Goal: Information Seeking & Learning: Compare options

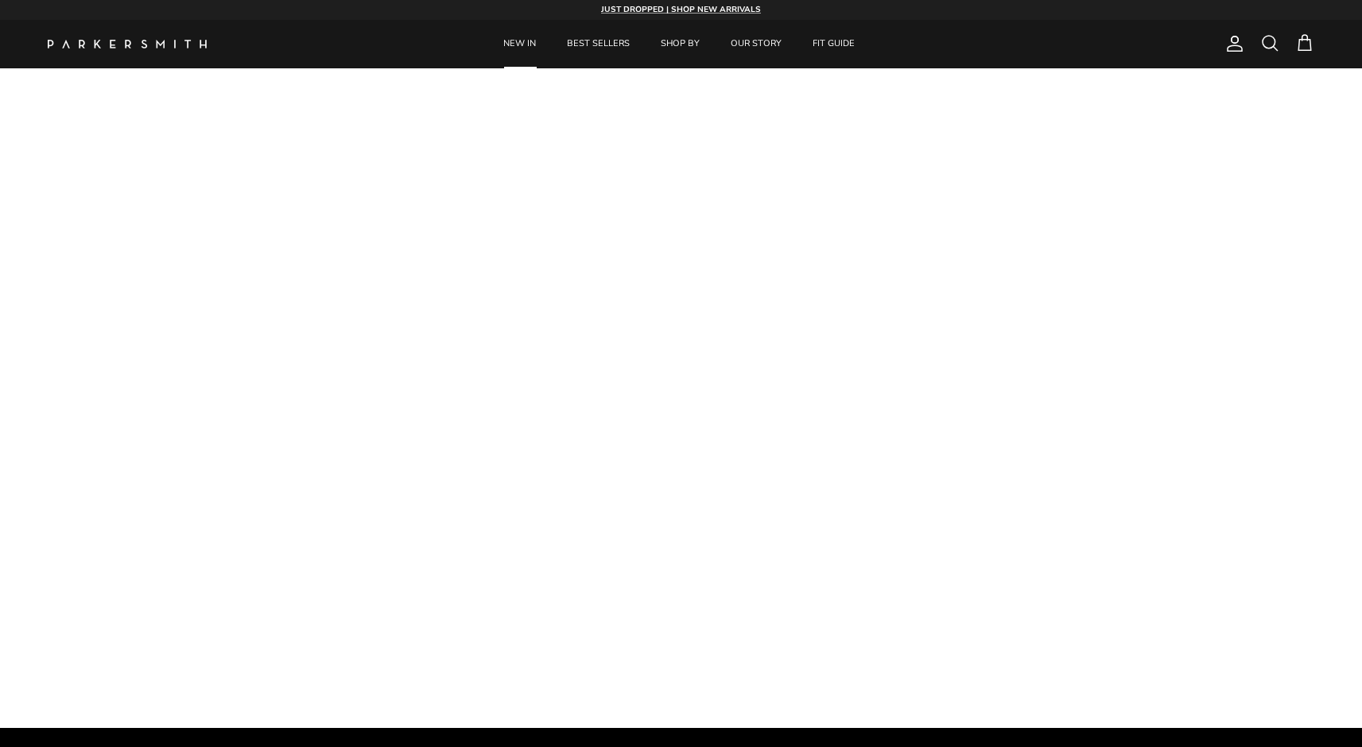
click at [523, 38] on link "NEW IN" at bounding box center [519, 44] width 61 height 48
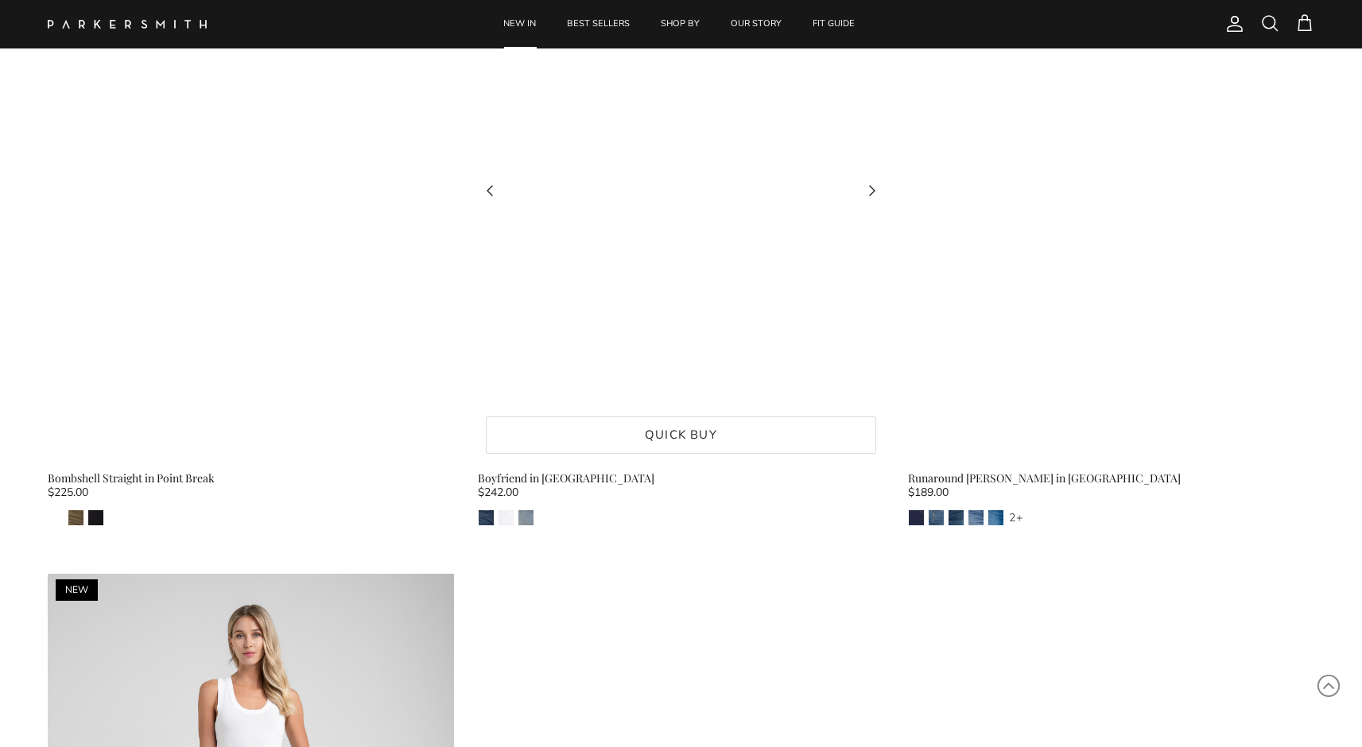
scroll to position [12618, 0]
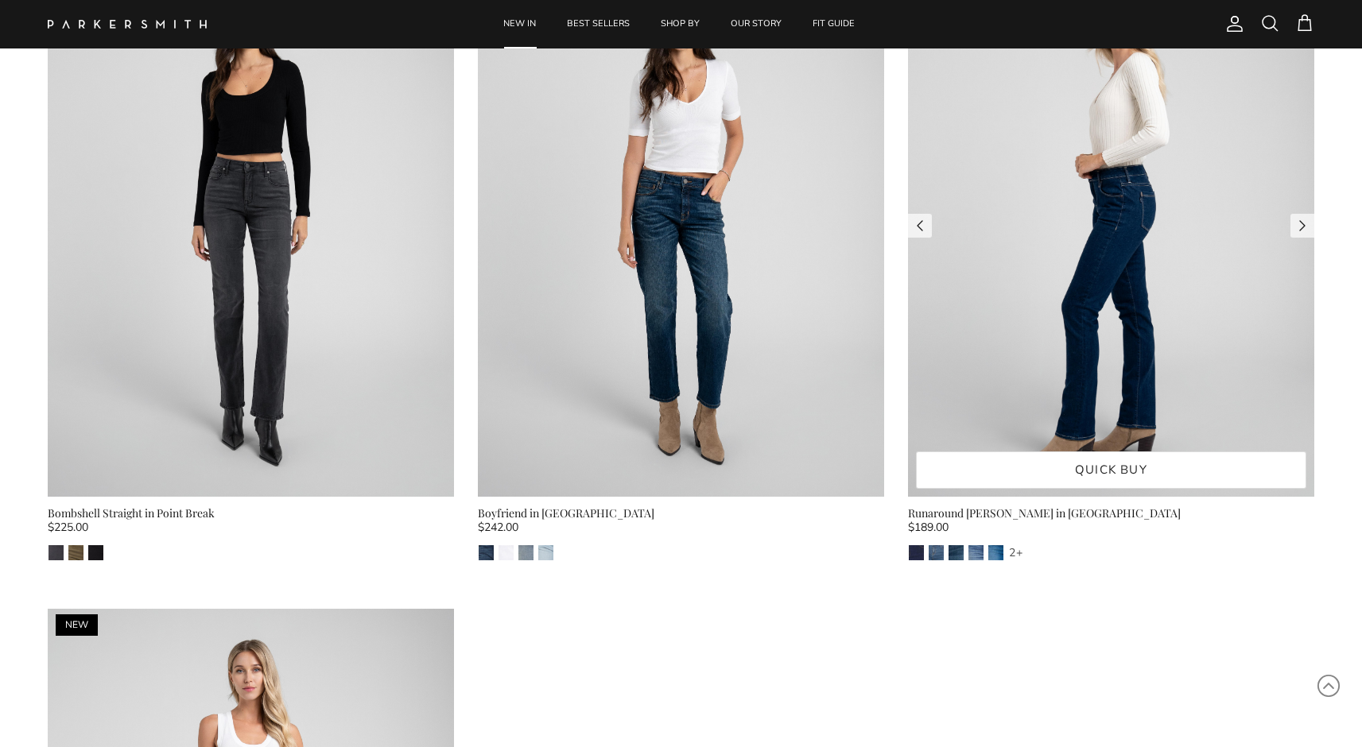
click at [1076, 340] on img at bounding box center [1111, 225] width 406 height 541
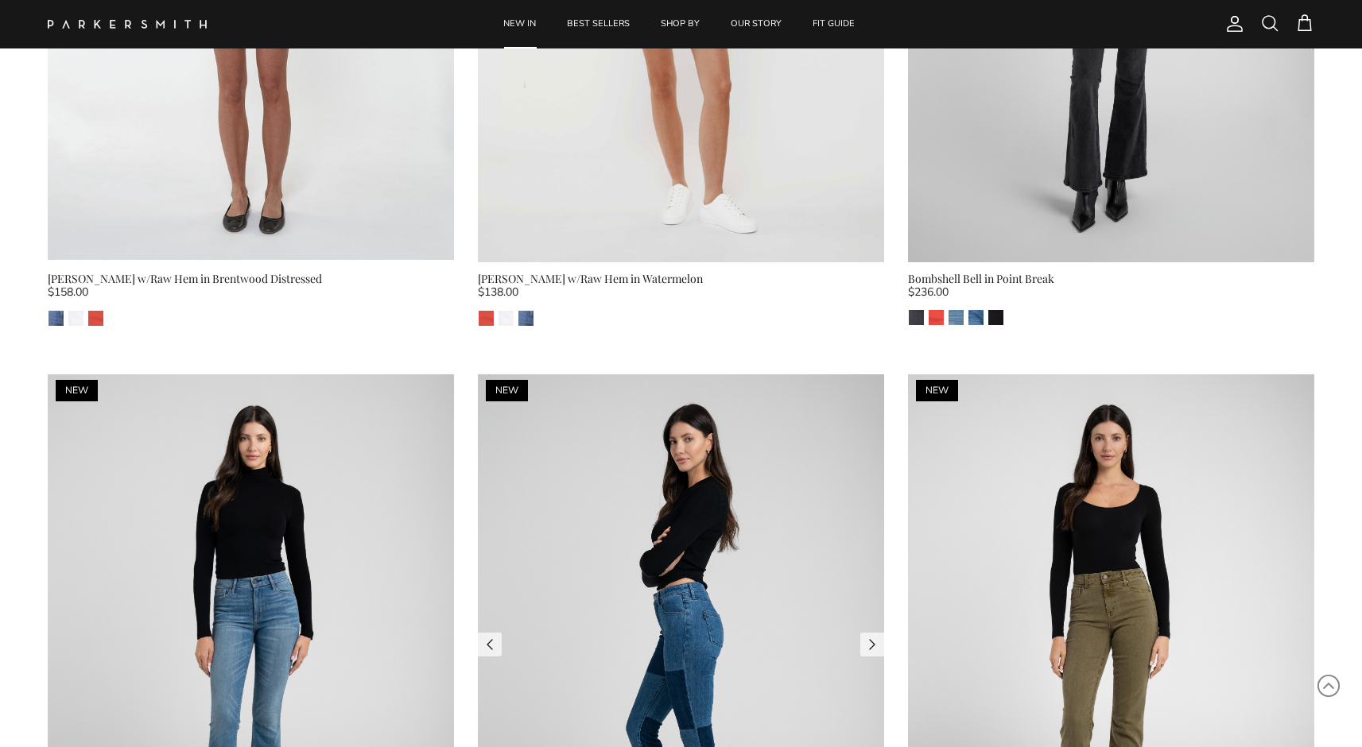
scroll to position [11046, 0]
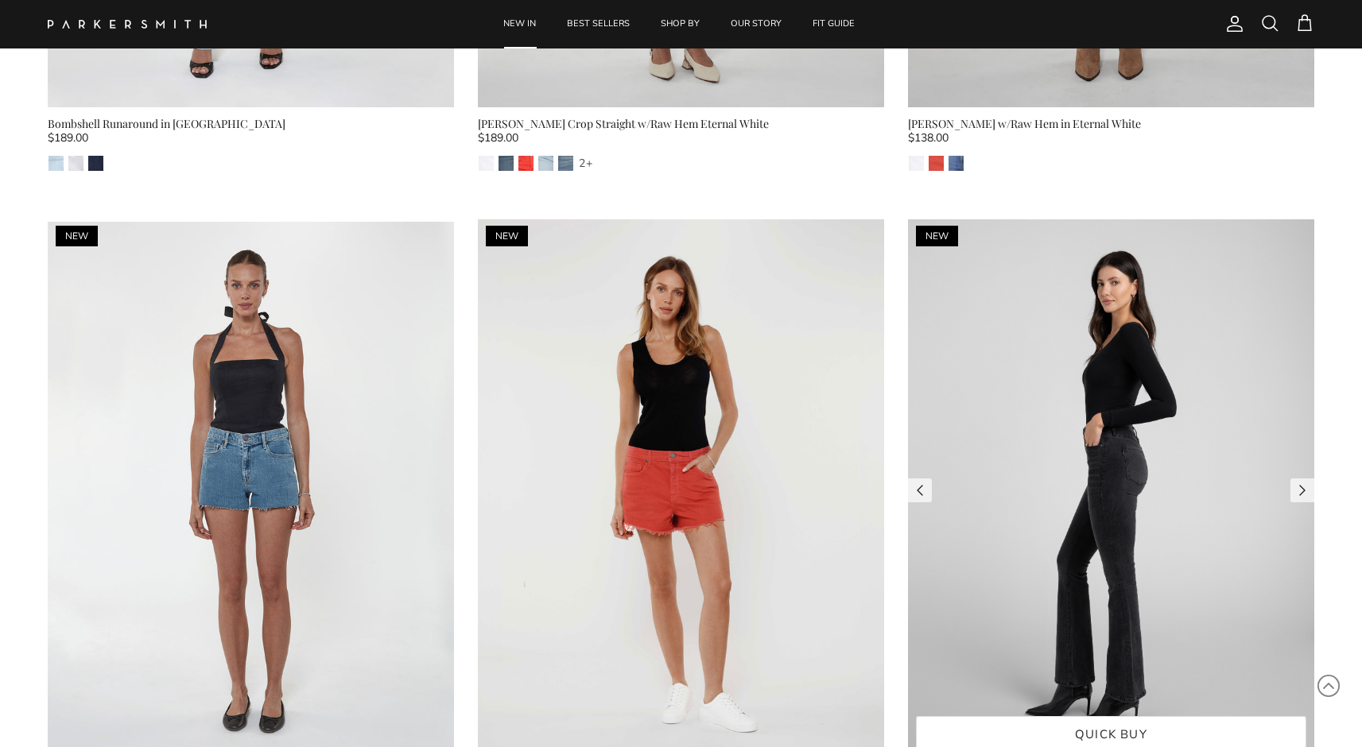
click at [1032, 432] on img at bounding box center [1111, 489] width 406 height 541
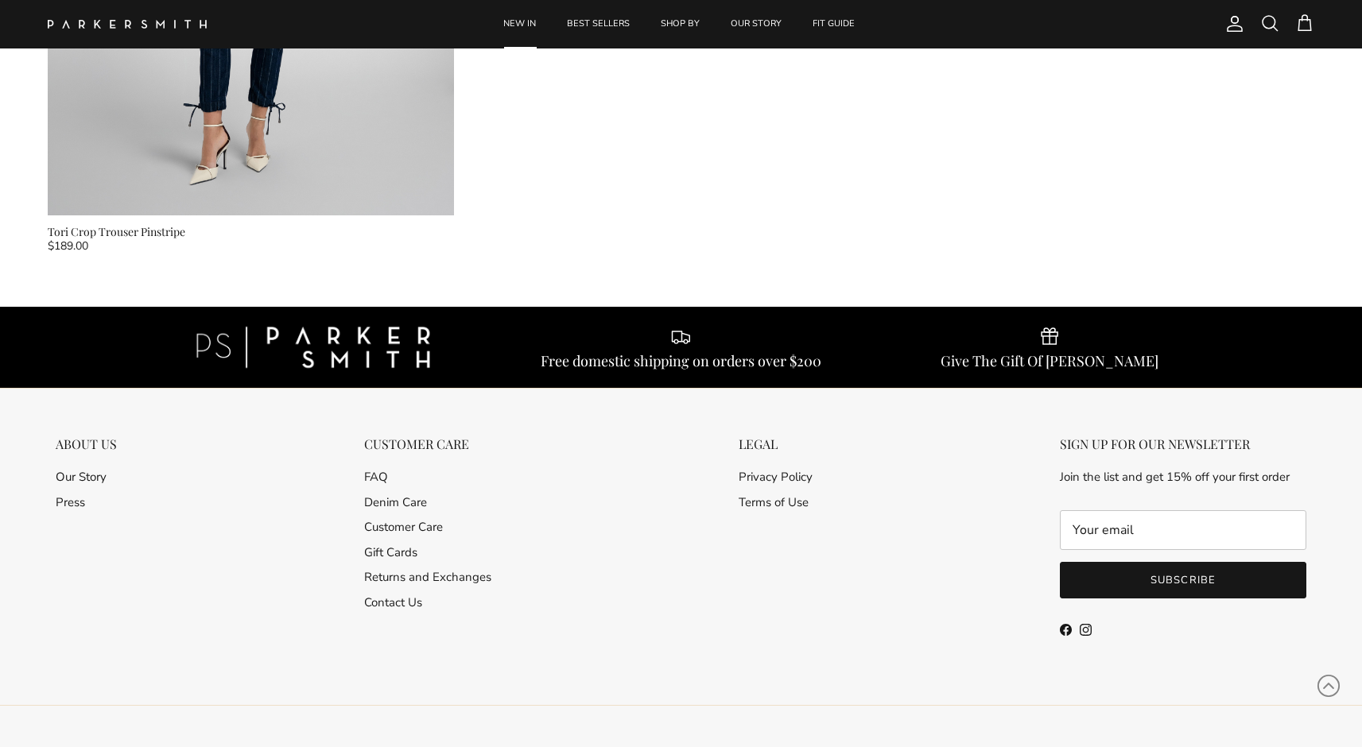
scroll to position [12785, 0]
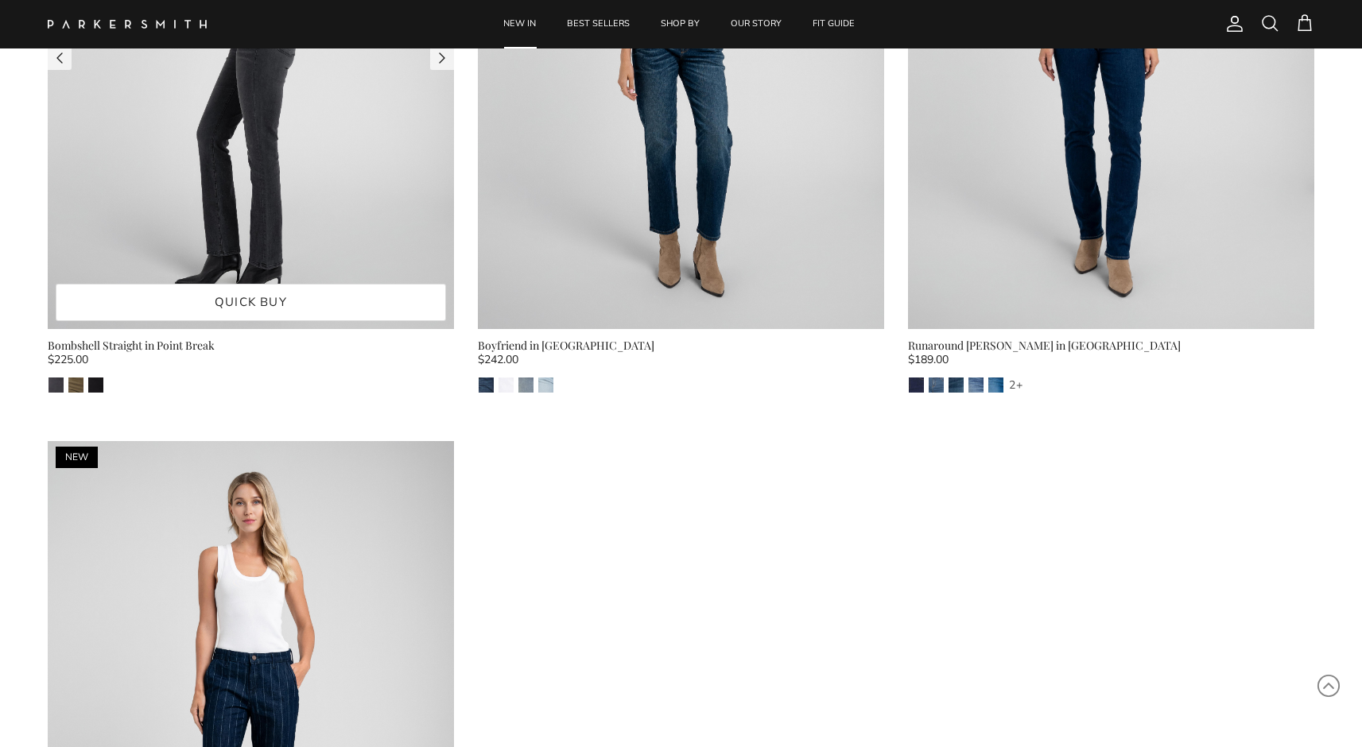
click at [294, 165] on img at bounding box center [251, 58] width 406 height 541
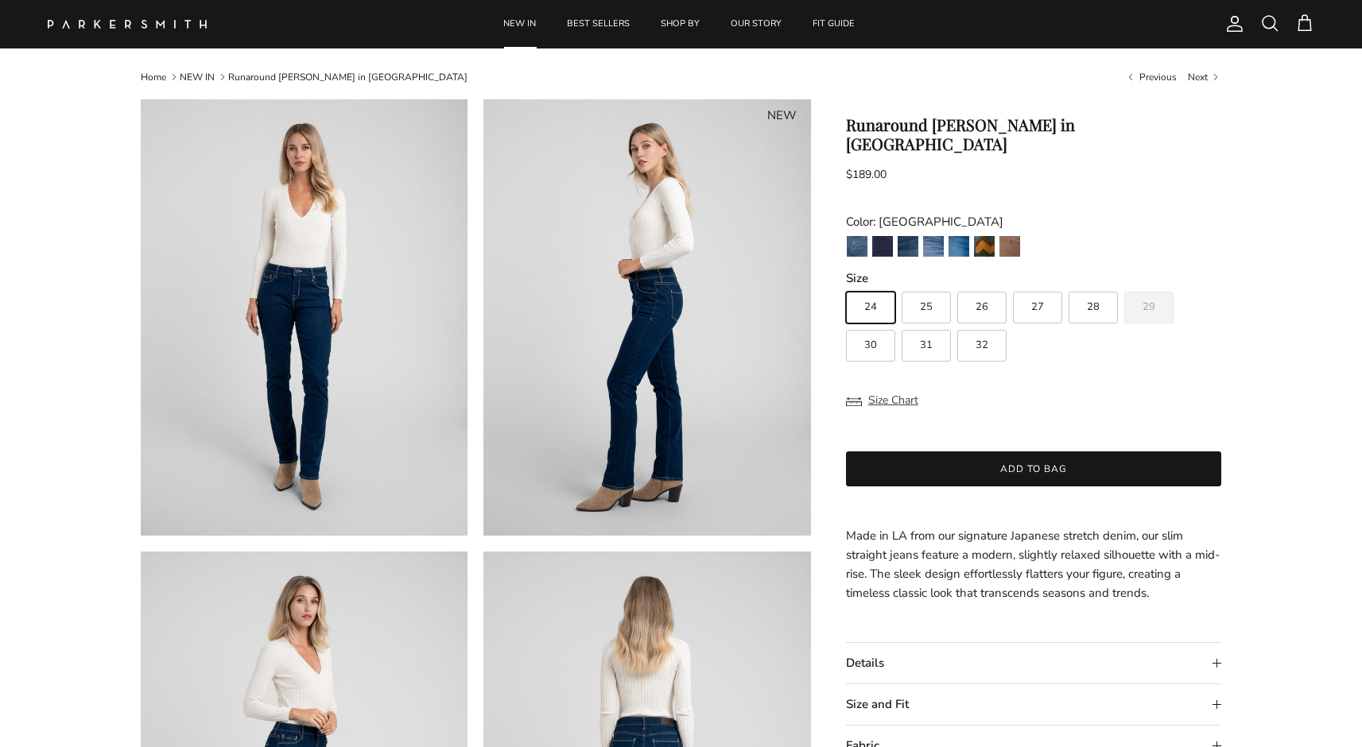
scroll to position [24, 0]
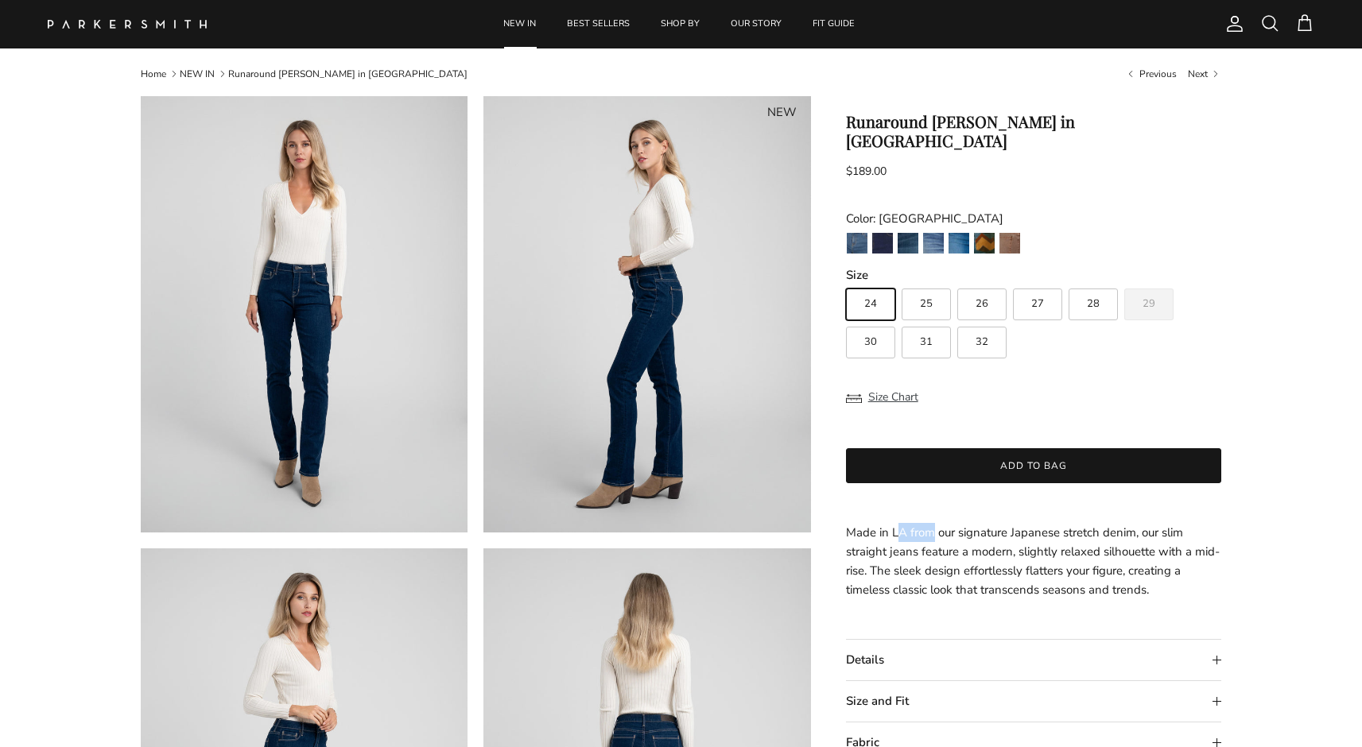
drag, startPoint x: 895, startPoint y: 514, endPoint x: 933, endPoint y: 513, distance: 38.2
click at [933, 523] on p "Made in LA from our signature Japanese stretch denim, our slim straight jeans f…" at bounding box center [1034, 561] width 376 height 76
click at [1079, 560] on p "Made in LA from our signature Japanese stretch denim, our slim straight jeans f…" at bounding box center [1034, 561] width 376 height 76
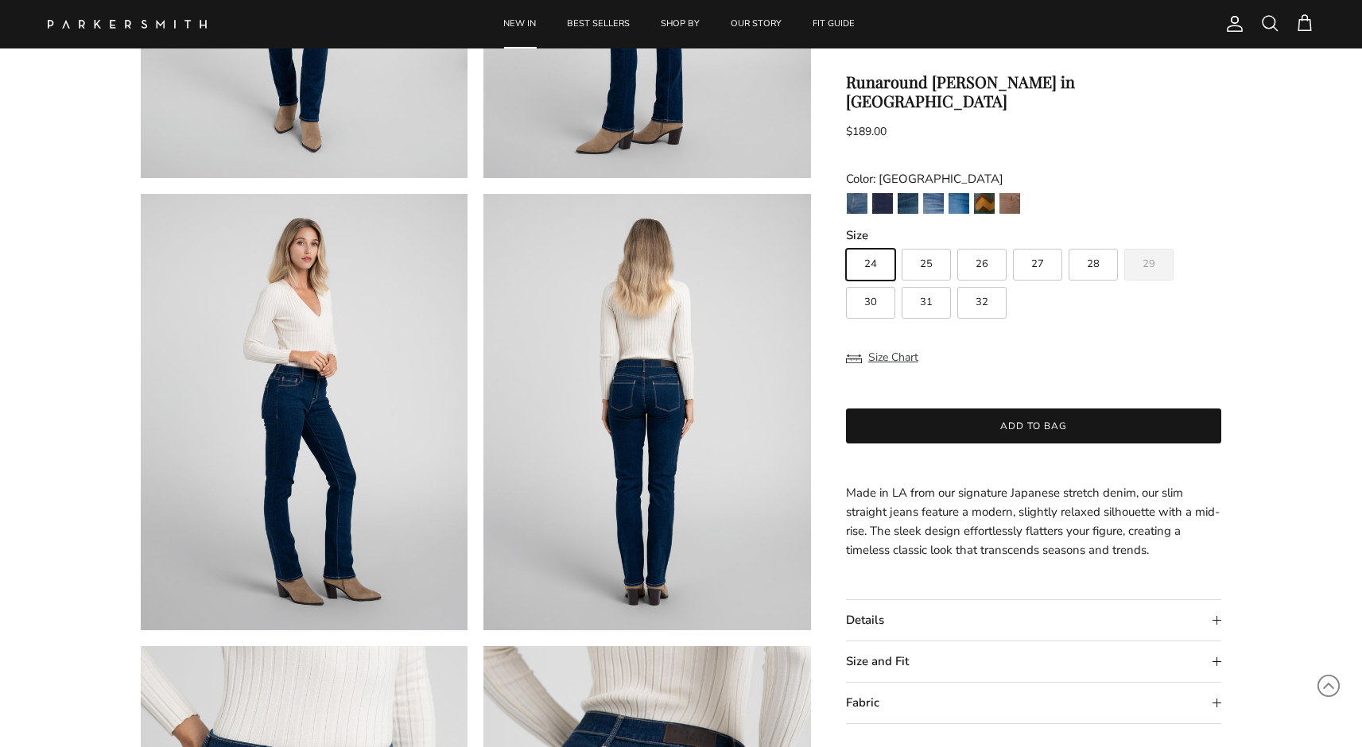
scroll to position [460, 0]
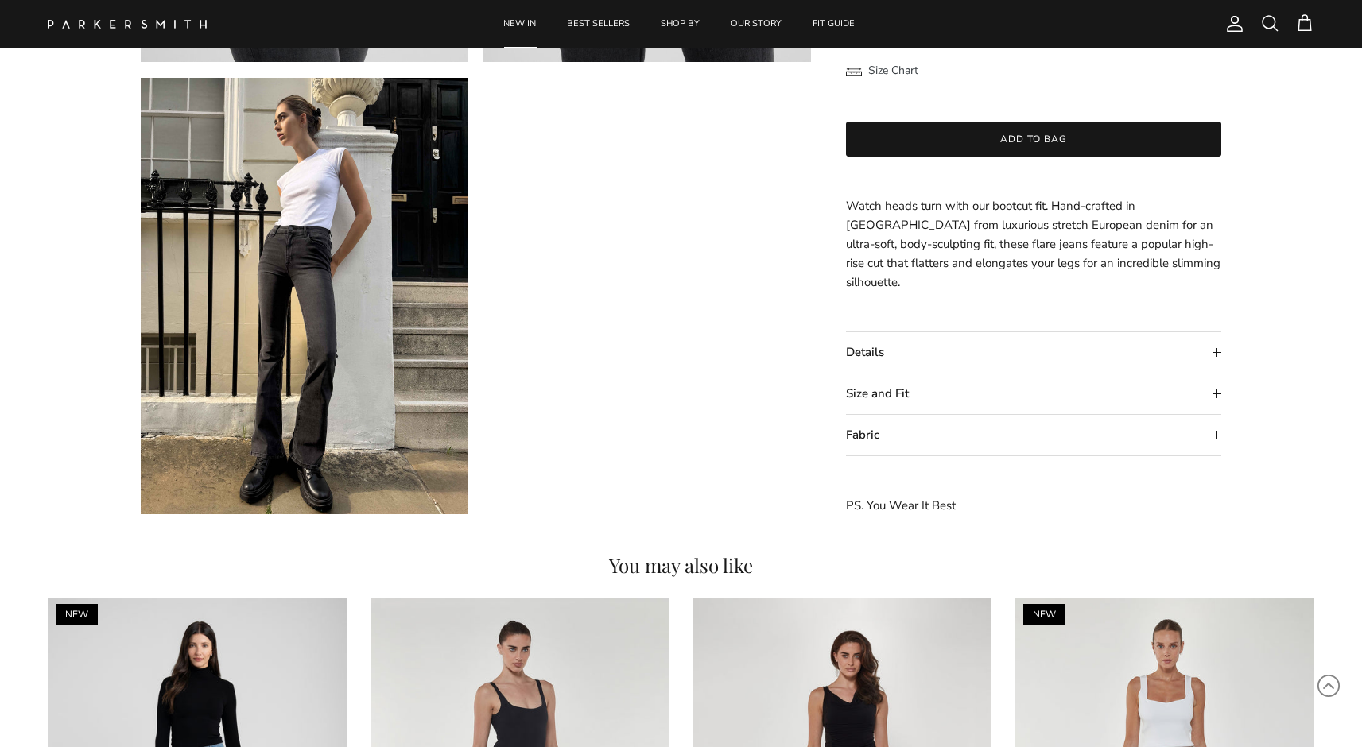
scroll to position [1385, 0]
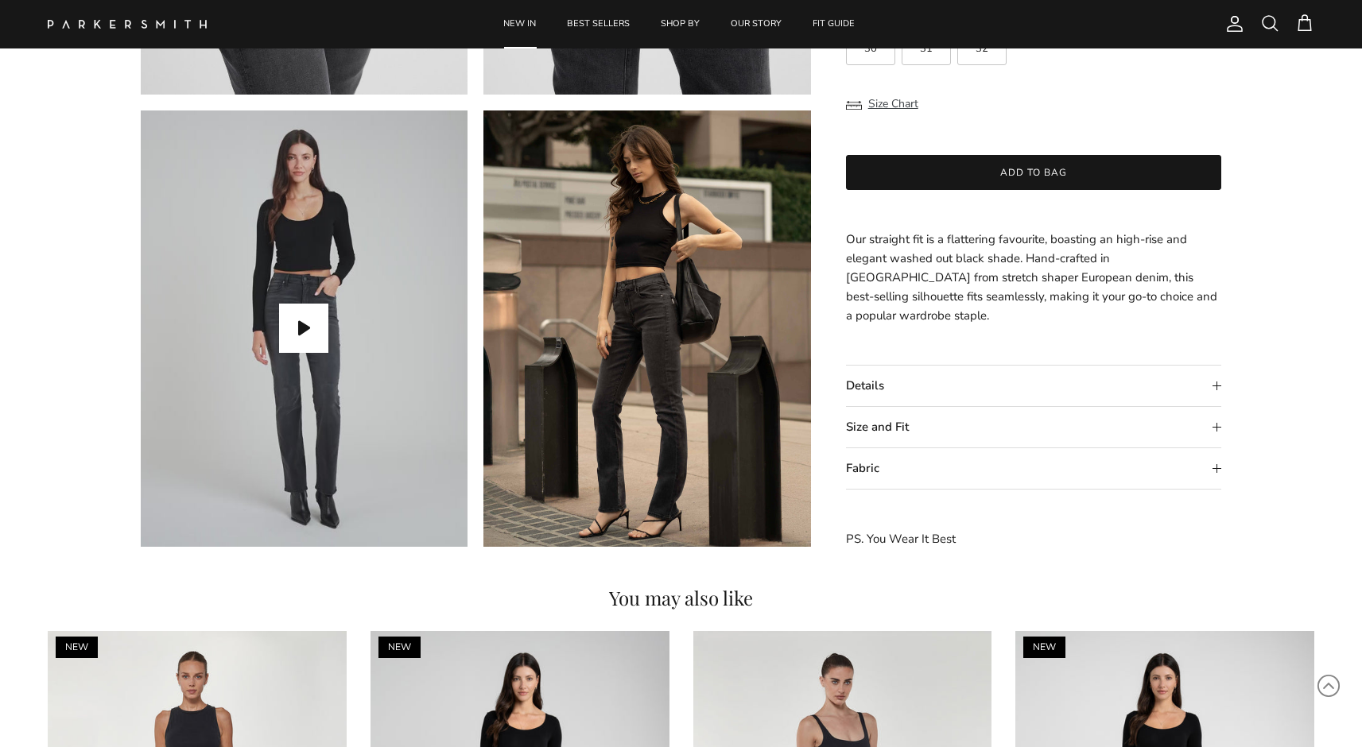
scroll to position [1295, 0]
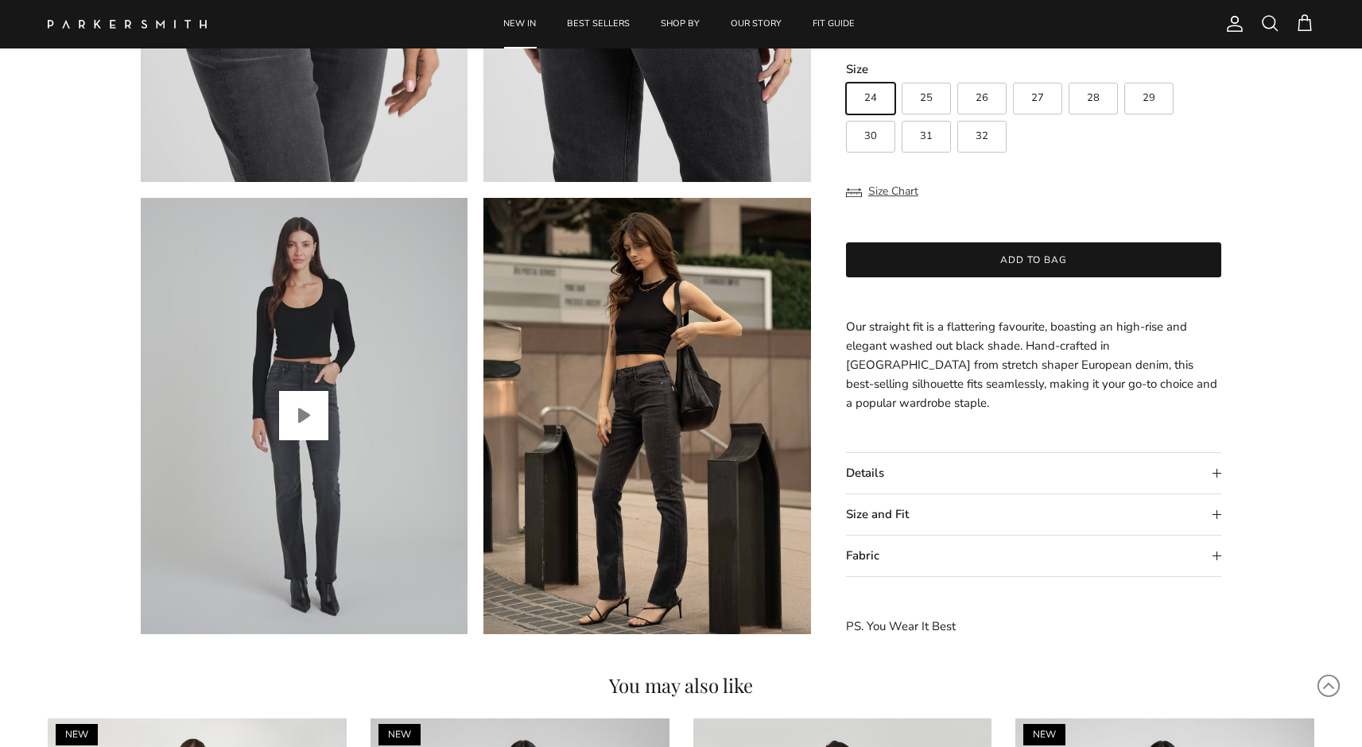
click at [296, 421] on button "Play video" at bounding box center [303, 415] width 49 height 49
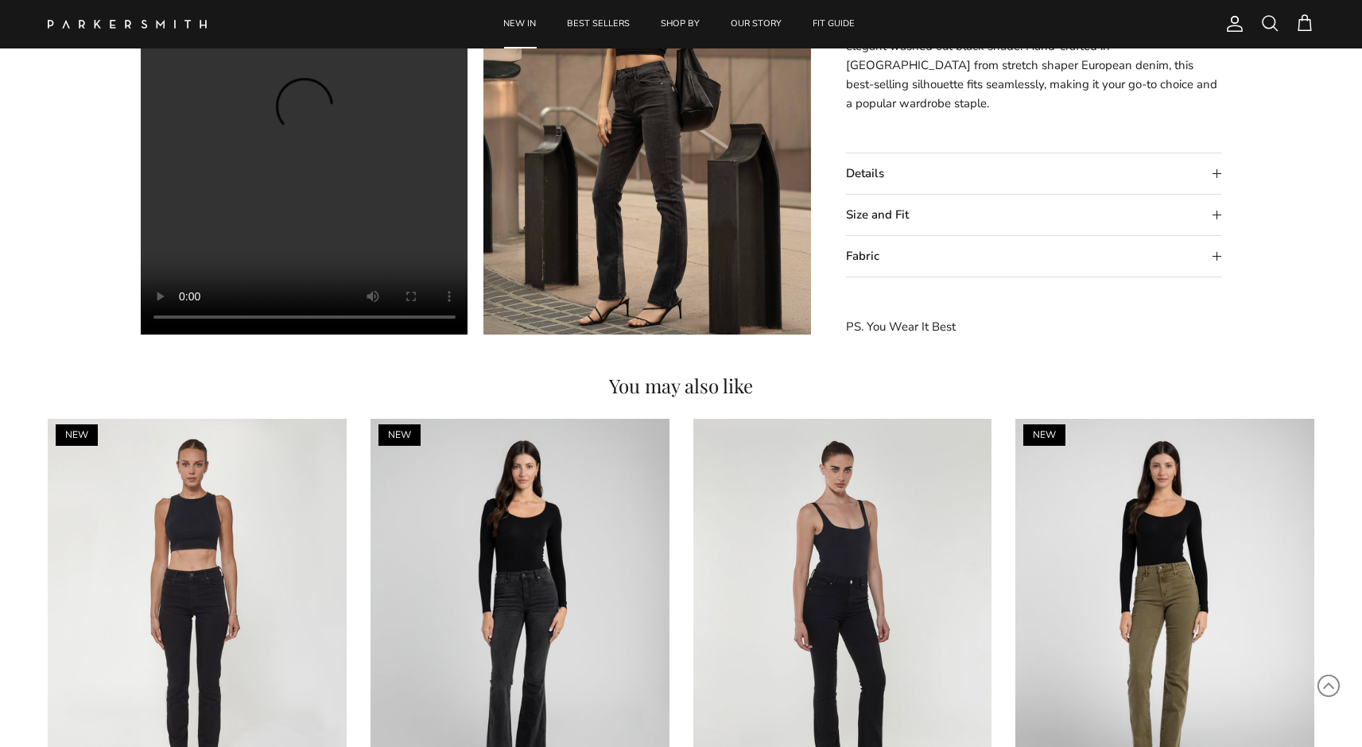
scroll to position [1757, 0]
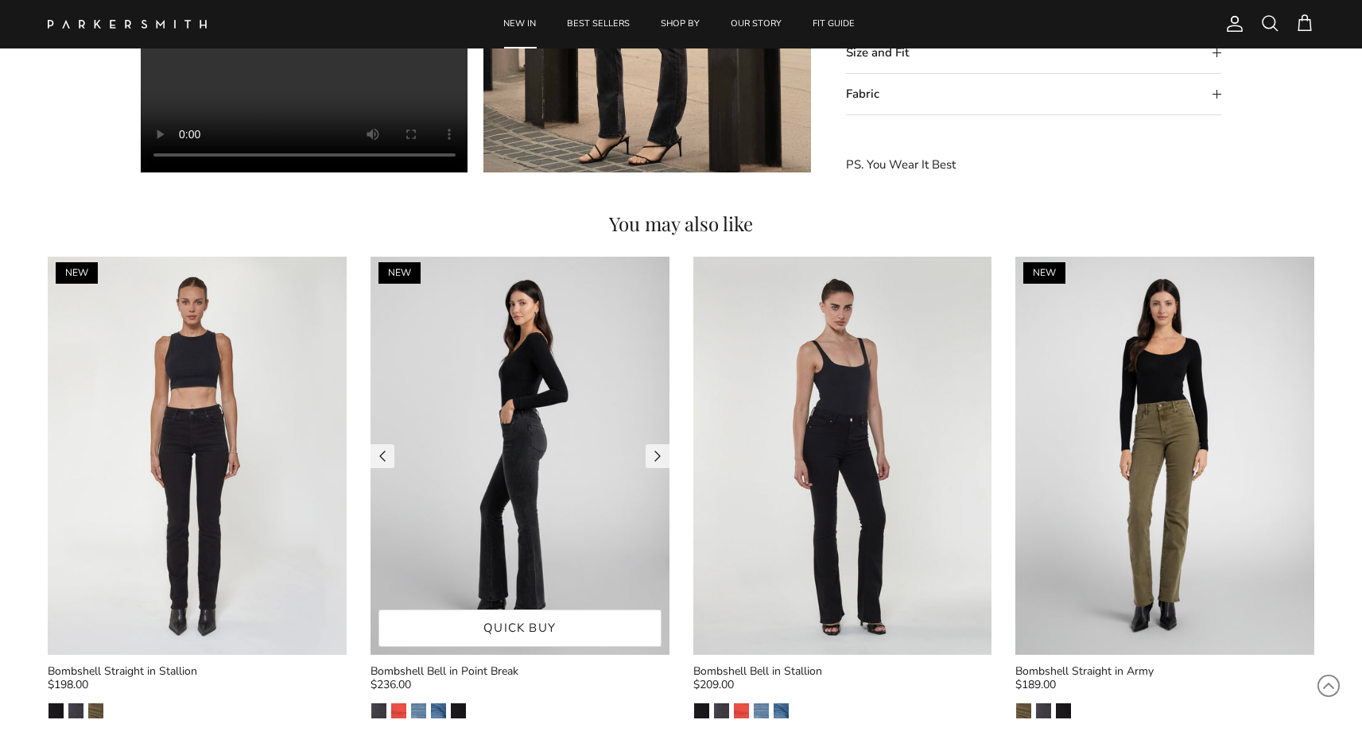
click at [531, 409] on img at bounding box center [519, 456] width 299 height 398
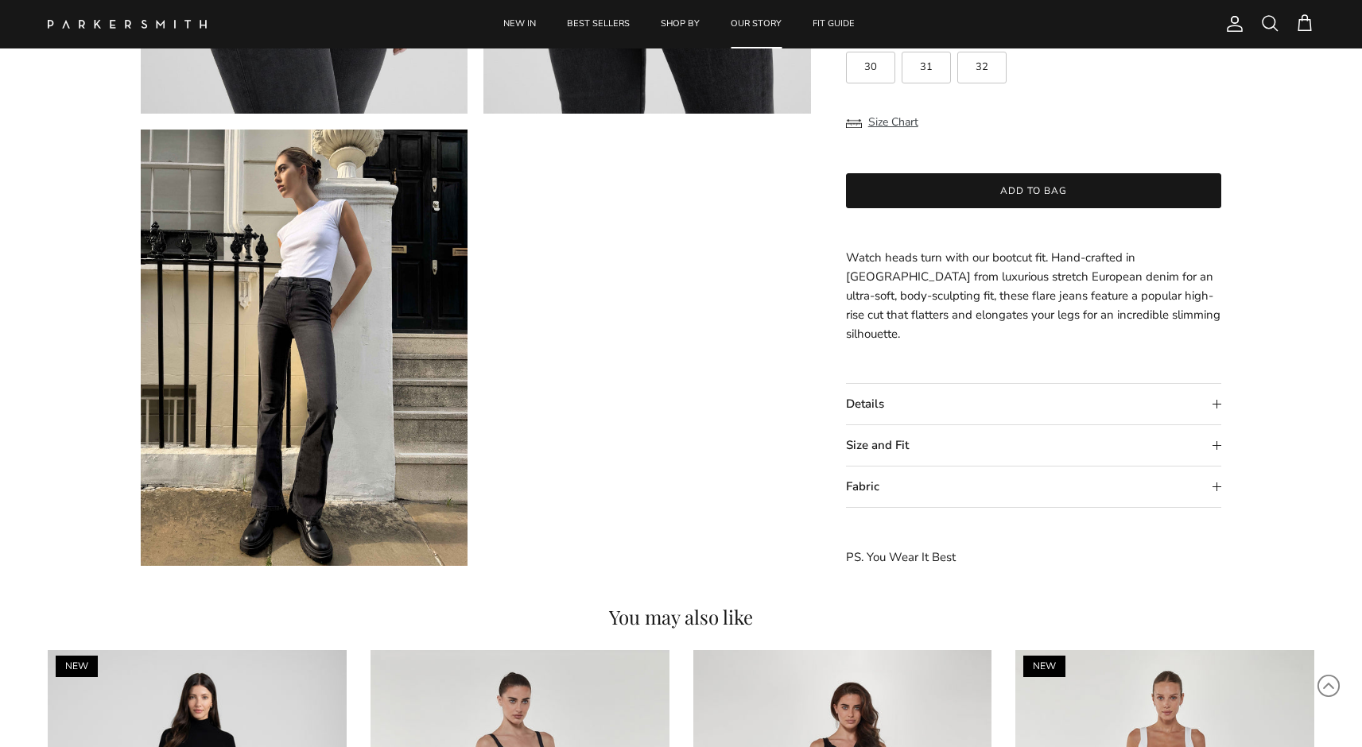
scroll to position [208, 0]
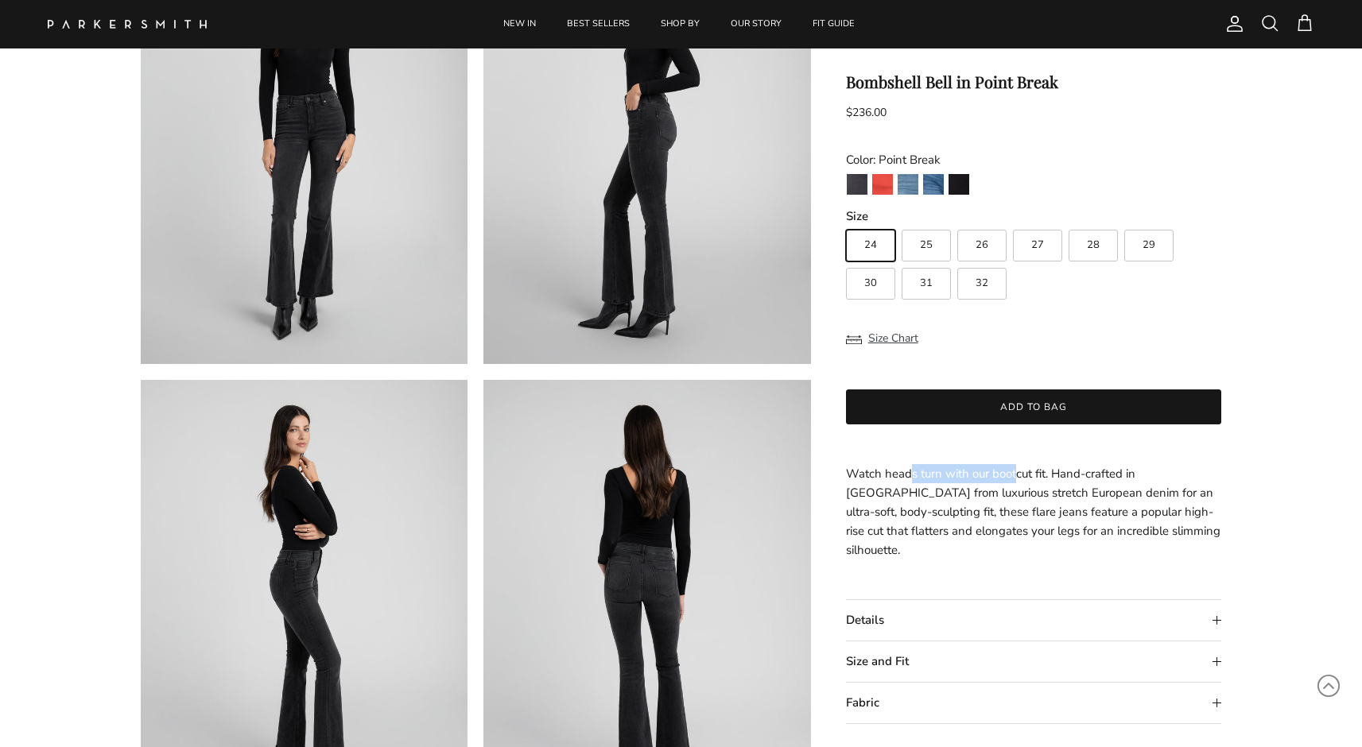
drag, startPoint x: 909, startPoint y: 473, endPoint x: 1014, endPoint y: 475, distance: 105.7
click at [1014, 475] on span "Watch heads turn with our bootcut fit. Hand-crafted in [GEOGRAPHIC_DATA] from l…" at bounding box center [1033, 512] width 374 height 92
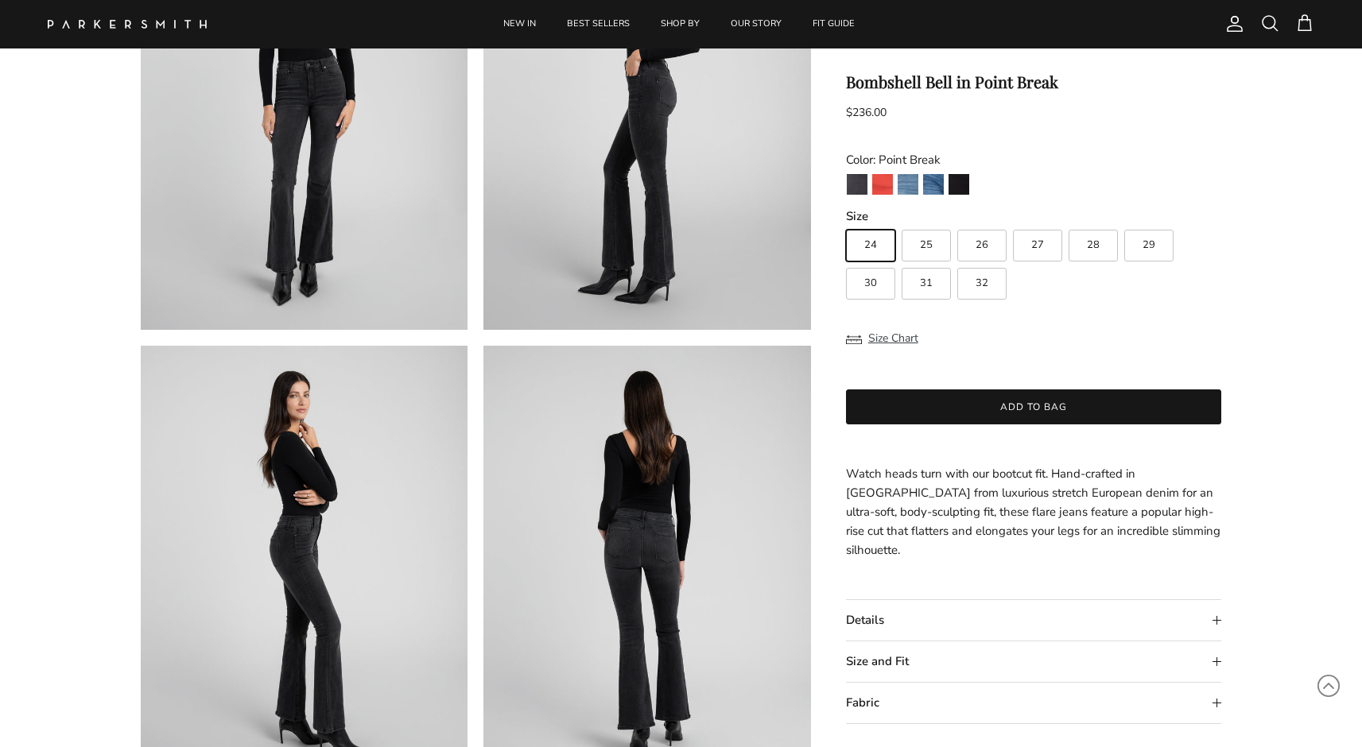
click at [889, 498] on span "Watch heads turn with our bootcut fit. Hand-crafted in [GEOGRAPHIC_DATA] from l…" at bounding box center [1033, 512] width 374 height 92
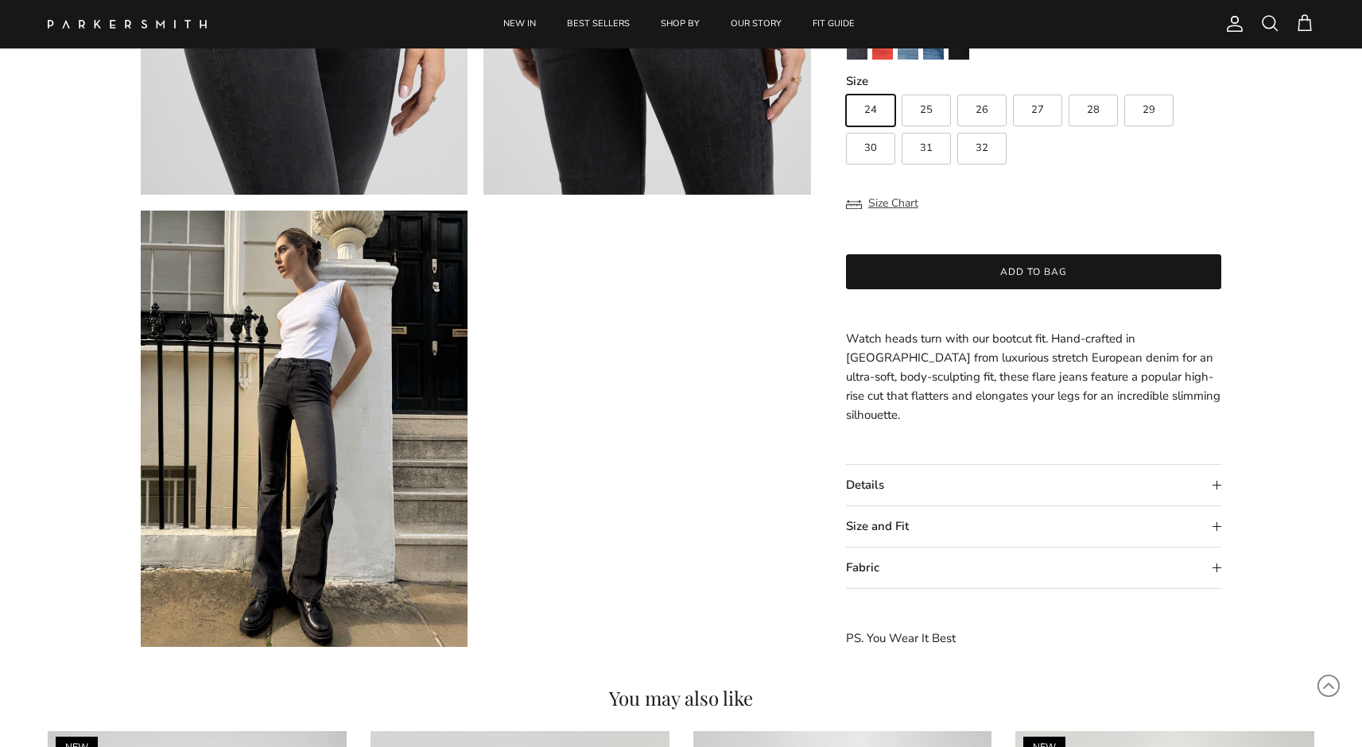
scroll to position [1324, 0]
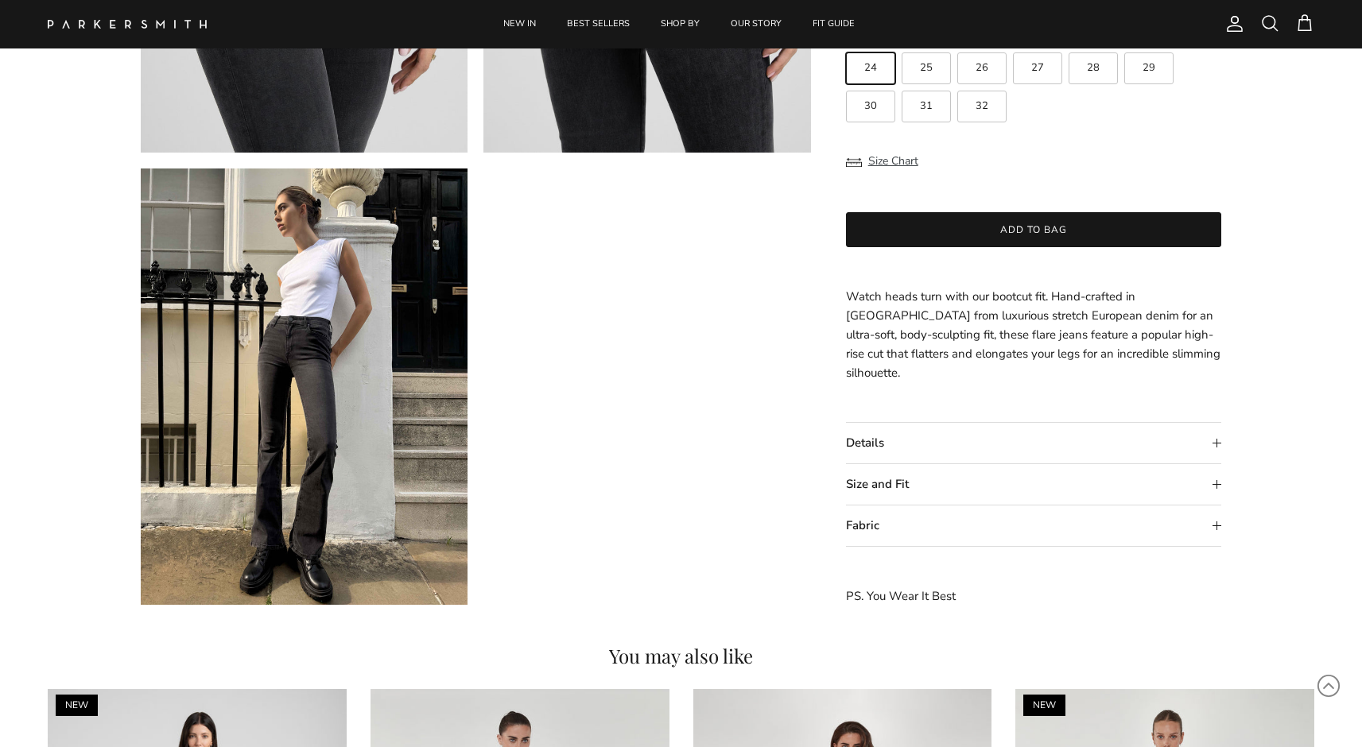
click at [912, 447] on summary "Details" at bounding box center [1034, 444] width 376 height 41
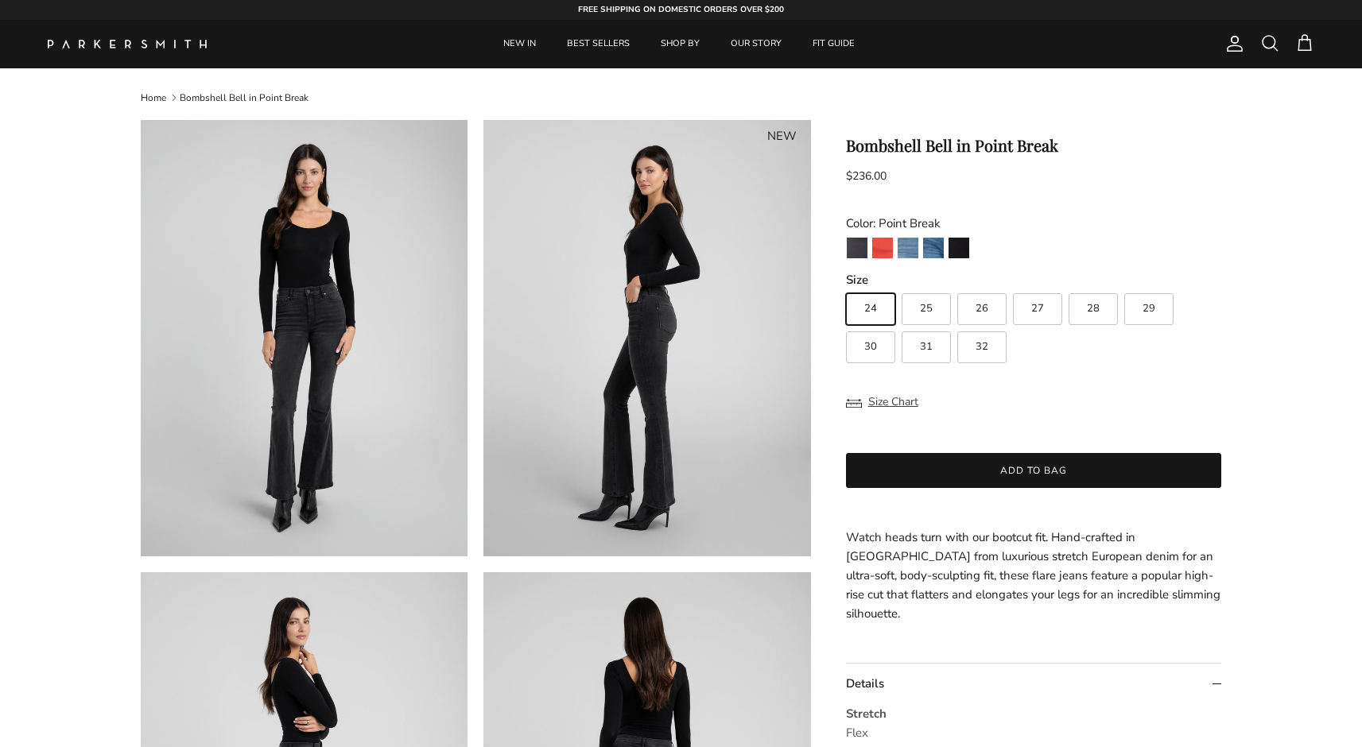
scroll to position [0, 0]
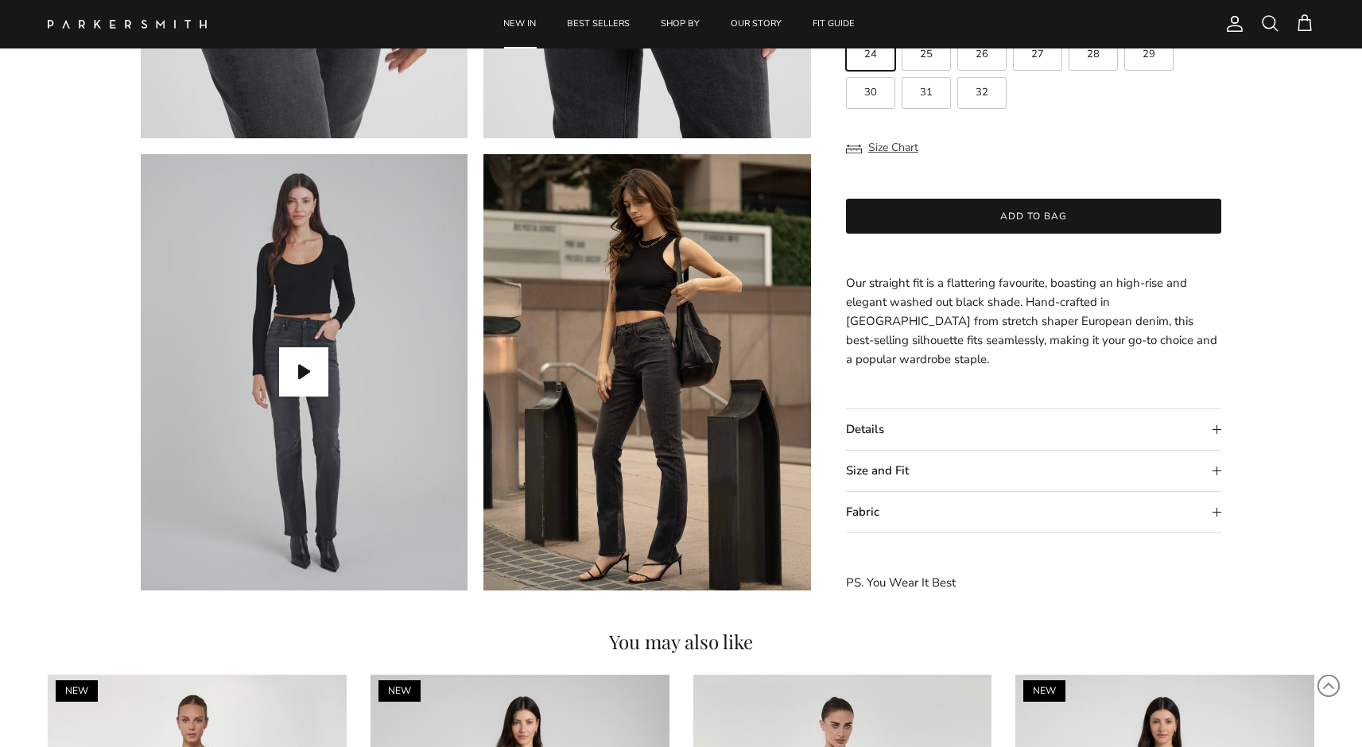
scroll to position [1328, 0]
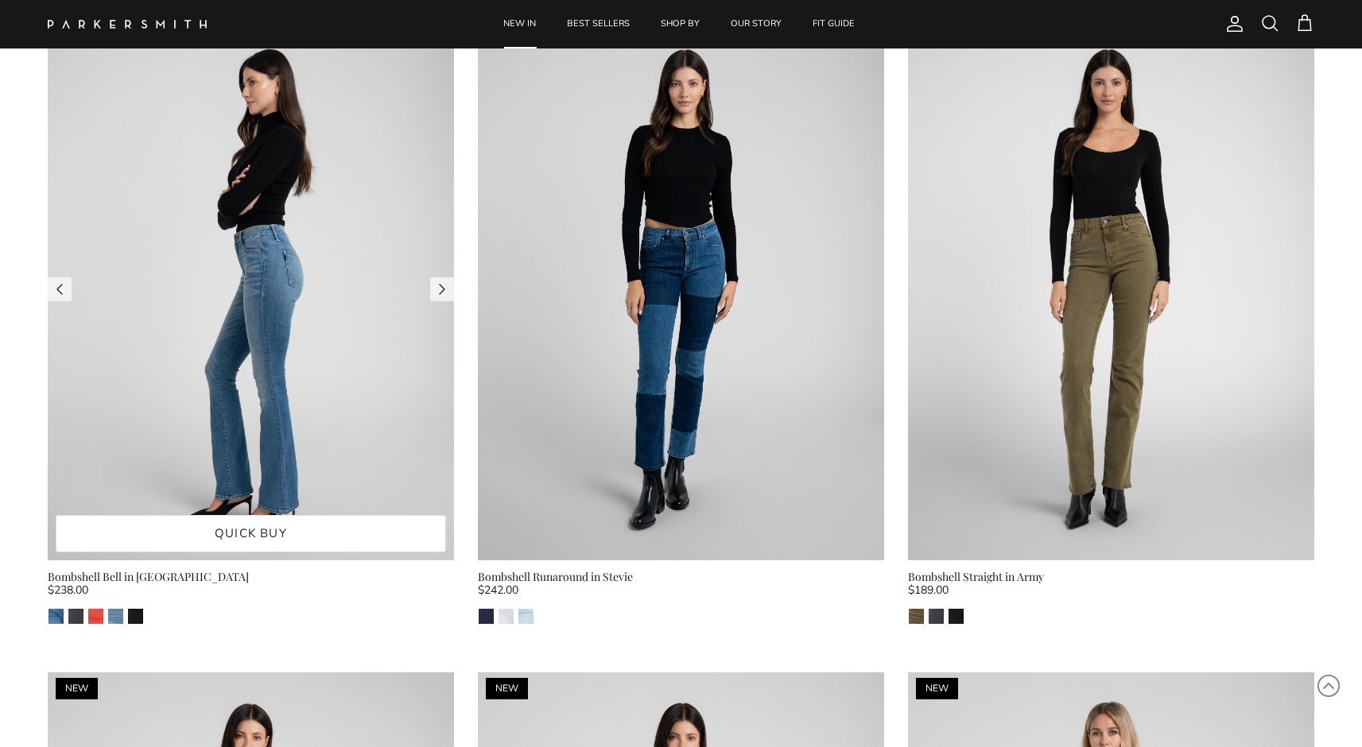
scroll to position [11898, 0]
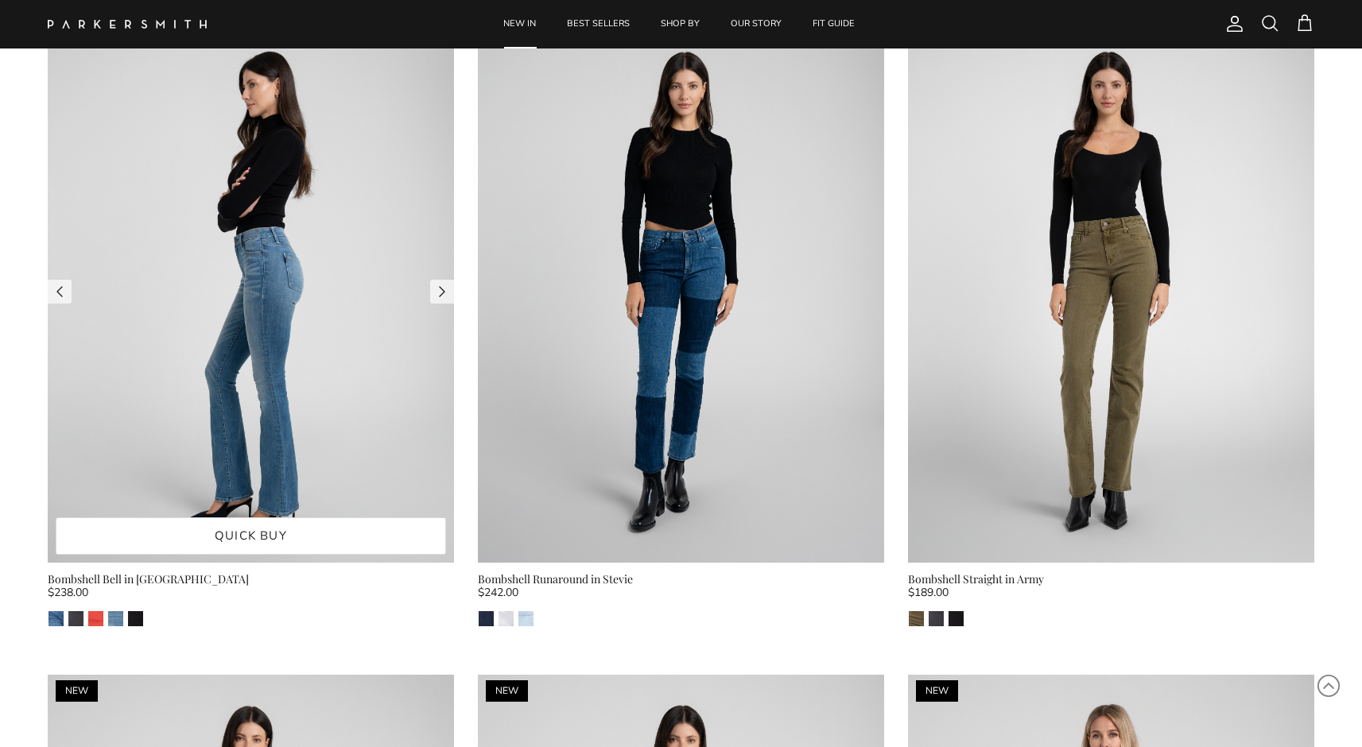
click at [325, 262] on img at bounding box center [251, 291] width 406 height 541
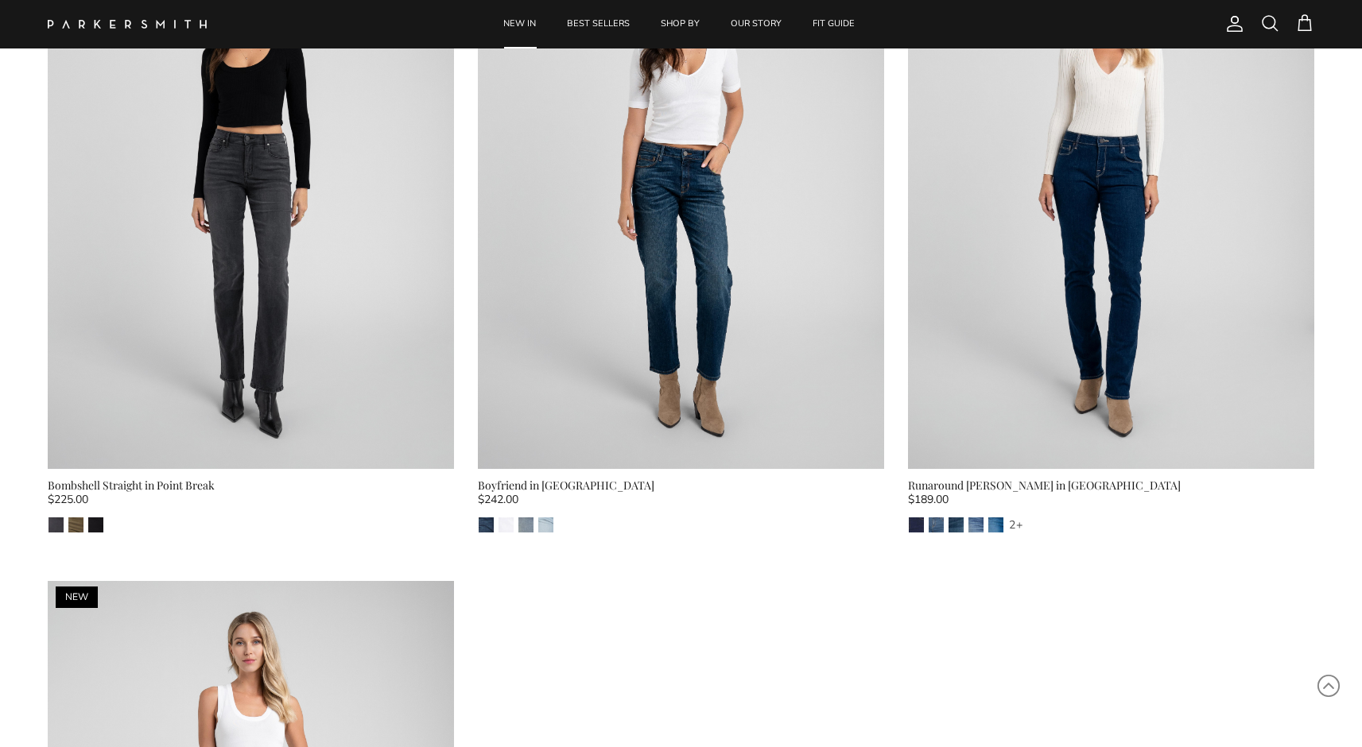
scroll to position [12761, 0]
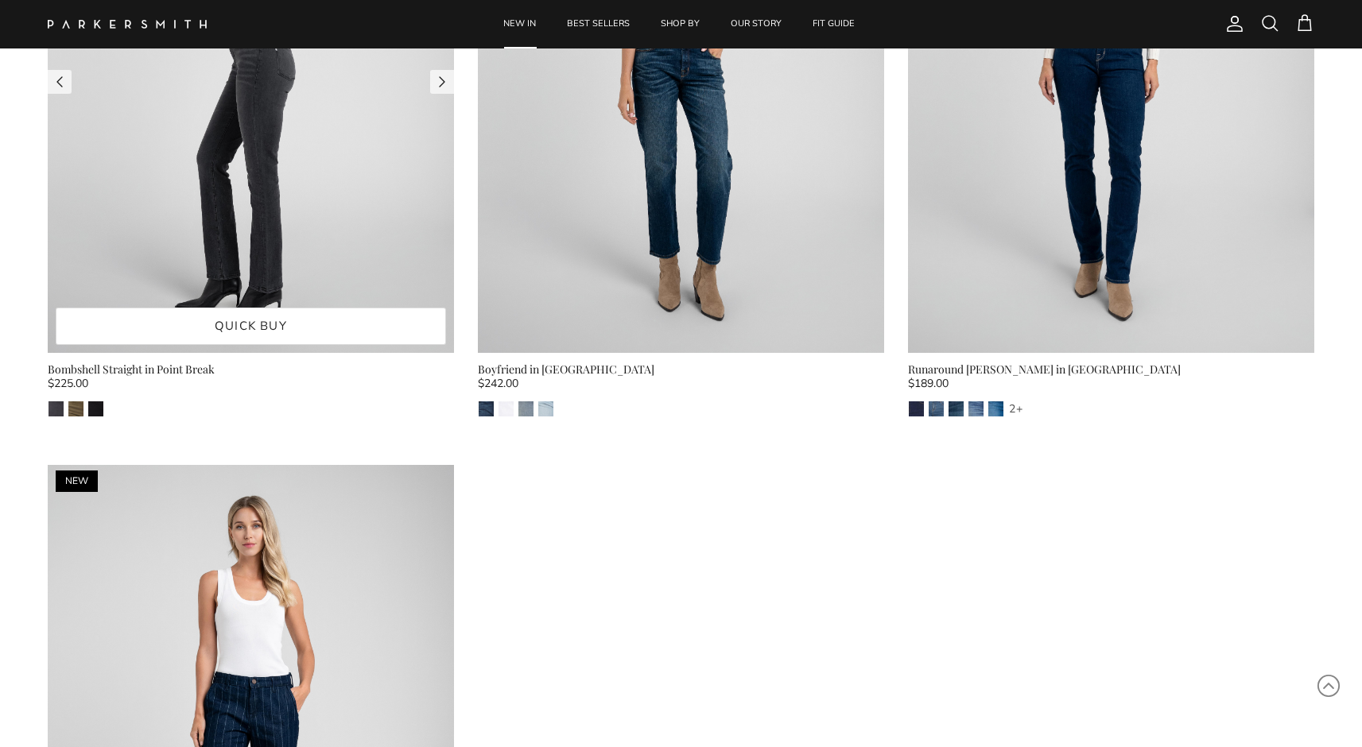
click at [272, 212] on img at bounding box center [251, 82] width 406 height 541
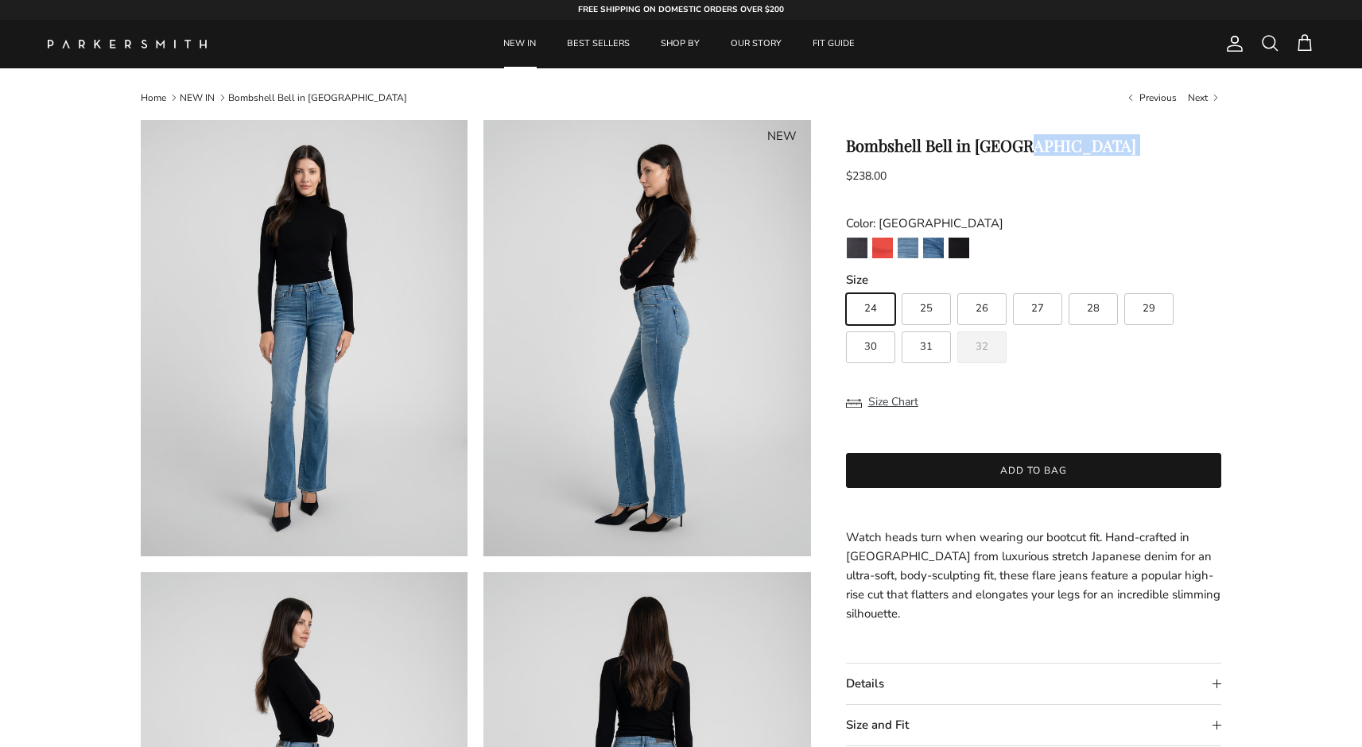
drag, startPoint x: 1000, startPoint y: 147, endPoint x: 878, endPoint y: 159, distance: 123.0
click at [878, 159] on div "Bombshell Bell in Venice $238.00 Unit price / Unavailable Color: Venice Point B…" at bounding box center [1034, 491] width 376 height 711
click at [876, 154] on h1 "Bombshell Bell in Venice" at bounding box center [1034, 145] width 376 height 19
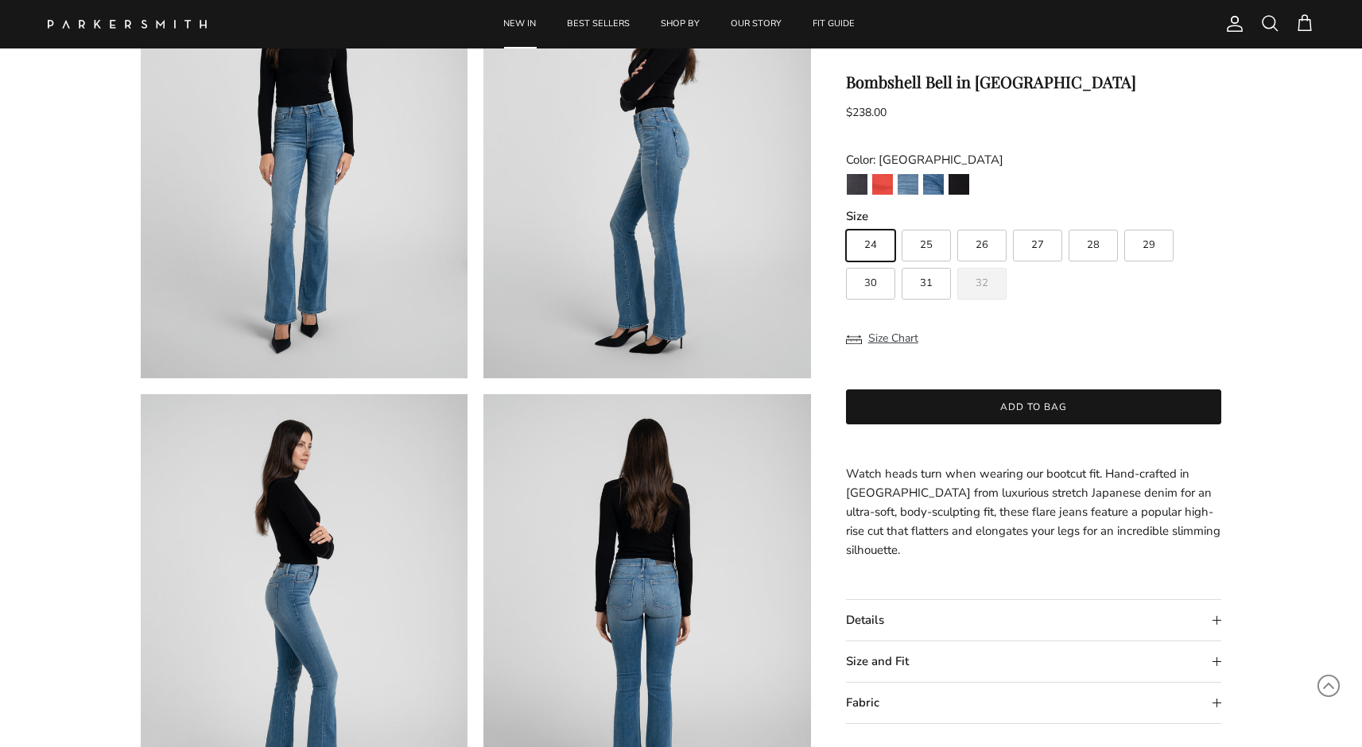
scroll to position [201, 1]
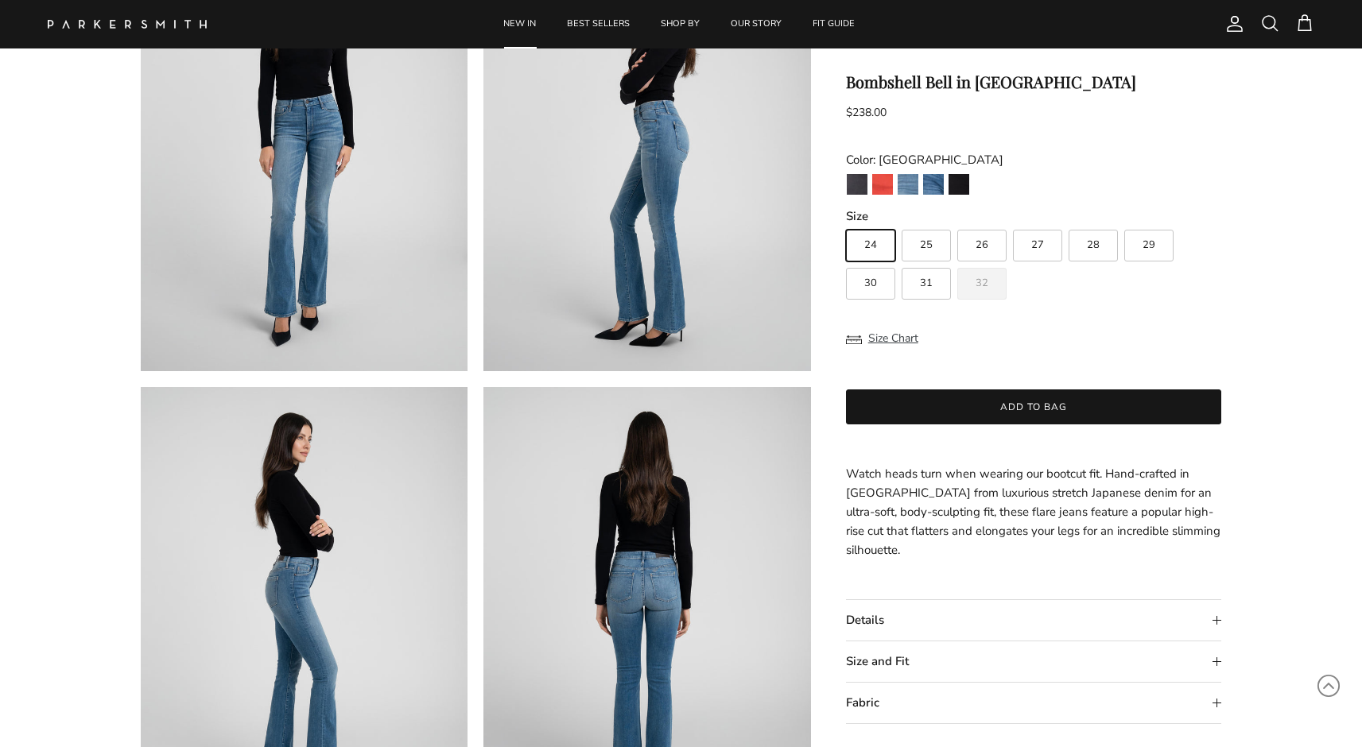
click at [880, 611] on summary "Details" at bounding box center [1034, 620] width 376 height 41
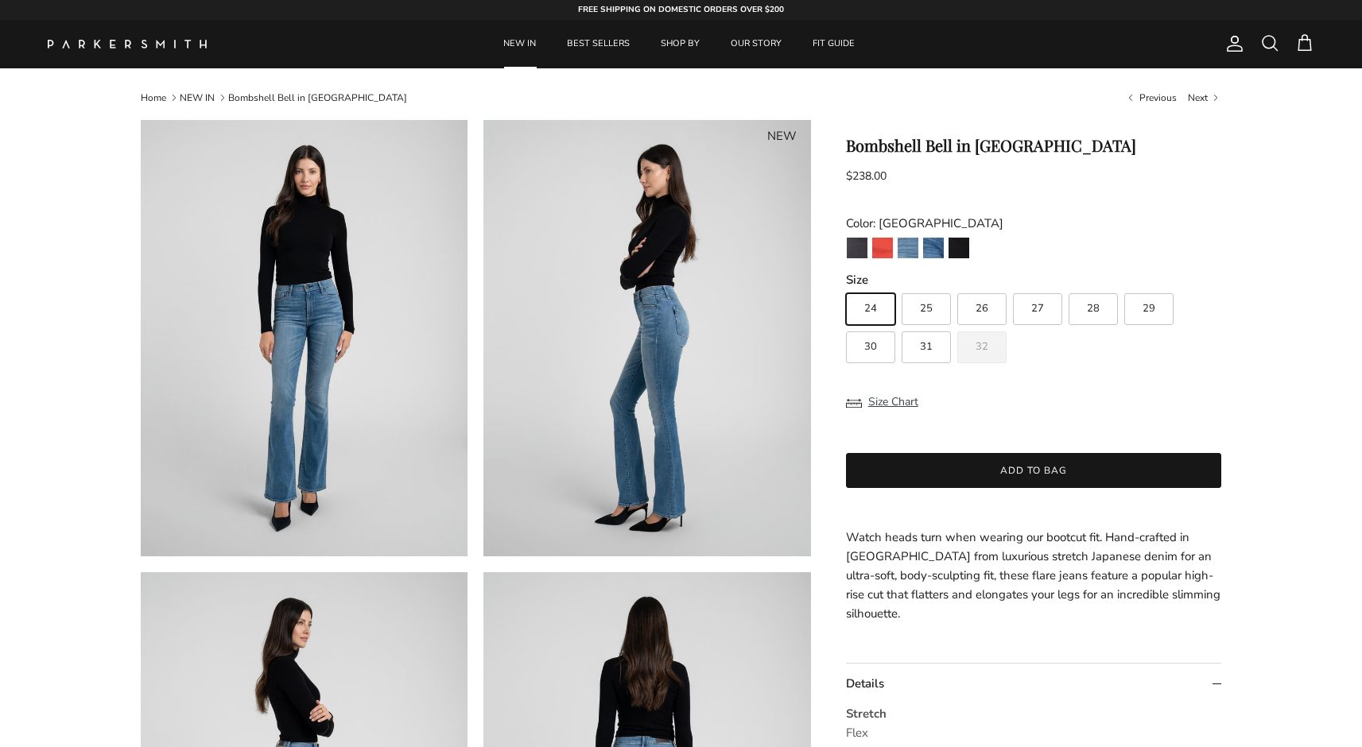
scroll to position [0, 0]
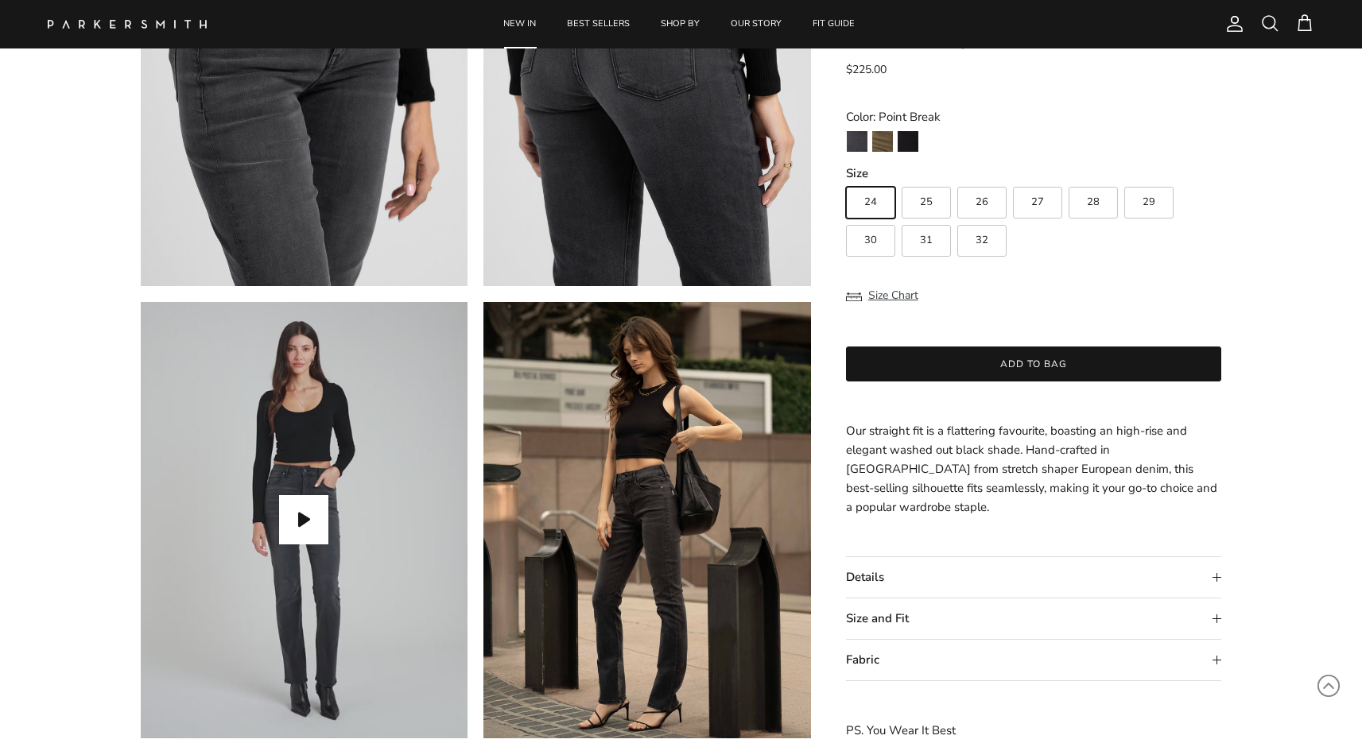
scroll to position [1269, 0]
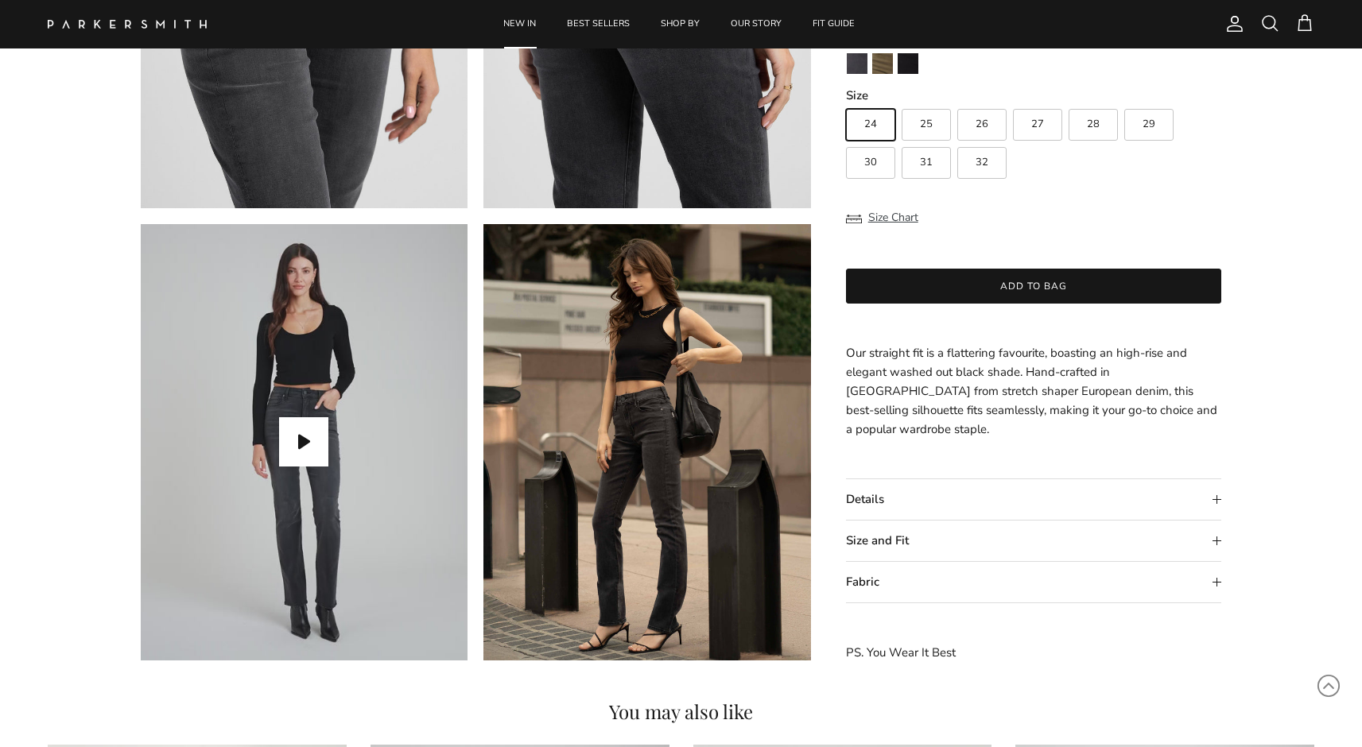
click at [884, 499] on summary "Details" at bounding box center [1034, 499] width 376 height 41
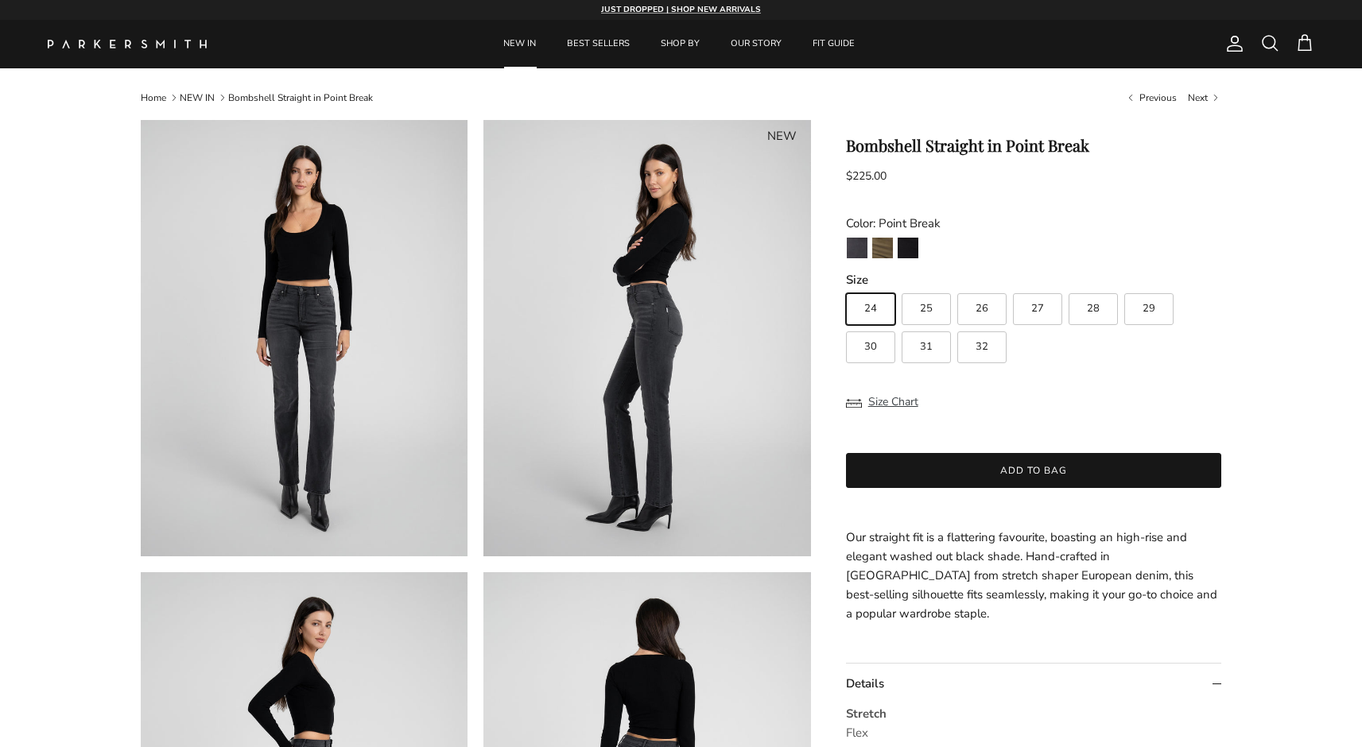
scroll to position [0, 0]
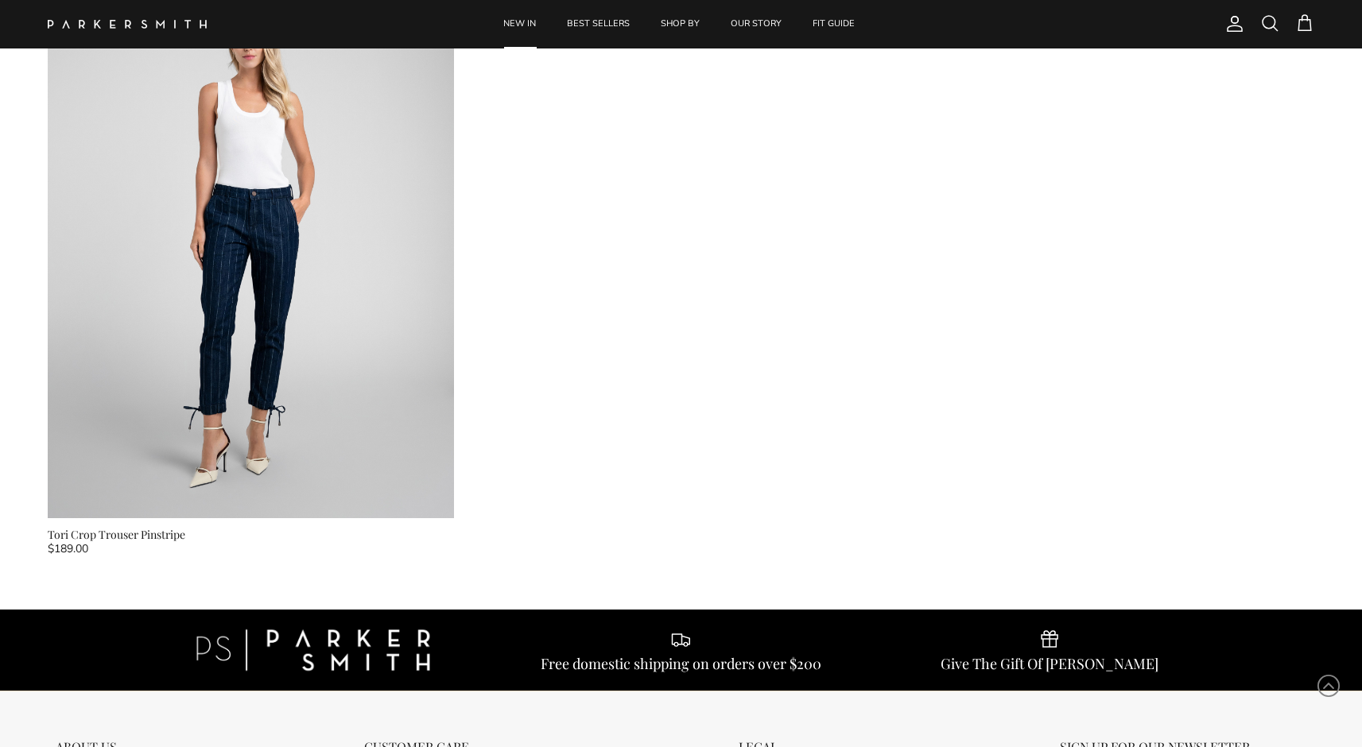
scroll to position [13219, 0]
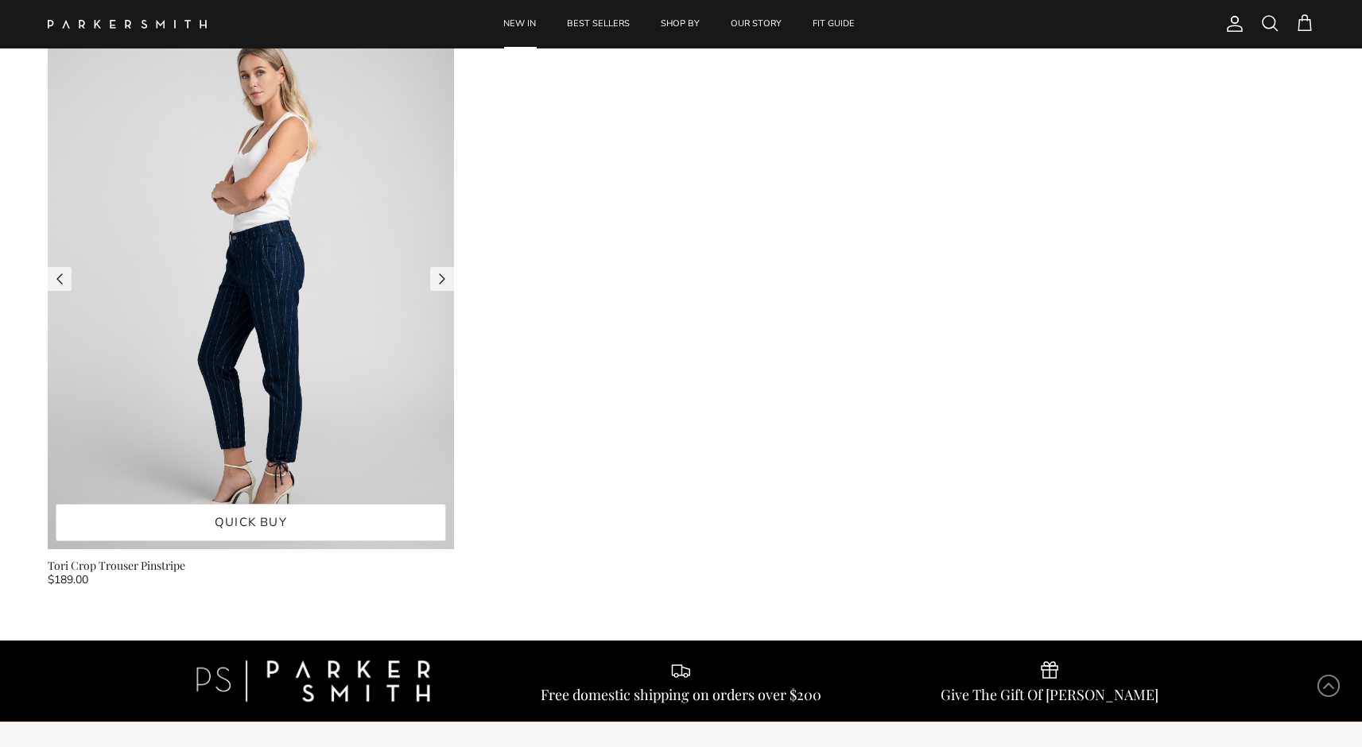
click at [281, 363] on img at bounding box center [251, 278] width 406 height 541
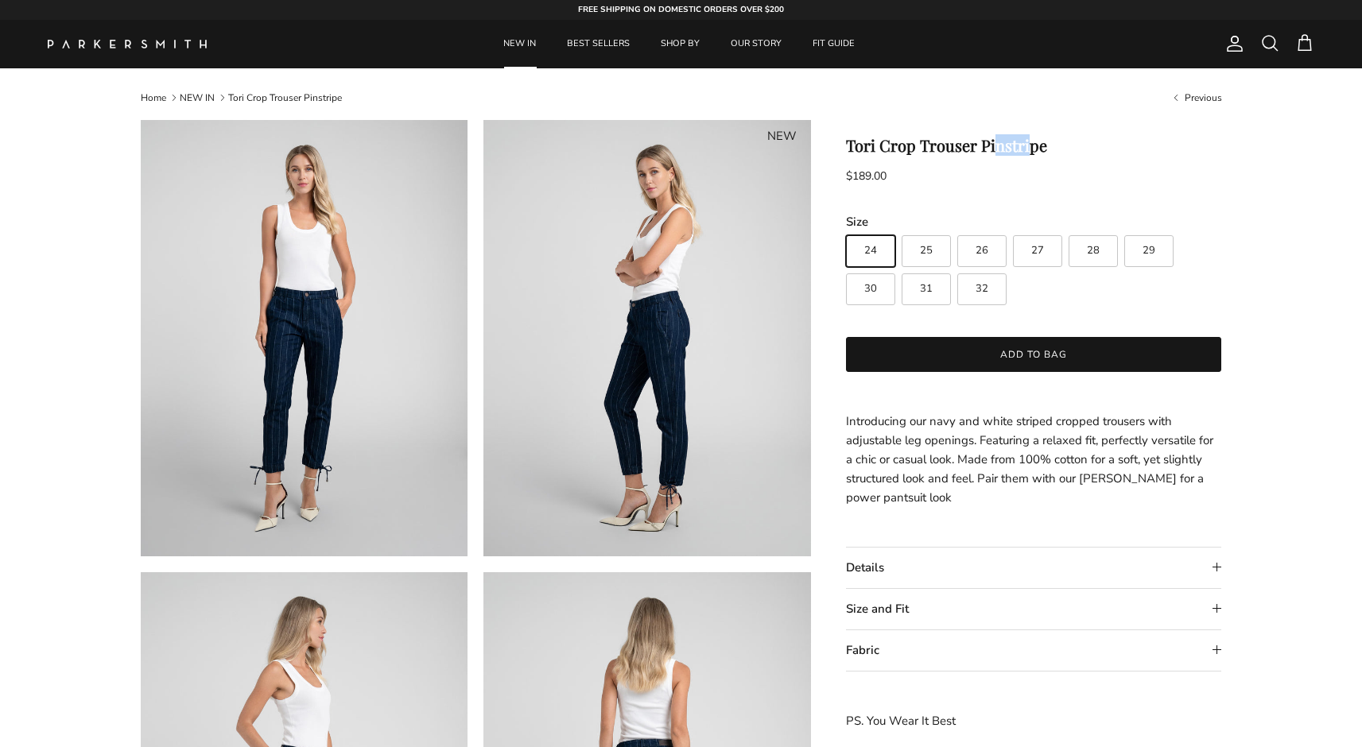
drag, startPoint x: 1006, startPoint y: 142, endPoint x: 1037, endPoint y: 142, distance: 30.2
click at [1037, 142] on h1 "Tori Crop Trouser Pinstripe" at bounding box center [1034, 145] width 376 height 19
drag, startPoint x: 902, startPoint y: 475, endPoint x: 943, endPoint y: 475, distance: 41.3
click at [943, 475] on p "Introducing our navy and white striped cropped trousers with adjustable leg ope…" at bounding box center [1034, 459] width 376 height 95
drag, startPoint x: 922, startPoint y: 497, endPoint x: 879, endPoint y: 497, distance: 42.9
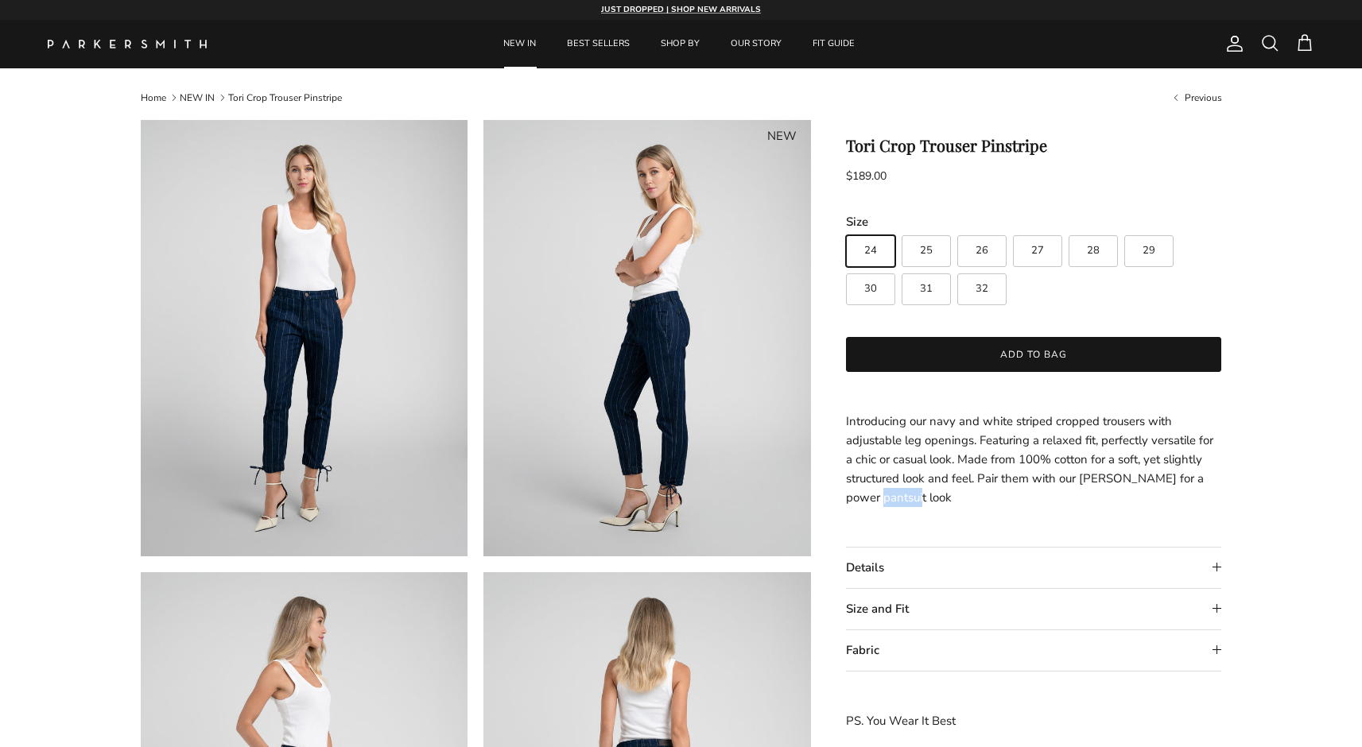
click at [879, 497] on p "Introducing our navy and white striped cropped trousers with adjustable leg ope…" at bounding box center [1034, 459] width 376 height 95
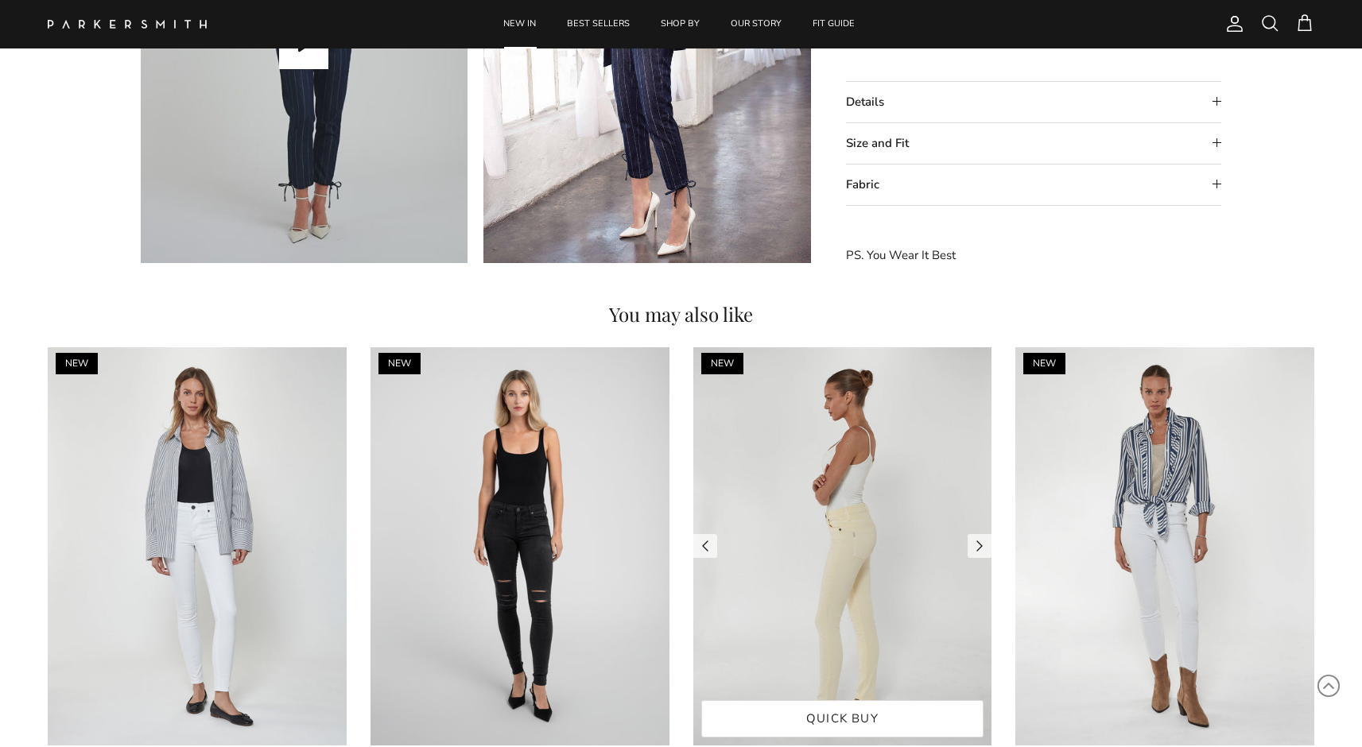
scroll to position [1527, 0]
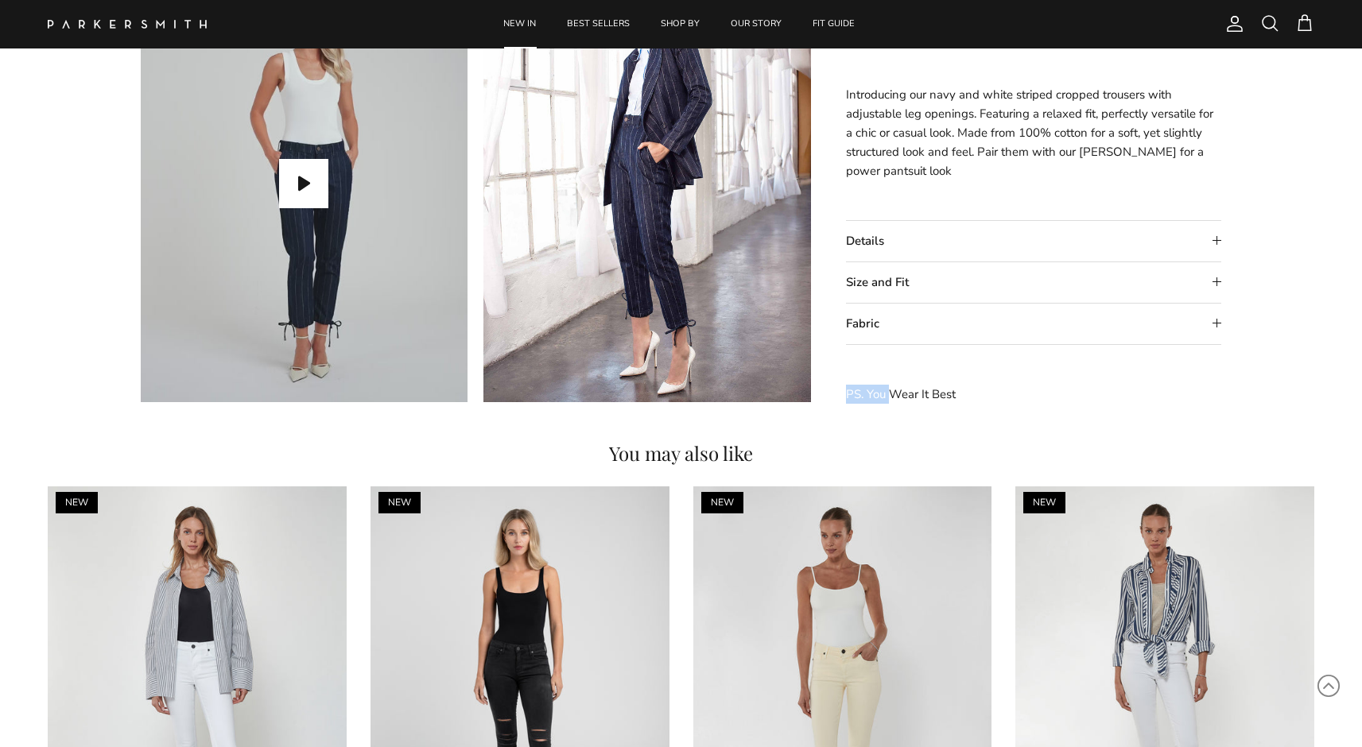
drag, startPoint x: 848, startPoint y: 387, endPoint x: 894, endPoint y: 387, distance: 45.3
click at [893, 387] on p "PS. You Wear It Best" at bounding box center [1034, 394] width 376 height 19
click at [894, 387] on p "PS. You Wear It Best" at bounding box center [1034, 394] width 376 height 19
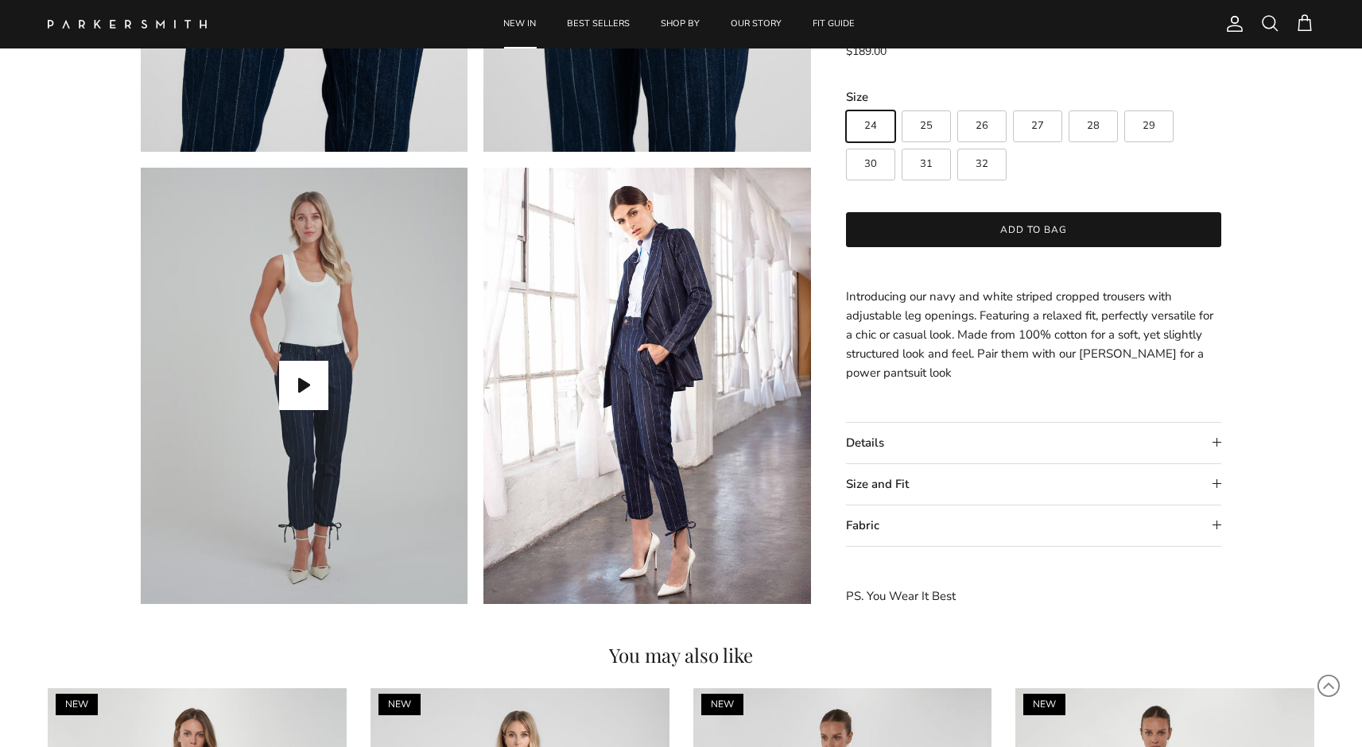
scroll to position [1319, 0]
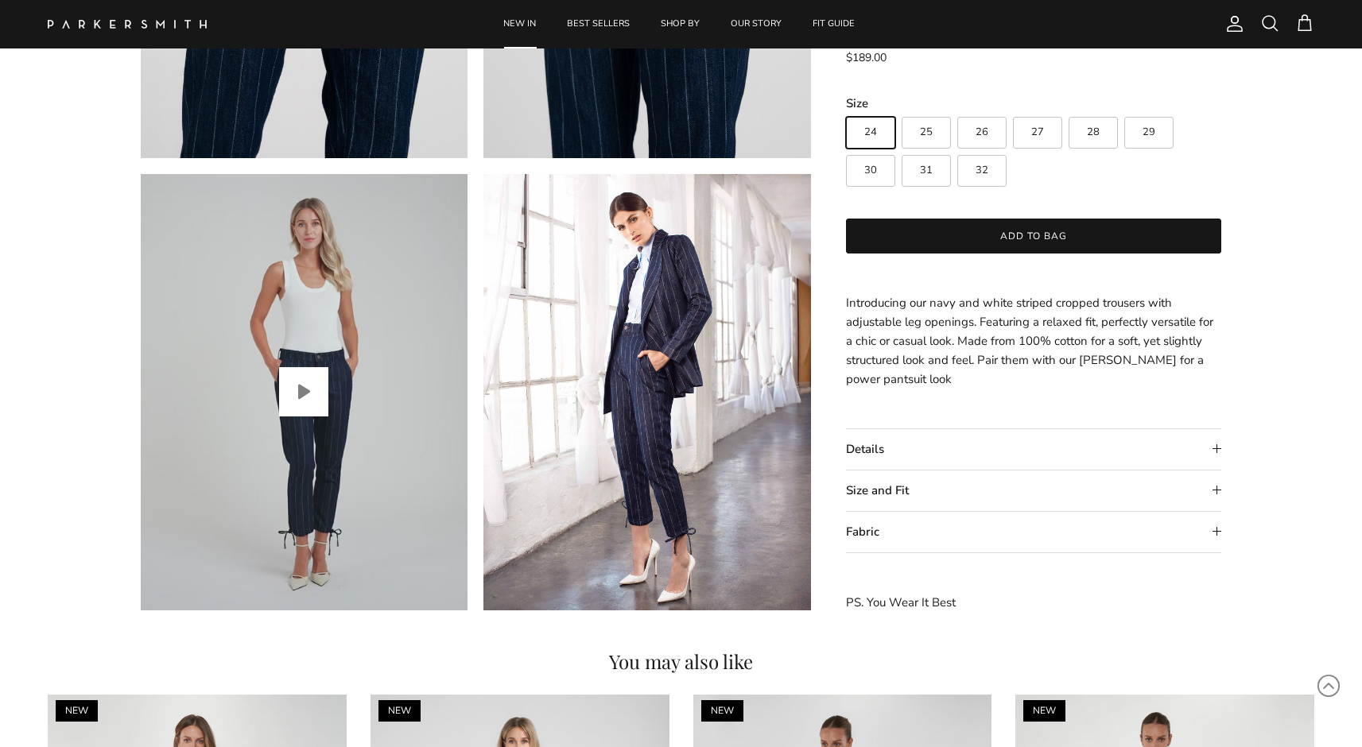
click at [297, 404] on button "Play video" at bounding box center [303, 391] width 49 height 49
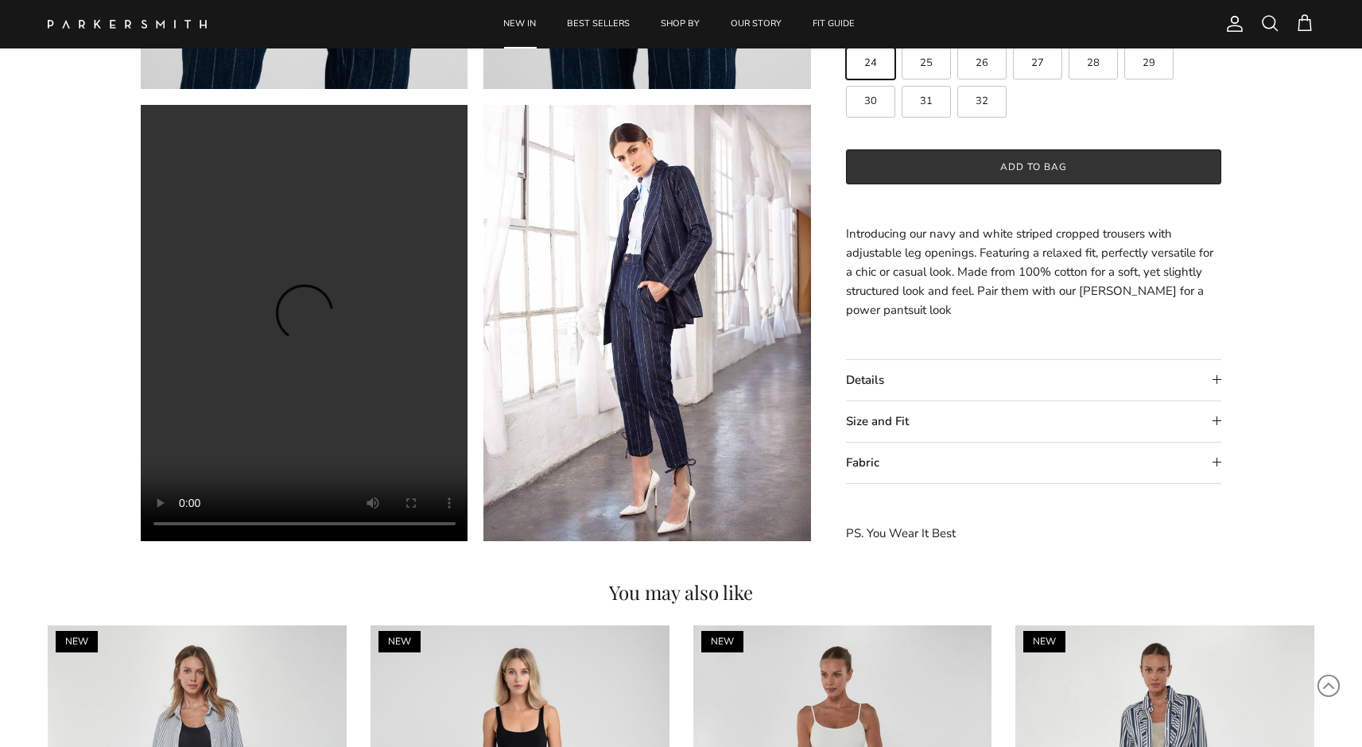
scroll to position [1407, 0]
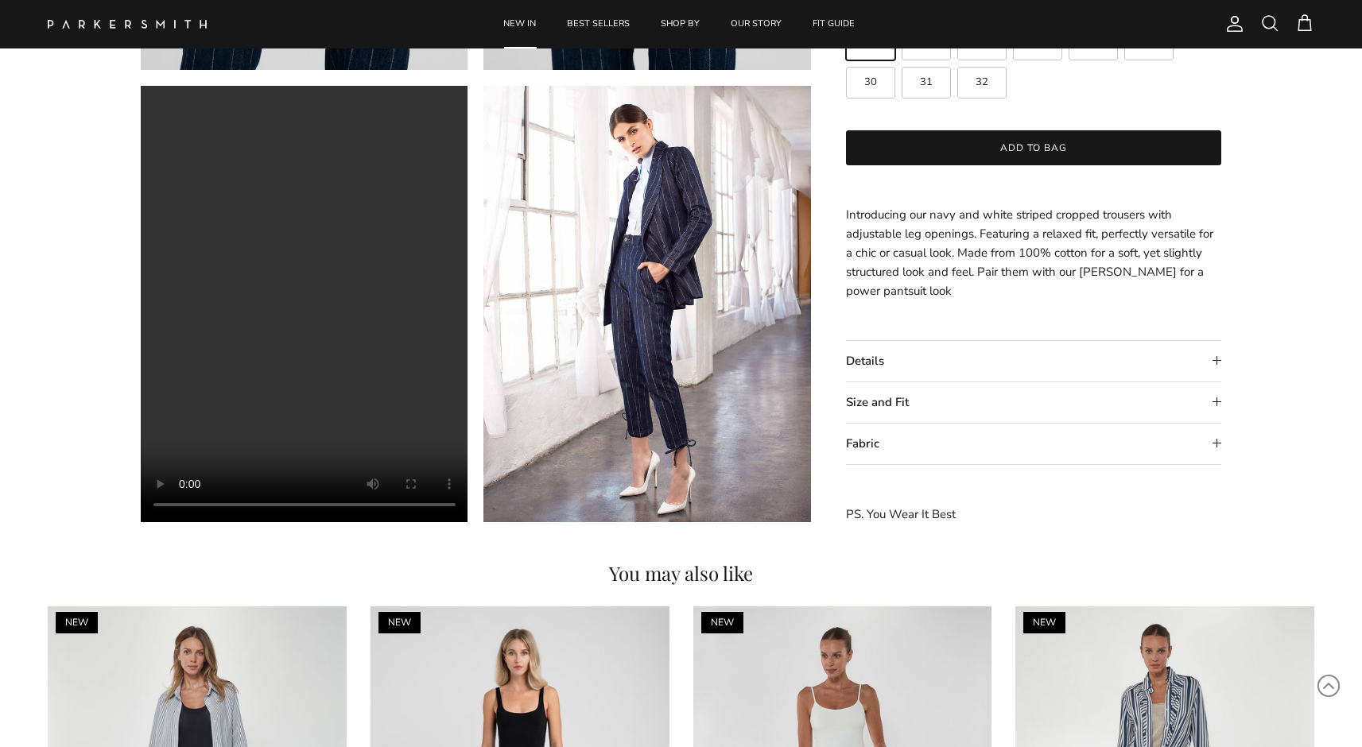
click at [976, 359] on summary "Details" at bounding box center [1034, 361] width 376 height 41
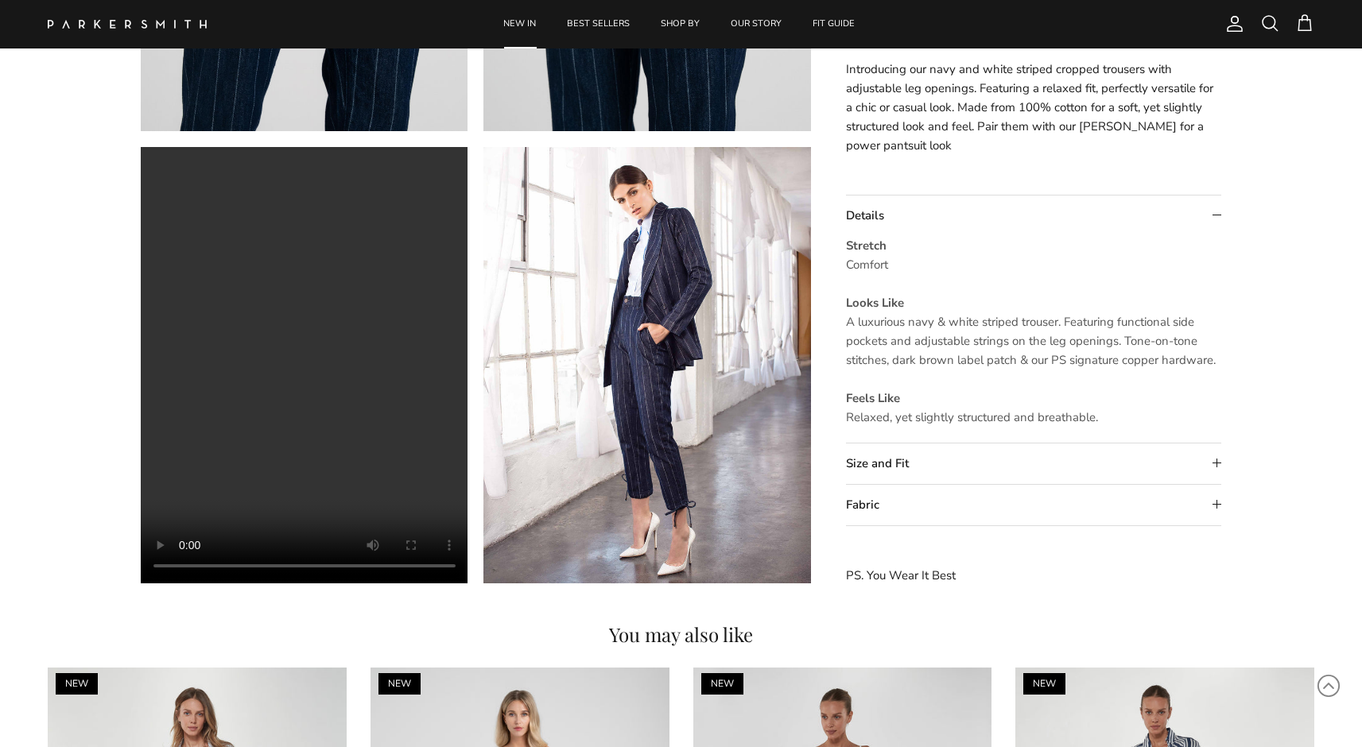
scroll to position [1346, 0]
click at [891, 453] on summary "Size and Fit" at bounding box center [1034, 464] width 376 height 41
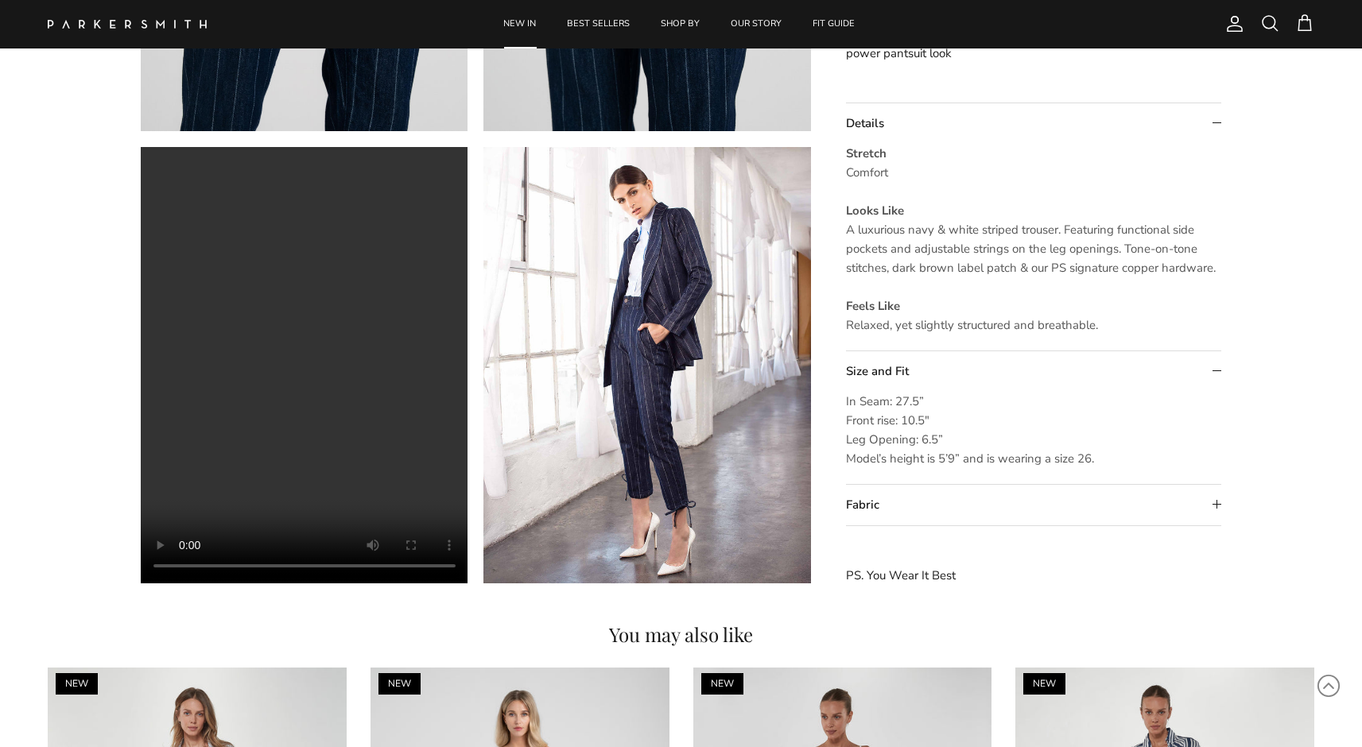
click at [867, 510] on summary "Fabric" at bounding box center [1034, 505] width 376 height 41
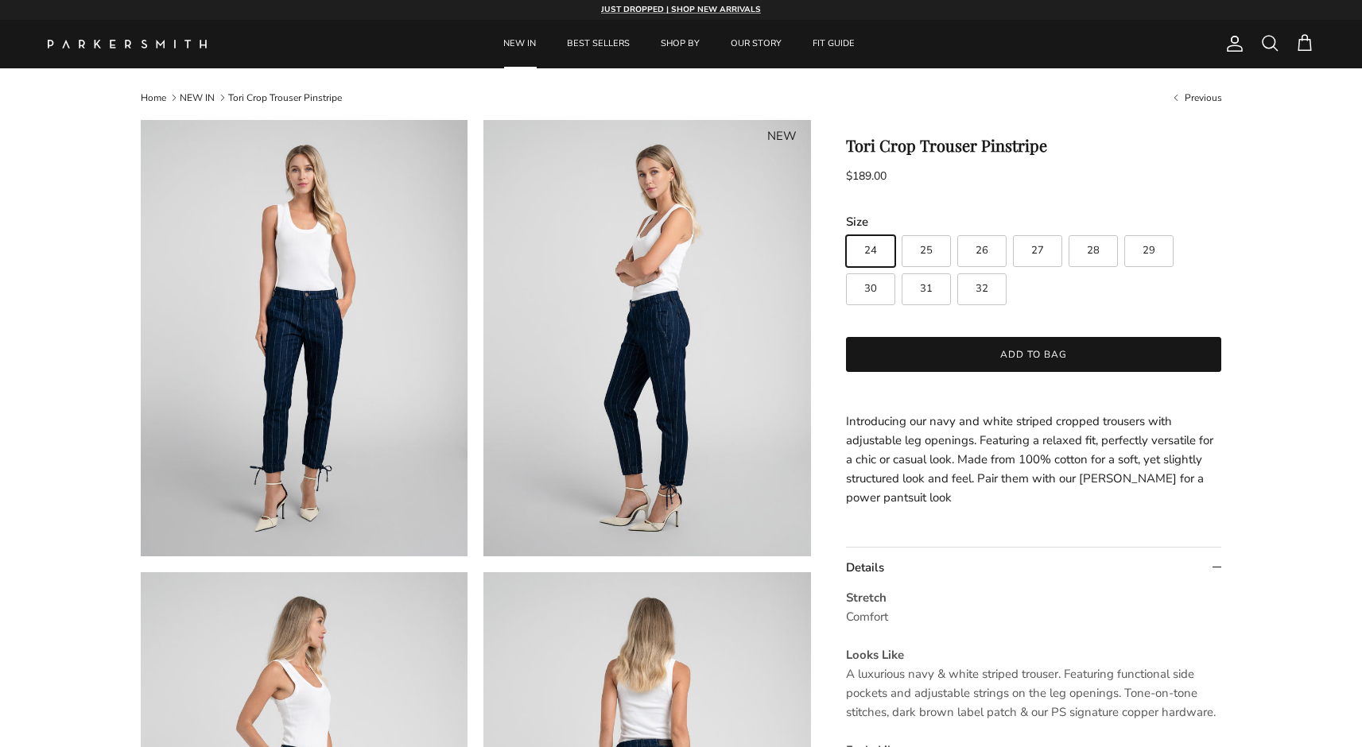
scroll to position [0, 0]
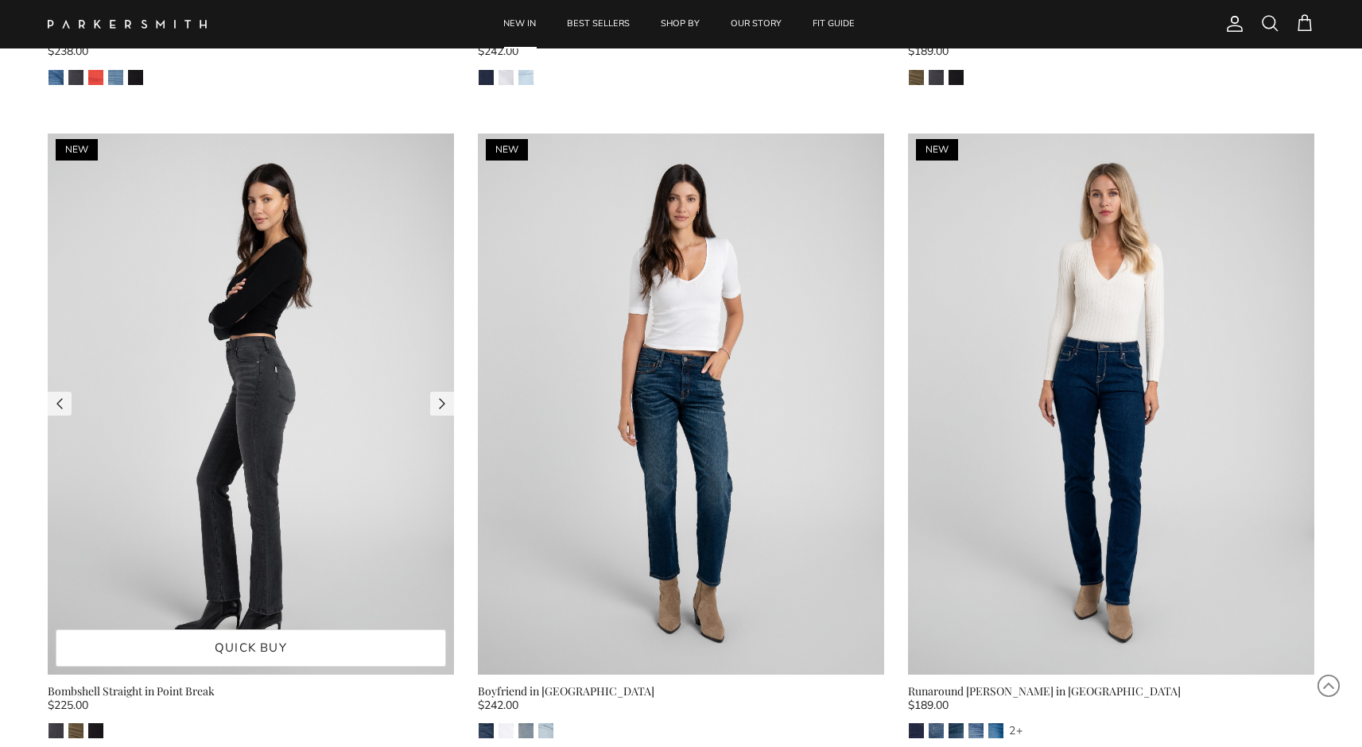
scroll to position [12446, 0]
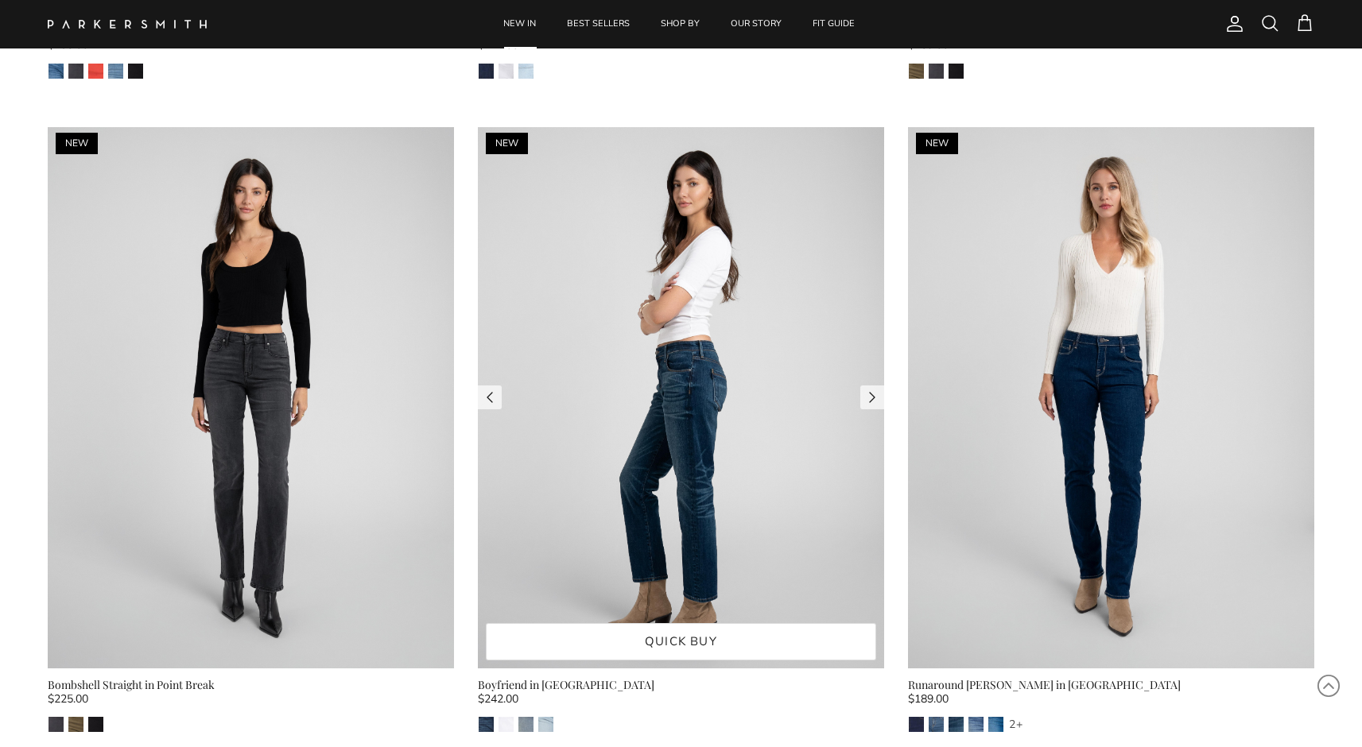
click at [738, 355] on img at bounding box center [681, 397] width 406 height 541
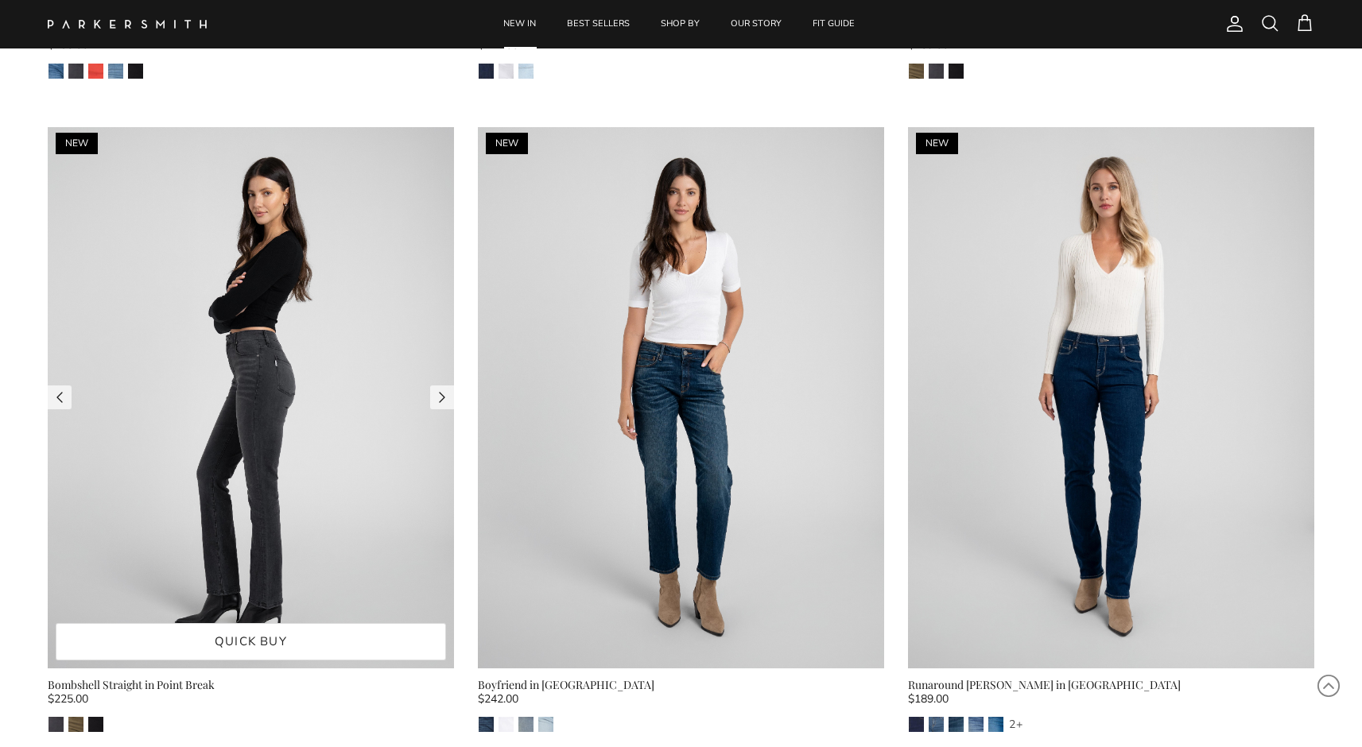
click at [288, 342] on img at bounding box center [251, 397] width 406 height 541
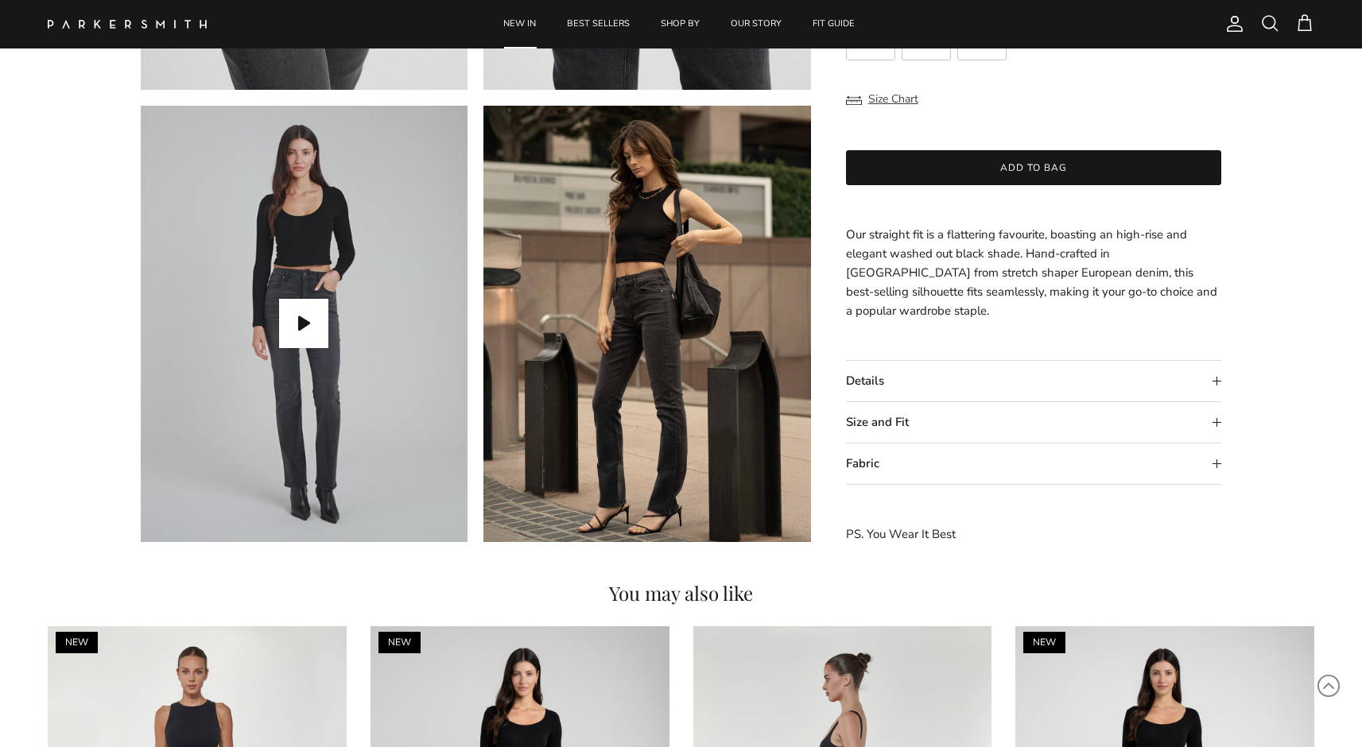
scroll to position [1368, 0]
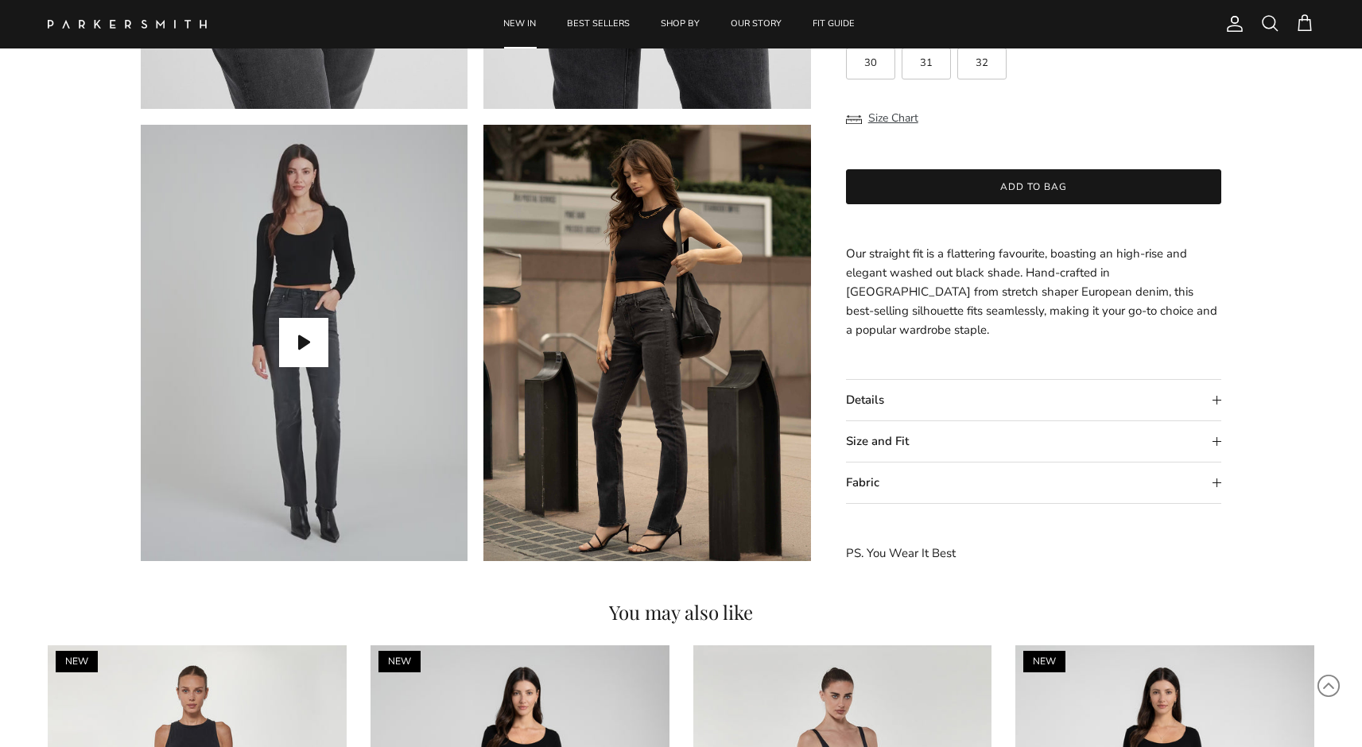
click at [910, 401] on summary "Details" at bounding box center [1034, 400] width 376 height 41
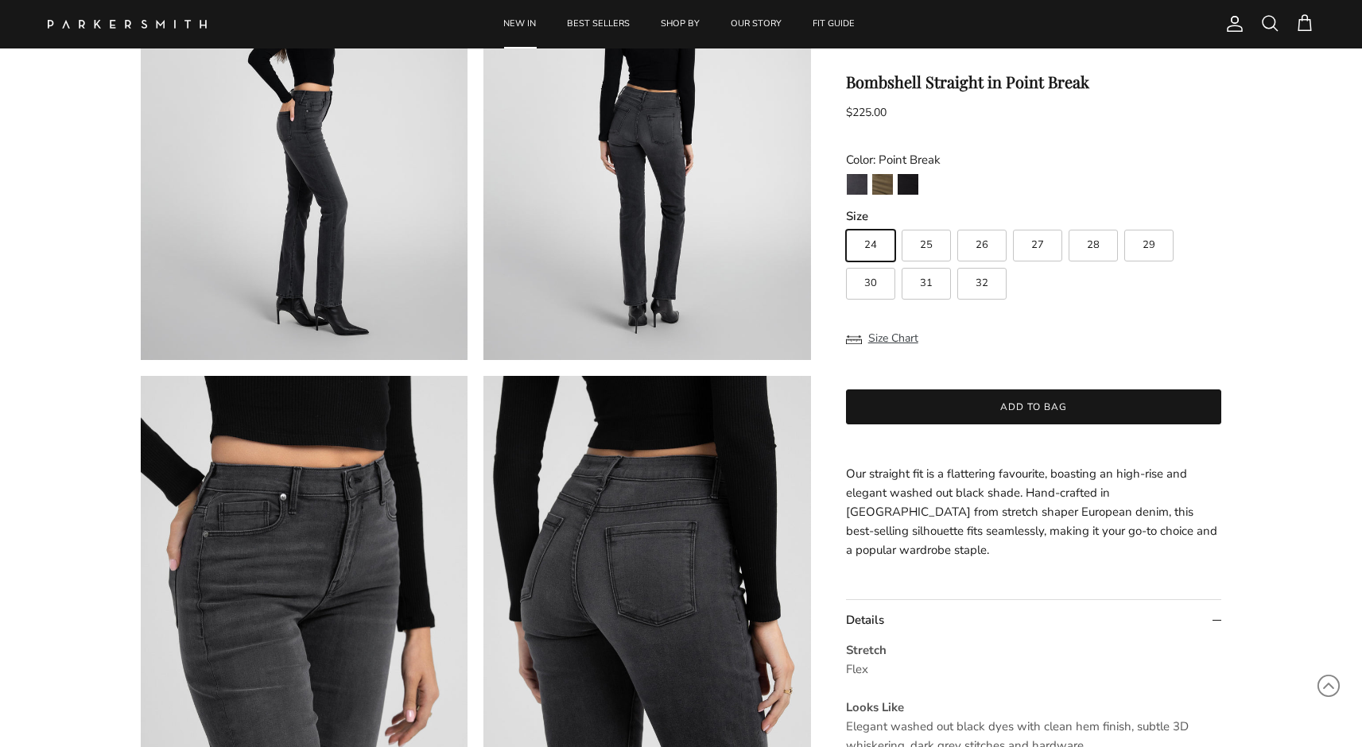
scroll to position [640, 0]
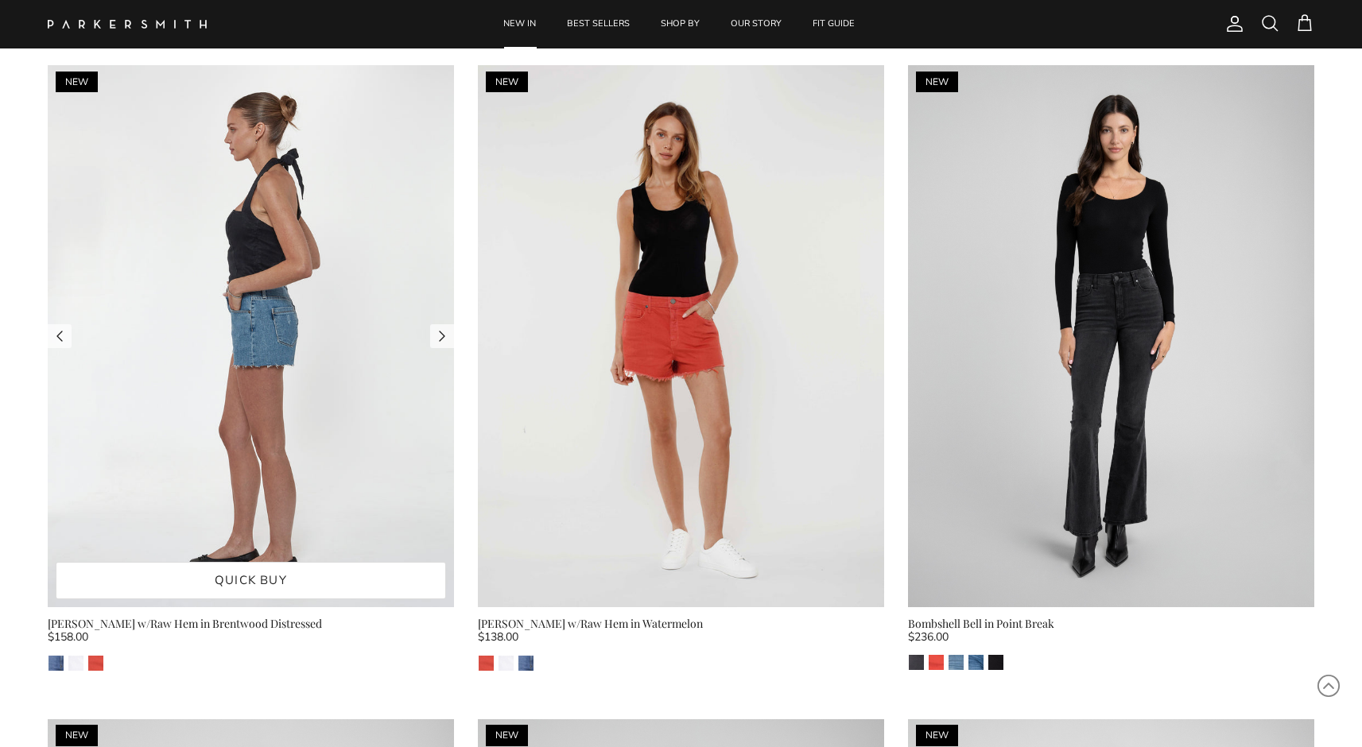
scroll to position [11163, 0]
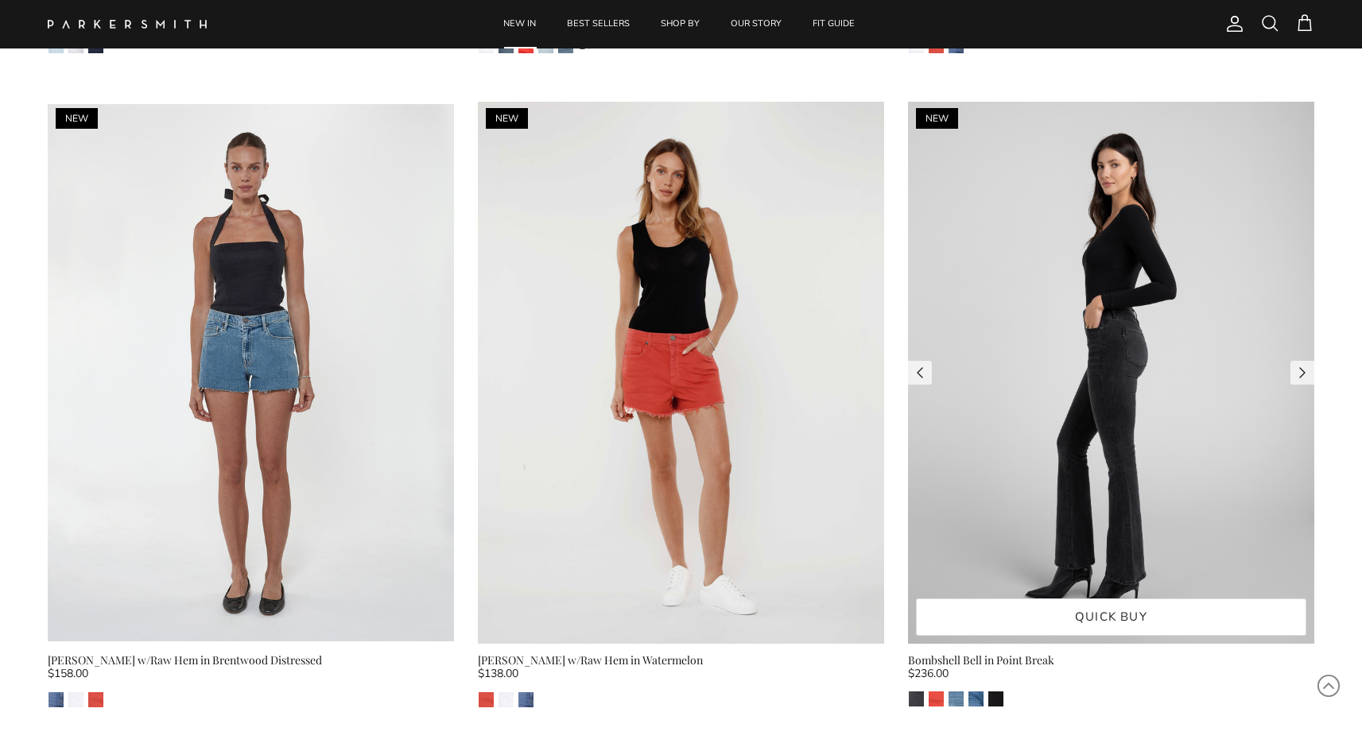
click at [1118, 274] on img at bounding box center [1111, 372] width 406 height 541
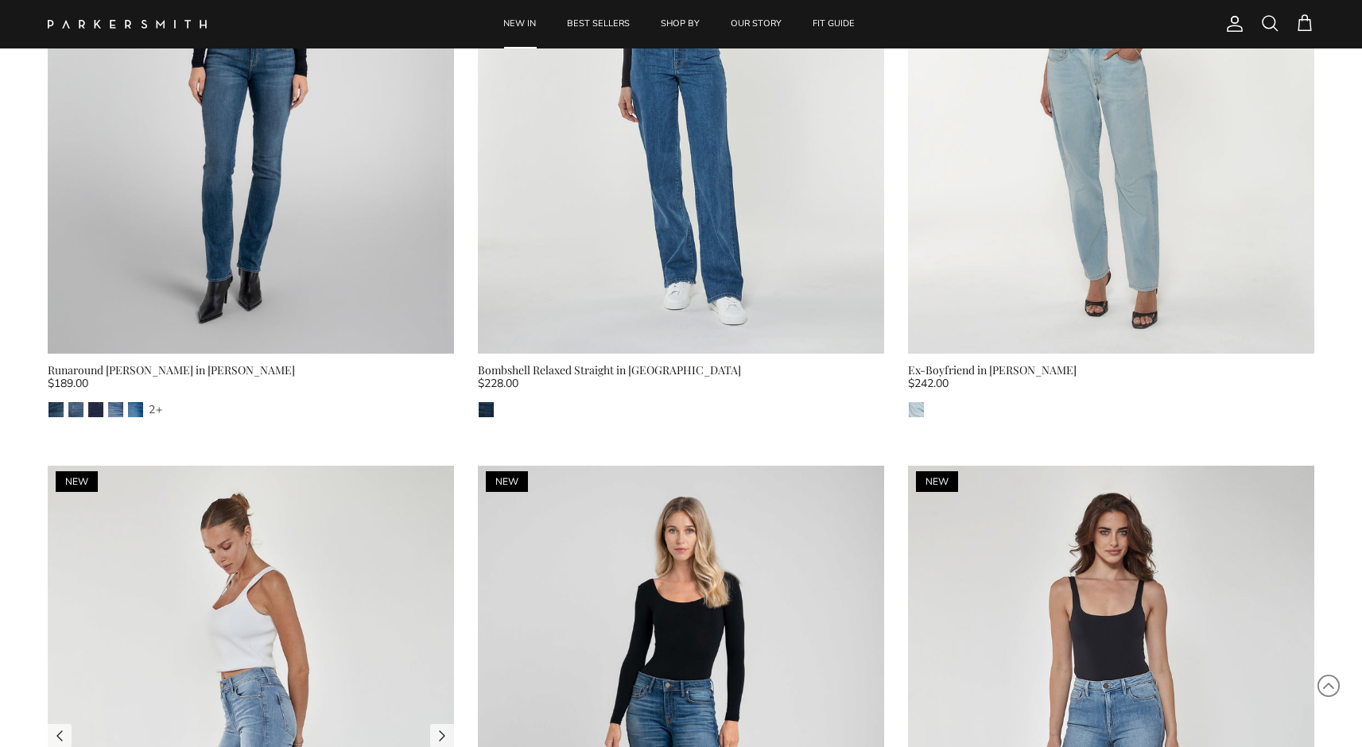
scroll to position [2709, 0]
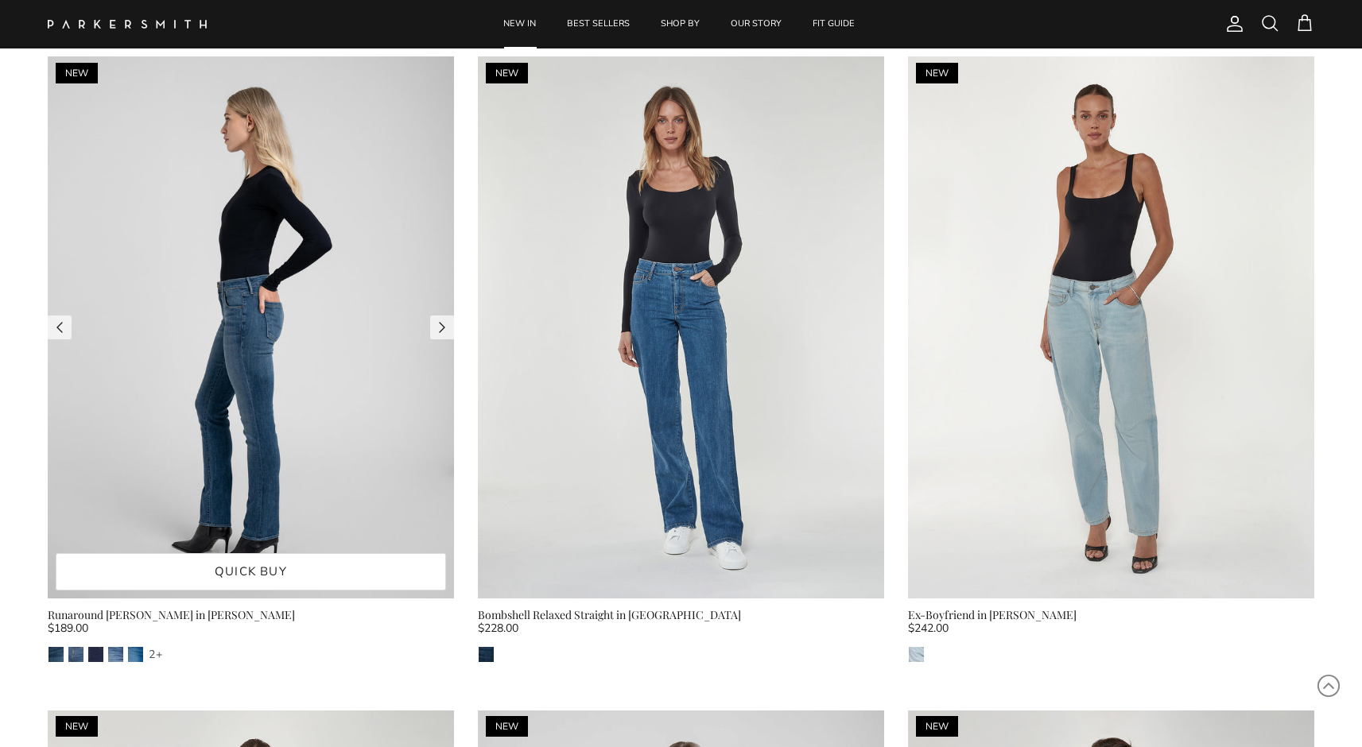
click at [317, 379] on img at bounding box center [251, 327] width 406 height 542
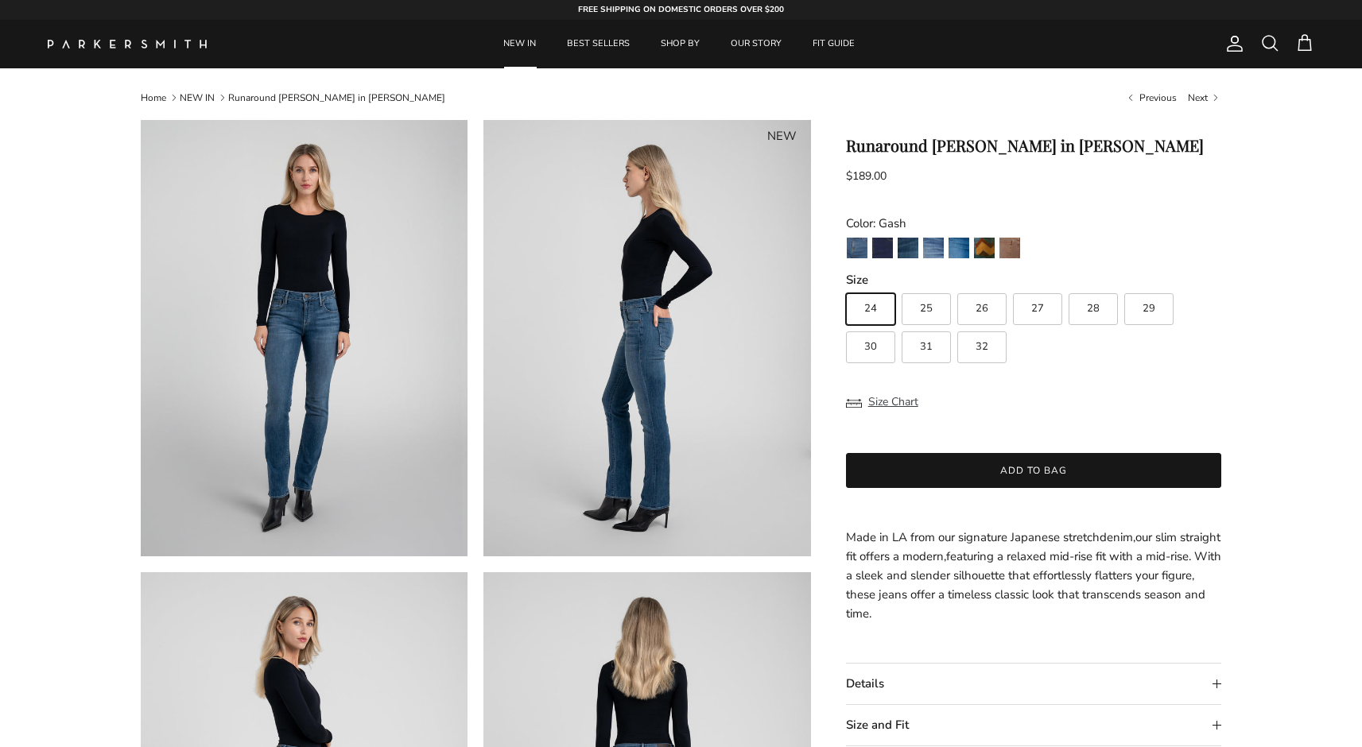
drag, startPoint x: 905, startPoint y: 221, endPoint x: 857, endPoint y: 221, distance: 47.7
click at [857, 221] on div "Color: Gash" at bounding box center [1034, 223] width 376 height 19
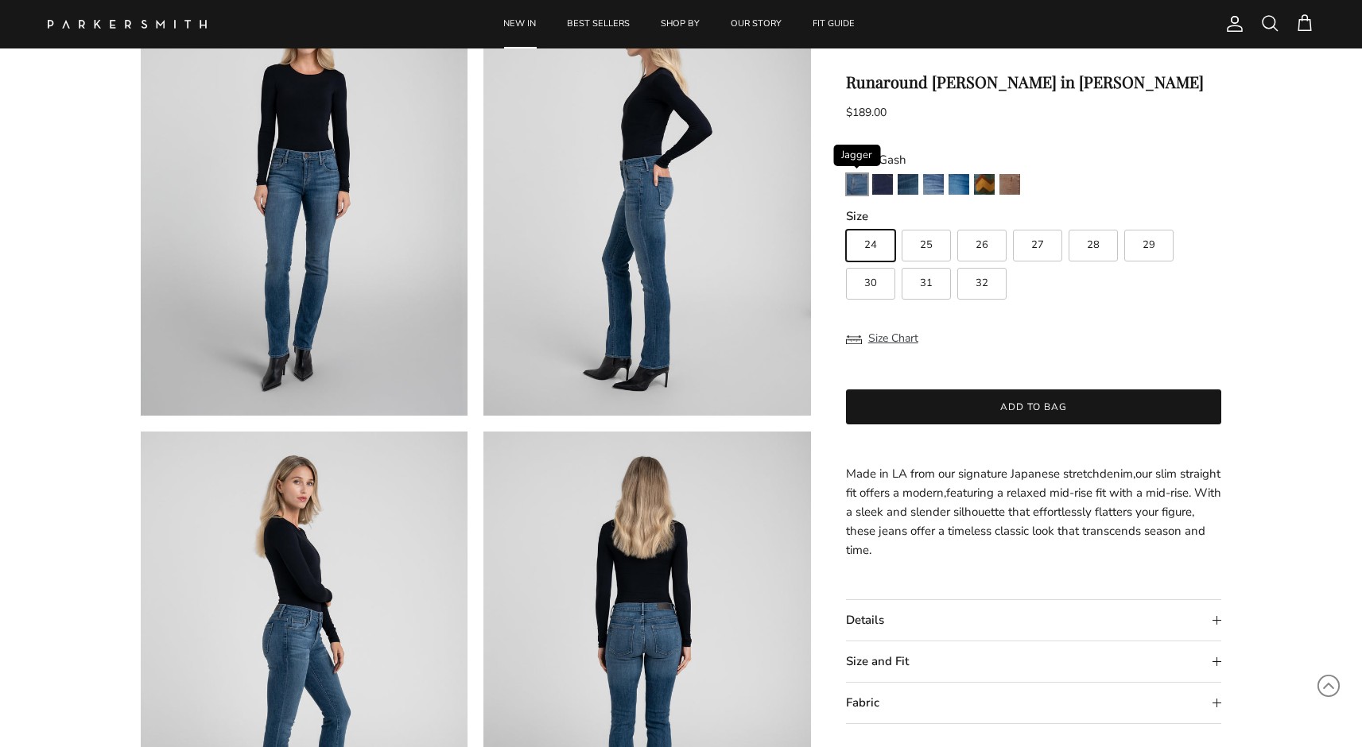
scroll to position [161, 0]
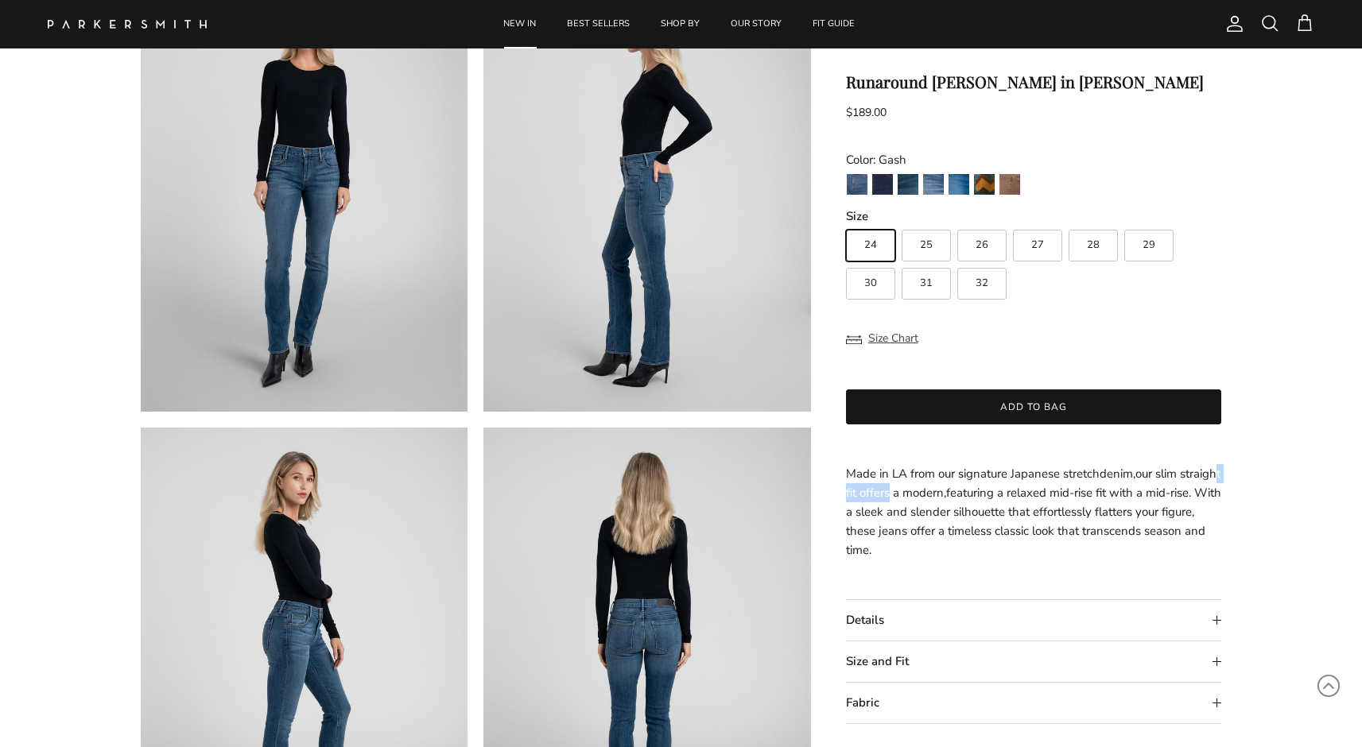
drag, startPoint x: 879, startPoint y: 494, endPoint x: 934, endPoint y: 494, distance: 54.9
click at [934, 494] on span "our slim straight fit offers a modern, featuring a relaxed mid-rise fit with a …" at bounding box center [1033, 512] width 375 height 92
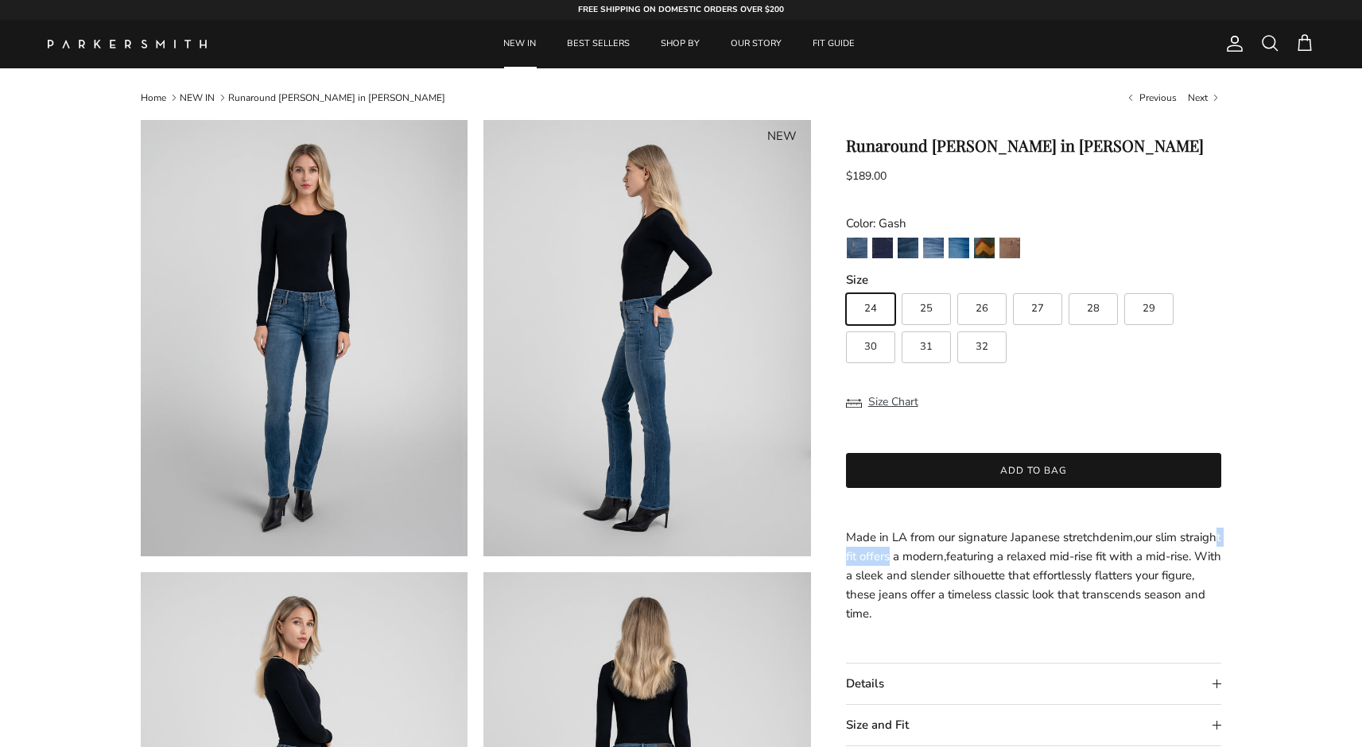
scroll to position [0, 0]
click at [513, 52] on link "NEW IN" at bounding box center [519, 44] width 61 height 48
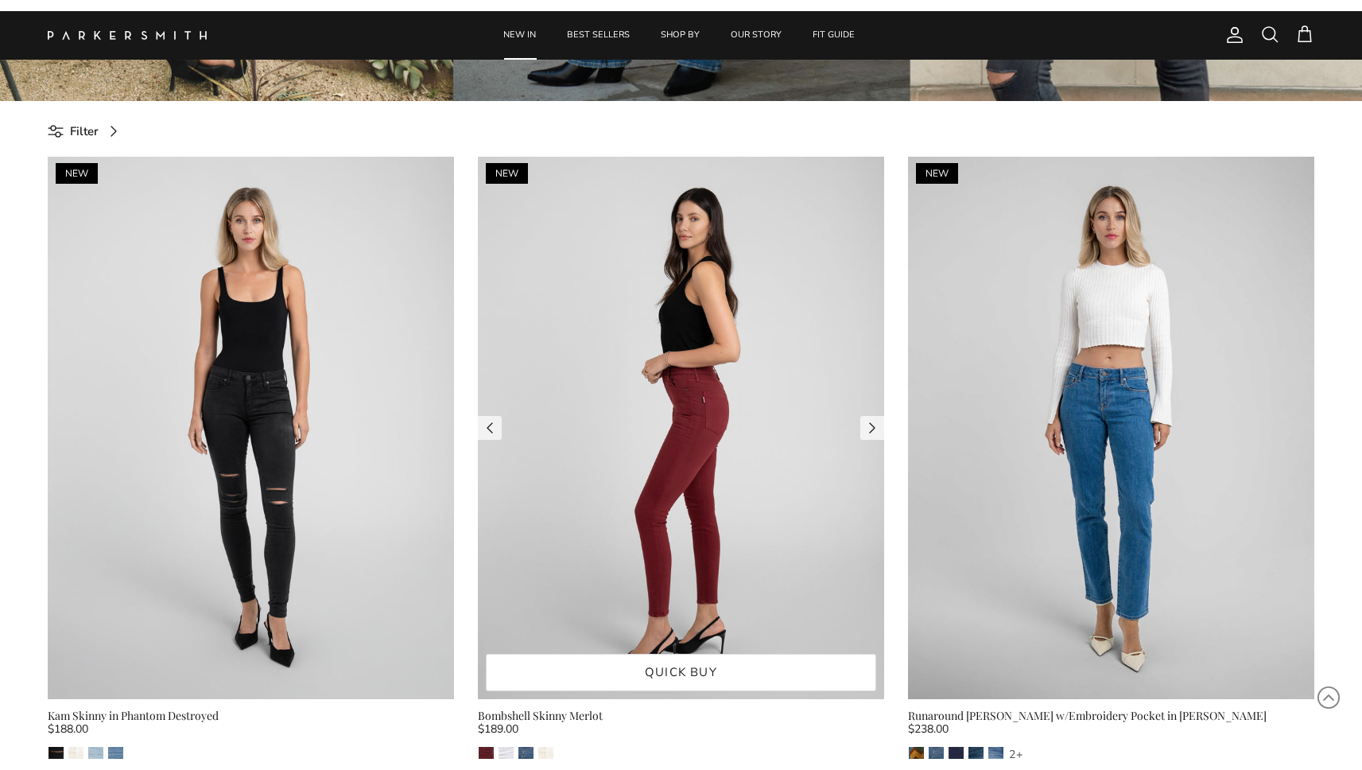
scroll to position [659, 0]
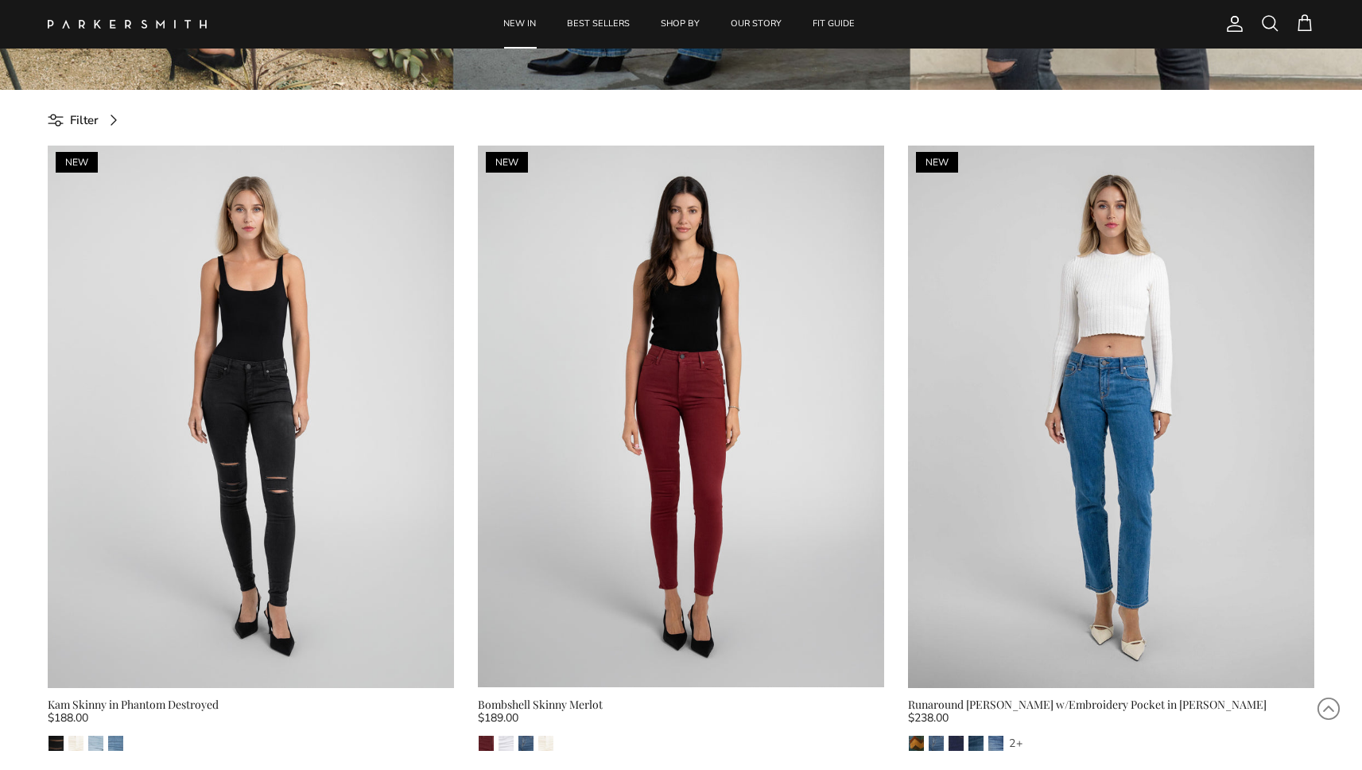
click at [1270, 20] on span at bounding box center [1269, 23] width 19 height 19
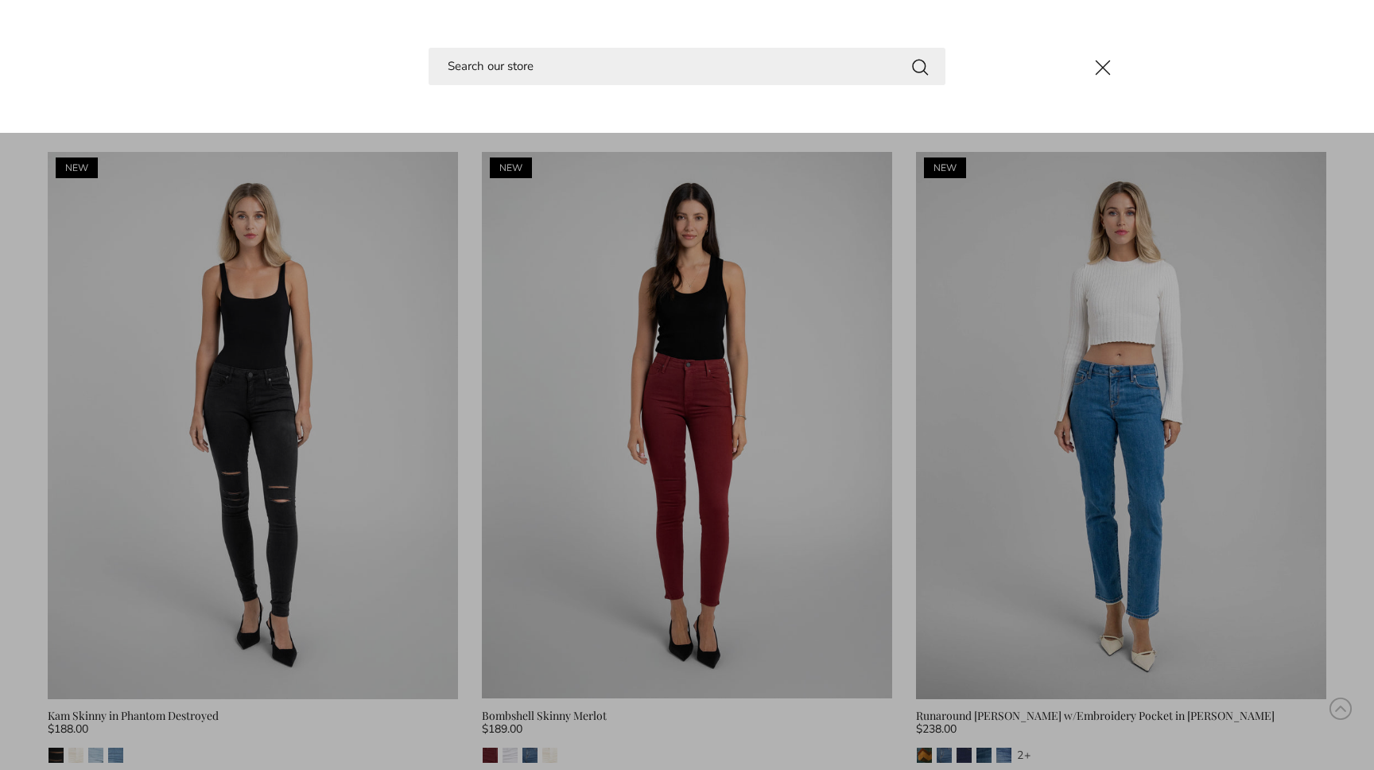
click at [1092, 64] on button "Close" at bounding box center [1102, 67] width 43 height 43
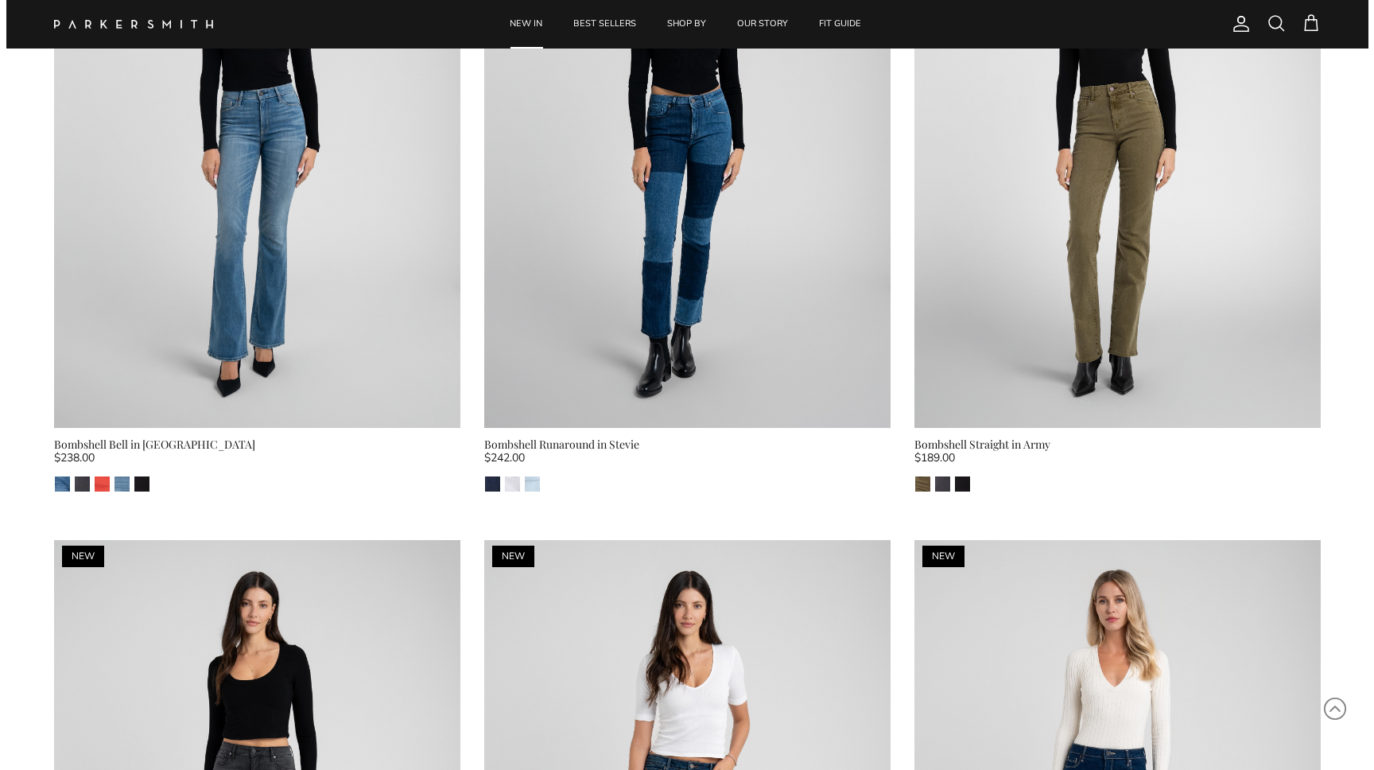
scroll to position [10965, 0]
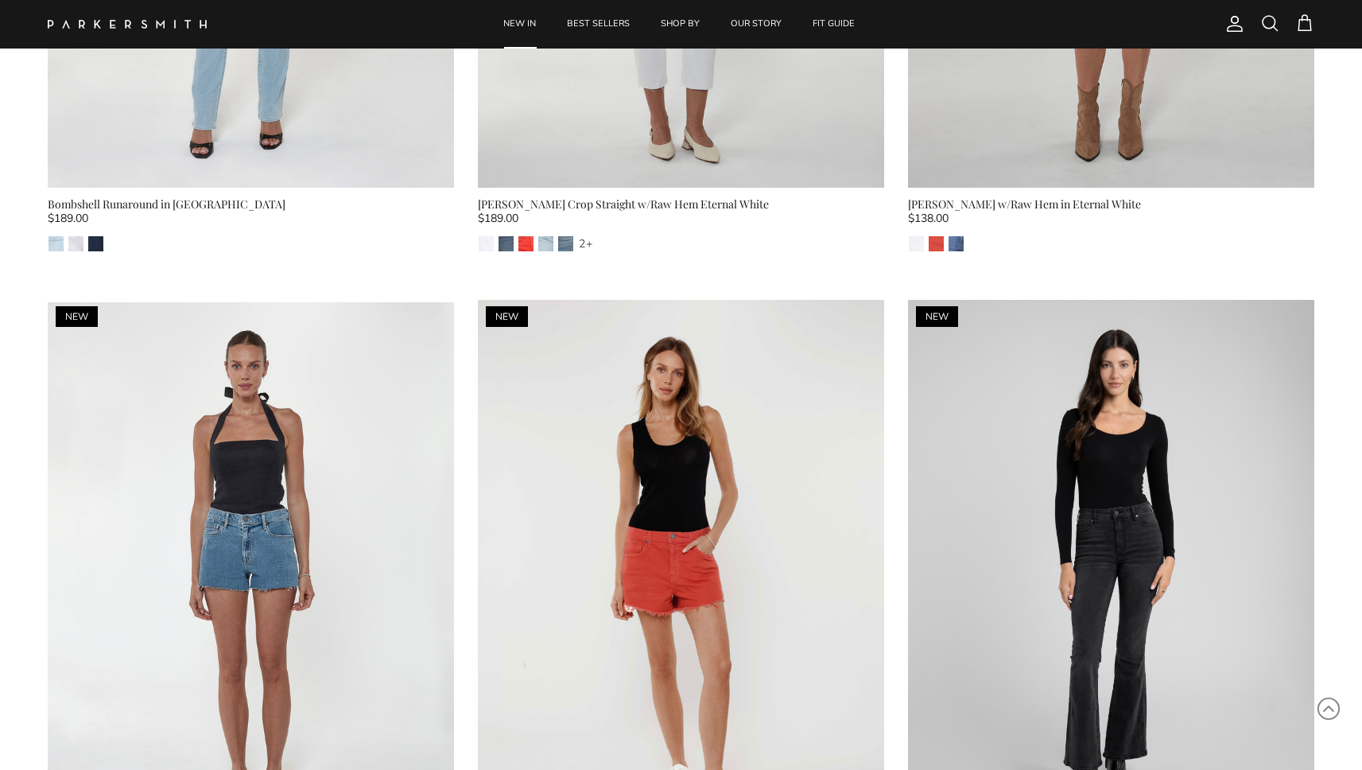
drag, startPoint x: 1248, startPoint y: 25, endPoint x: 1269, endPoint y: 16, distance: 22.8
click at [1247, 25] on div "Account Search Cart" at bounding box center [1266, 24] width 95 height 21
click at [1271, 15] on span at bounding box center [1269, 23] width 19 height 19
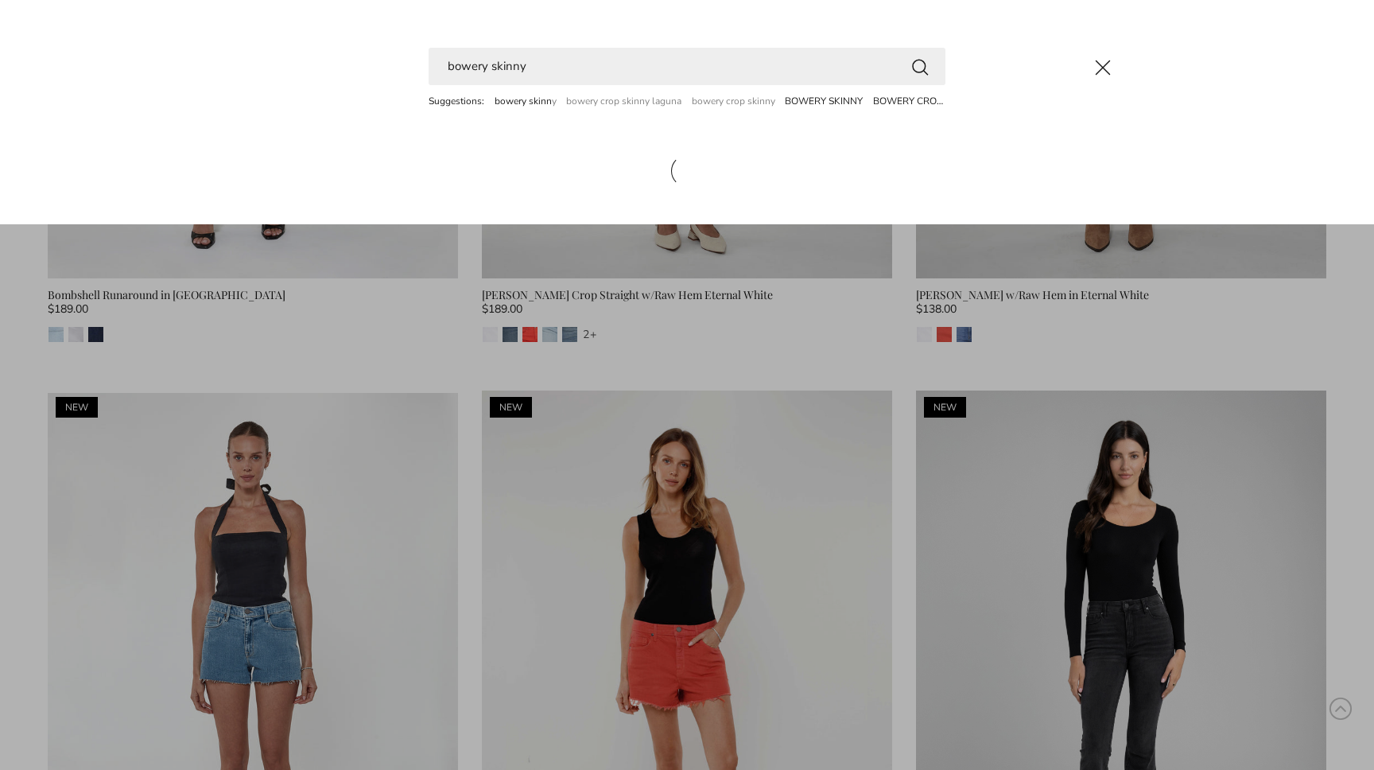
type input "bowery skinny"
click at [920, 66] on button "Search" at bounding box center [919, 66] width 19 height 20
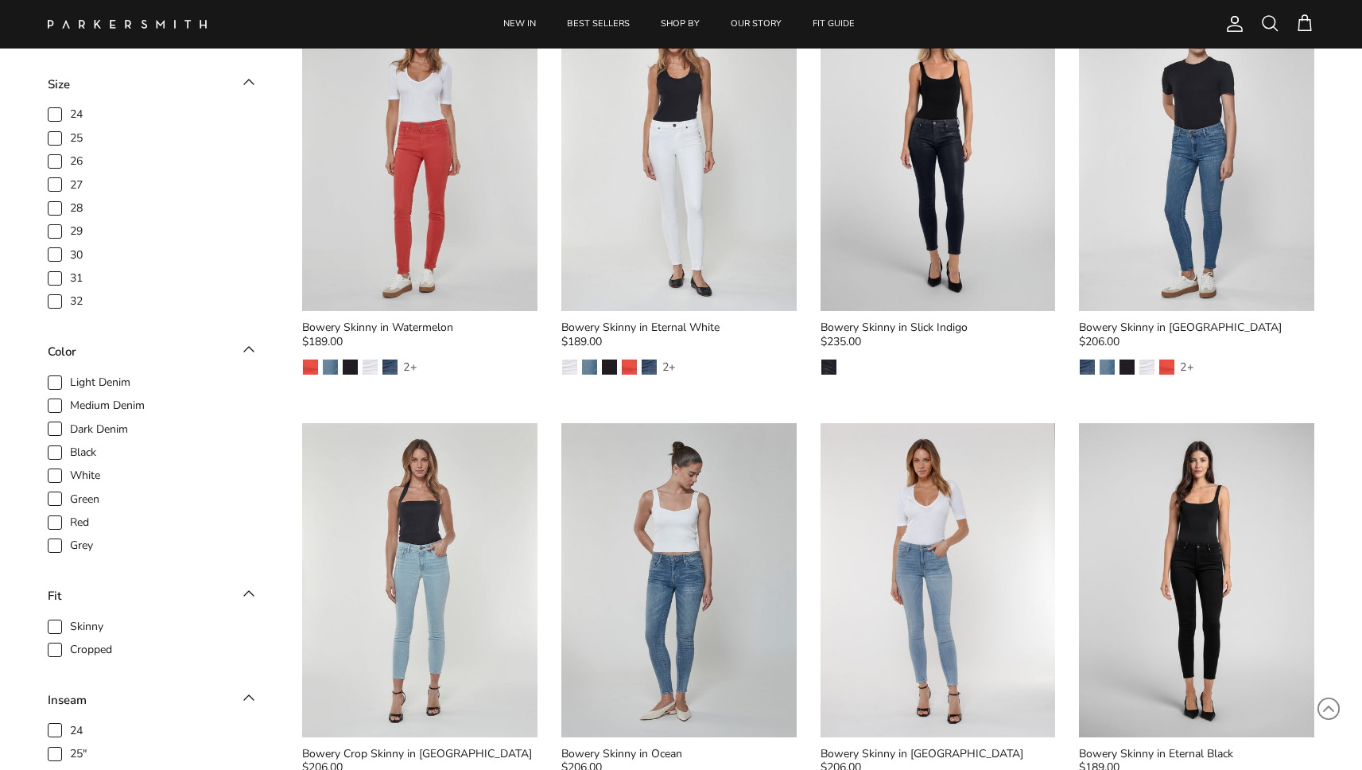
scroll to position [486, 0]
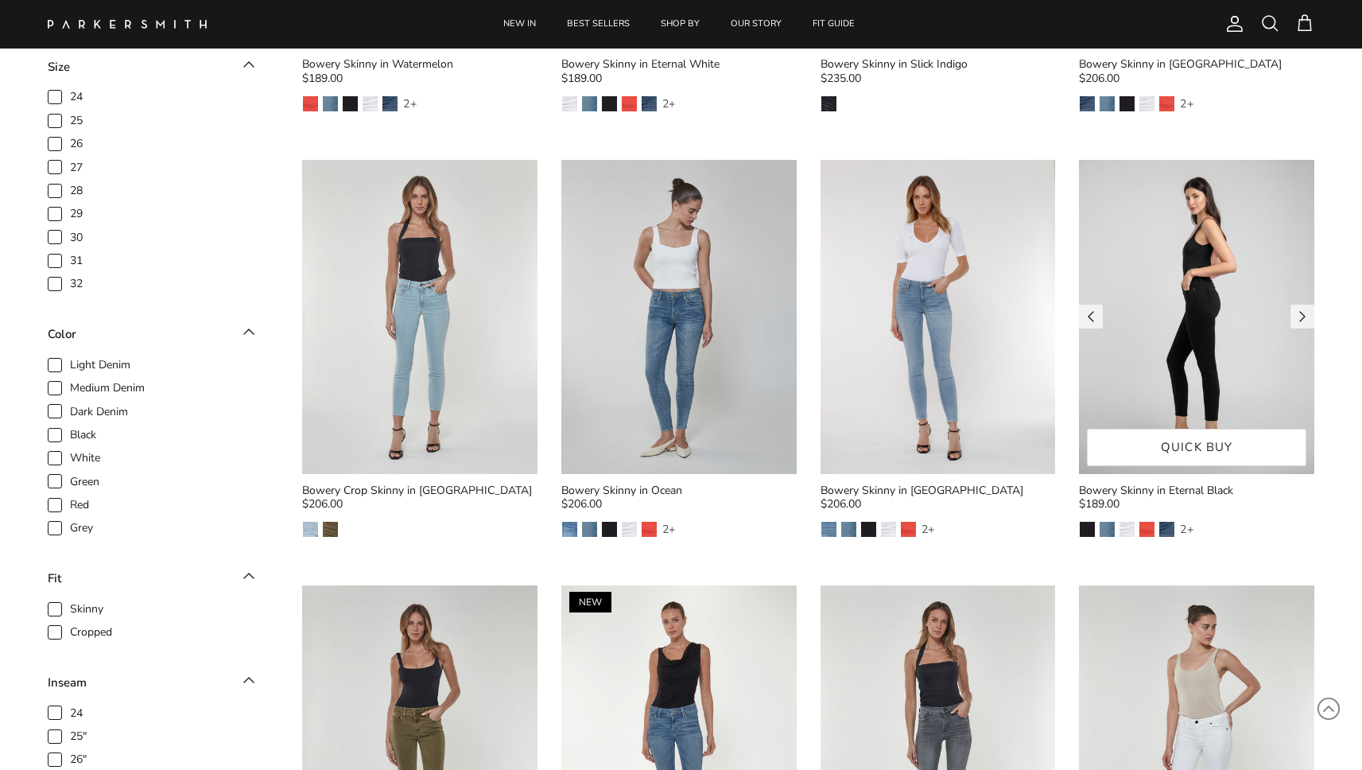
click at [1169, 250] on img at bounding box center [1196, 316] width 235 height 313
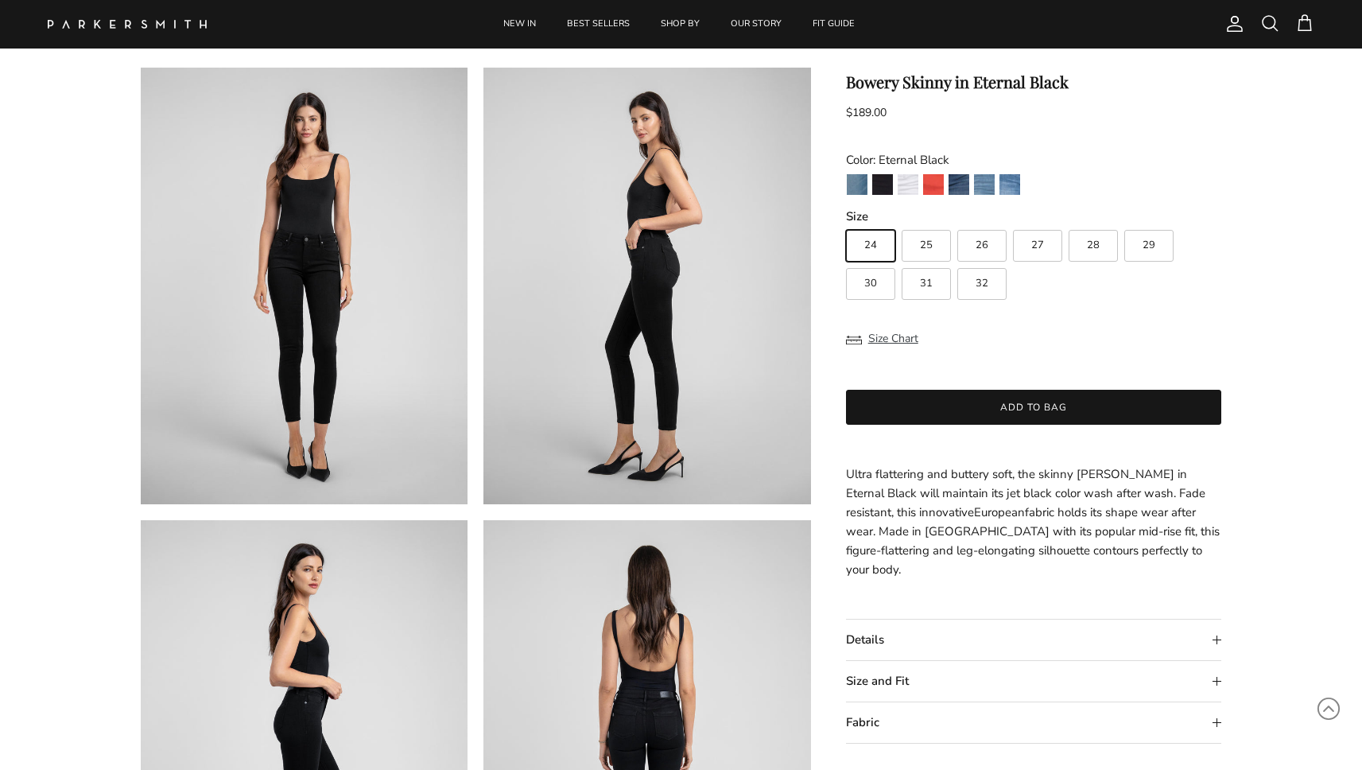
scroll to position [94, 0]
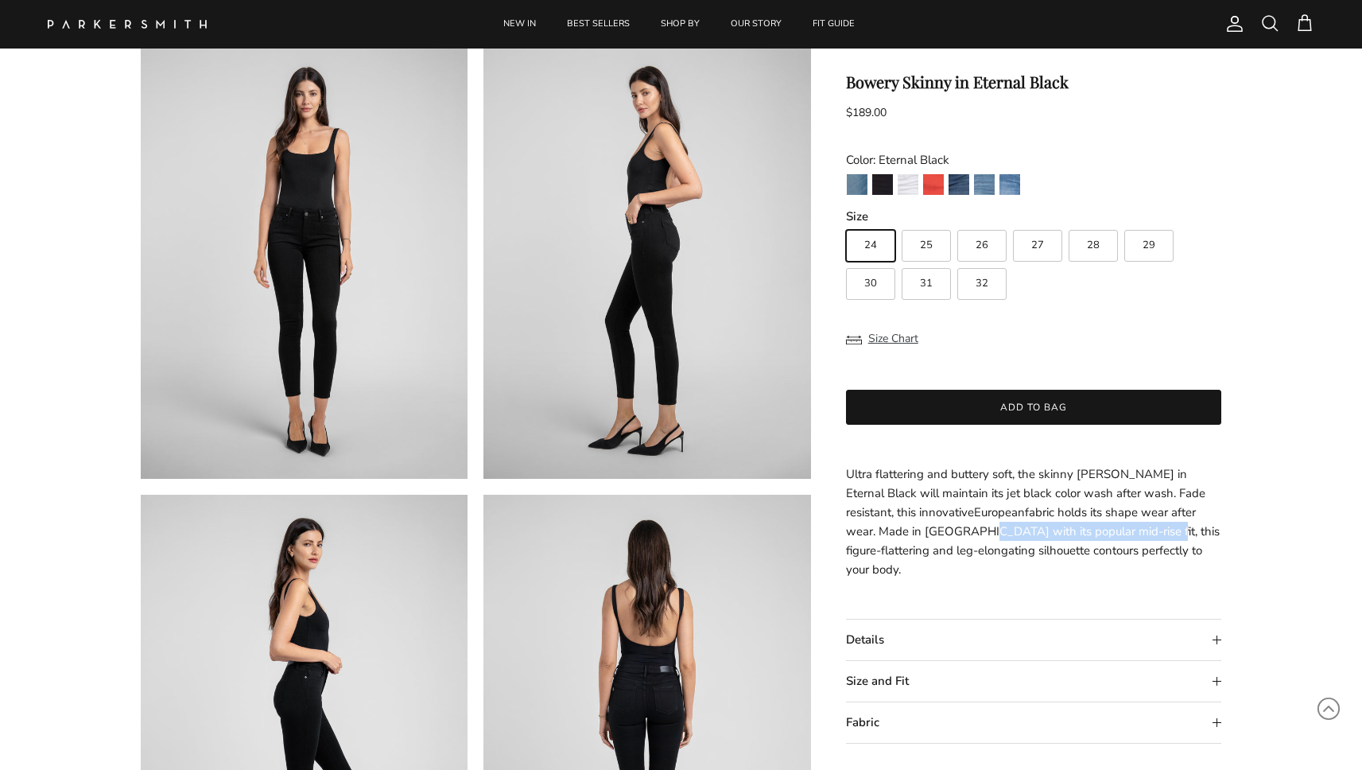
drag, startPoint x: 907, startPoint y: 532, endPoint x: 1089, endPoint y: 533, distance: 182.1
click at [1077, 532] on span "fabric holds its shape wear after wear. Made in Los Angeles with its popular mi…" at bounding box center [1033, 540] width 374 height 73
click at [1089, 533] on span "fabric holds its shape wear after wear. Made in Los Angeles with its popular mi…" at bounding box center [1033, 540] width 374 height 73
click at [1044, 555] on span "fabric holds its shape wear after wear. Made in Los Angeles with its popular mi…" at bounding box center [1033, 540] width 374 height 73
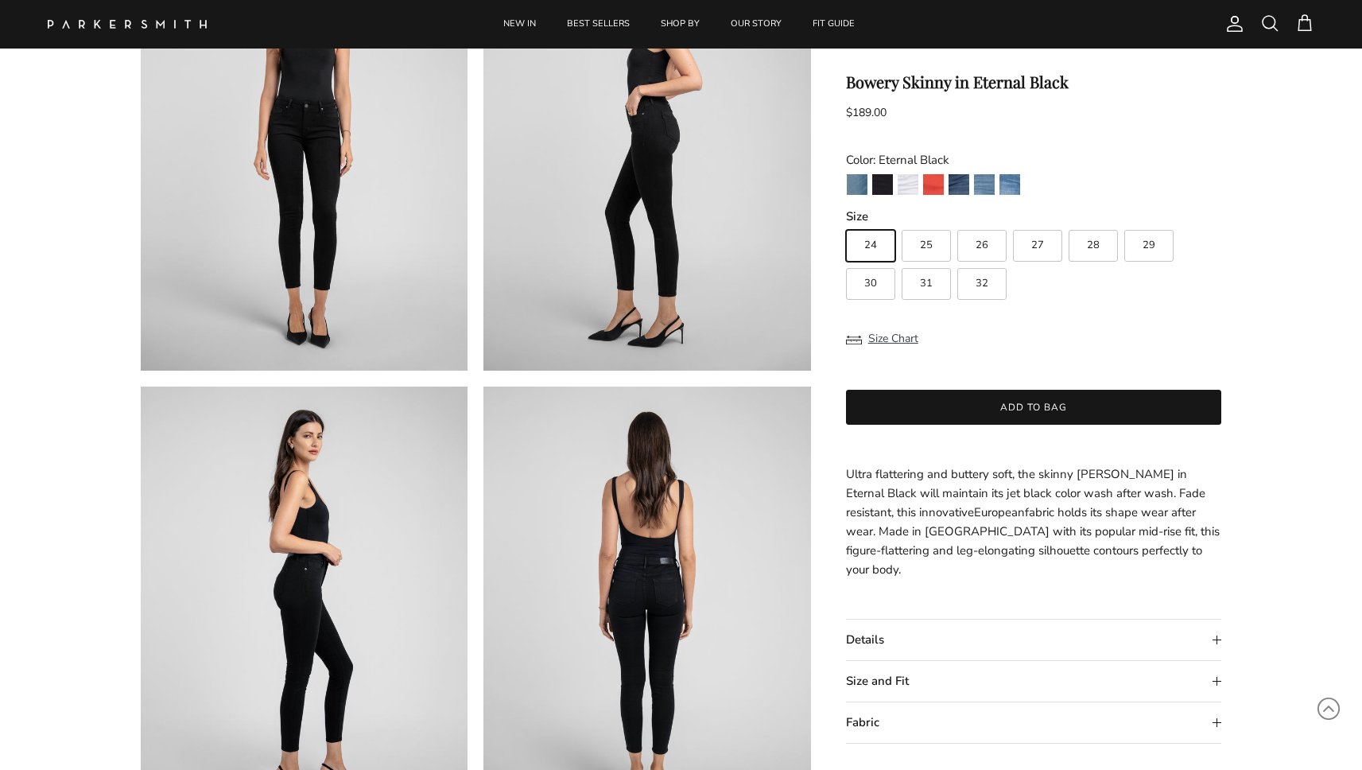
scroll to position [241, 0]
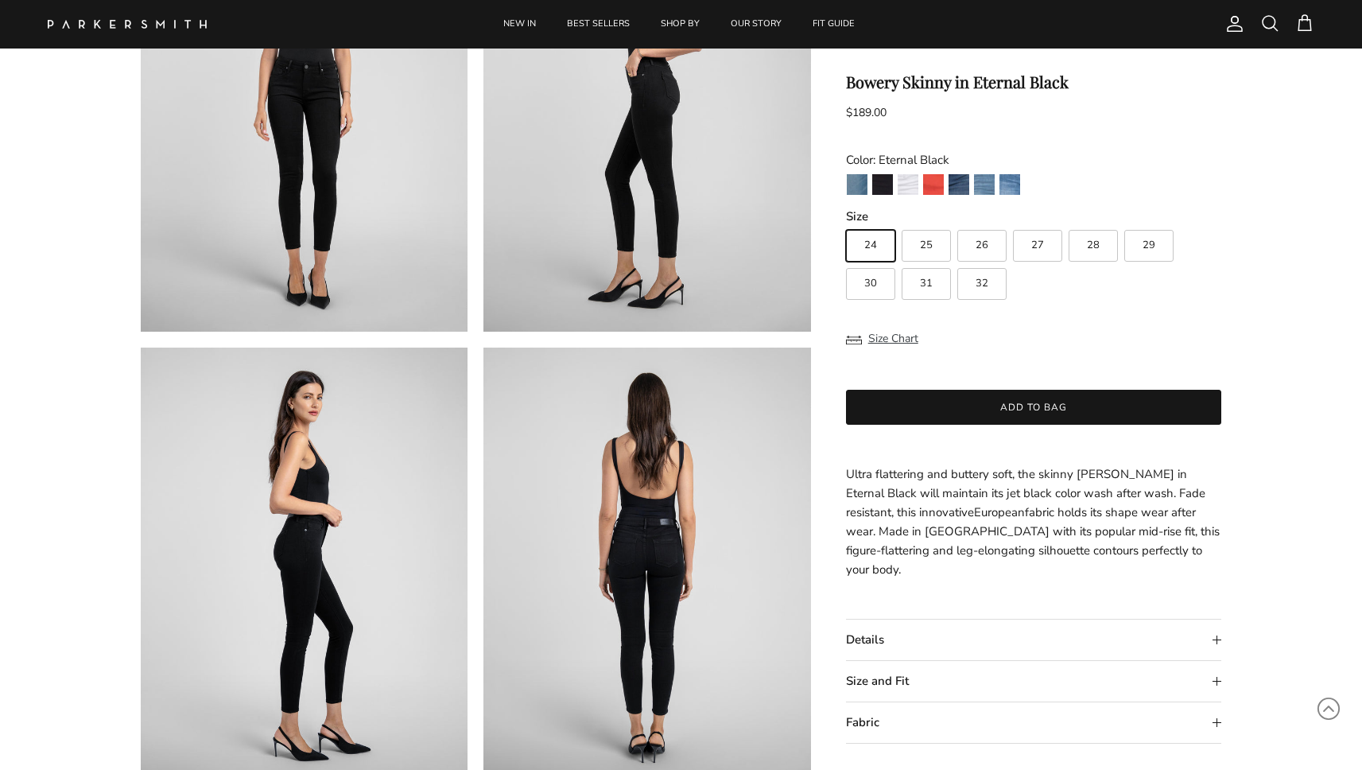
click at [987, 619] on summary "Details" at bounding box center [1034, 639] width 376 height 41
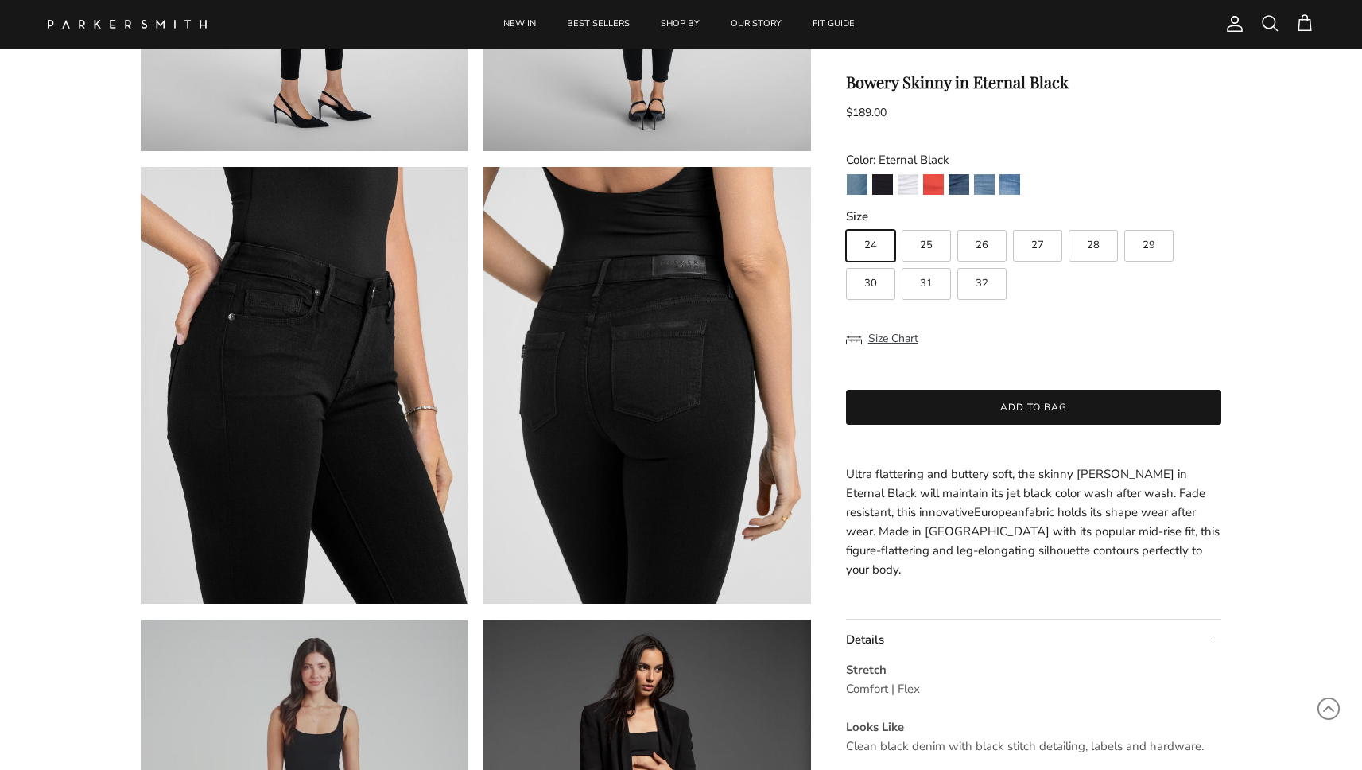
scroll to position [1289, 0]
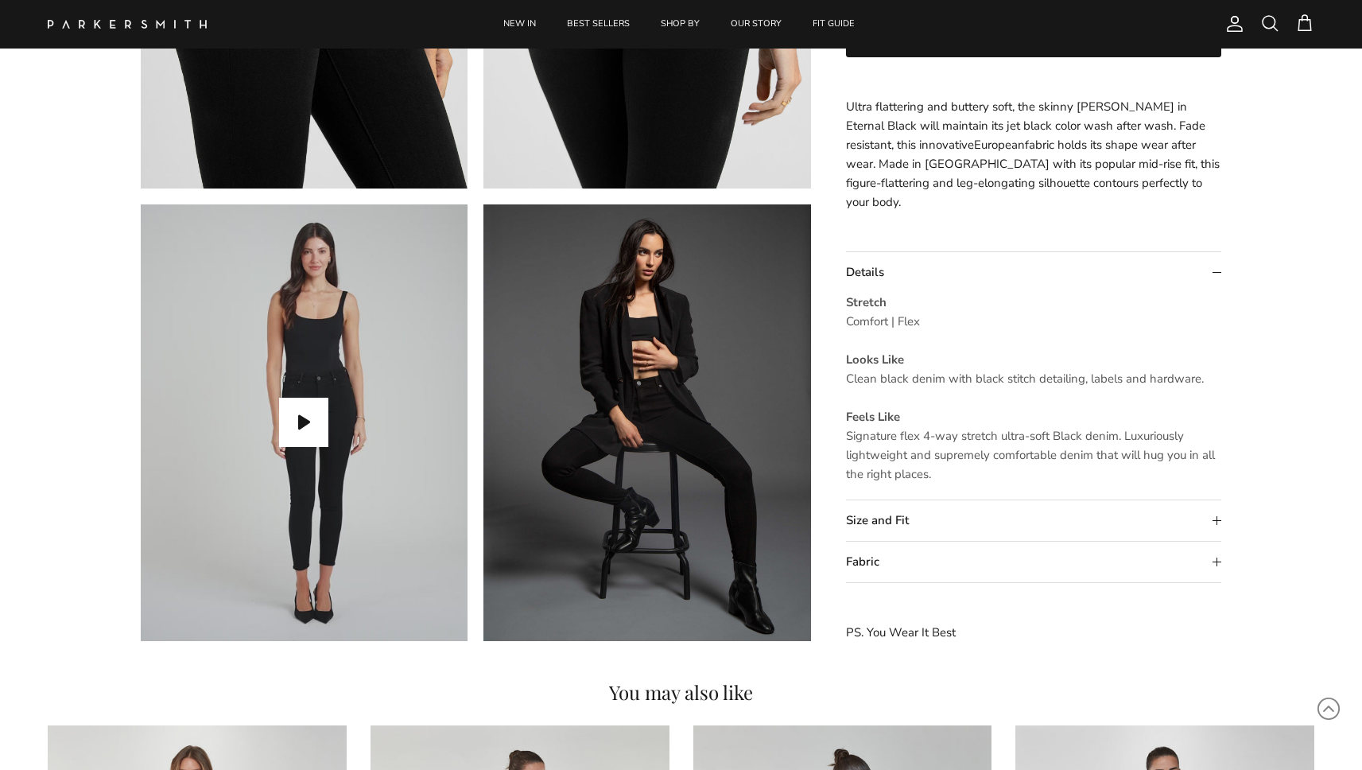
click at [882, 509] on summary "Size and Fit" at bounding box center [1034, 521] width 376 height 41
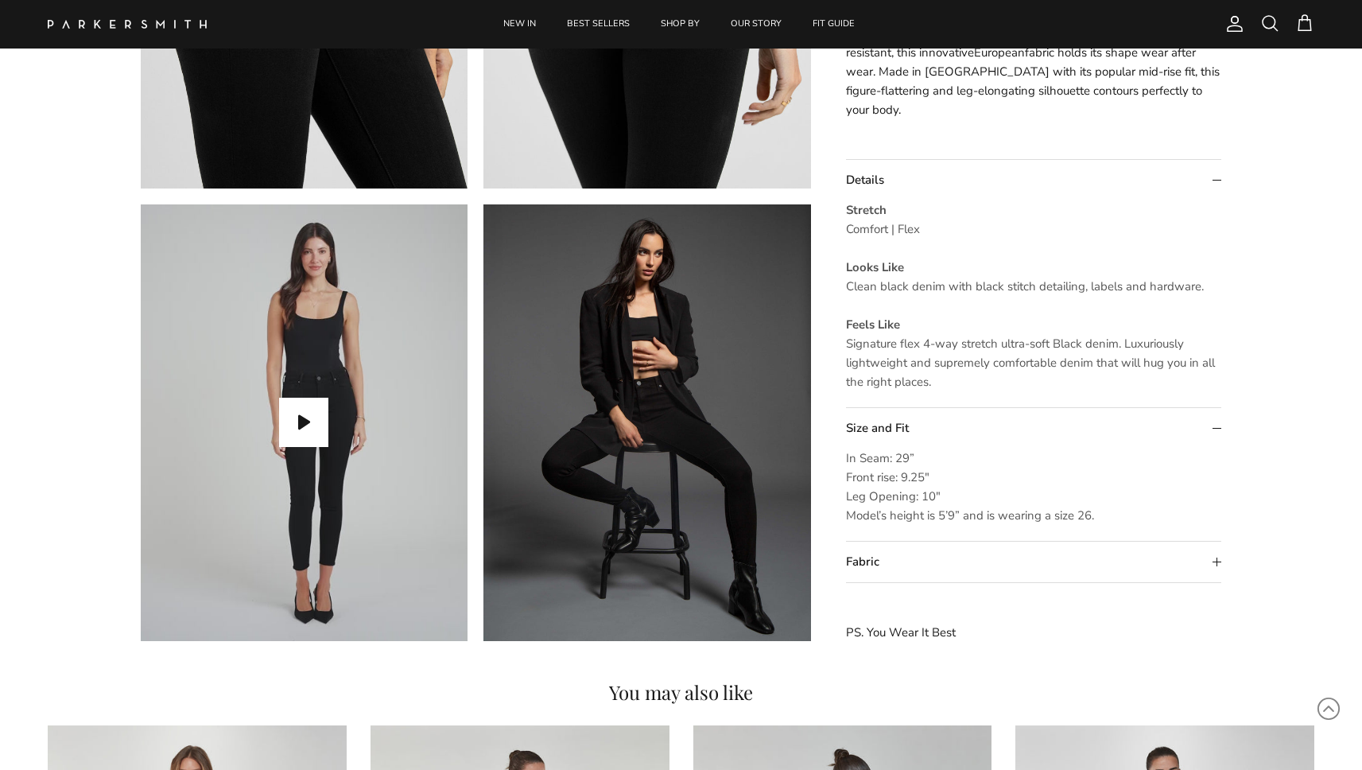
click at [862, 564] on summary "Fabric" at bounding box center [1034, 562] width 376 height 41
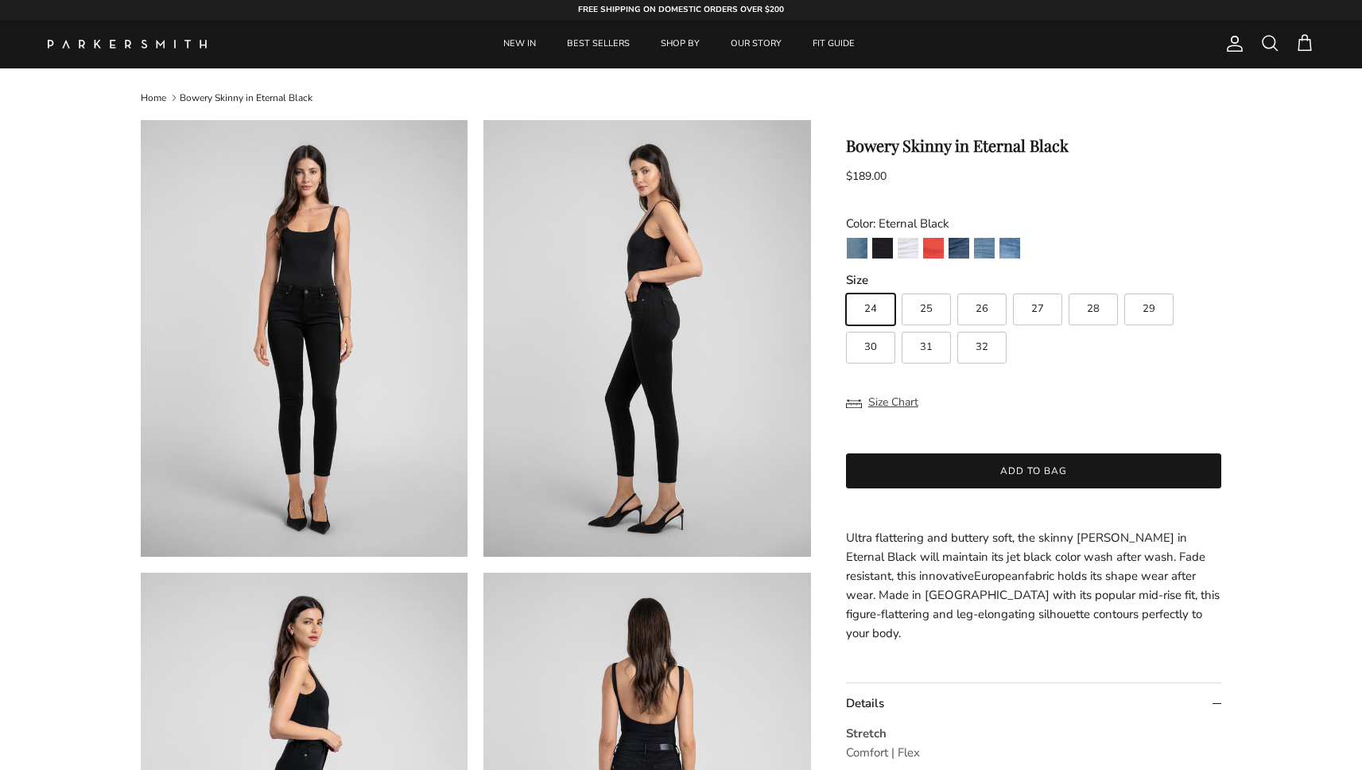
scroll to position [0, 0]
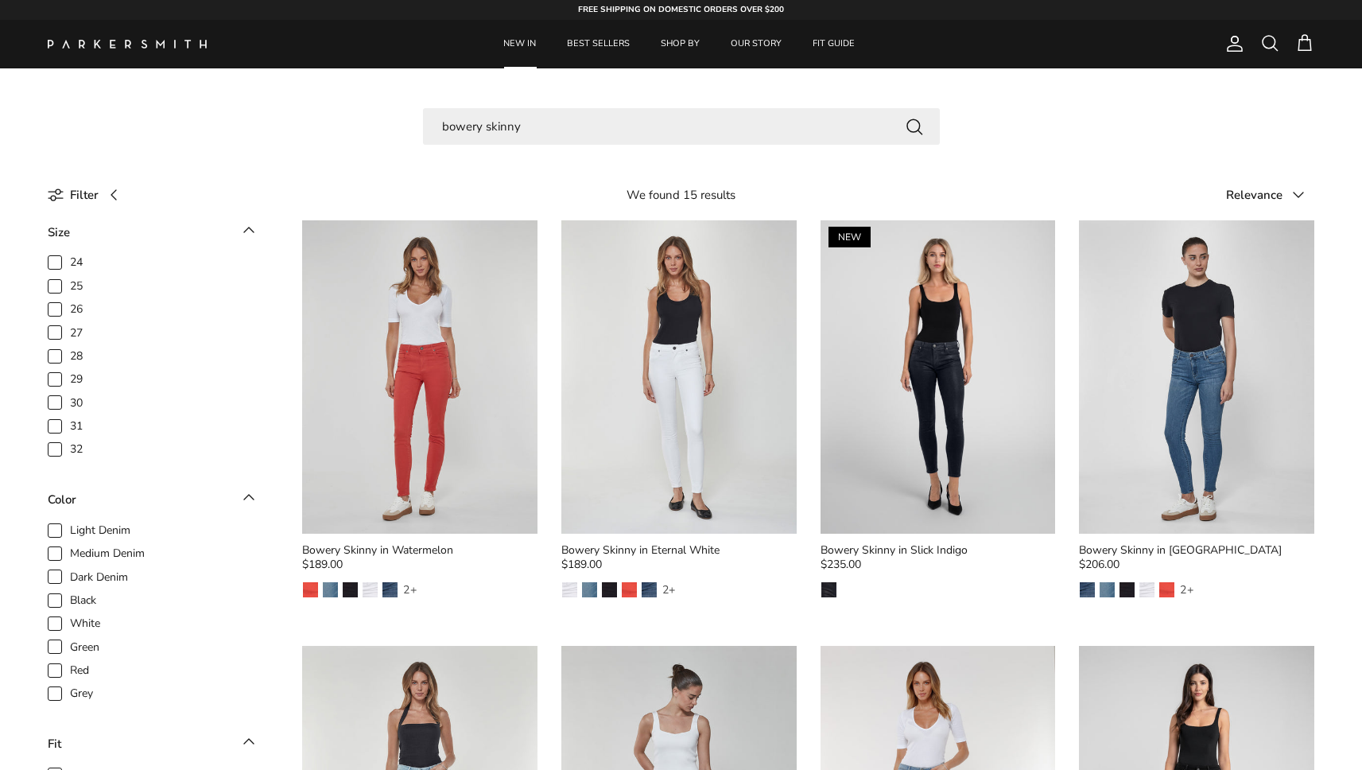
click at [528, 42] on link "NEW IN" at bounding box center [519, 44] width 61 height 48
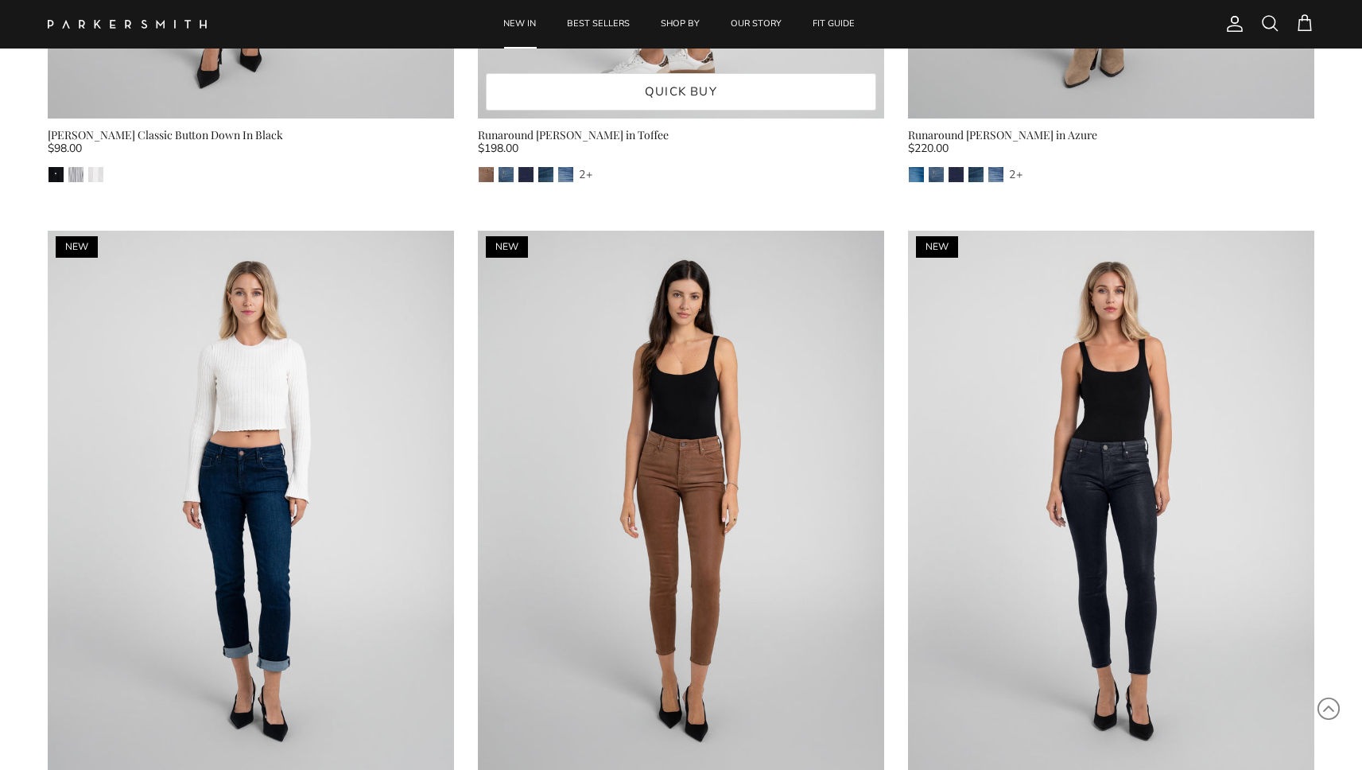
scroll to position [1982, 0]
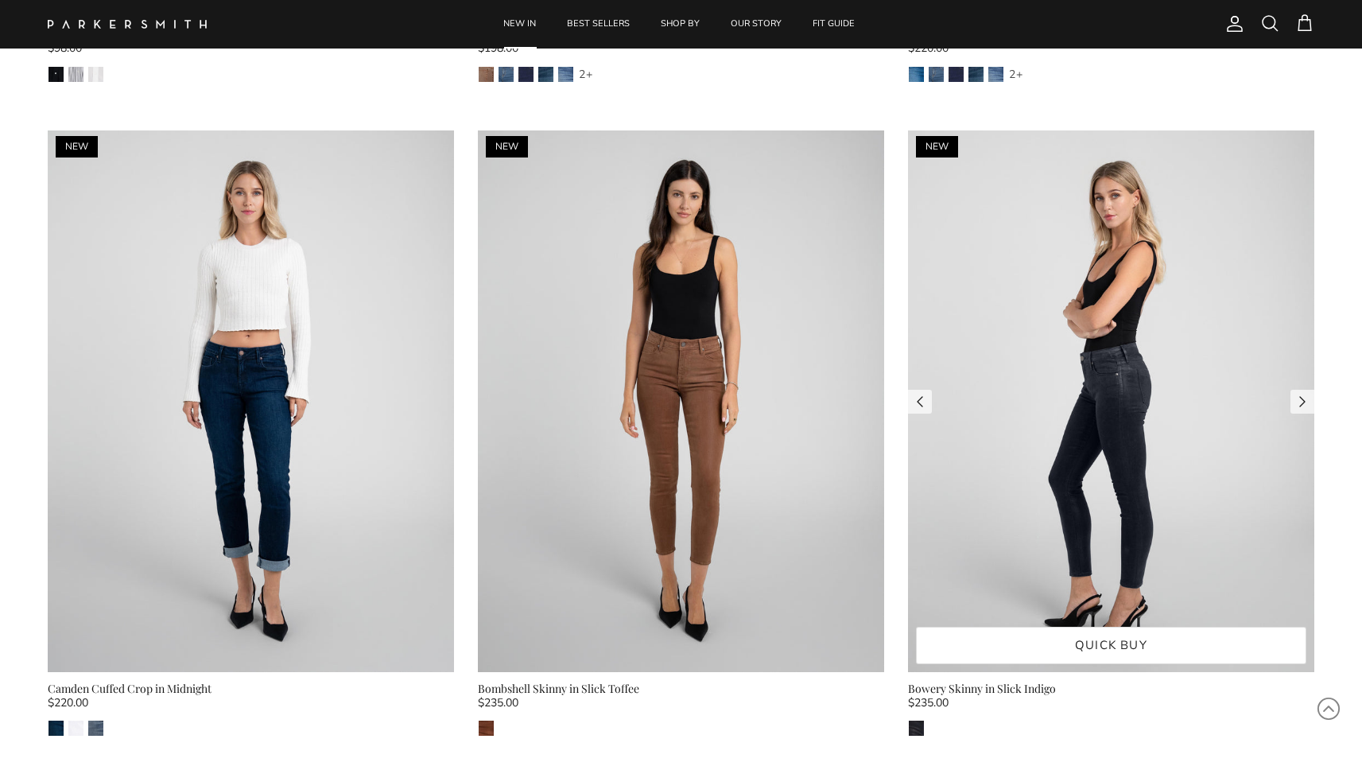
click at [1029, 378] on img at bounding box center [1111, 401] width 406 height 542
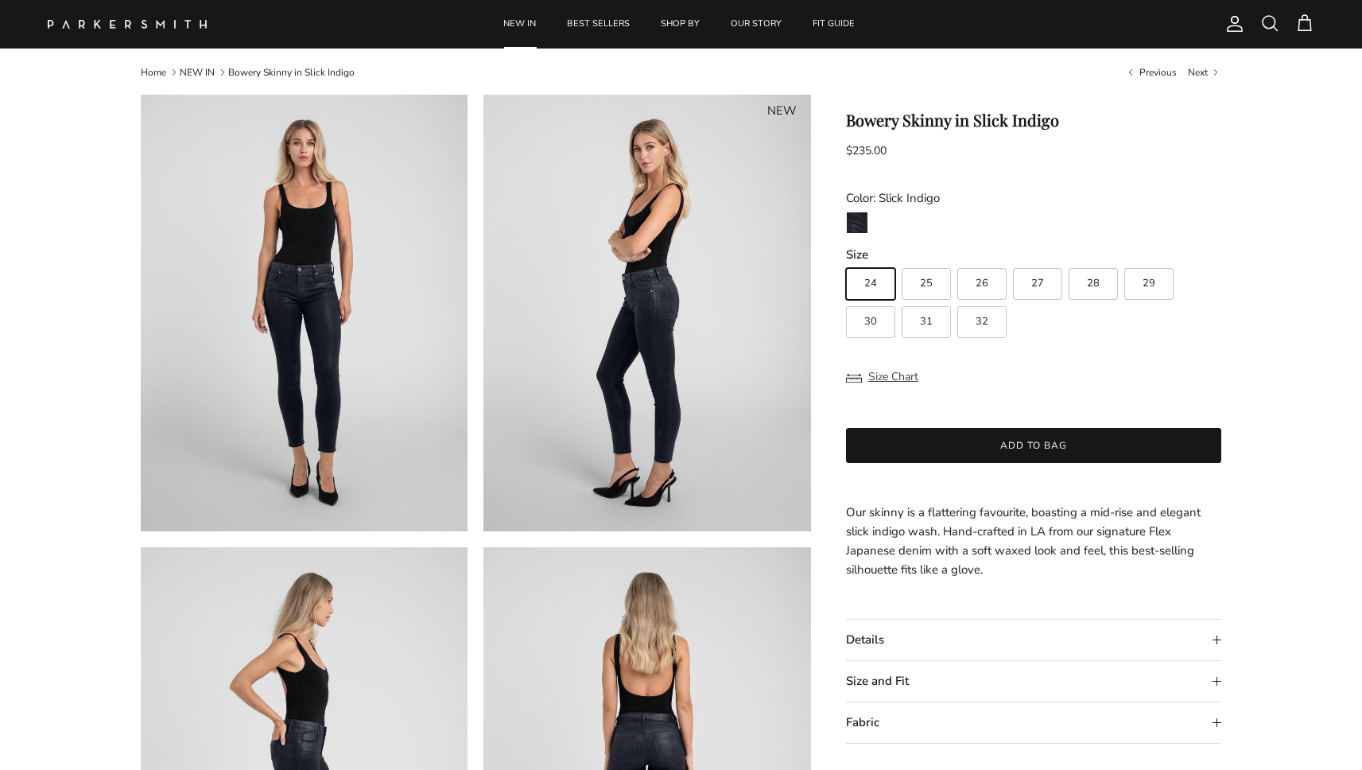
scroll to position [31, 0]
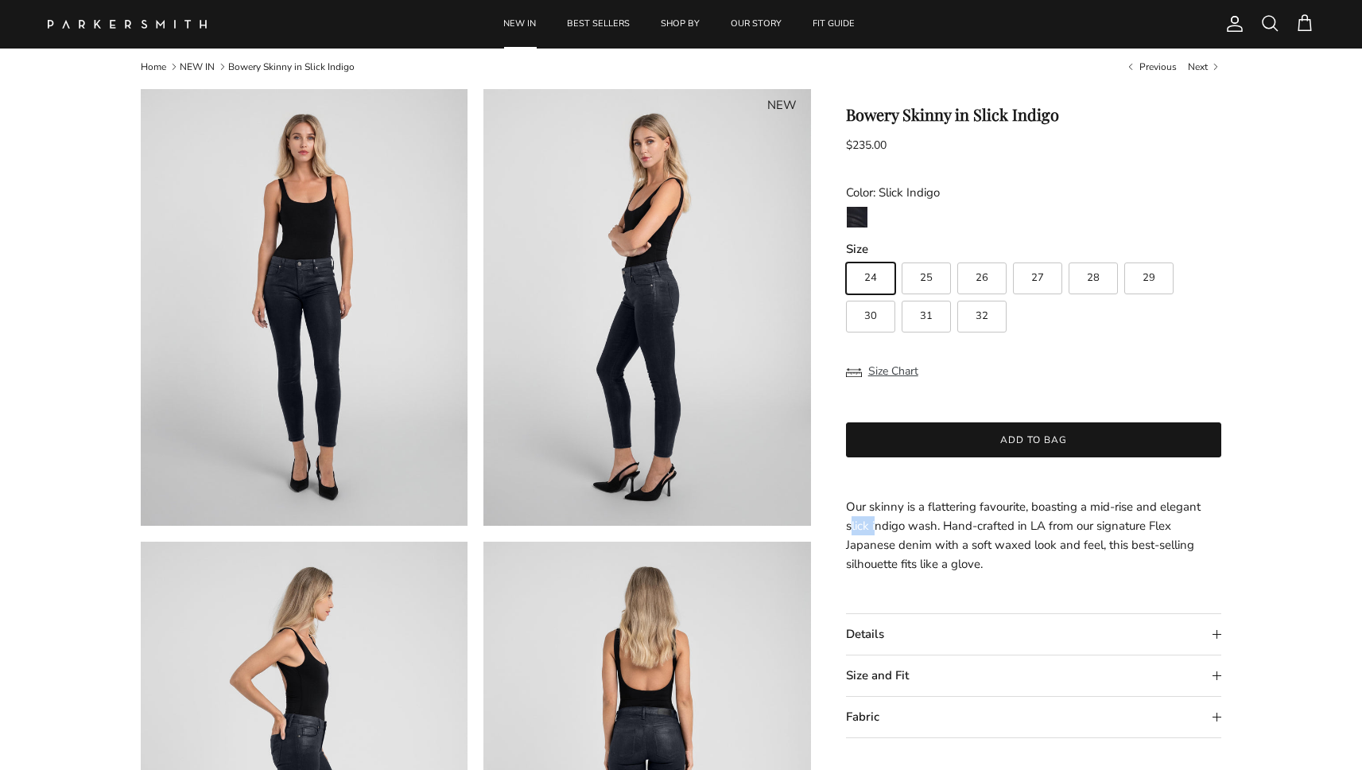
drag, startPoint x: 849, startPoint y: 526, endPoint x: 884, endPoint y: 526, distance: 35.0
click at [882, 526] on p "Our skinny is a flattering favourite, boasting a mid-rise and elegant slick ind…" at bounding box center [1034, 535] width 376 height 76
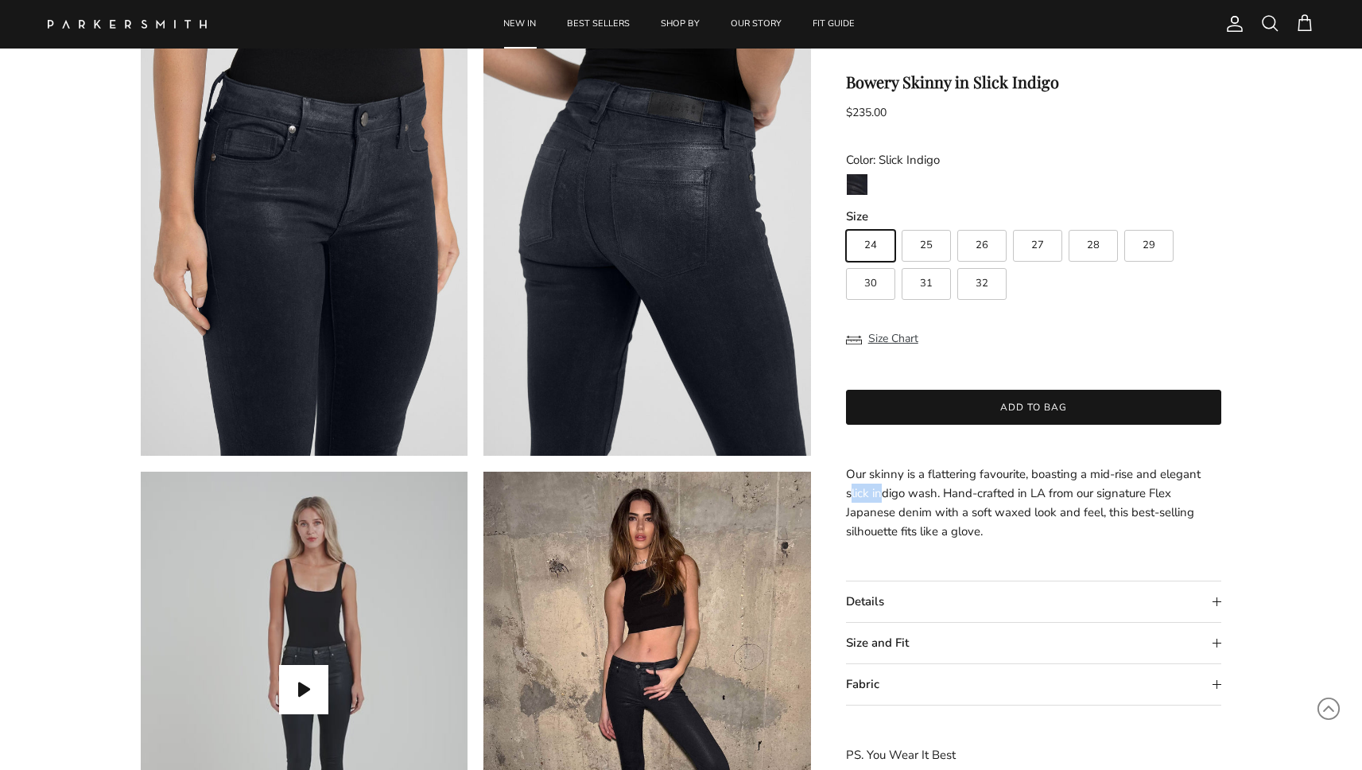
scroll to position [1318, 0]
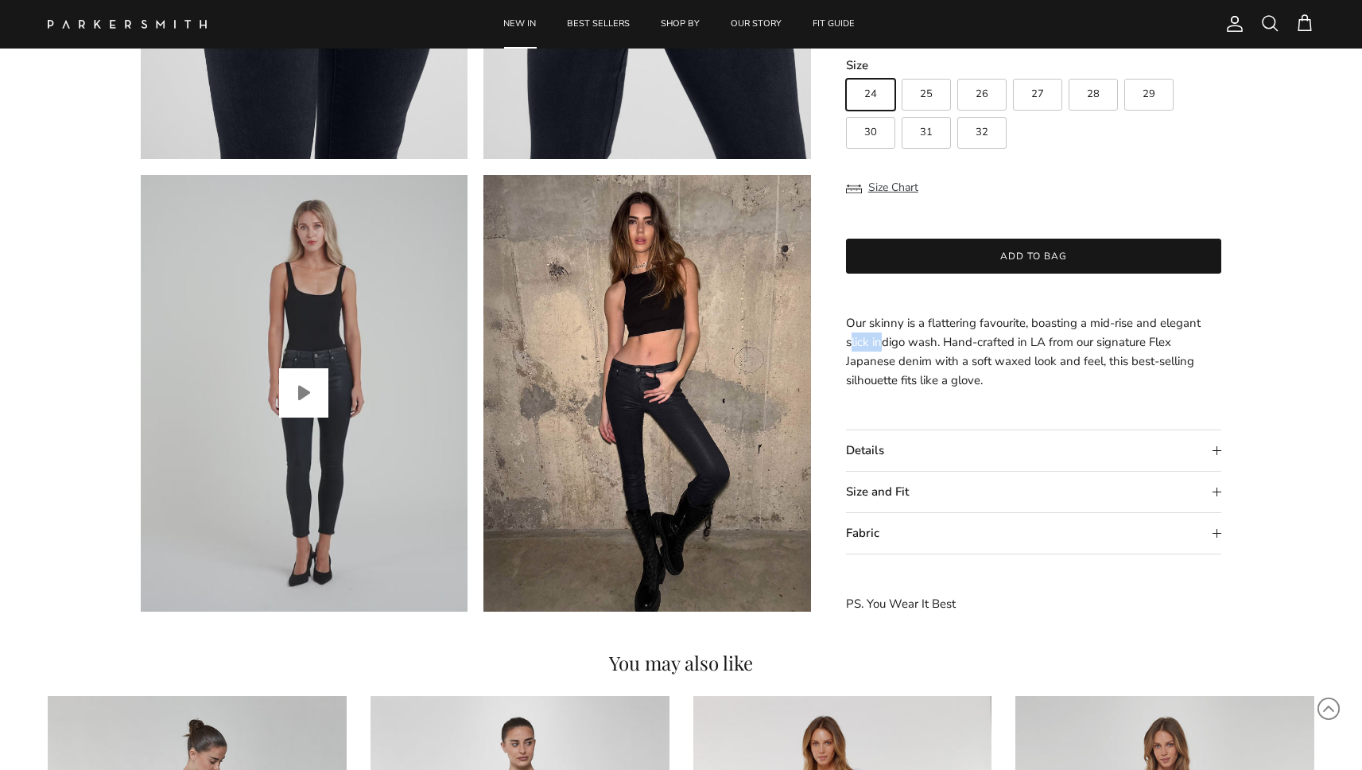
click at [289, 391] on button "Play video" at bounding box center [303, 392] width 49 height 49
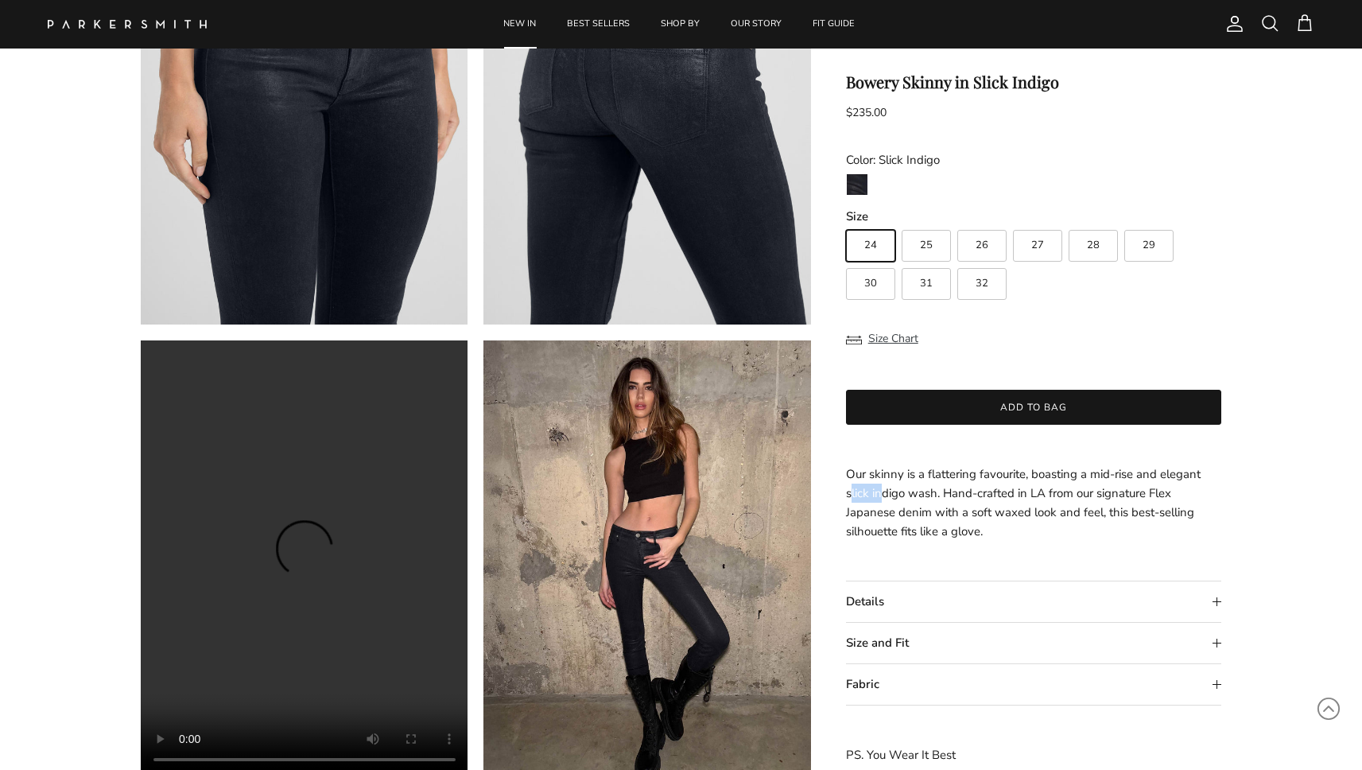
scroll to position [352, 0]
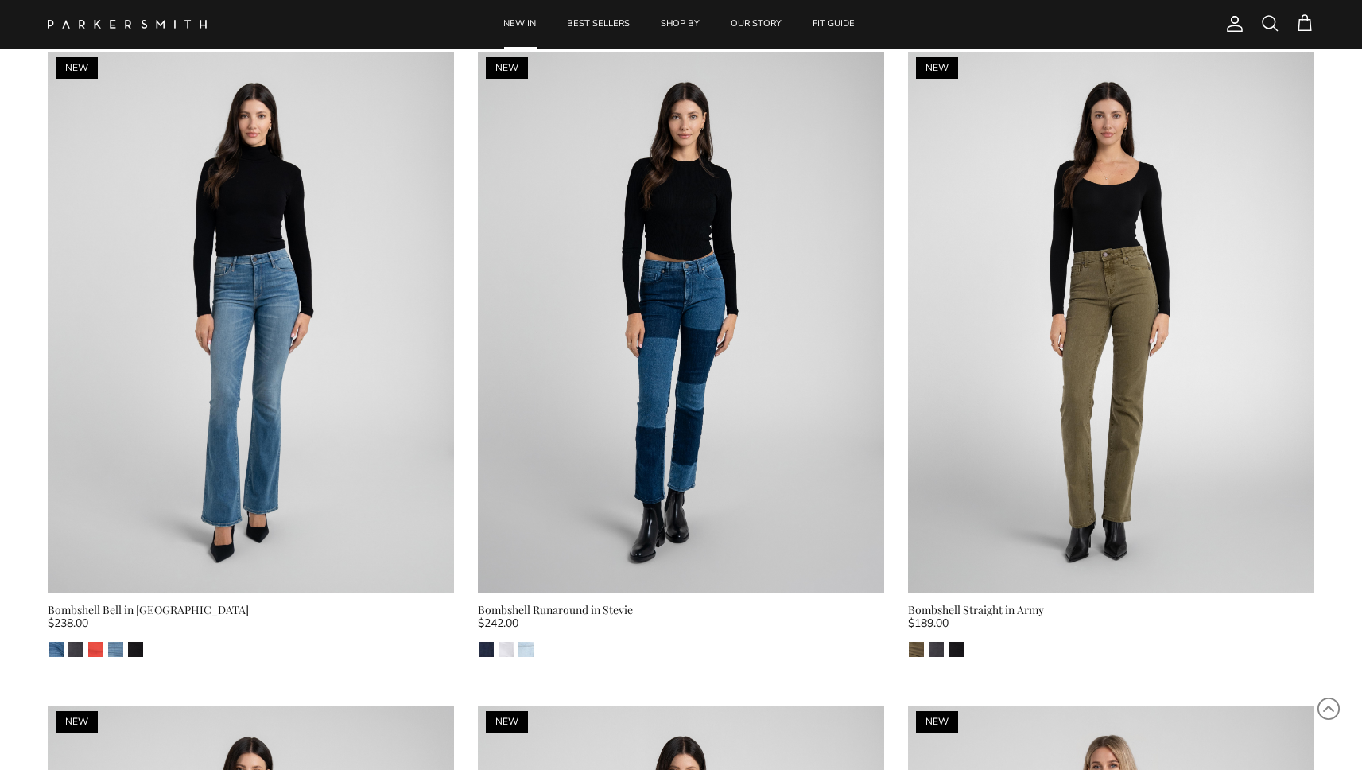
scroll to position [11865, 0]
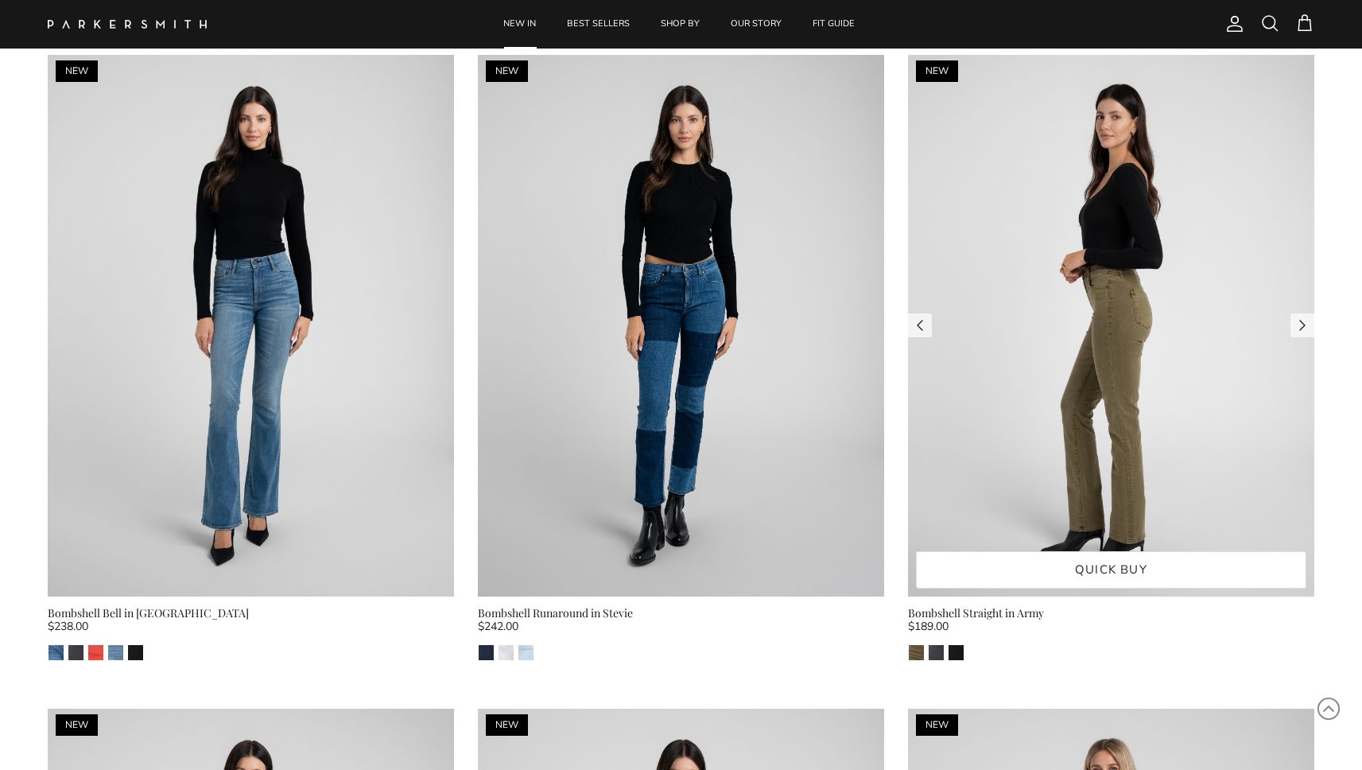
click at [1151, 122] on img at bounding box center [1111, 325] width 406 height 541
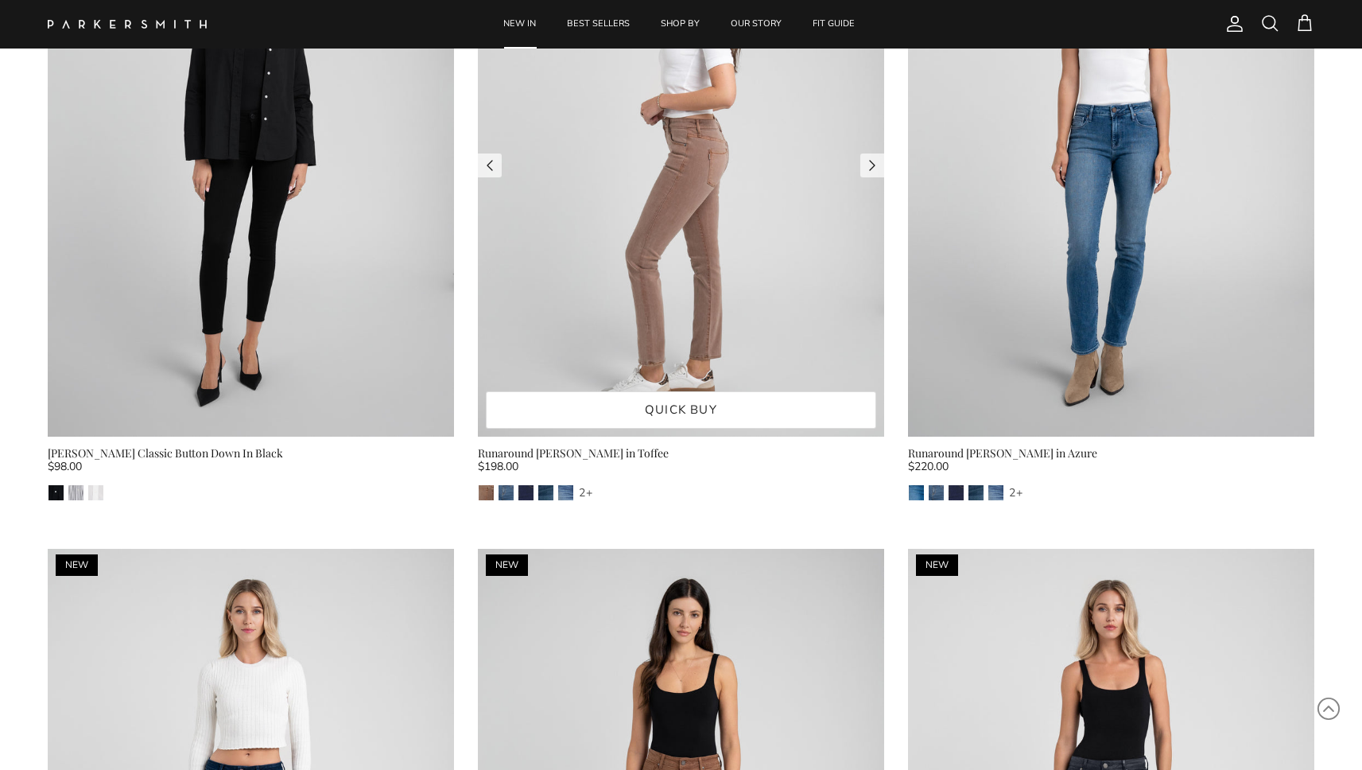
scroll to position [1490, 0]
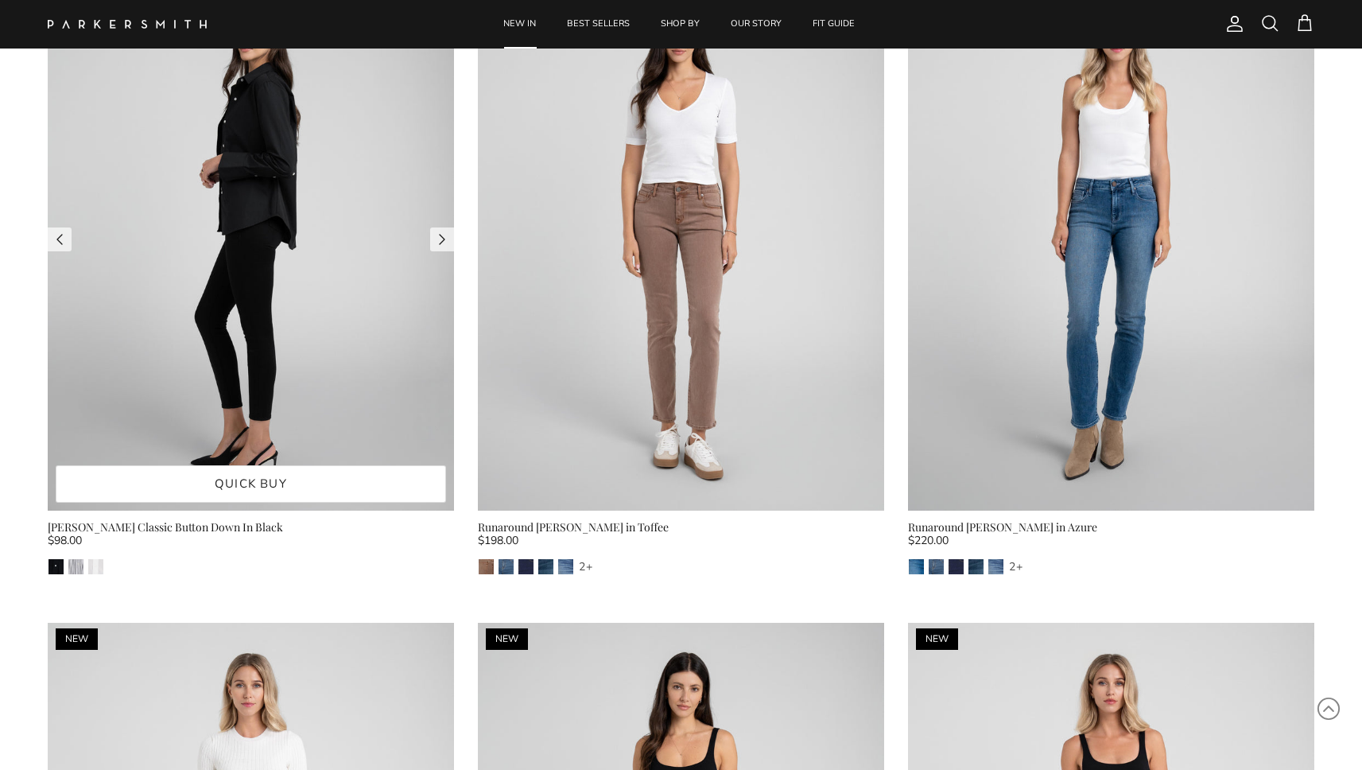
click at [340, 254] on img at bounding box center [251, 239] width 406 height 542
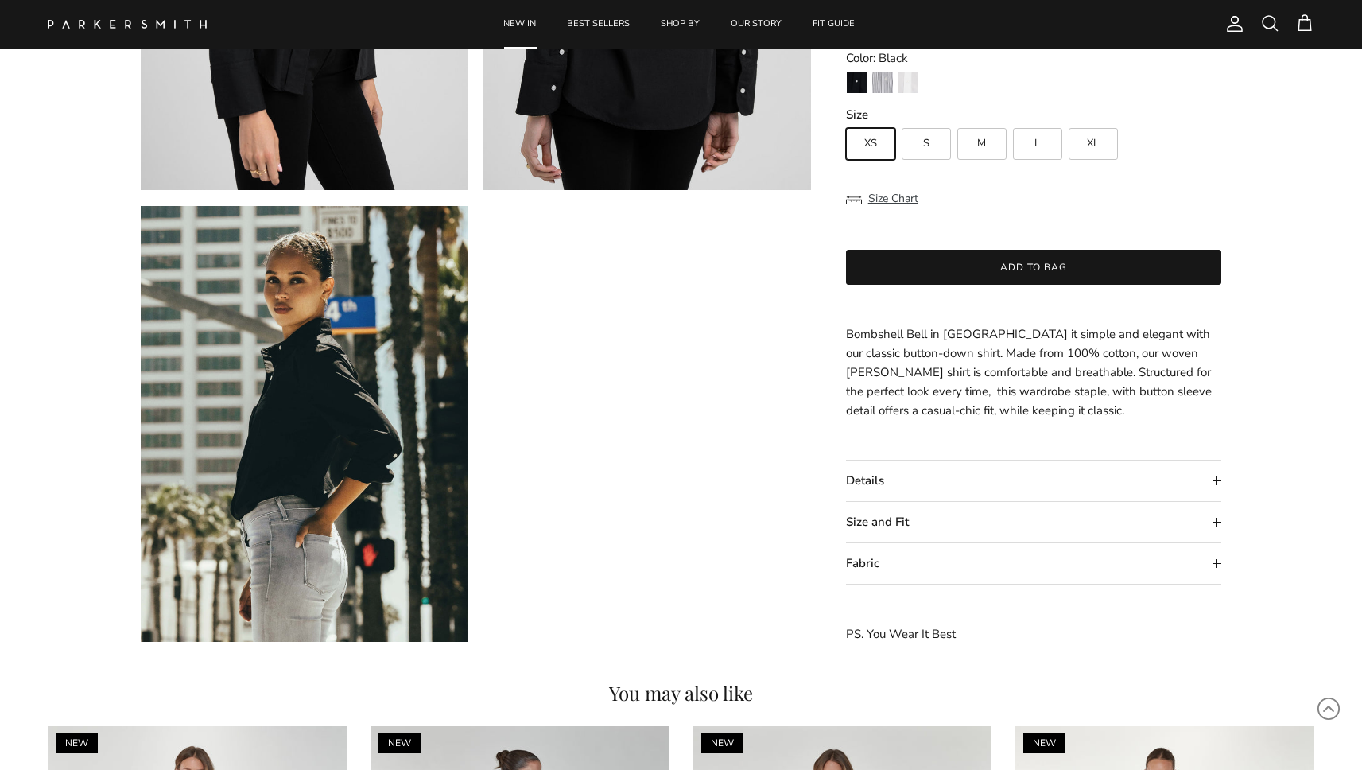
scroll to position [1302, 0]
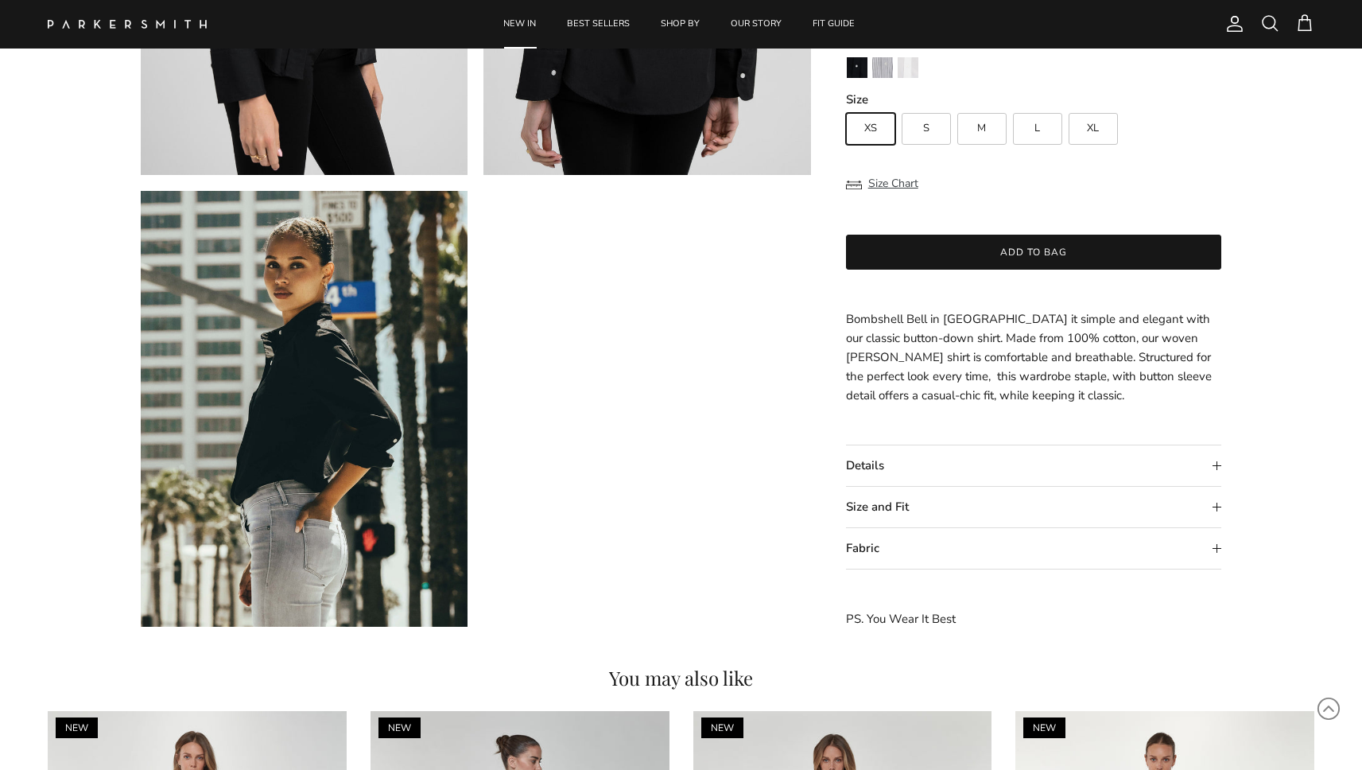
click at [894, 504] on summary "Size and Fit" at bounding box center [1034, 507] width 376 height 41
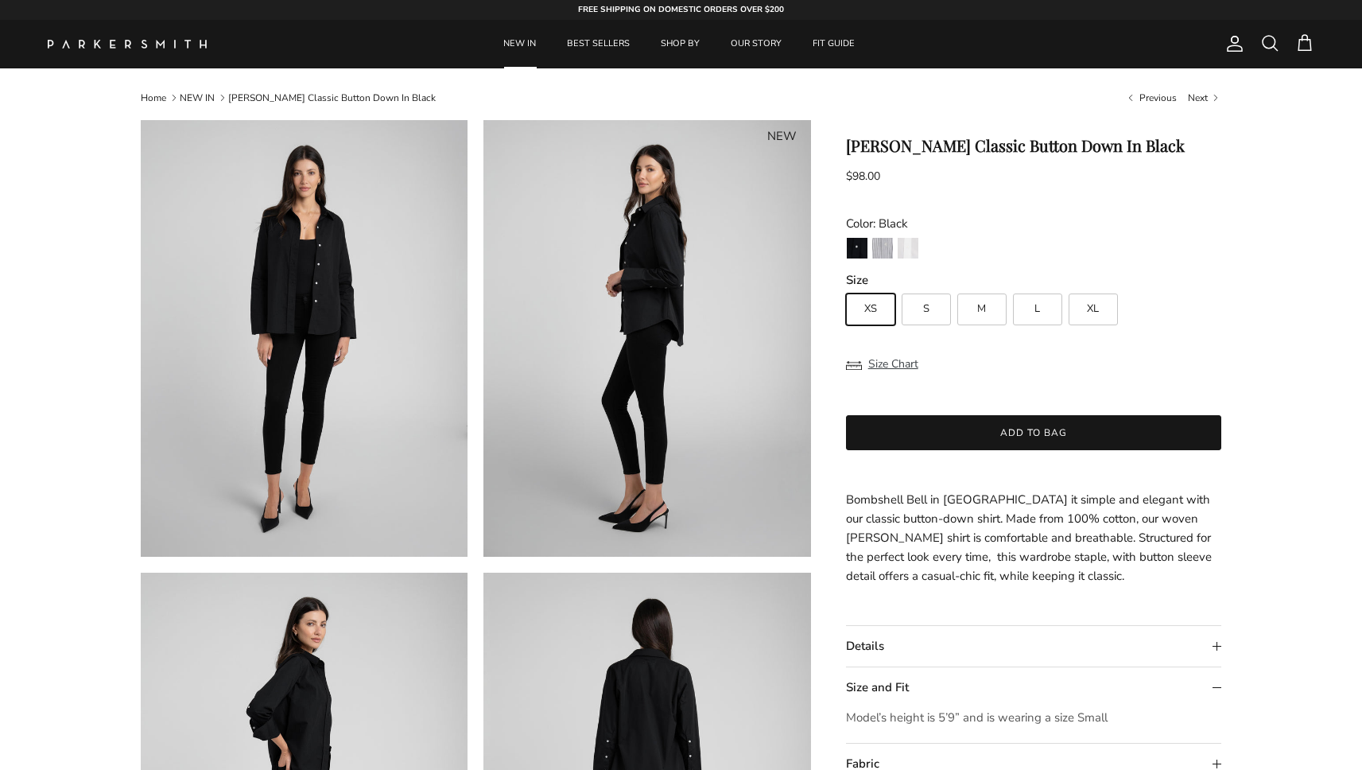
scroll to position [0, 0]
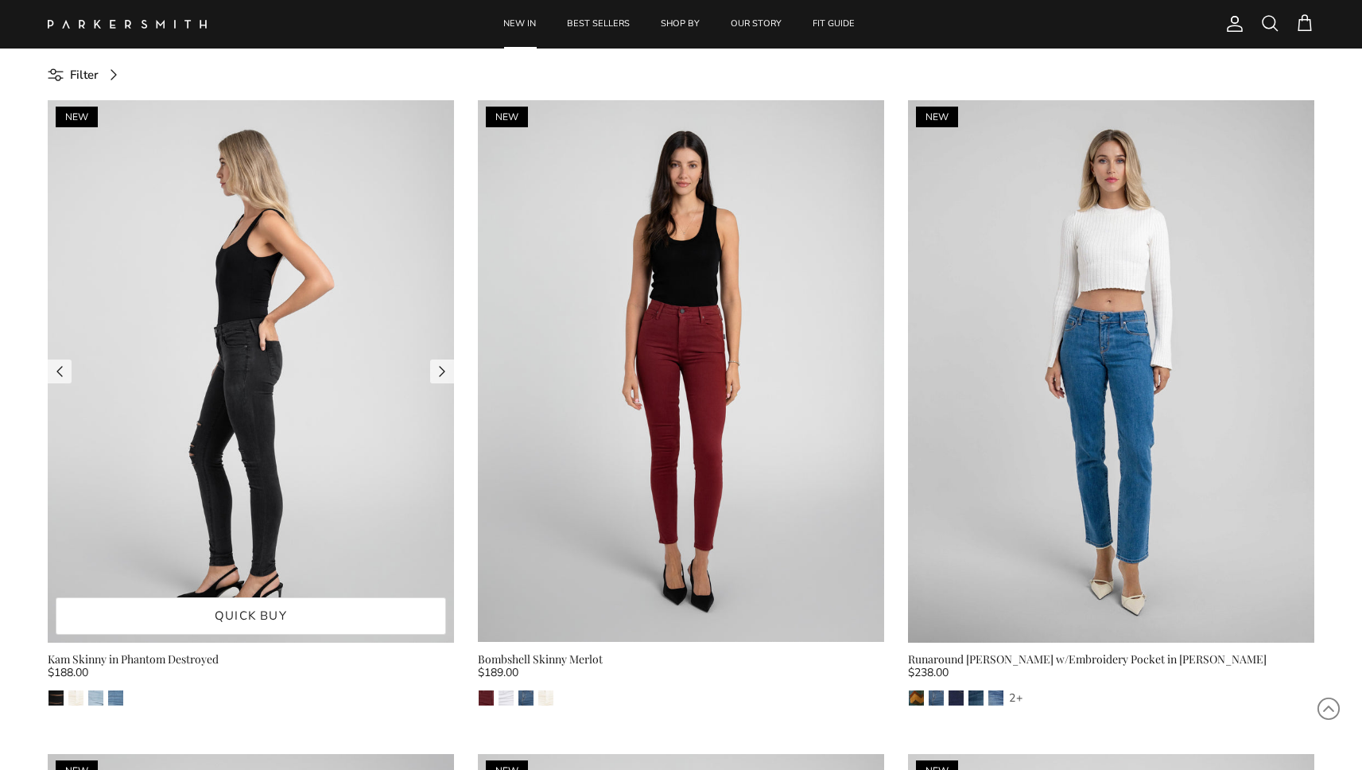
scroll to position [723, 0]
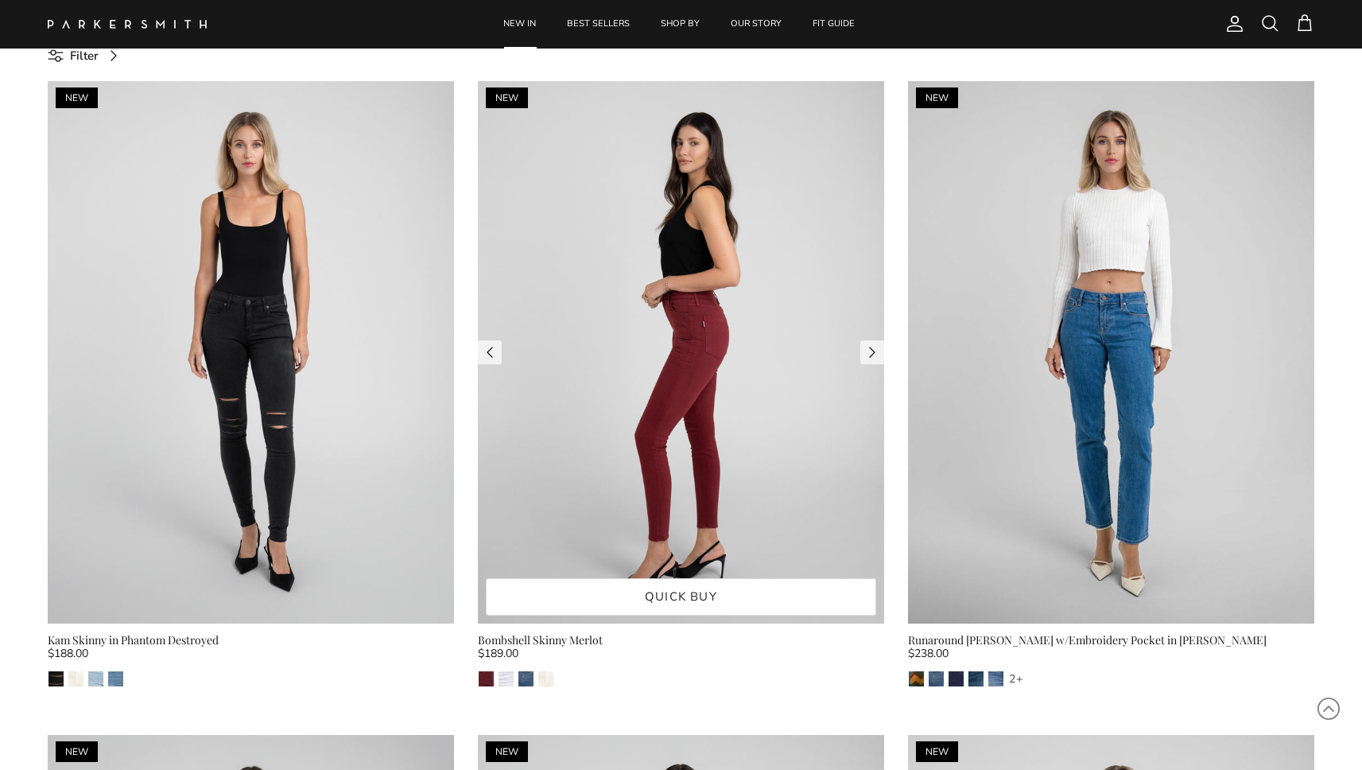
click at [609, 331] on img at bounding box center [681, 352] width 406 height 542
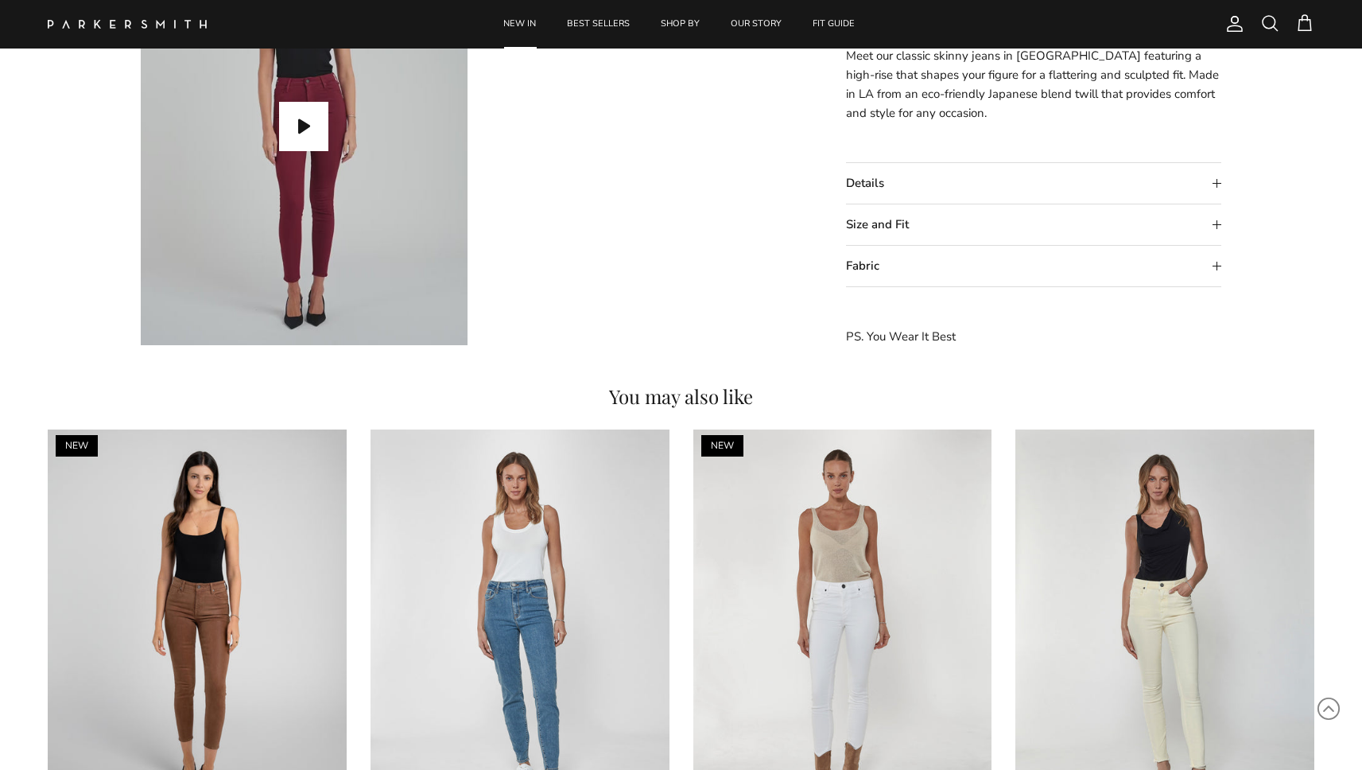
scroll to position [1596, 0]
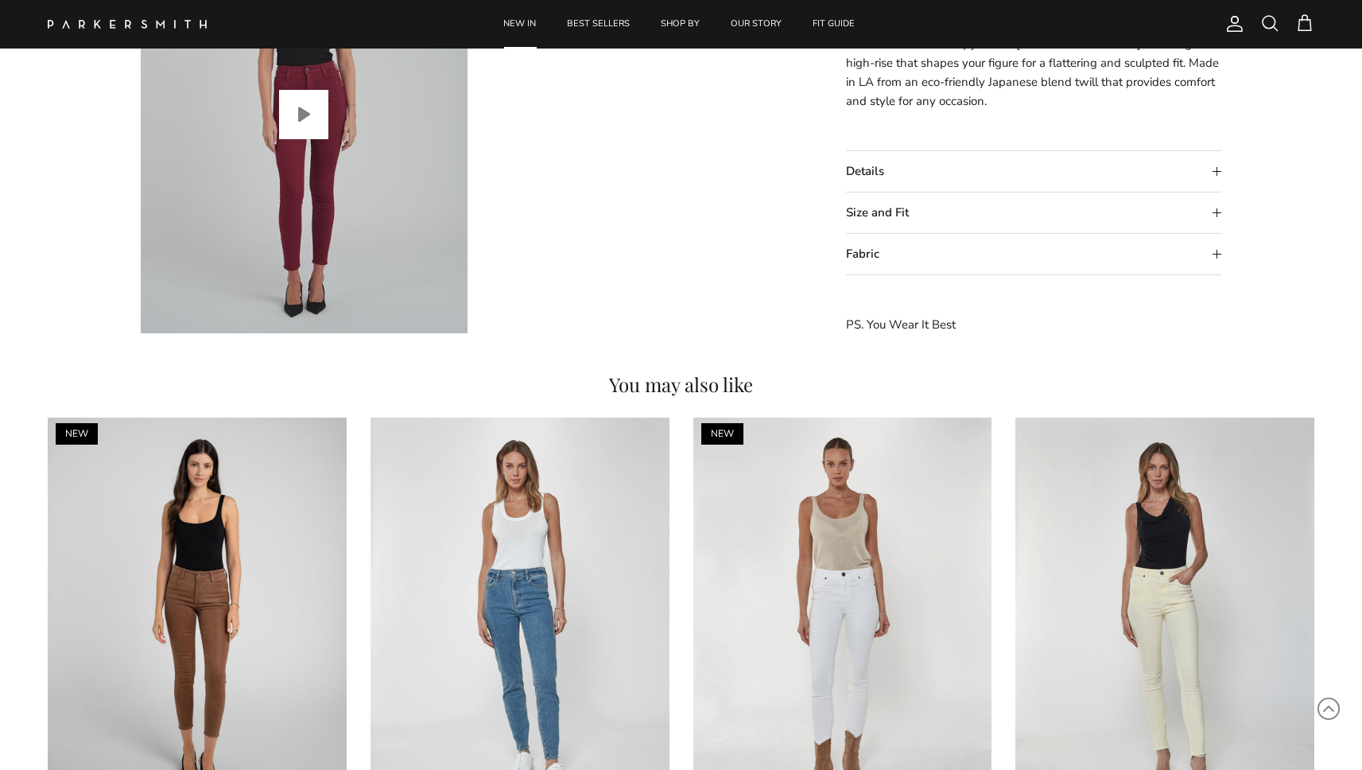
click at [290, 114] on button "Play video" at bounding box center [303, 114] width 49 height 49
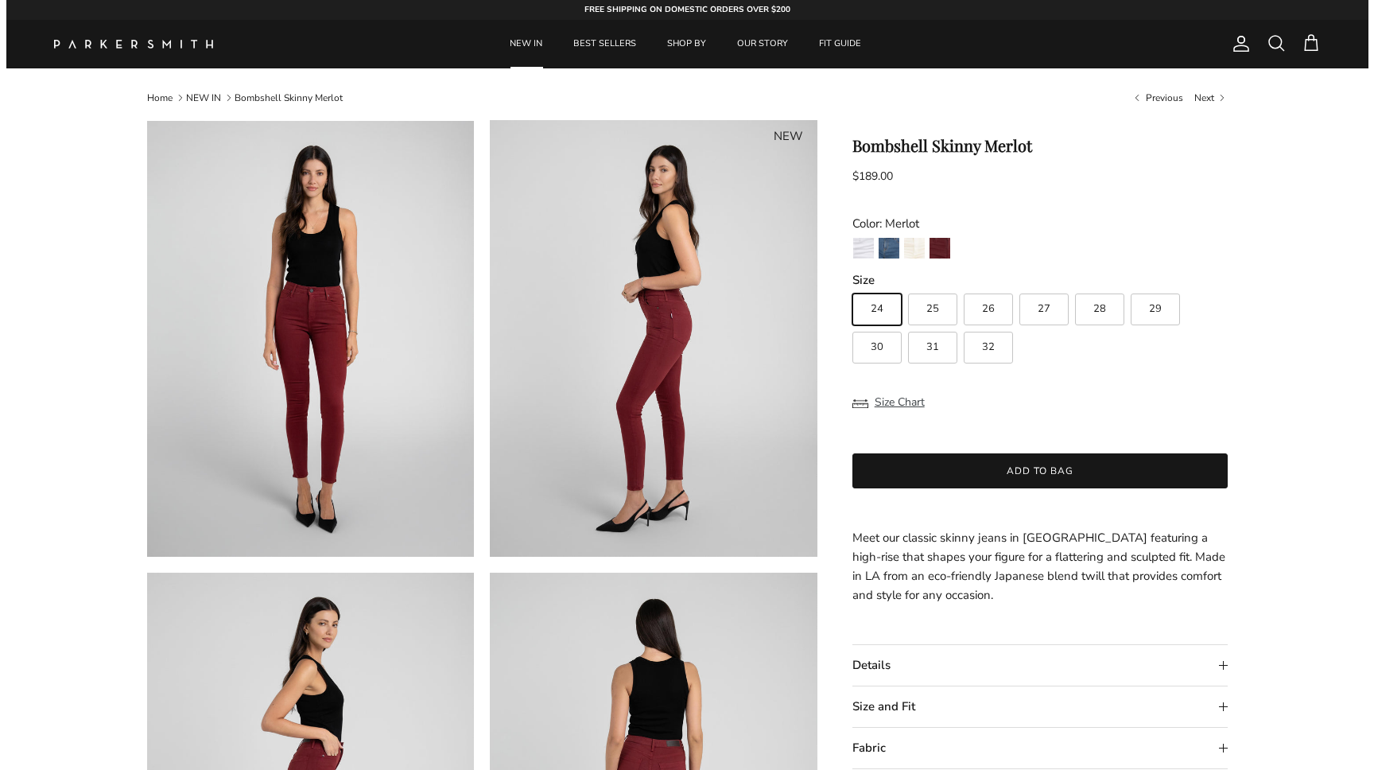
scroll to position [0, 0]
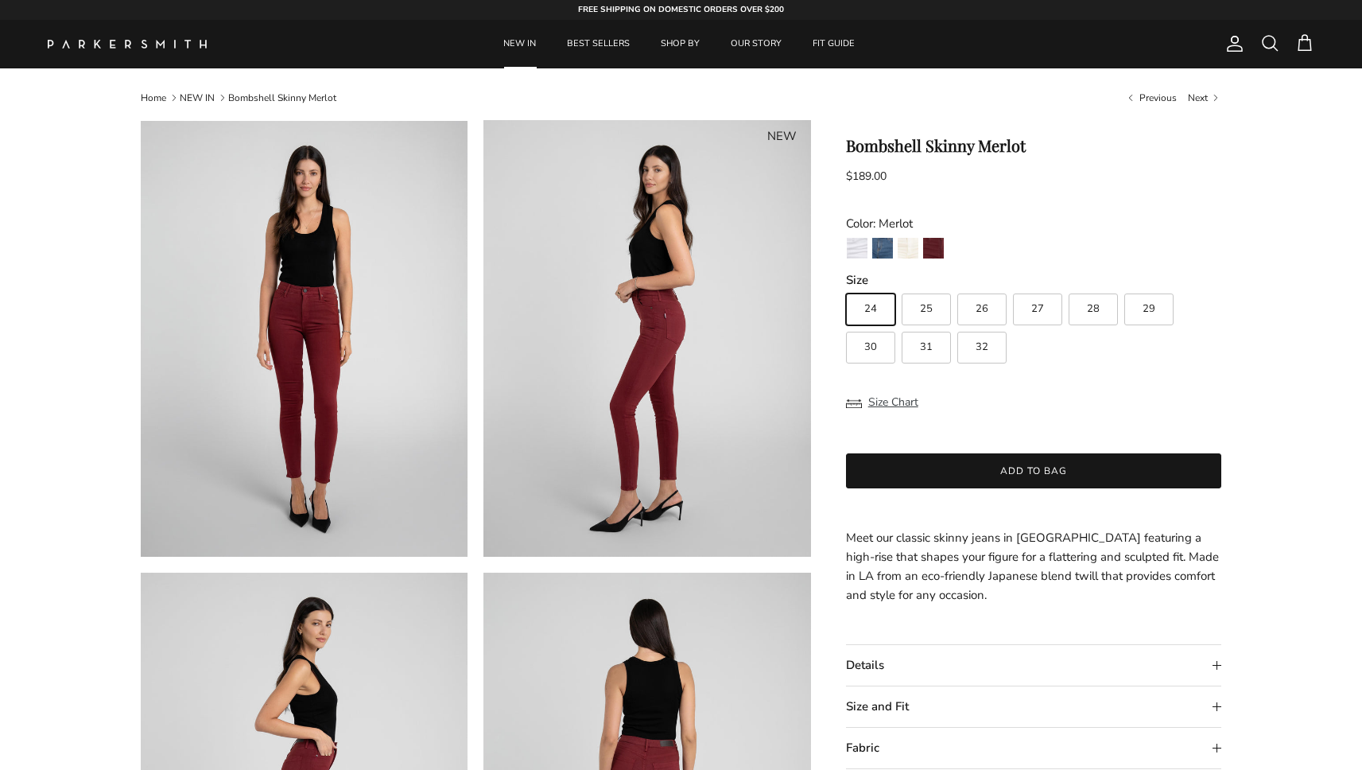
click at [1265, 39] on span at bounding box center [1269, 42] width 19 height 19
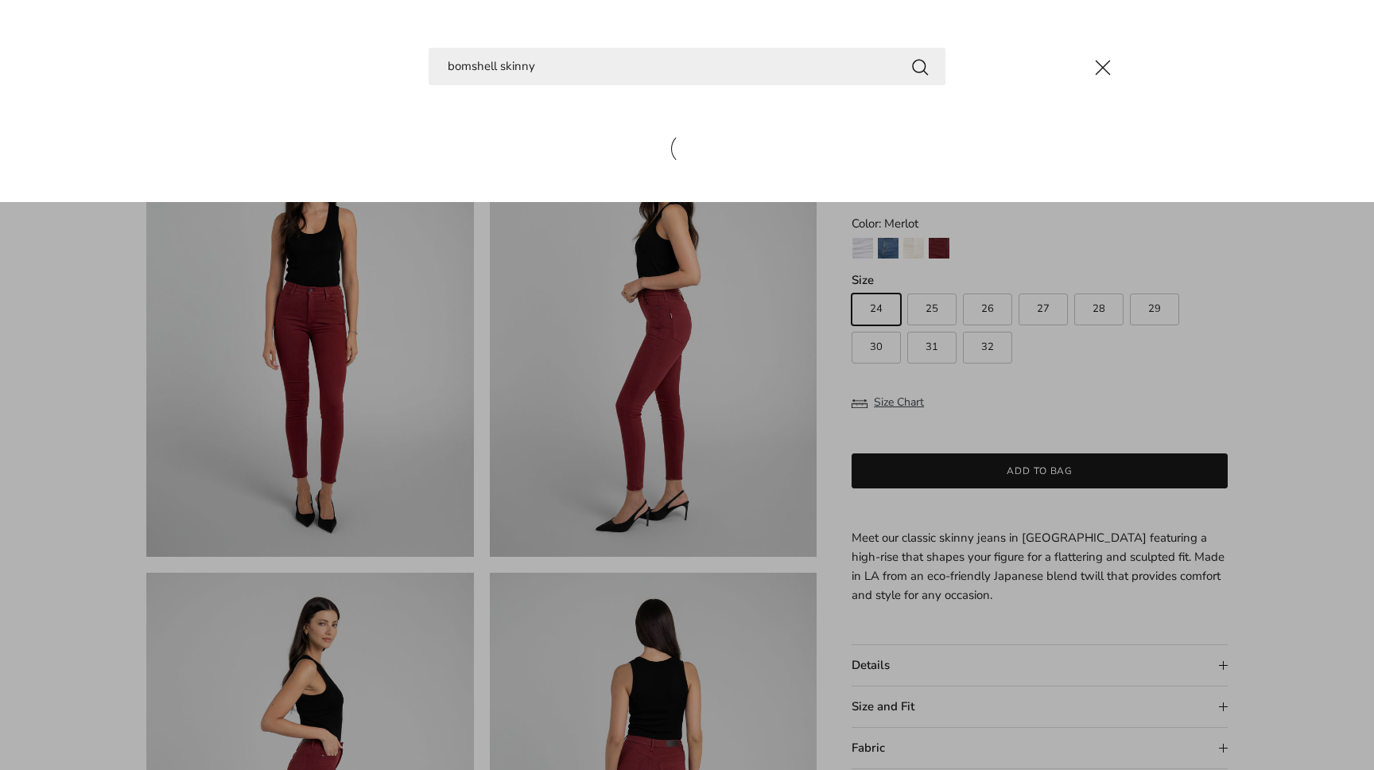
type input "bomshell skinny"
click at [920, 66] on button "Search" at bounding box center [919, 66] width 19 height 20
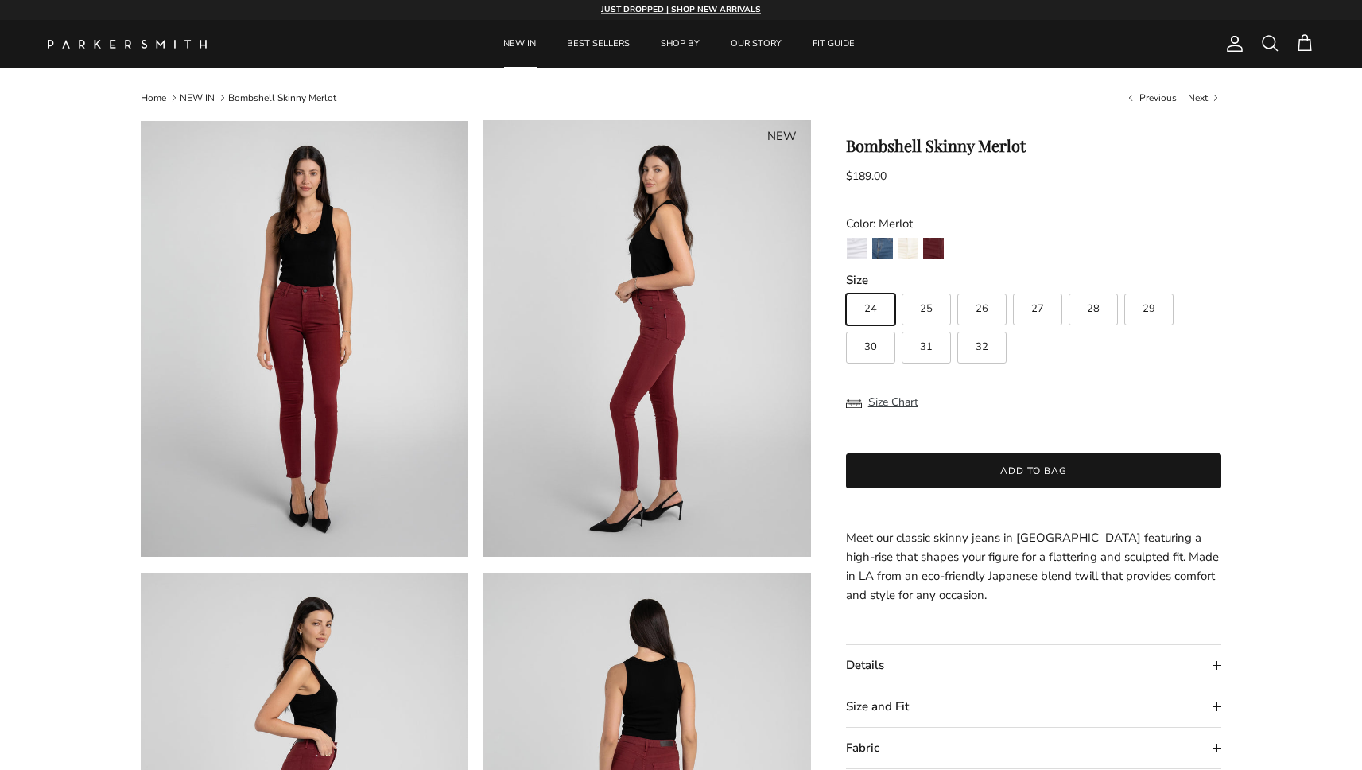
click at [145, 97] on link "Home" at bounding box center [153, 97] width 25 height 13
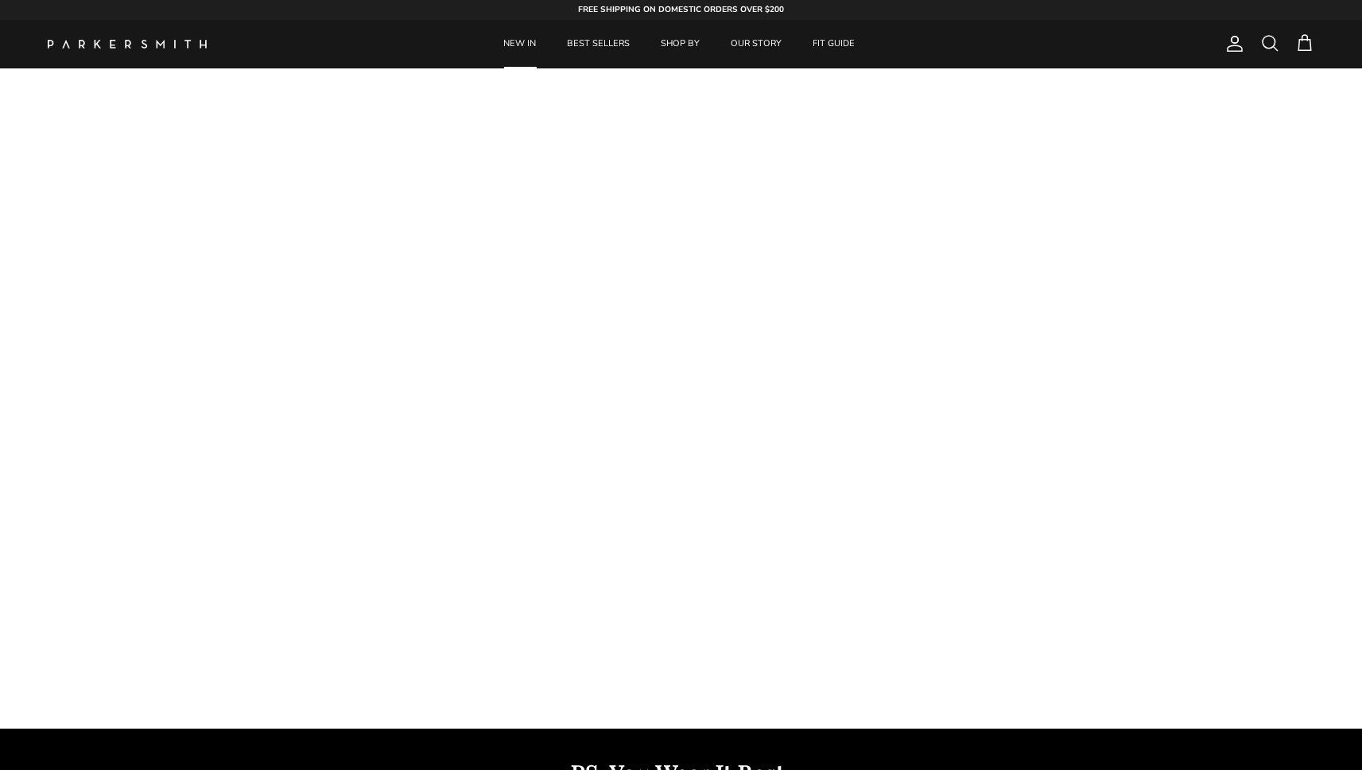
click at [522, 47] on link "NEW IN" at bounding box center [519, 44] width 61 height 48
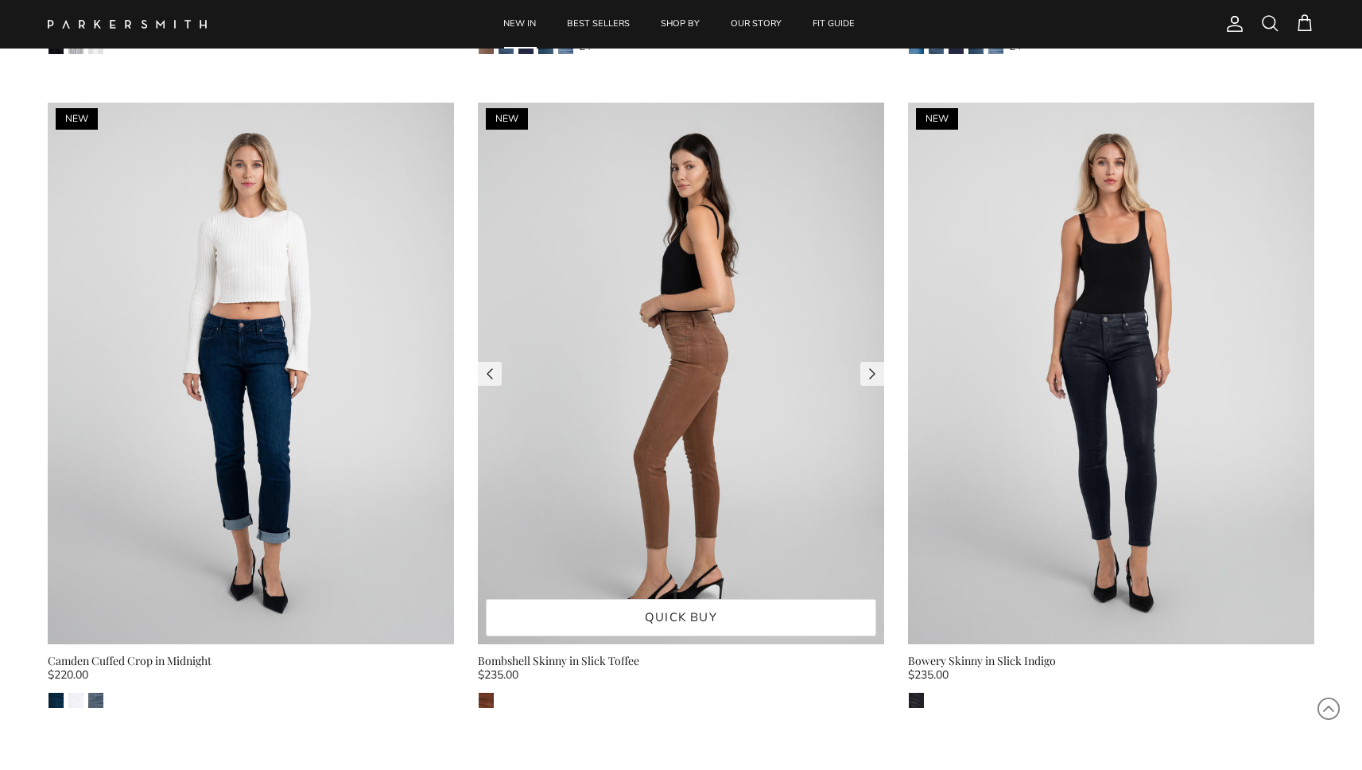
scroll to position [2009, 0]
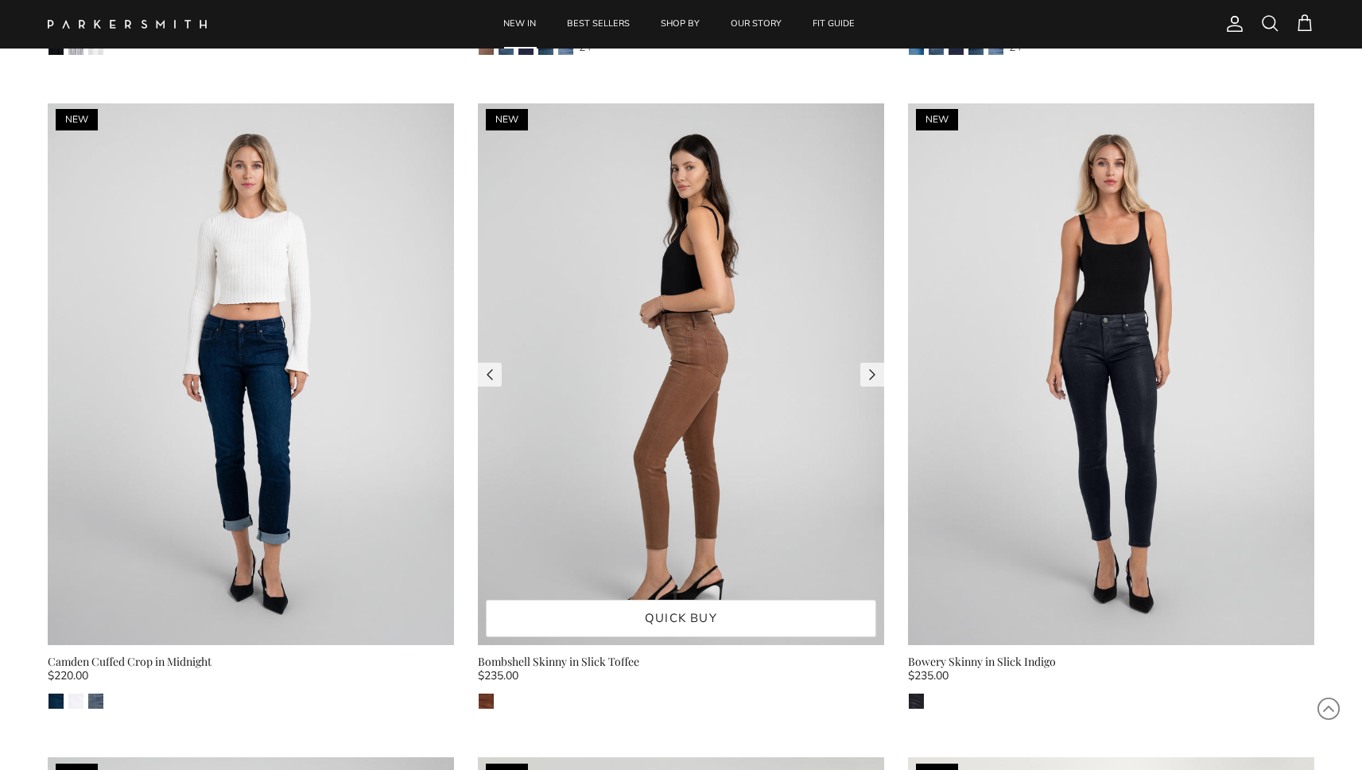
click at [593, 487] on img at bounding box center [681, 374] width 406 height 542
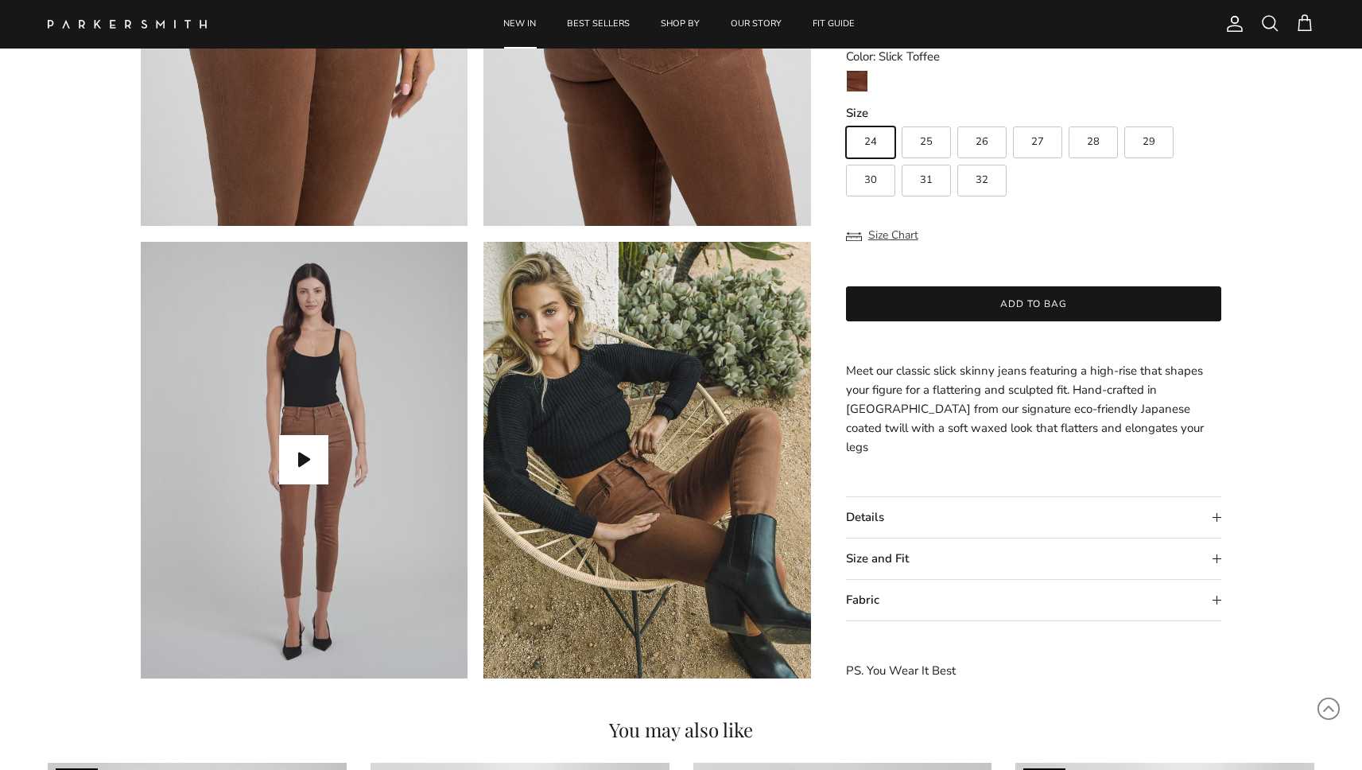
scroll to position [1528, 0]
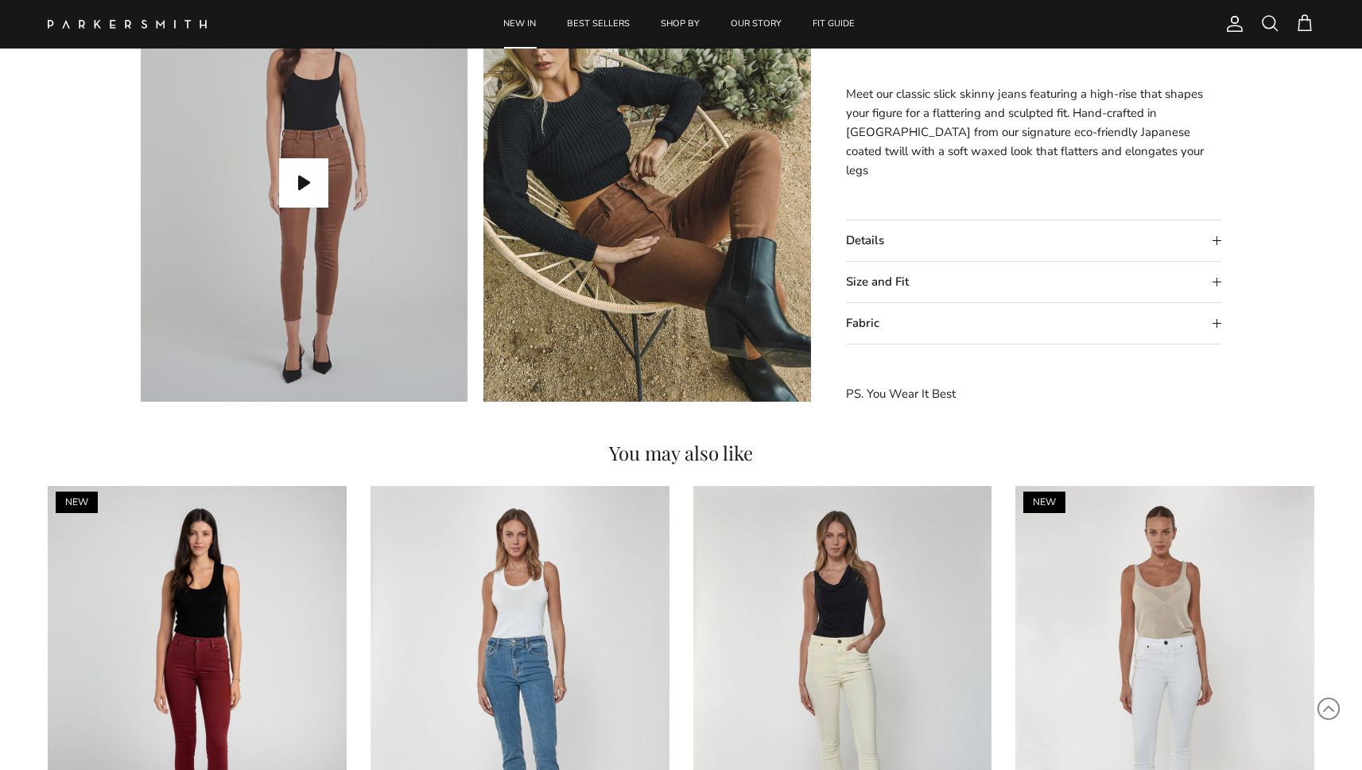
click at [917, 256] on summary "Details" at bounding box center [1034, 240] width 376 height 41
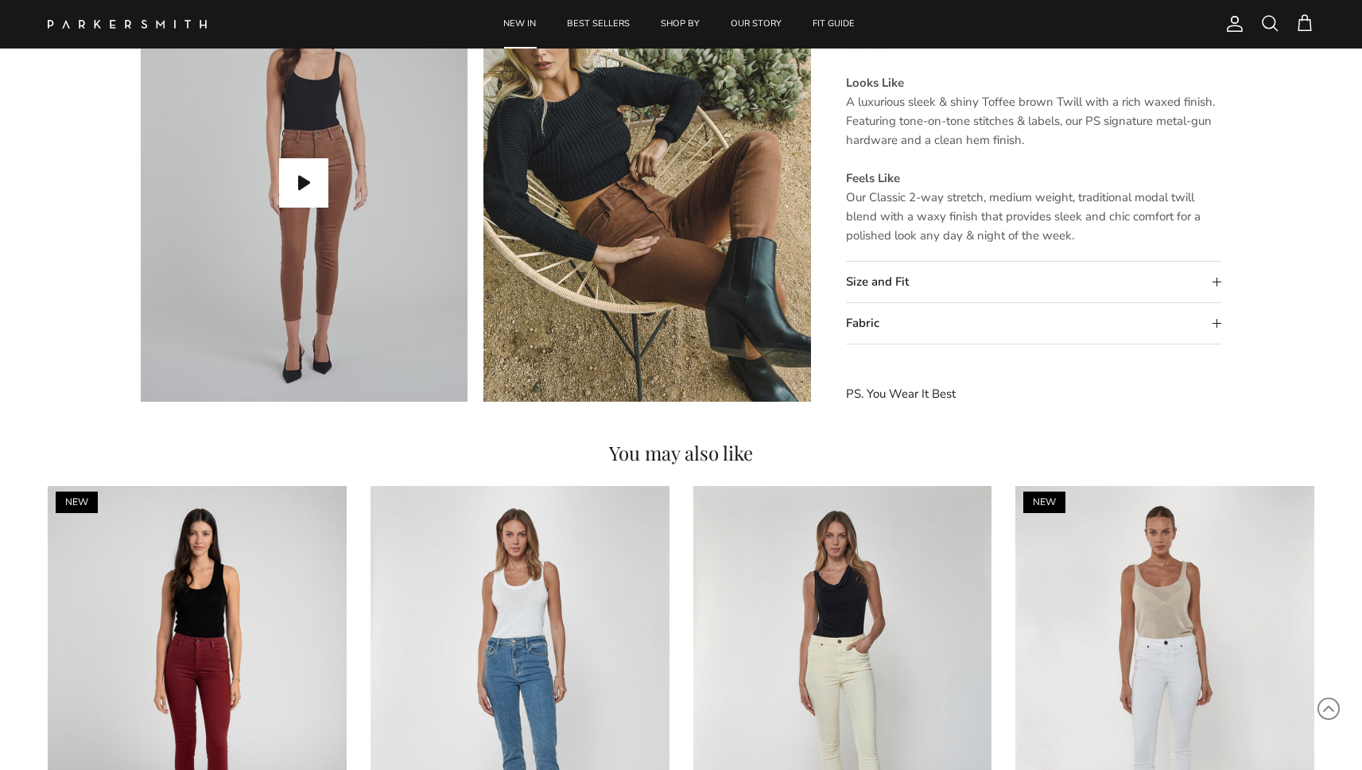
click at [913, 285] on summary "Size and Fit" at bounding box center [1034, 282] width 376 height 41
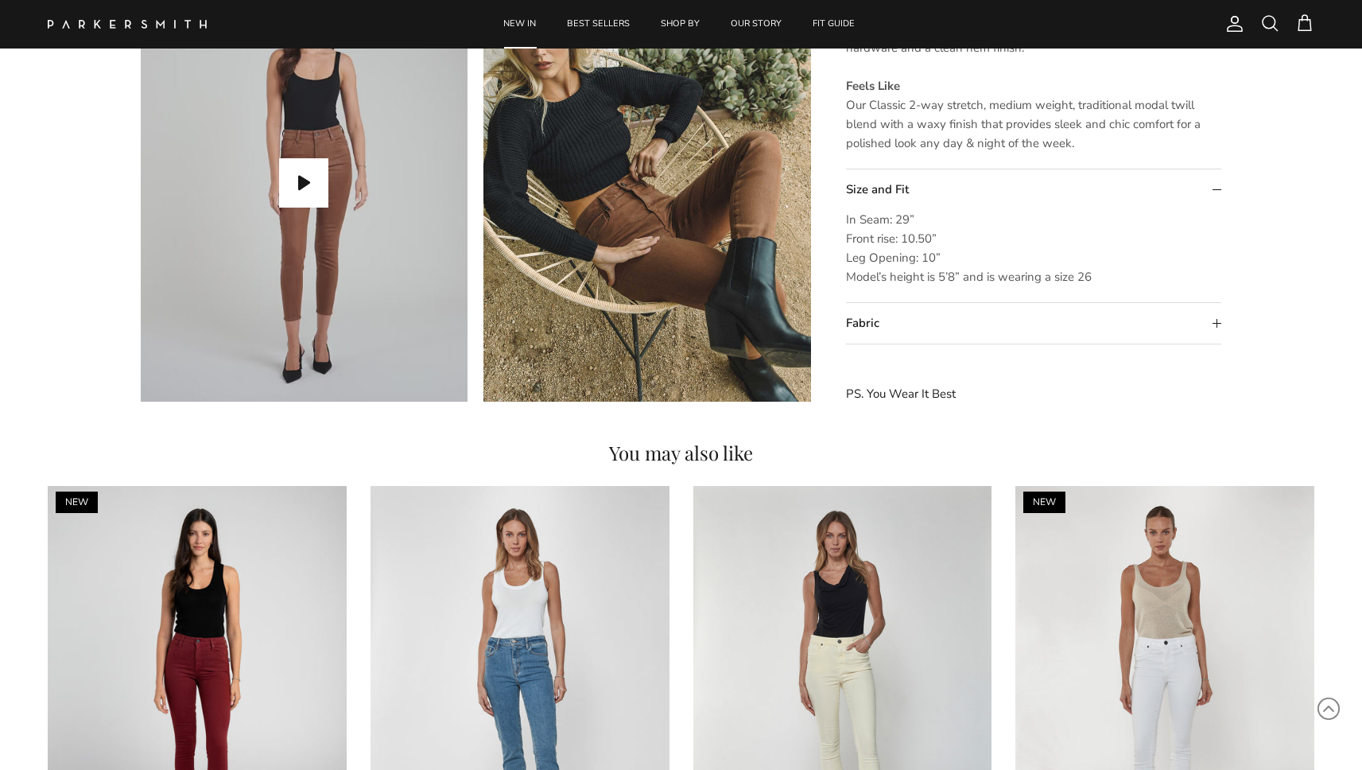
click at [896, 327] on summary "Fabric" at bounding box center [1034, 323] width 376 height 41
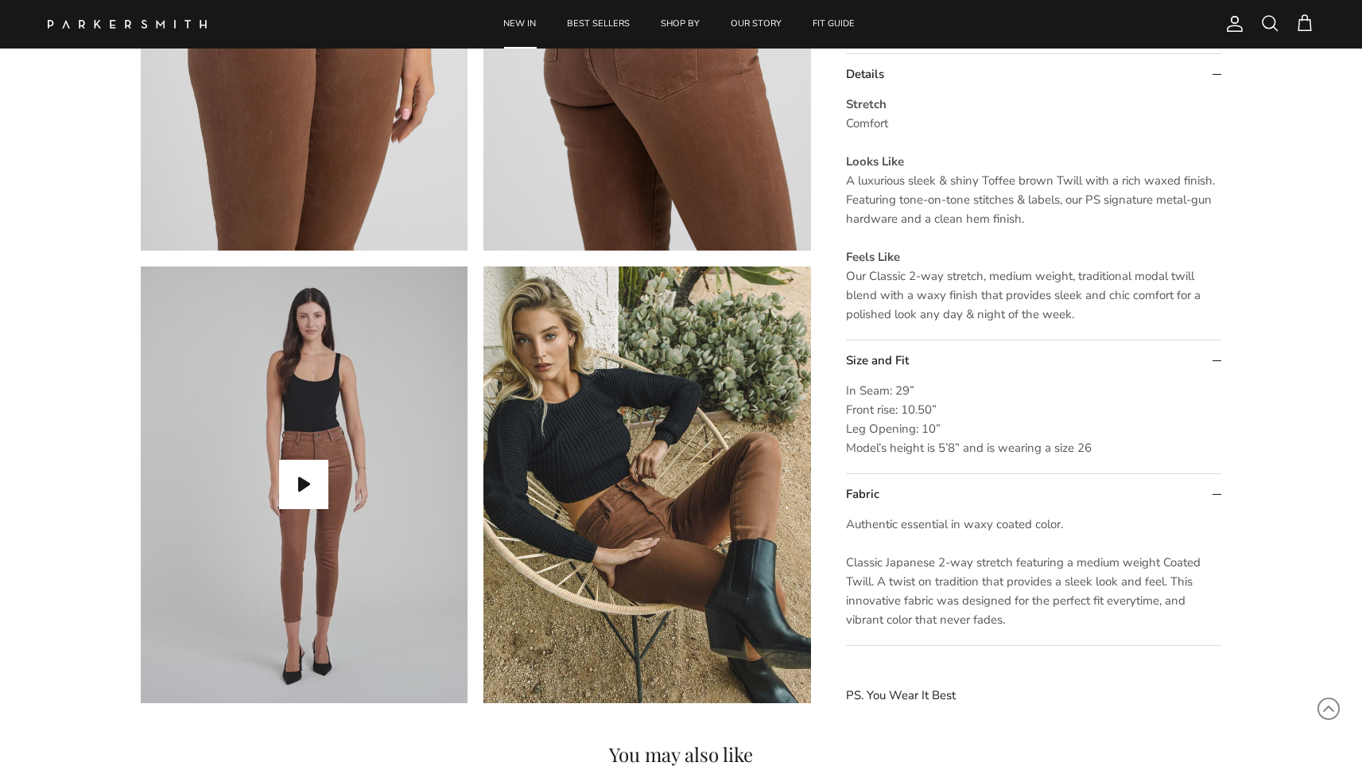
scroll to position [1225, 0]
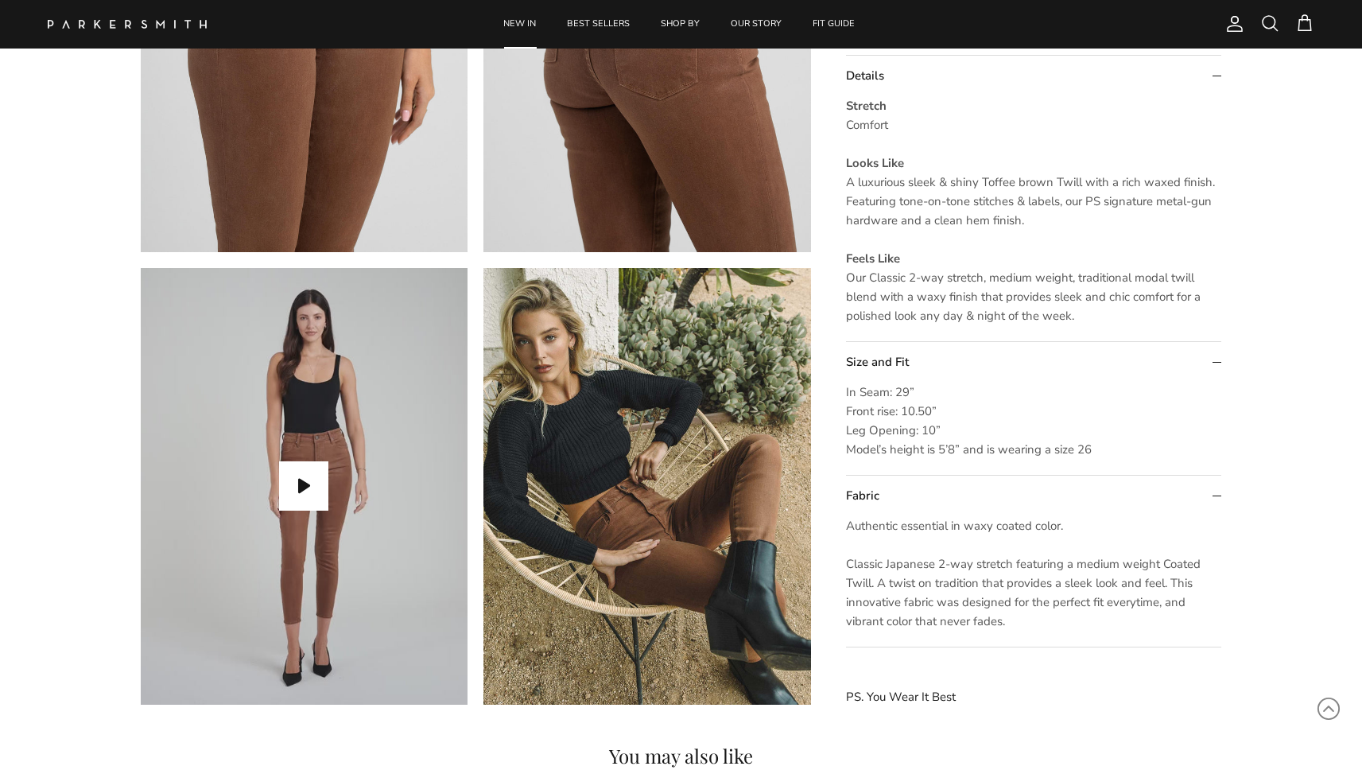
drag, startPoint x: 1071, startPoint y: 446, endPoint x: 843, endPoint y: 445, distance: 227.4
click at [963, 446] on span "In Seam: 29” Front rise: 10.50” Leg Opening: 10” Model’s height is 5’8” and is …" at bounding box center [969, 420] width 246 height 73
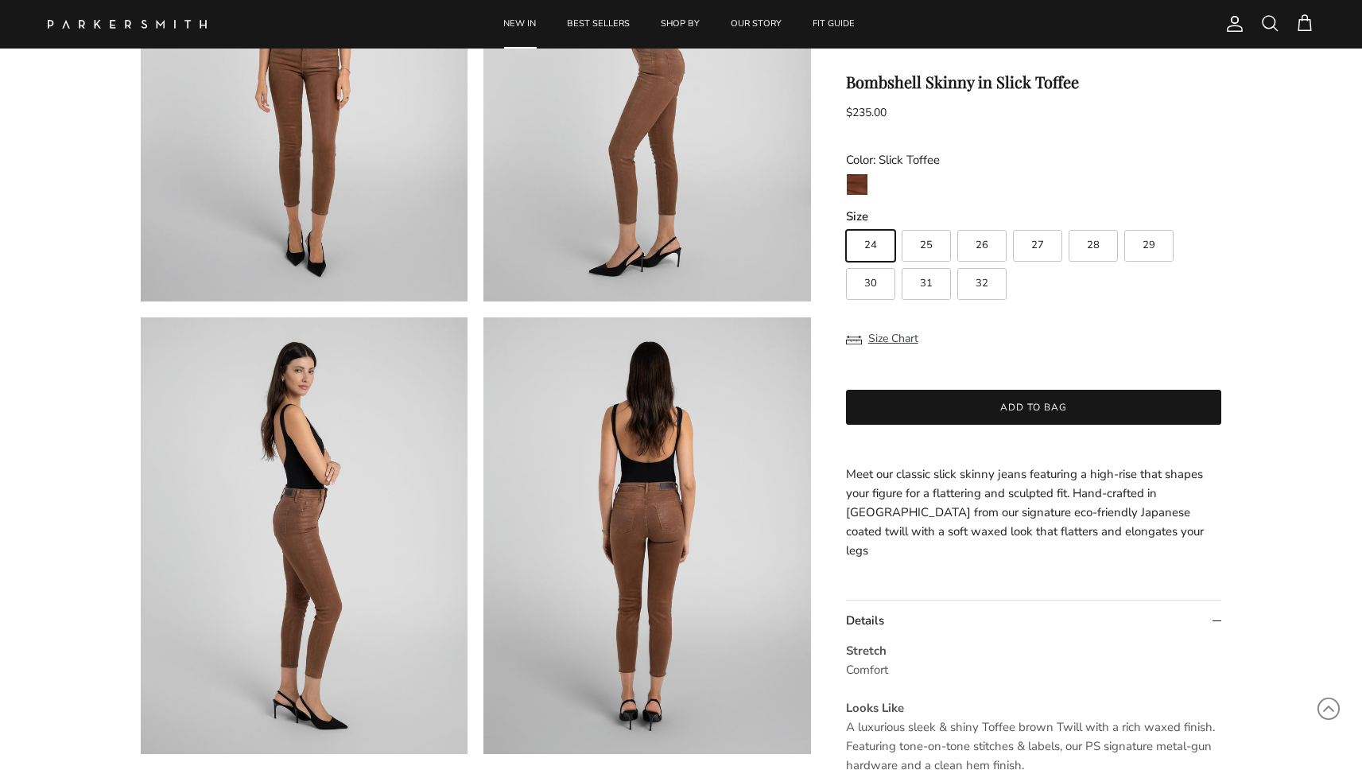
scroll to position [250, 0]
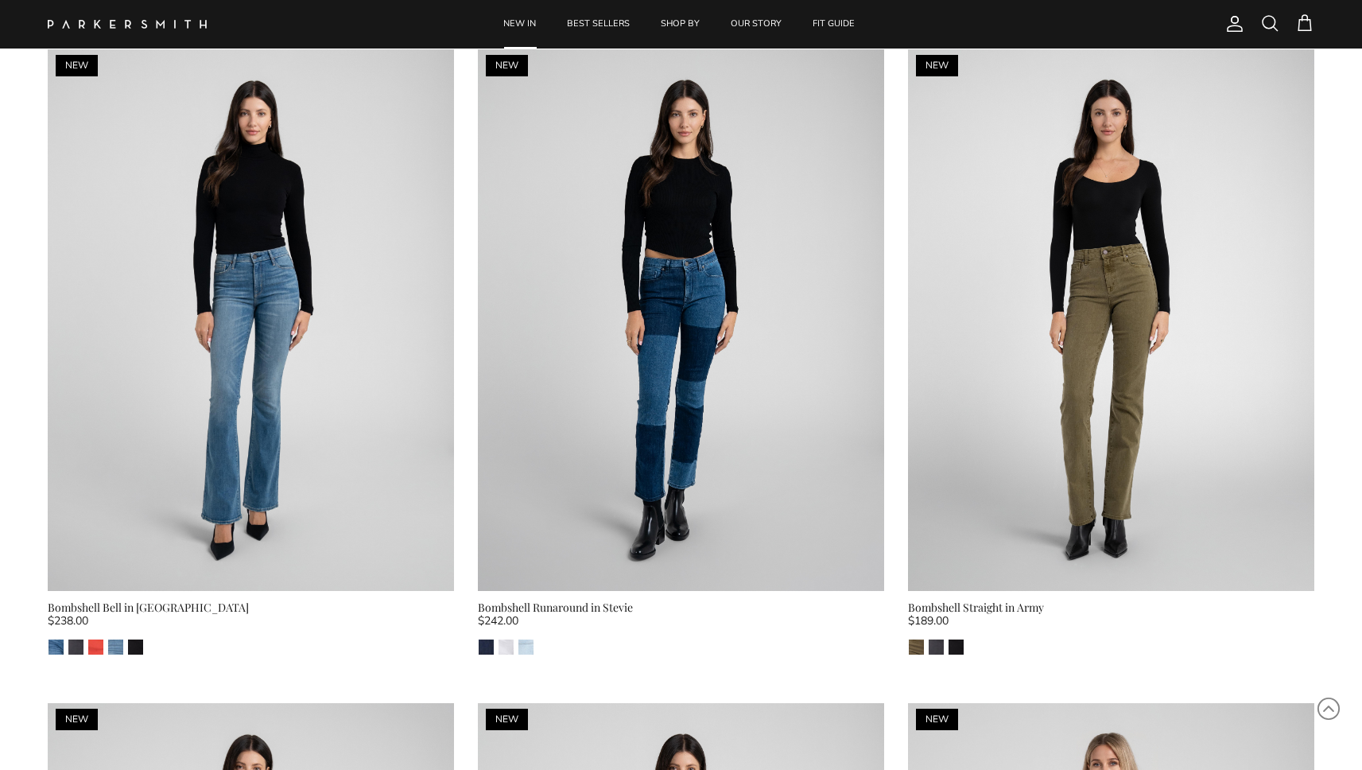
scroll to position [11776, 0]
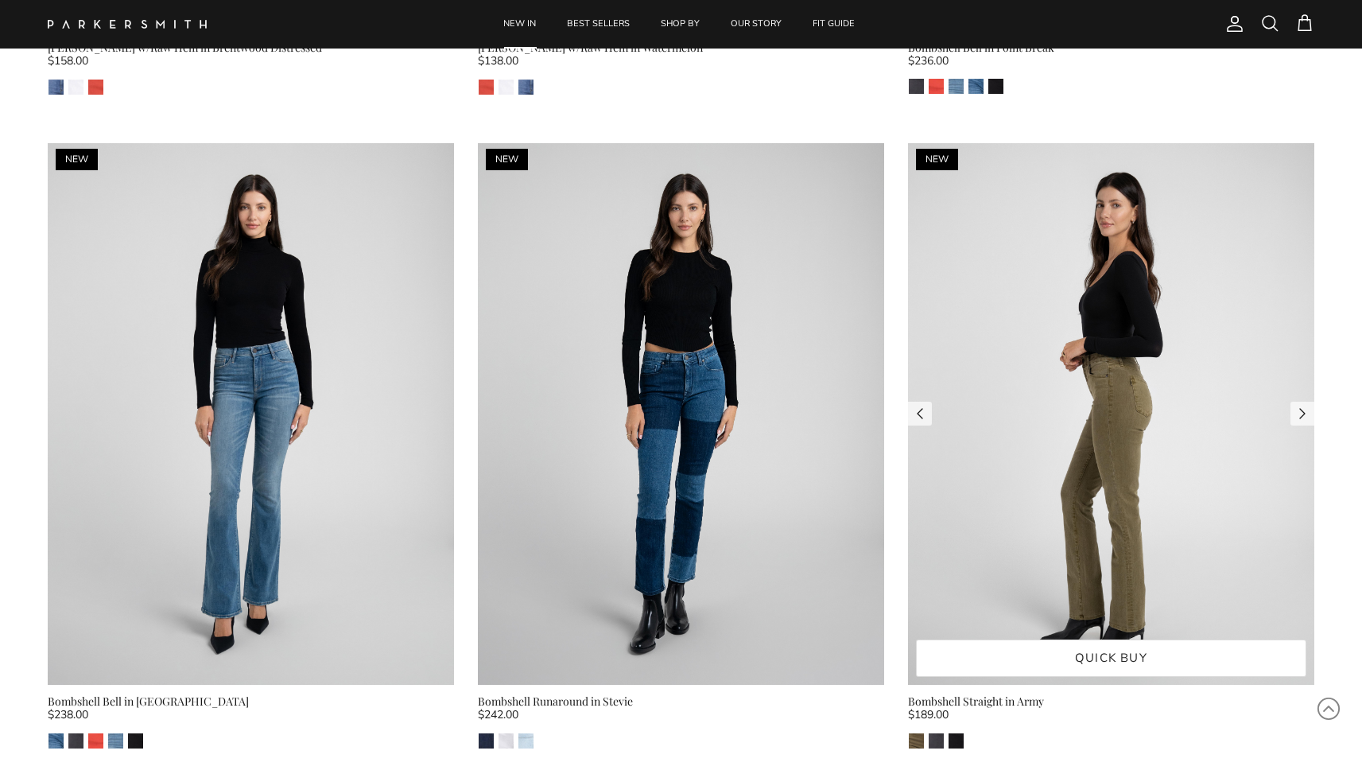
click at [1035, 235] on img at bounding box center [1111, 413] width 406 height 541
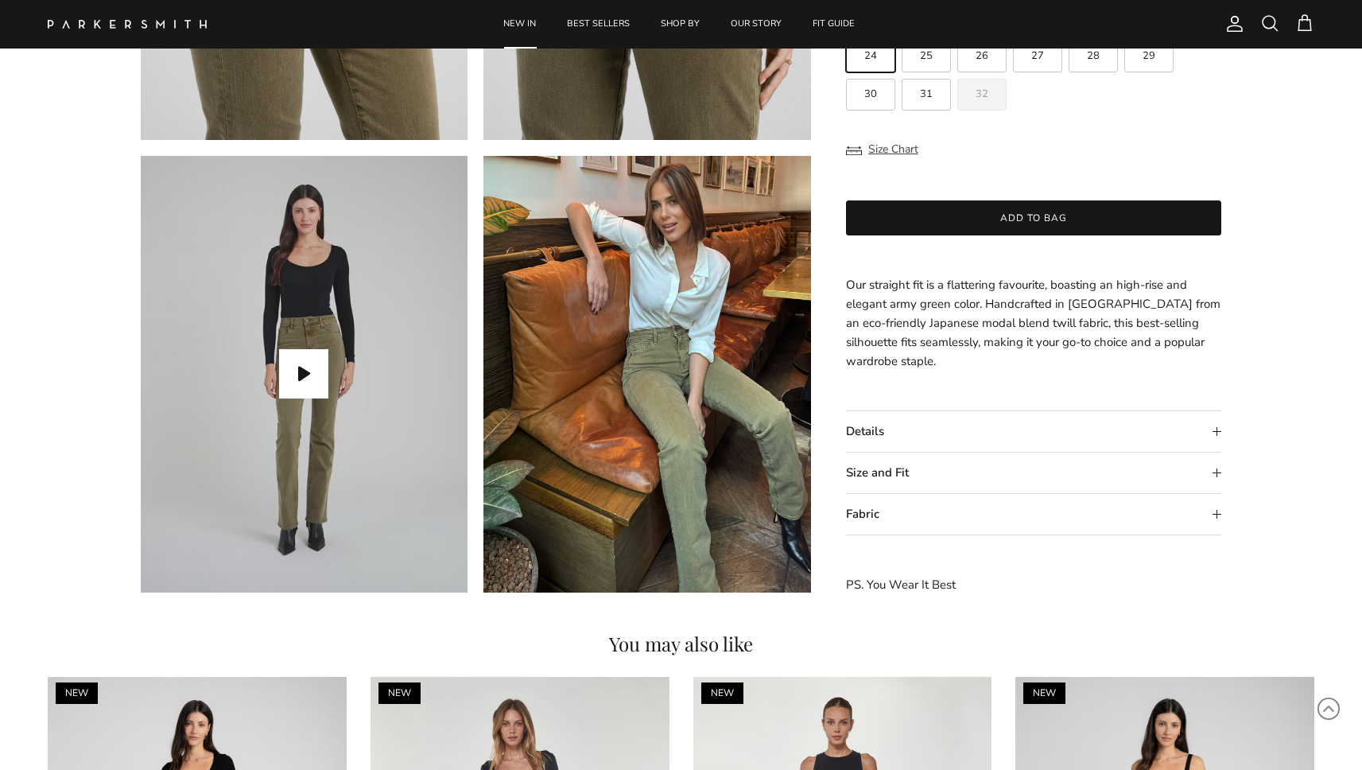
scroll to position [1340, 0]
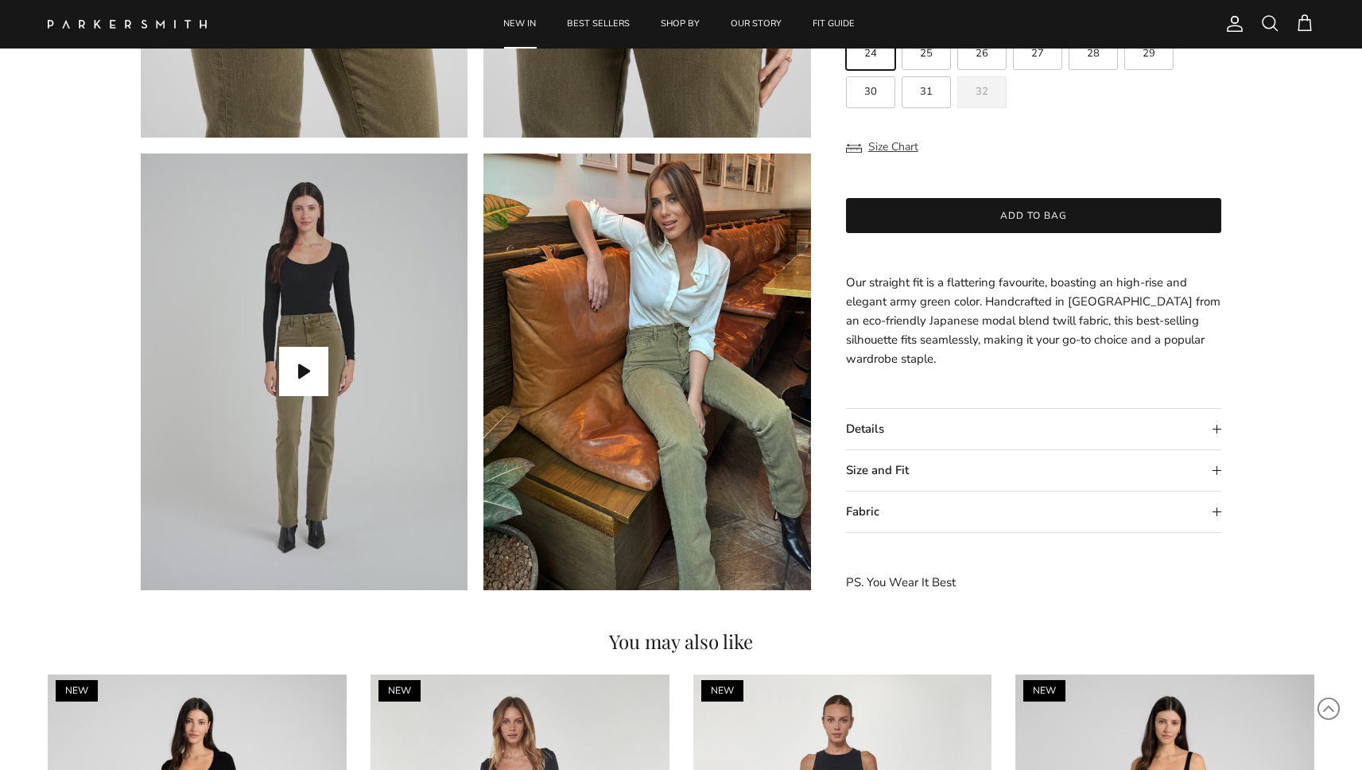
click at [907, 425] on summary "Details" at bounding box center [1034, 429] width 376 height 41
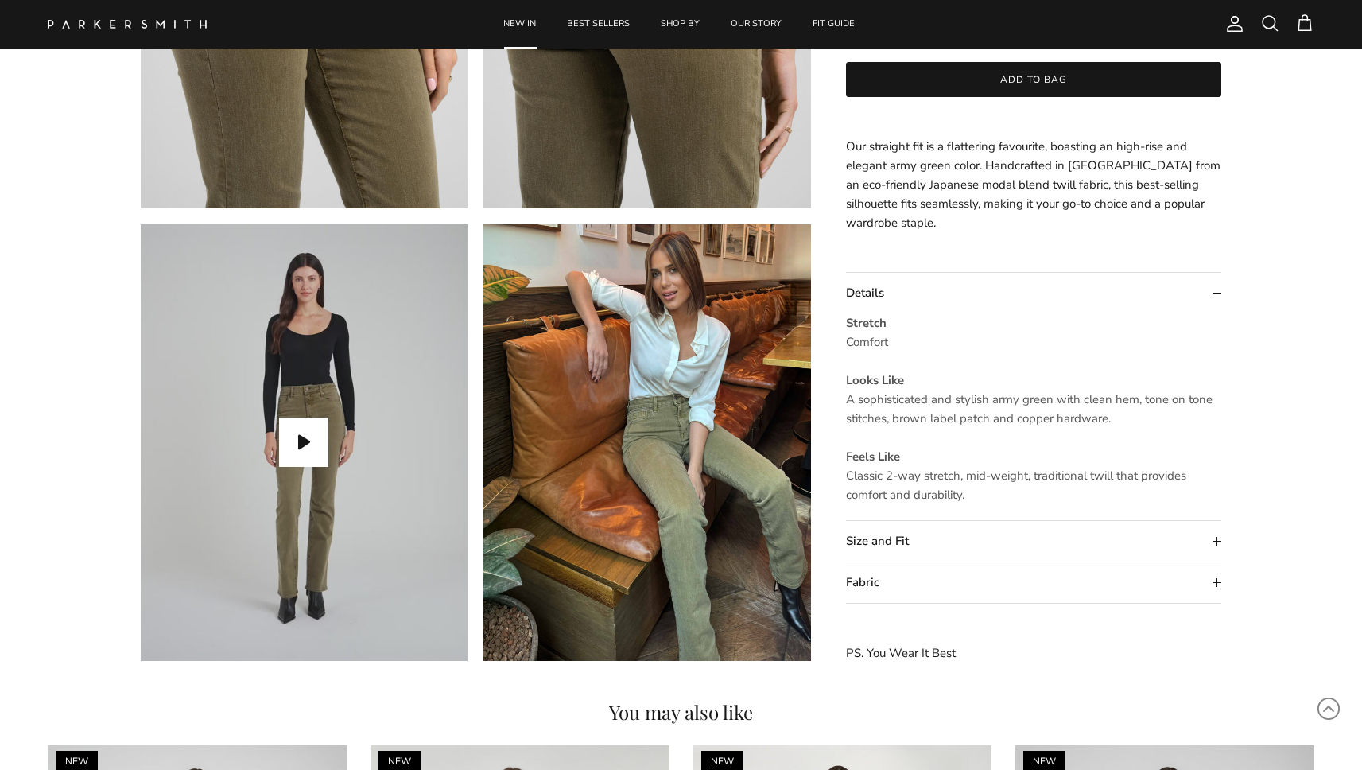
scroll to position [1289, 0]
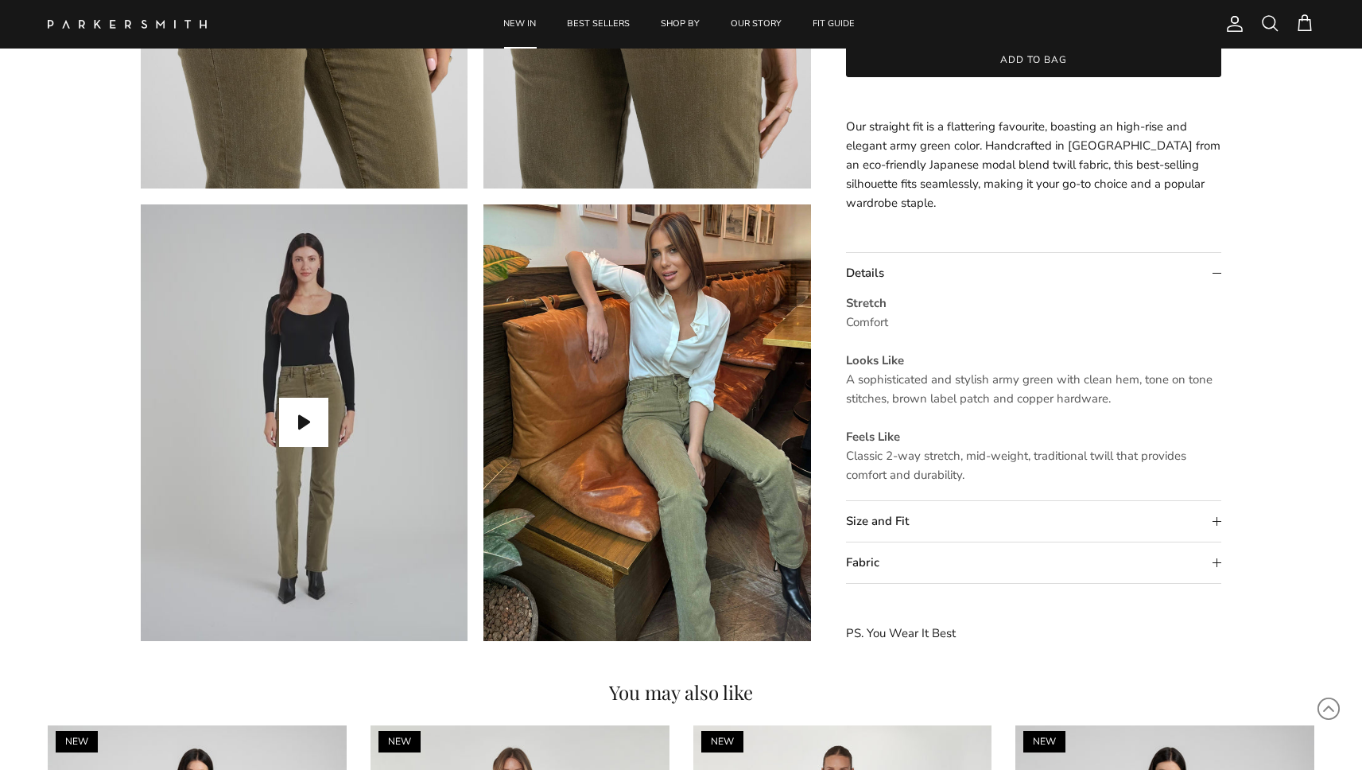
click at [910, 514] on summary "Size and Fit" at bounding box center [1034, 521] width 376 height 41
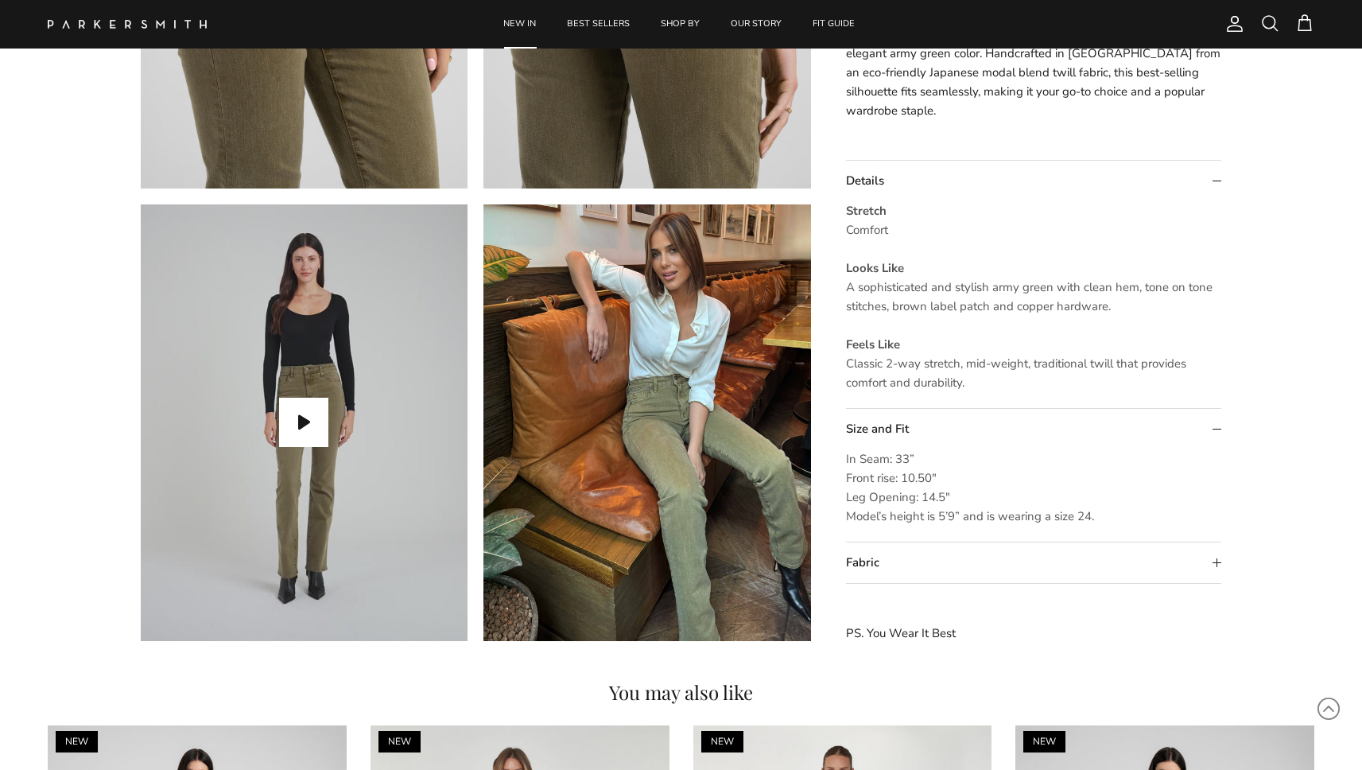
click at [895, 568] on summary "Fabric" at bounding box center [1034, 562] width 376 height 41
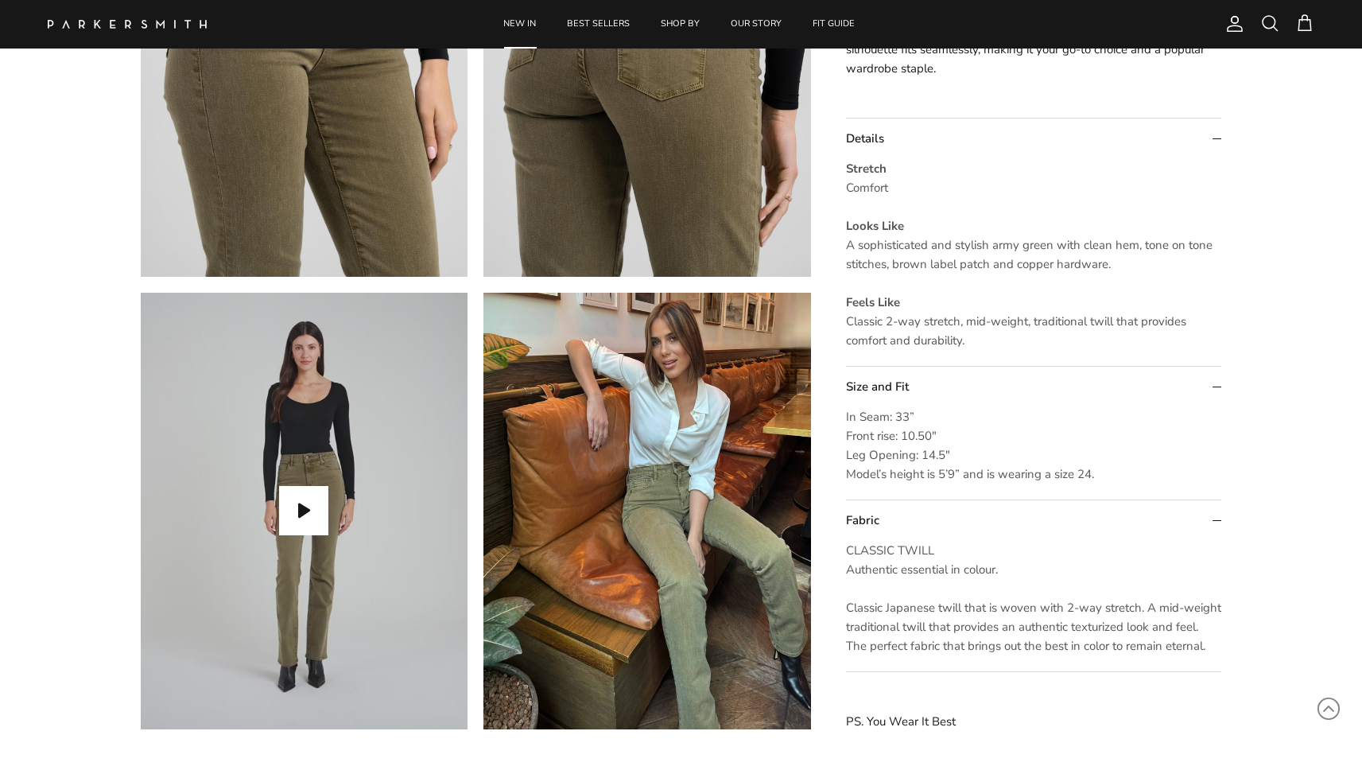
scroll to position [1193, 0]
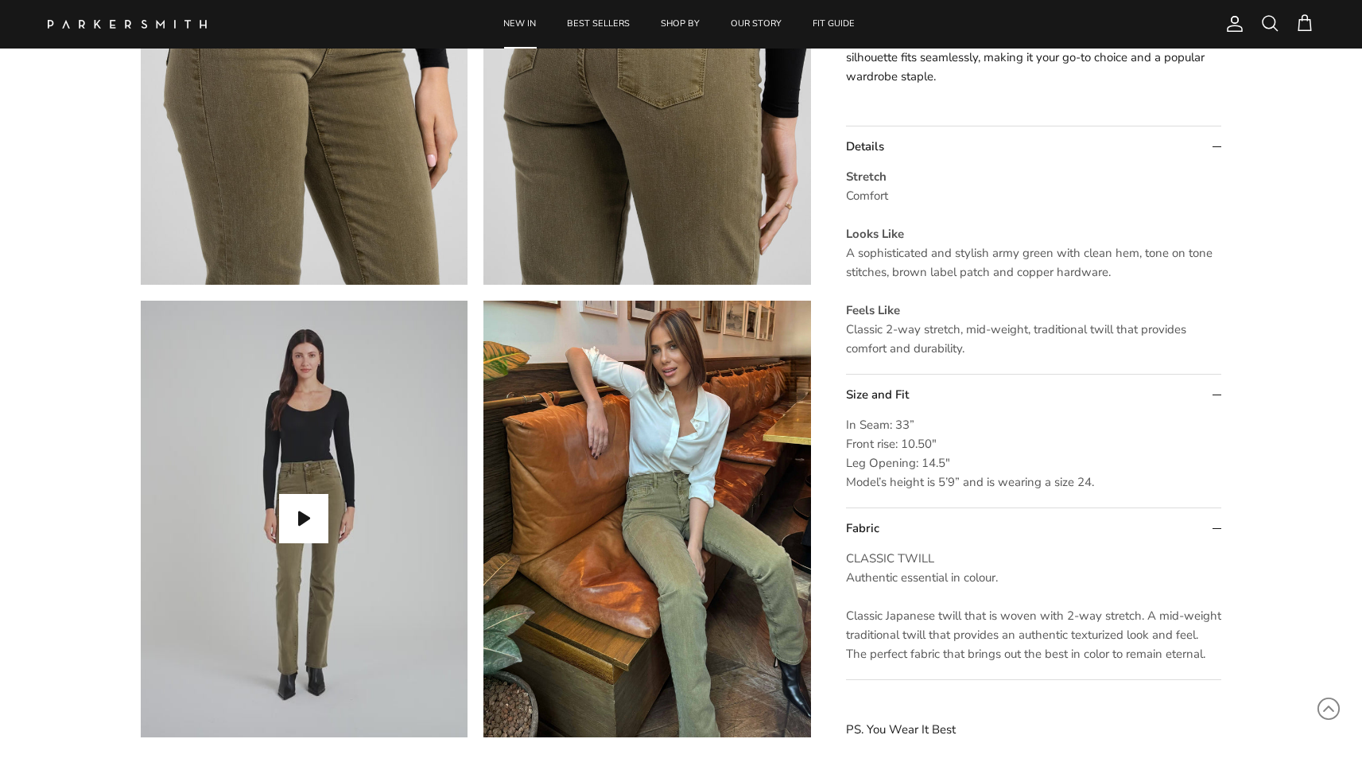
click at [891, 266] on span "A sophisticated and stylish army green with clean hem, tone on tone stitches, b…" at bounding box center [1029, 262] width 366 height 35
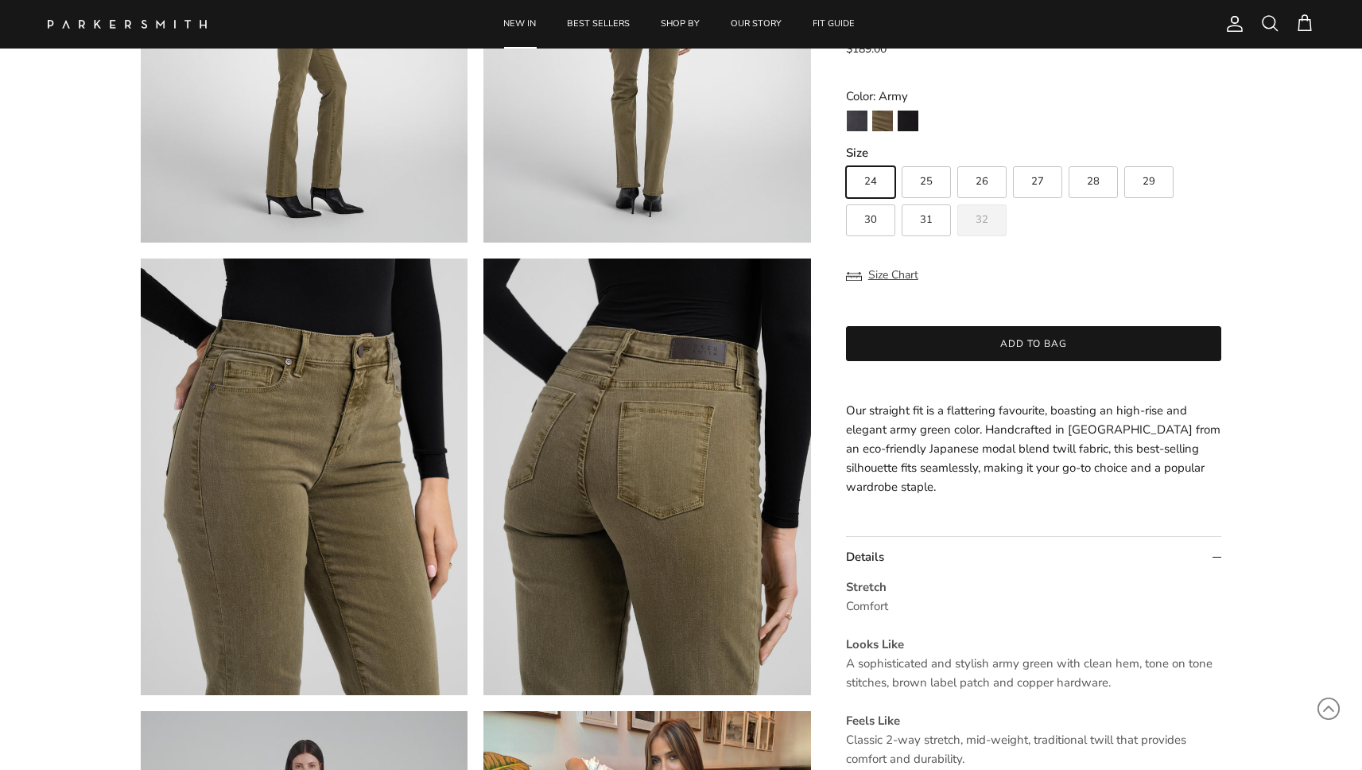
scroll to position [617, 0]
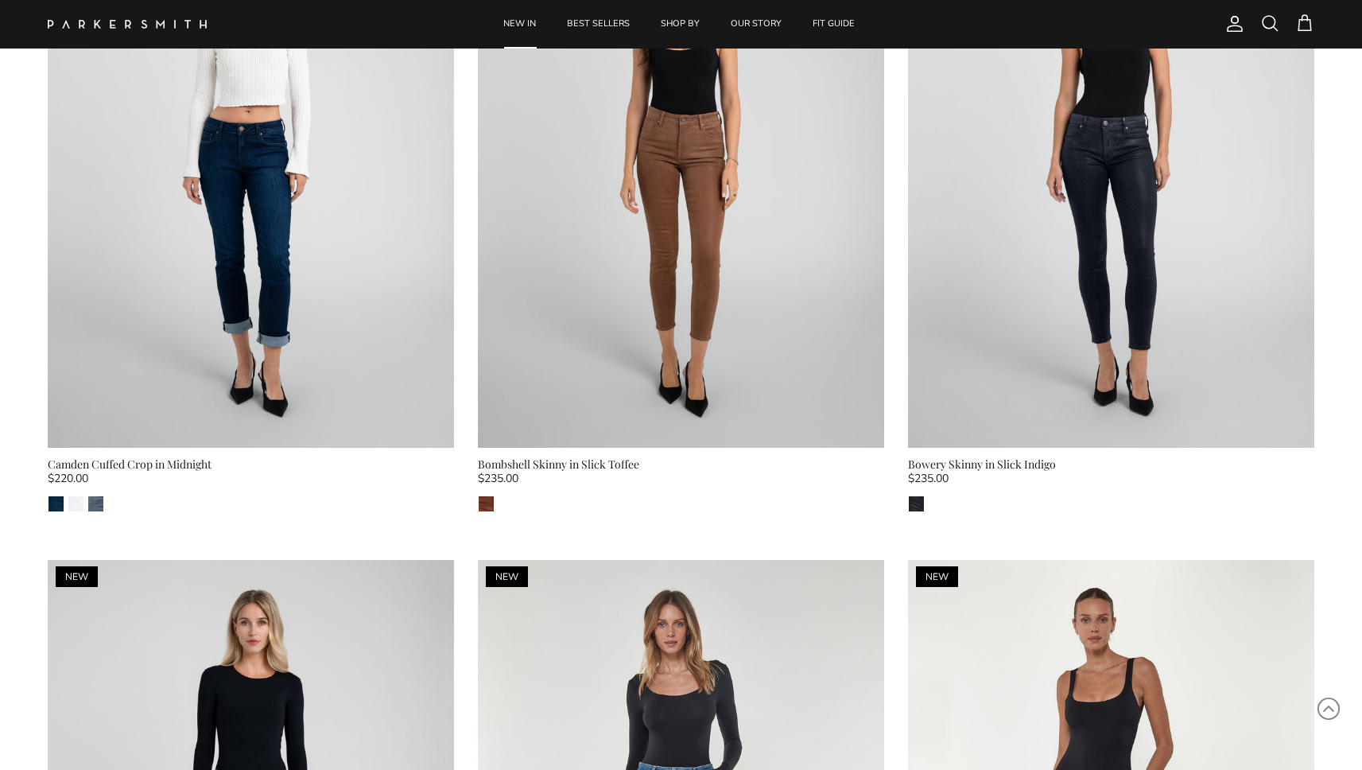
scroll to position [2138, 0]
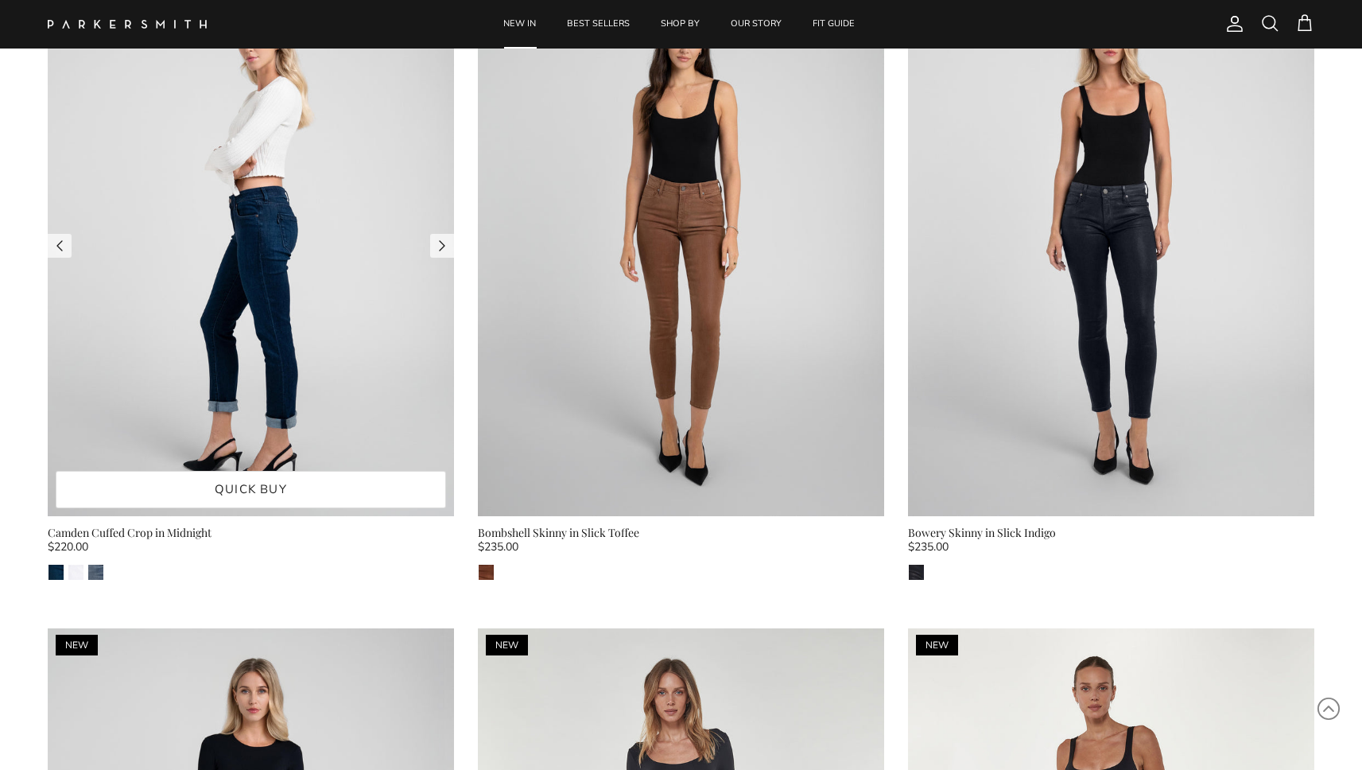
click at [202, 316] on img at bounding box center [251, 246] width 406 height 542
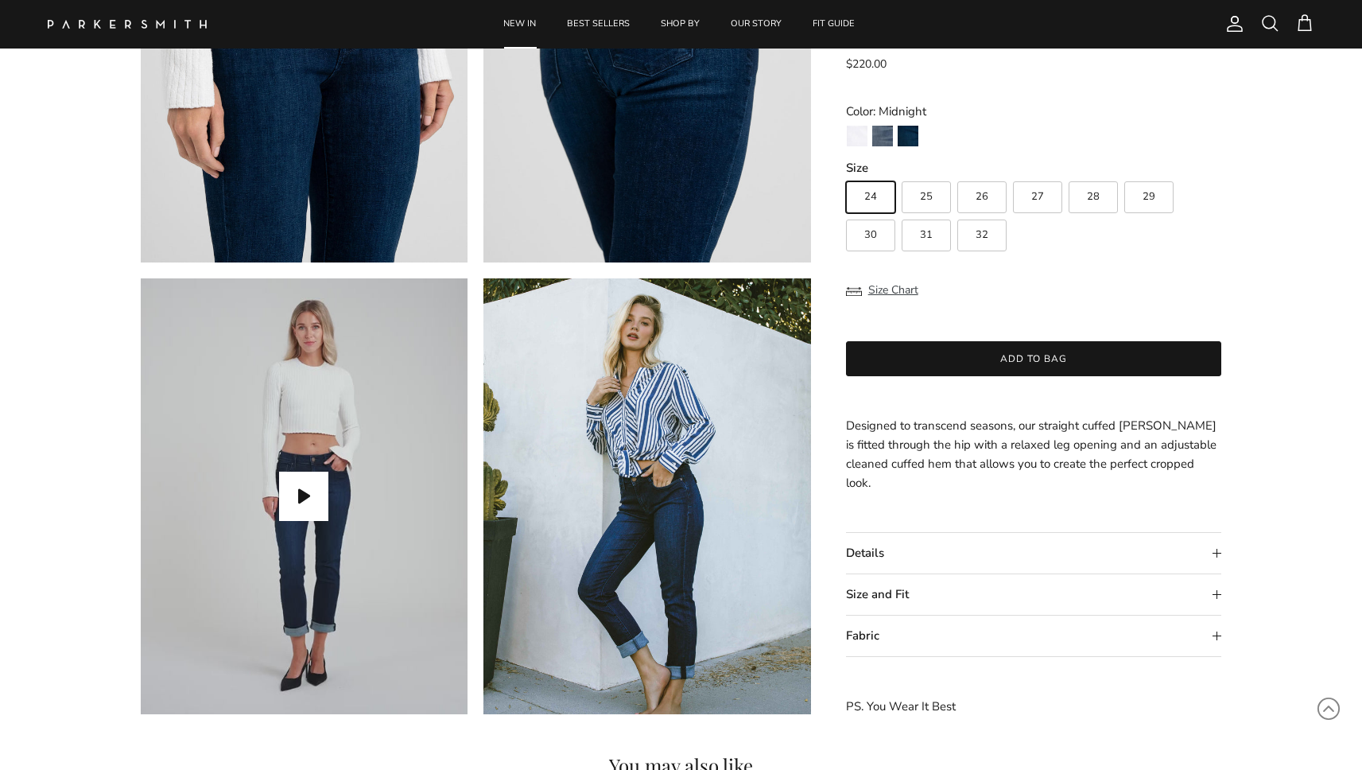
scroll to position [1440, 0]
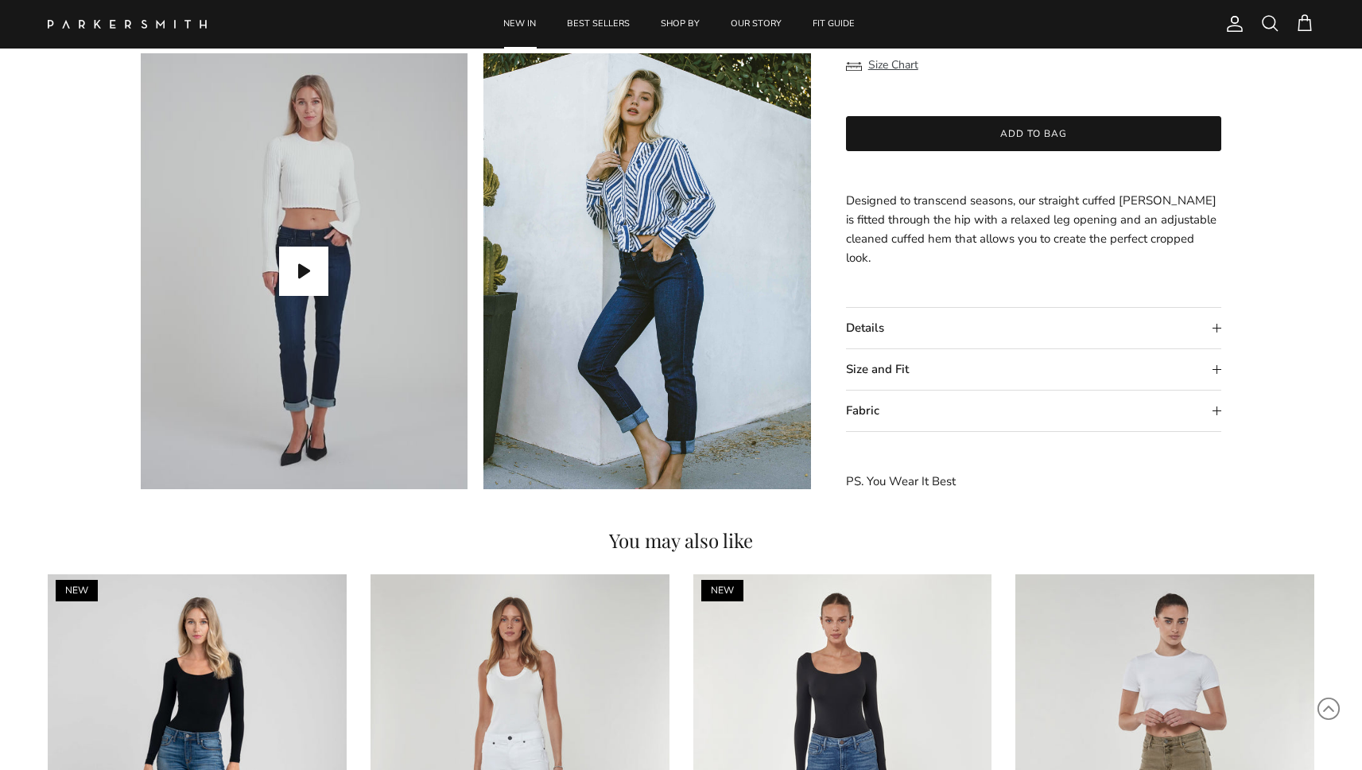
click at [905, 316] on summary "Details" at bounding box center [1034, 328] width 376 height 41
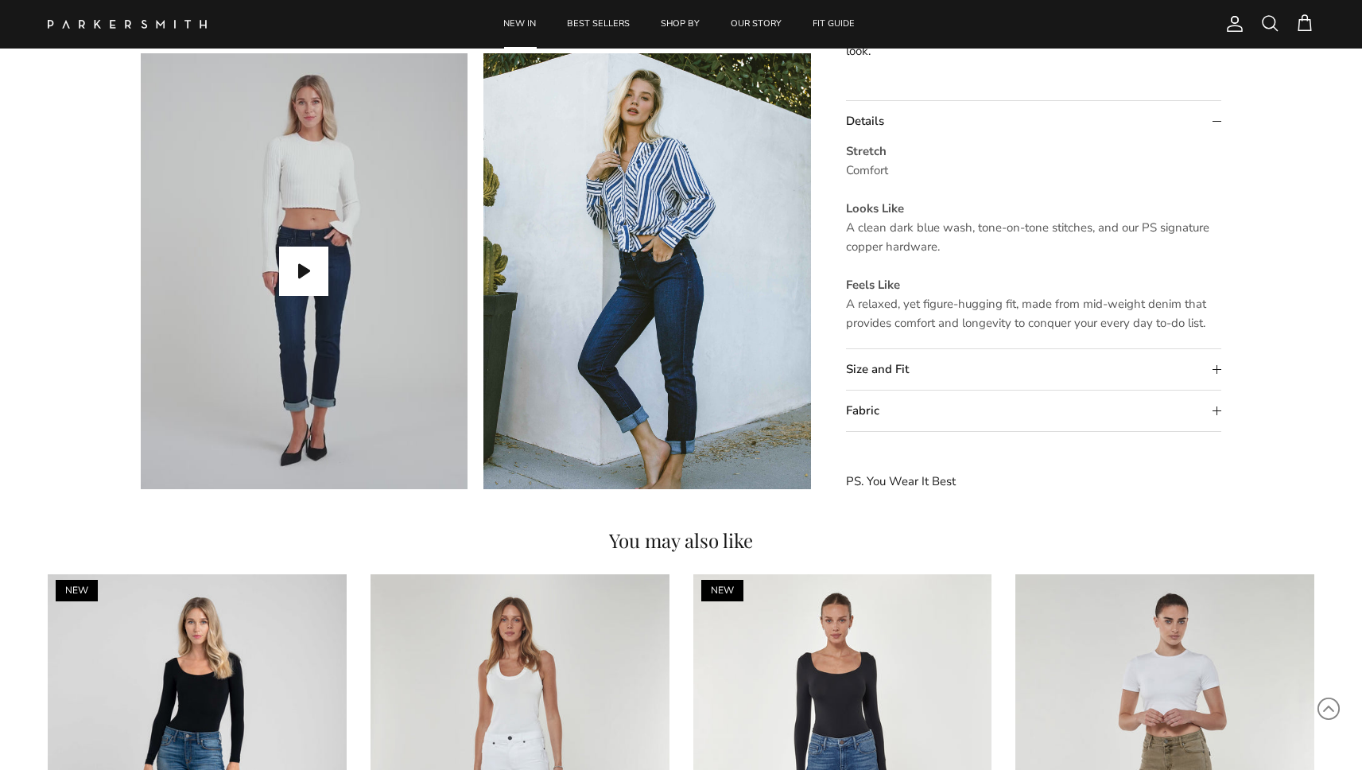
click at [906, 375] on summary "Size and Fit" at bounding box center [1034, 369] width 376 height 41
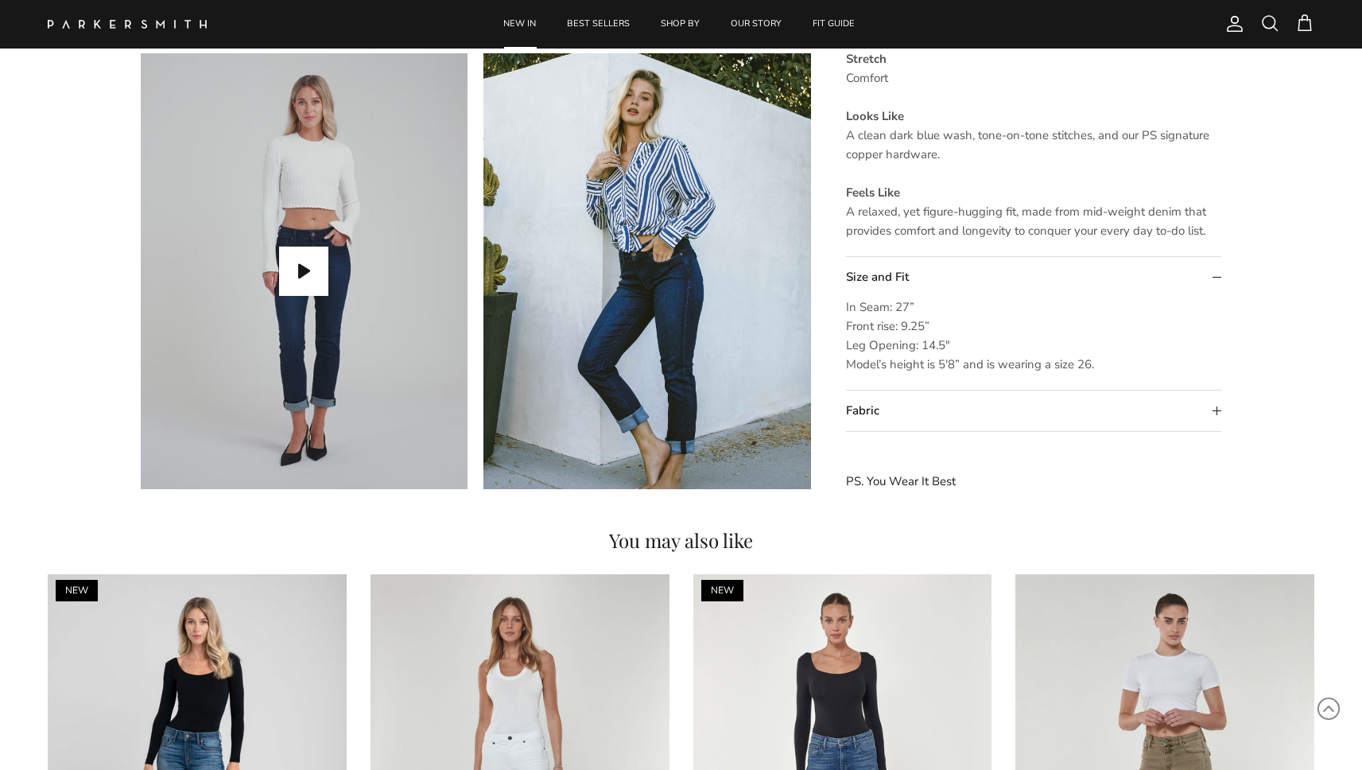
click at [894, 411] on summary "Fabric" at bounding box center [1034, 410] width 376 height 41
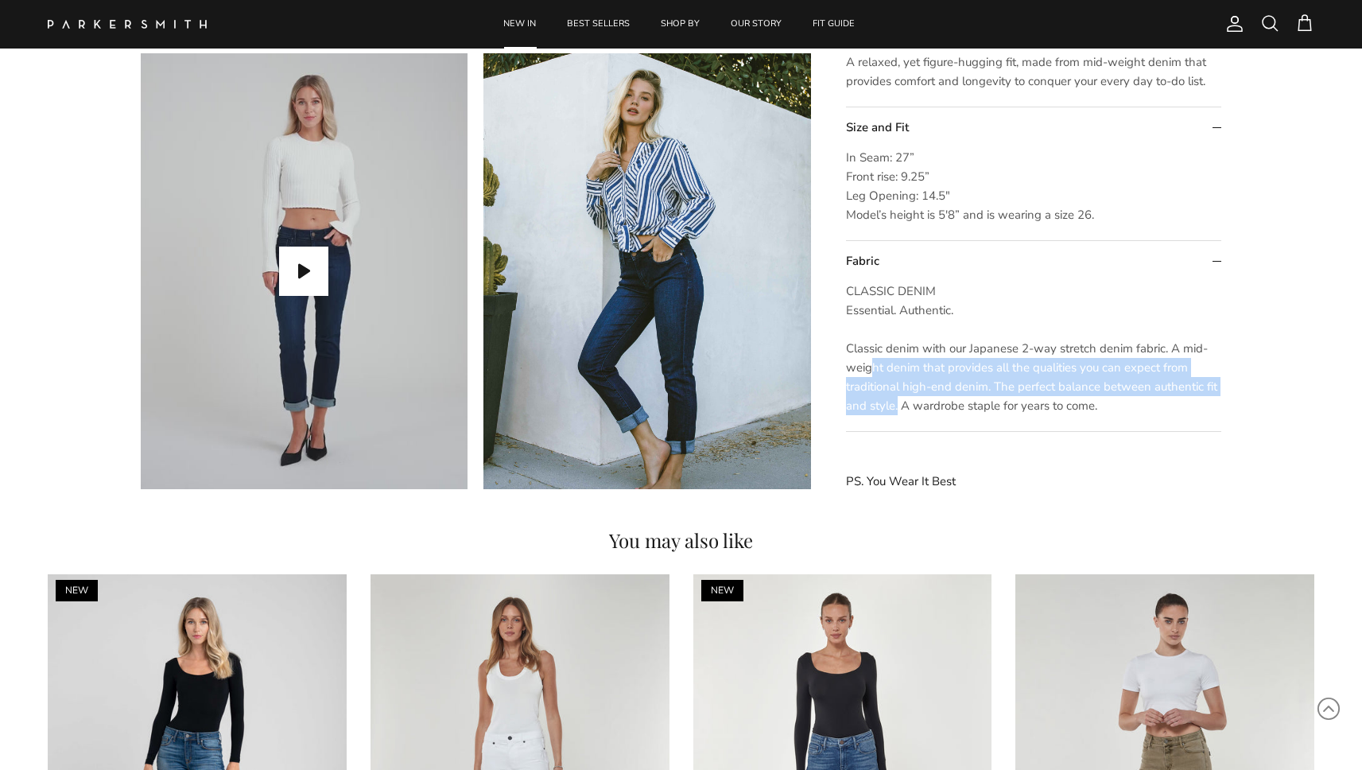
drag, startPoint x: 894, startPoint y: 411, endPoint x: 864, endPoint y: 363, distance: 56.5
click at [864, 363] on span "CLASSIC DENIM Essential. Authentic. ​​Classic denim with our Japanese 2-way str…" at bounding box center [1031, 348] width 371 height 130
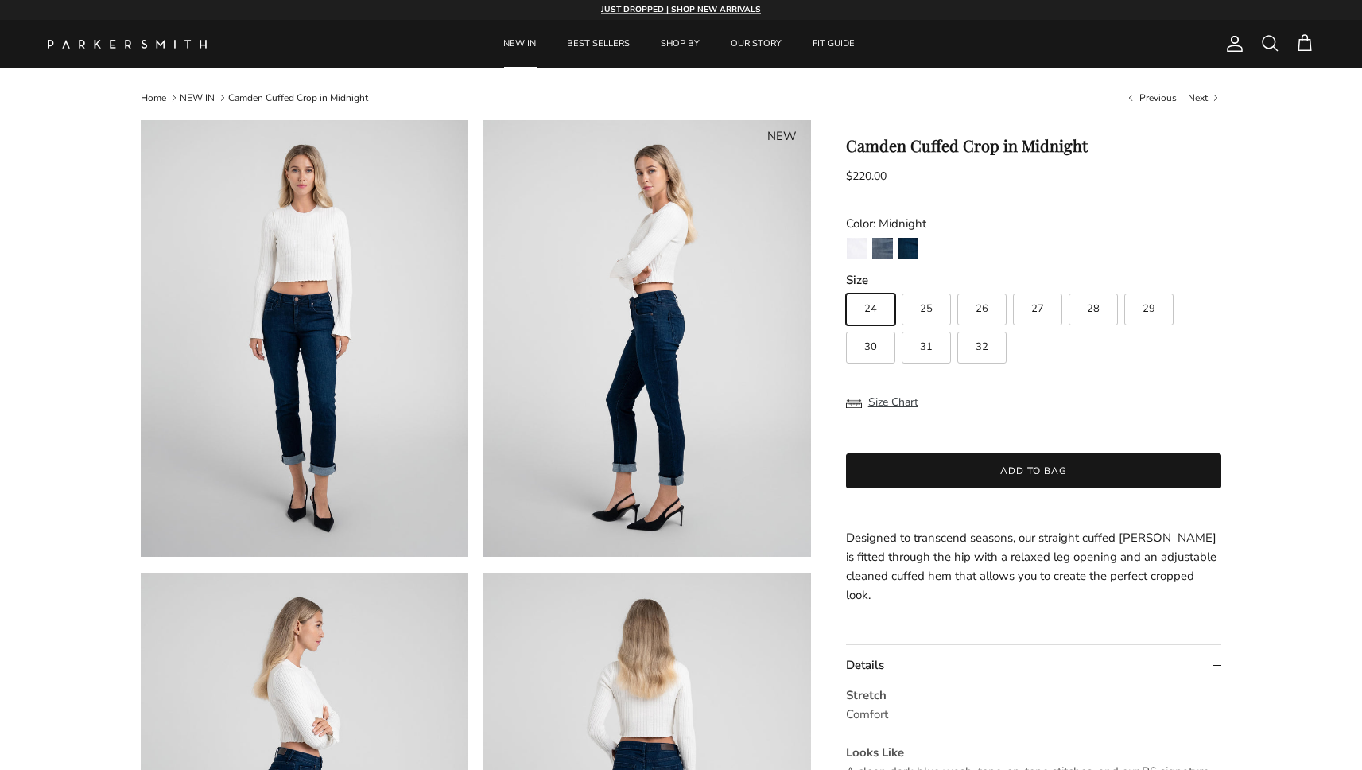
scroll to position [0, 0]
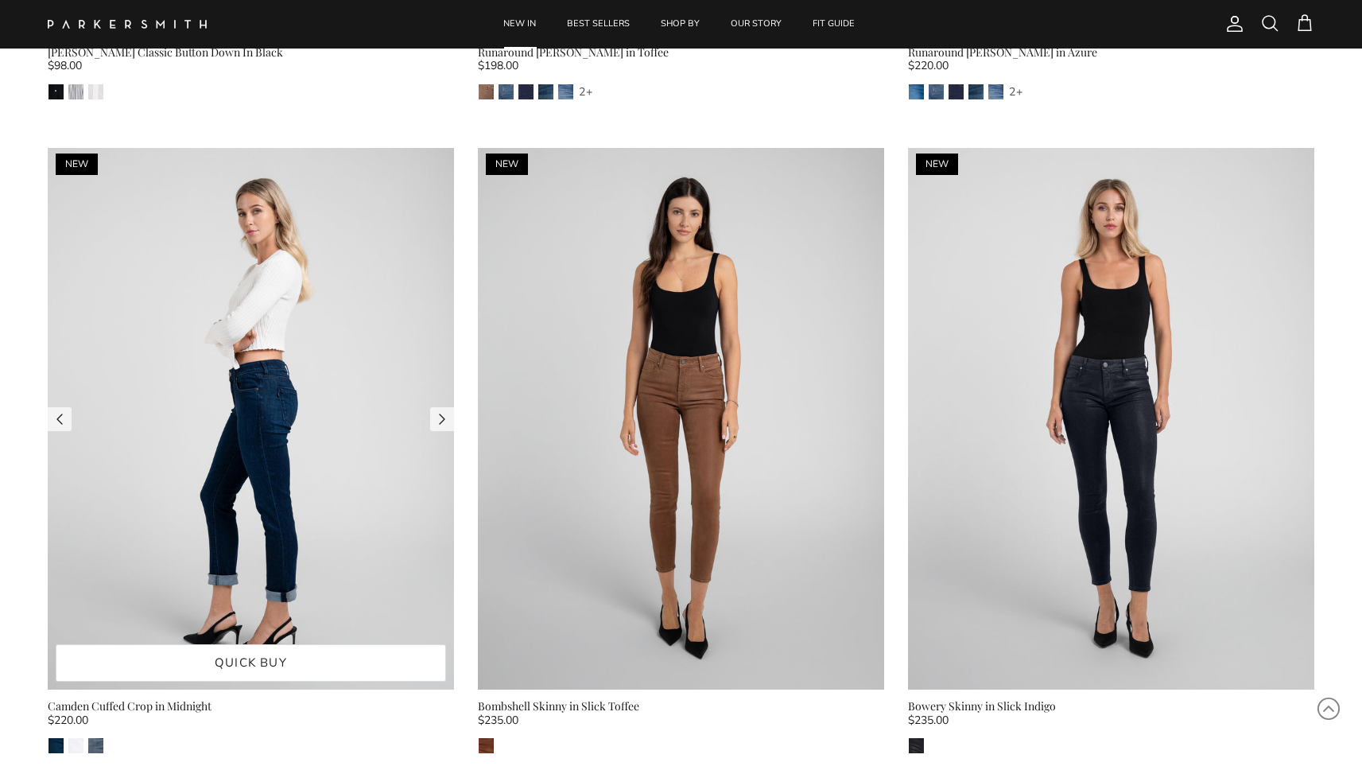
scroll to position [1969, 0]
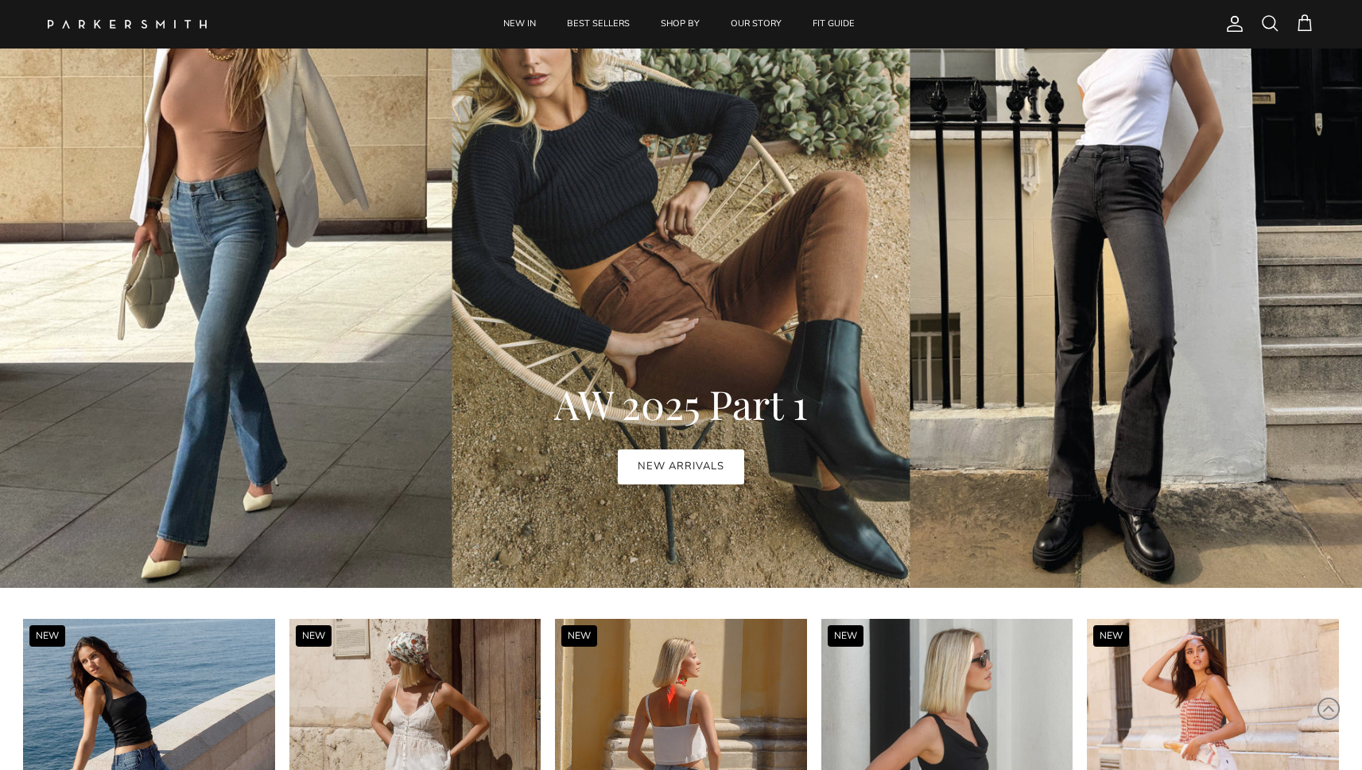
scroll to position [902, 0]
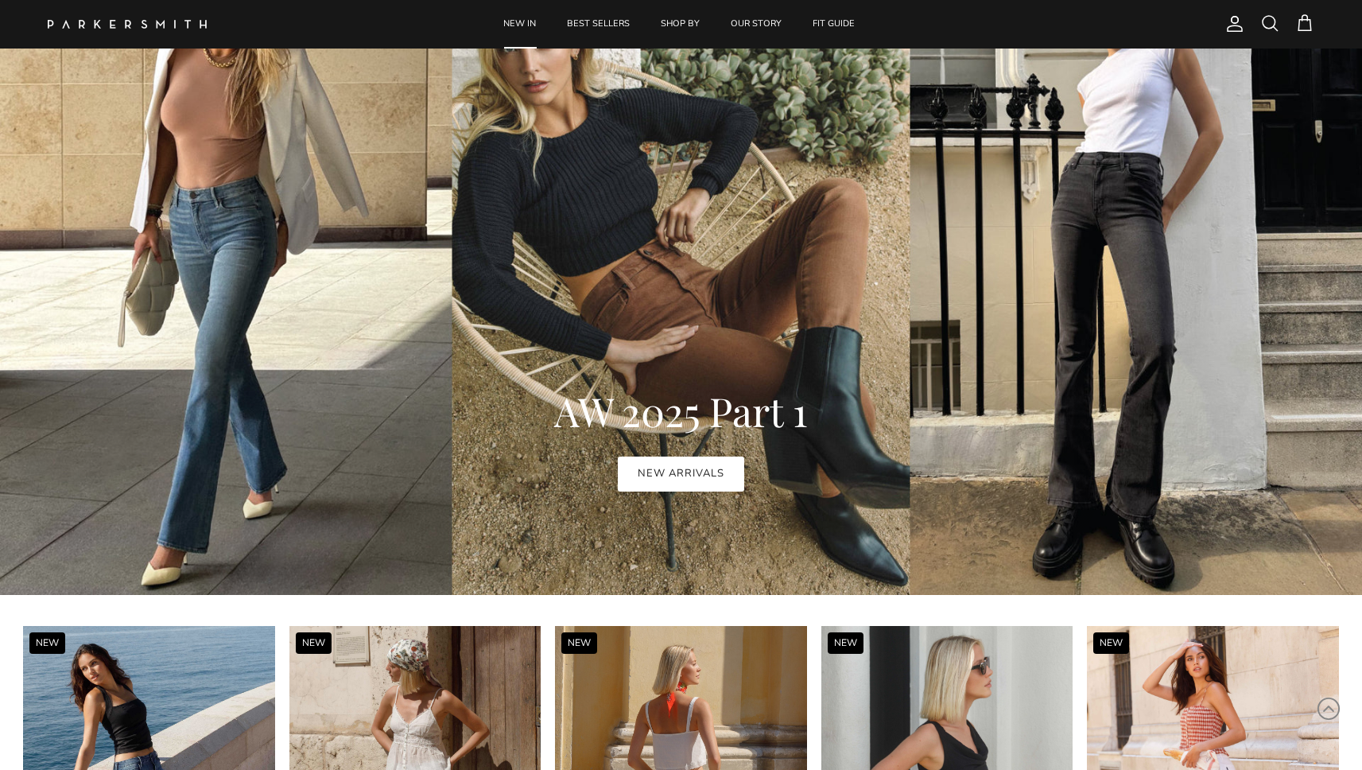
click at [533, 14] on link "NEW IN" at bounding box center [519, 24] width 61 height 48
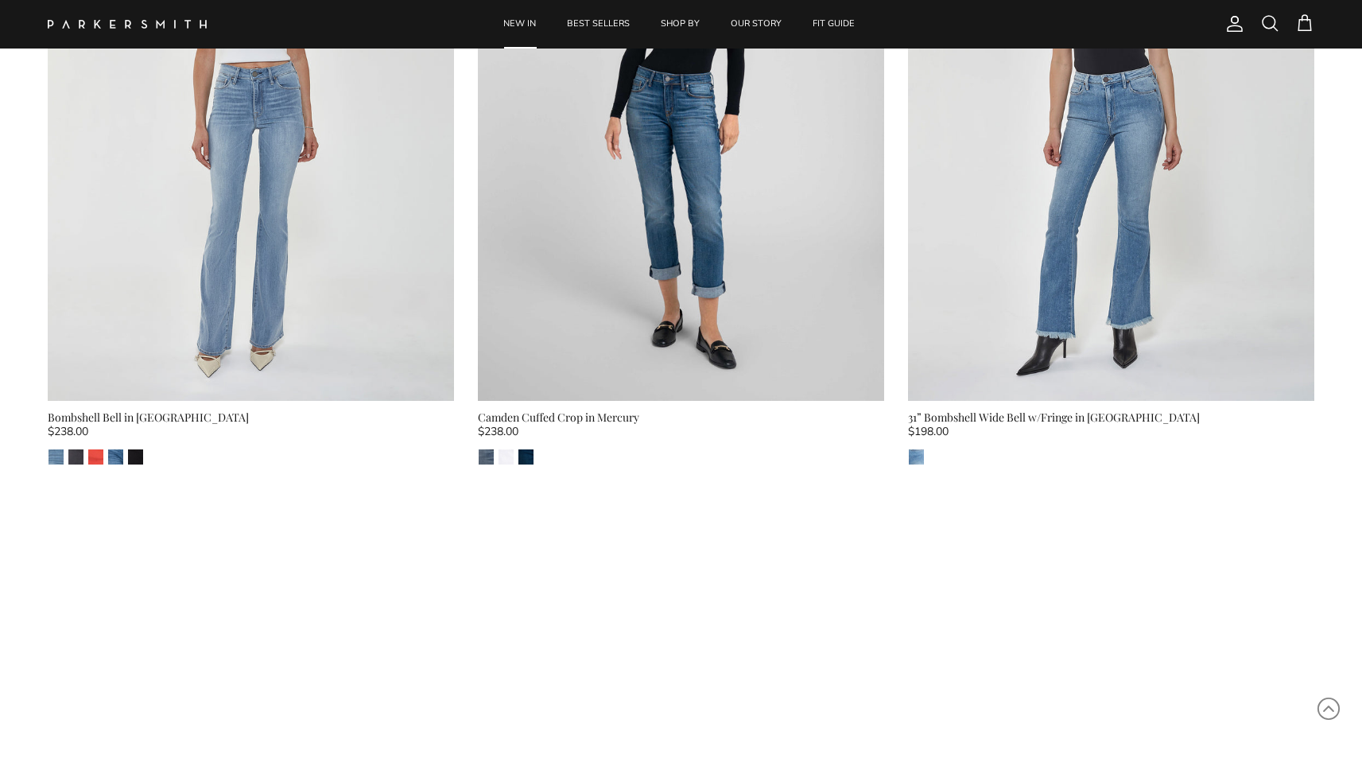
scroll to position [3588, 0]
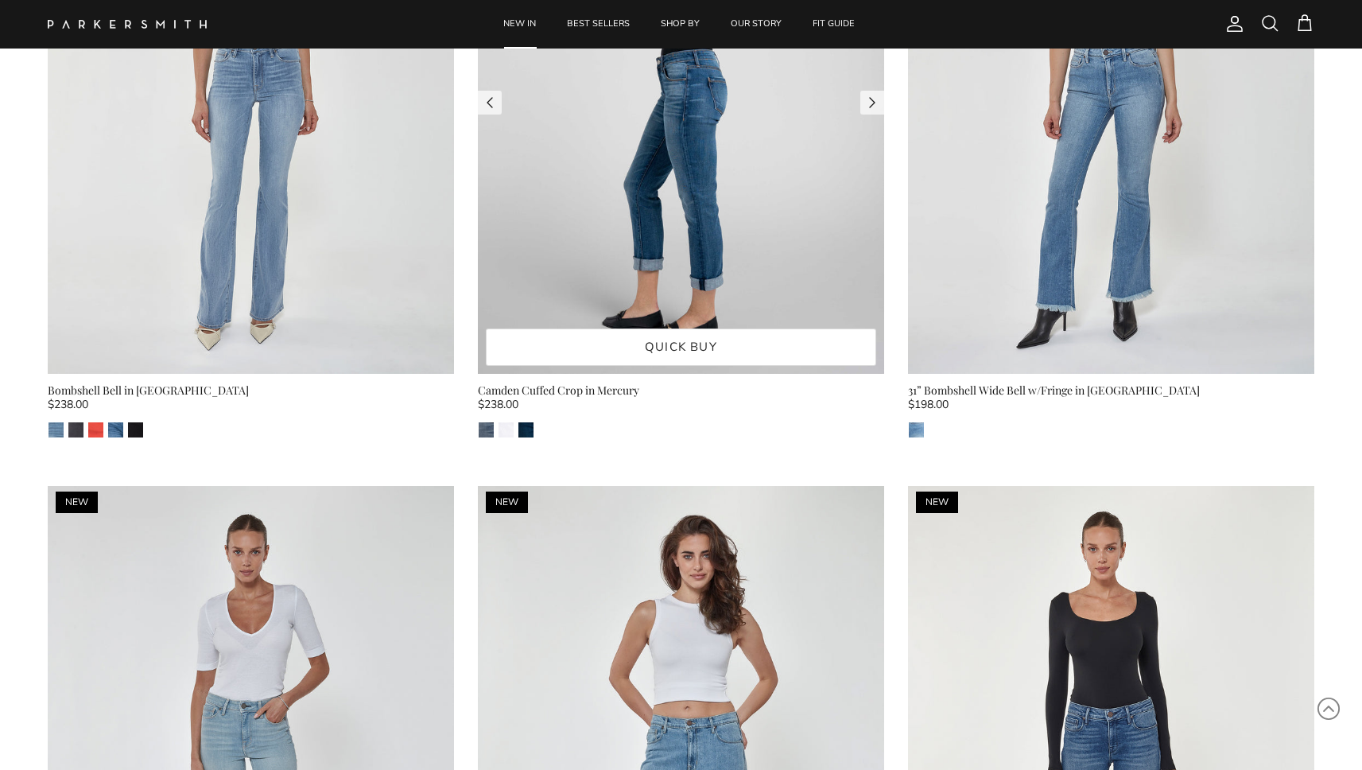
click at [611, 285] on img at bounding box center [681, 103] width 406 height 542
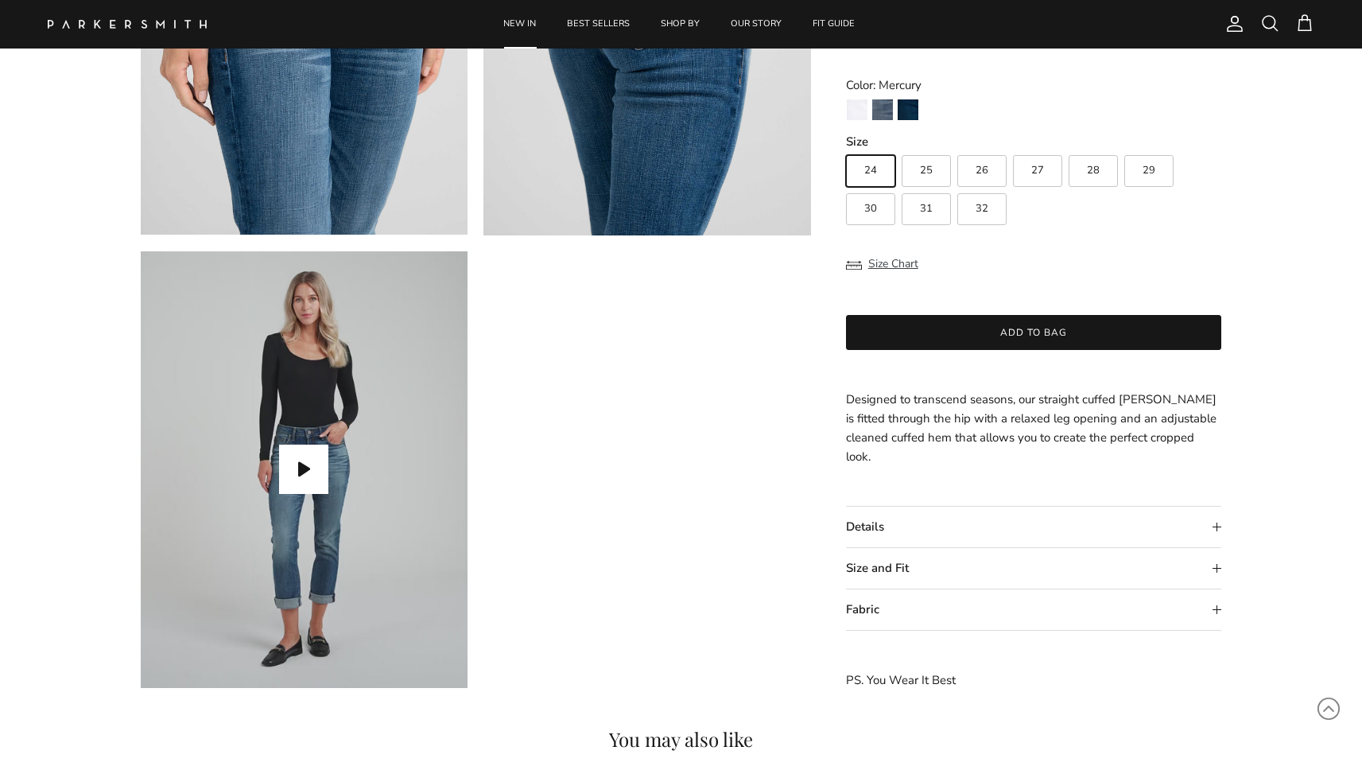
scroll to position [1396, 0]
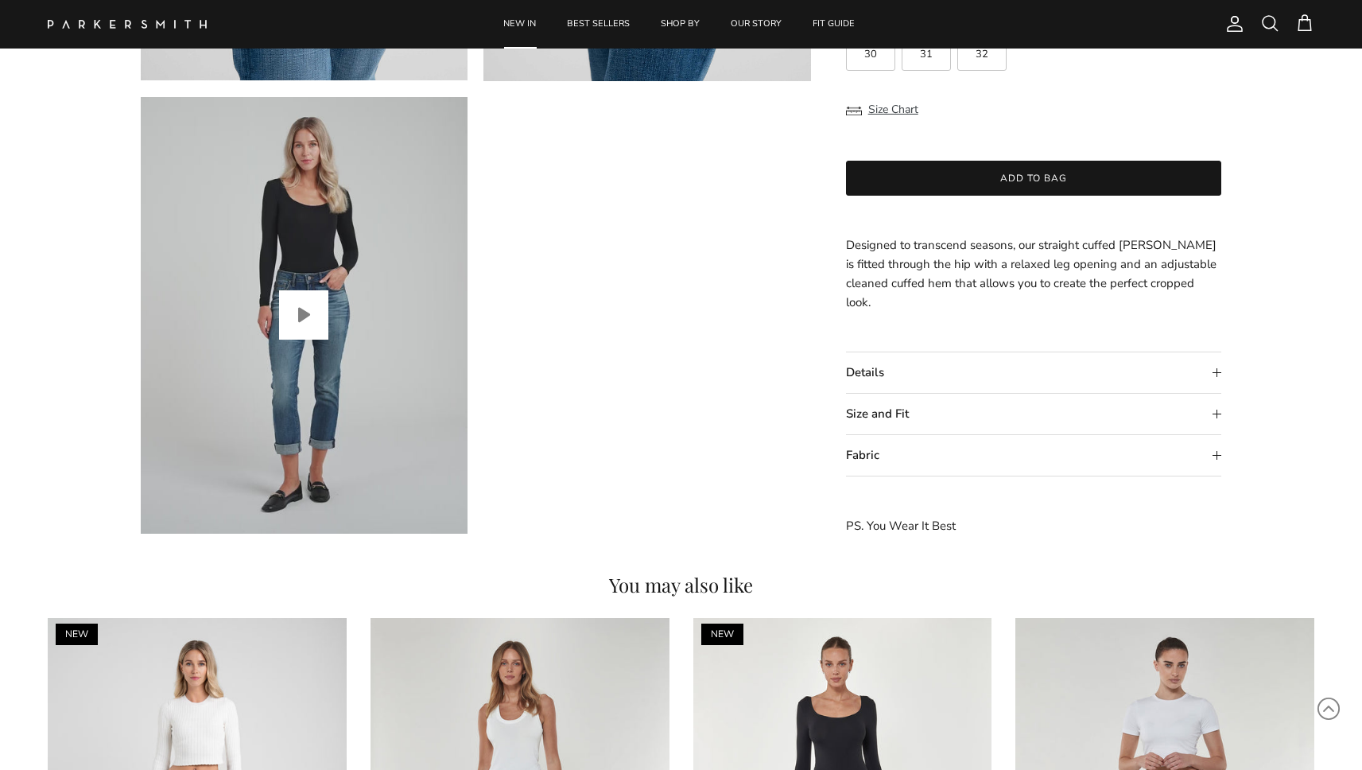
click at [308, 308] on button "Play video" at bounding box center [303, 314] width 49 height 49
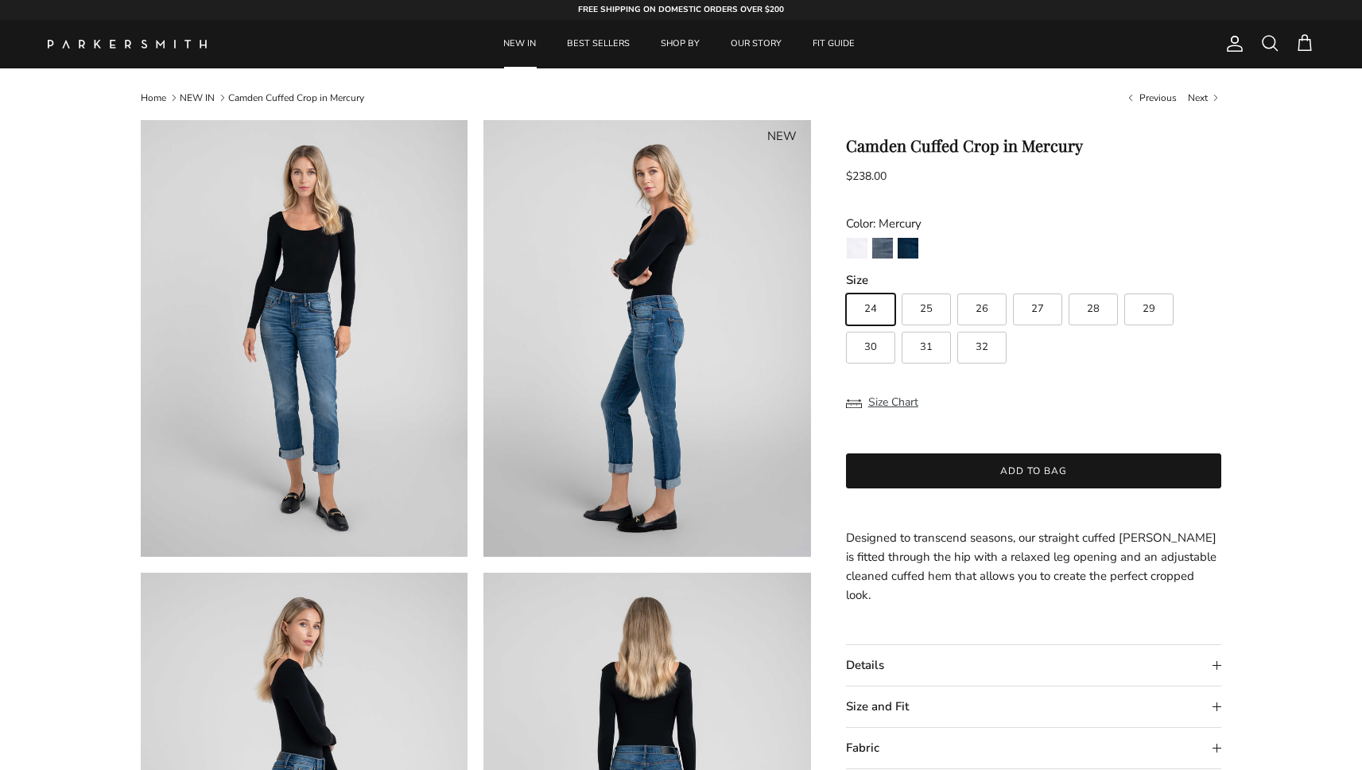
scroll to position [299, 0]
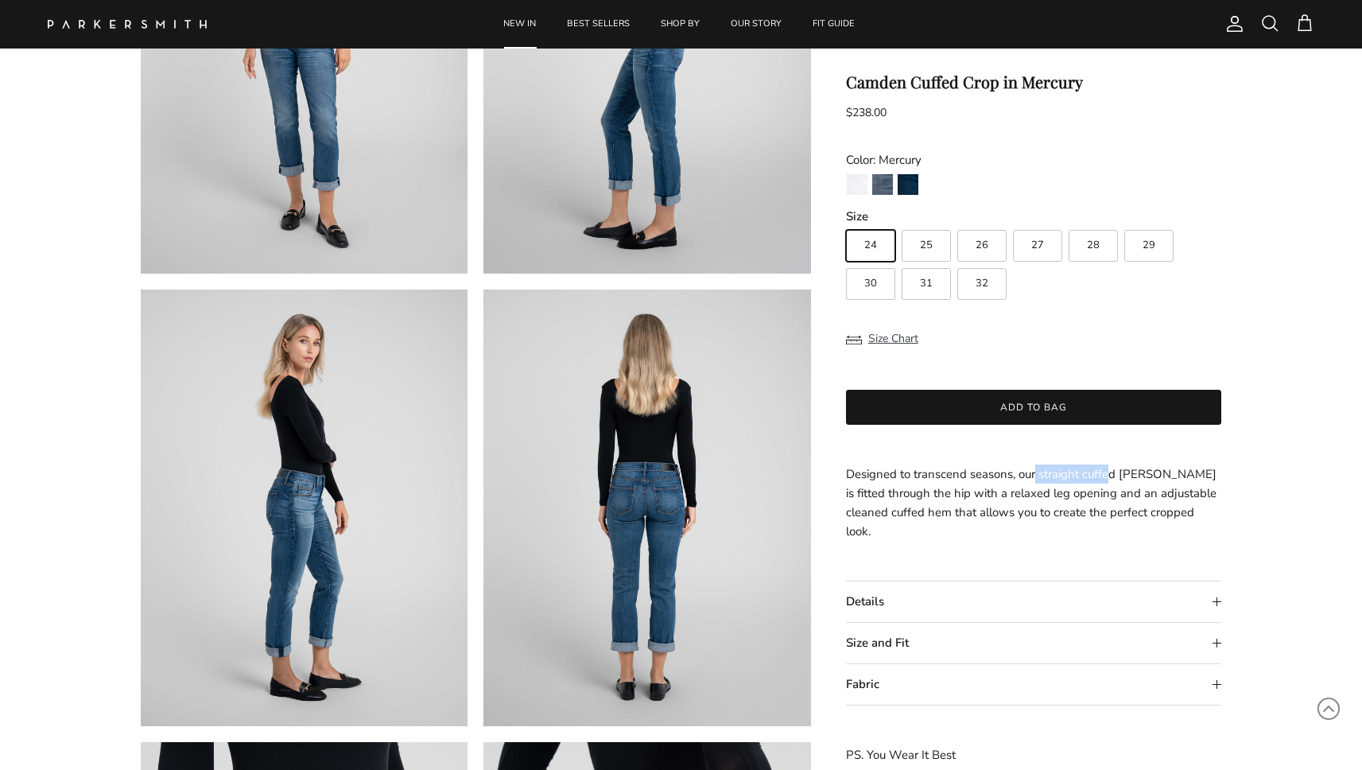
drag, startPoint x: 1061, startPoint y: 475, endPoint x: 1110, endPoint y: 470, distance: 49.6
click at [1110, 470] on span "Designed to transcend seasons, our straight cuffed jean is fitted through the h…" at bounding box center [1031, 502] width 370 height 73
click at [1136, 471] on span "Designed to transcend seasons, our straight cuffed jean is fitted through the h…" at bounding box center [1031, 502] width 370 height 73
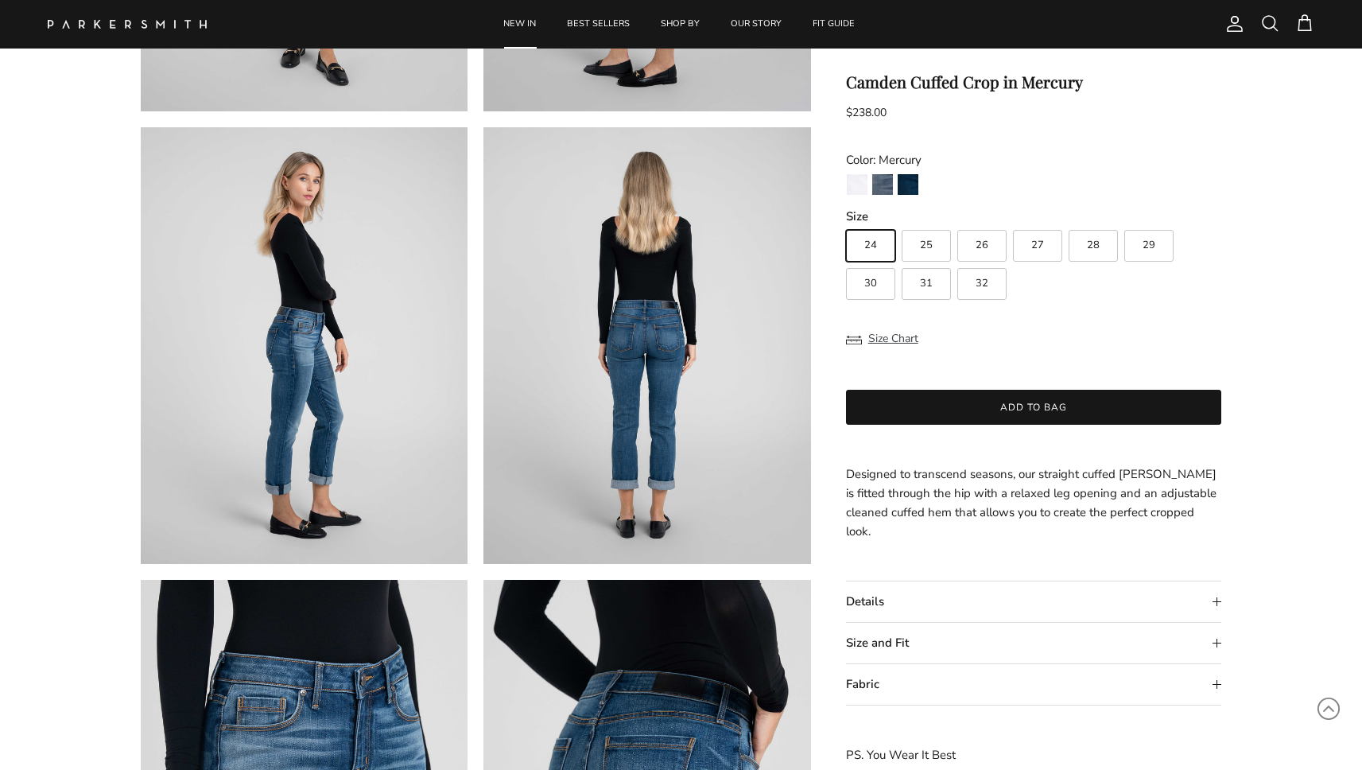
scroll to position [839, 0]
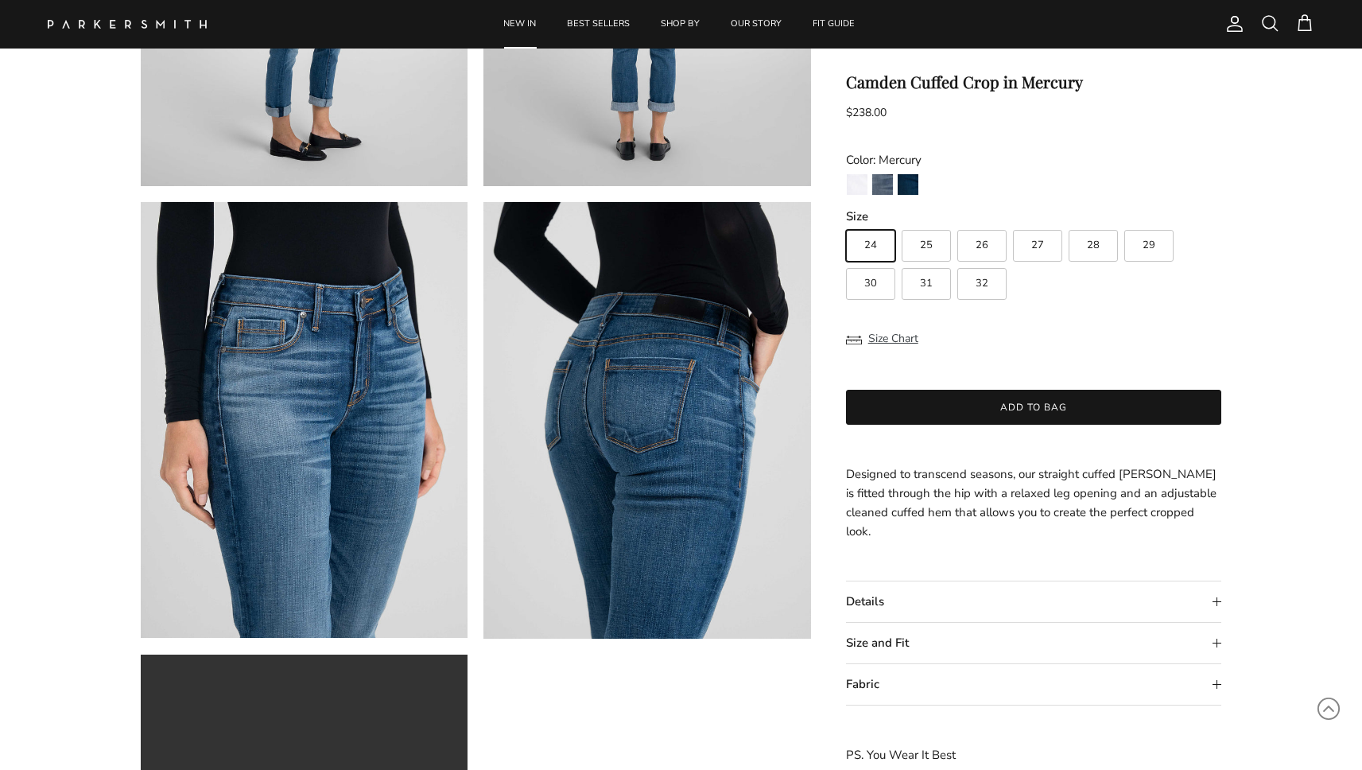
click at [887, 583] on summary "Details" at bounding box center [1034, 601] width 376 height 41
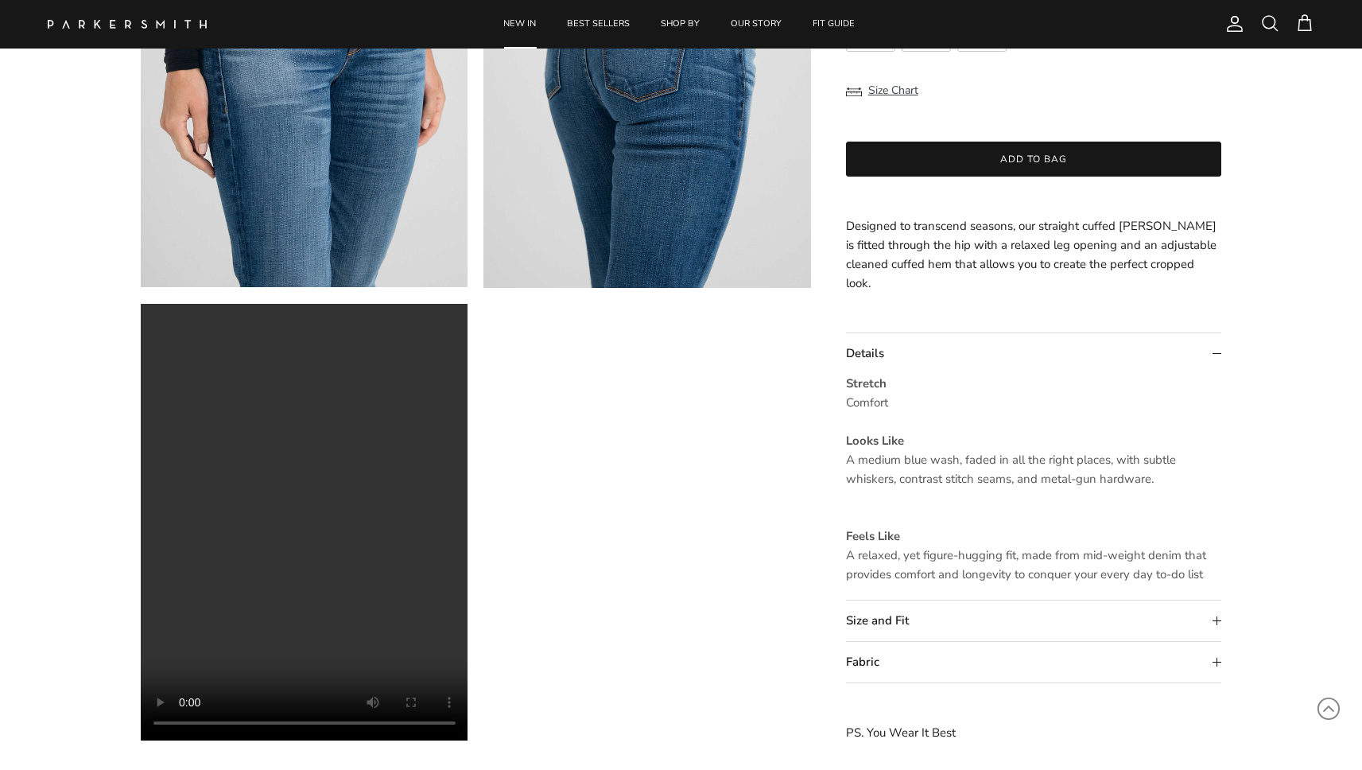
scroll to position [1317, 0]
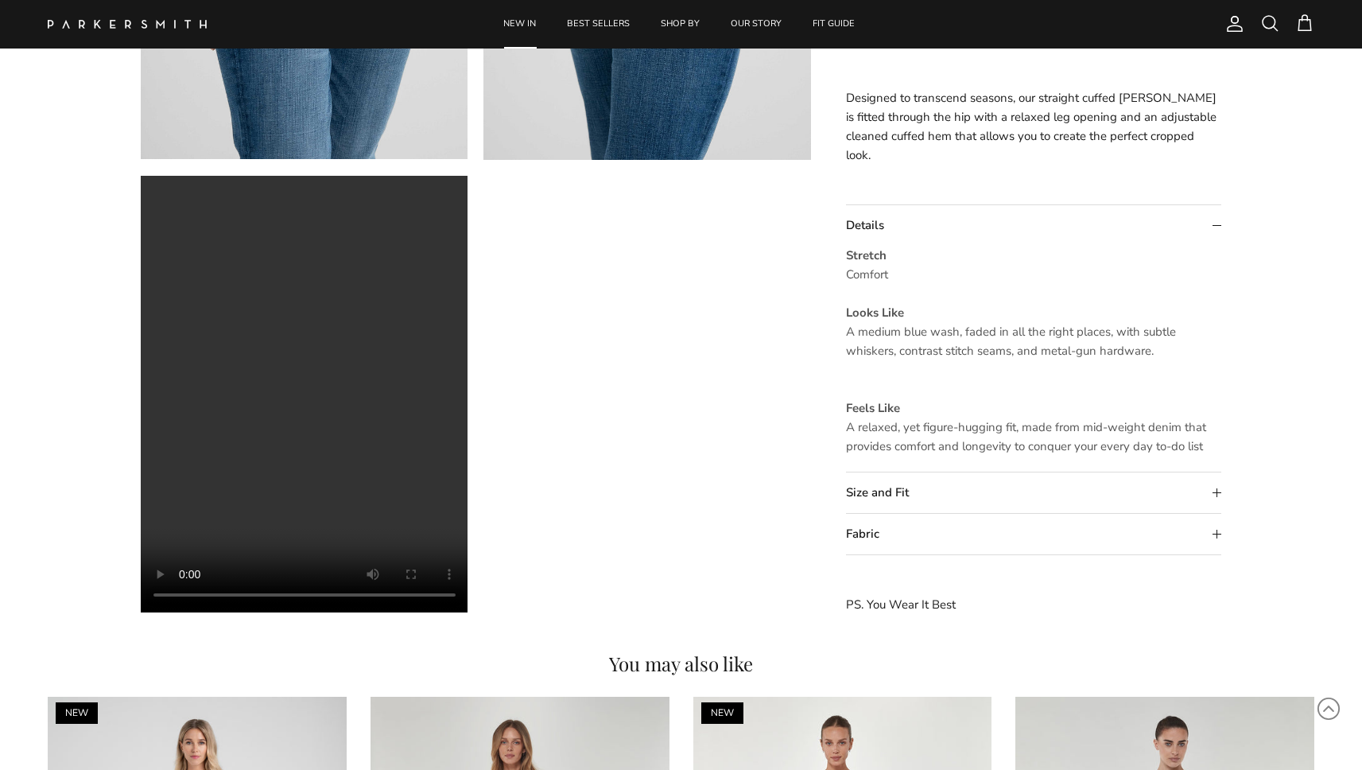
click at [888, 503] on summary "Size and Fit" at bounding box center [1034, 492] width 376 height 41
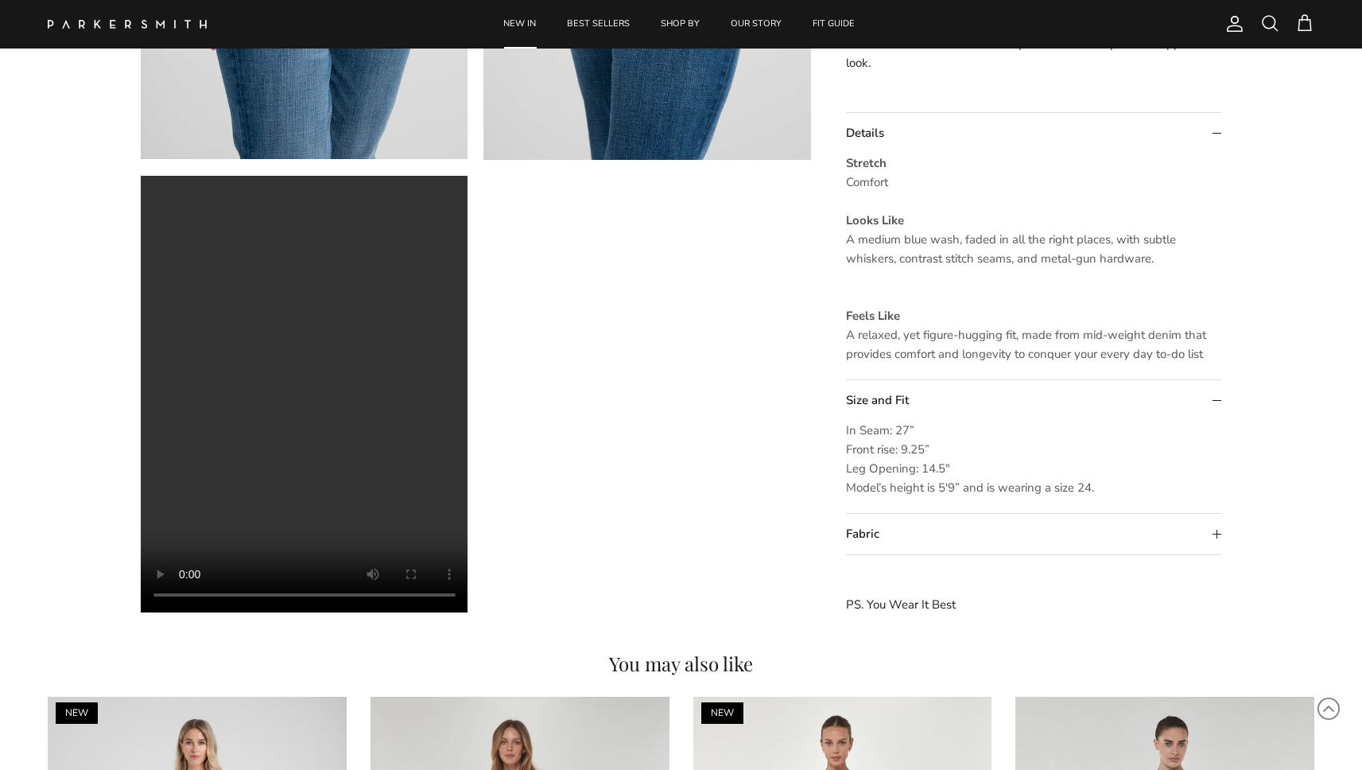
click at [874, 530] on summary "Fabric" at bounding box center [1034, 534] width 376 height 41
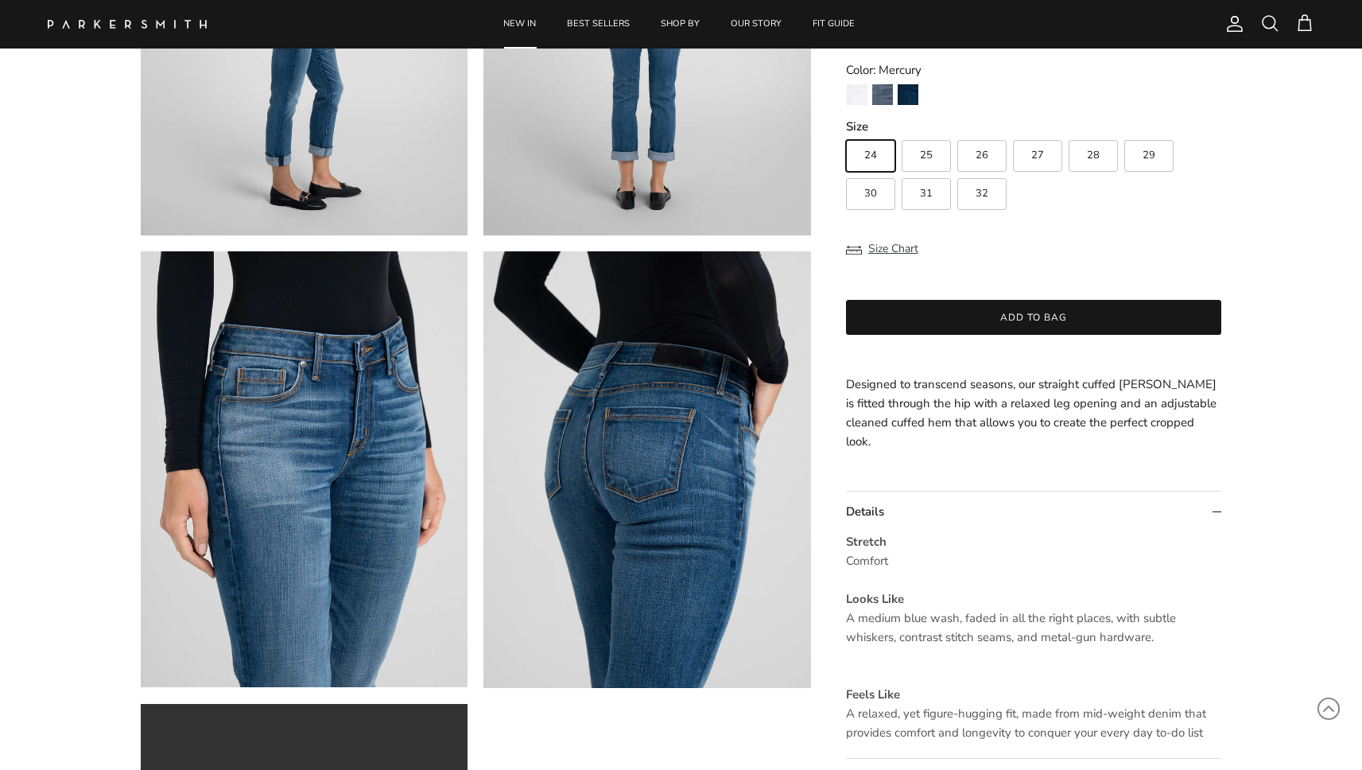
scroll to position [1125, 0]
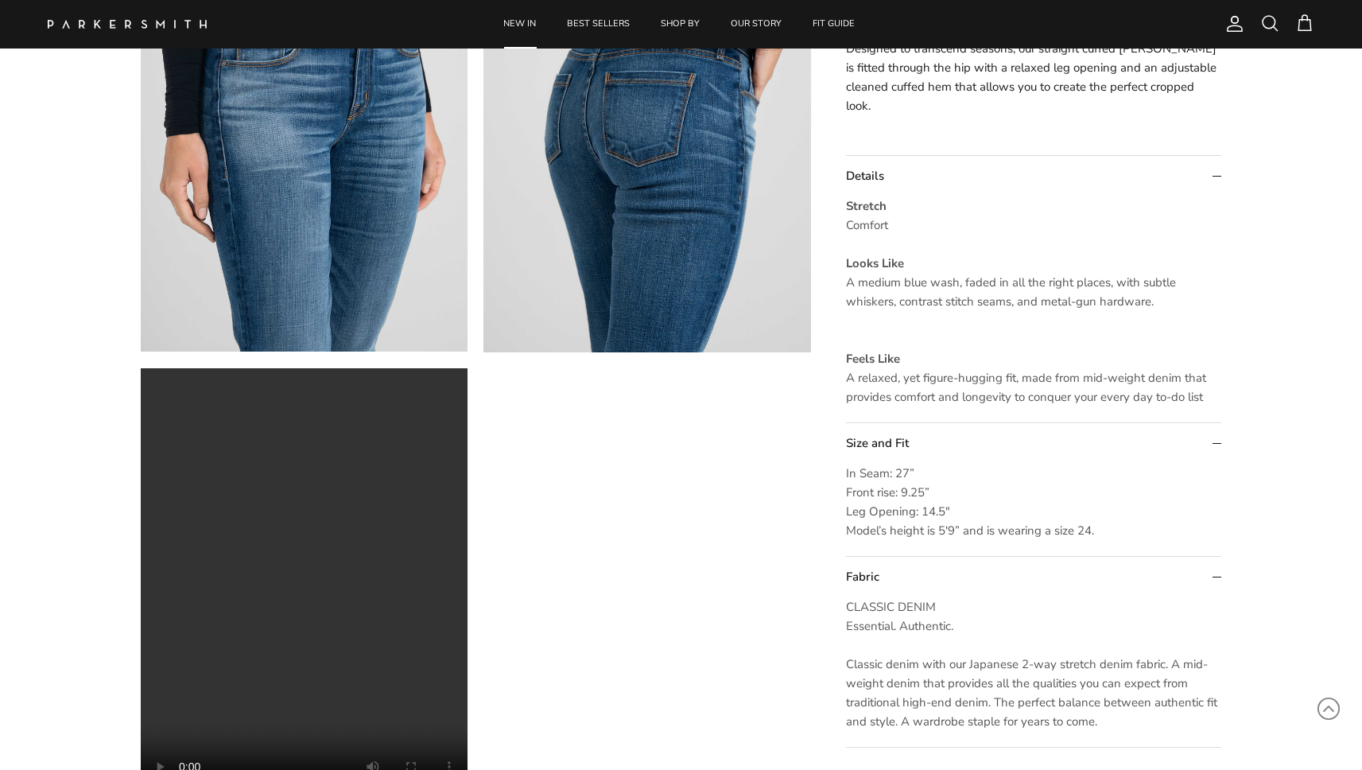
click at [883, 407] on div "Stretch Comfort Looks Like A medium blue wash, faded in all the right places, w…" at bounding box center [1034, 309] width 376 height 226
drag, startPoint x: 899, startPoint y: 281, endPoint x: 979, endPoint y: 276, distance: 79.7
click at [979, 276] on span "A medium blue wash, faded in all the right places, with subtle whiskers, contra…" at bounding box center [1011, 291] width 330 height 35
drag, startPoint x: 983, startPoint y: 277, endPoint x: 1052, endPoint y: 269, distance: 69.6
click at [1052, 269] on p "Stretch Comfort Looks Like A medium blue wash, faded in all the right places, w…" at bounding box center [1034, 301] width 376 height 210
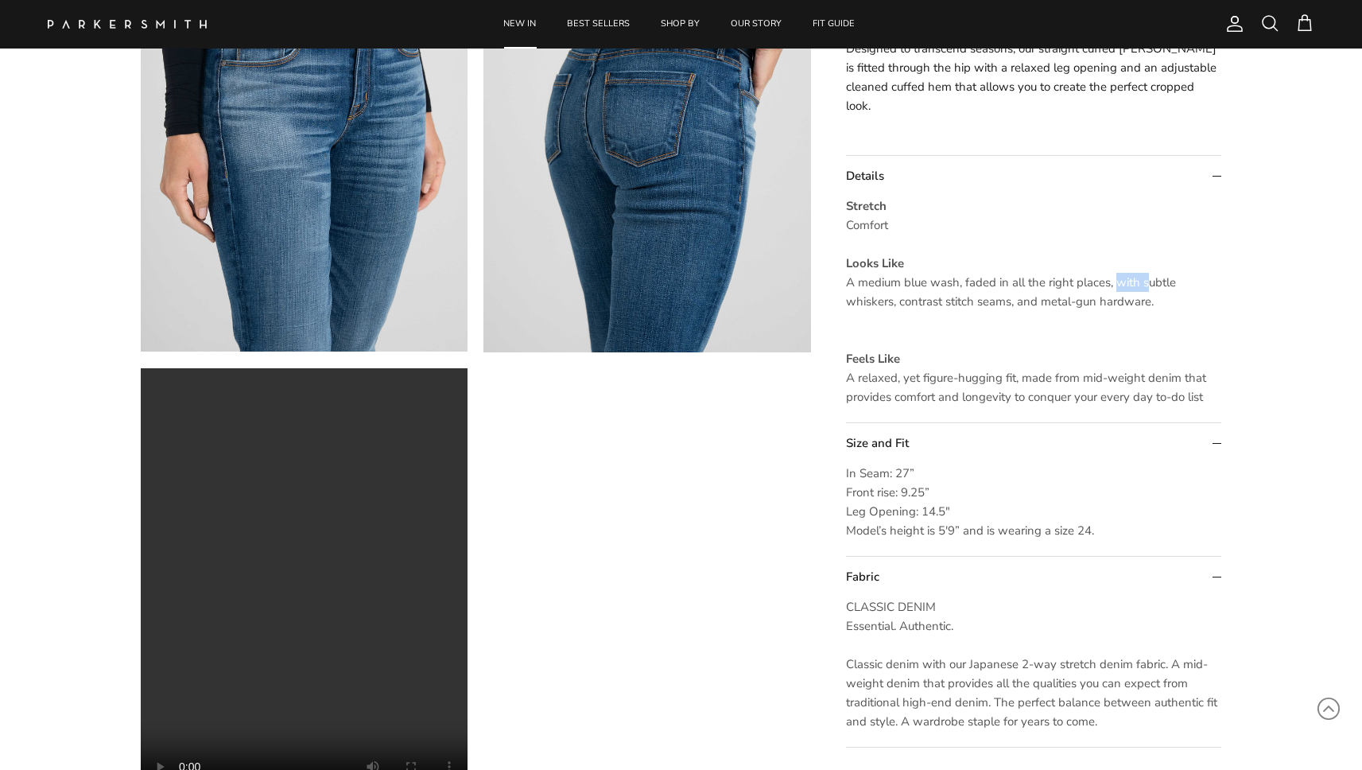
drag, startPoint x: 1117, startPoint y: 281, endPoint x: 1146, endPoint y: 281, distance: 28.6
click at [1148, 281] on span "A medium blue wash, faded in all the right places, with subtle whiskers, contra…" at bounding box center [1011, 291] width 330 height 35
click at [930, 299] on span "A medium blue wash, faded in all the right places, with subtle whiskers, contra…" at bounding box center [1011, 291] width 330 height 35
drag, startPoint x: 897, startPoint y: 302, endPoint x: 874, endPoint y: 300, distance: 23.2
click at [874, 300] on span "A medium blue wash, faded in all the right places, with subtle whiskers, contra…" at bounding box center [1011, 291] width 330 height 35
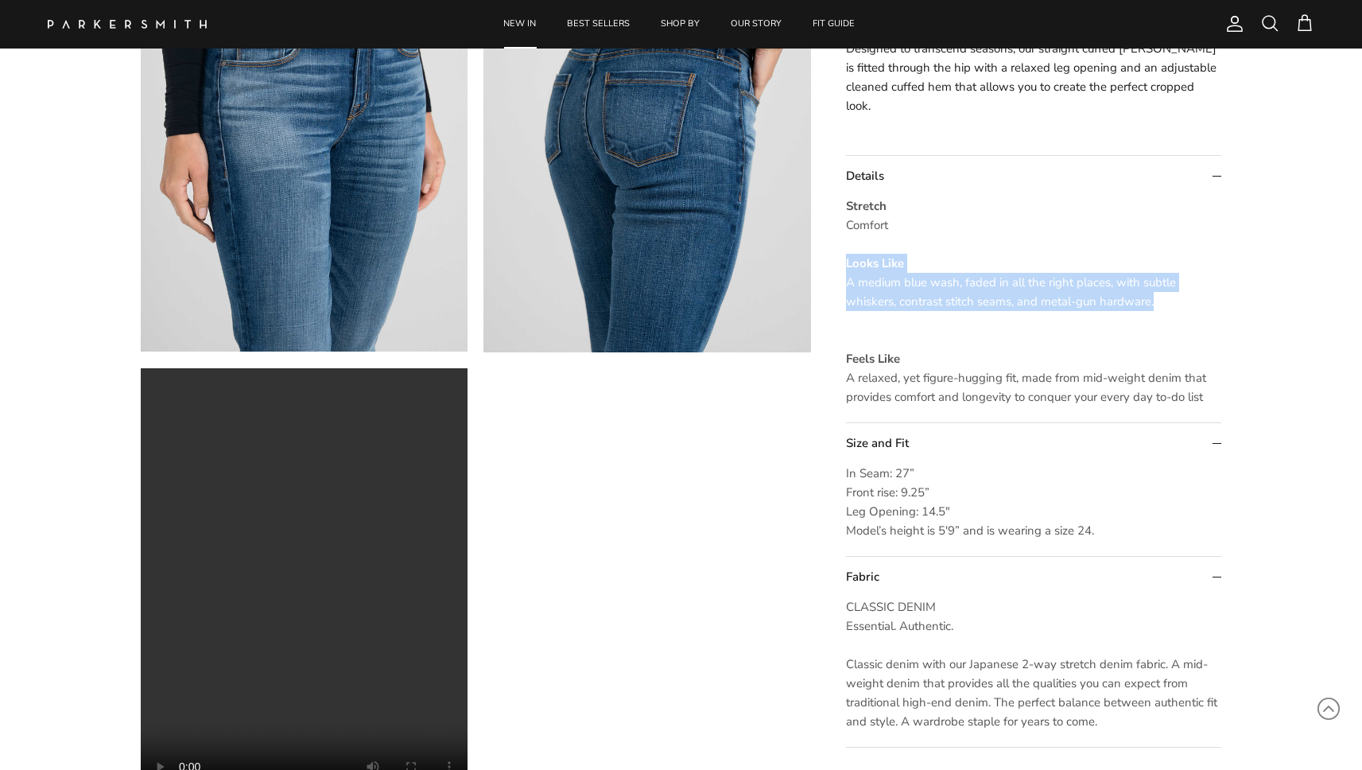
drag, startPoint x: 1071, startPoint y: 301, endPoint x: 838, endPoint y: 266, distance: 235.4
copy p "Looks Like A medium blue wash, faded in all the right places, with subtle whisk…"
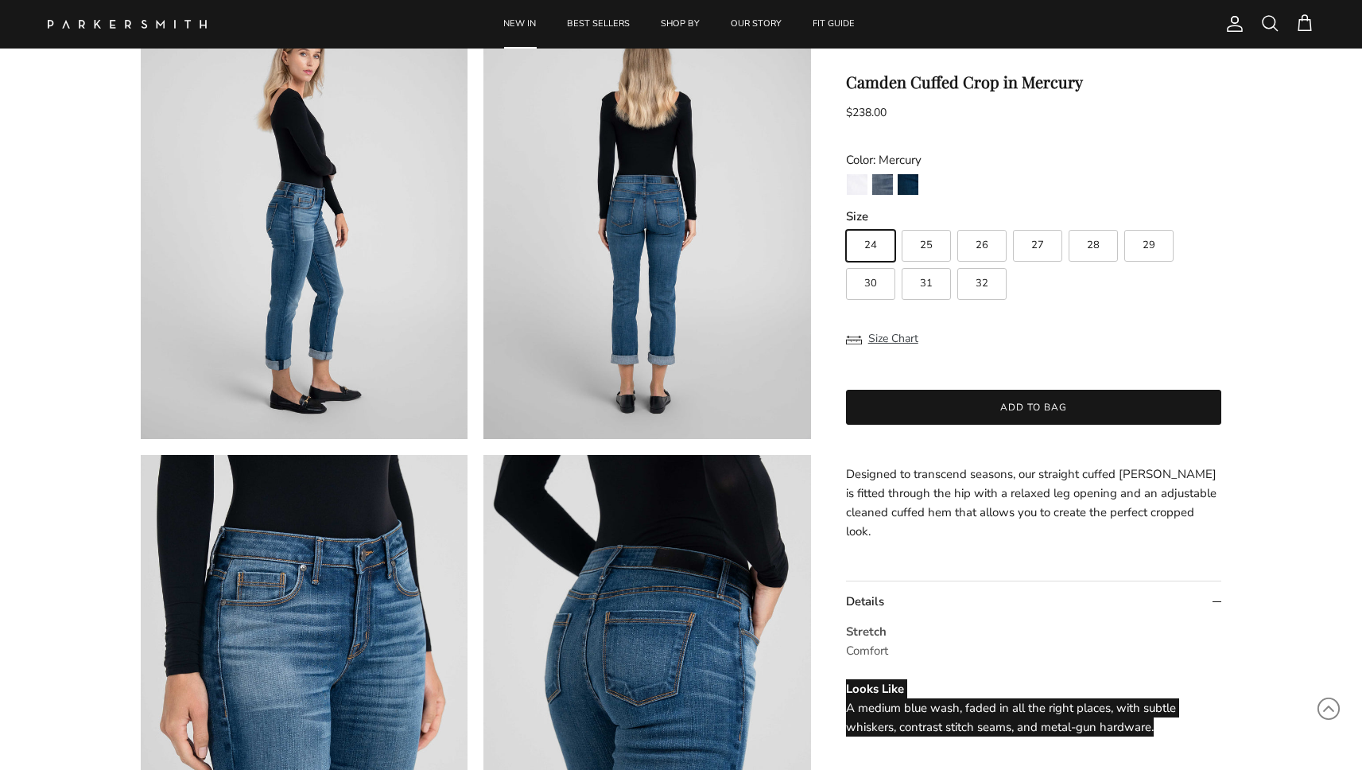
scroll to position [510, 0]
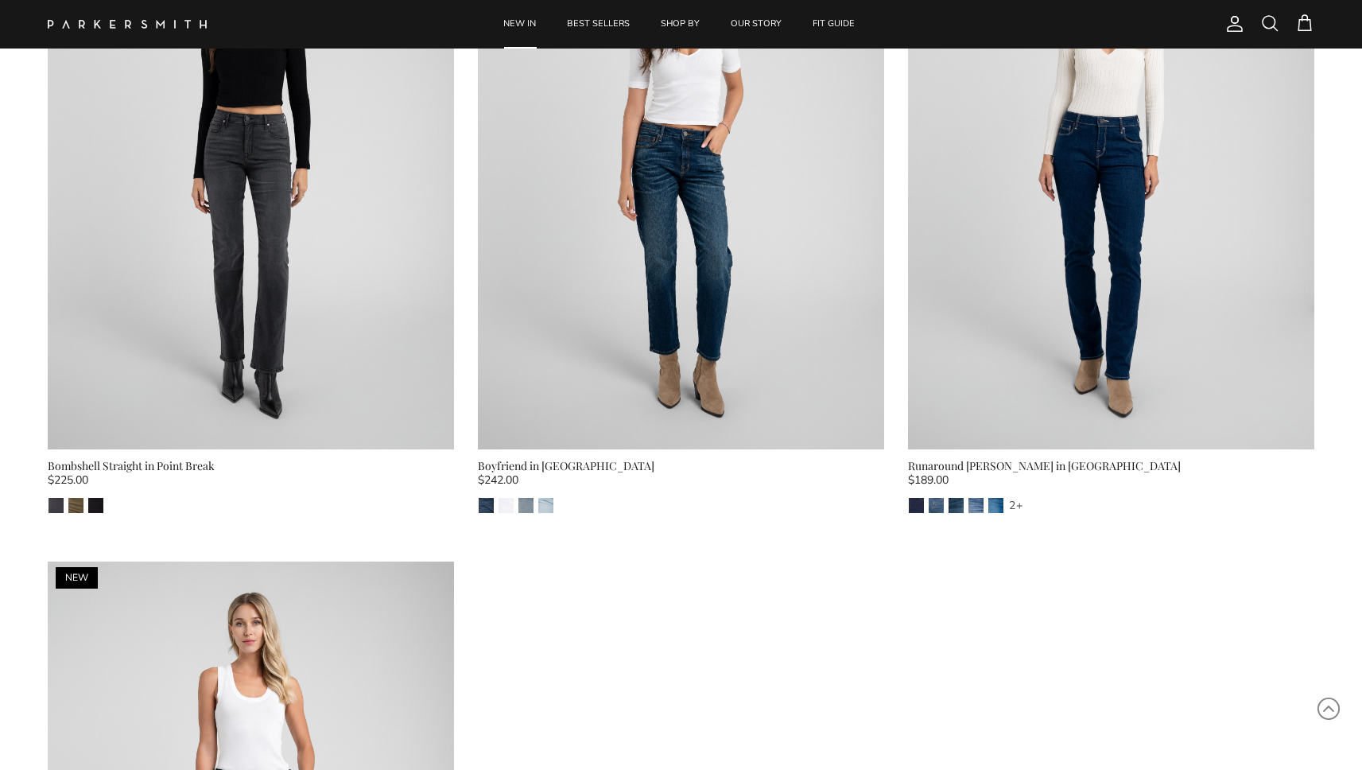
scroll to position [12666, 0]
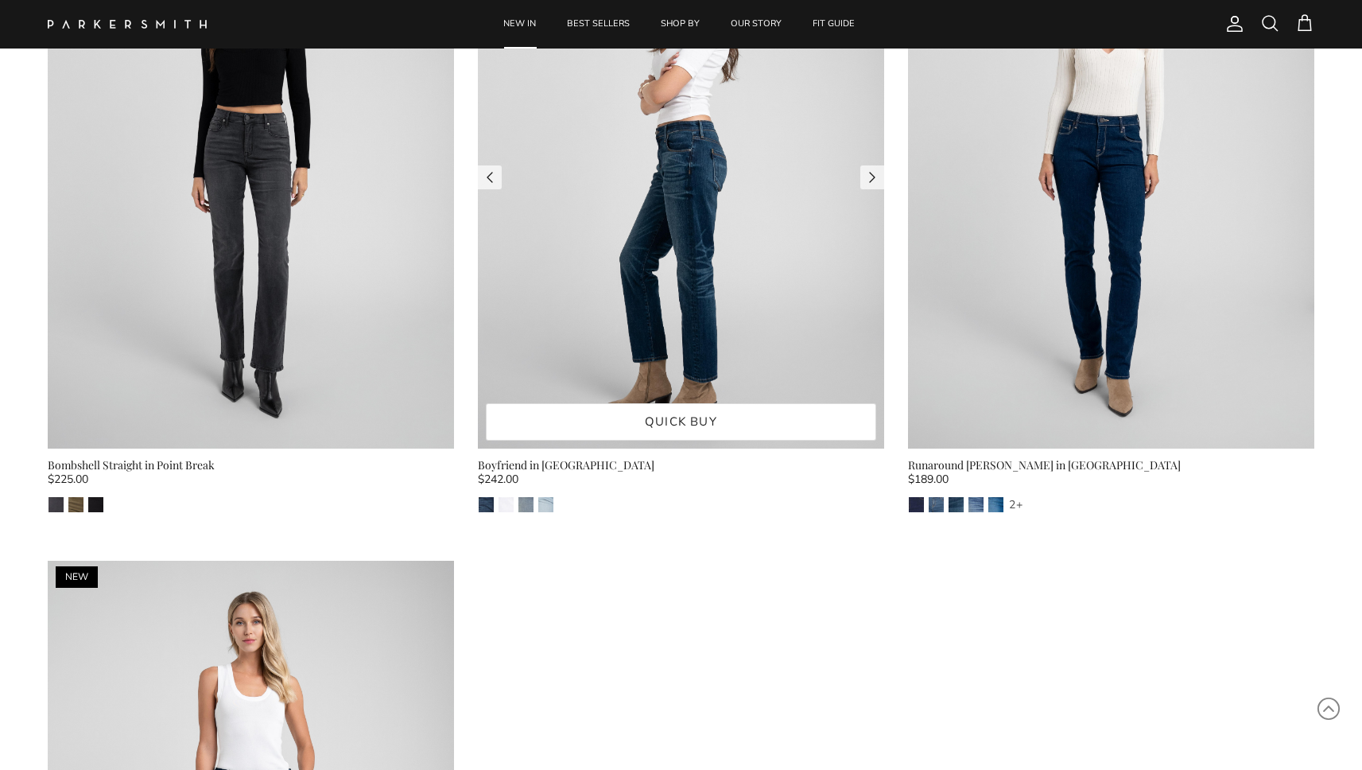
click at [611, 304] on img at bounding box center [681, 177] width 406 height 541
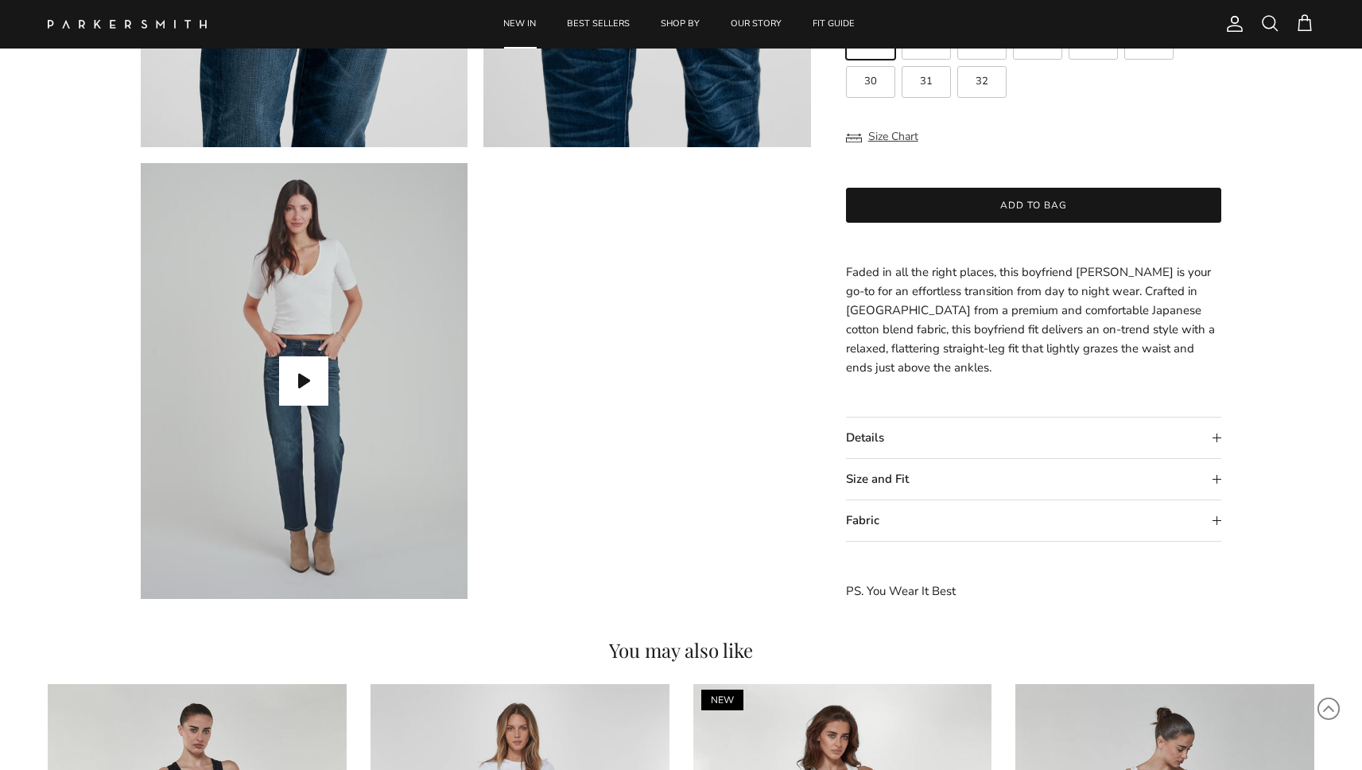
click at [929, 435] on summary "Details" at bounding box center [1034, 437] width 376 height 41
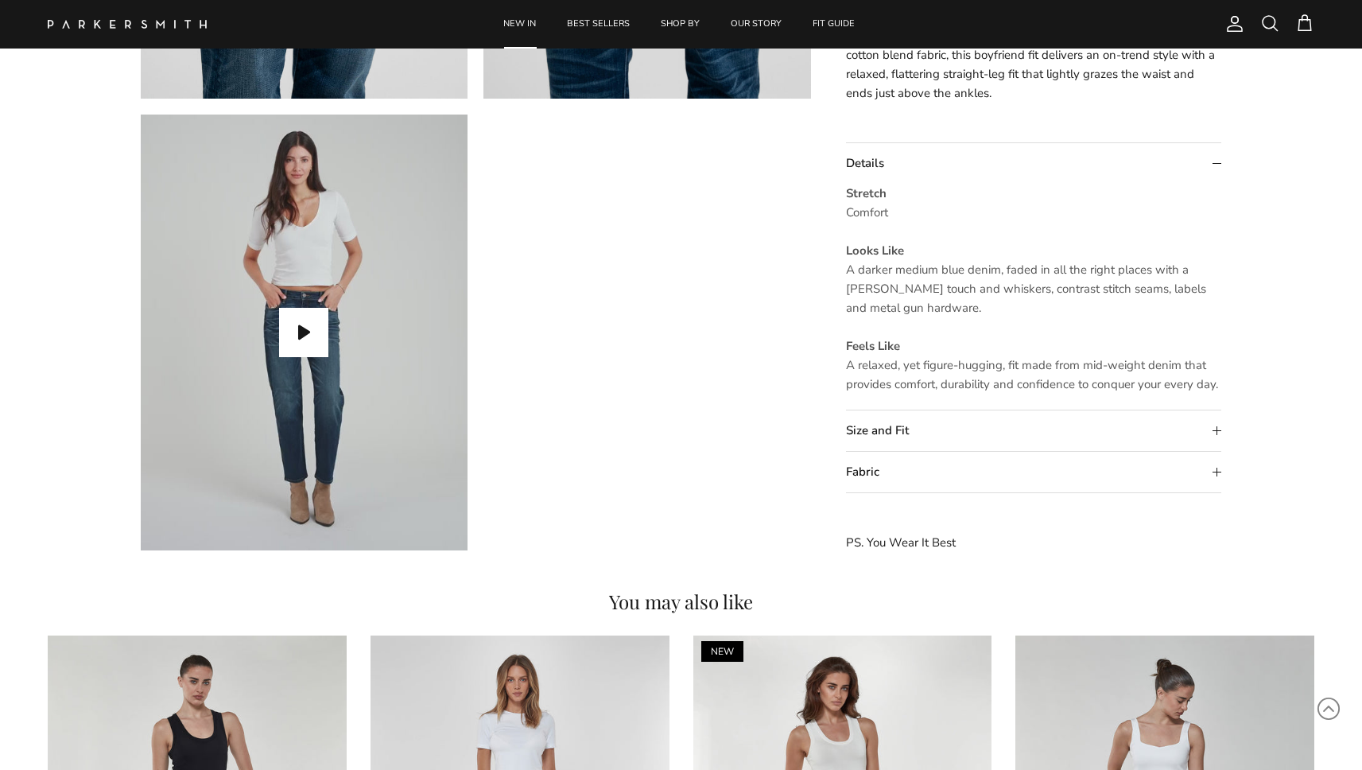
scroll to position [1377, 0]
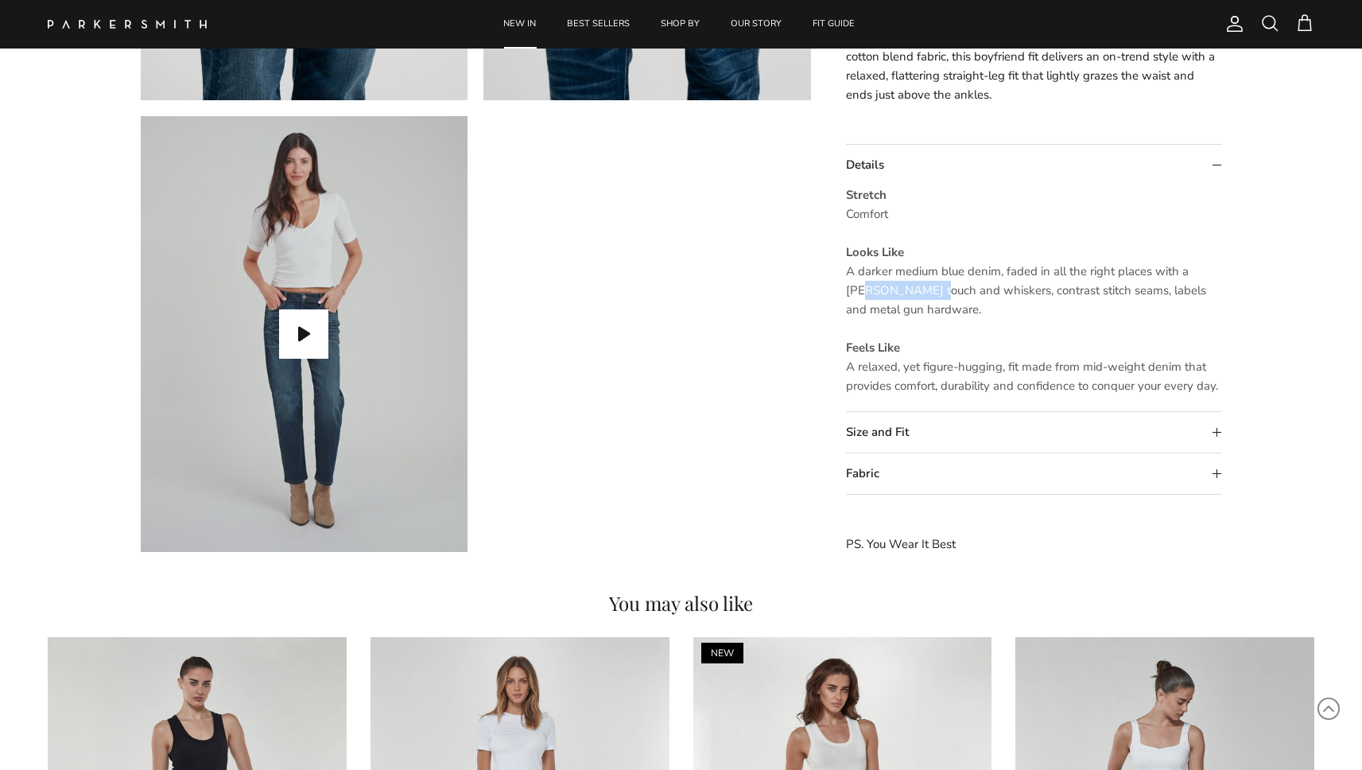
drag, startPoint x: 867, startPoint y: 293, endPoint x: 935, endPoint y: 293, distance: 68.4
click at [935, 293] on span "A darker medium blue denim, faded in all the right places with a [PERSON_NAME] …" at bounding box center [1026, 290] width 360 height 54
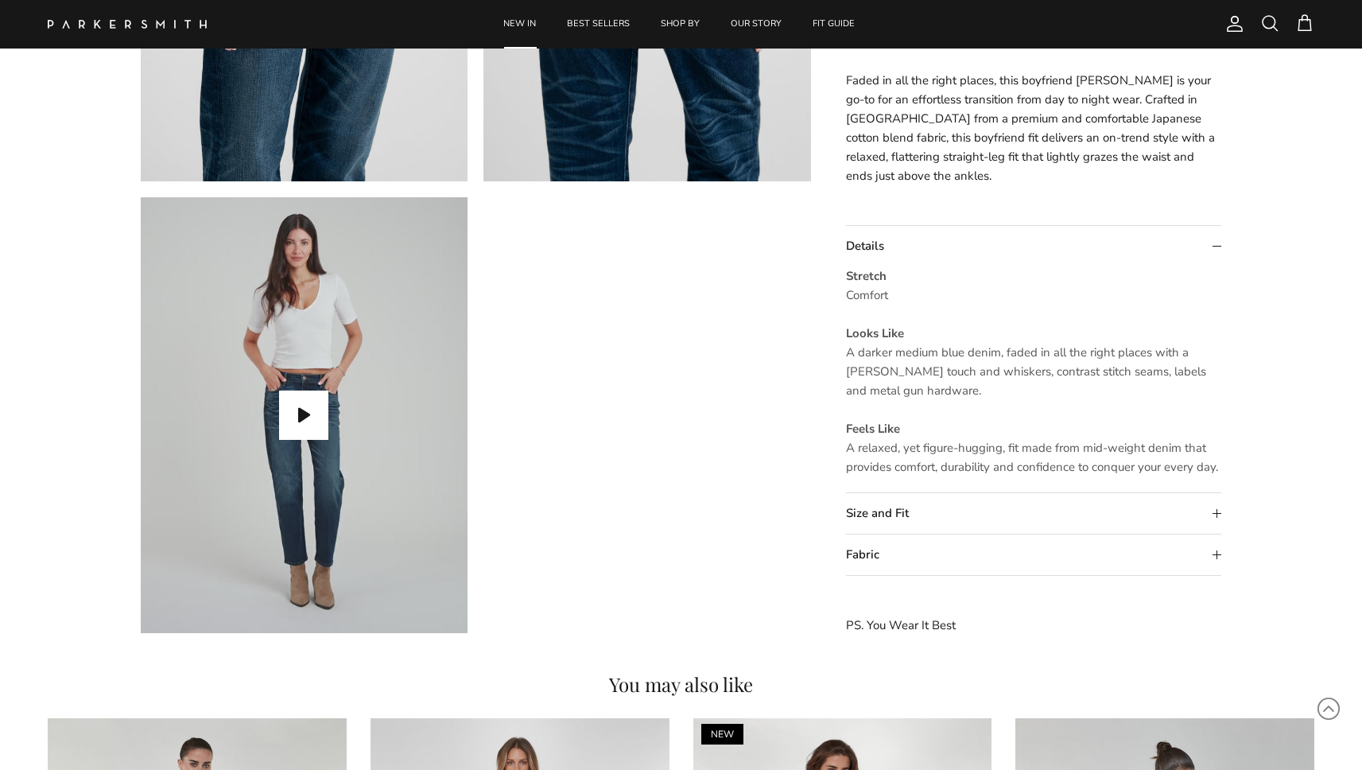
scroll to position [1309, 0]
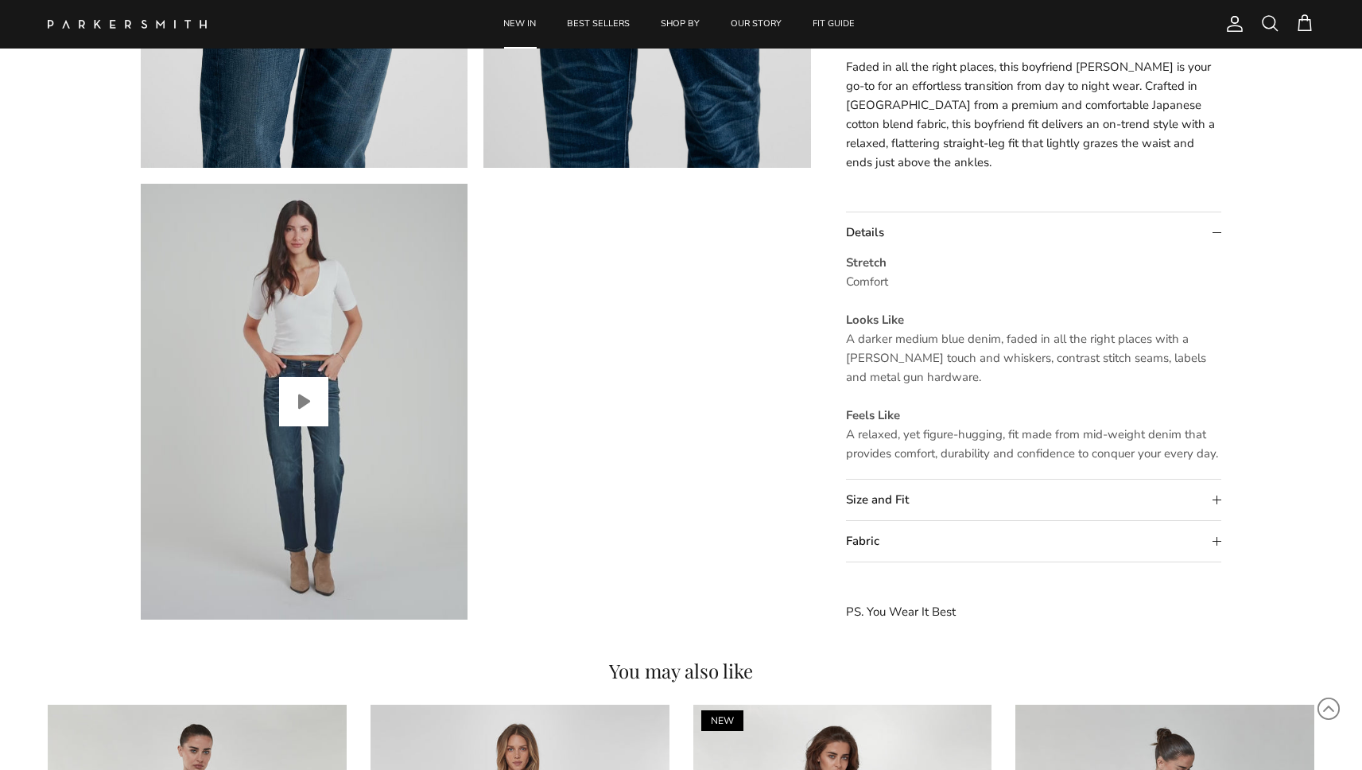
click at [307, 390] on button "Play video" at bounding box center [303, 401] width 49 height 49
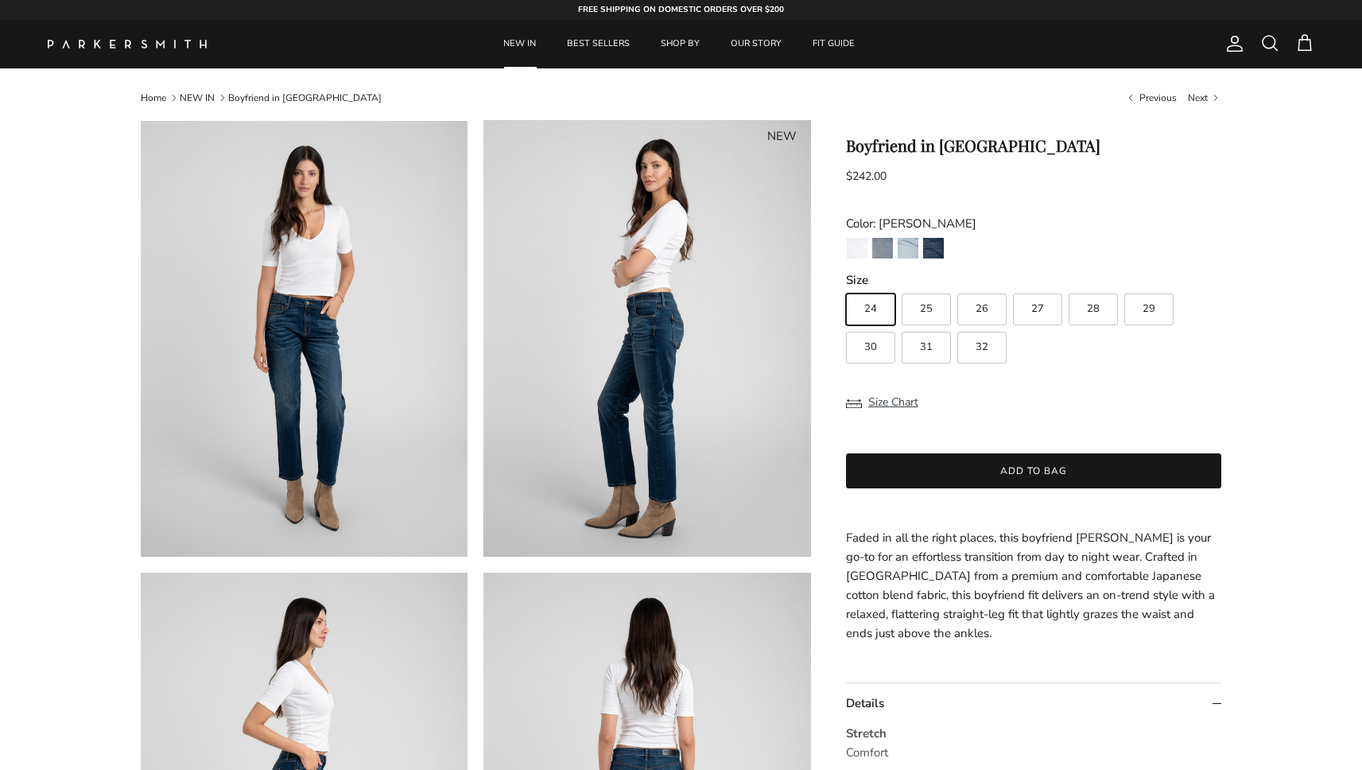
scroll to position [0, 0]
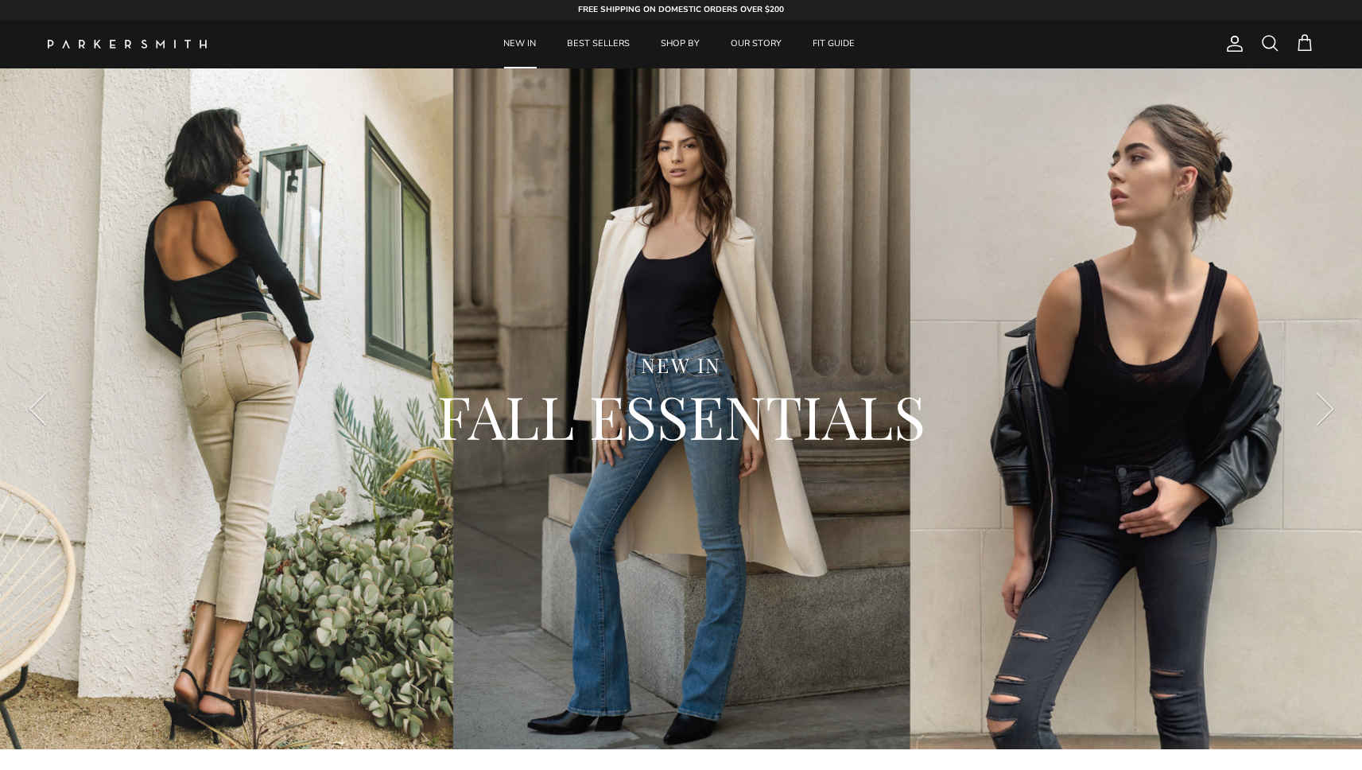
scroll to position [11308, 0]
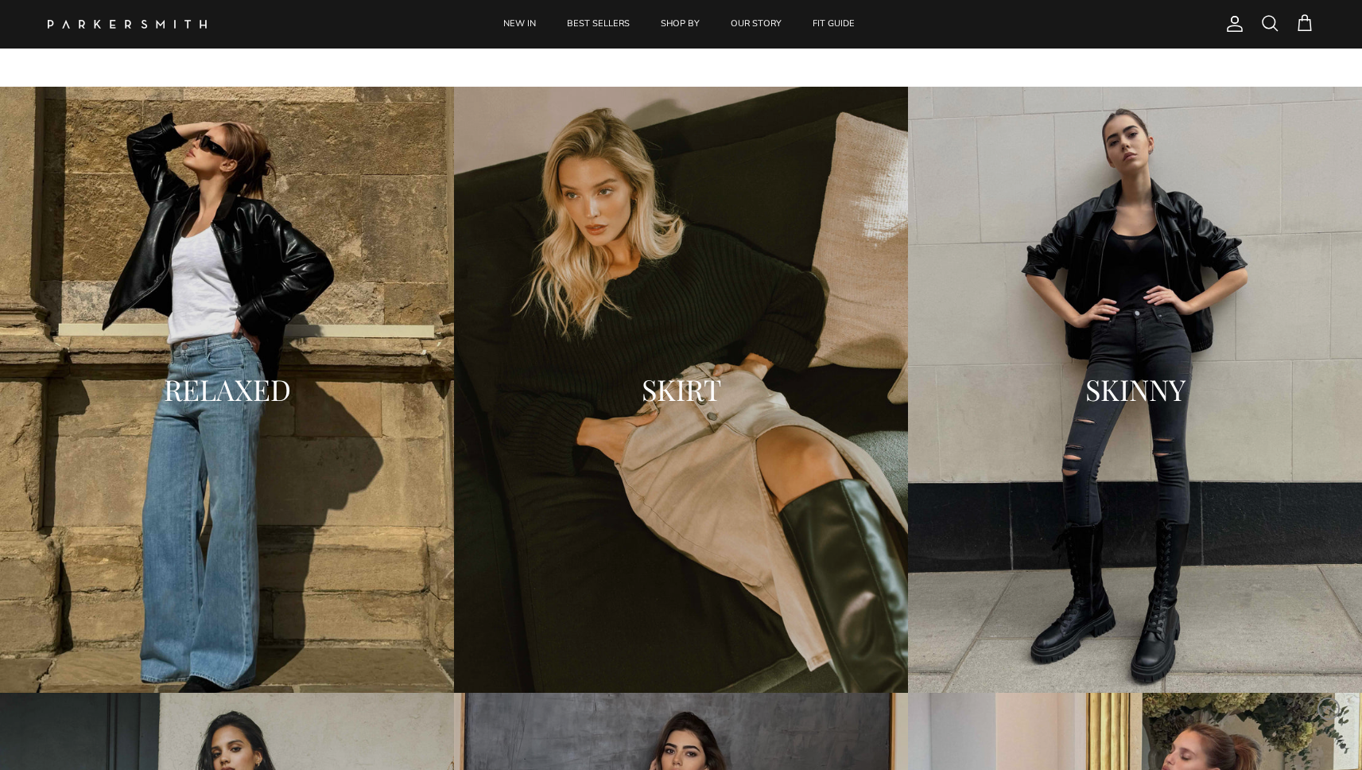
scroll to position [1847, 0]
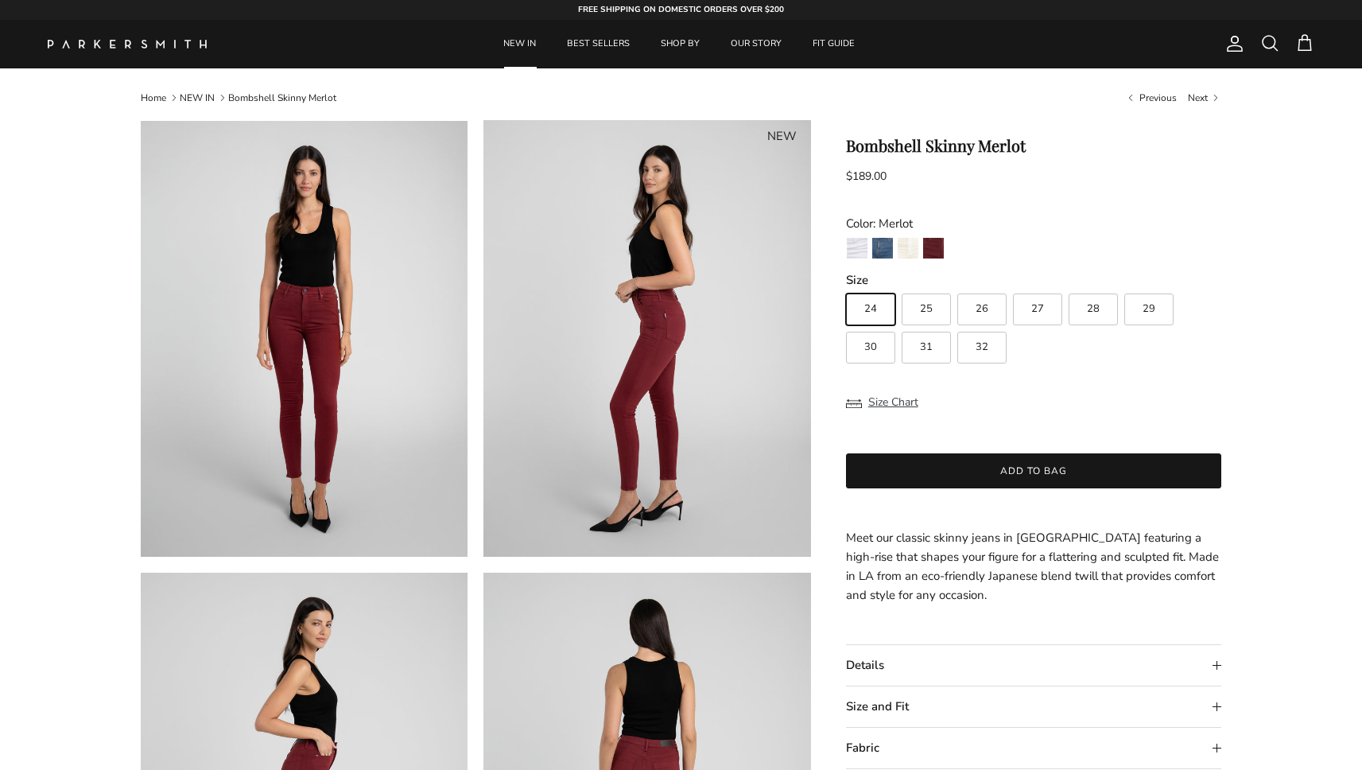
click at [515, 49] on link "NEW IN" at bounding box center [519, 44] width 61 height 48
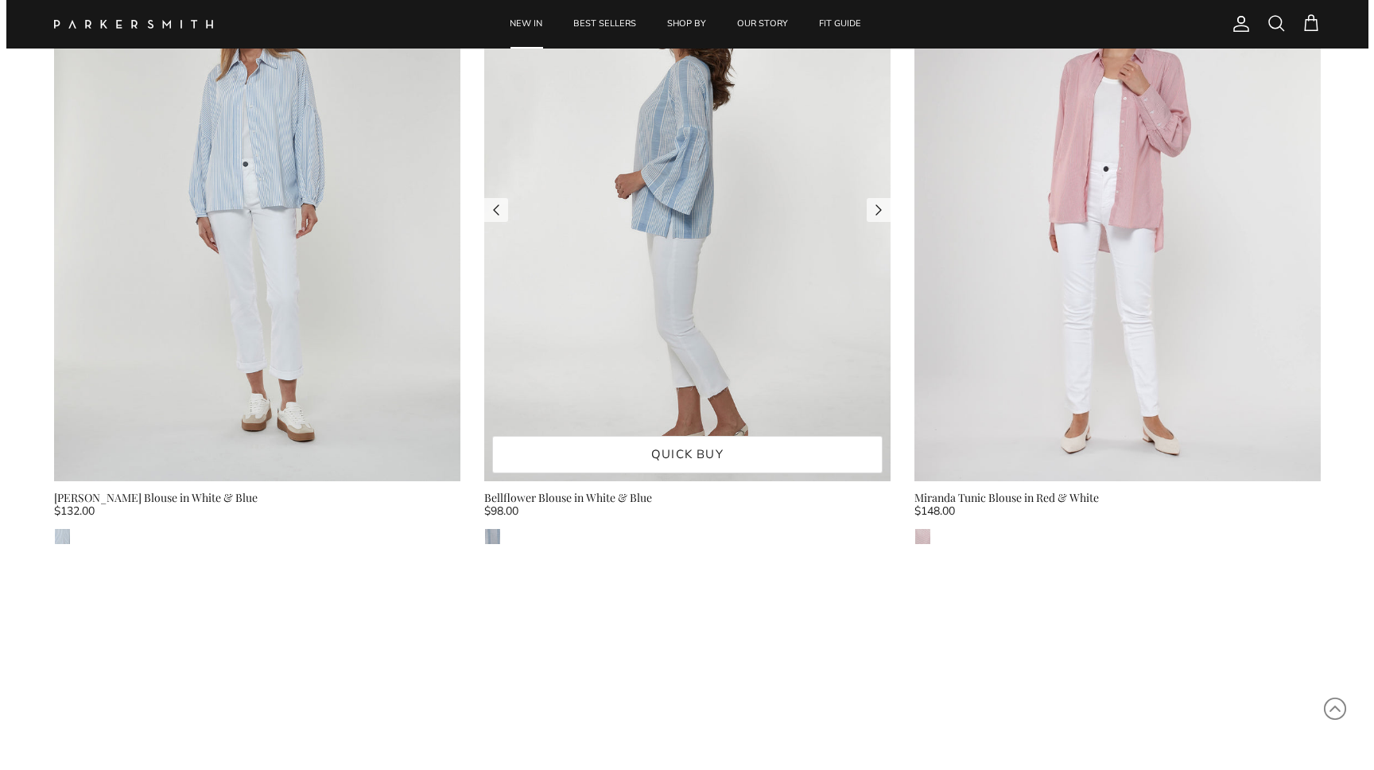
scroll to position [9850, 0]
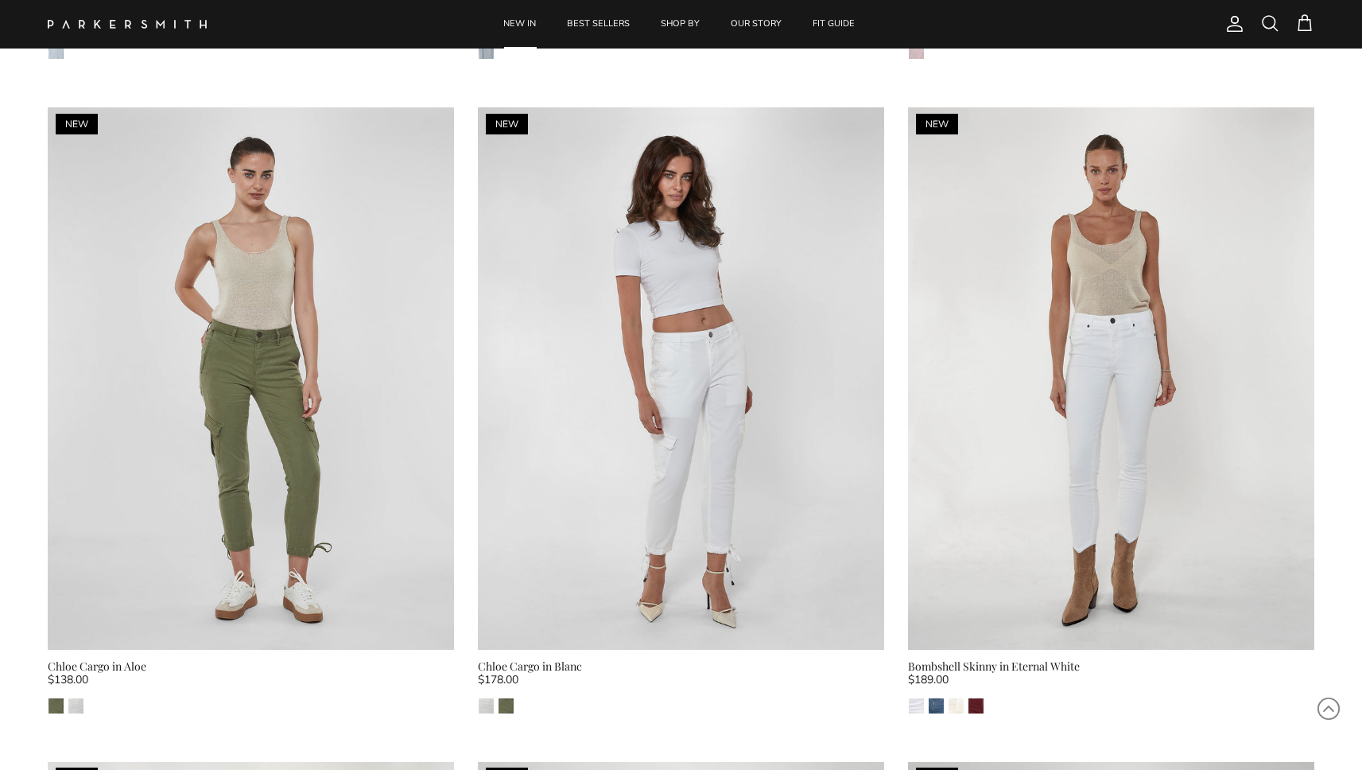
click at [1272, 24] on span at bounding box center [1269, 23] width 19 height 19
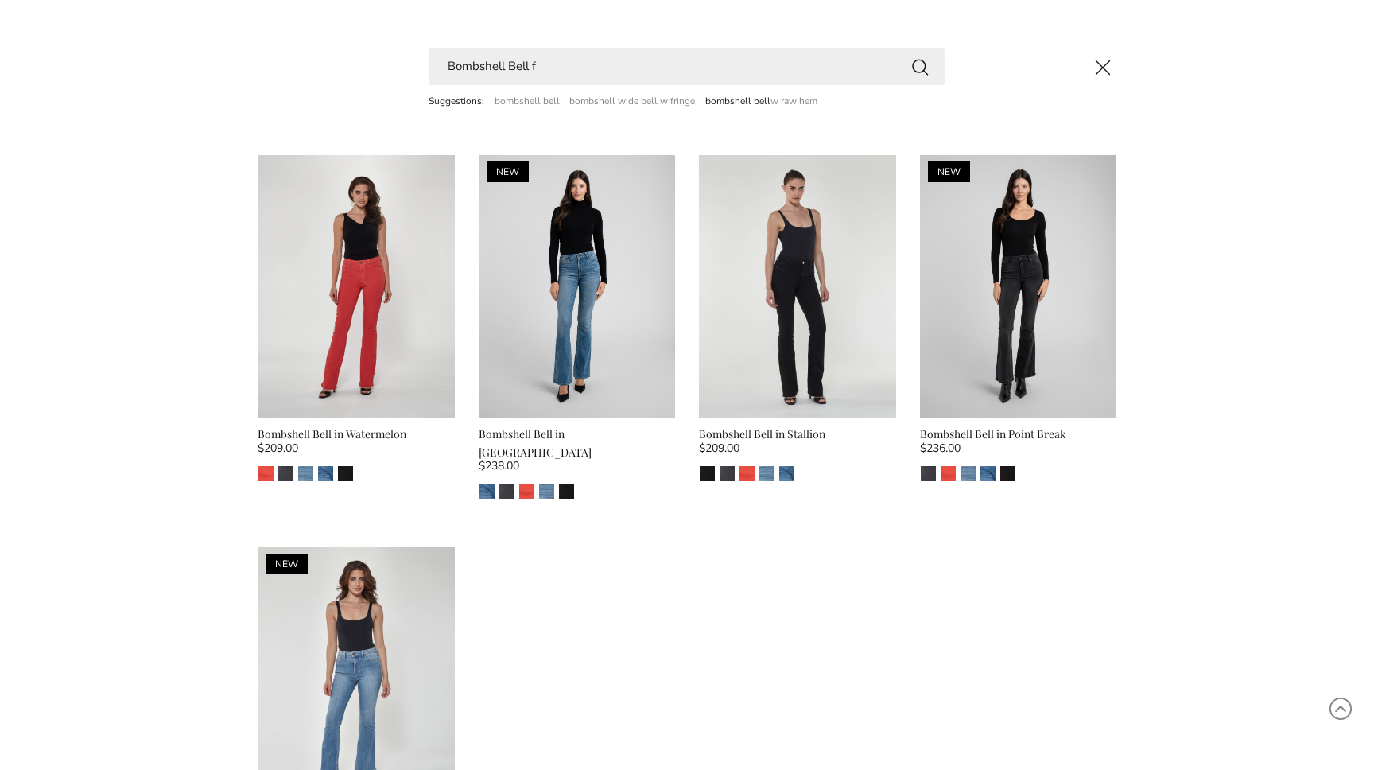
scroll to position [0, 0]
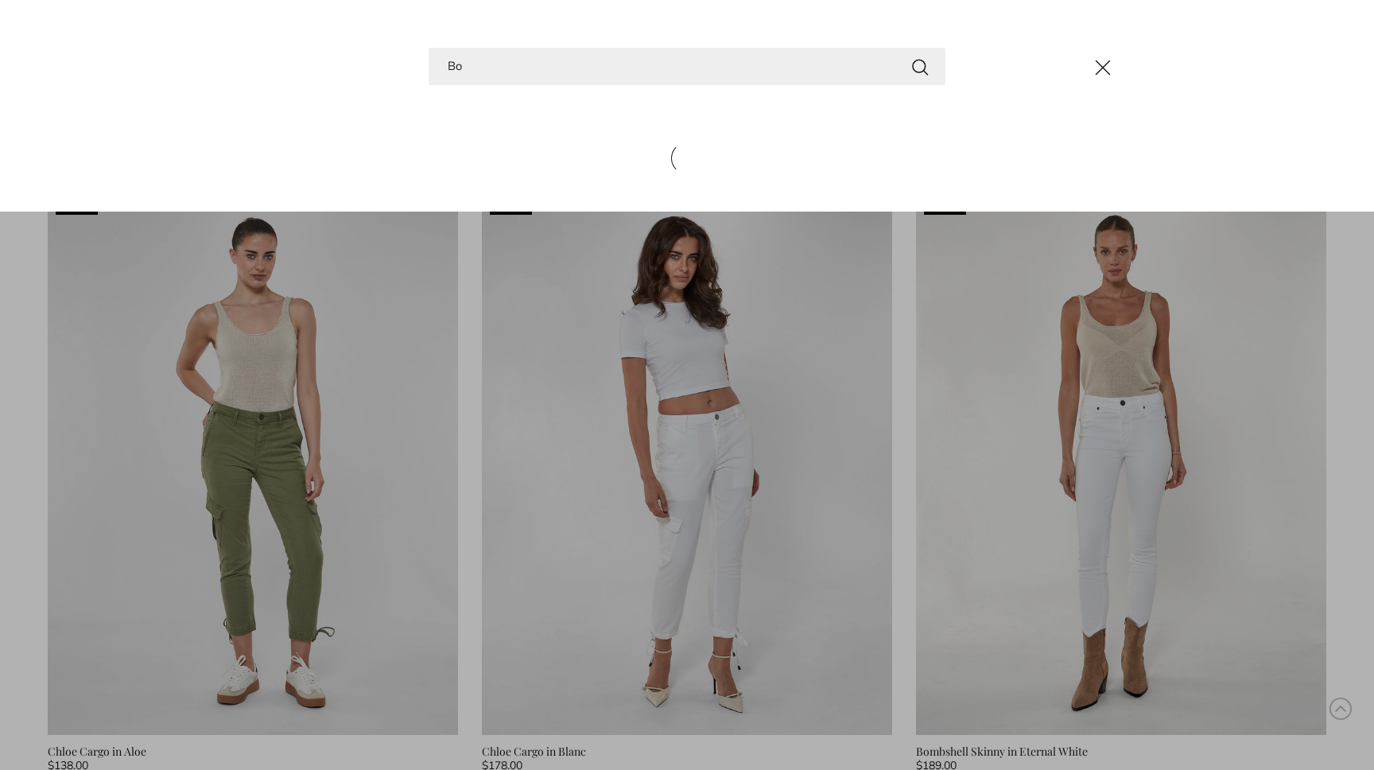
type input "B"
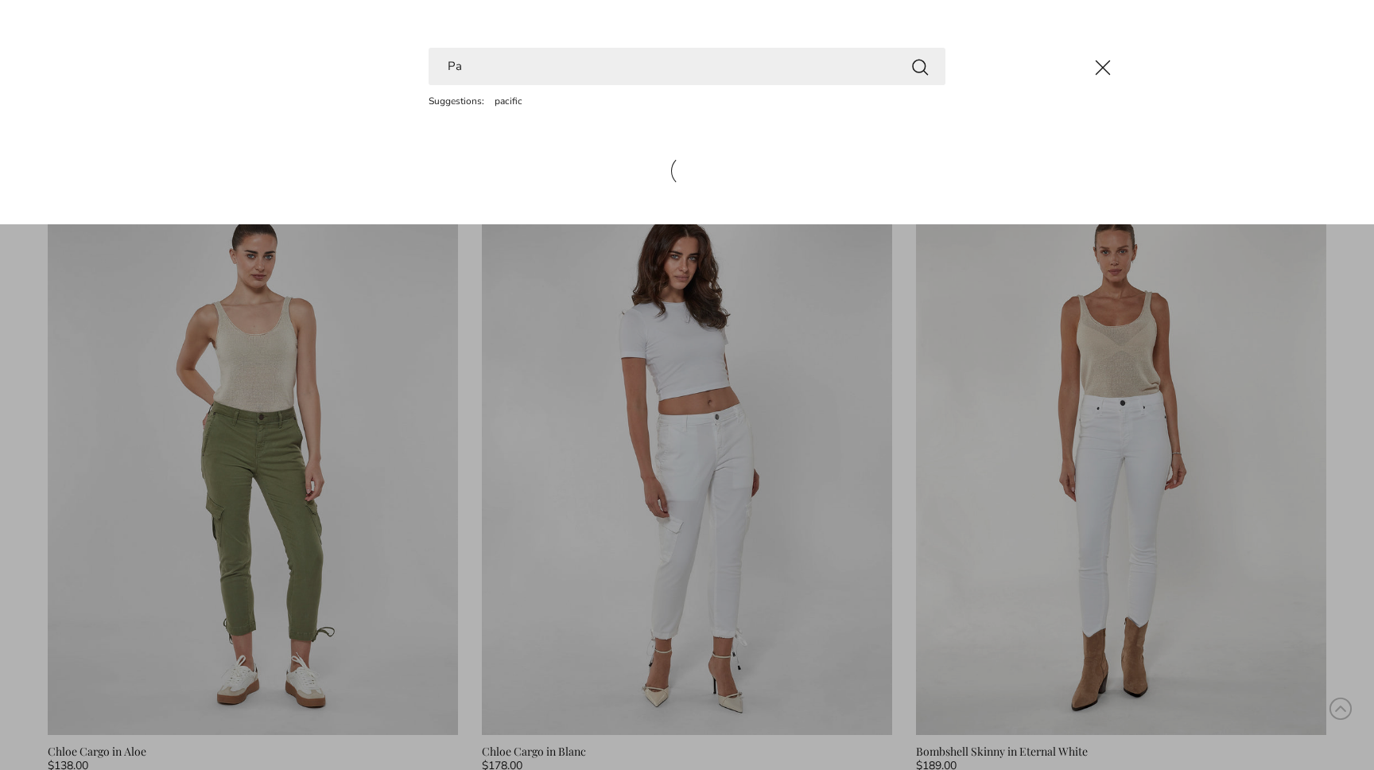
type input "P"
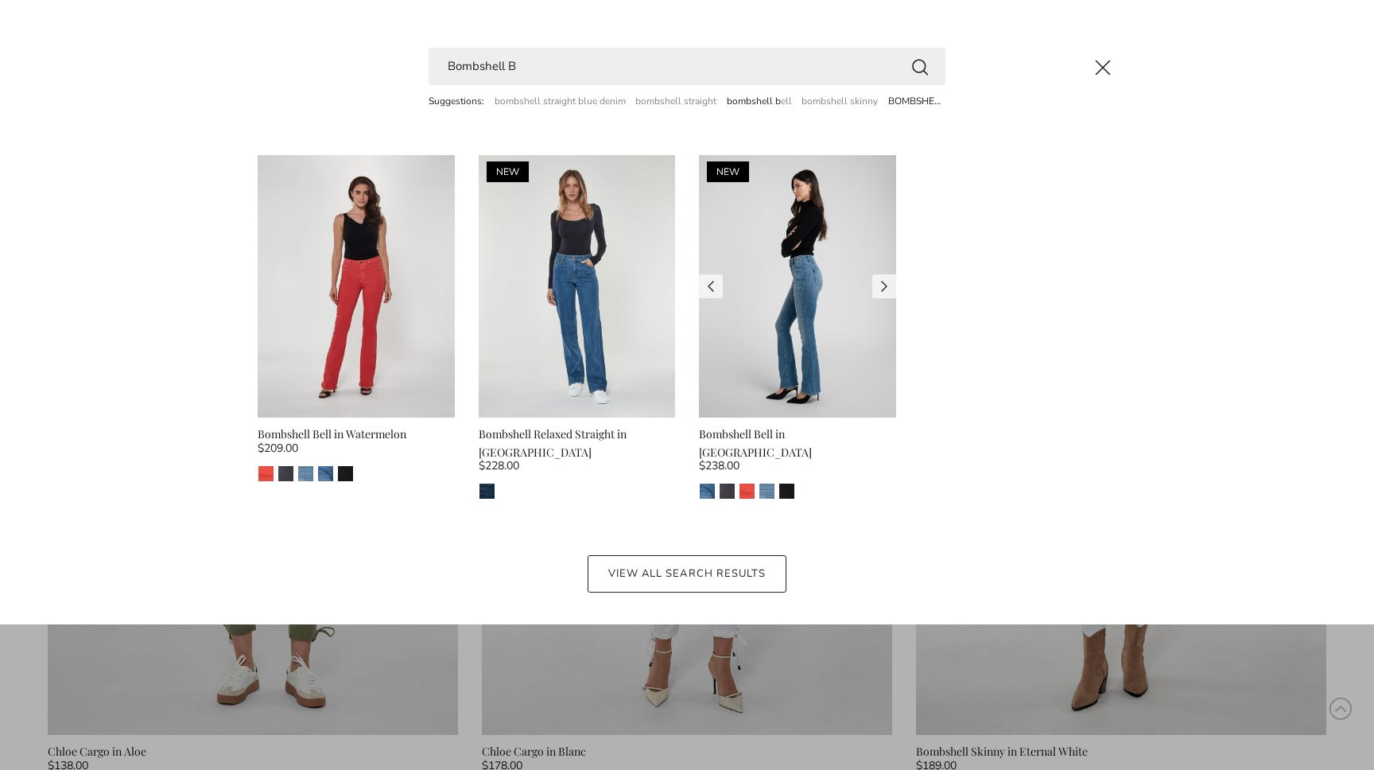
type input "Bombshell B"
click at [755, 247] on img at bounding box center [797, 286] width 197 height 262
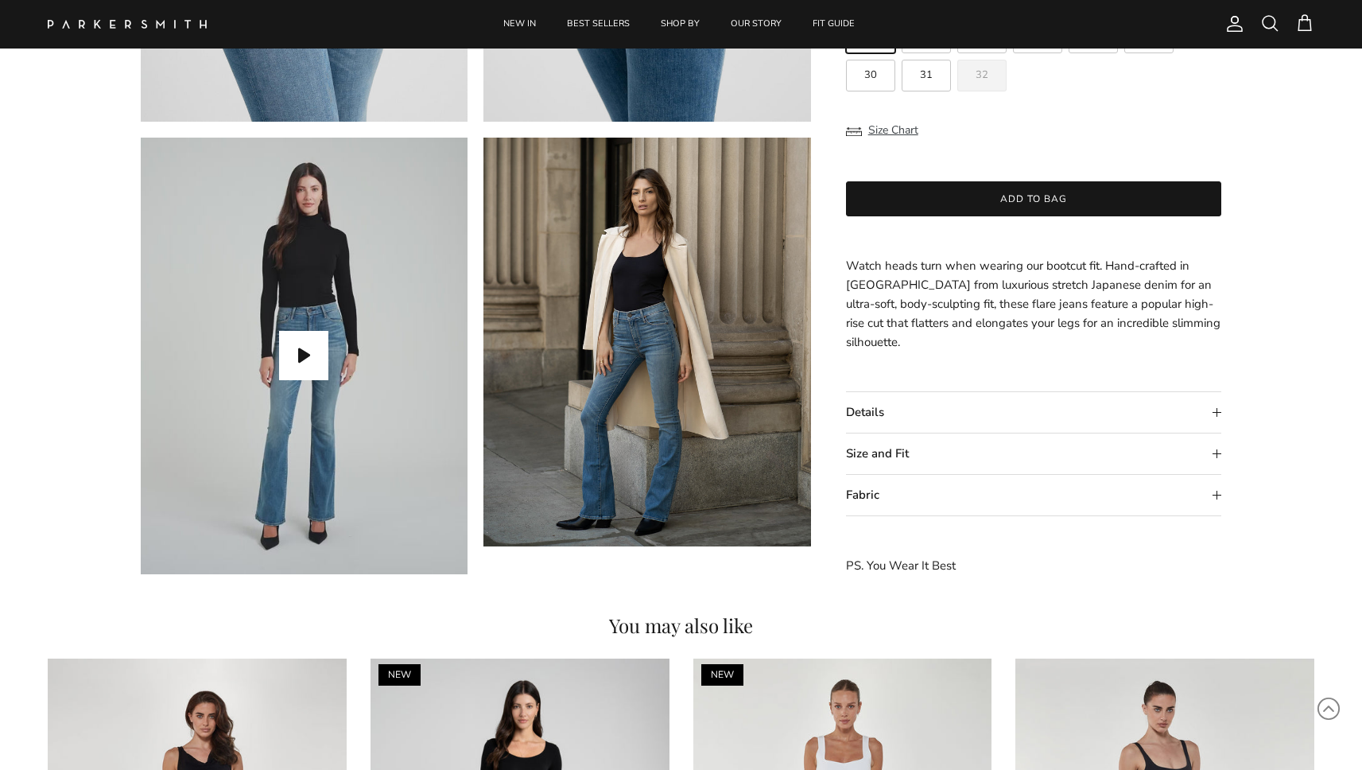
scroll to position [1360, 0]
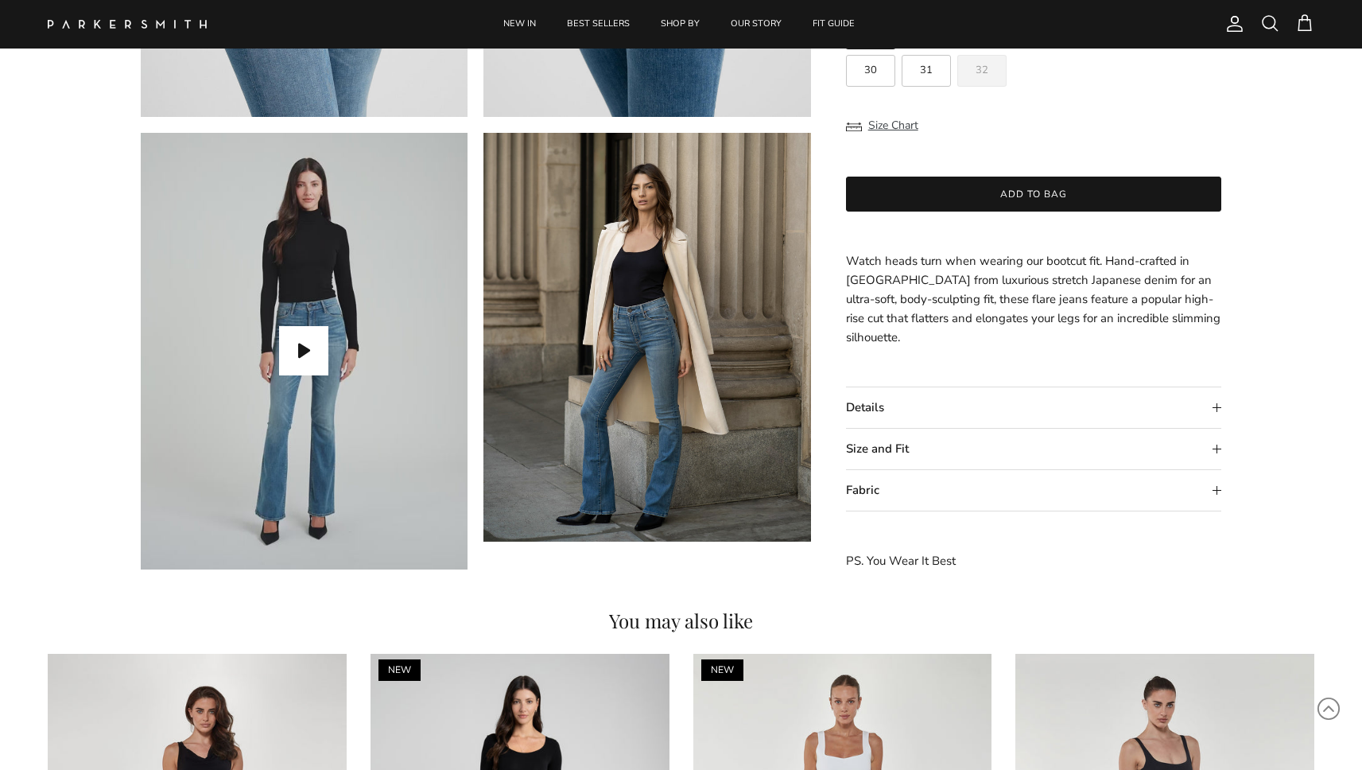
click at [874, 400] on summary "Details" at bounding box center [1034, 408] width 376 height 41
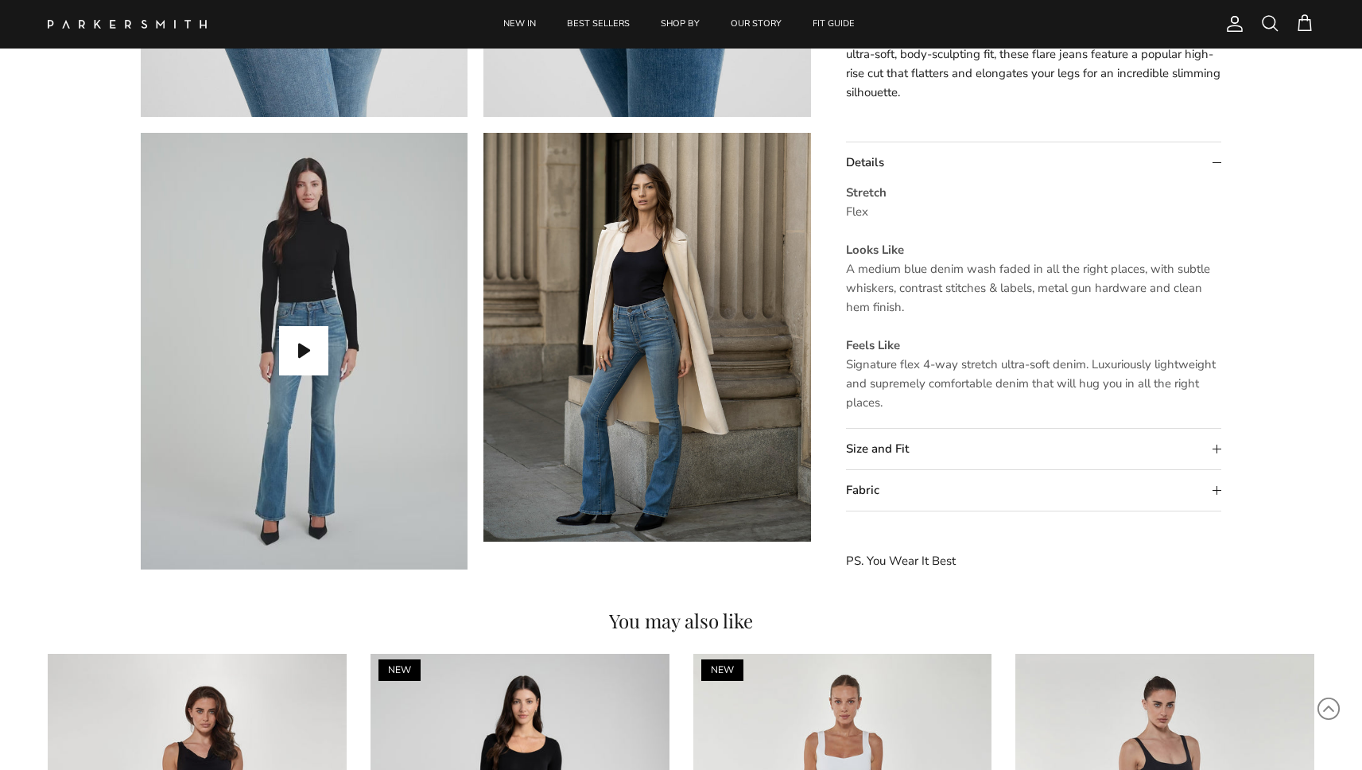
click at [882, 454] on summary "Size and Fit" at bounding box center [1034, 449] width 376 height 41
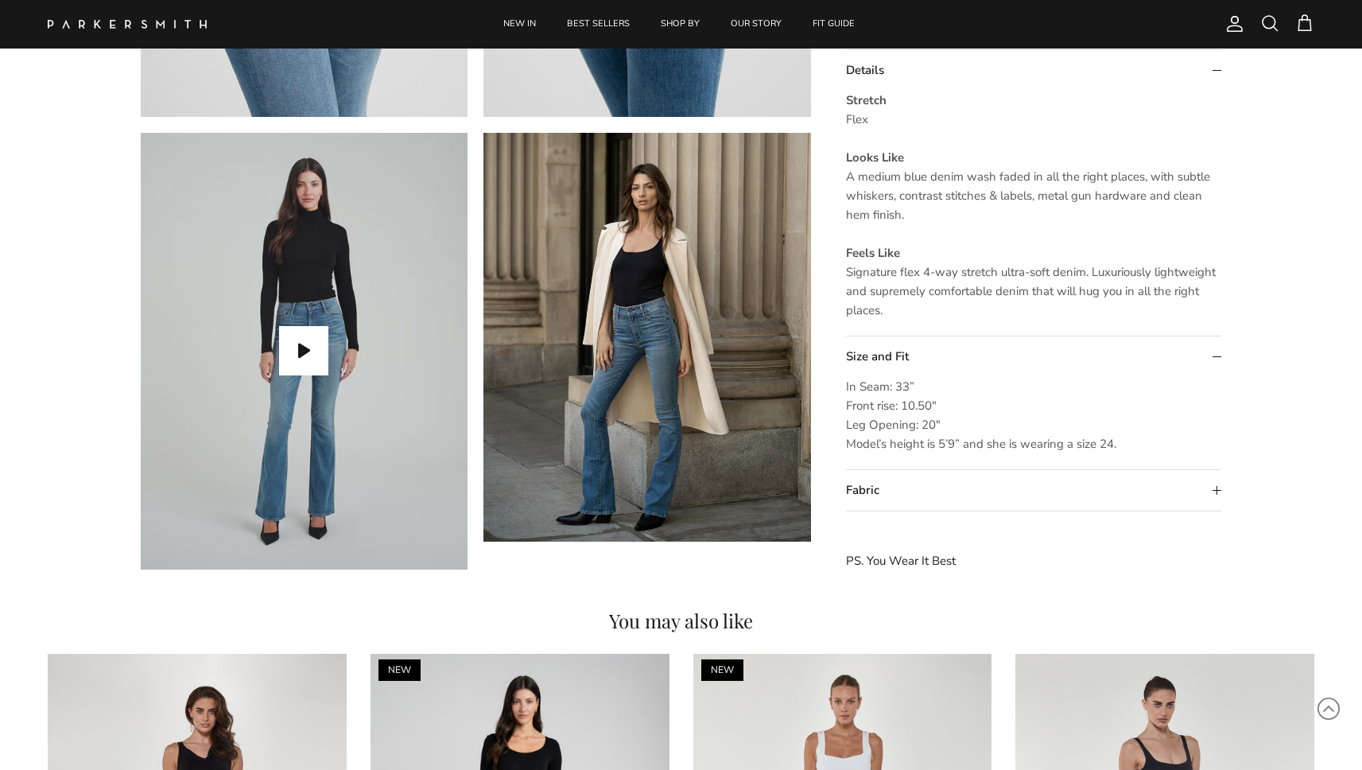
click at [877, 491] on summary "Fabric" at bounding box center [1034, 491] width 376 height 41
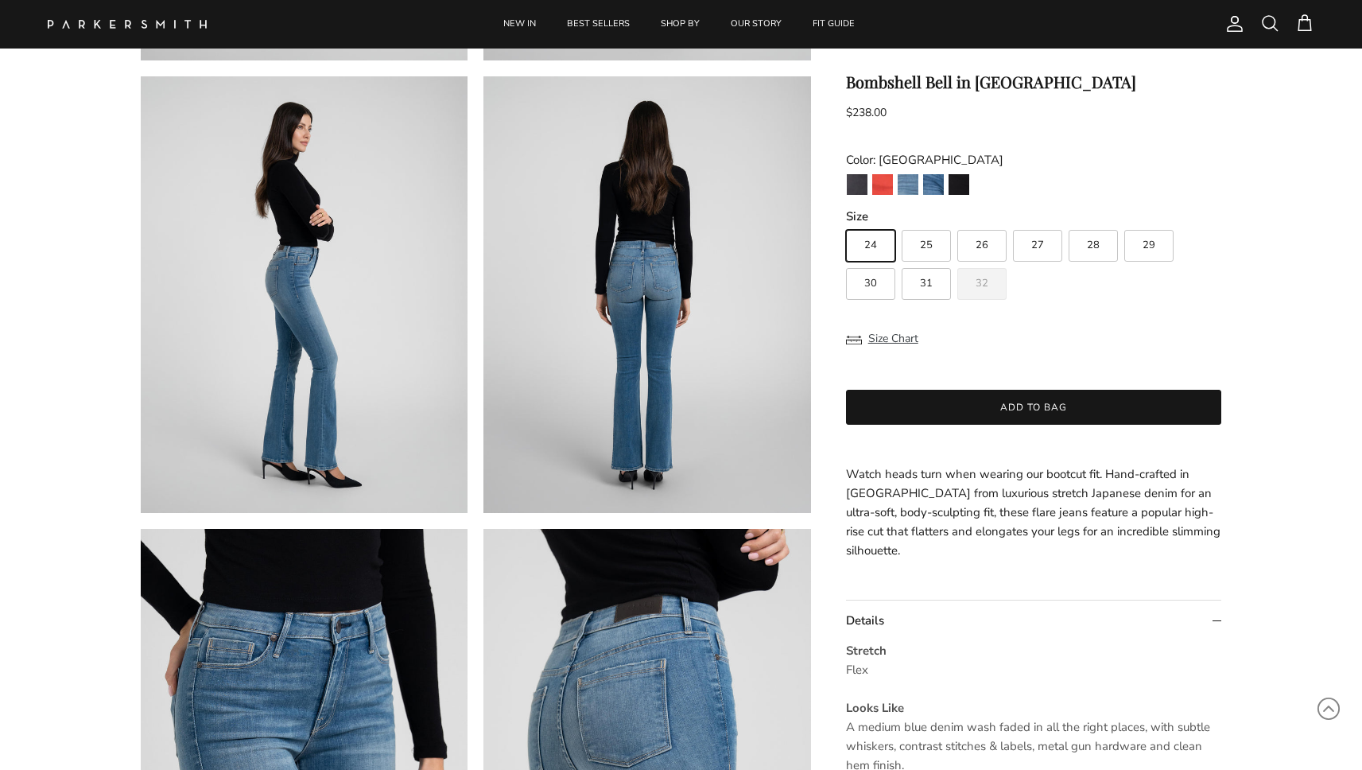
scroll to position [367, 0]
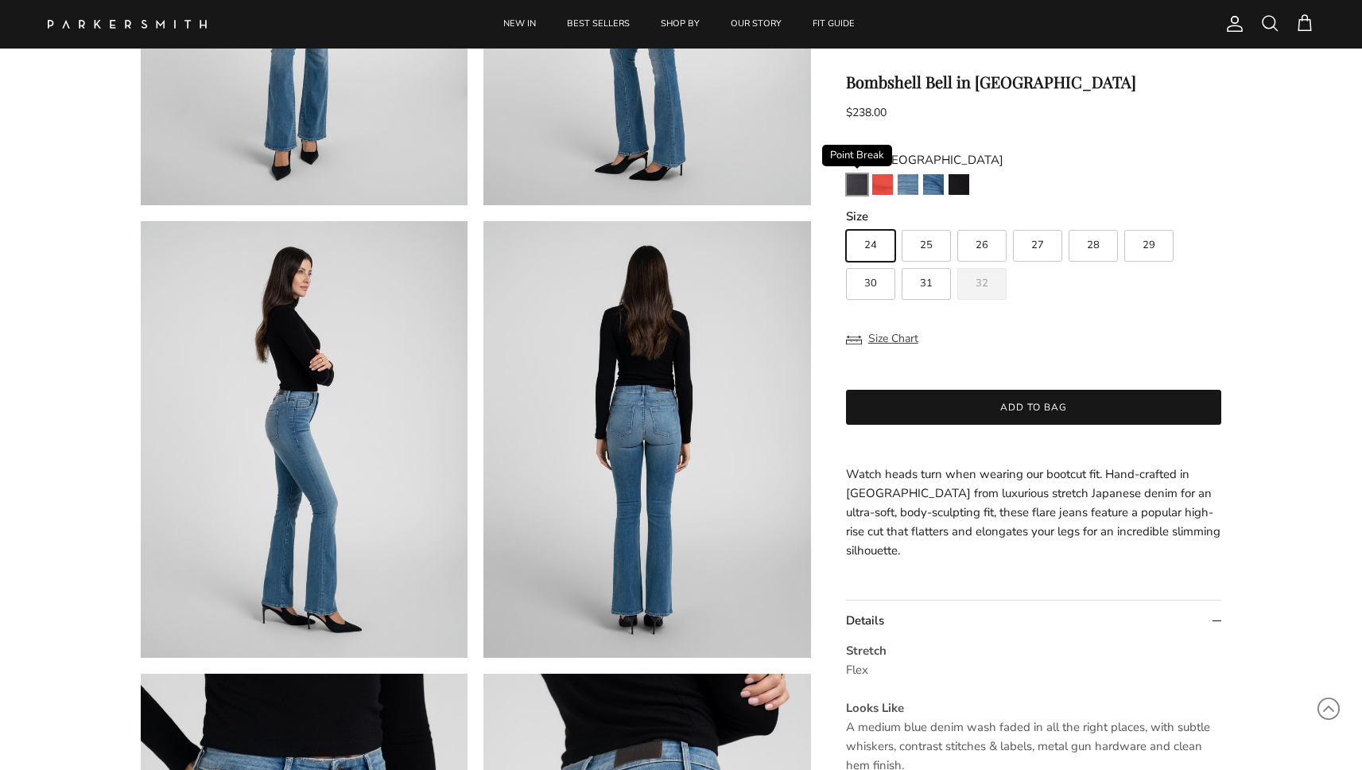
click at [857, 180] on img "Point Break" at bounding box center [857, 184] width 21 height 21
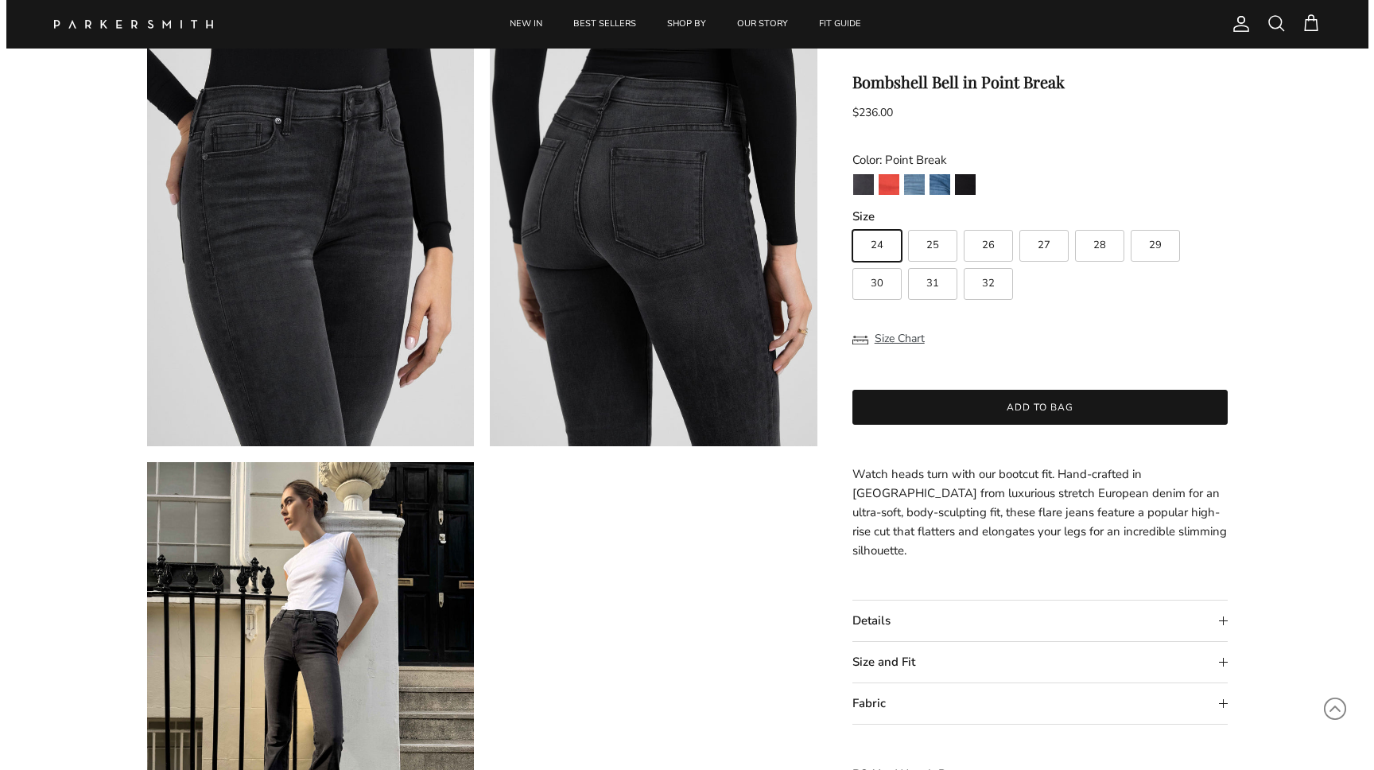
scroll to position [1293, 0]
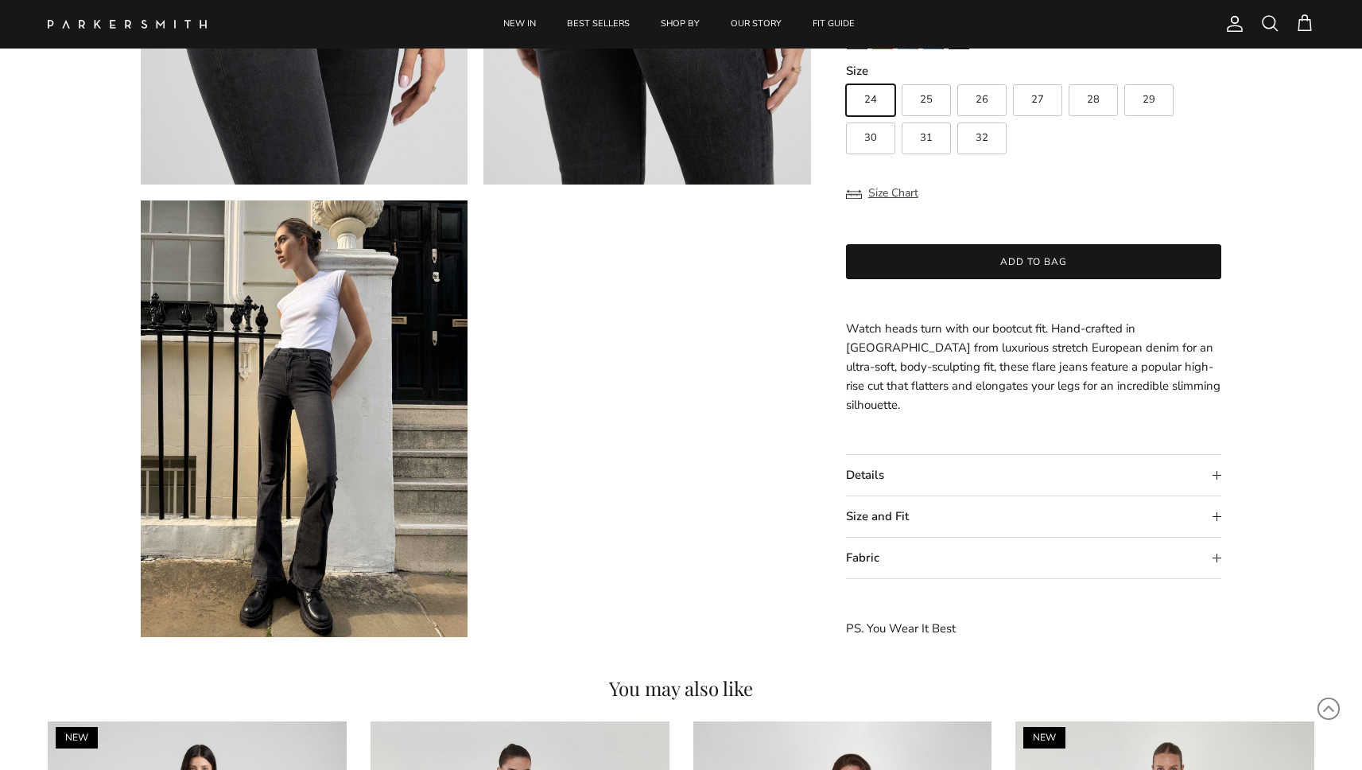
click at [1266, 33] on span at bounding box center [1269, 23] width 19 height 19
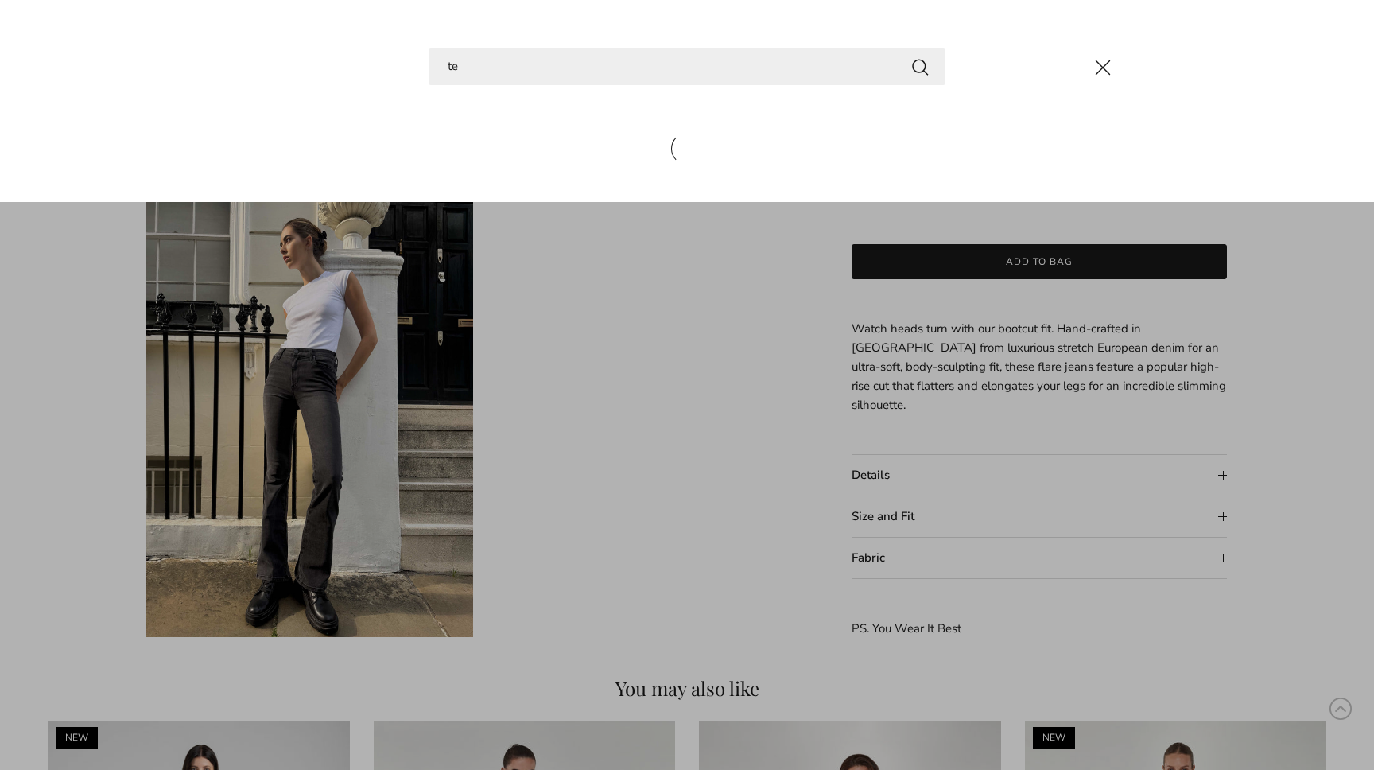
type input "t"
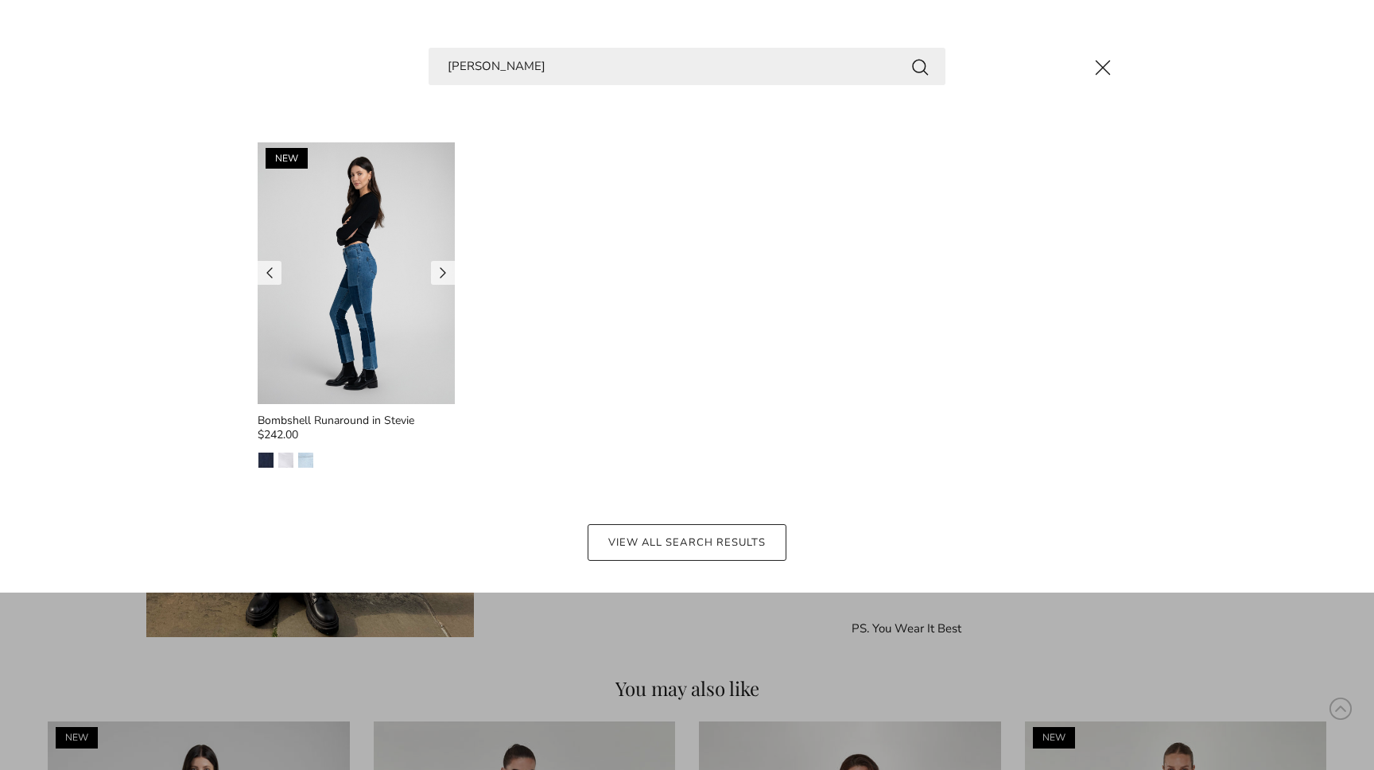
type input "[PERSON_NAME]"
click at [410, 300] on img at bounding box center [356, 273] width 197 height 262
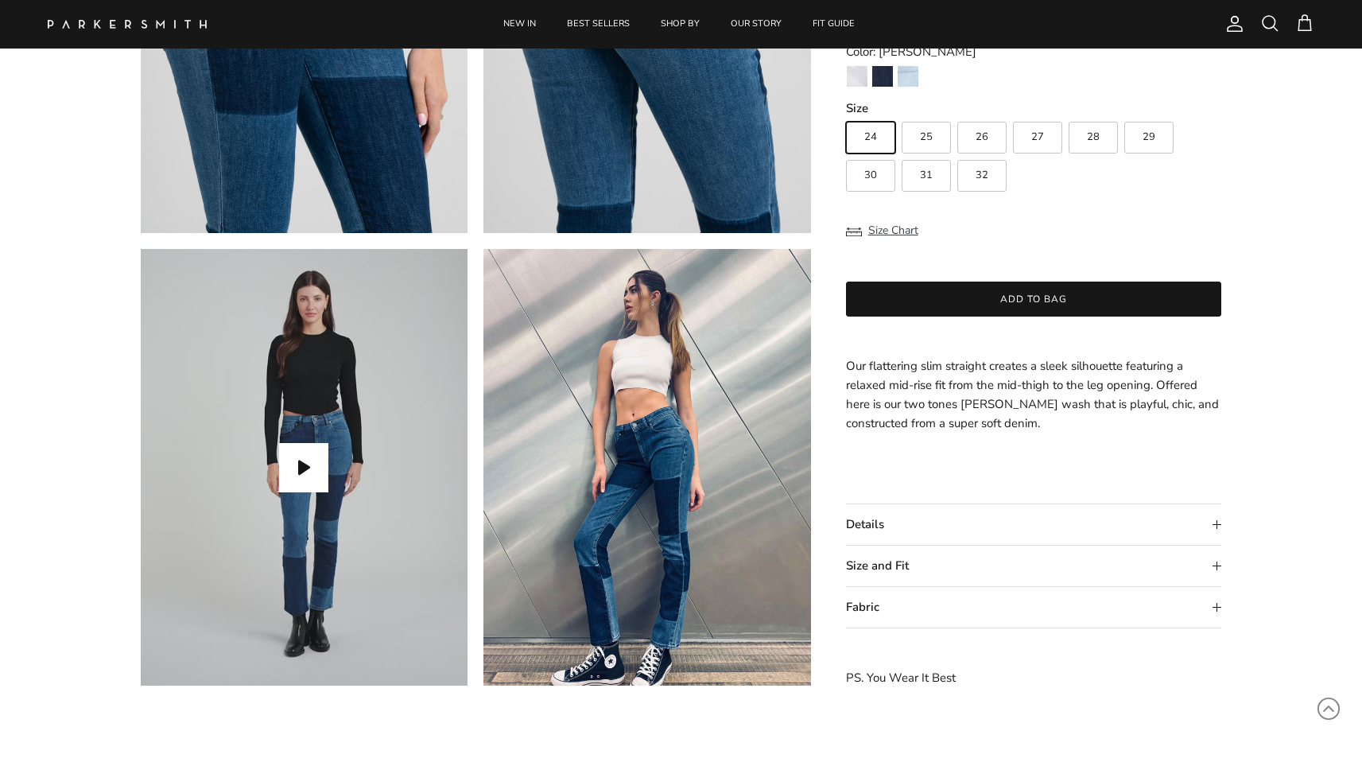
scroll to position [1376, 0]
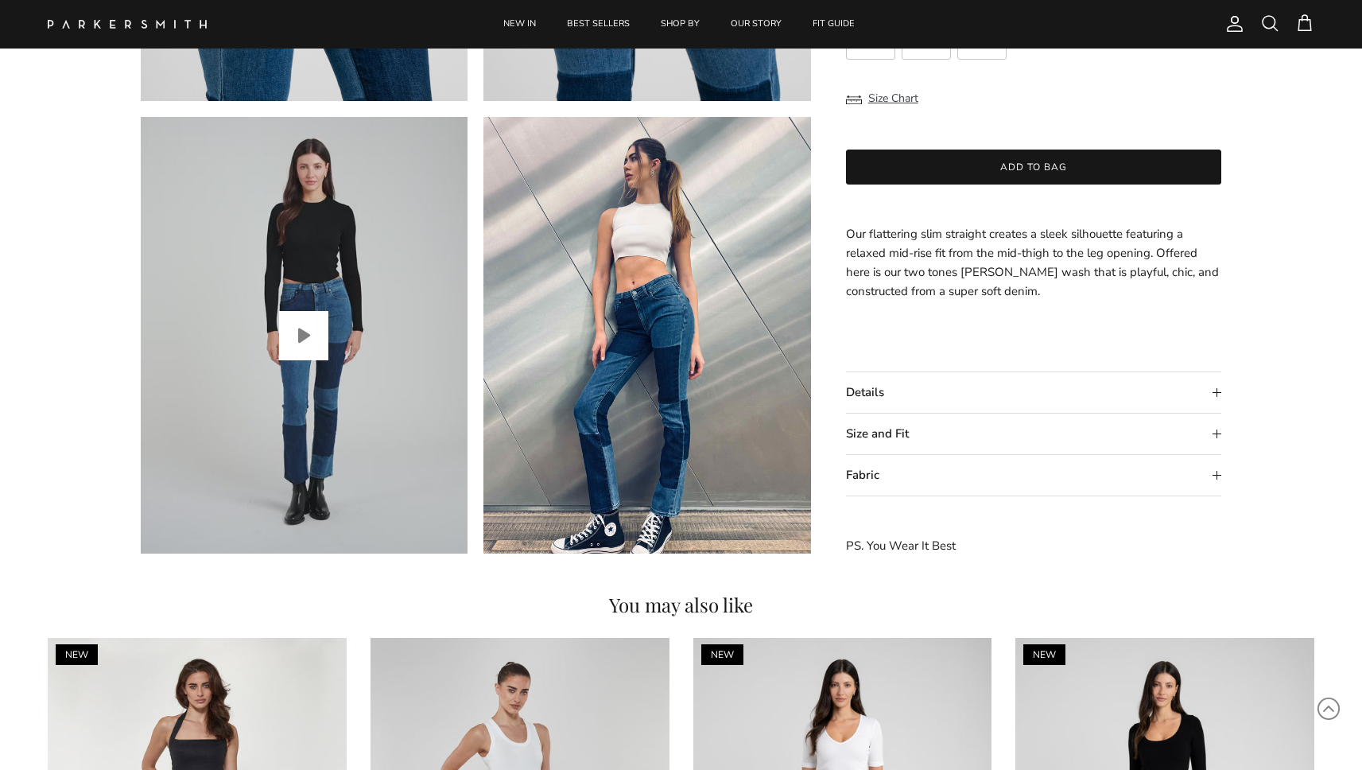
click at [298, 346] on button "Play video" at bounding box center [303, 335] width 49 height 49
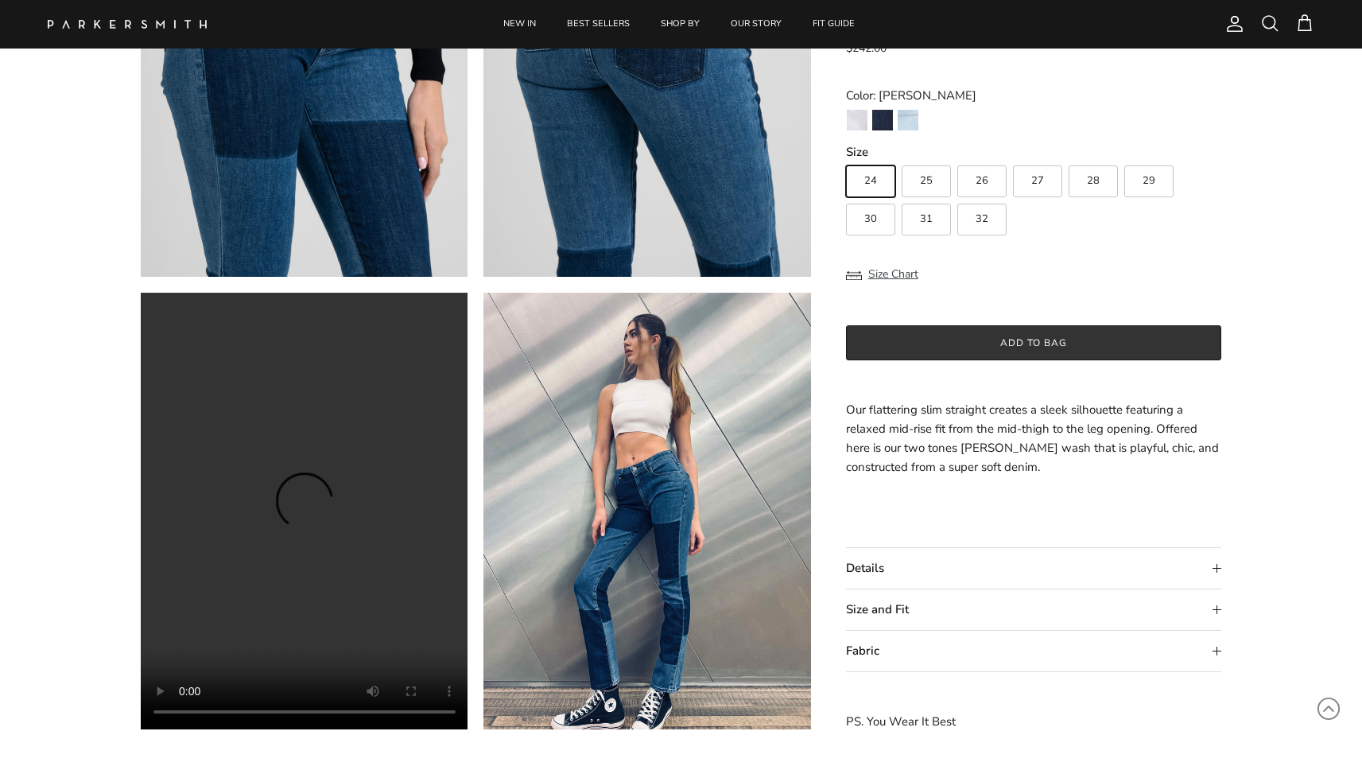
scroll to position [1200, 0]
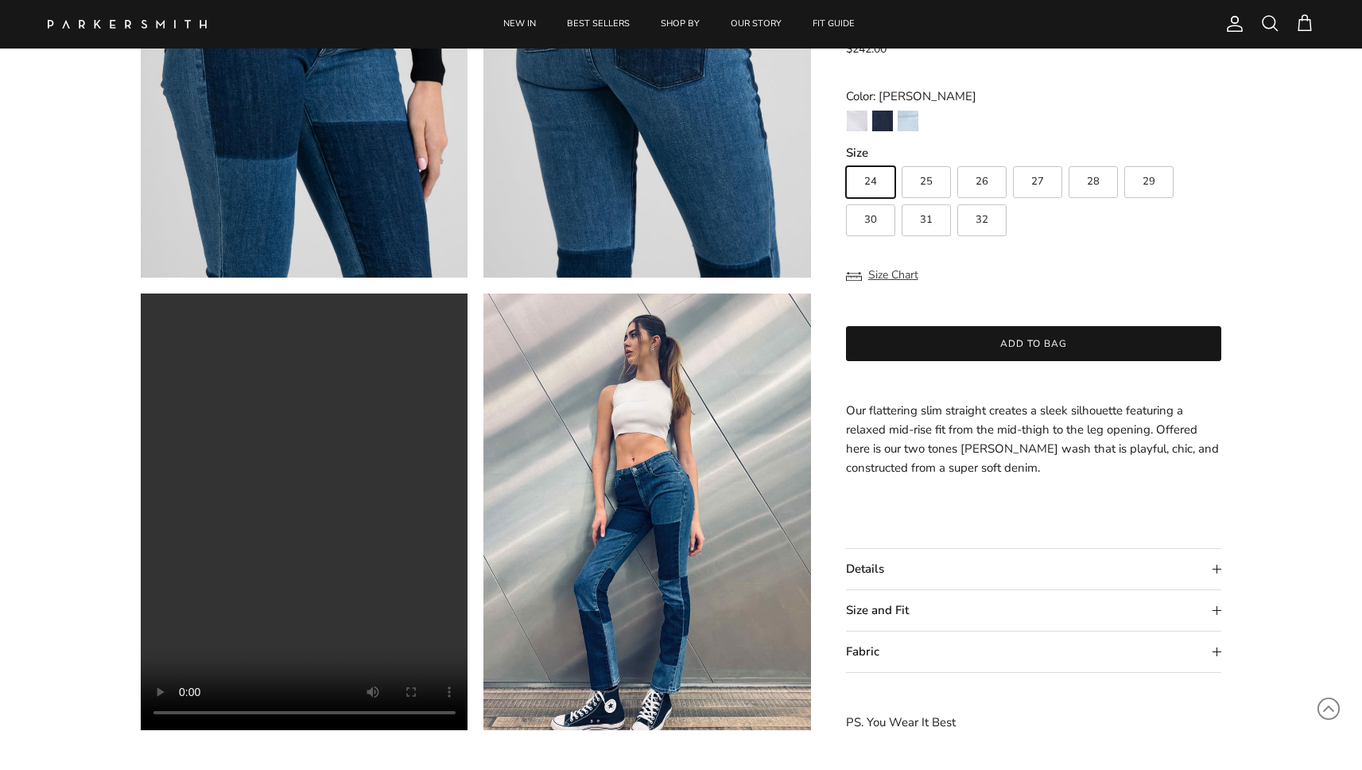
click at [871, 617] on summary "Size and Fit" at bounding box center [1034, 610] width 376 height 41
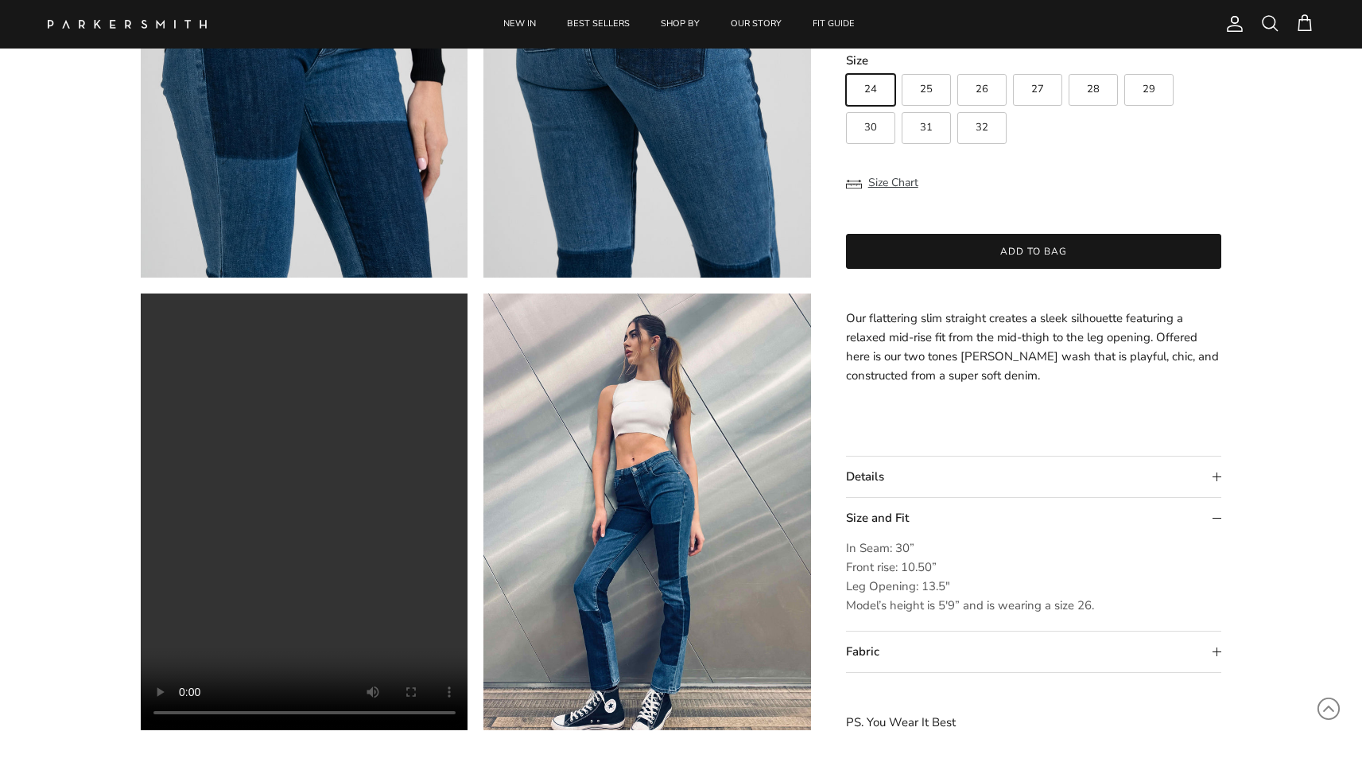
scroll to position [1247, 0]
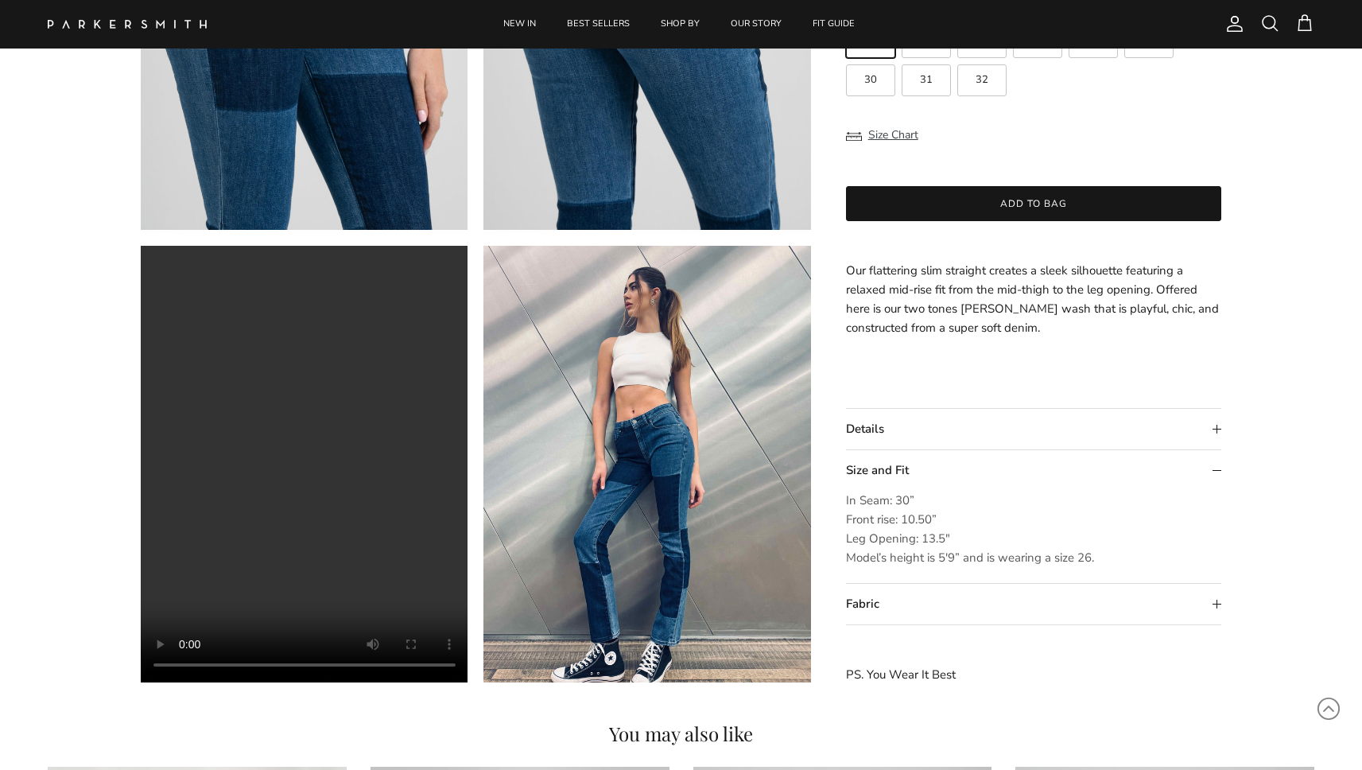
click at [878, 606] on summary "Fabric" at bounding box center [1034, 604] width 376 height 41
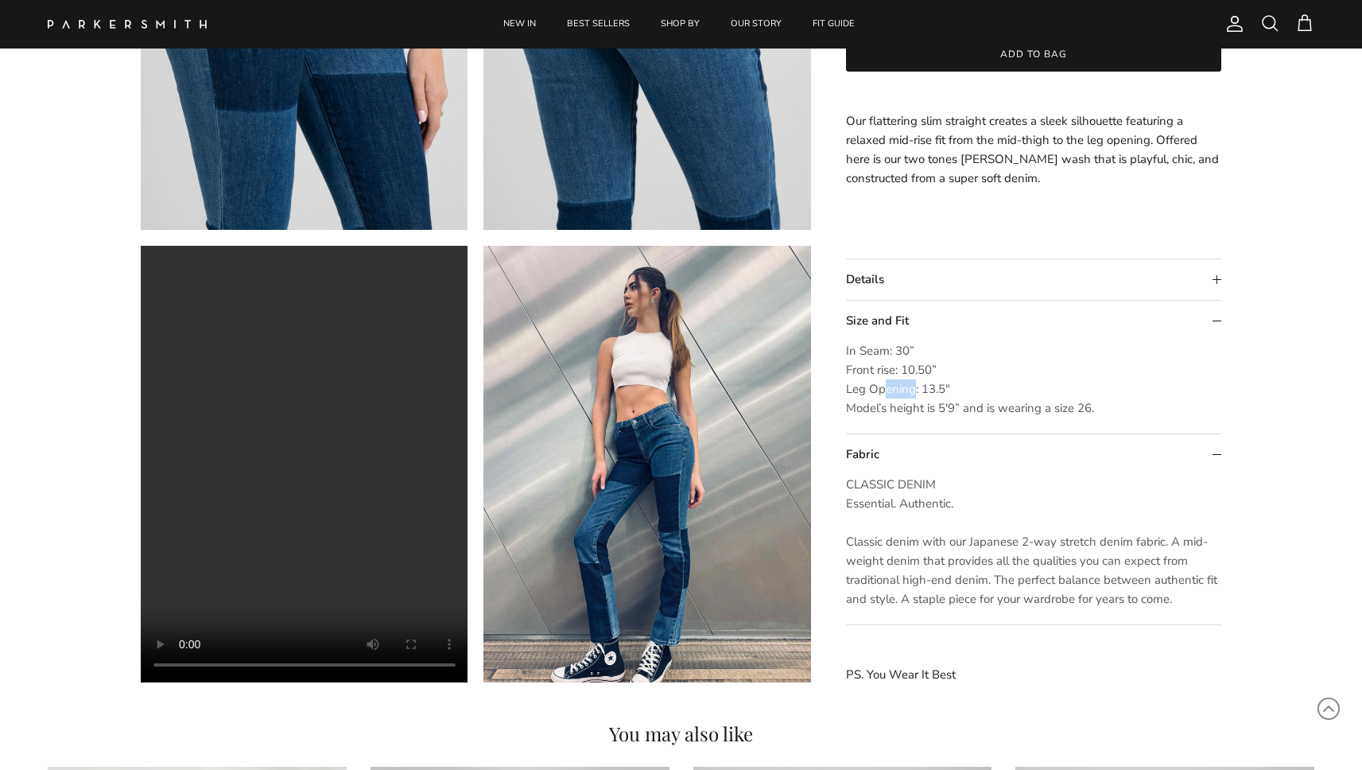
drag, startPoint x: 911, startPoint y: 384, endPoint x: 962, endPoint y: 403, distance: 54.3
click at [939, 384] on span "In Seam: 30” Front rise: 10.50” Leg Opening: 13.5″ Model’s height is 5'9” and i…" at bounding box center [970, 379] width 248 height 73
click at [897, 344] on span "In Seam: 30” Front rise: 10.50” Leg Opening: 13.5″ Model’s height is 5'9” and i…" at bounding box center [970, 379] width 248 height 73
click at [879, 278] on summary "Details" at bounding box center [1034, 279] width 376 height 41
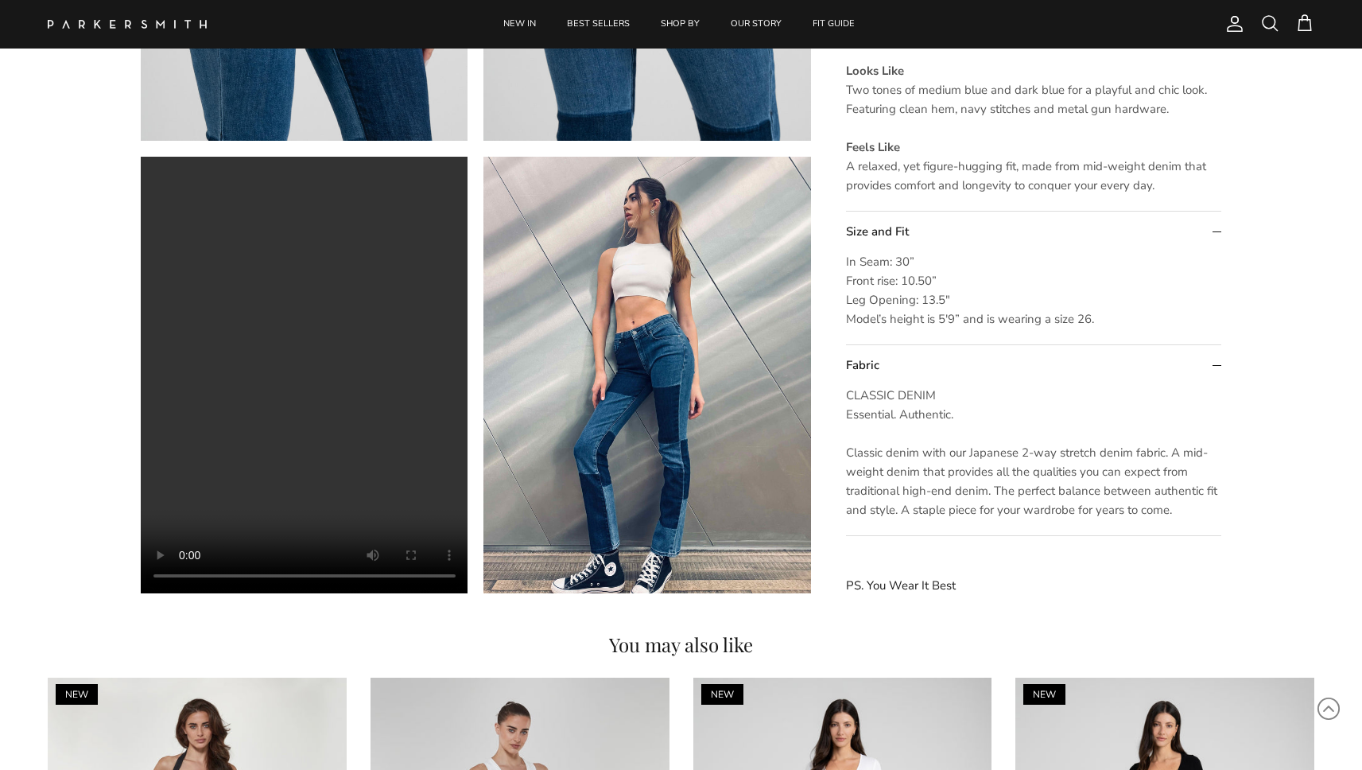
scroll to position [1283, 0]
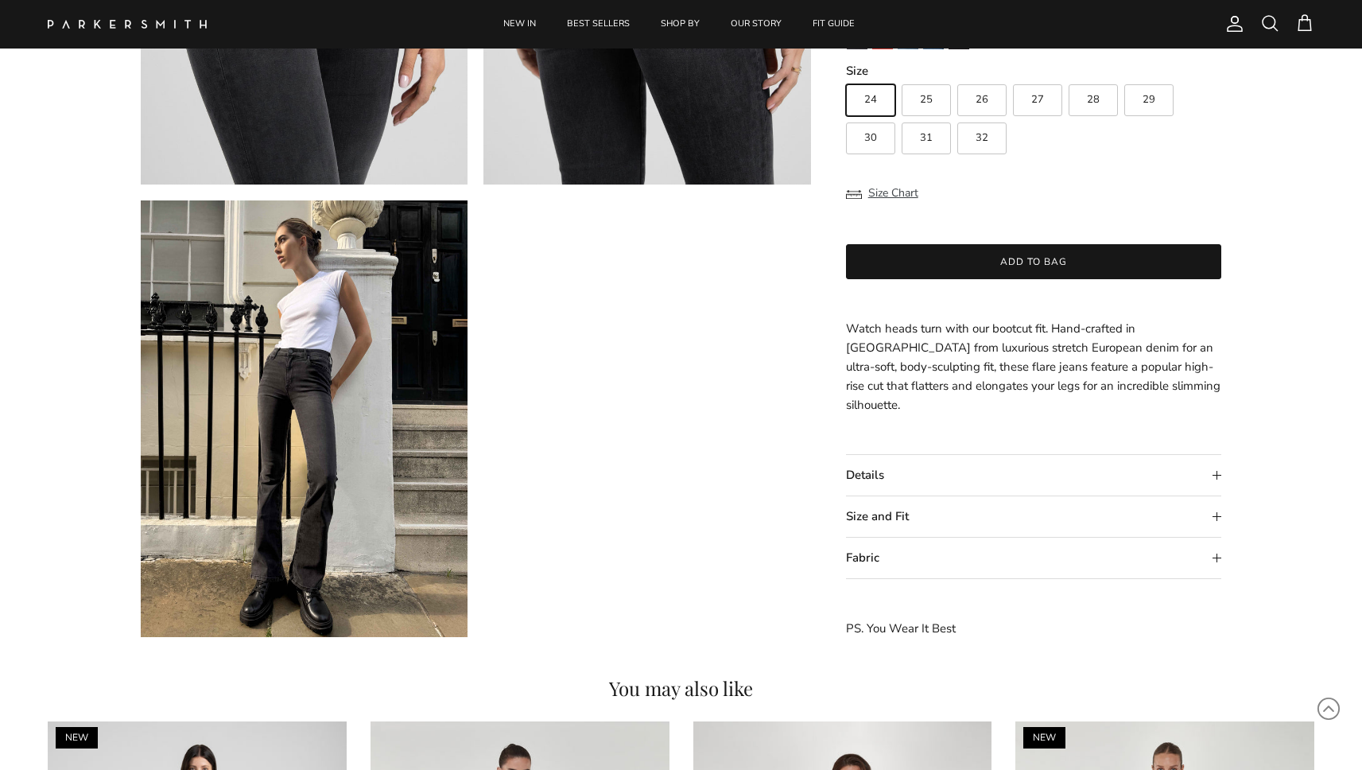
click at [1275, 14] on span at bounding box center [1269, 23] width 19 height 19
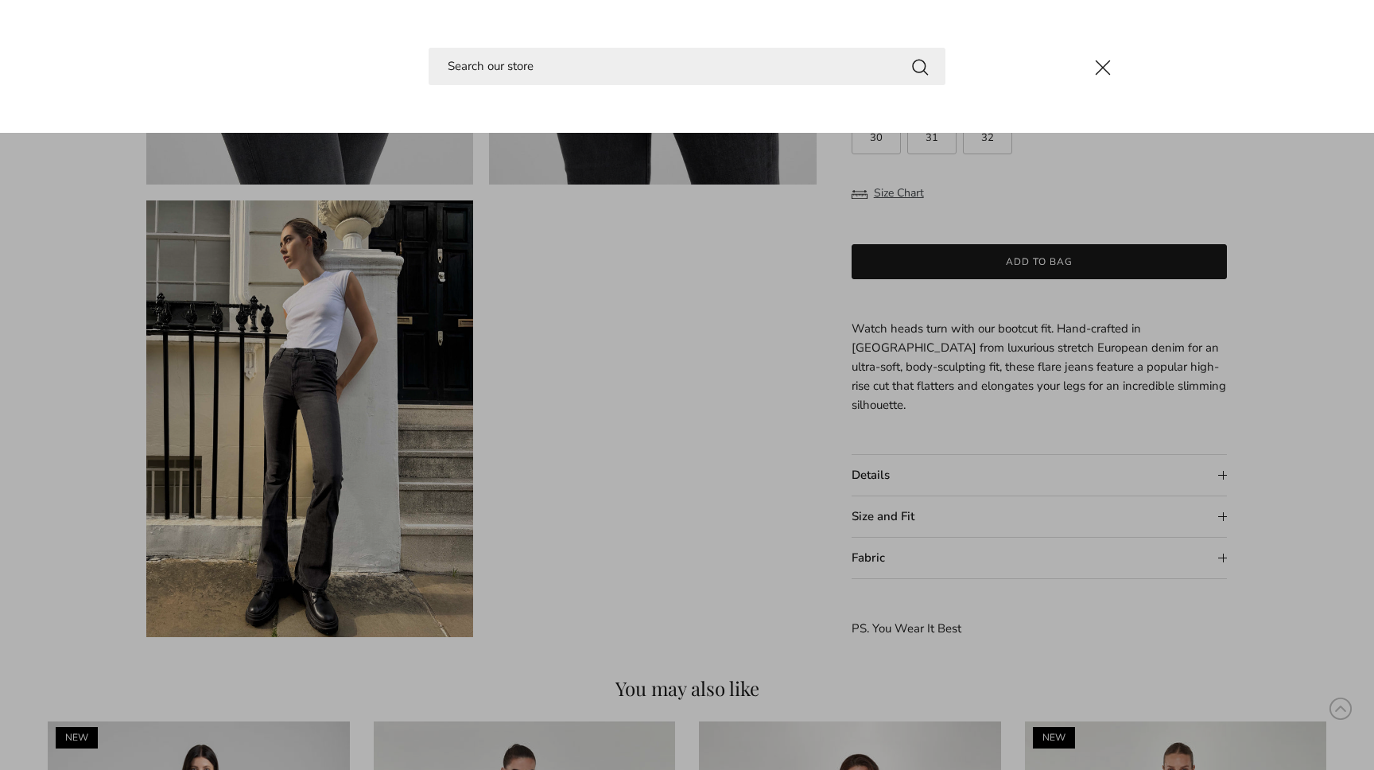
click at [637, 77] on input "Search" at bounding box center [687, 66] width 517 height 37
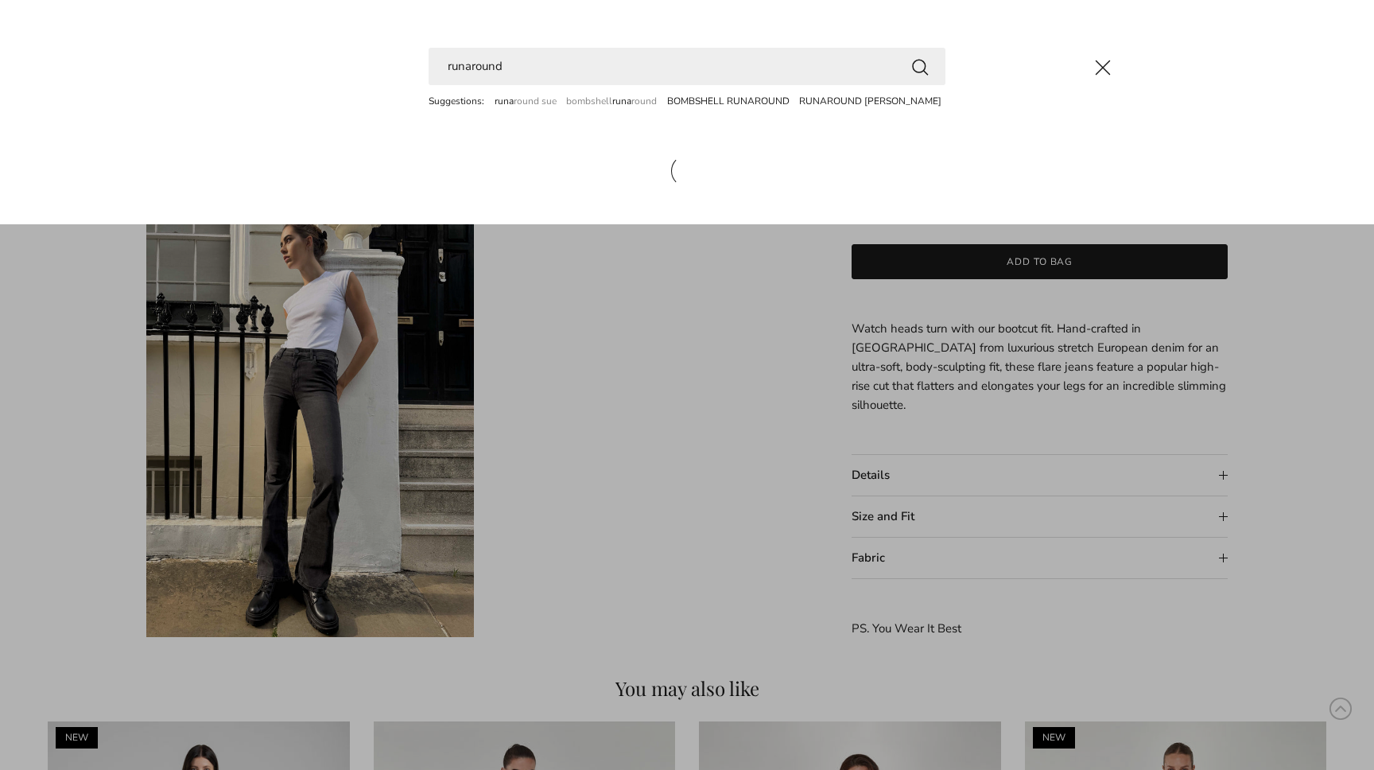
type input "runaround"
click at [920, 66] on button "Search" at bounding box center [919, 66] width 19 height 20
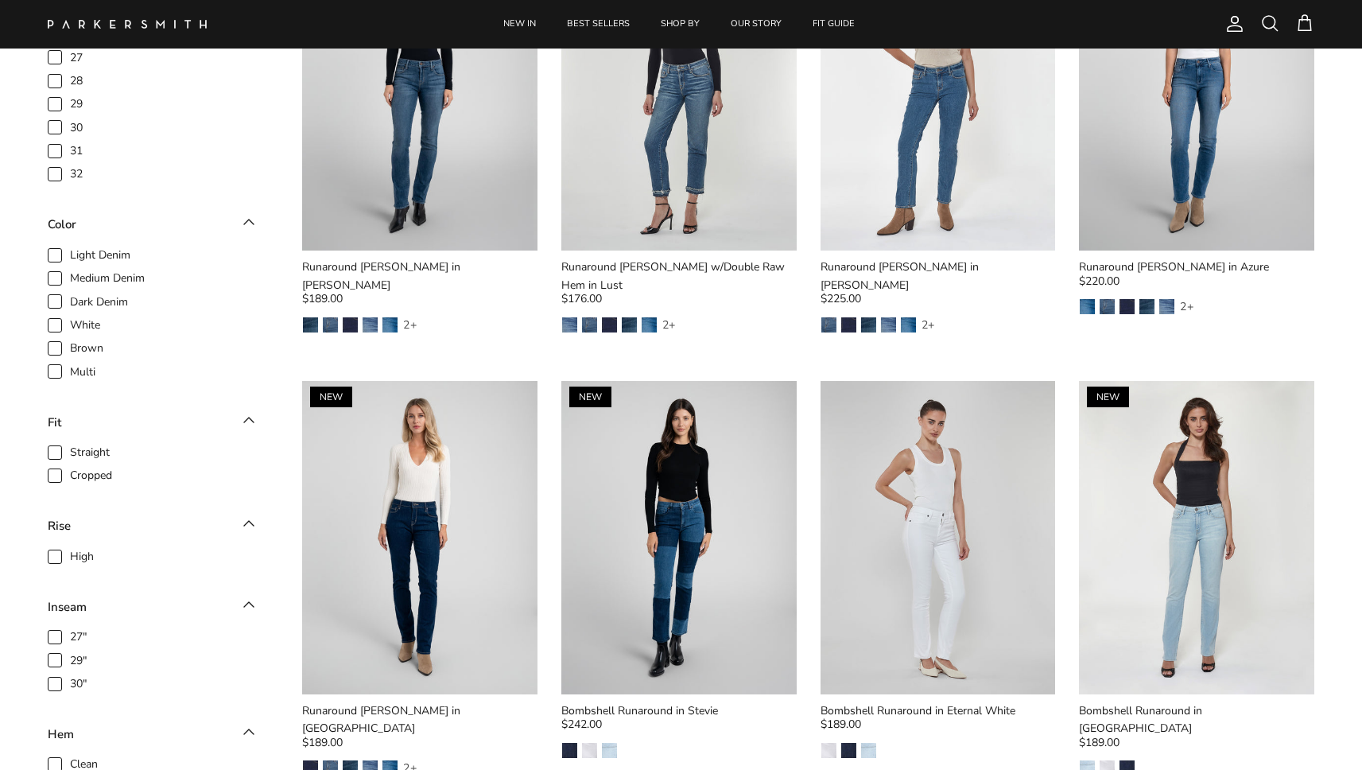
scroll to position [608, 0]
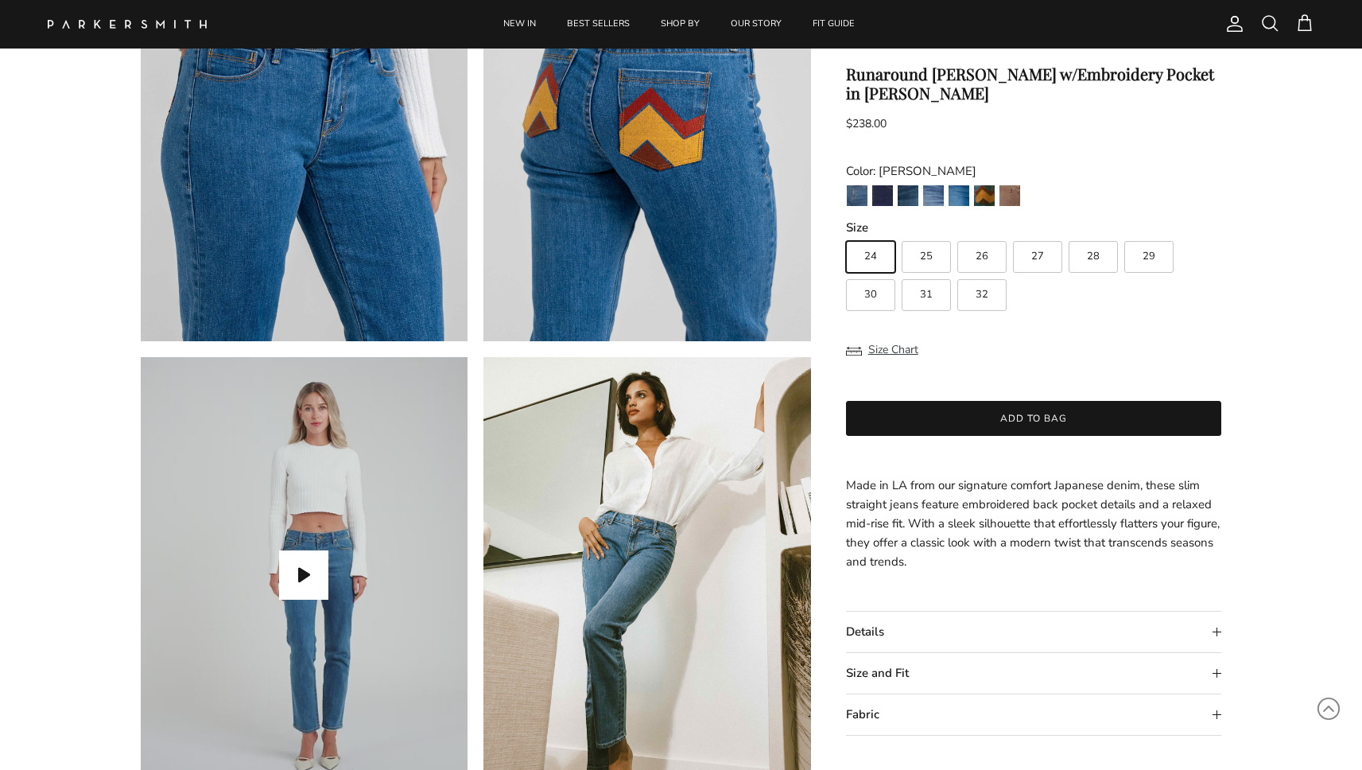
scroll to position [1304, 0]
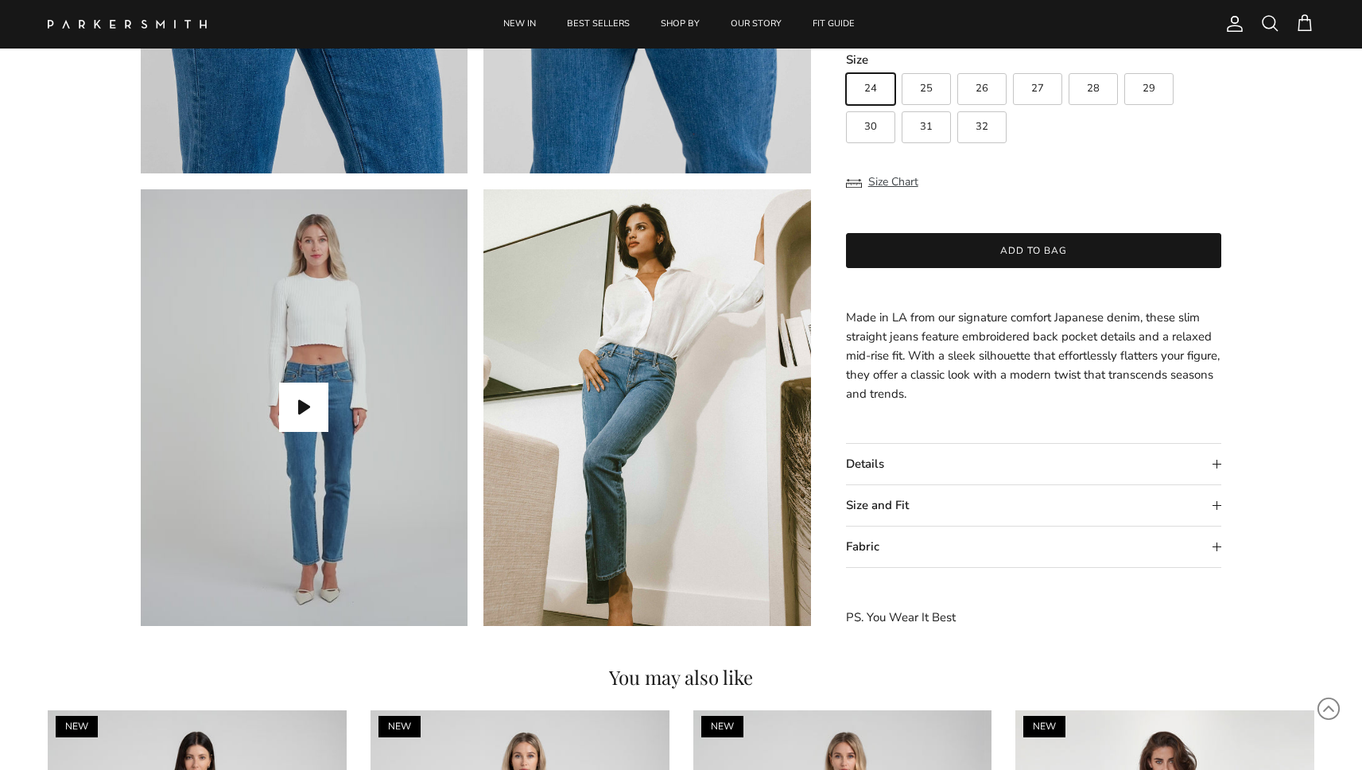
click at [897, 460] on summary "Details" at bounding box center [1034, 464] width 376 height 41
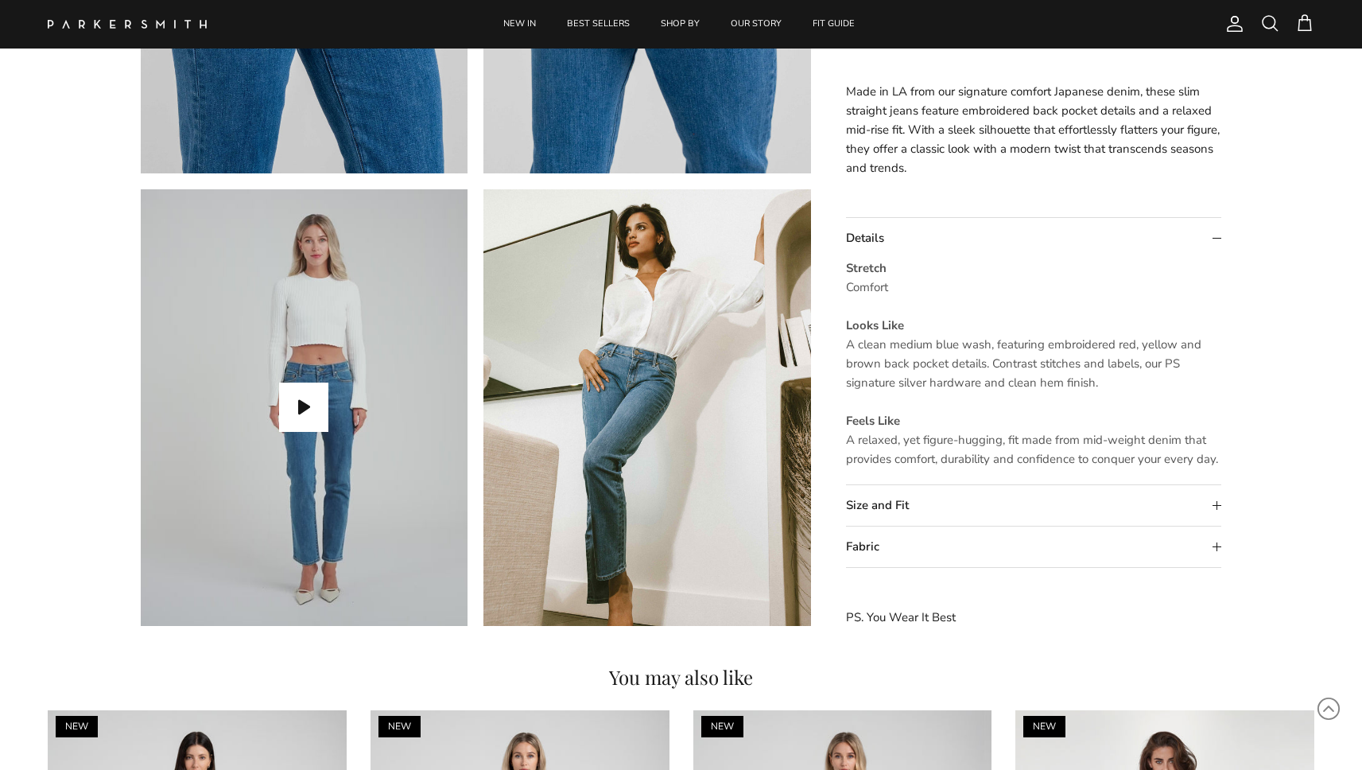
click at [855, 499] on summary "Size and Fit" at bounding box center [1034, 506] width 376 height 41
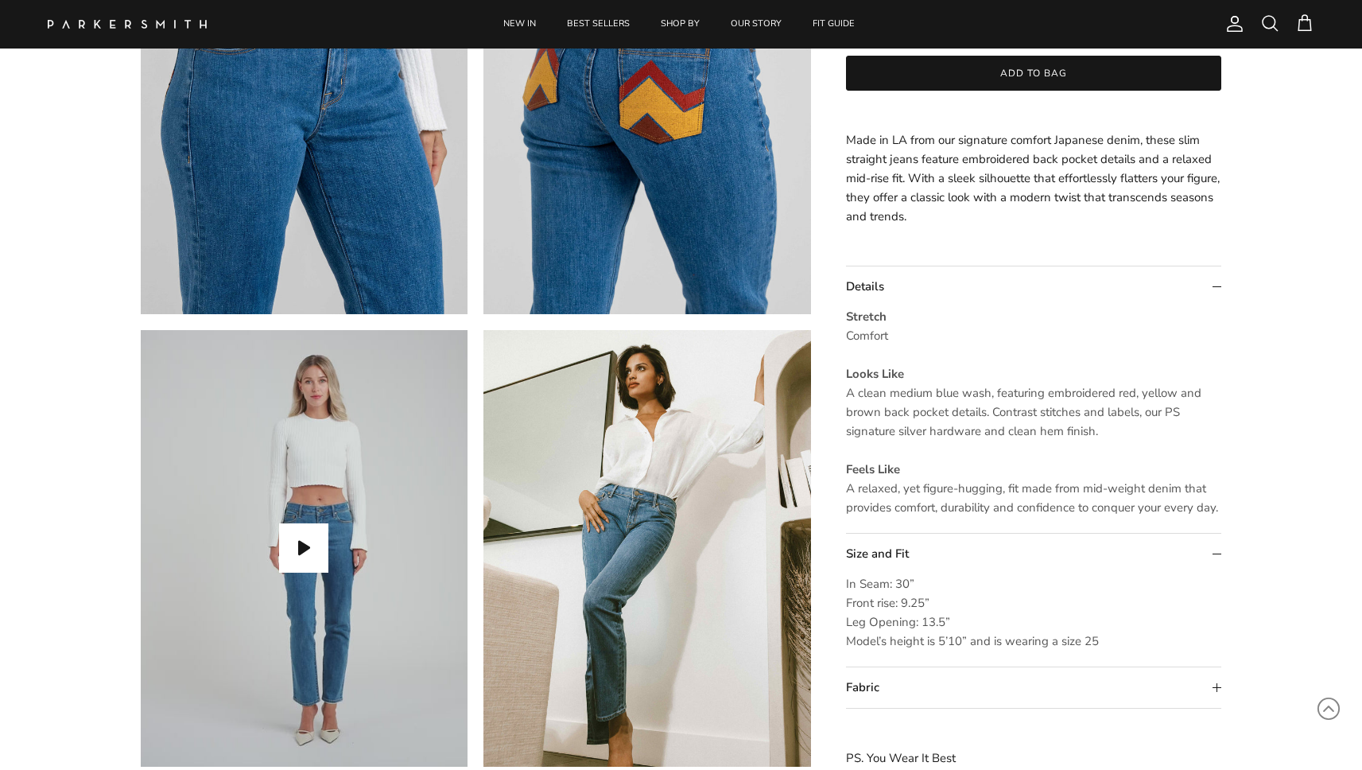
scroll to position [1315, 0]
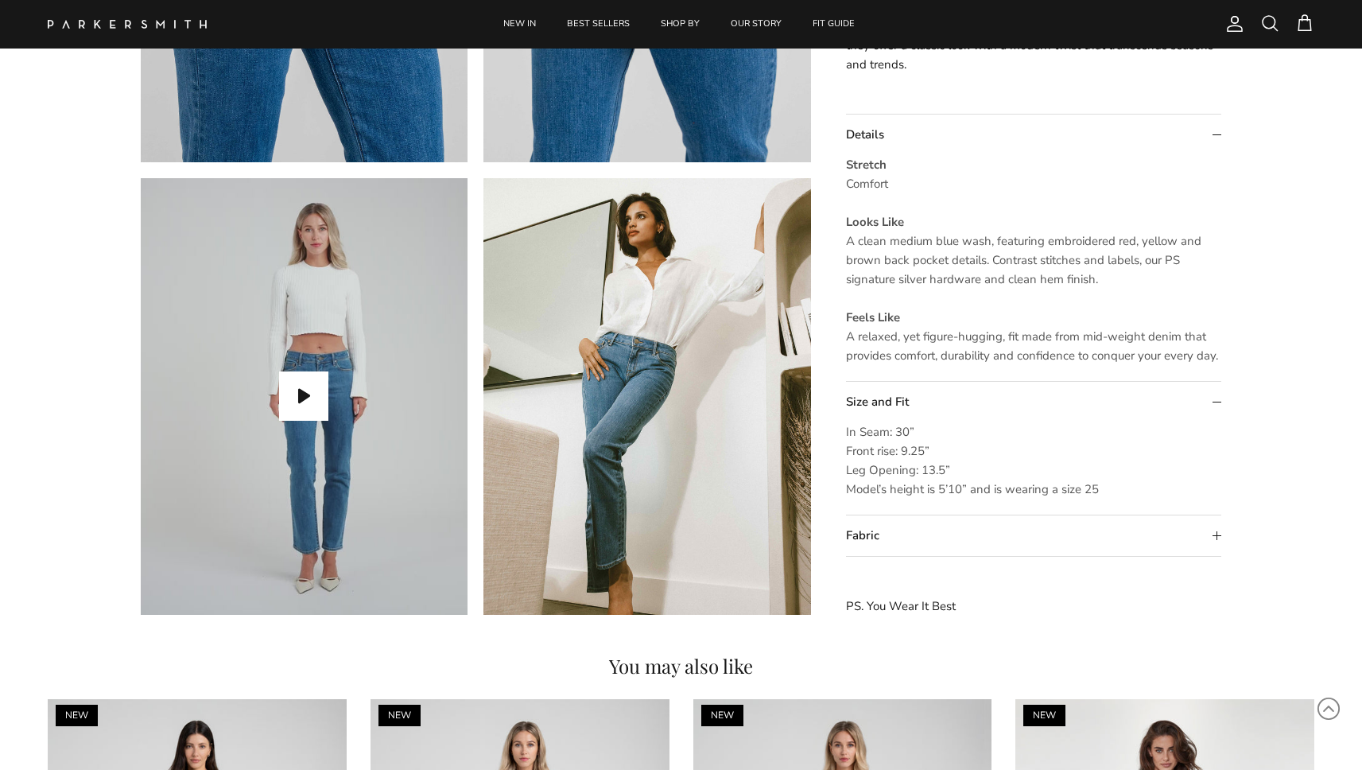
click at [916, 541] on summary "Fabric" at bounding box center [1034, 536] width 376 height 41
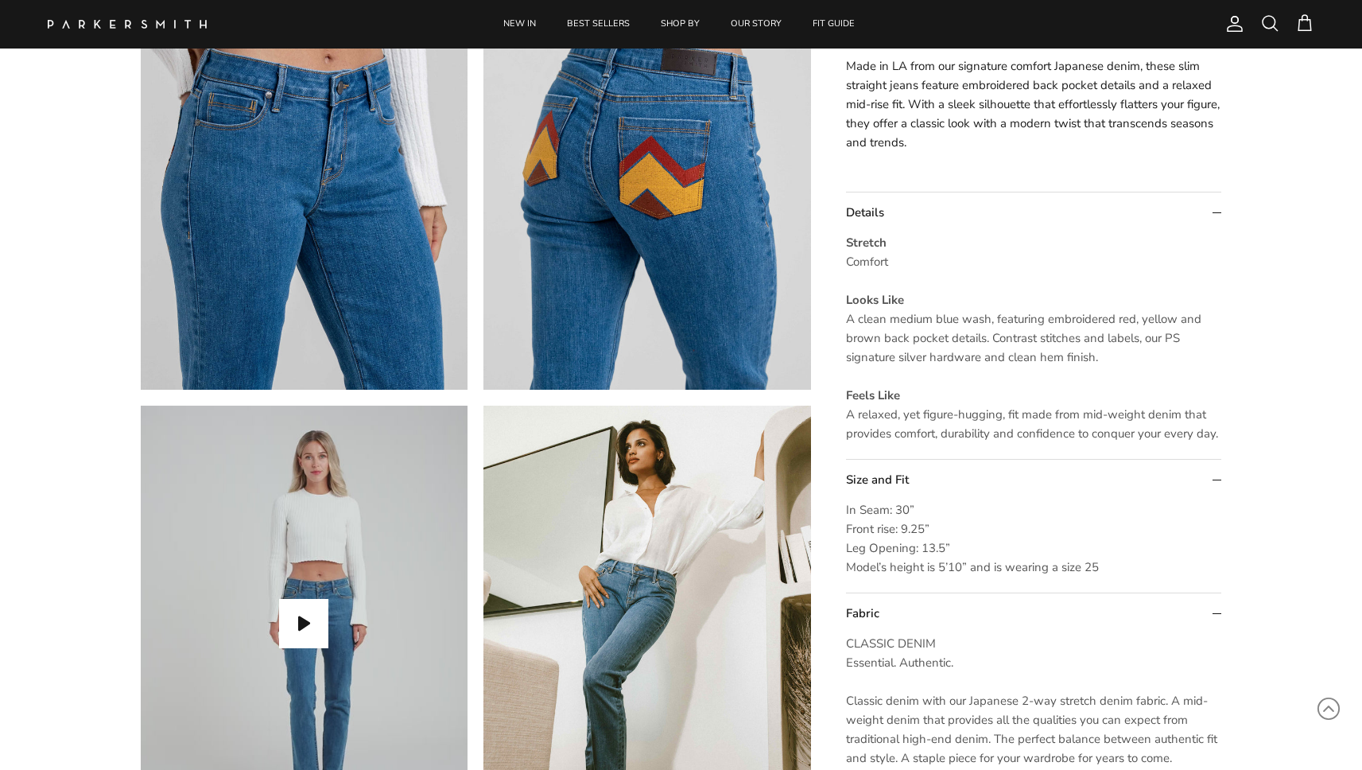
scroll to position [0, 0]
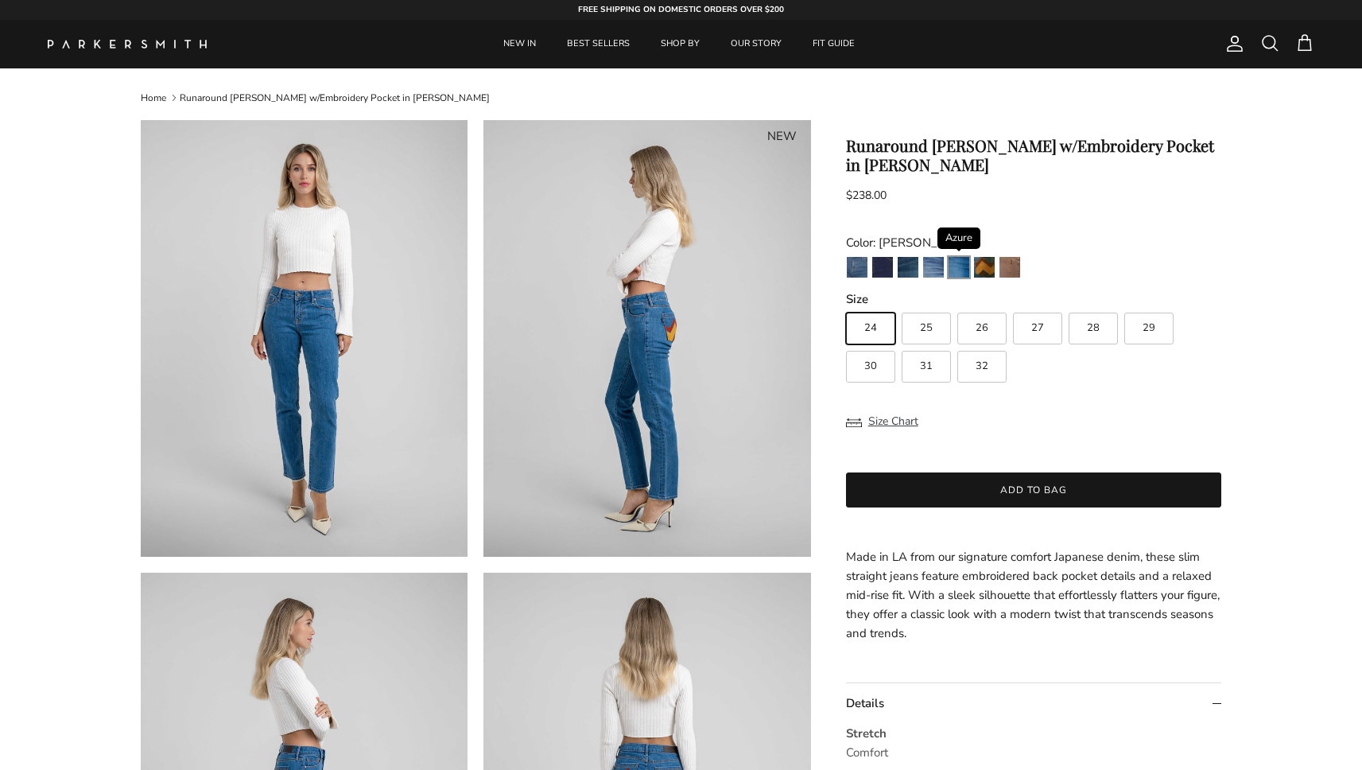
click at [958, 257] on img "Azure" at bounding box center [958, 267] width 21 height 21
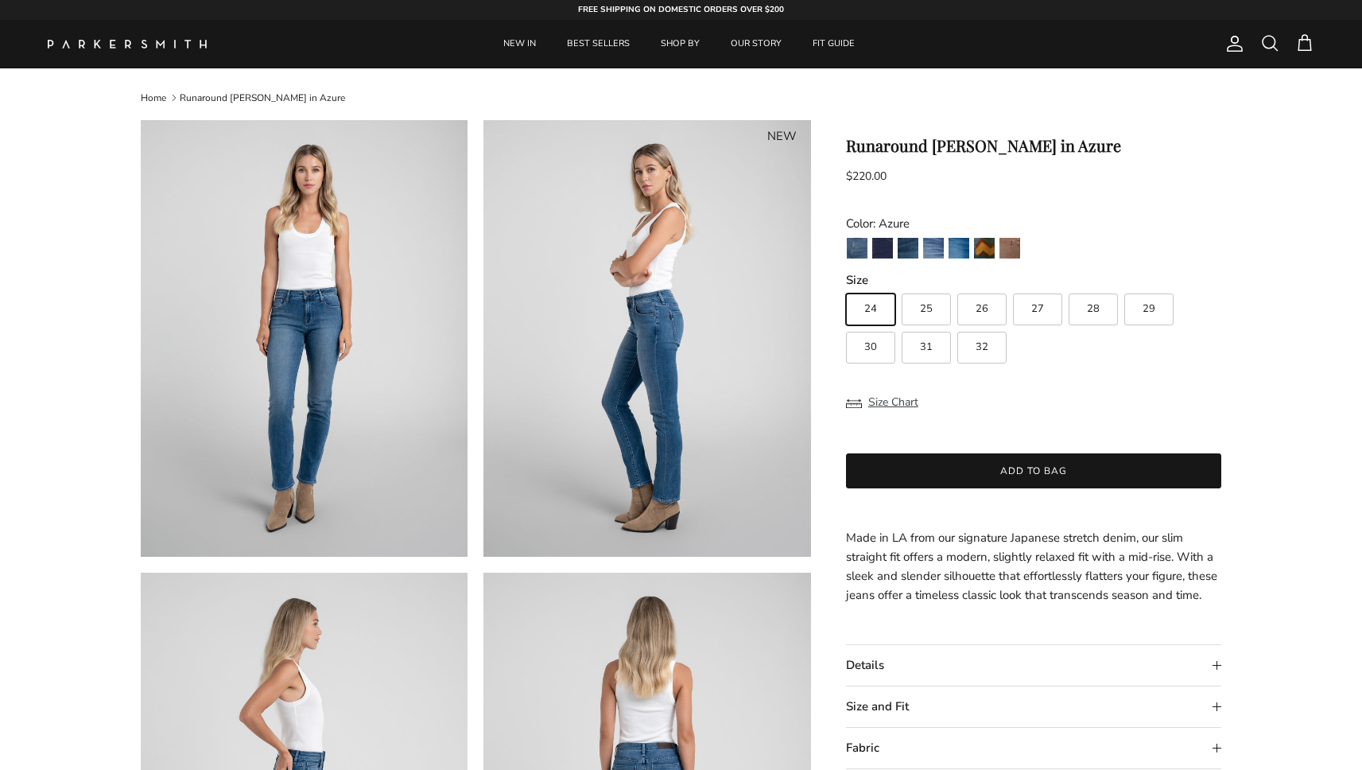
click at [1270, 45] on span at bounding box center [1269, 42] width 19 height 19
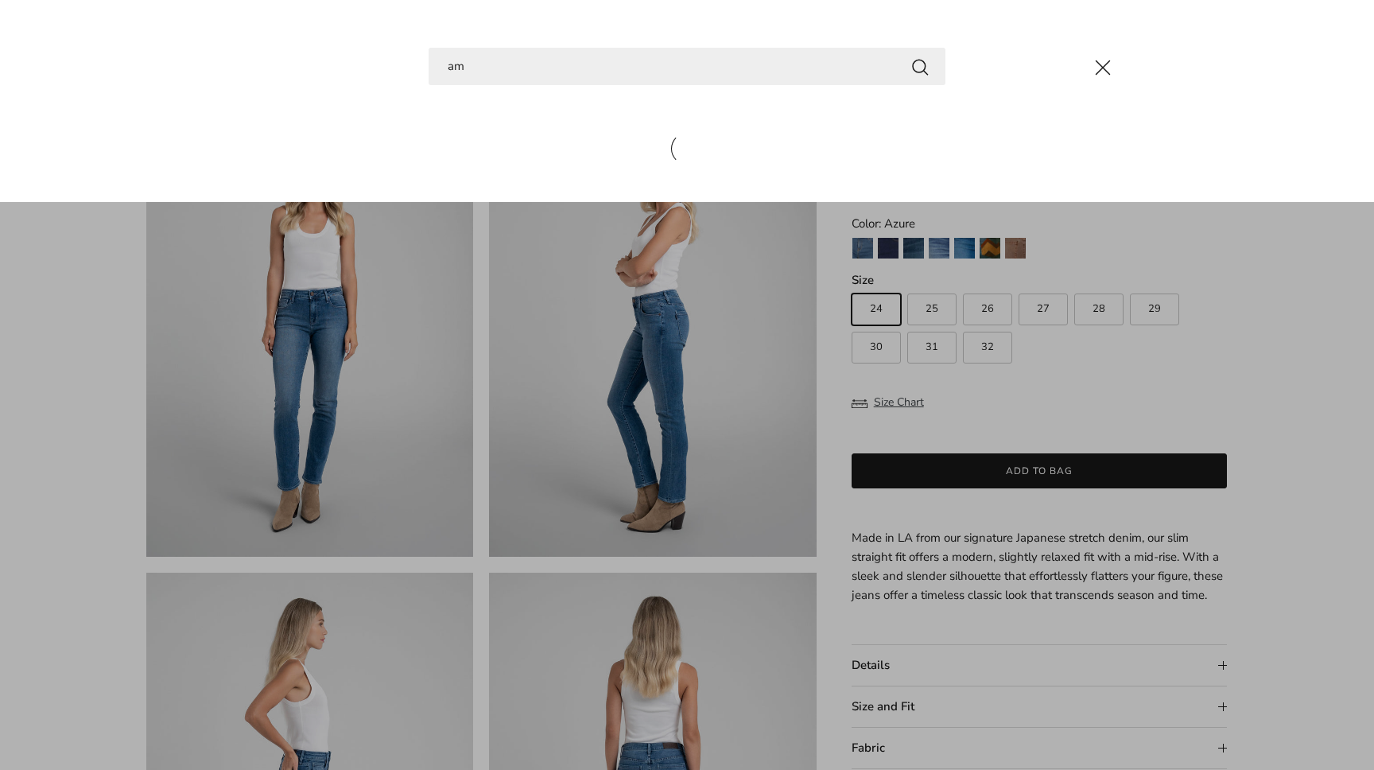
type input "a"
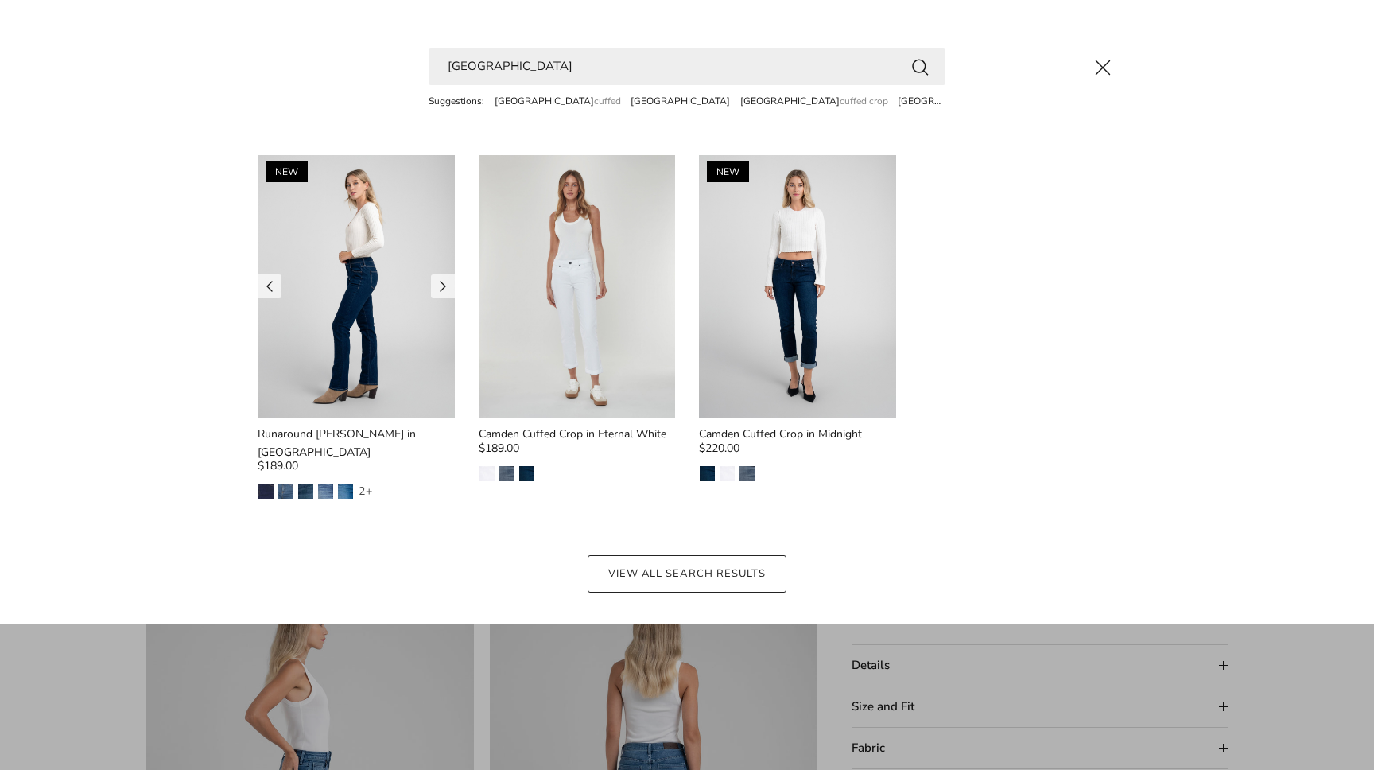
type input "[GEOGRAPHIC_DATA]"
click at [332, 313] on img at bounding box center [356, 286] width 197 height 262
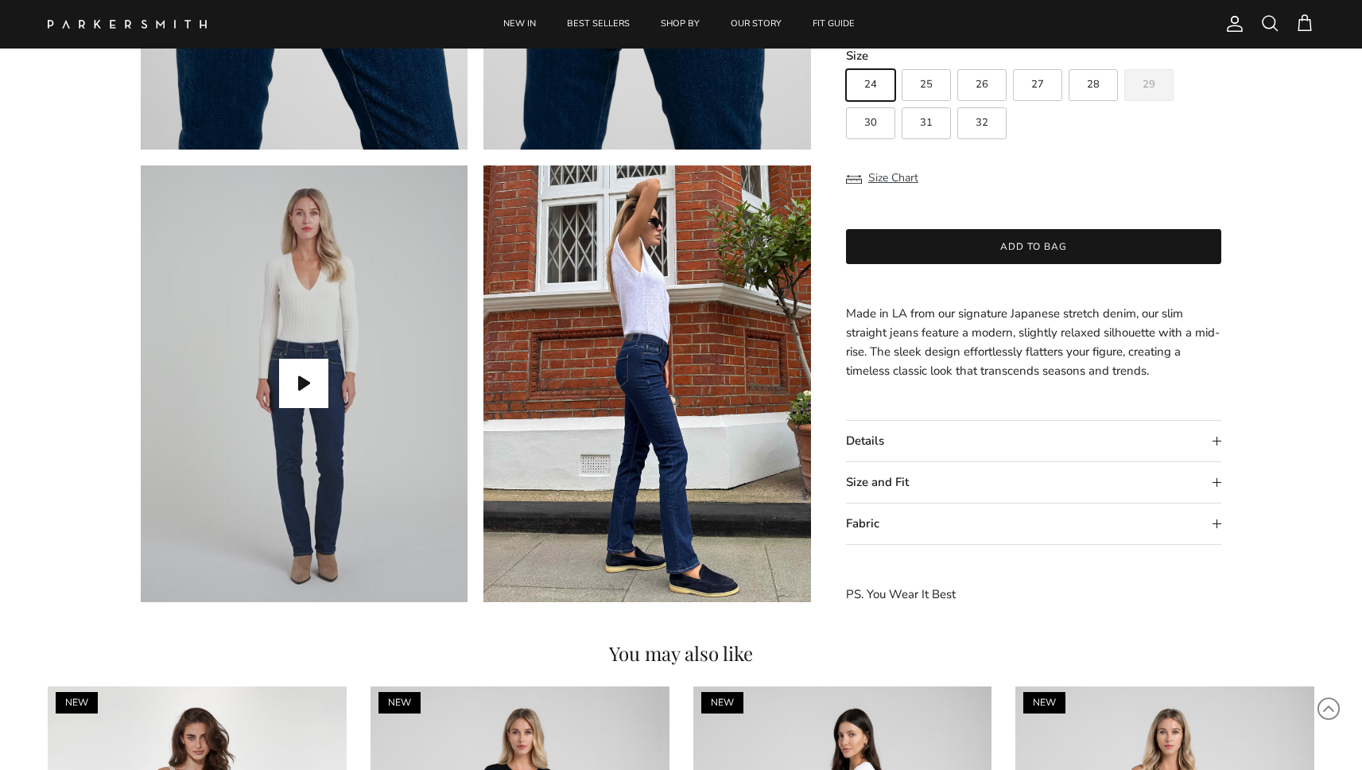
scroll to position [1297, 0]
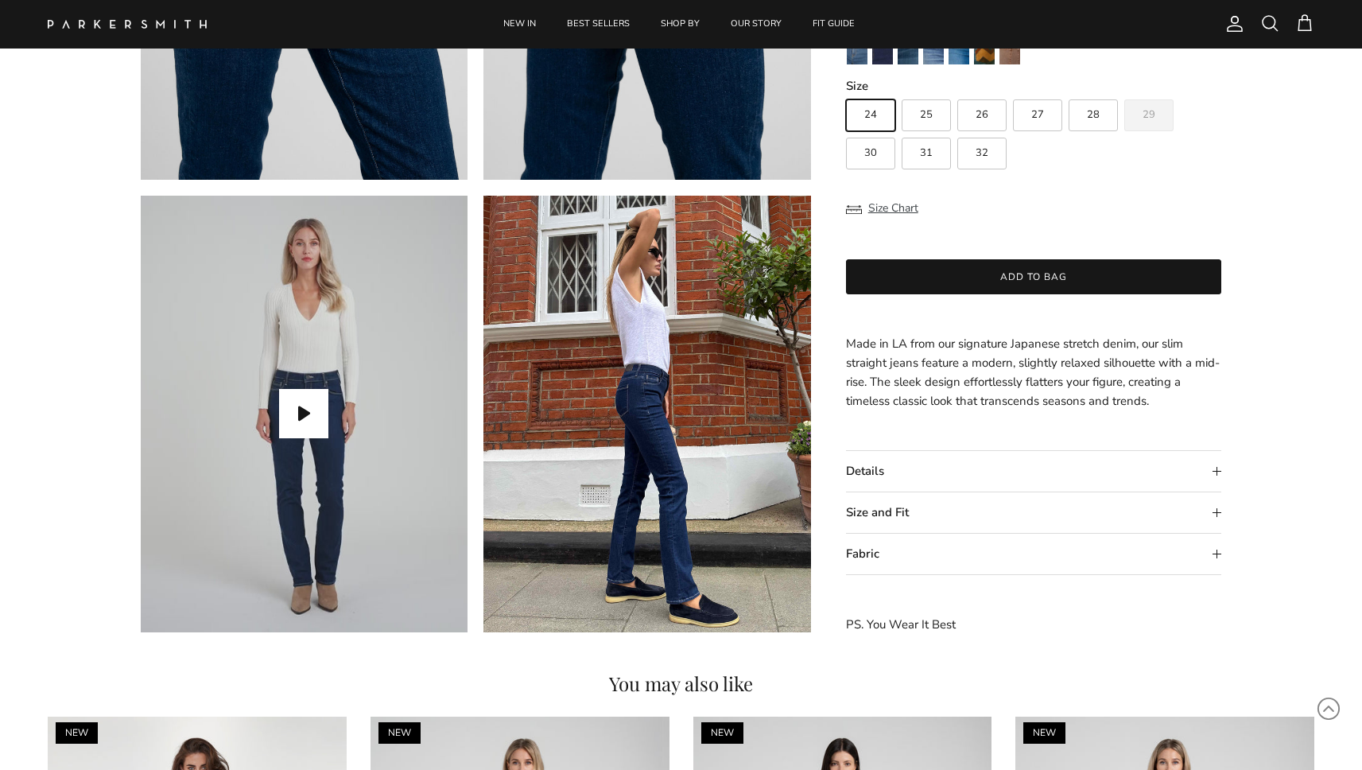
click at [891, 471] on summary "Details" at bounding box center [1034, 471] width 376 height 41
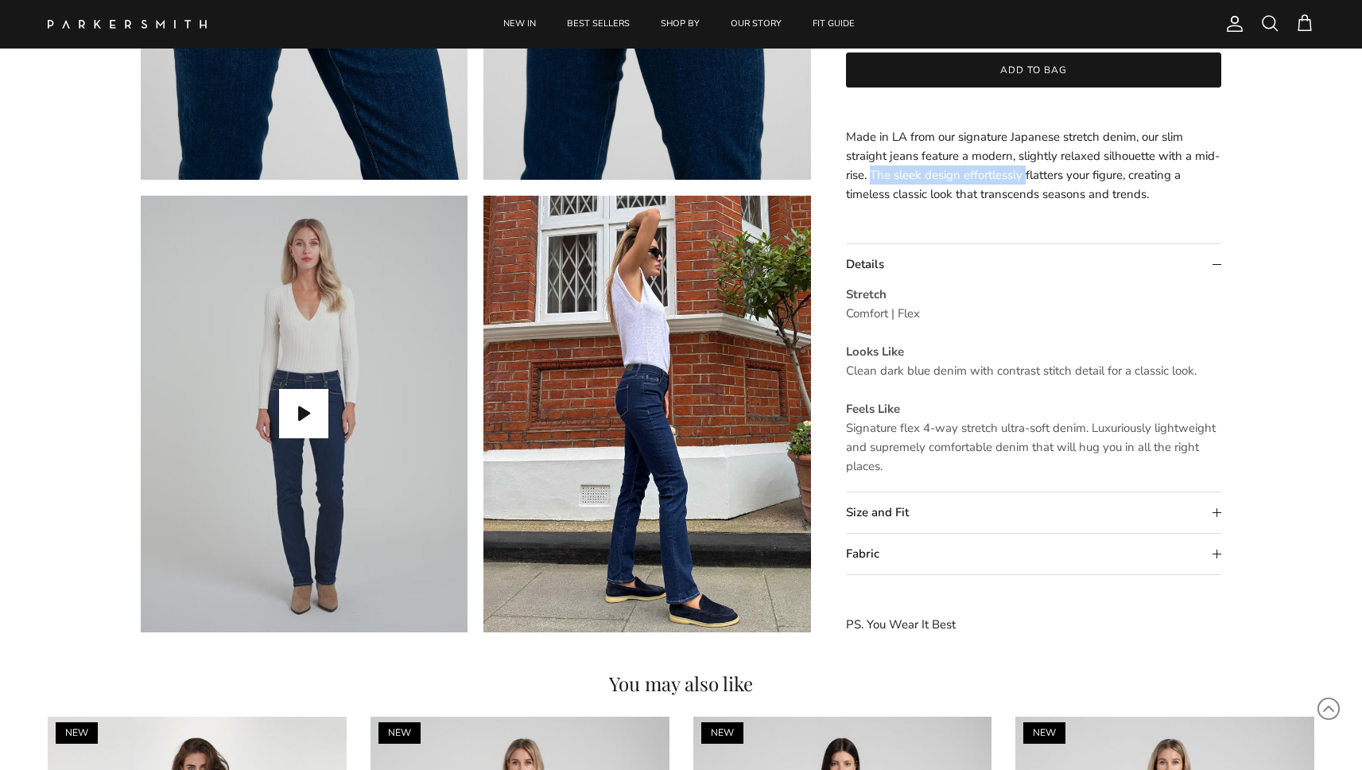
drag, startPoint x: 872, startPoint y: 175, endPoint x: 1028, endPoint y: 175, distance: 155.8
click at [1028, 175] on p "Made in LA from our signature Japanese stretch denim, our slim straight jeans f…" at bounding box center [1034, 165] width 376 height 76
click at [962, 184] on p "Made in LA from our signature Japanese stretch denim, our slim straight jeans f…" at bounding box center [1034, 165] width 376 height 76
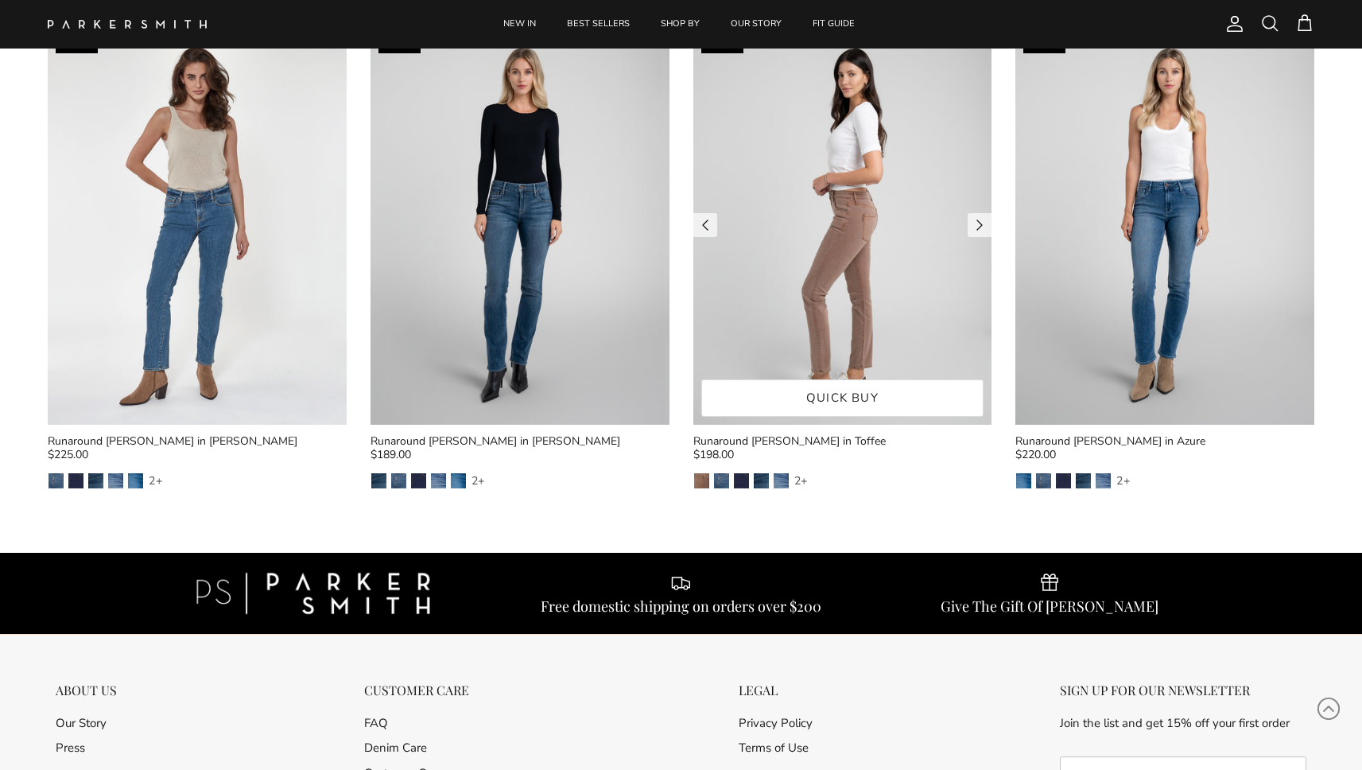
scroll to position [1961, 0]
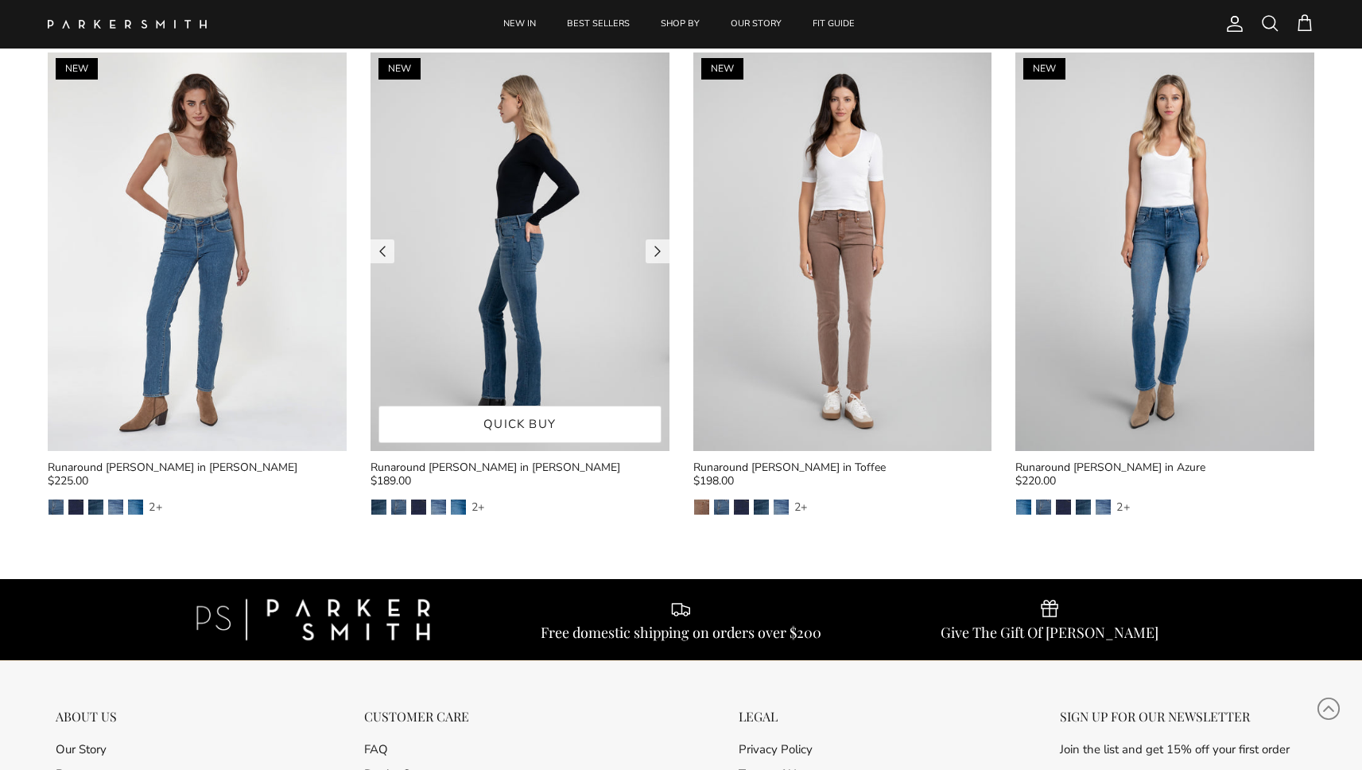
click at [587, 271] on img at bounding box center [519, 251] width 299 height 398
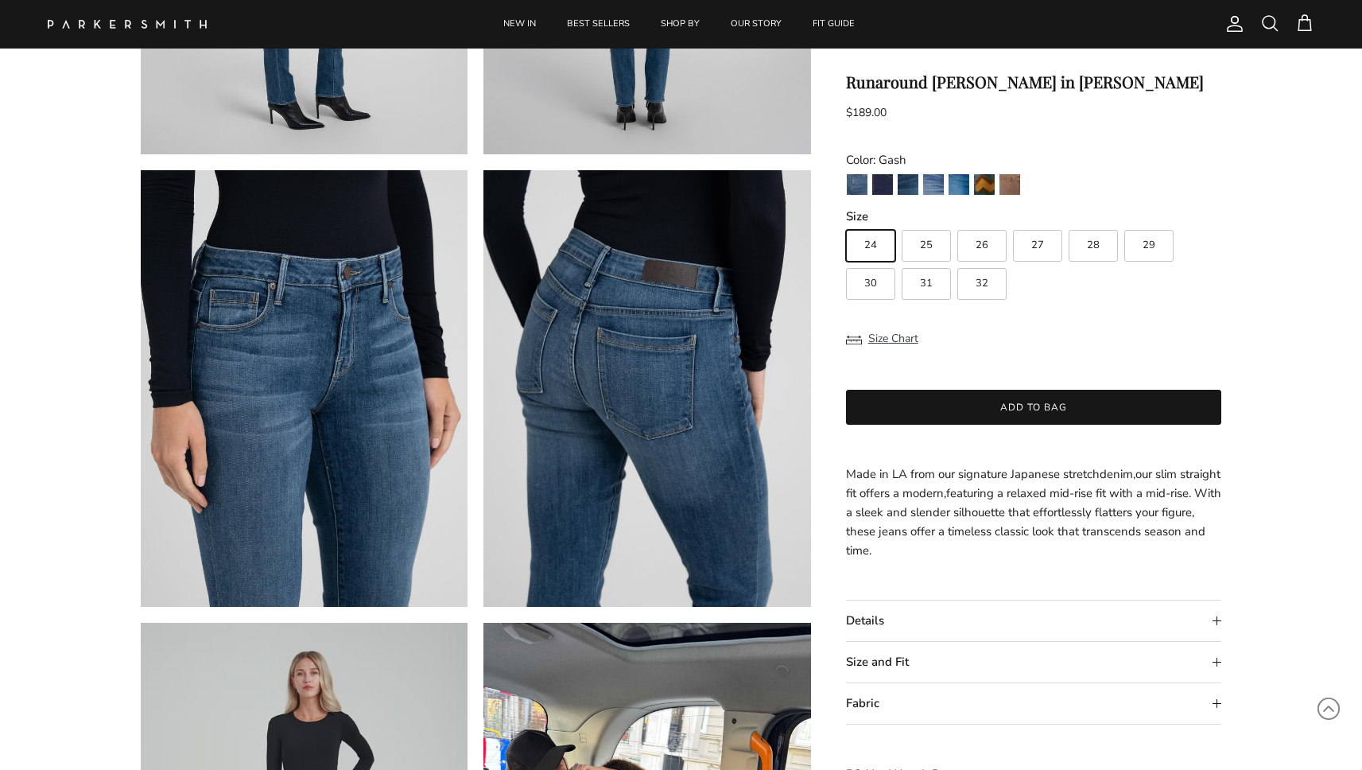
scroll to position [705, 0]
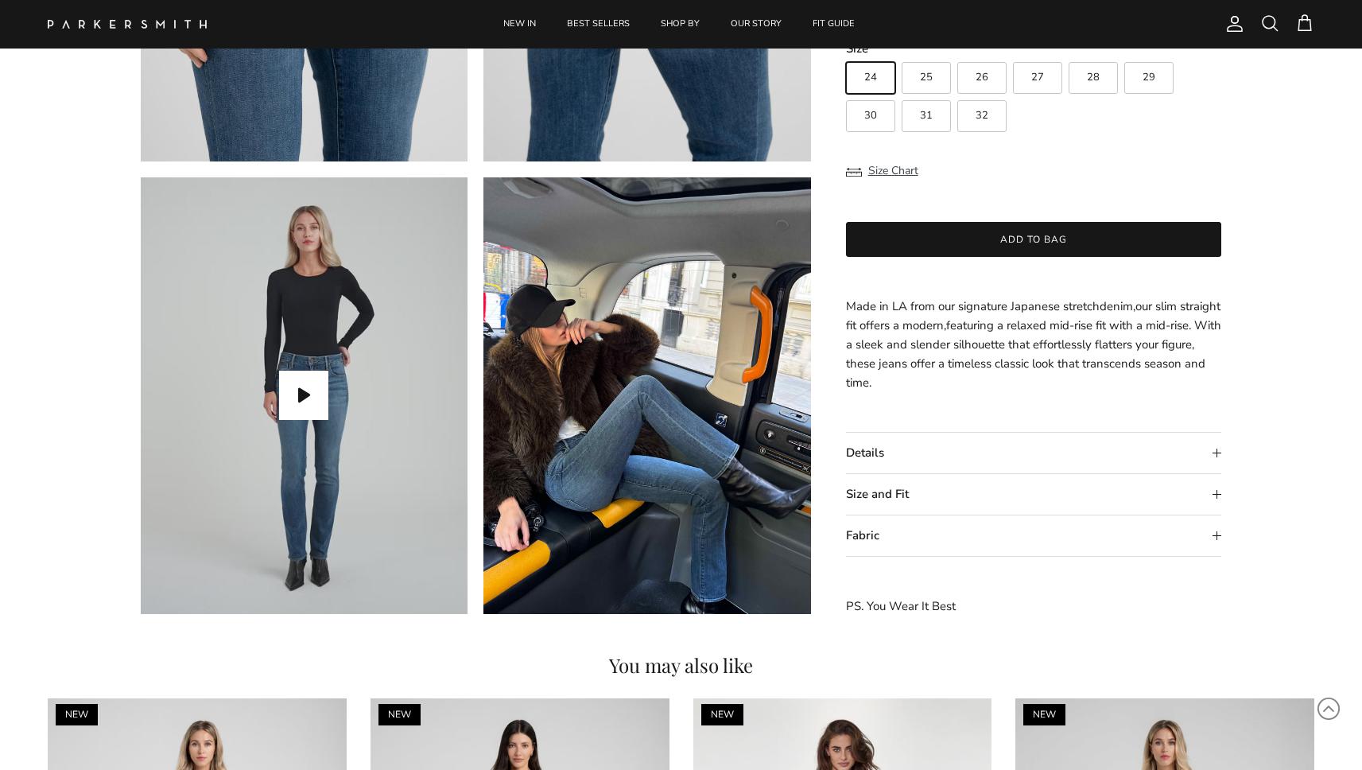
click at [882, 448] on summary "Details" at bounding box center [1034, 452] width 376 height 41
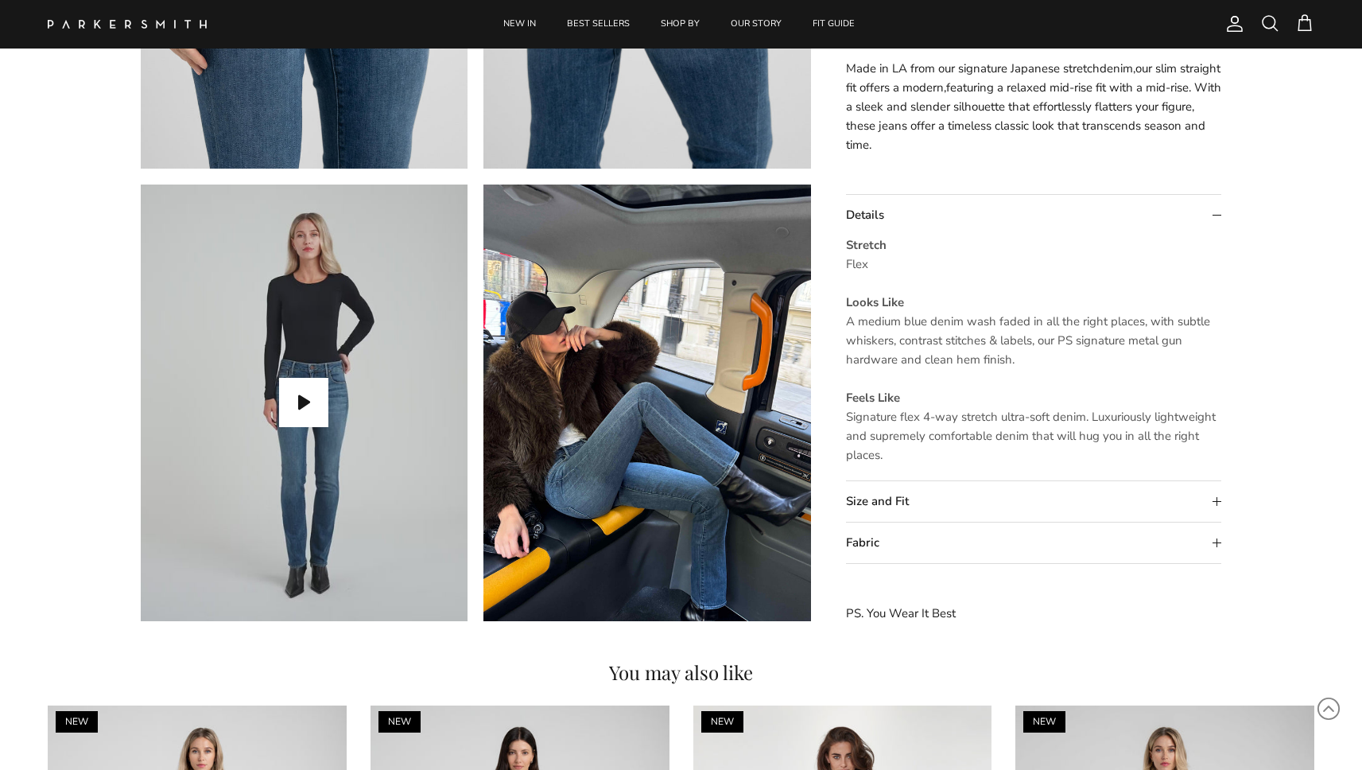
scroll to position [1309, 0]
click at [883, 501] on summary "Size and Fit" at bounding box center [1034, 501] width 376 height 41
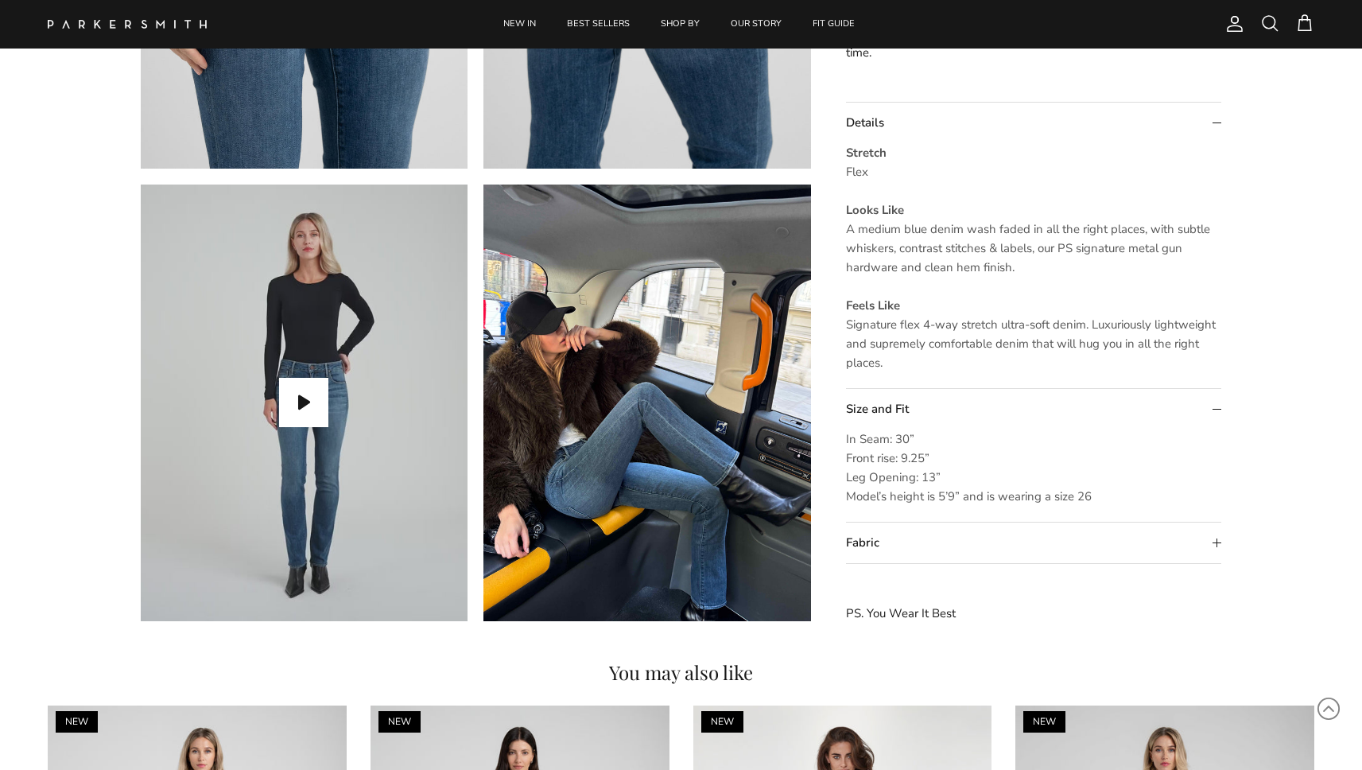
click at [879, 537] on summary "Fabric" at bounding box center [1034, 542] width 376 height 41
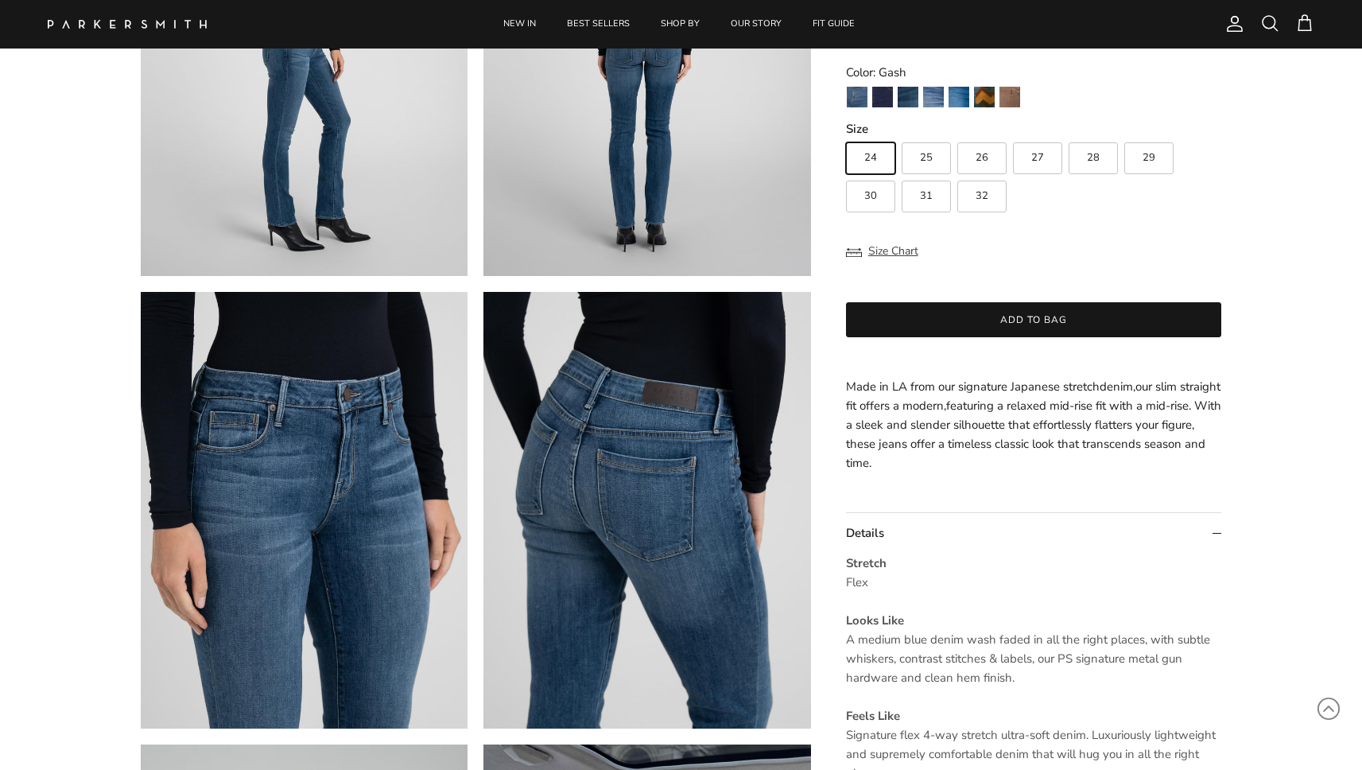
scroll to position [523, 0]
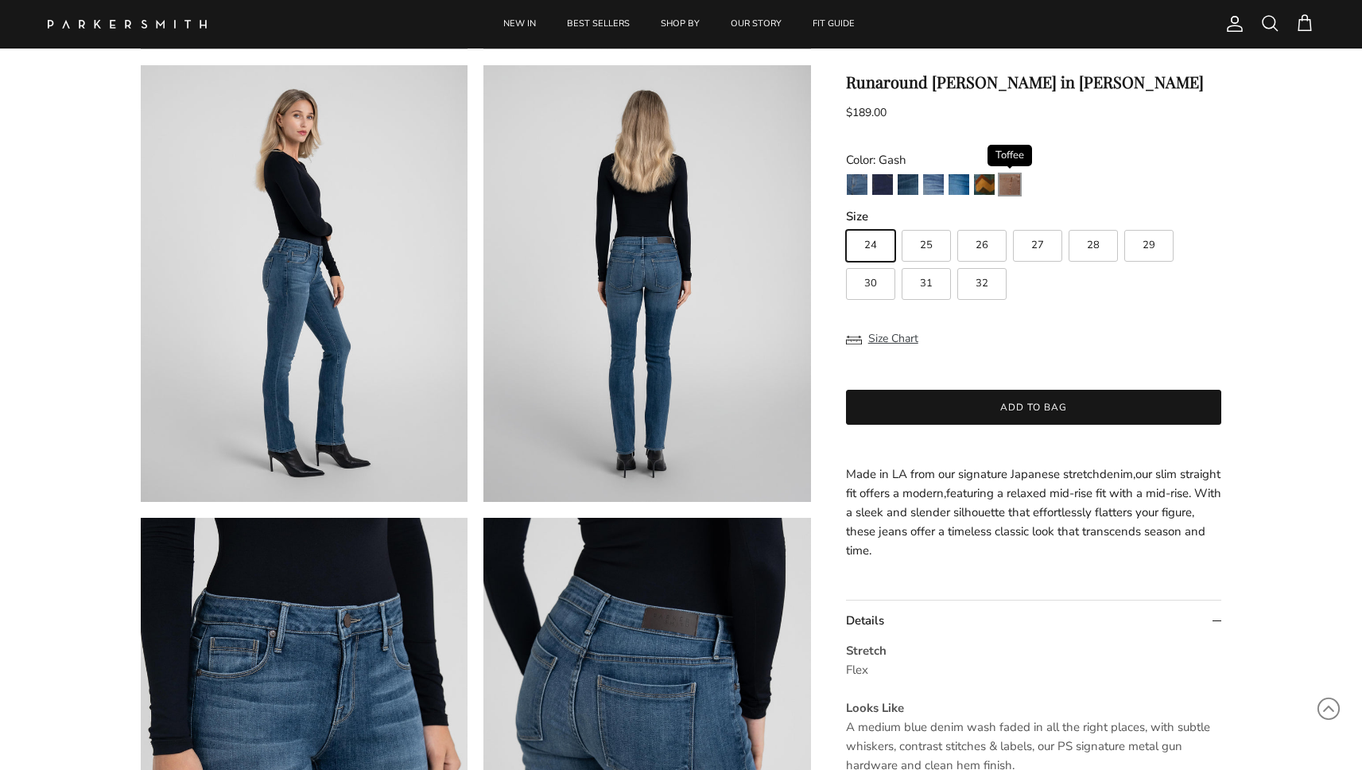
click at [1013, 178] on img "Toffee" at bounding box center [1009, 184] width 21 height 21
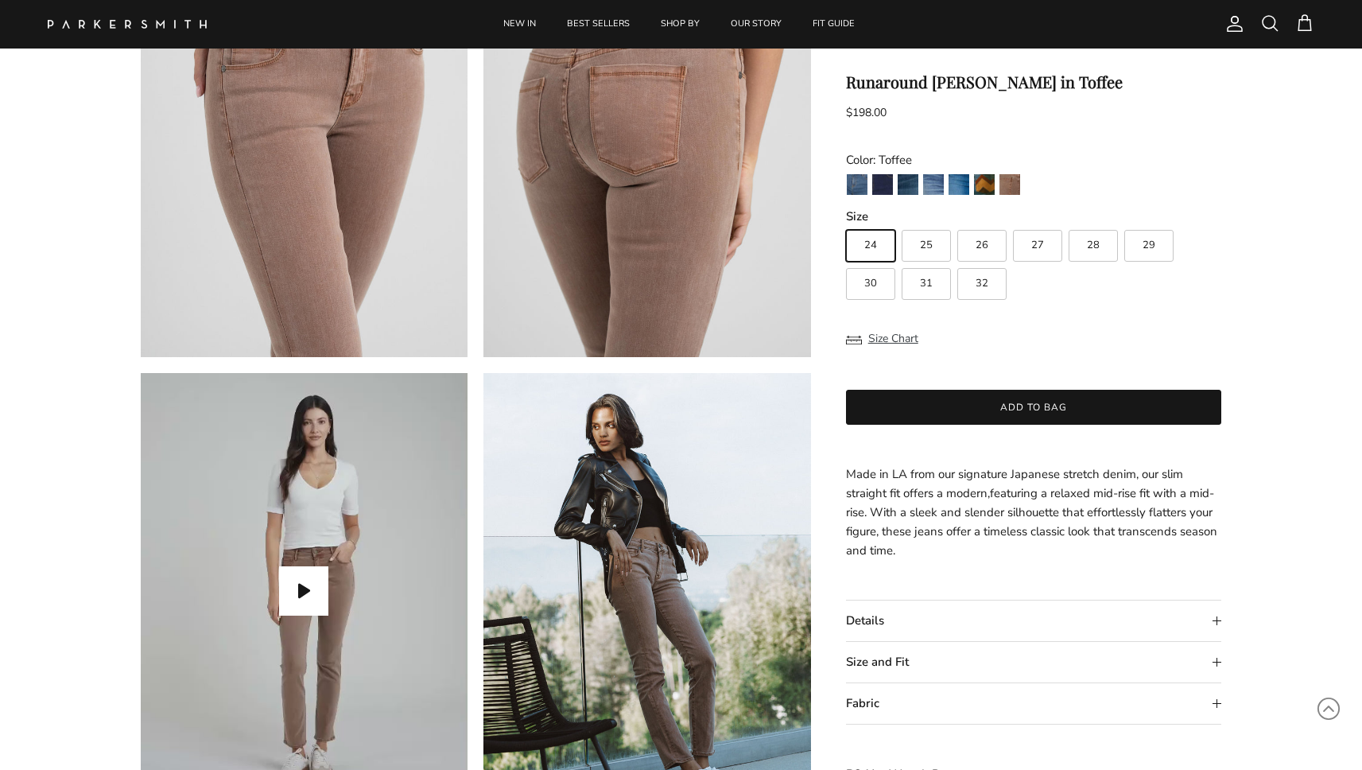
scroll to position [1120, 0]
click at [893, 505] on p "Made in LA from our signature Japanese stretch denim, our slim straight fit off…" at bounding box center [1034, 511] width 376 height 95
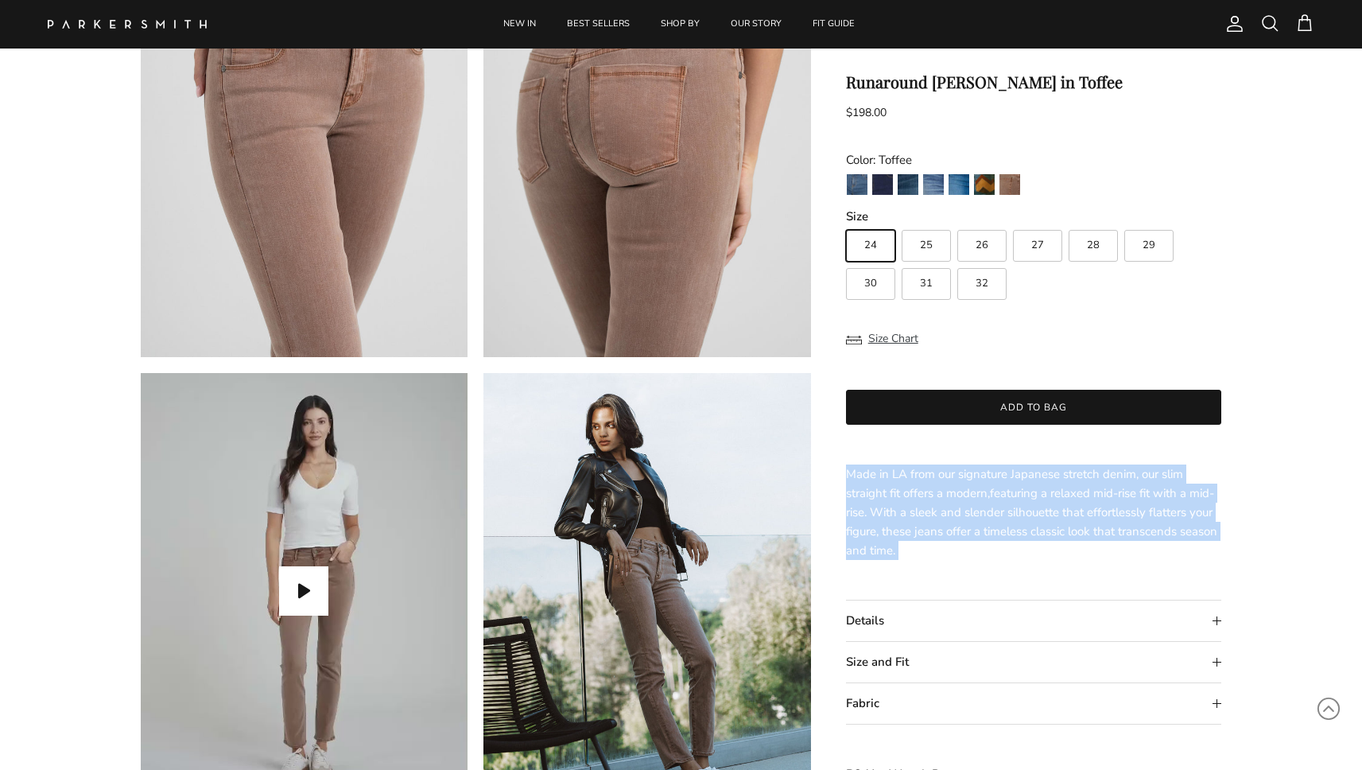
drag, startPoint x: 910, startPoint y: 560, endPoint x: 835, endPoint y: 459, distance: 126.1
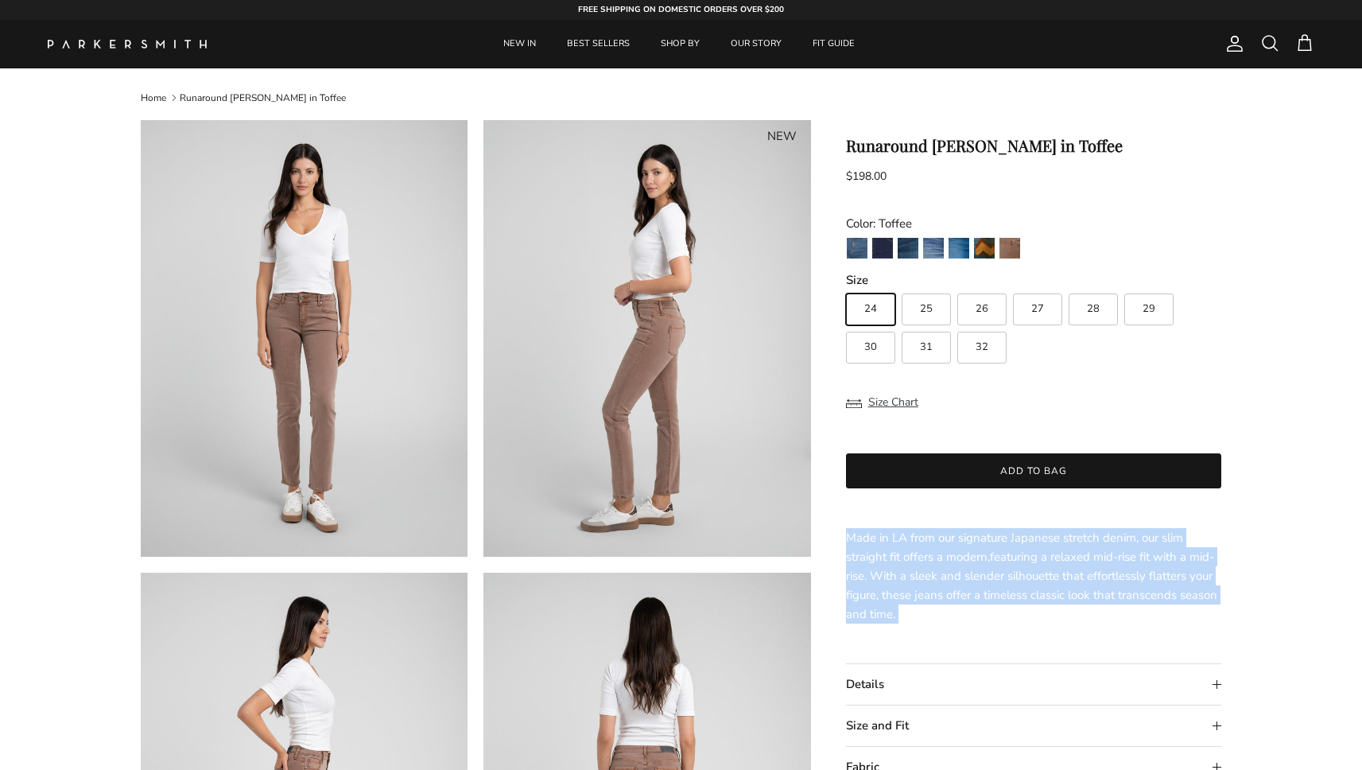
scroll to position [0, 0]
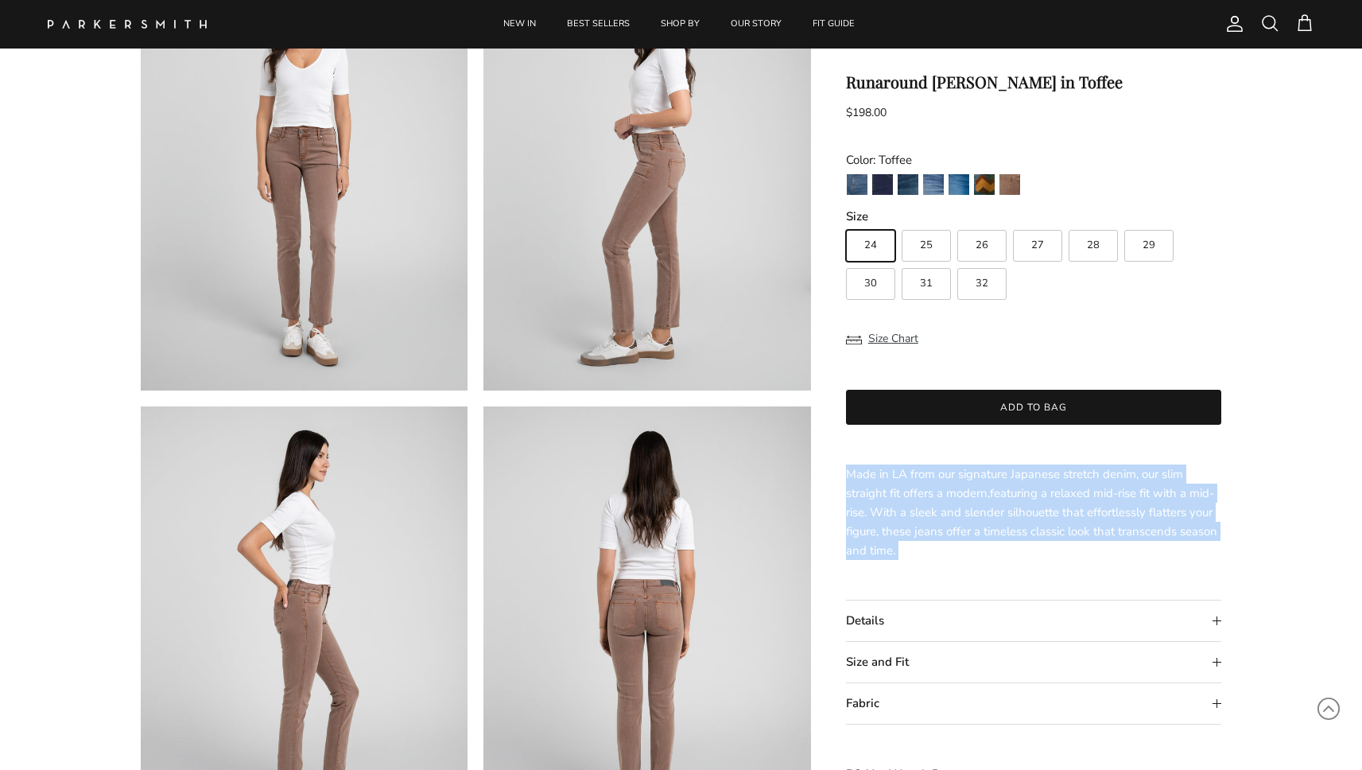
click at [916, 467] on p "Made in LA from our signature Japanese stretch denim, our slim straight fit off…" at bounding box center [1034, 511] width 376 height 95
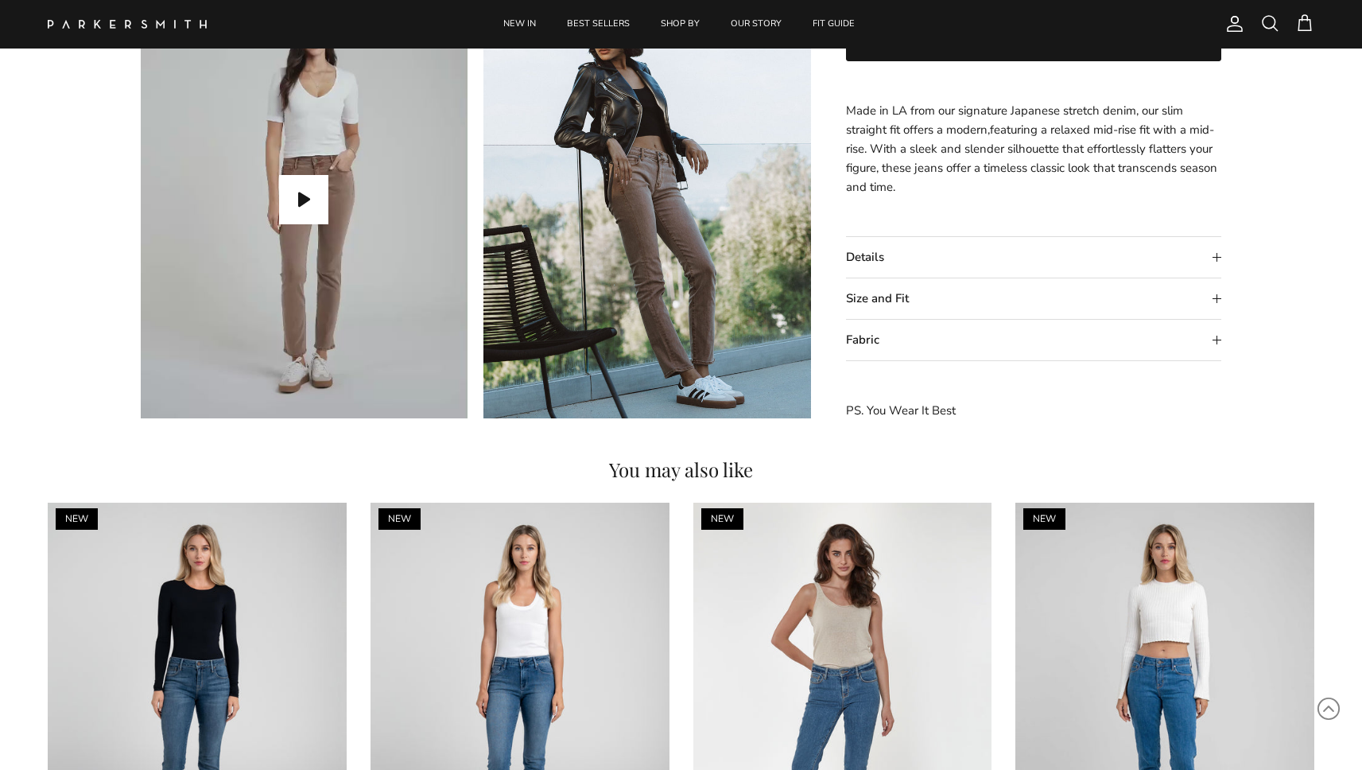
scroll to position [1550, 0]
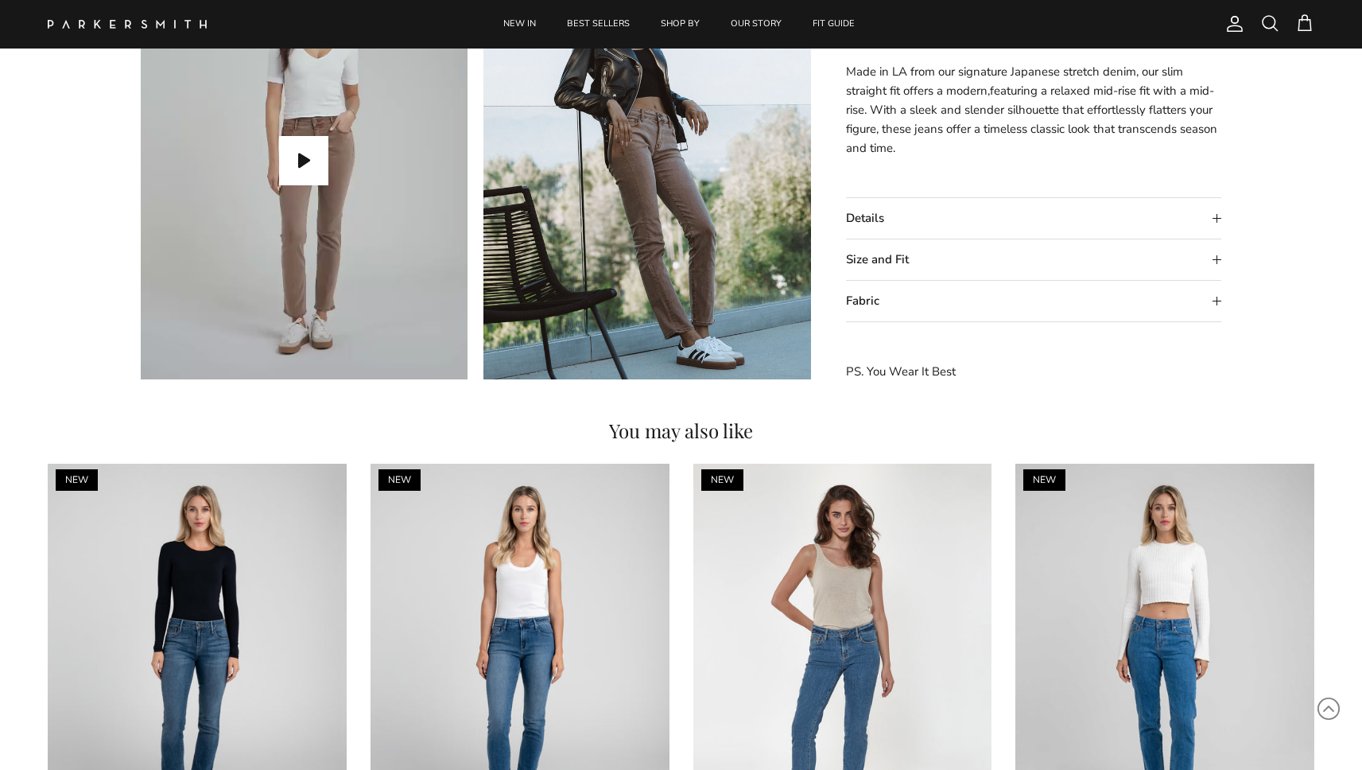
click at [882, 222] on summary "Details" at bounding box center [1034, 218] width 376 height 41
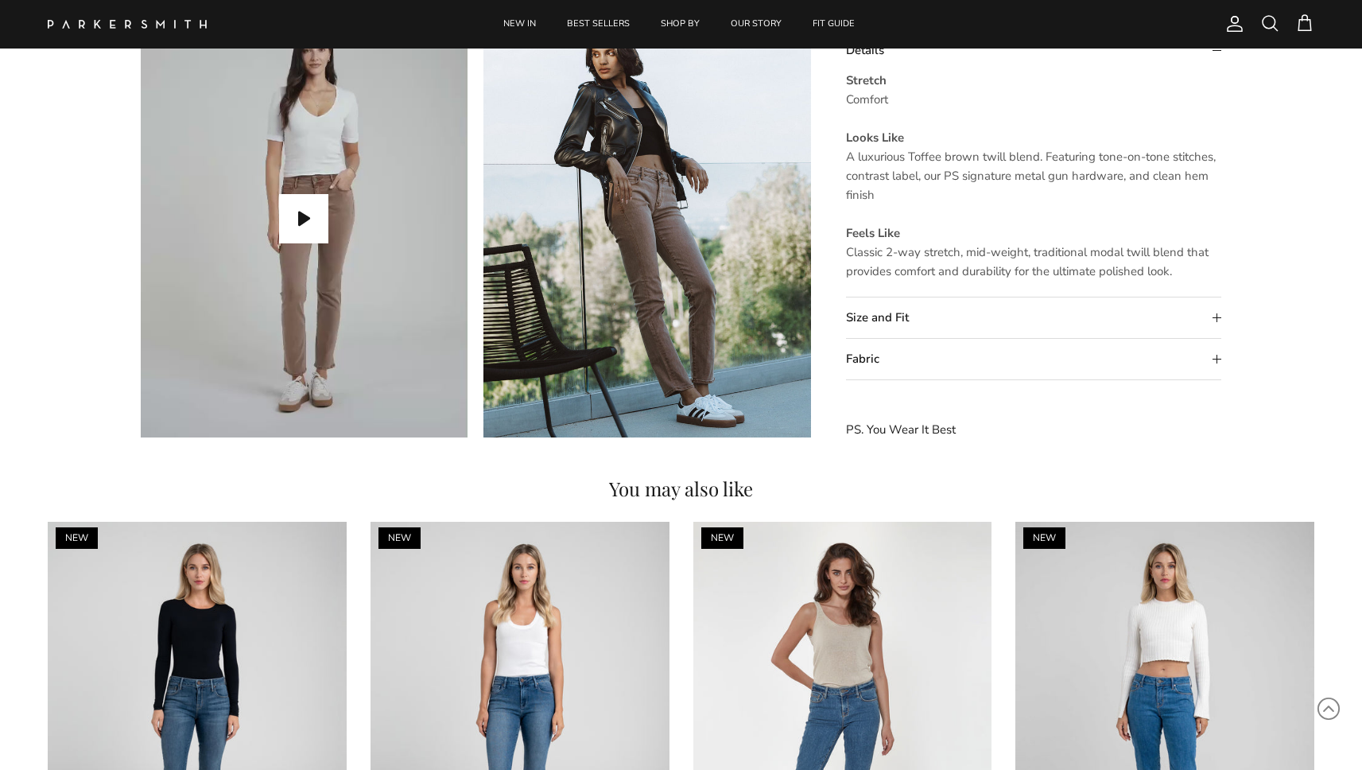
scroll to position [1481, 0]
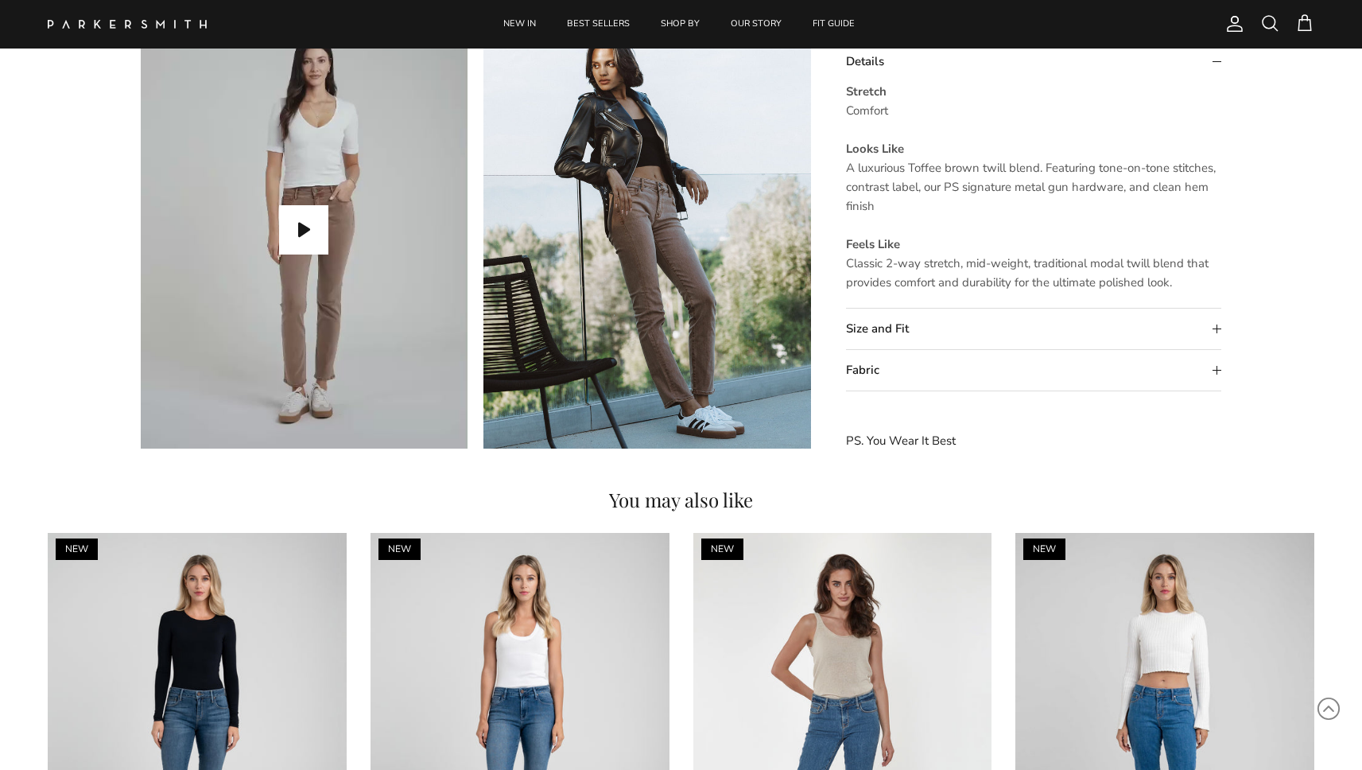
click at [859, 328] on summary "Size and Fit" at bounding box center [1034, 328] width 376 height 41
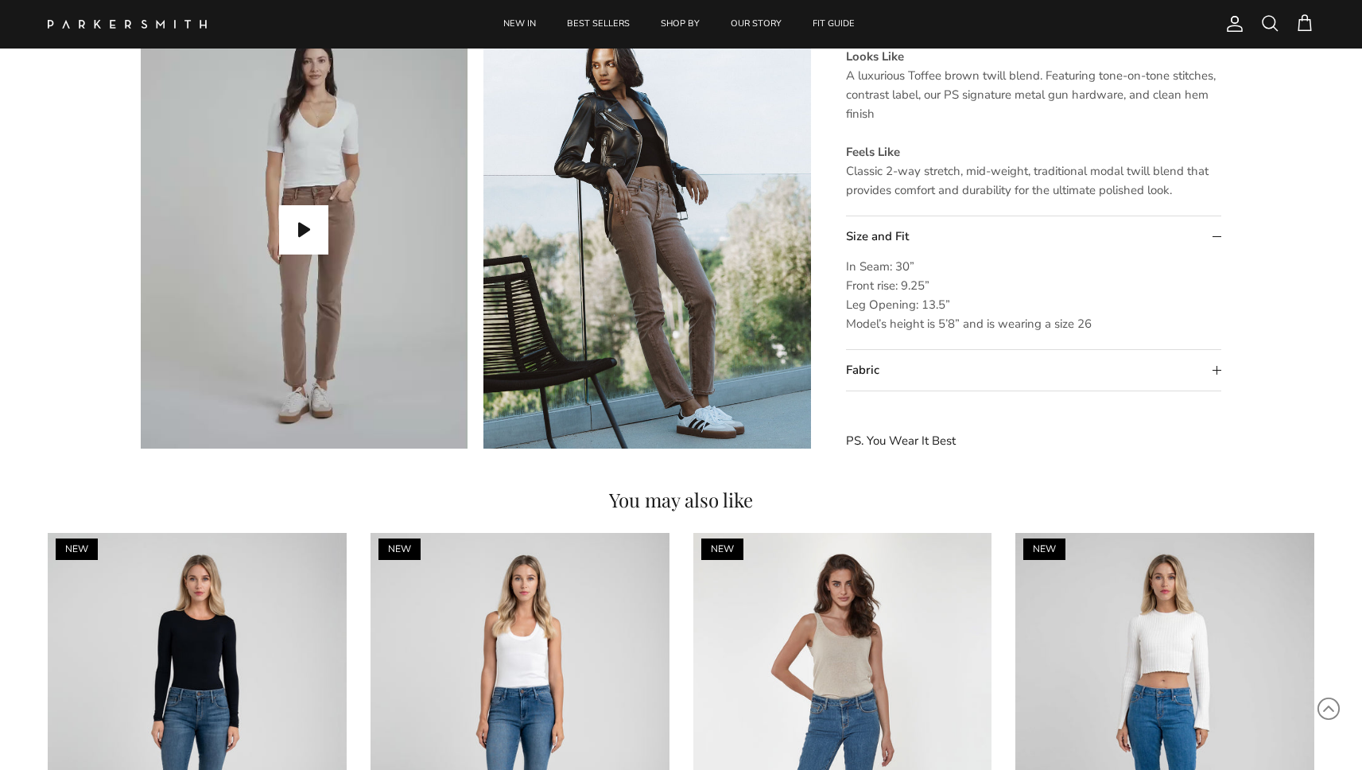
click at [861, 374] on summary "Fabric" at bounding box center [1034, 370] width 376 height 41
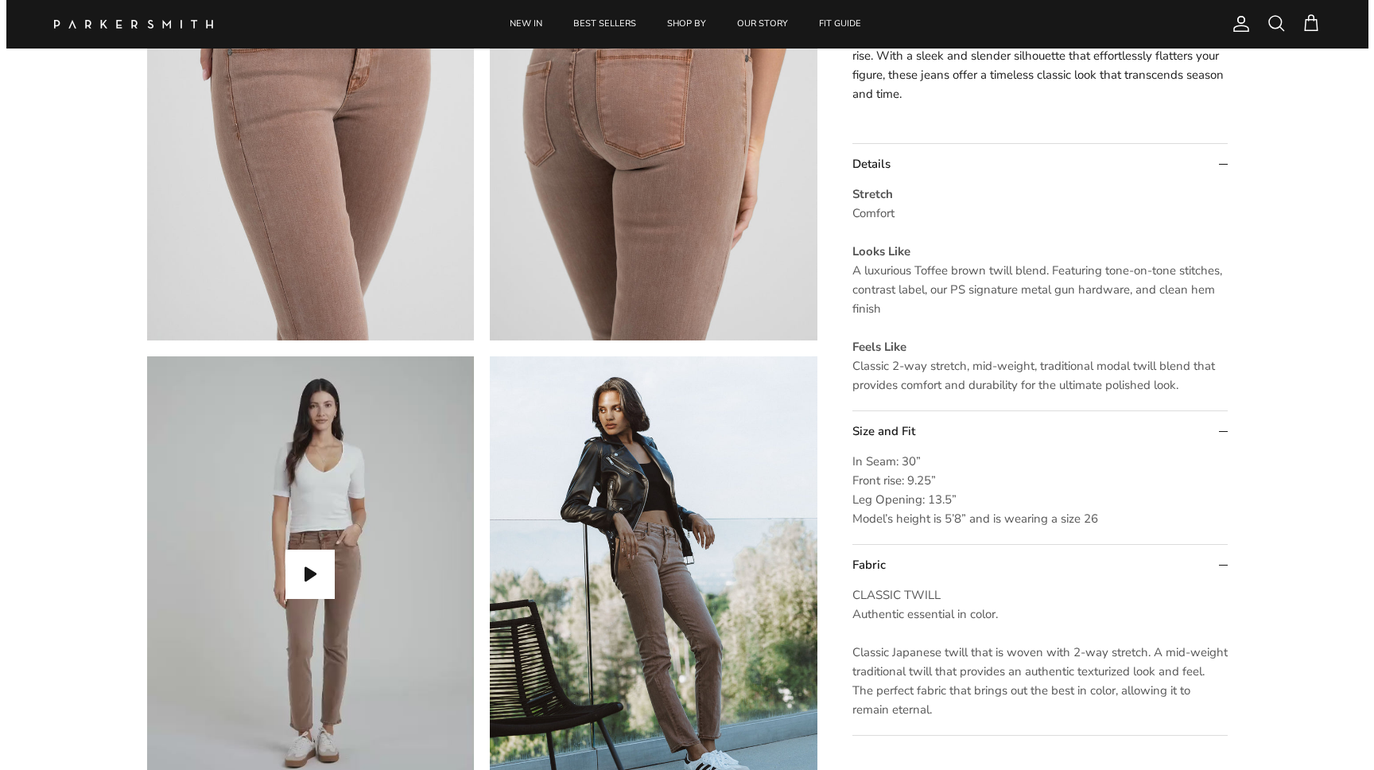
scroll to position [1273, 0]
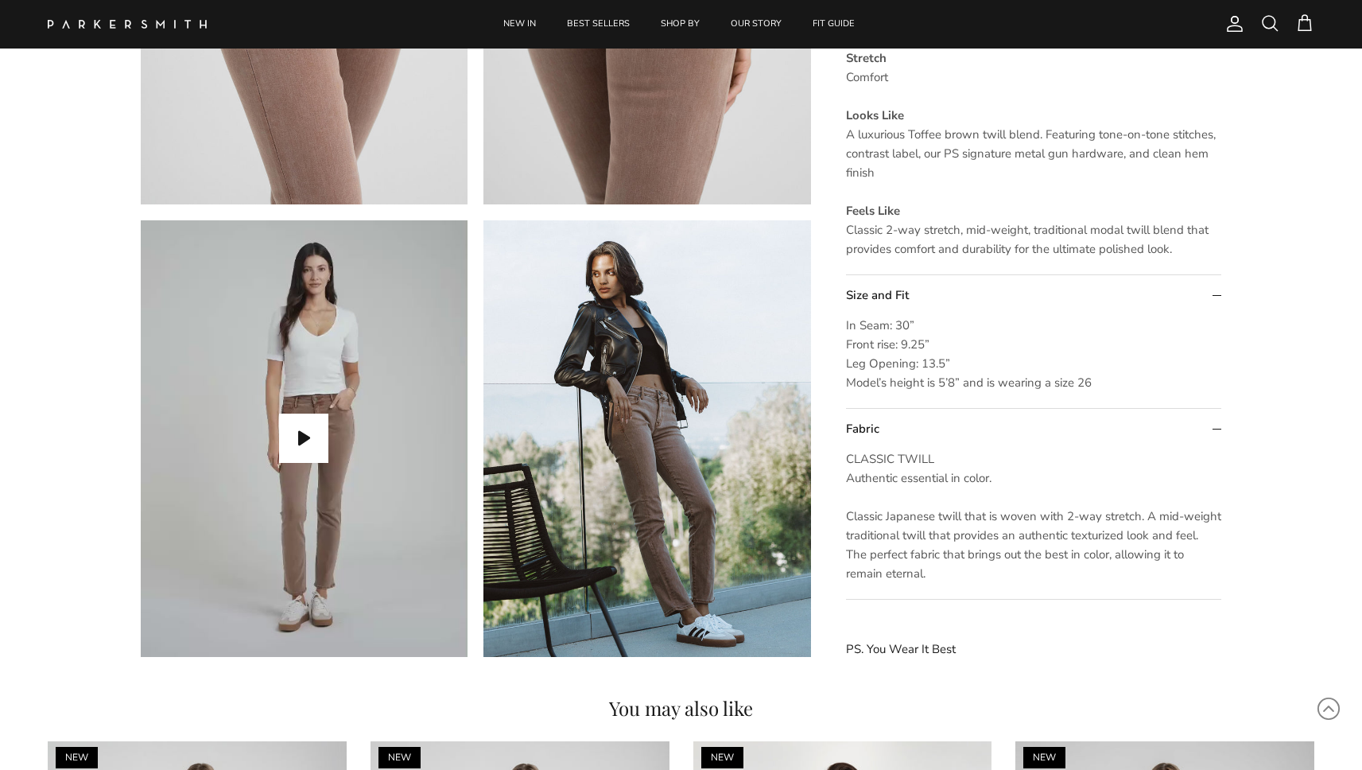
click at [1266, 24] on span at bounding box center [1269, 23] width 19 height 19
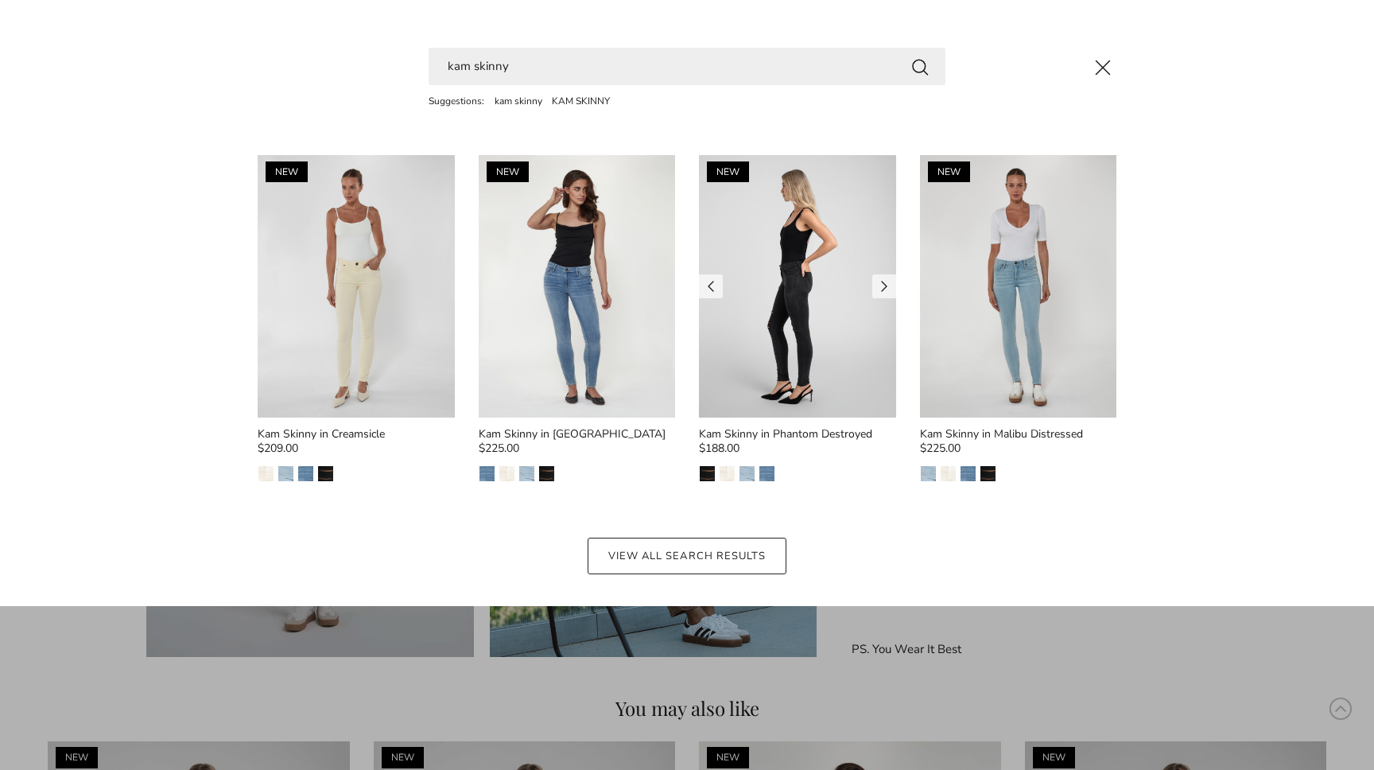
type input "kam skinny"
click at [754, 303] on img at bounding box center [797, 286] width 197 height 262
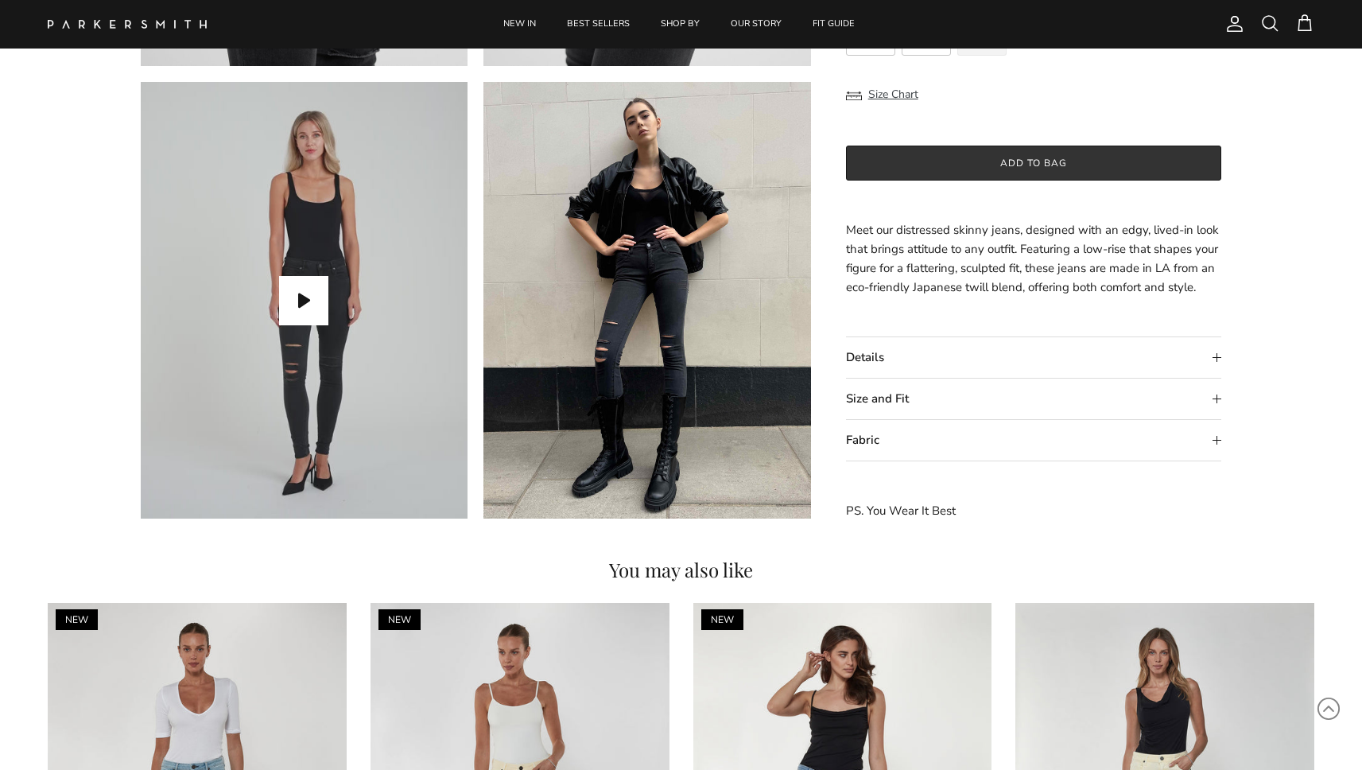
scroll to position [1214, 0]
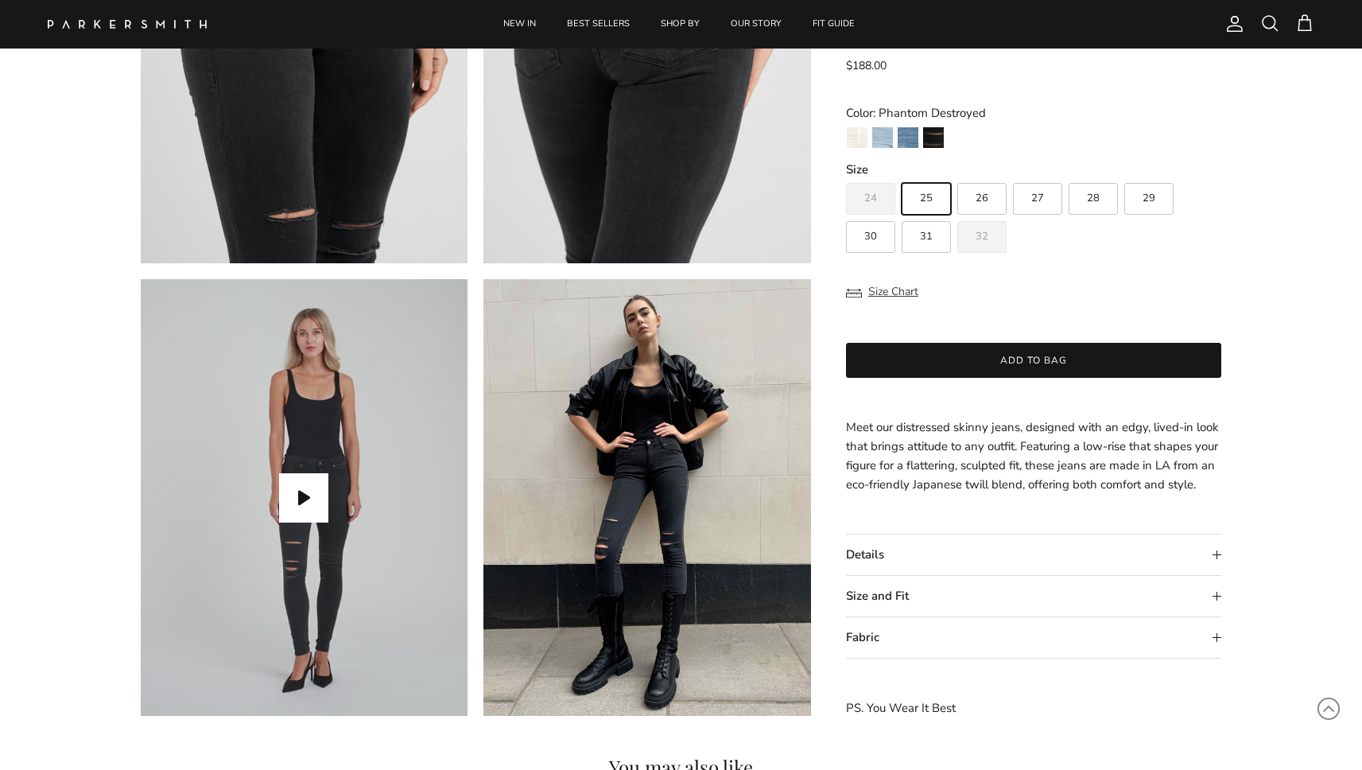
click at [873, 552] on summary "Details" at bounding box center [1034, 554] width 376 height 41
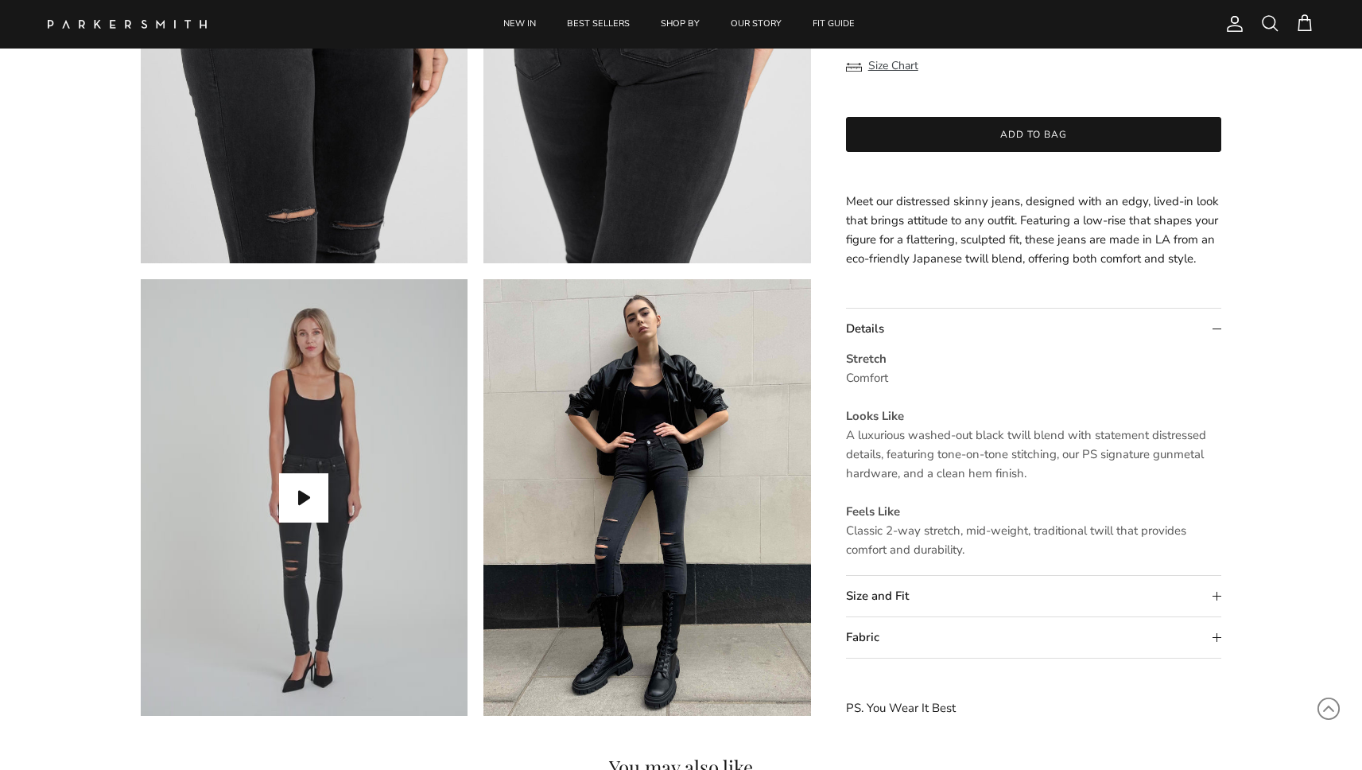
click at [868, 597] on summary "Size and Fit" at bounding box center [1034, 596] width 376 height 41
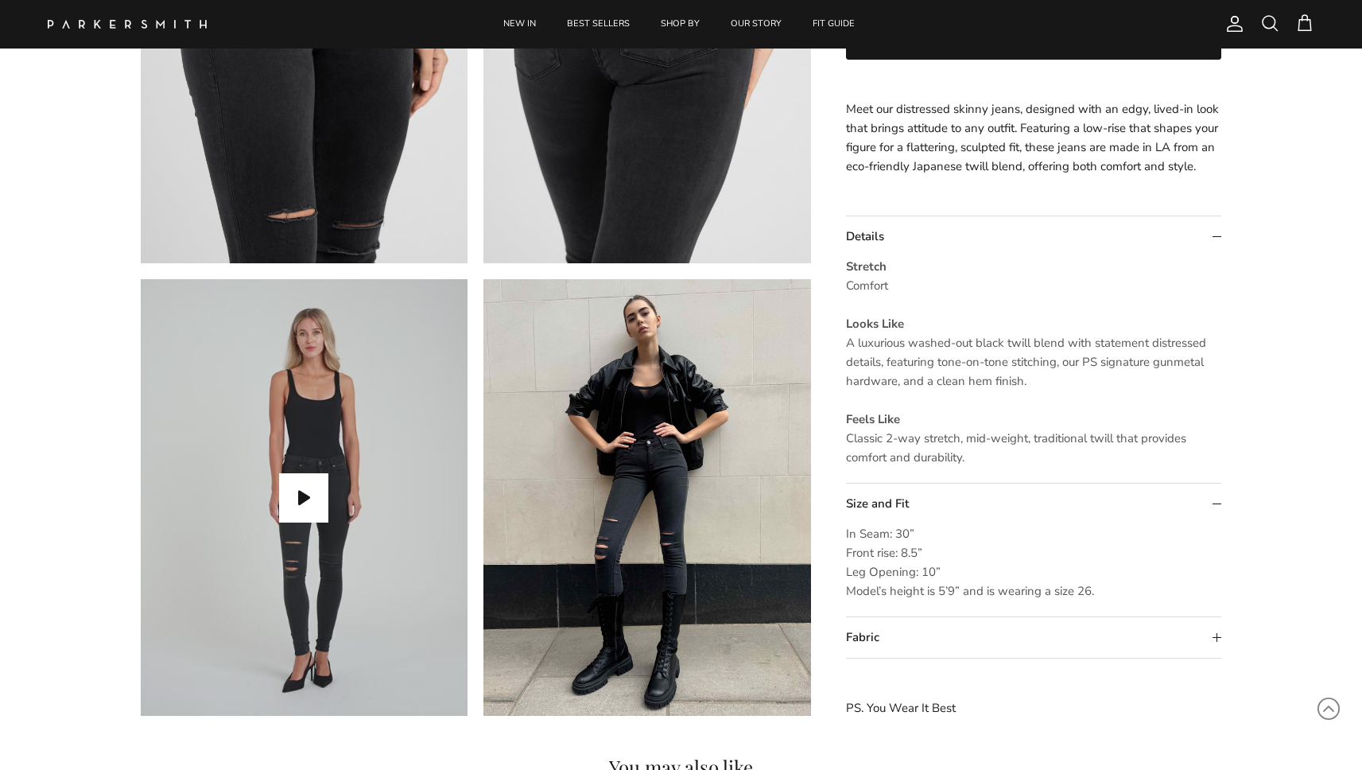
click at [867, 638] on summary "Fabric" at bounding box center [1034, 637] width 376 height 41
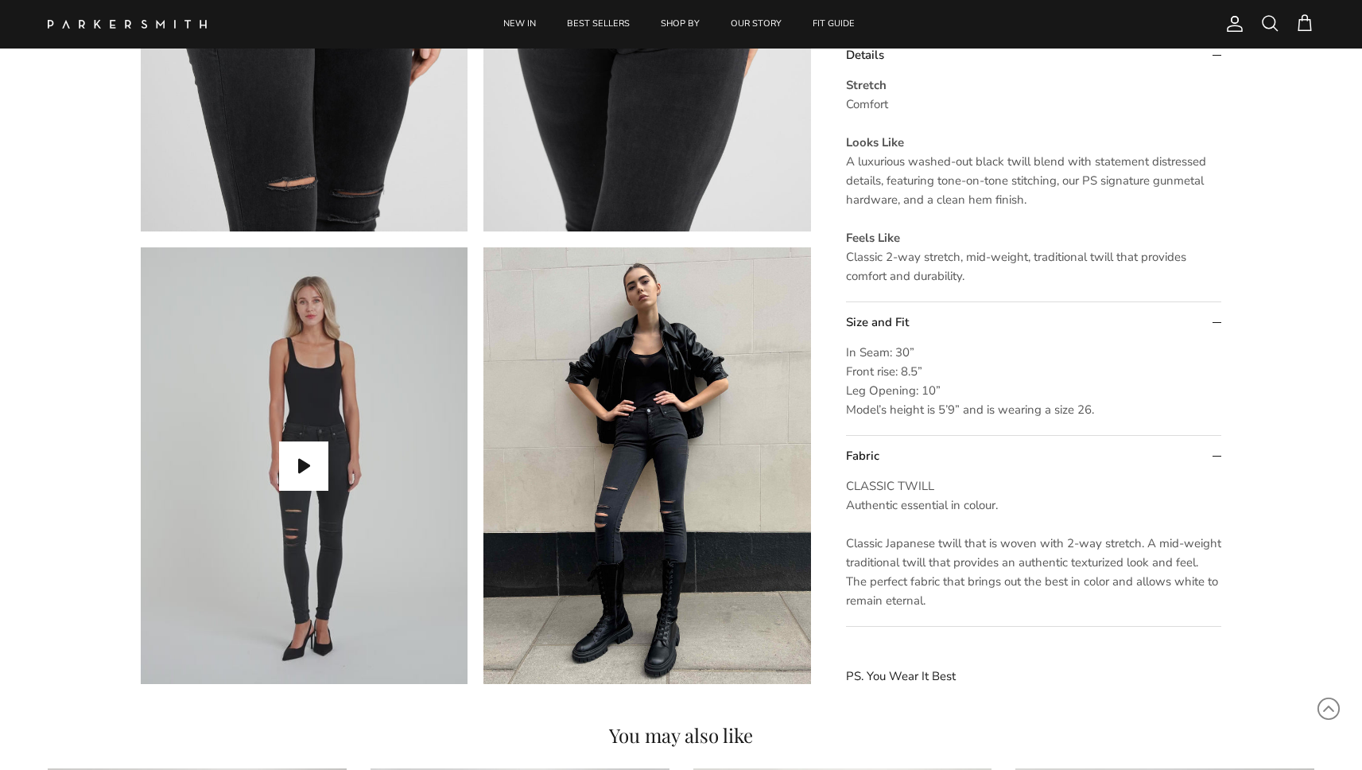
scroll to position [1249, 0]
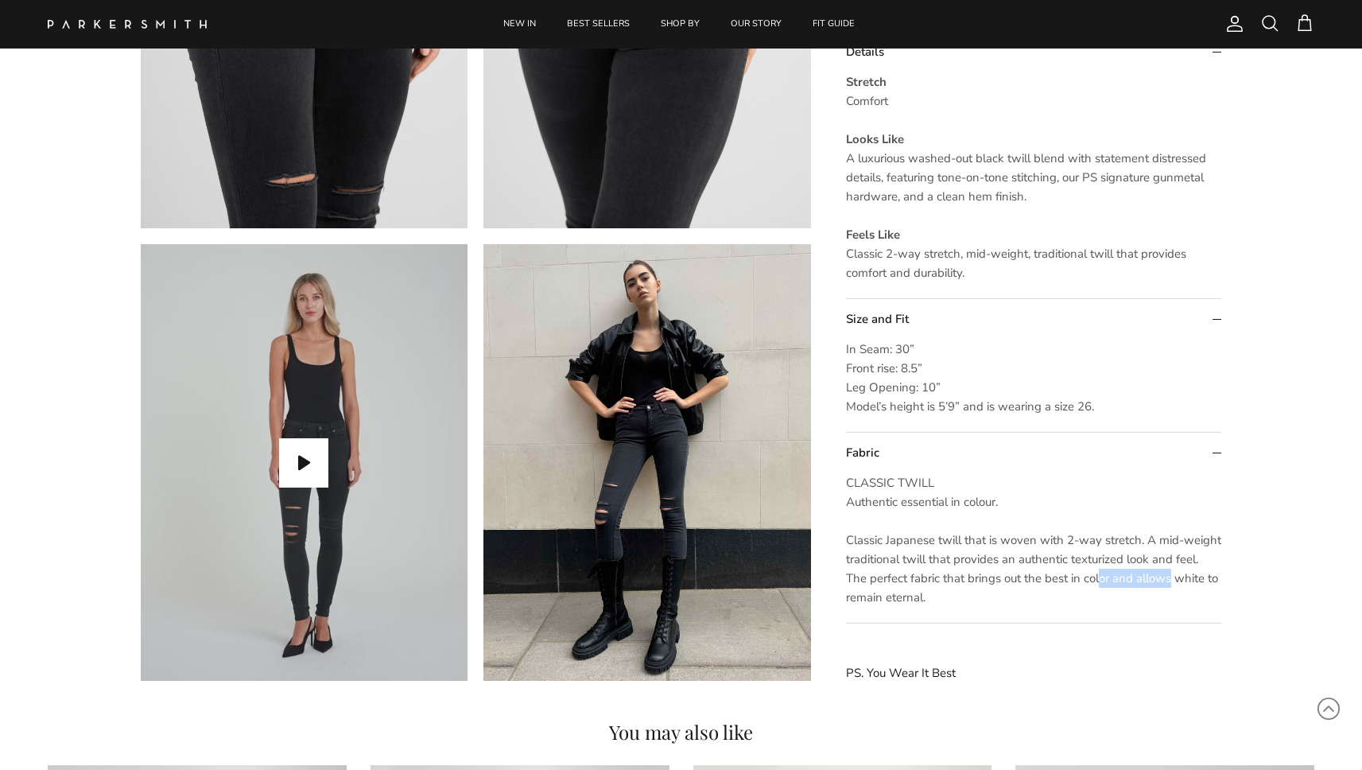
drag, startPoint x: 1093, startPoint y: 573, endPoint x: 1167, endPoint y: 573, distance: 73.9
click at [1165, 573] on span "CLASSIC TWILL Authentic essential in colour. Classic Japanese twill that is wov…" at bounding box center [1033, 540] width 375 height 130
drag, startPoint x: 1203, startPoint y: 578, endPoint x: 1151, endPoint y: 578, distance: 51.7
click at [1150, 578] on span "CLASSIC TWILL Authentic essential in colour. Classic Japanese twill that is wov…" at bounding box center [1033, 540] width 375 height 130
drag, startPoint x: 925, startPoint y: 603, endPoint x: 837, endPoint y: 452, distance: 175.2
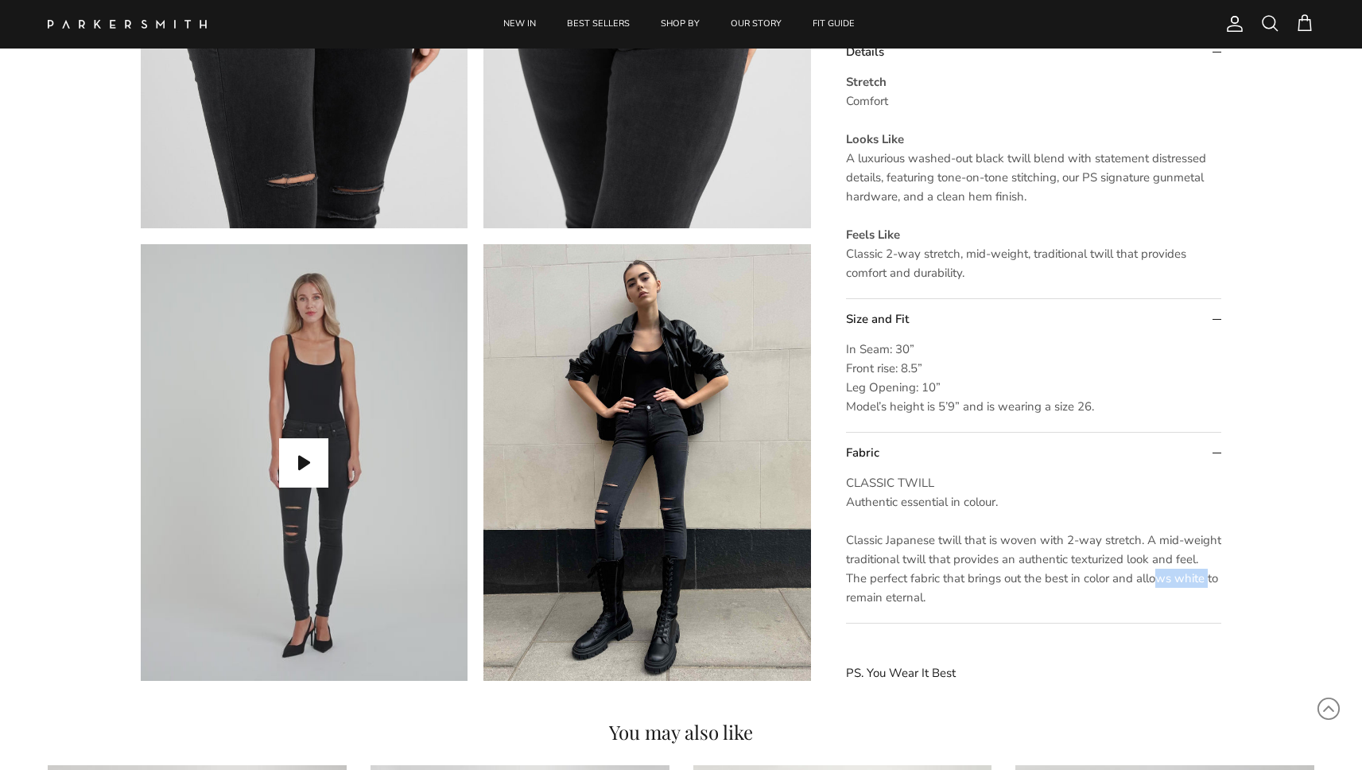
click at [909, 553] on span "CLASSIC TWILL Authentic essential in colour. Classic Japanese twill that is wov…" at bounding box center [1033, 540] width 375 height 130
drag, startPoint x: 931, startPoint y: 601, endPoint x: 837, endPoint y: 440, distance: 186.0
copy details "Fabric CLASSIC TWILL Authentic essential in colour. Classic Japanese twill that…"
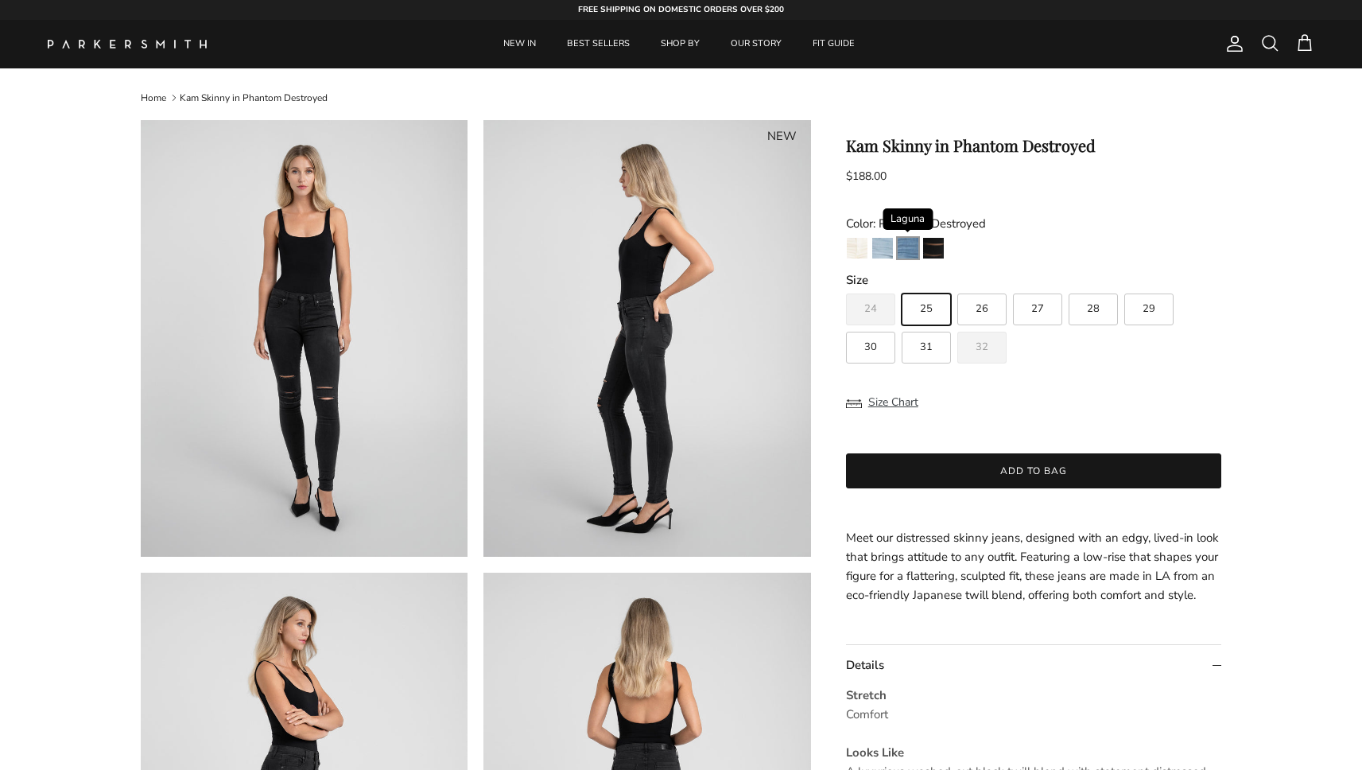
scroll to position [0, 0]
click at [852, 245] on img "Creamsickle" at bounding box center [857, 248] width 21 height 21
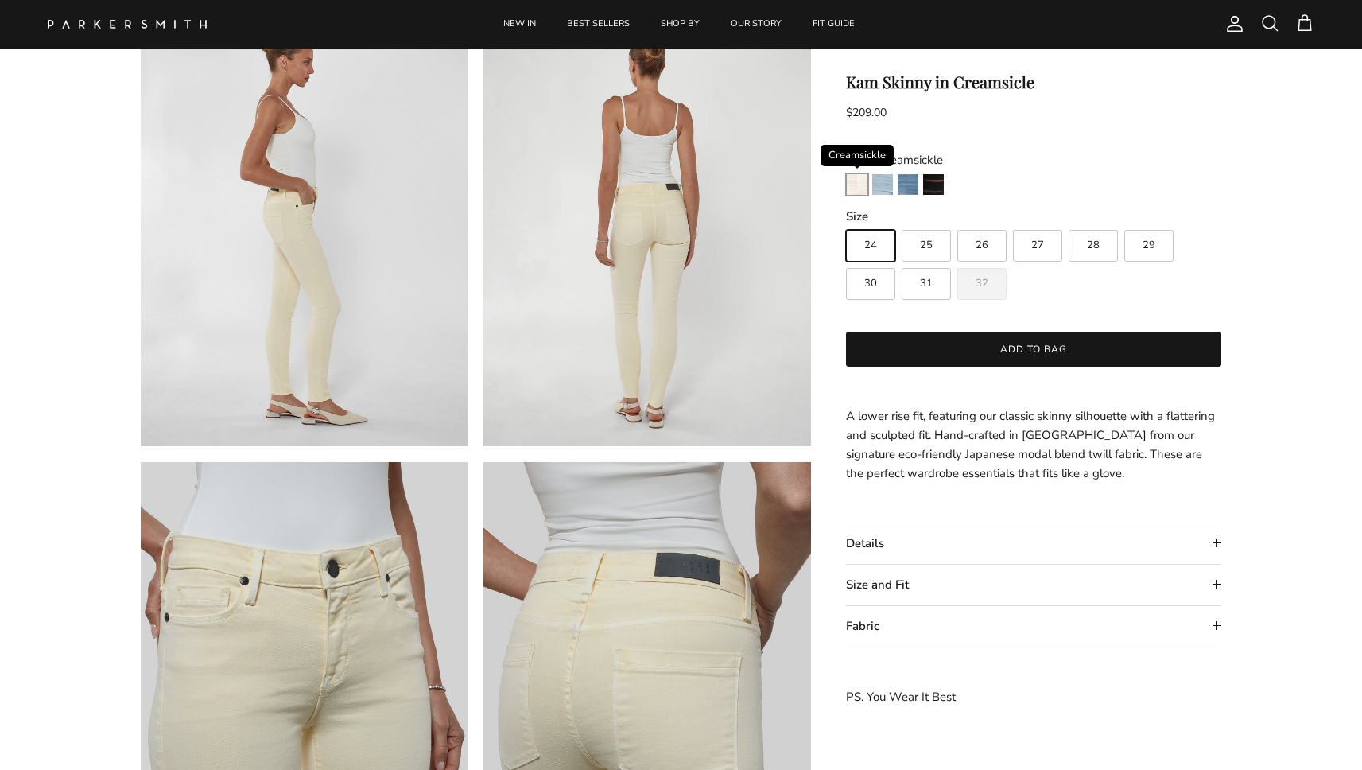
scroll to position [867, 0]
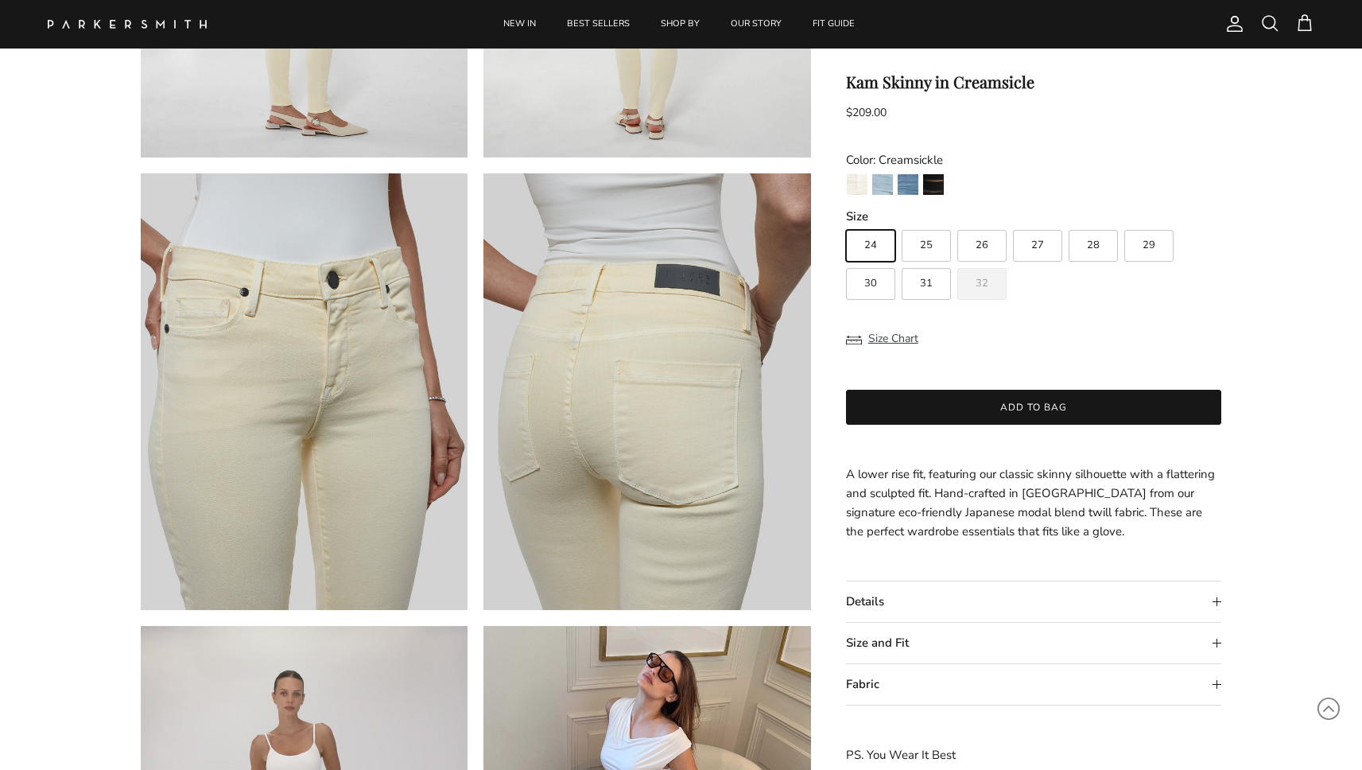
click at [859, 674] on summary "Fabric" at bounding box center [1034, 684] width 376 height 41
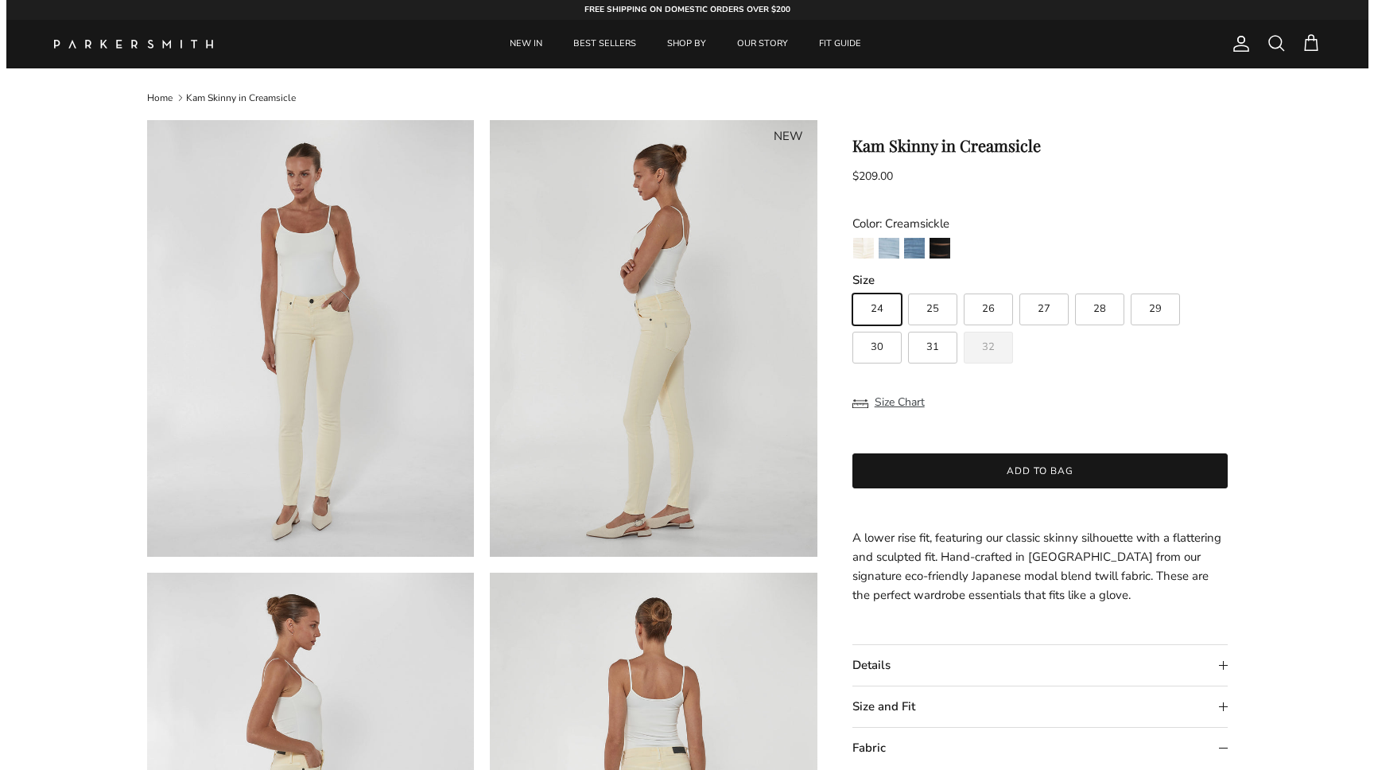
scroll to position [0, 0]
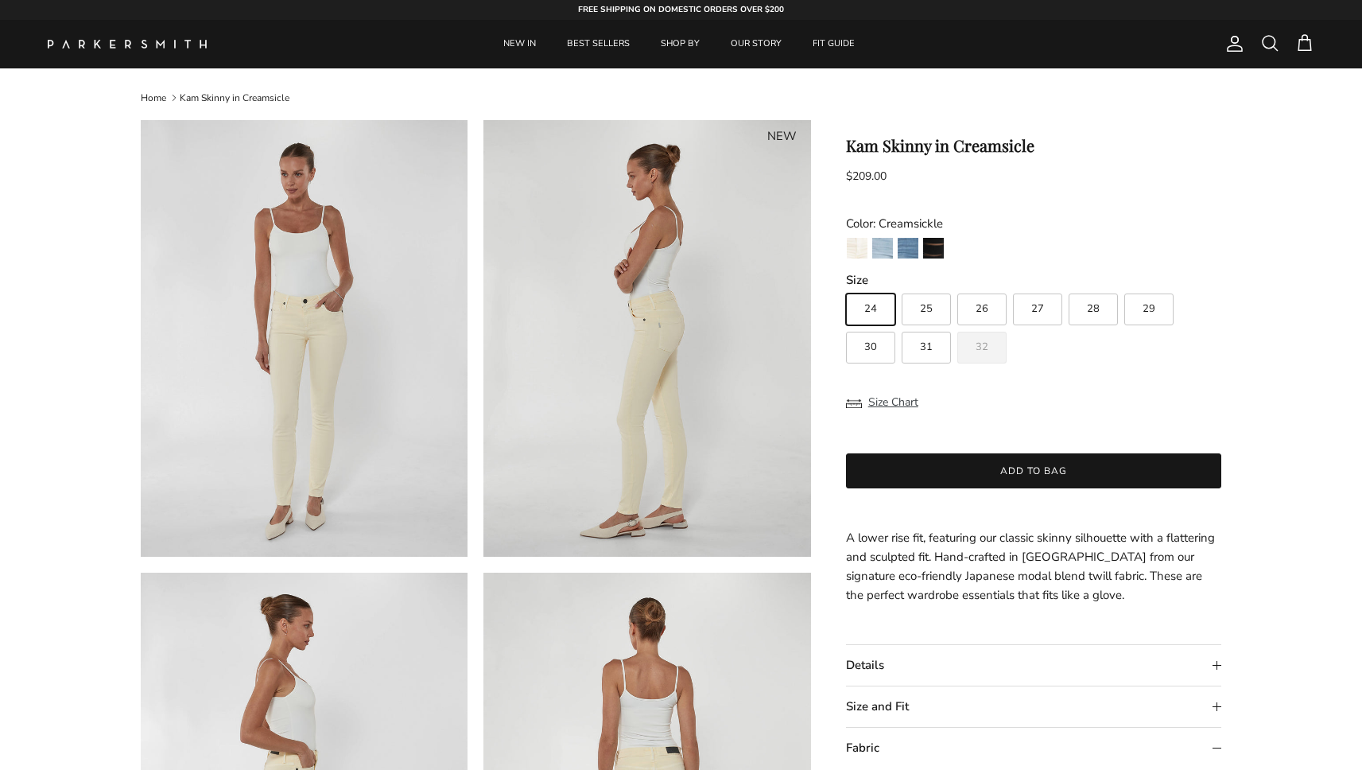
click at [1267, 45] on span at bounding box center [1269, 42] width 19 height 19
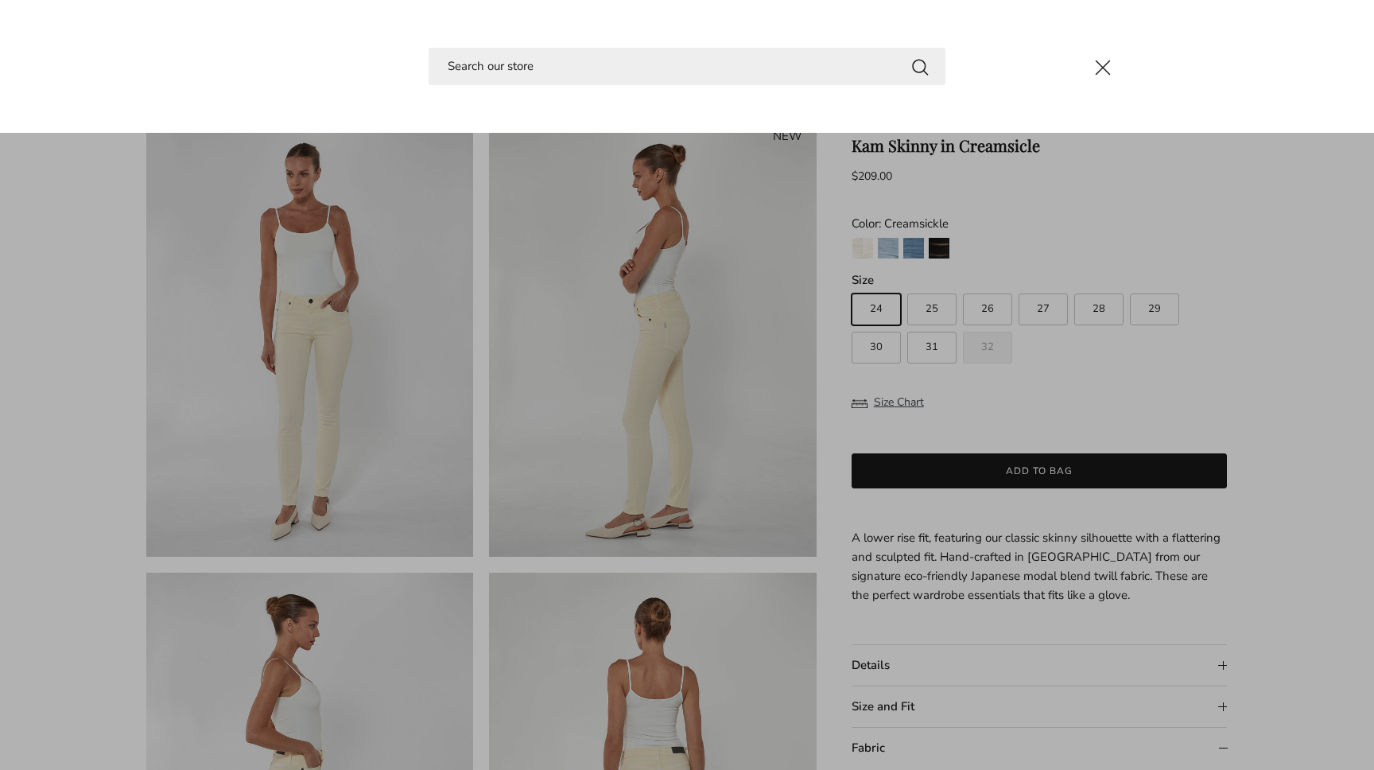
click at [636, 71] on input "Search" at bounding box center [687, 66] width 517 height 37
type input "r"
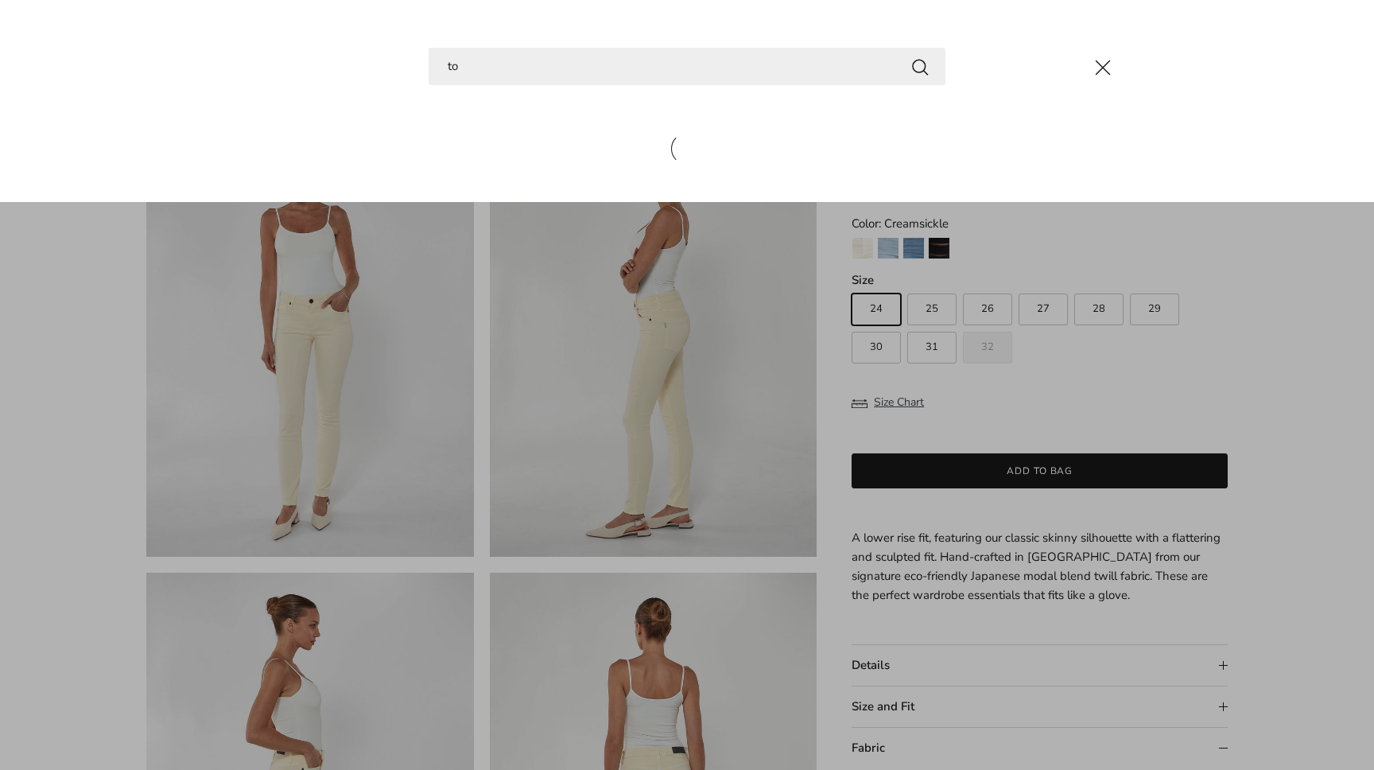
type input "t"
type input "runaround"
click at [920, 66] on button "Search" at bounding box center [919, 66] width 19 height 20
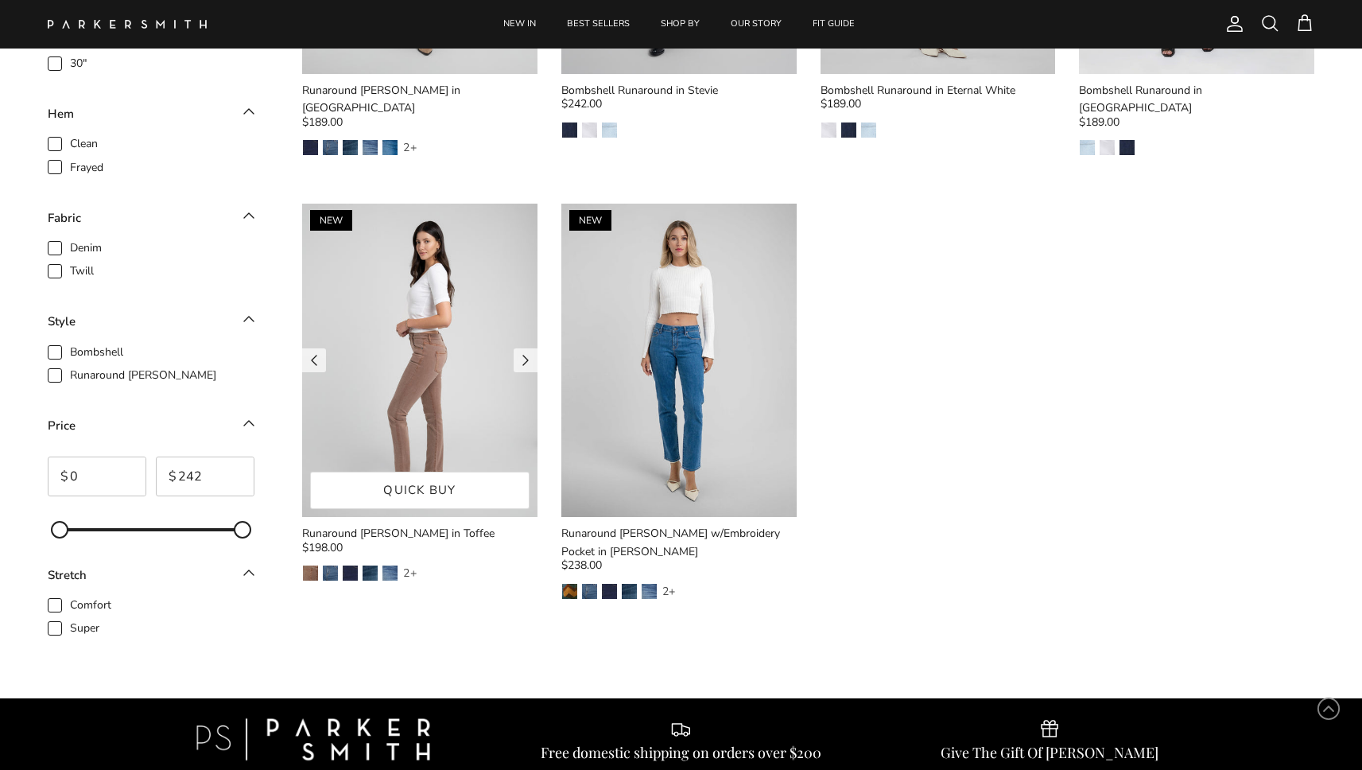
scroll to position [900, 0]
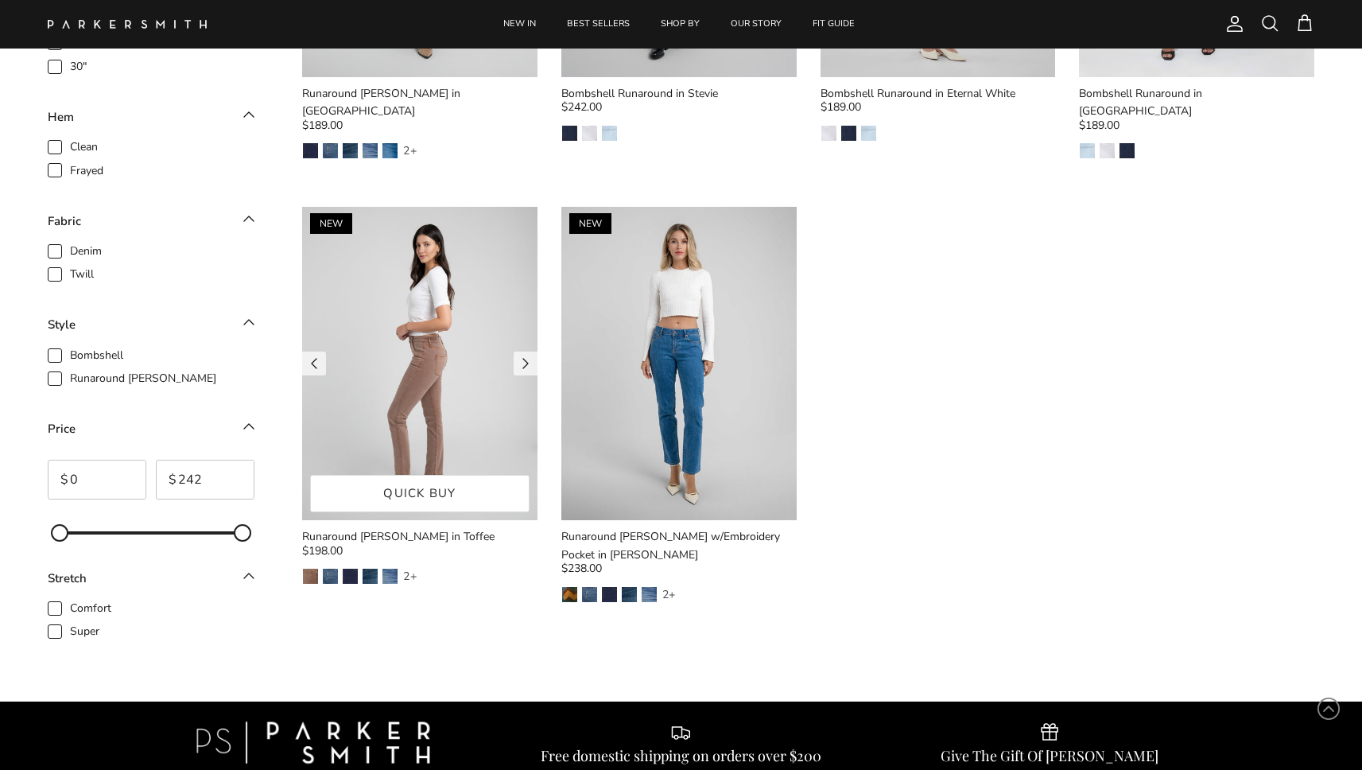
click at [483, 314] on img at bounding box center [419, 363] width 235 height 313
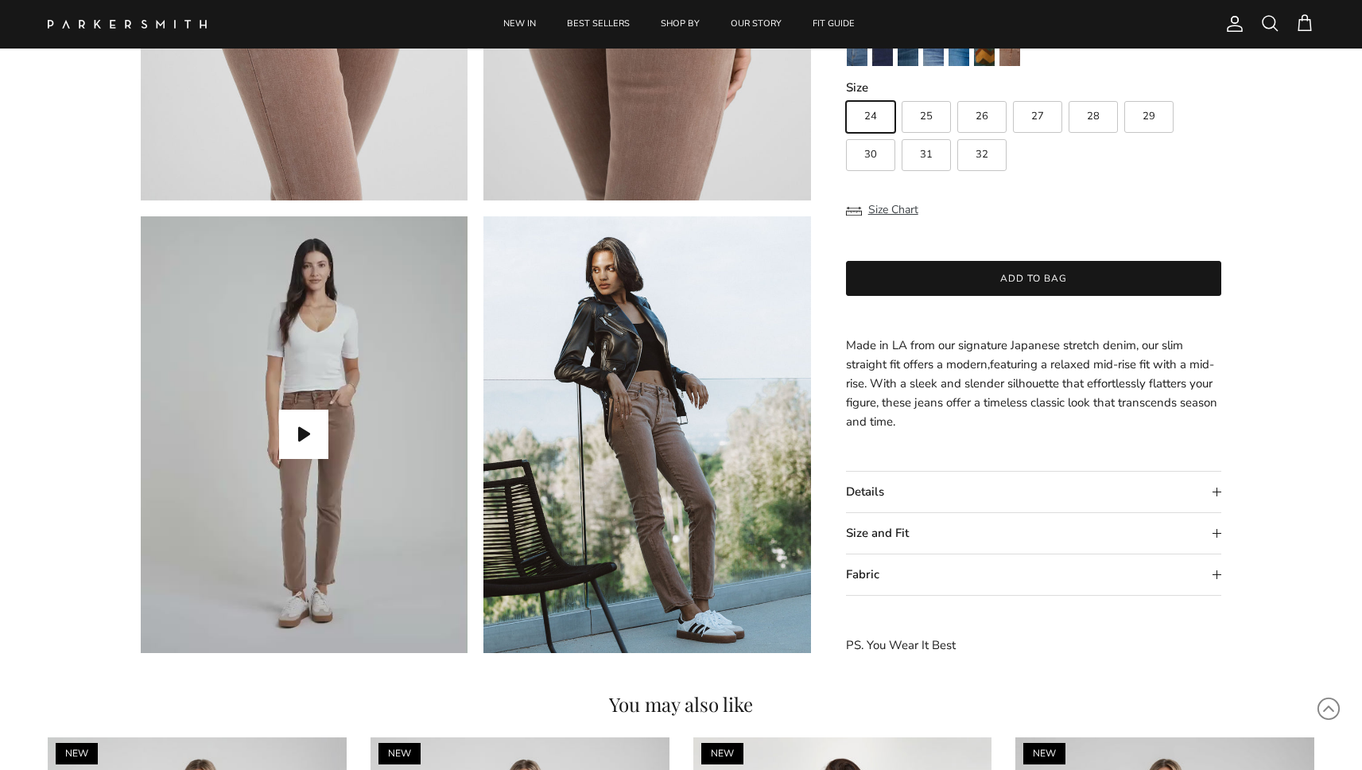
scroll to position [1430, 0]
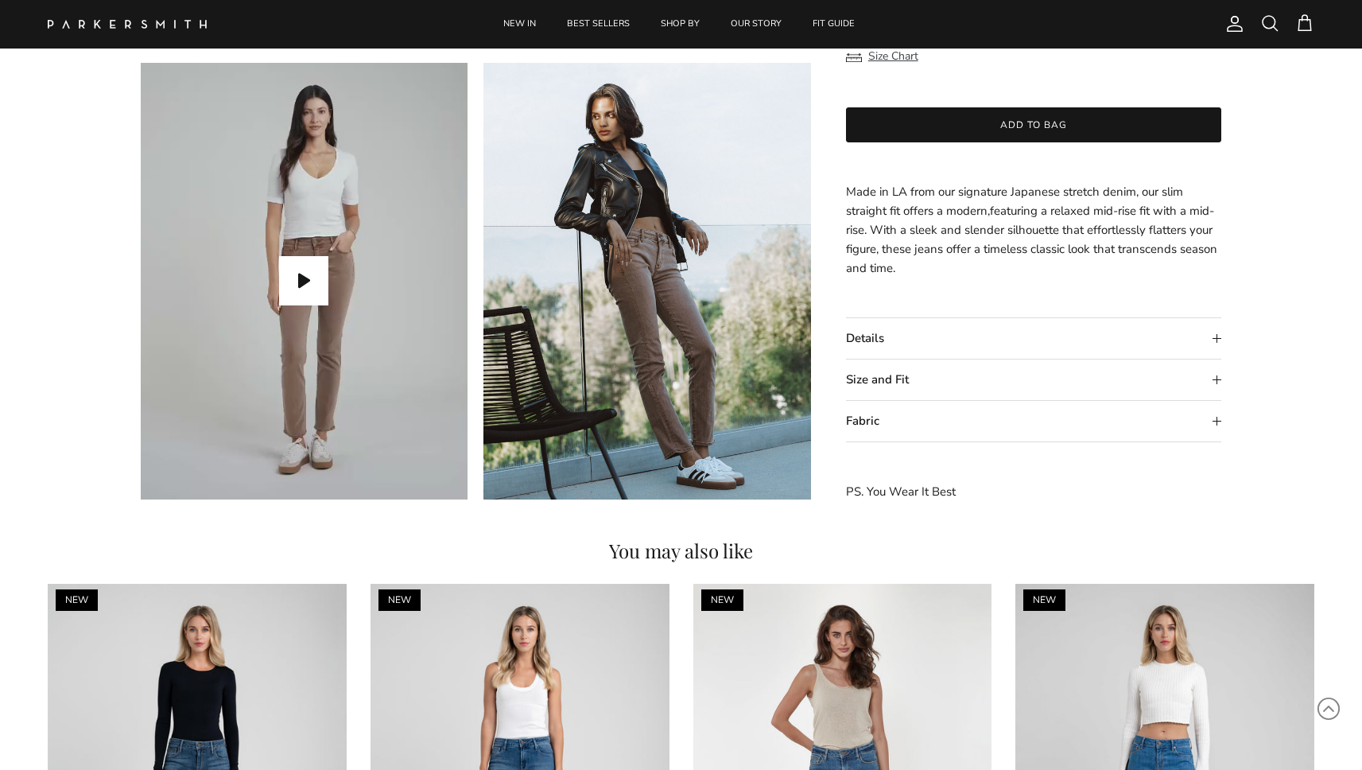
click at [880, 422] on summary "Fabric" at bounding box center [1034, 421] width 376 height 41
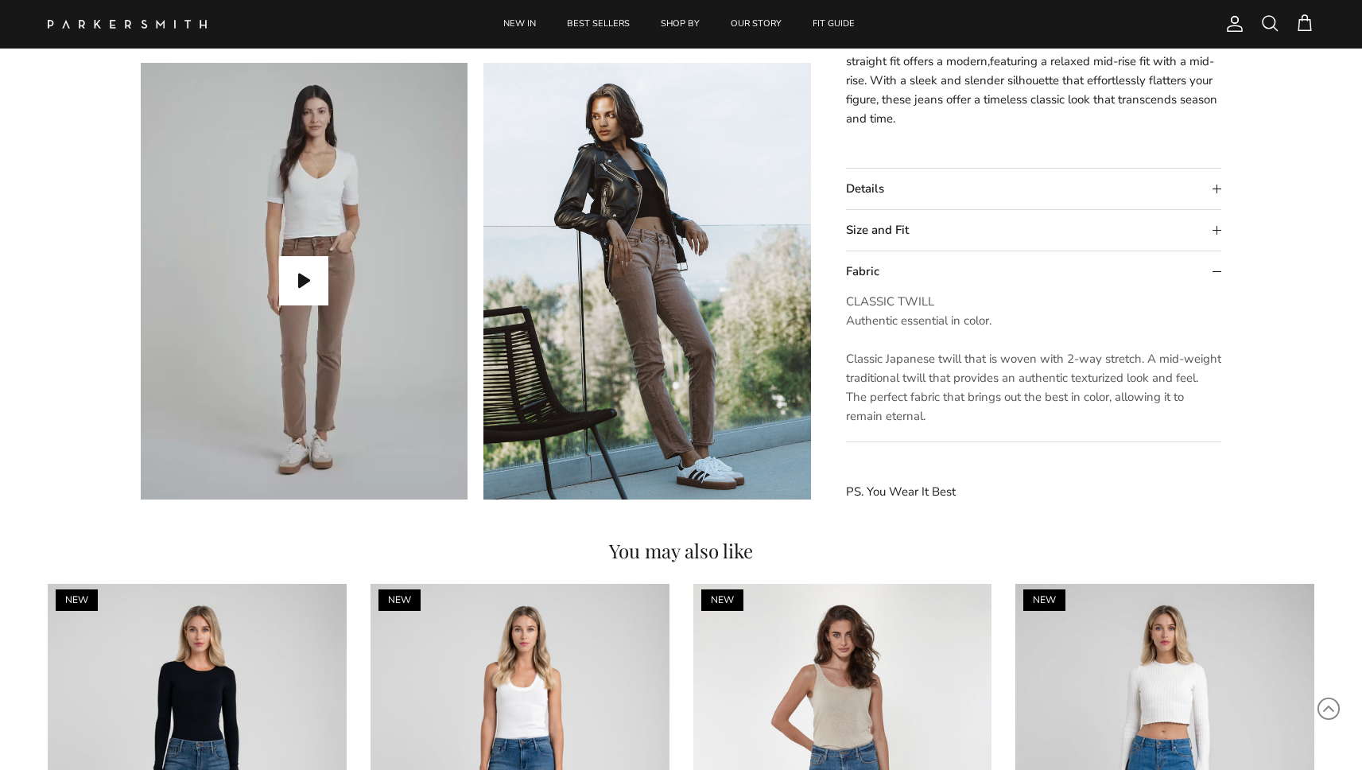
drag, startPoint x: 925, startPoint y: 417, endPoint x: 844, endPoint y: 272, distance: 166.2
copy details "Fabric CLASSIC TWILL Authentic essential in color. Classic Japanese twill that …"
click at [980, 383] on span "CLASSIC TWILL Authentic essential in color. Classic Japanese twill that is wove…" at bounding box center [1033, 358] width 375 height 130
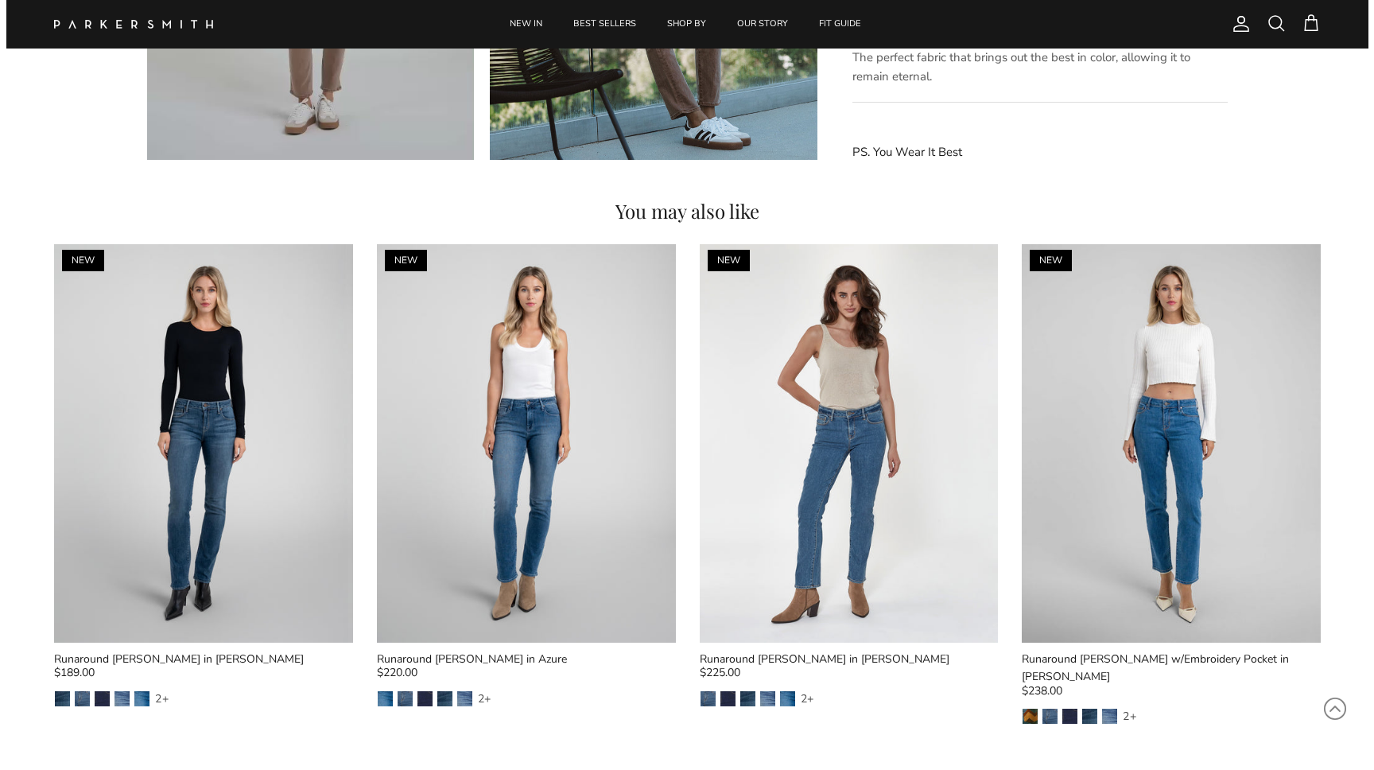
scroll to position [382, 0]
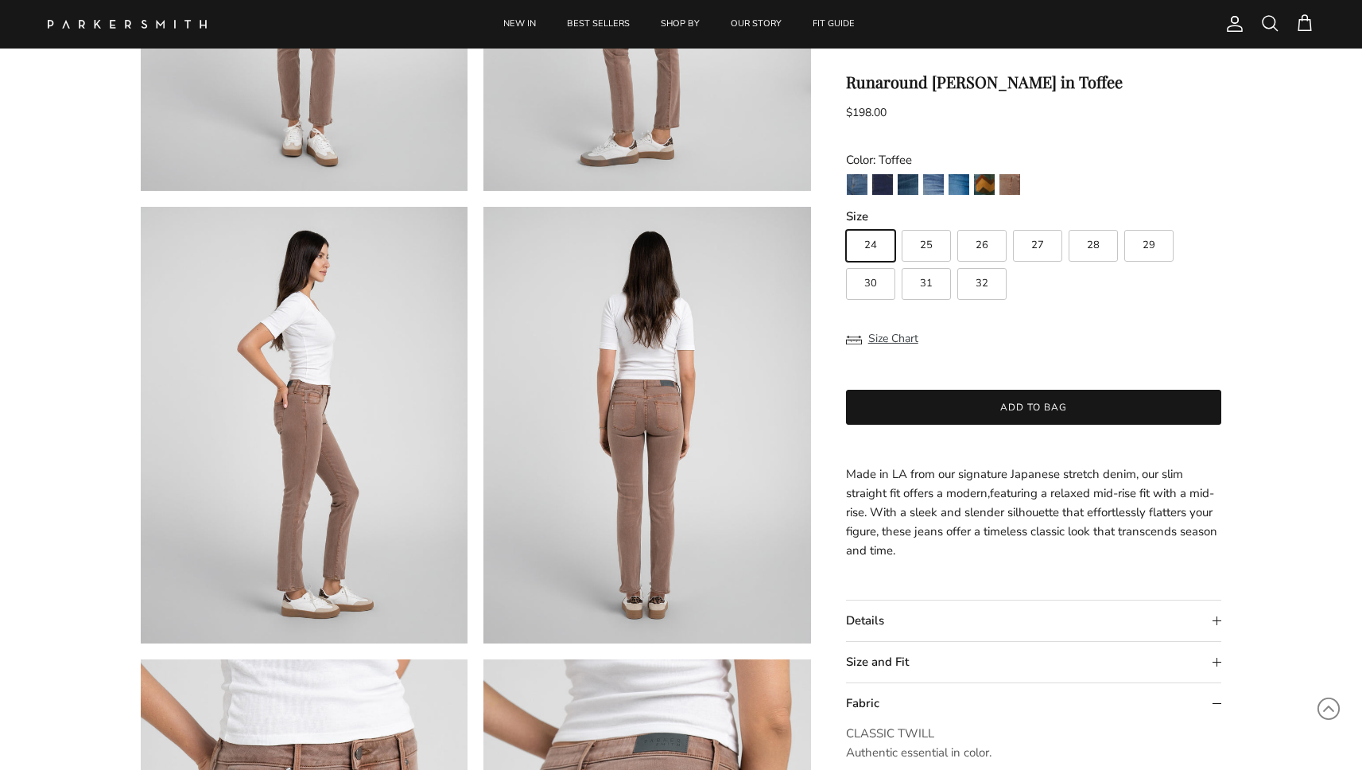
click at [1278, 17] on span at bounding box center [1269, 23] width 19 height 19
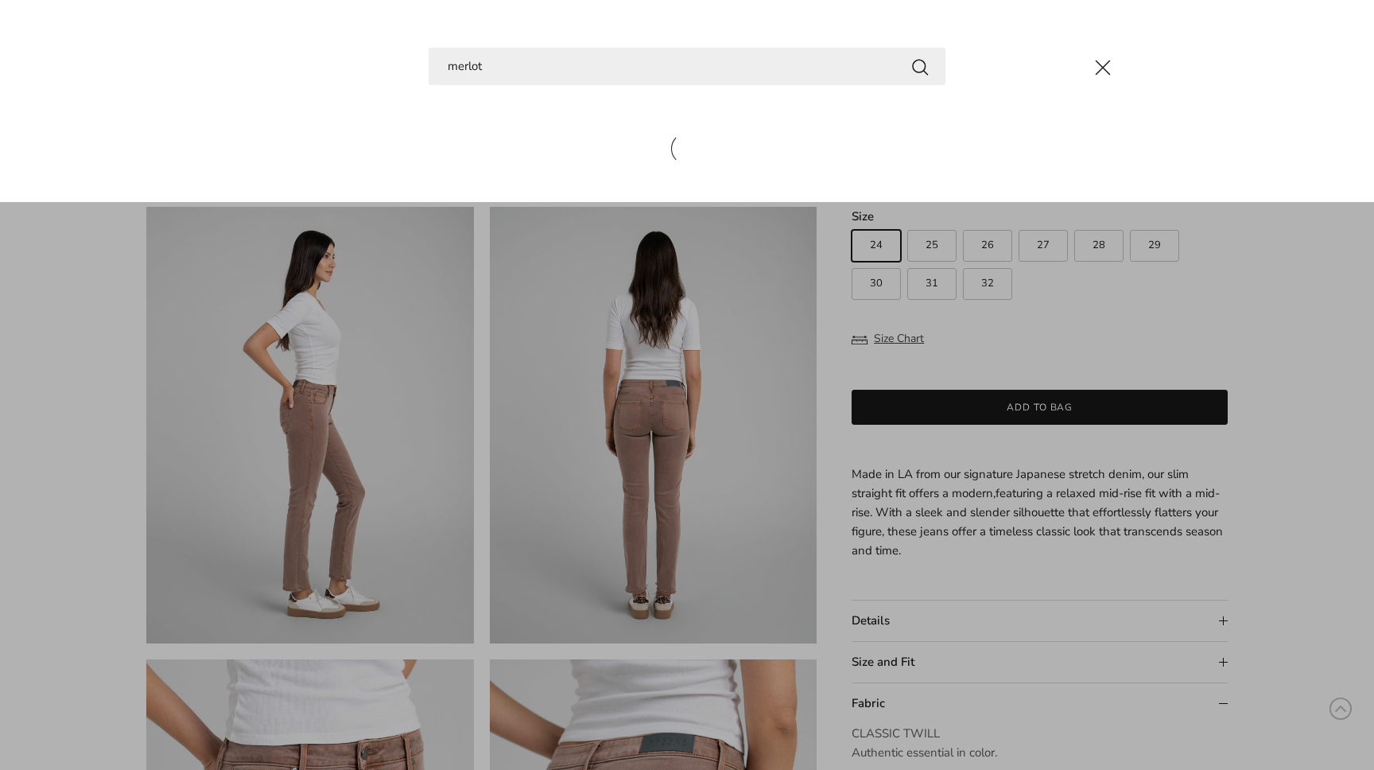
type input "merlot"
click at [920, 66] on button "Search" at bounding box center [919, 66] width 19 height 20
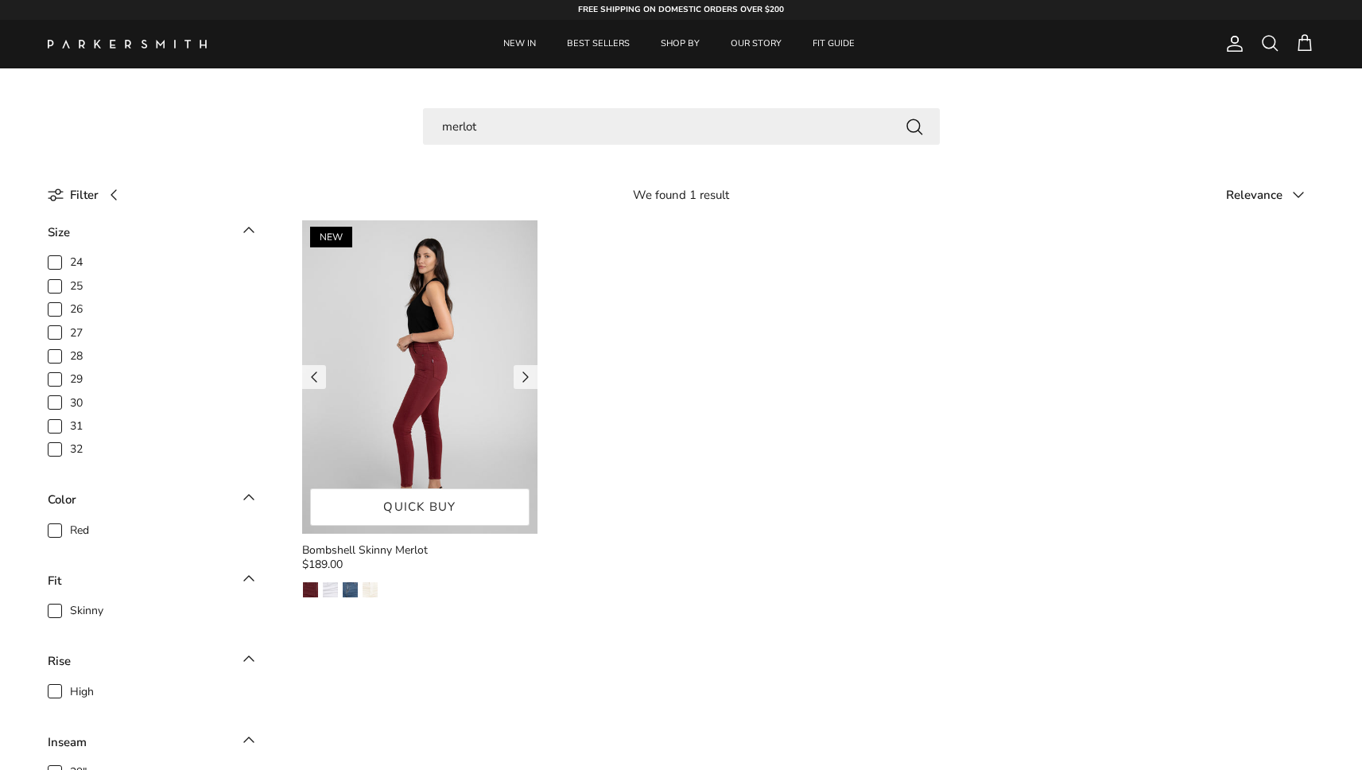
click at [390, 421] on img at bounding box center [419, 376] width 235 height 313
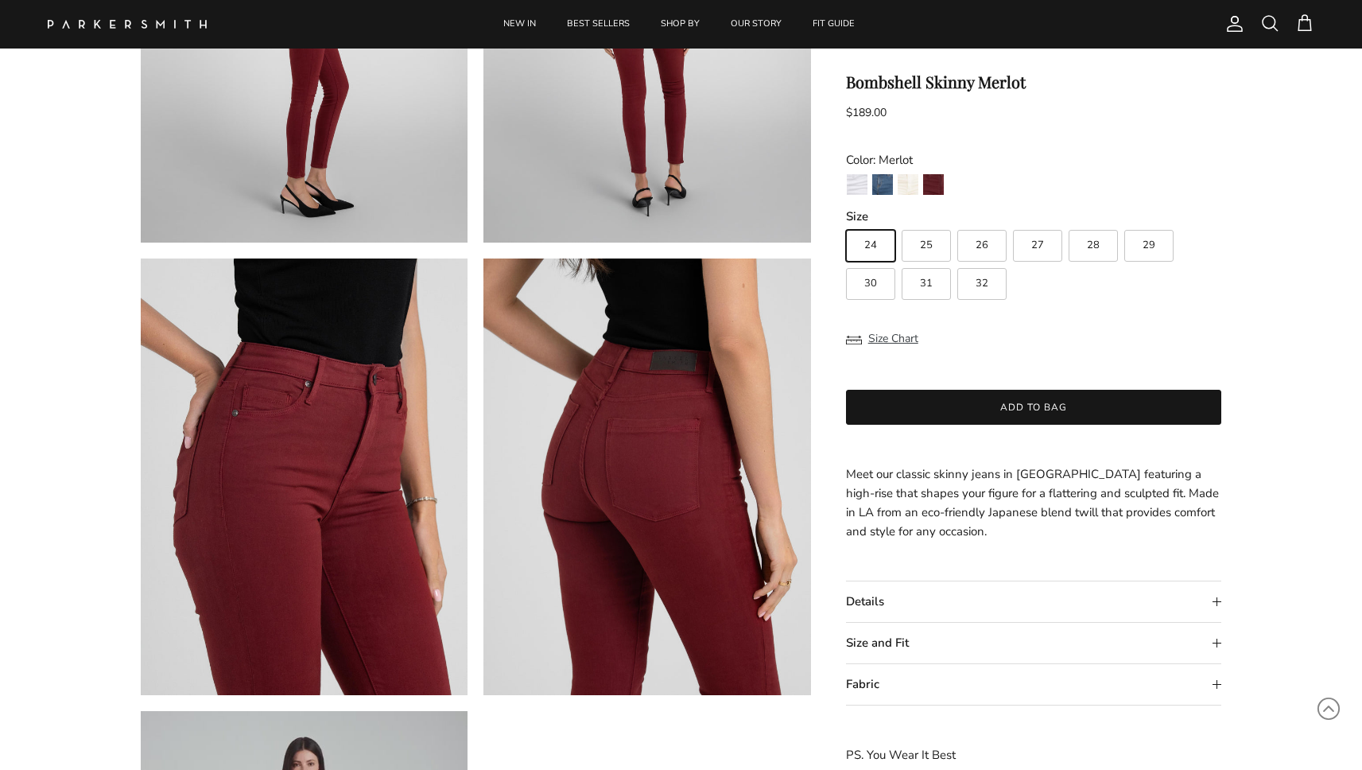
click at [882, 694] on summary "Fabric" at bounding box center [1034, 684] width 376 height 41
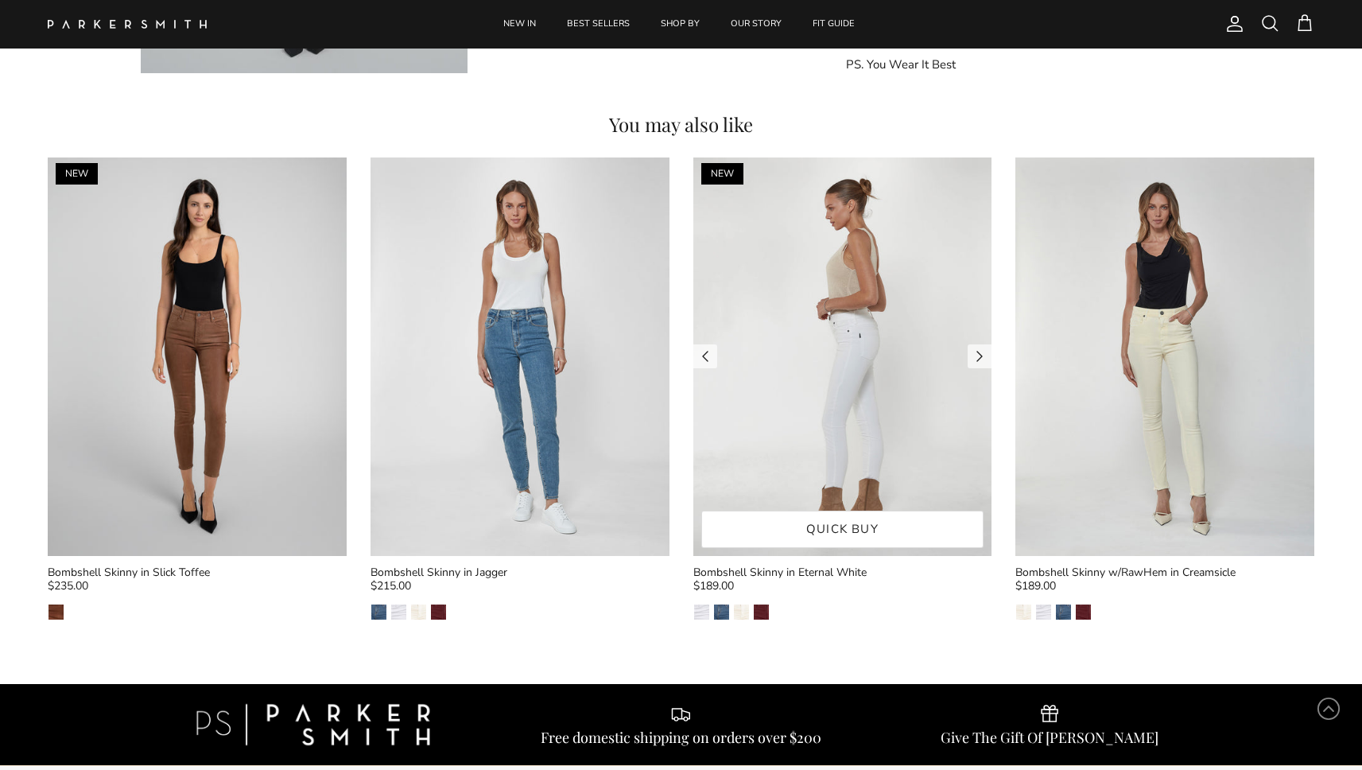
scroll to position [1863, 0]
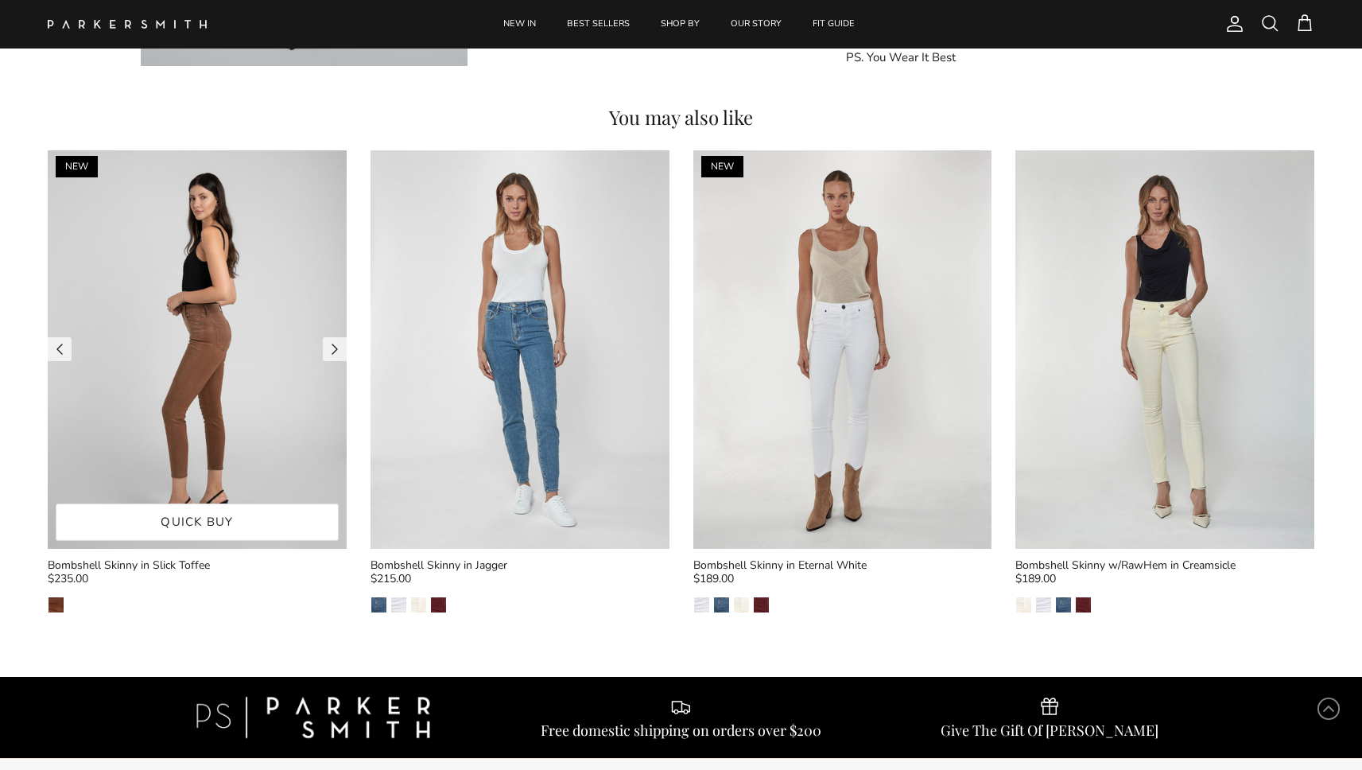
click at [150, 319] on img at bounding box center [197, 349] width 299 height 398
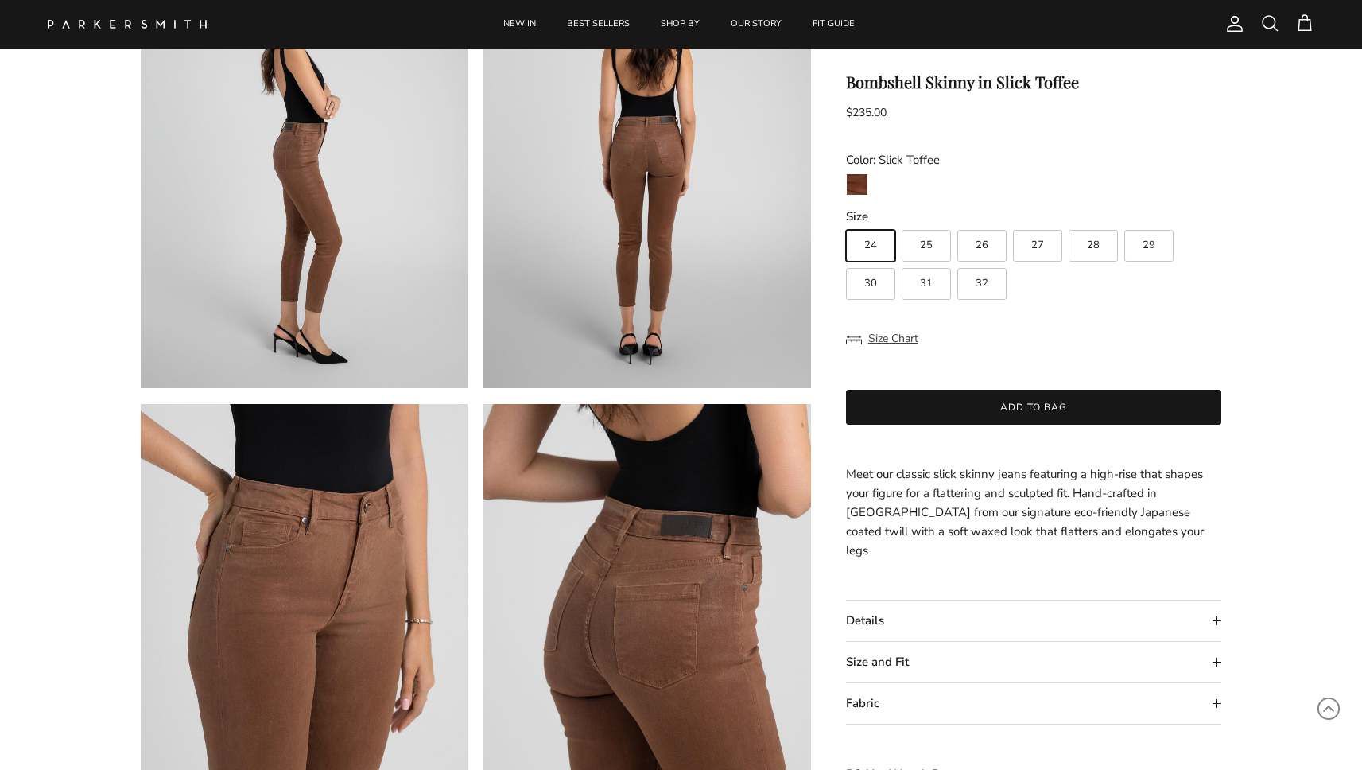
click at [902, 683] on summary "Fabric" at bounding box center [1034, 703] width 376 height 41
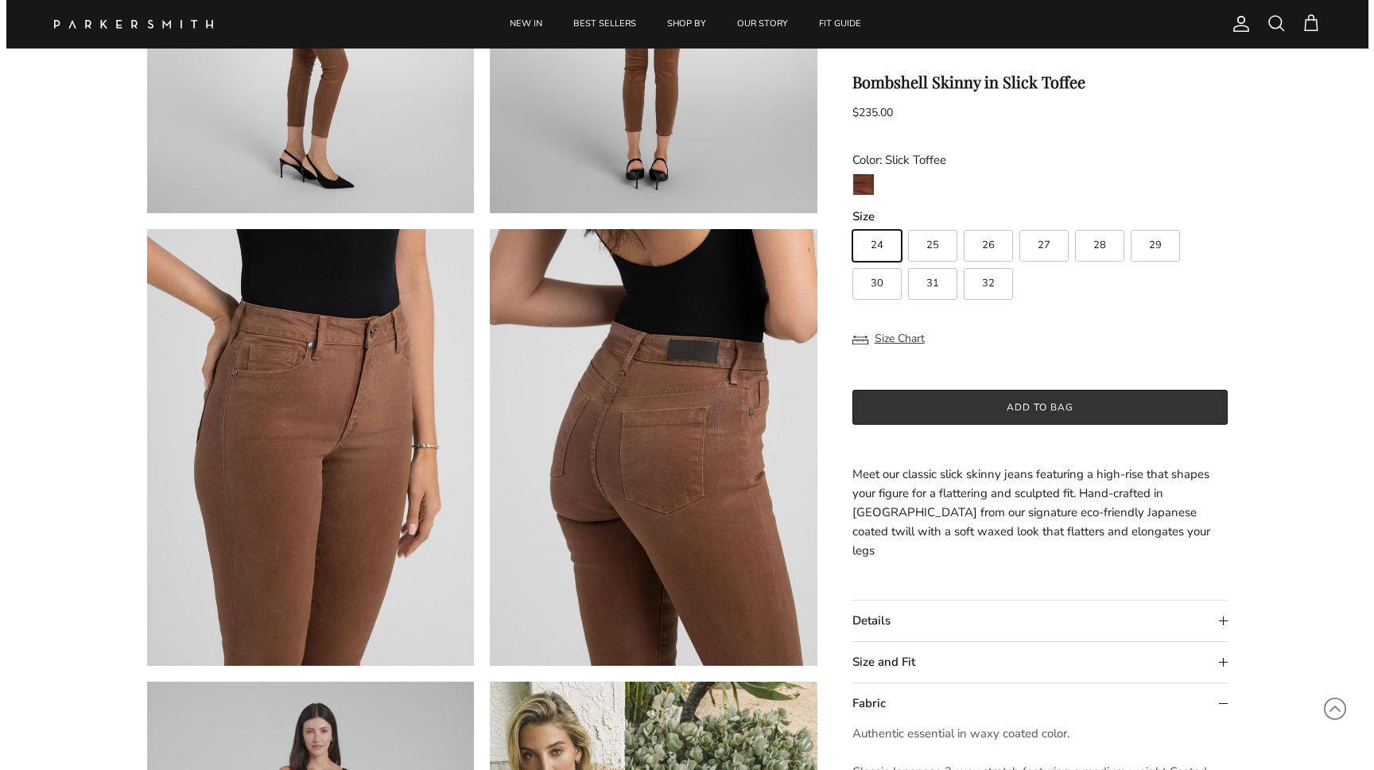
scroll to position [922, 0]
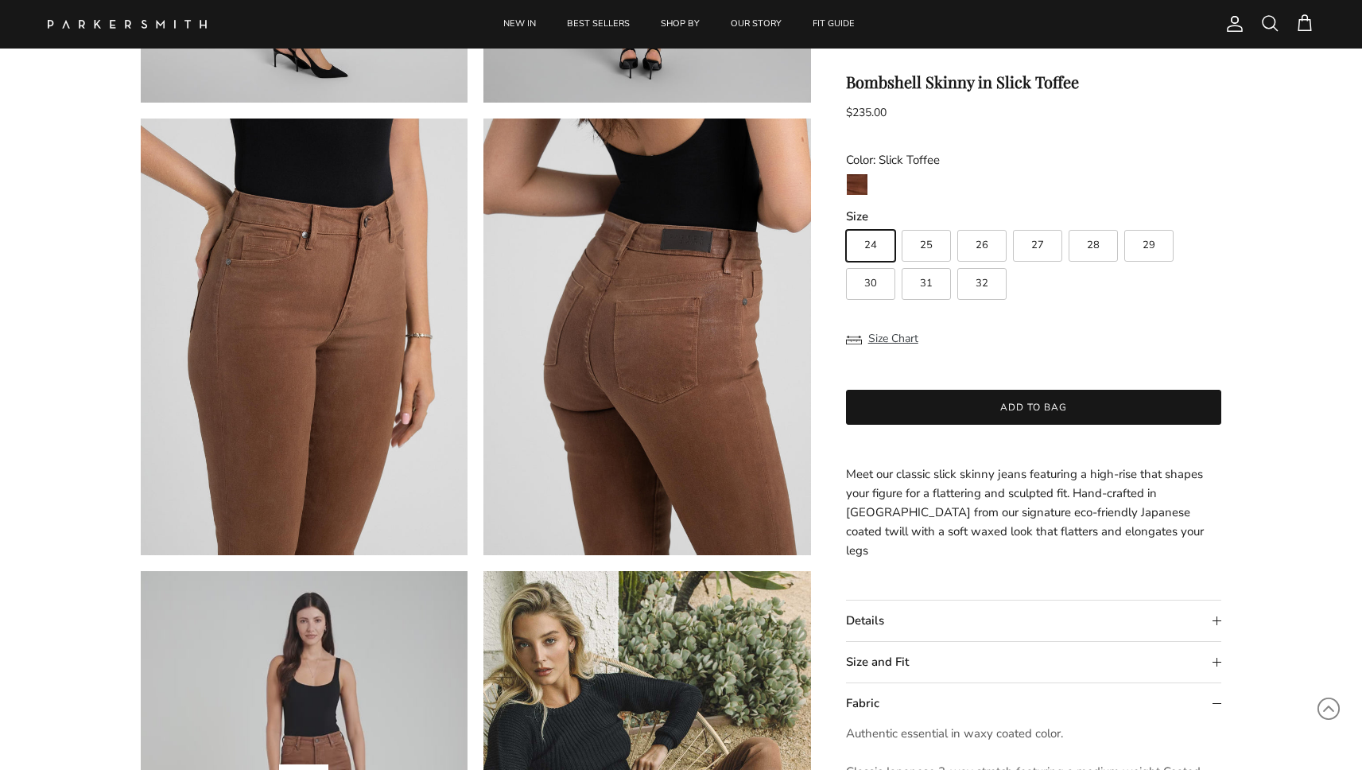
click at [1264, 17] on span at bounding box center [1269, 23] width 19 height 19
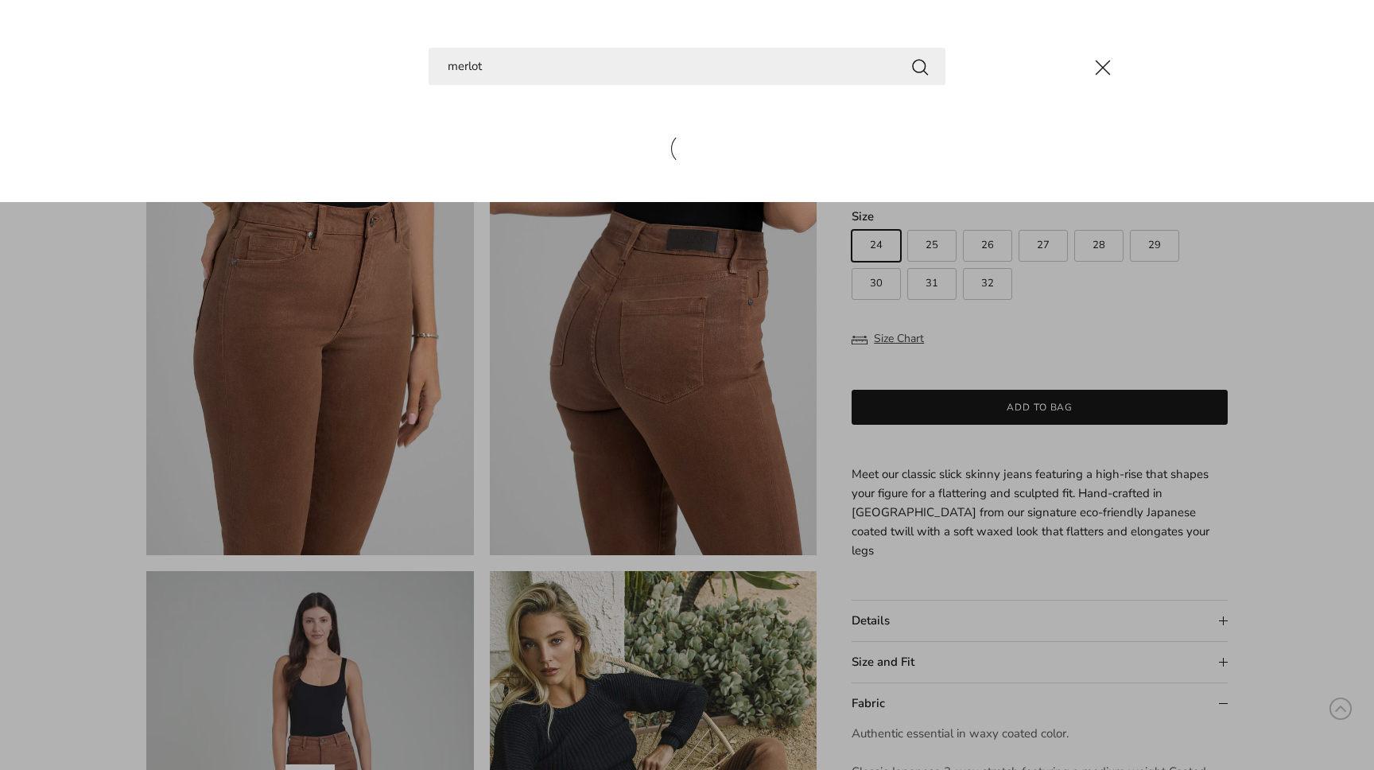
type input "merlot"
click at [920, 66] on button "Search" at bounding box center [919, 66] width 19 height 20
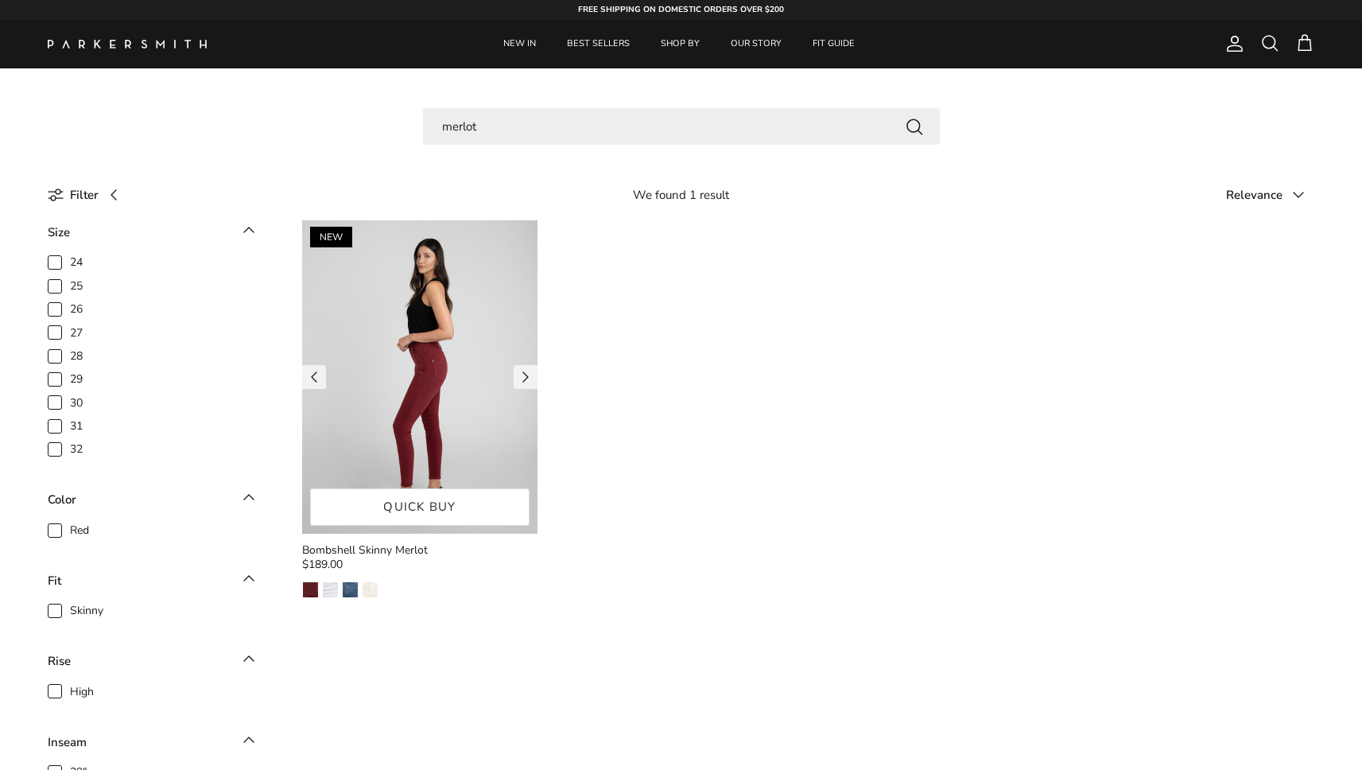
click at [432, 370] on img at bounding box center [419, 376] width 235 height 313
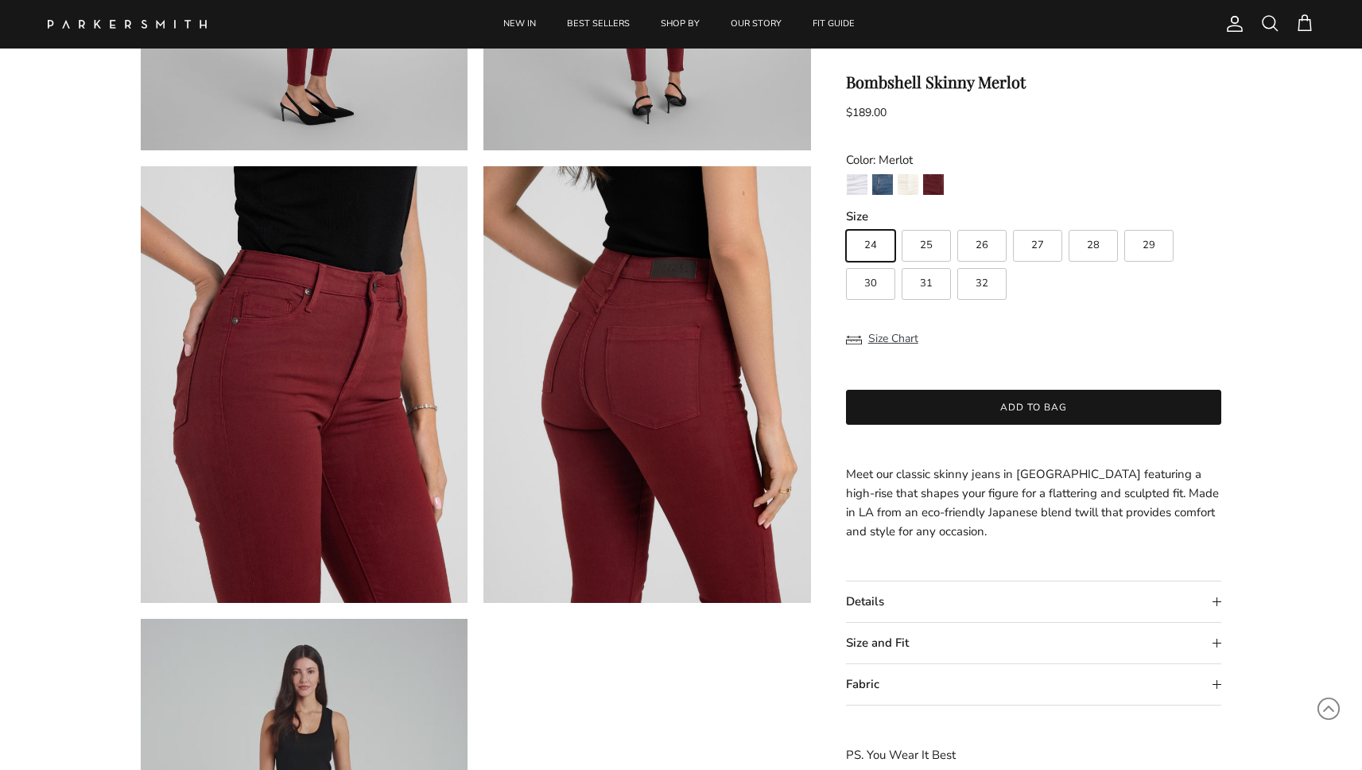
scroll to position [927, 0]
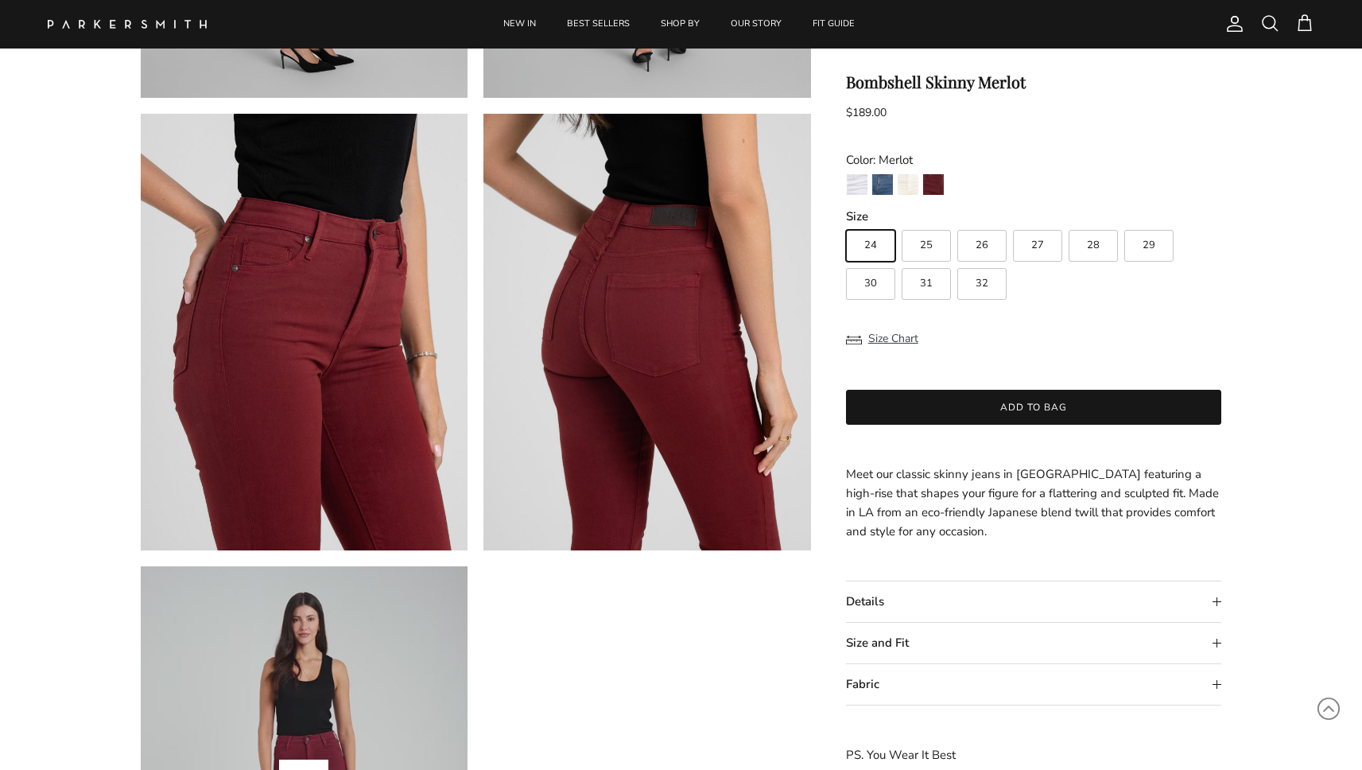
click at [881, 638] on summary "Size and Fit" at bounding box center [1034, 642] width 376 height 41
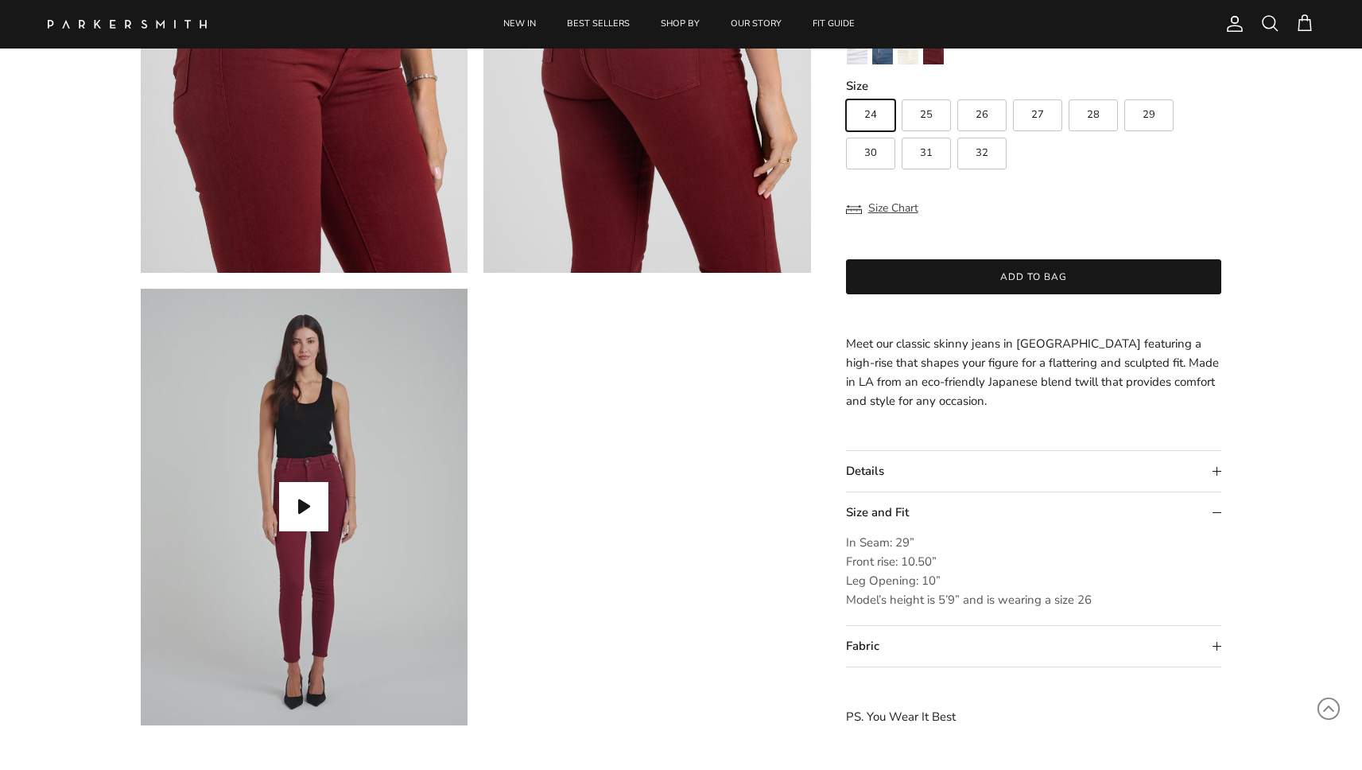
scroll to position [1251, 0]
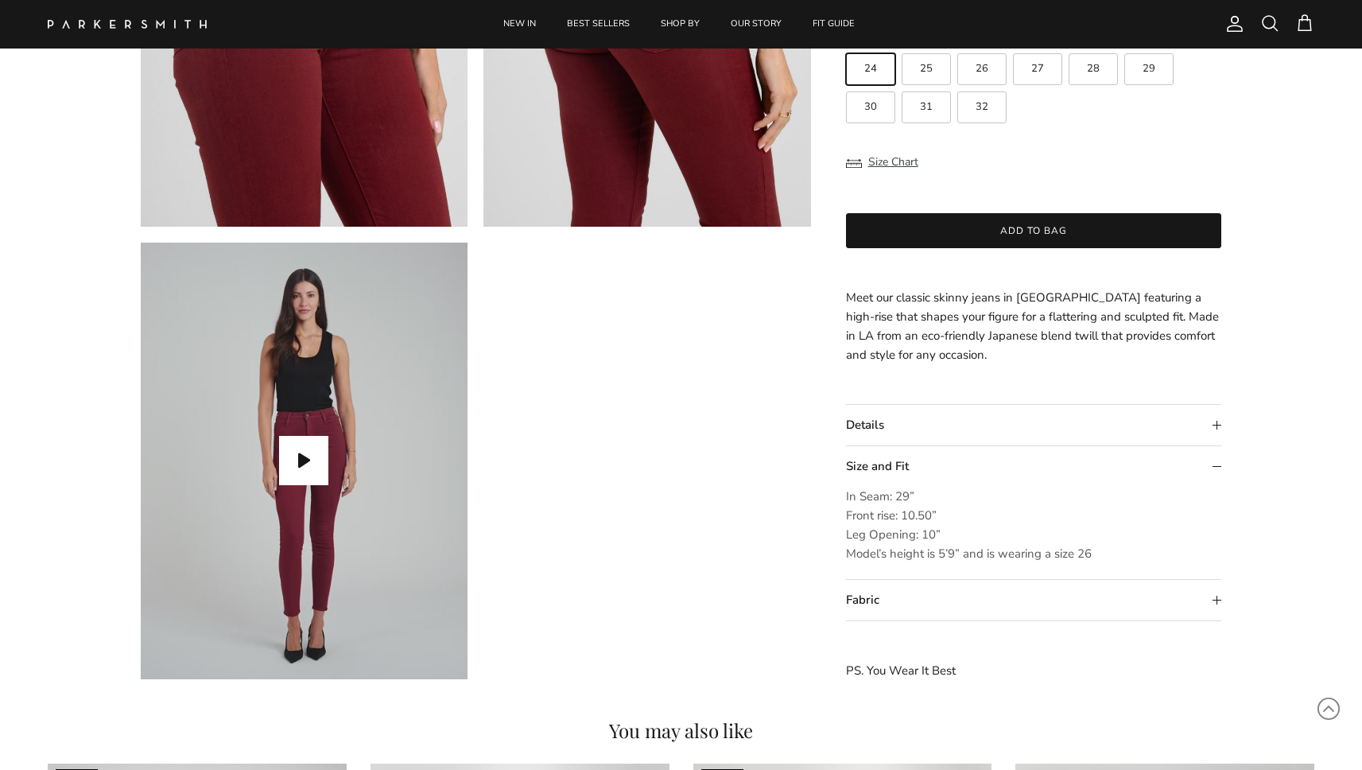
click at [876, 669] on p "PS. You Wear It Best" at bounding box center [1034, 670] width 376 height 19
click at [875, 590] on summary "Fabric" at bounding box center [1034, 600] width 376 height 41
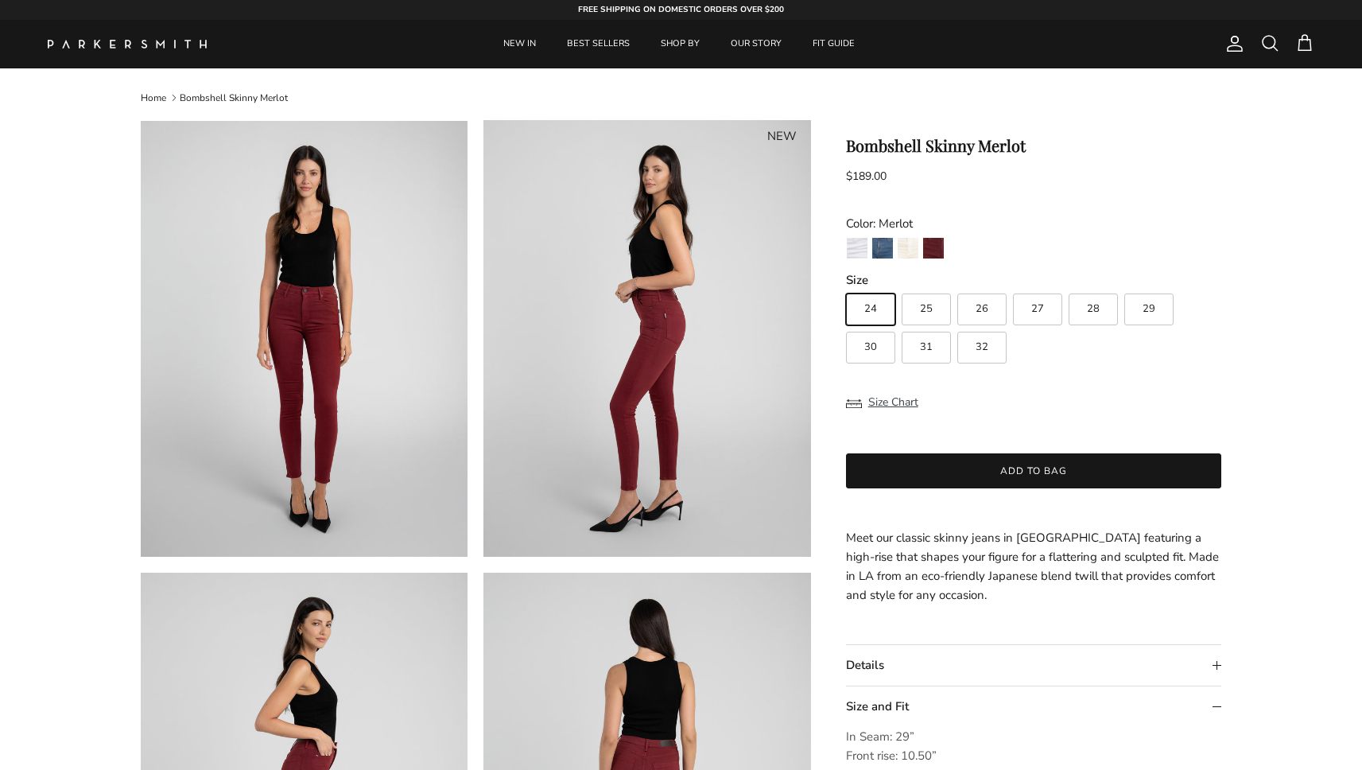
scroll to position [0, 0]
click at [526, 39] on link "NEW IN" at bounding box center [519, 44] width 61 height 48
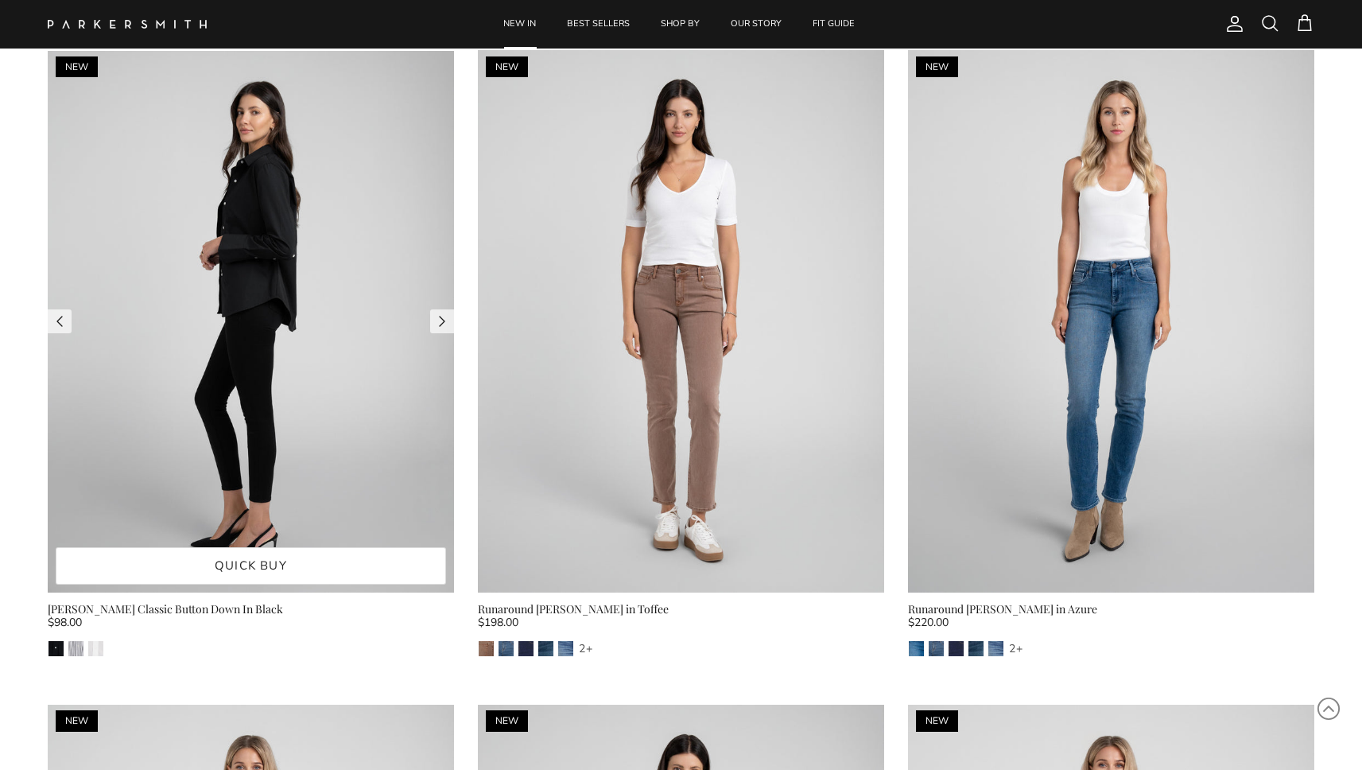
scroll to position [1431, 0]
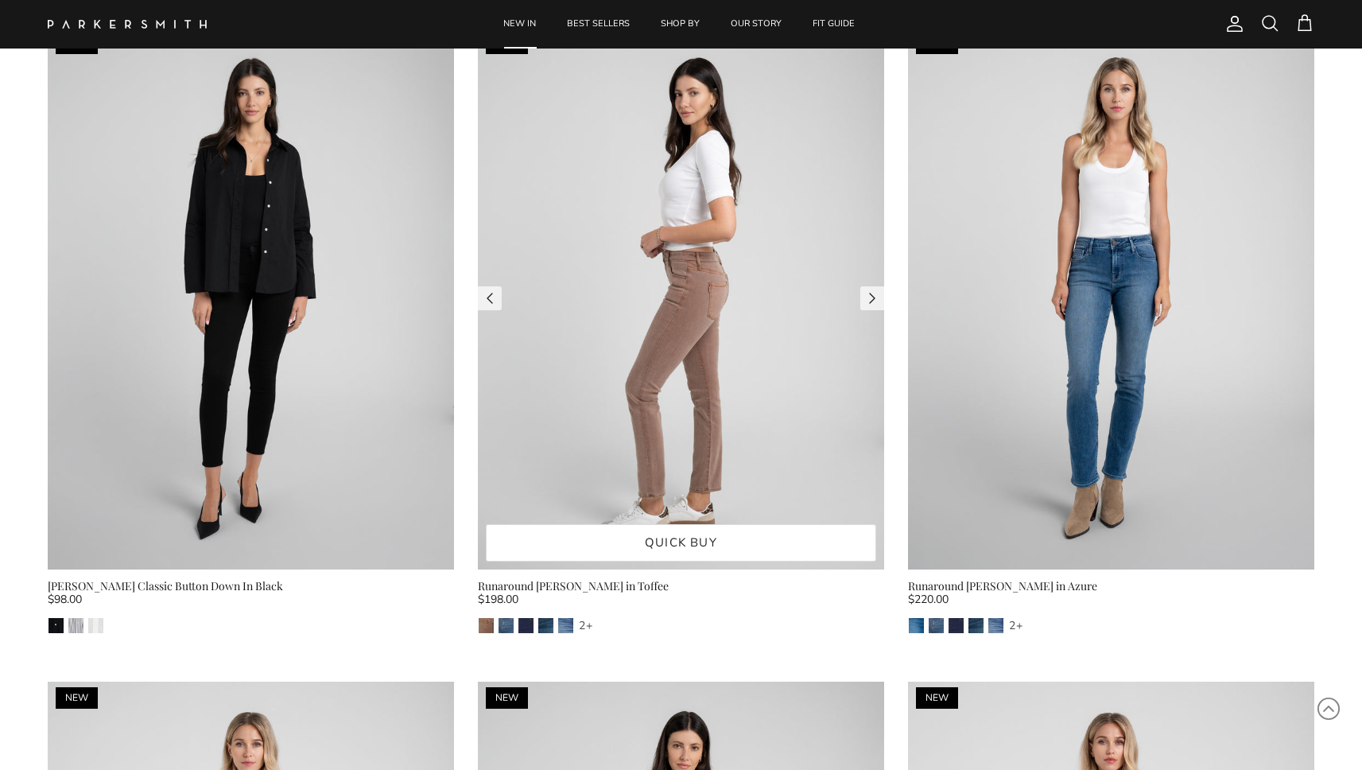
click at [637, 349] on img at bounding box center [681, 298] width 406 height 542
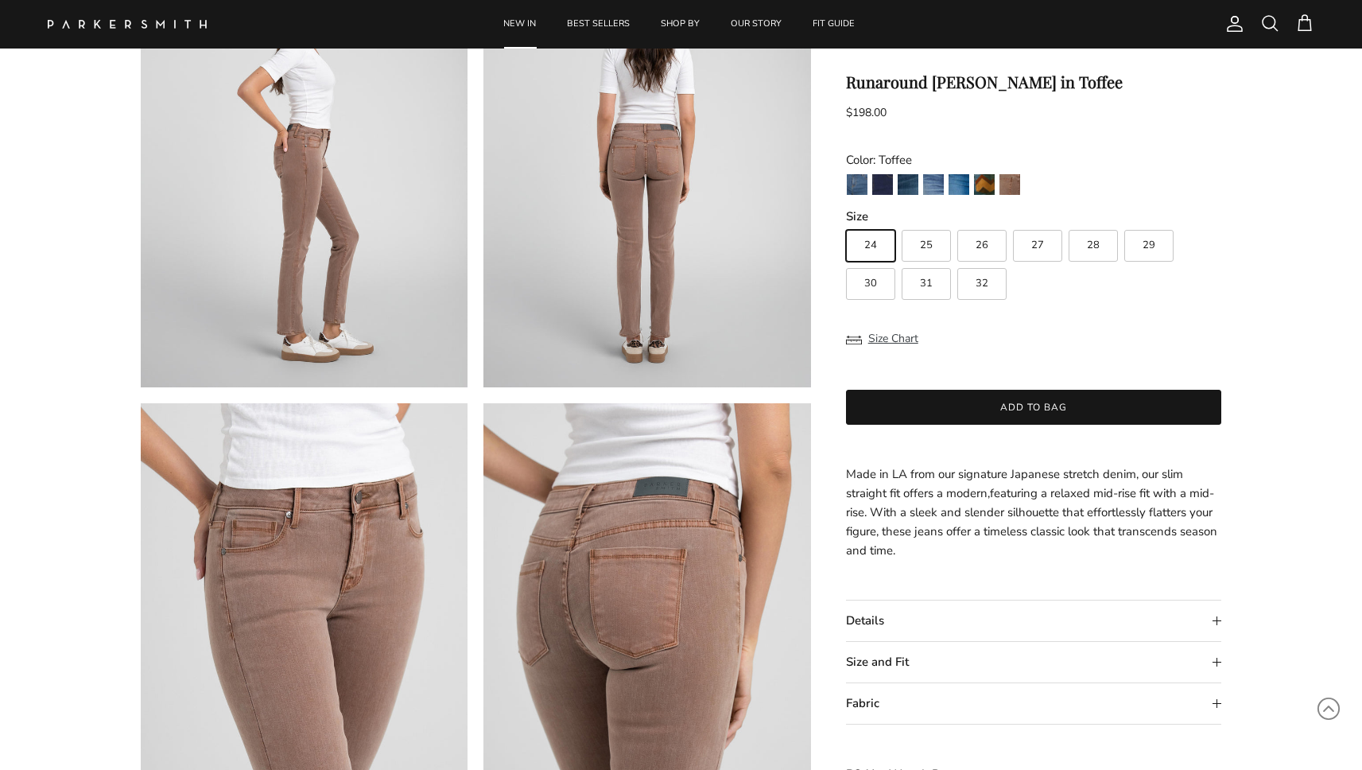
scroll to position [745, 0]
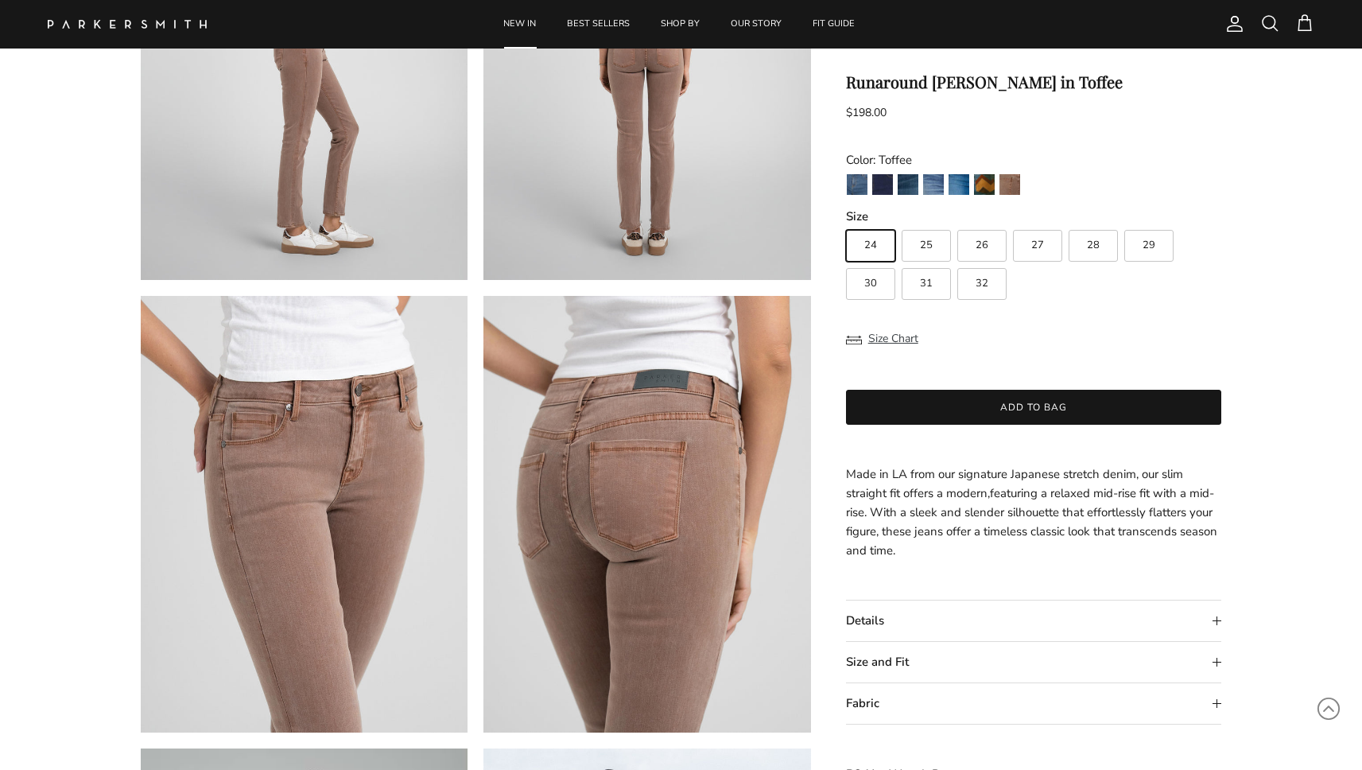
click at [880, 711] on summary "Fabric" at bounding box center [1034, 703] width 376 height 41
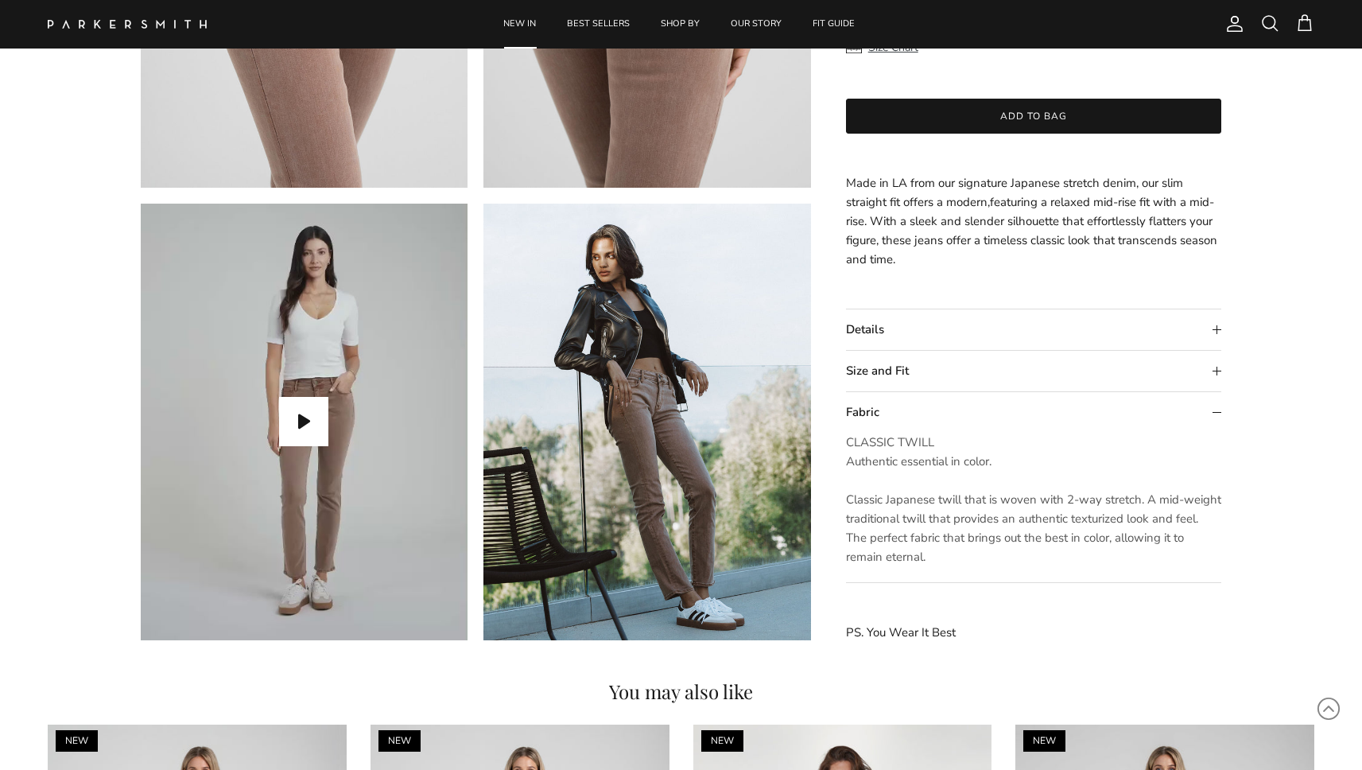
scroll to position [1328, 0]
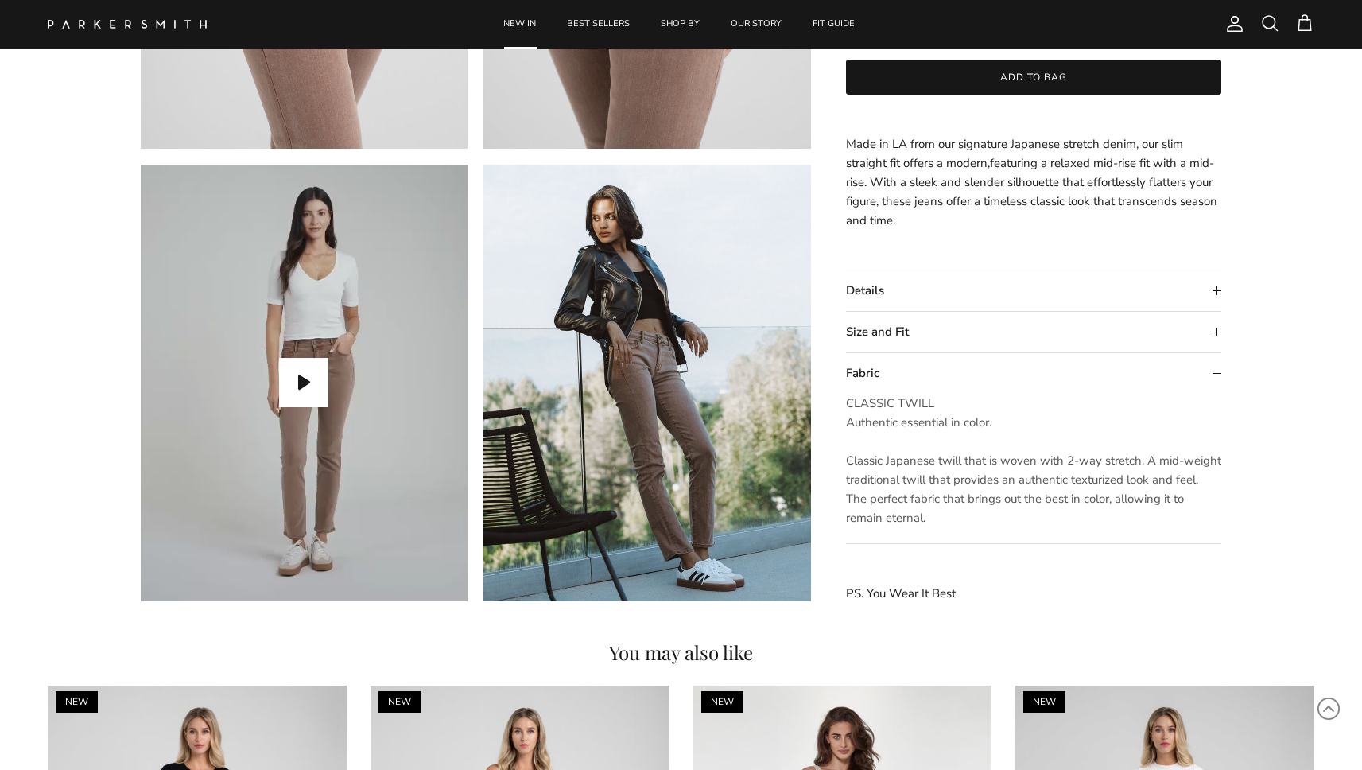
drag, startPoint x: 934, startPoint y: 513, endPoint x: 839, endPoint y: 468, distance: 105.3
click at [906, 443] on p "CLASSIC TWILL Authentic essential in color. Classic Japanese twill that is wove…" at bounding box center [1034, 461] width 376 height 134
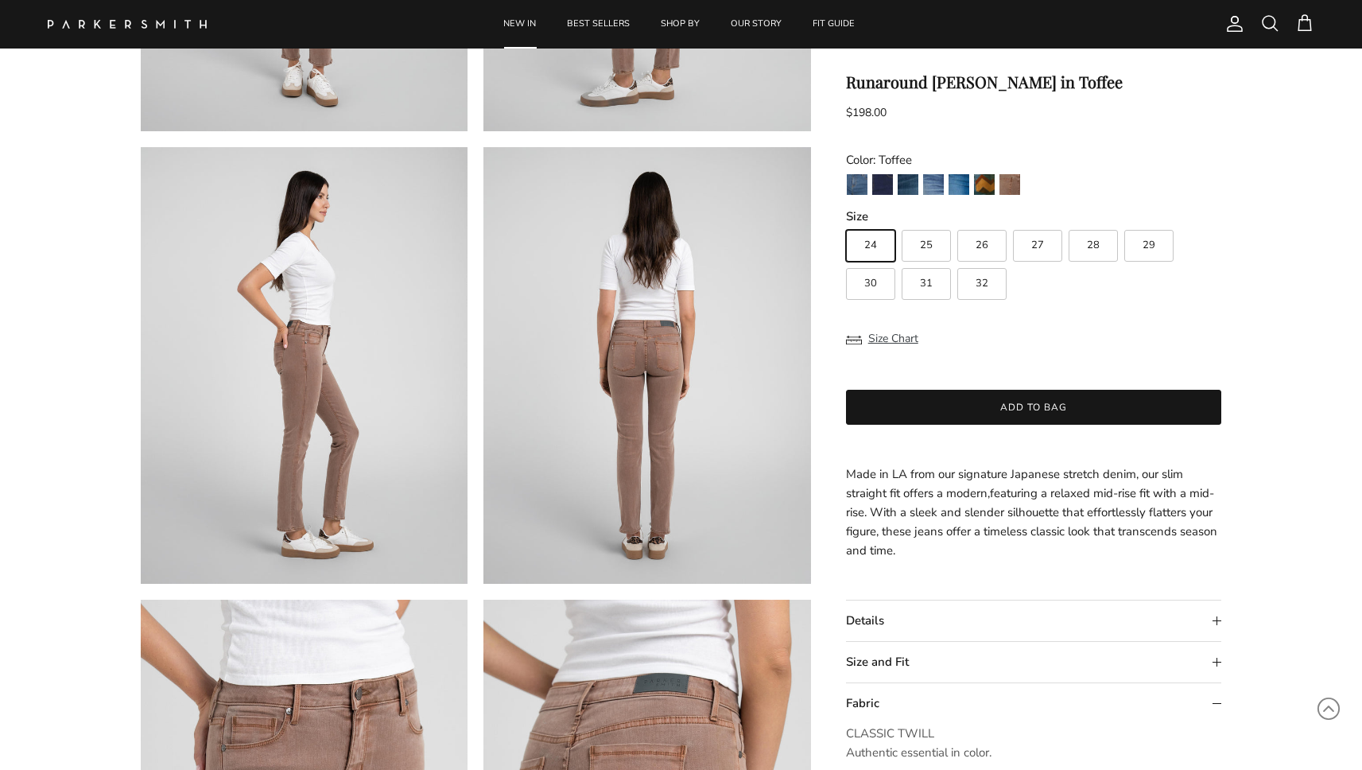
scroll to position [256, 0]
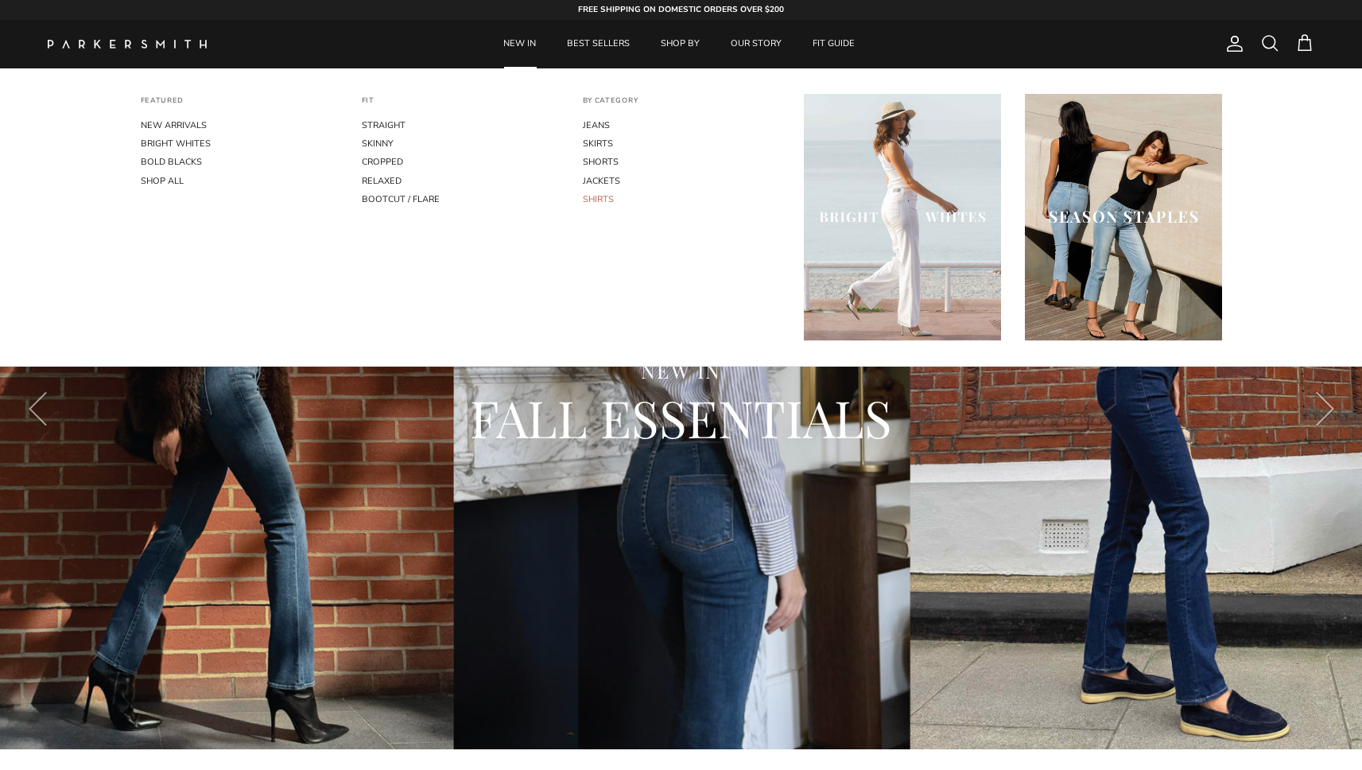
click at [603, 196] on link "SHIRTS" at bounding box center [681, 199] width 197 height 18
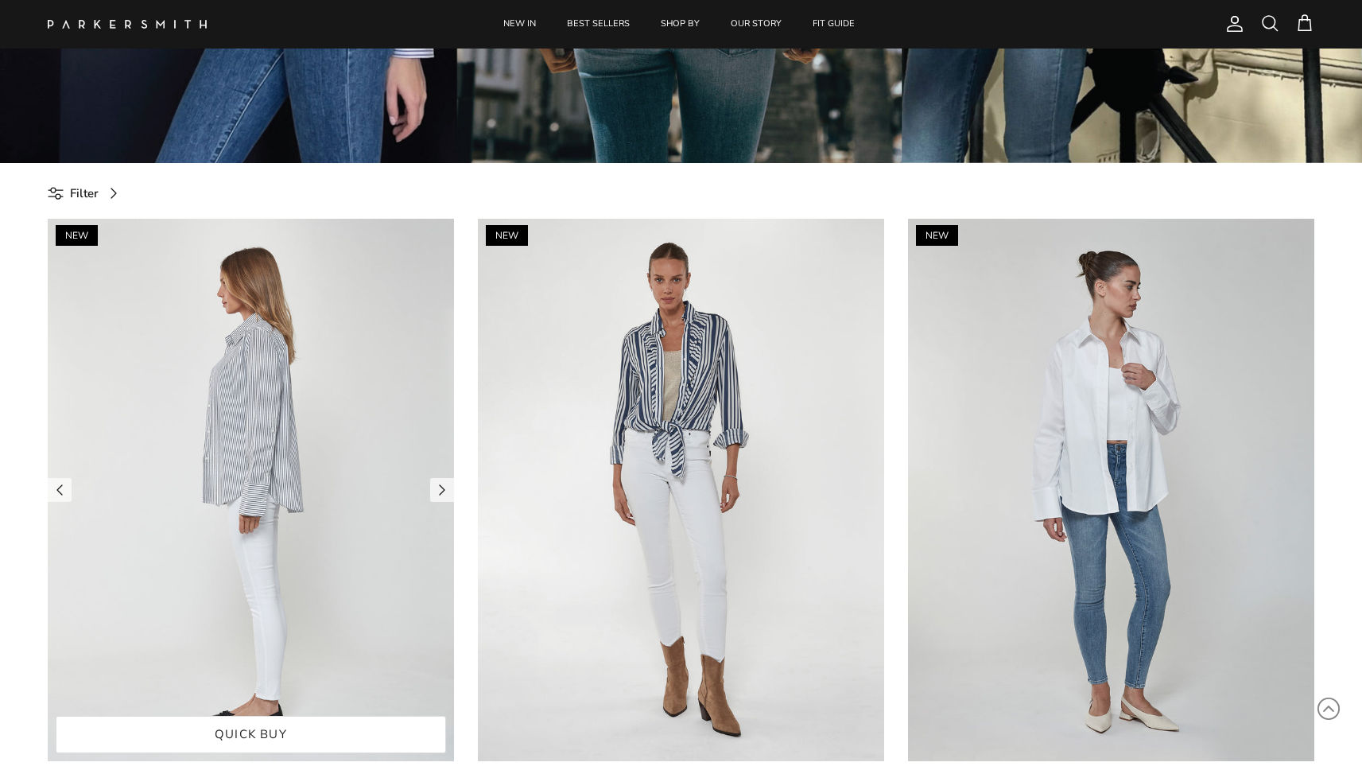
scroll to position [586, 0]
click at [266, 344] on img at bounding box center [251, 490] width 406 height 542
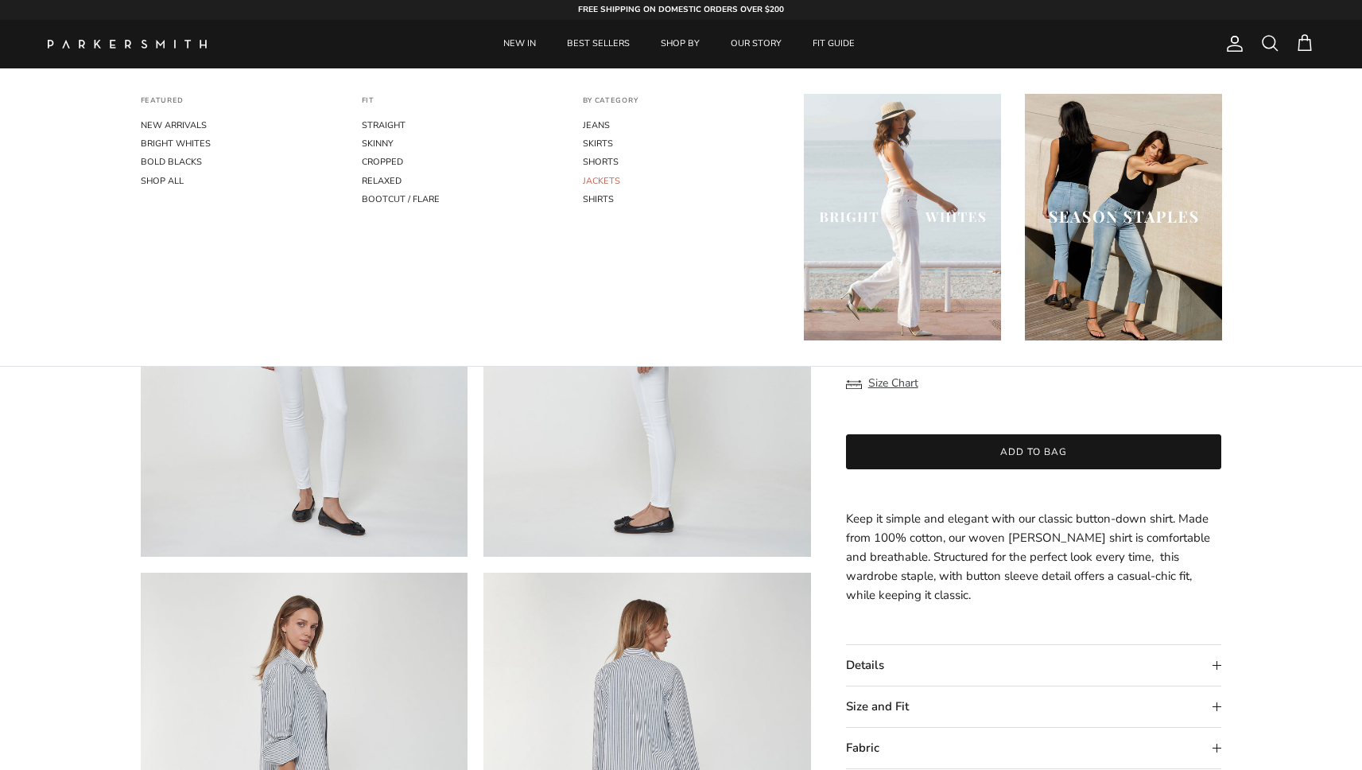
click at [612, 180] on link "JACKETS" at bounding box center [681, 181] width 197 height 18
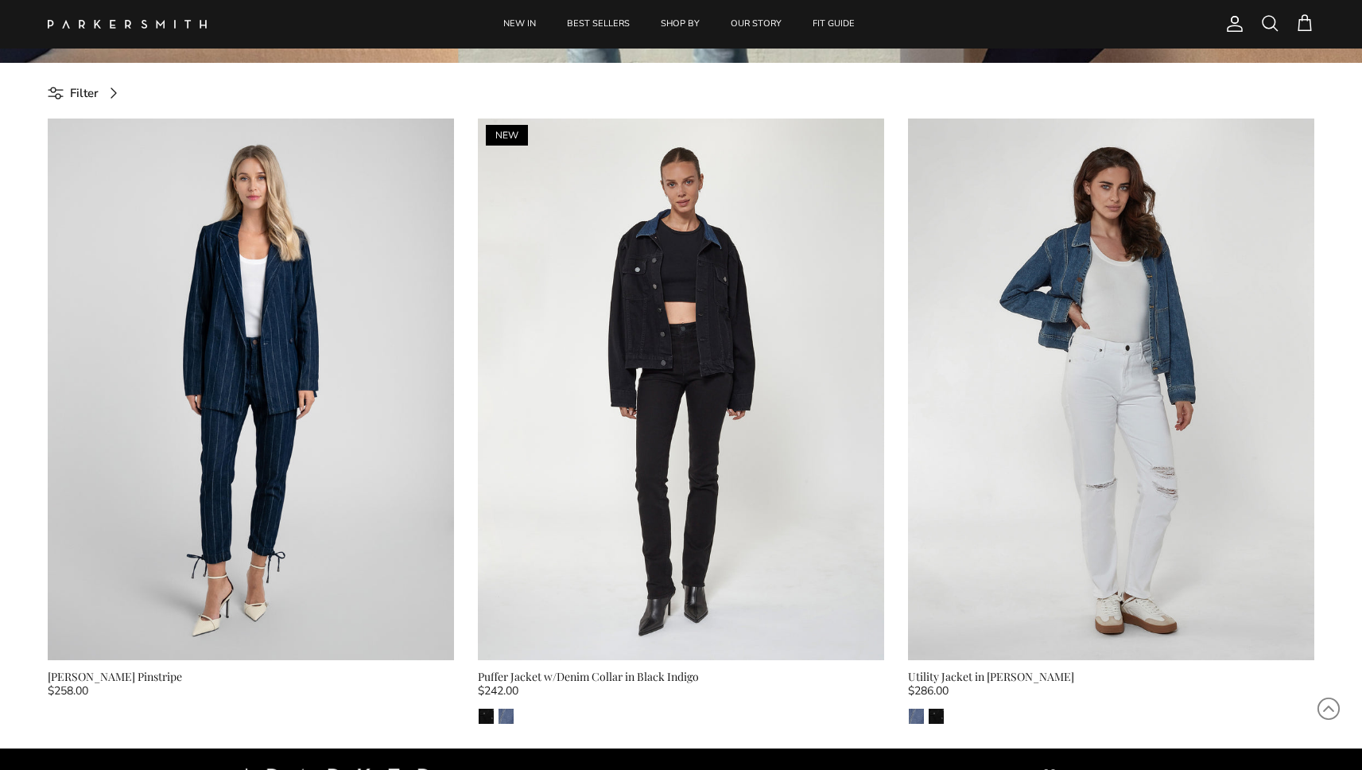
scroll to position [685, 0]
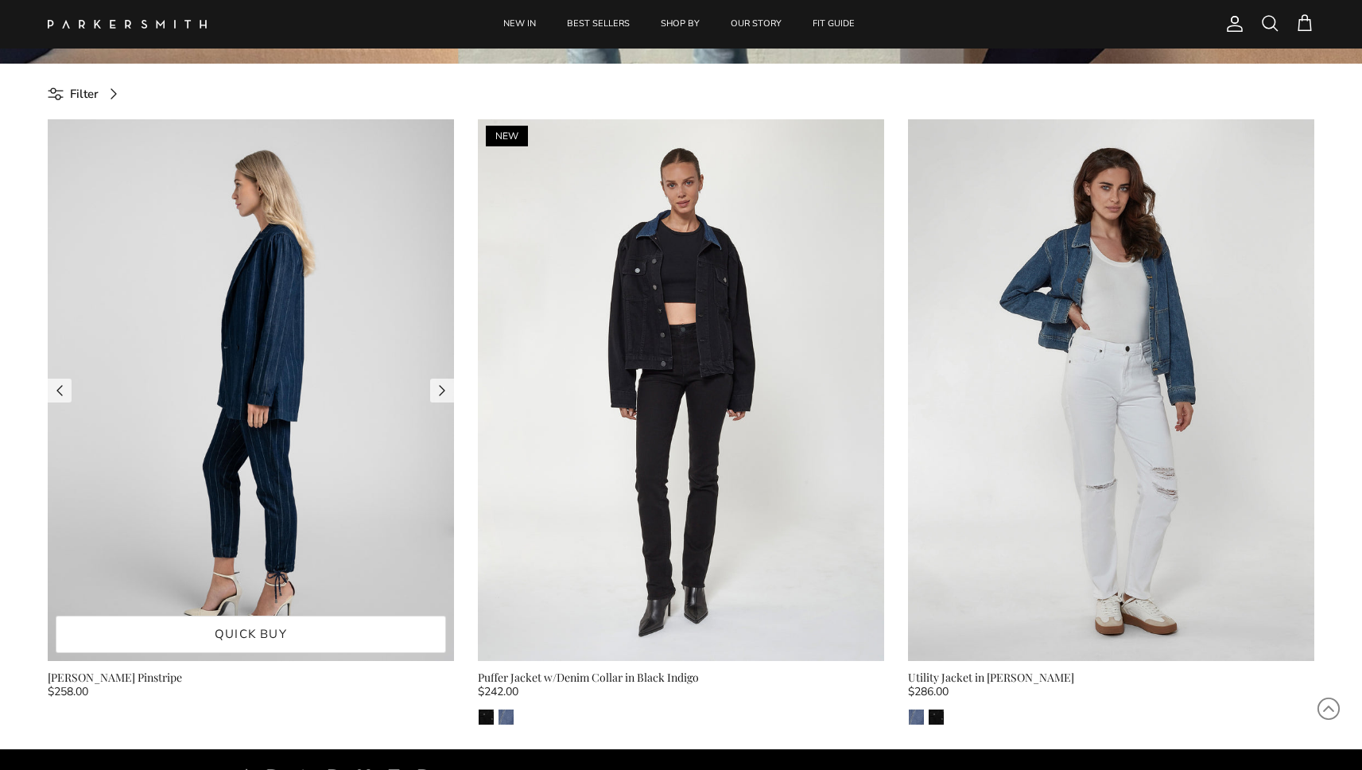
click at [274, 262] on img at bounding box center [251, 389] width 406 height 541
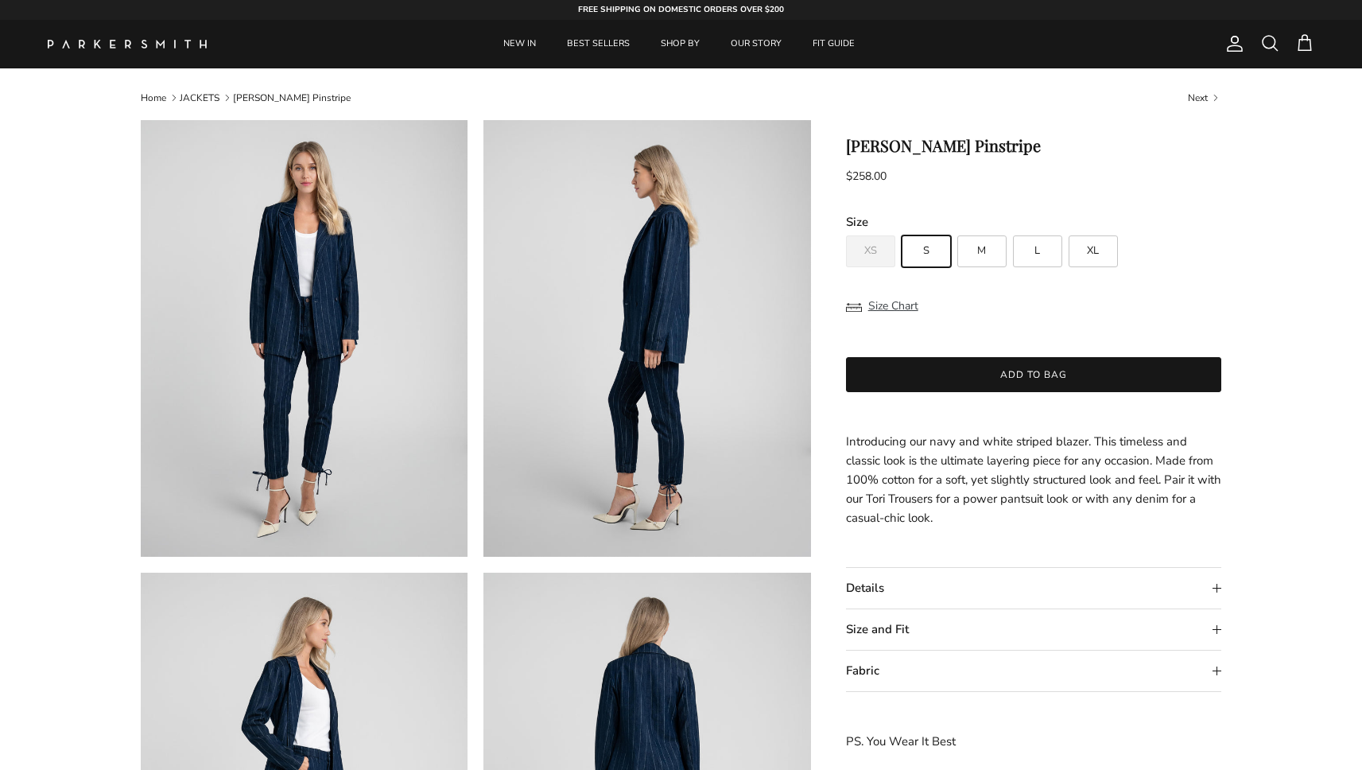
click at [196, 93] on link "JACKETS" at bounding box center [200, 97] width 40 height 13
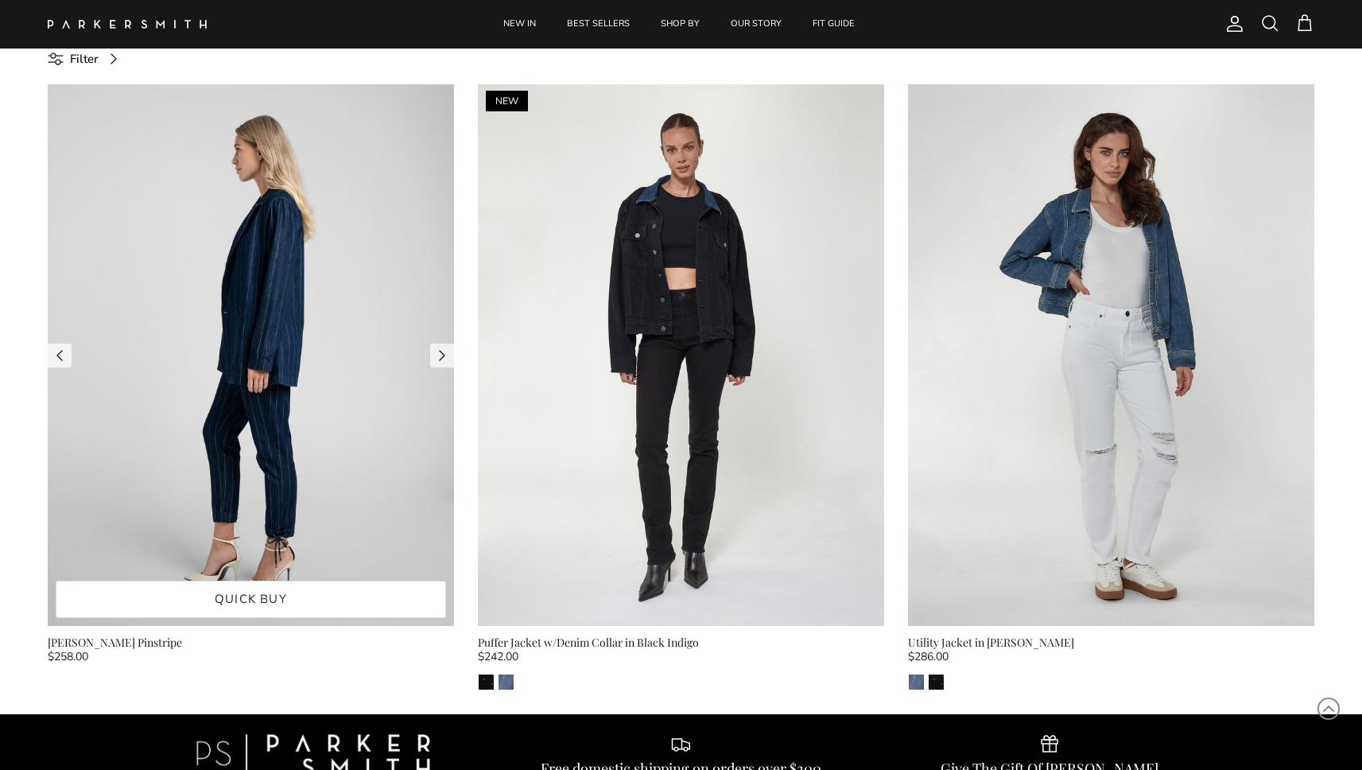
scroll to position [719, 0]
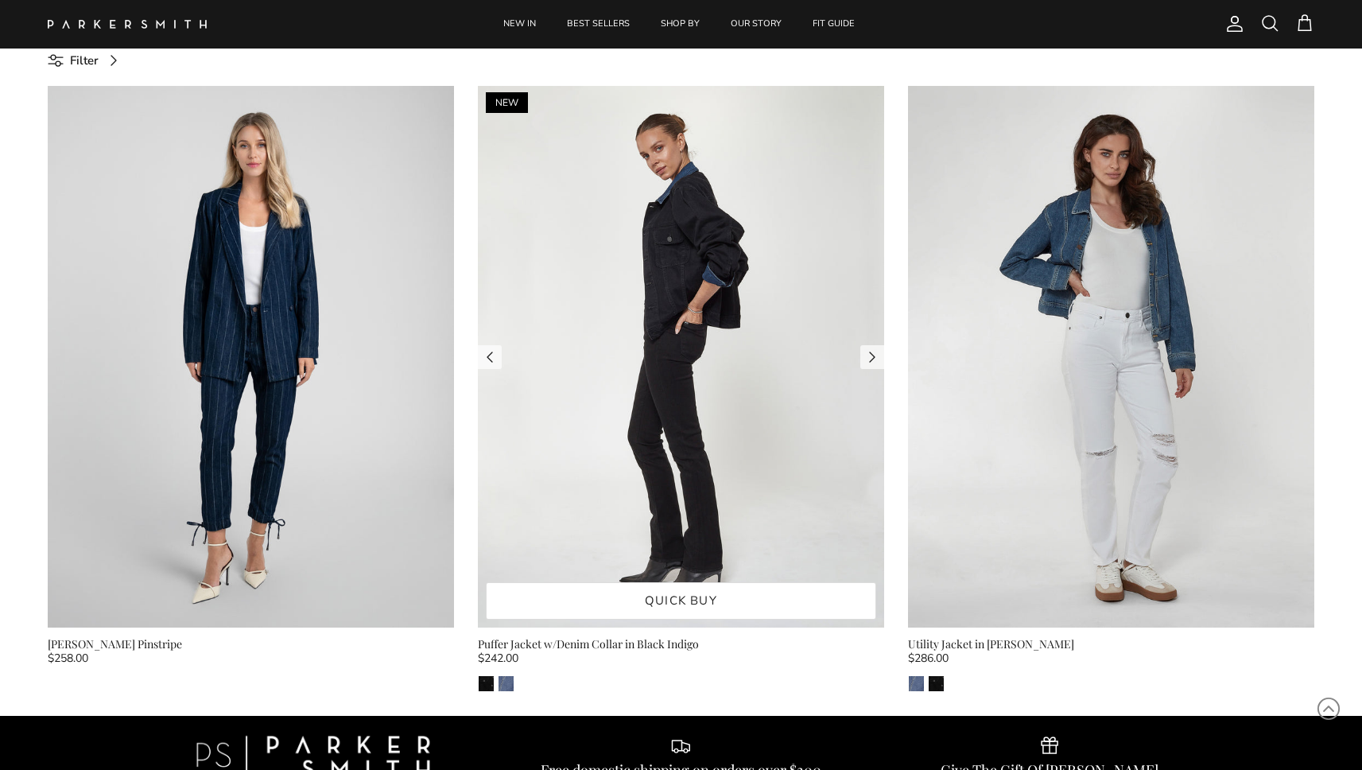
click at [666, 290] on img at bounding box center [681, 356] width 406 height 541
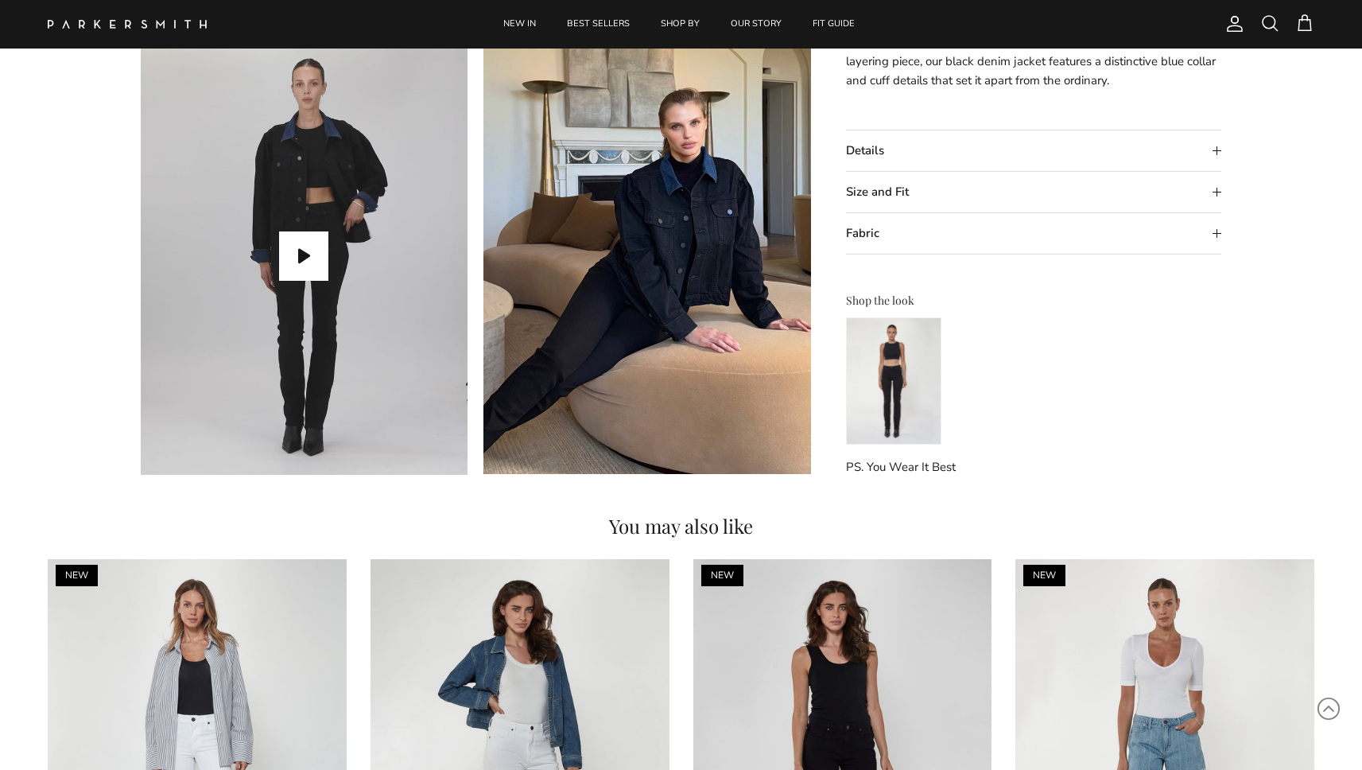
scroll to position [1477, 0]
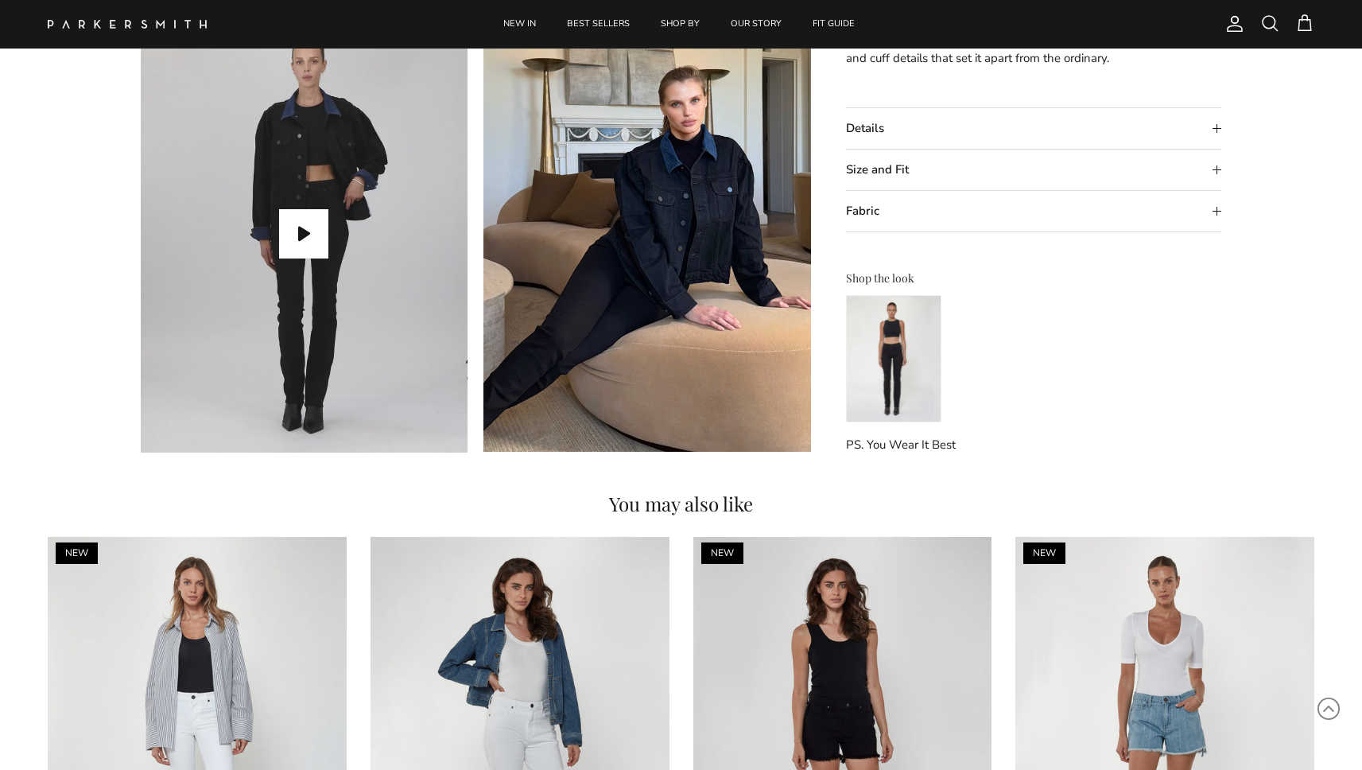
click at [896, 375] on img at bounding box center [893, 358] width 95 height 127
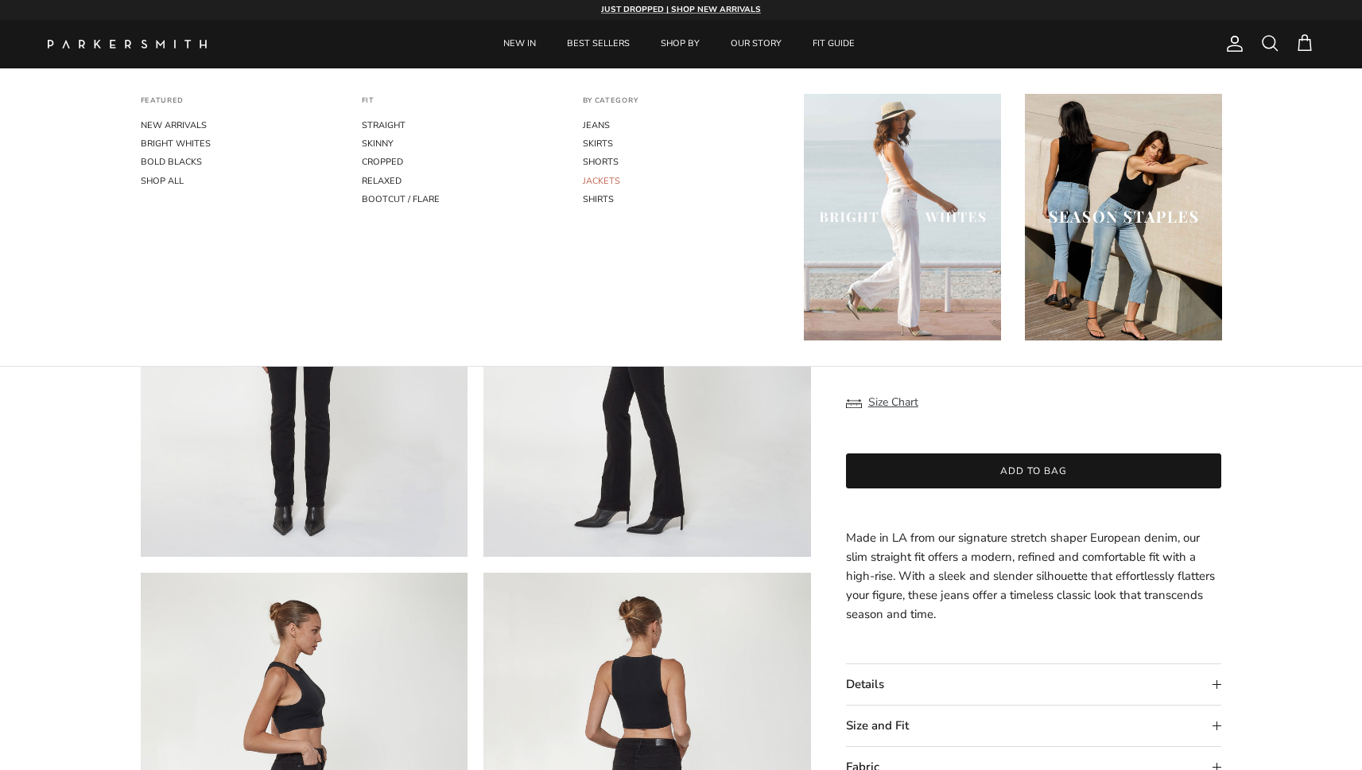
click at [598, 177] on link "JACKETS" at bounding box center [681, 181] width 197 height 18
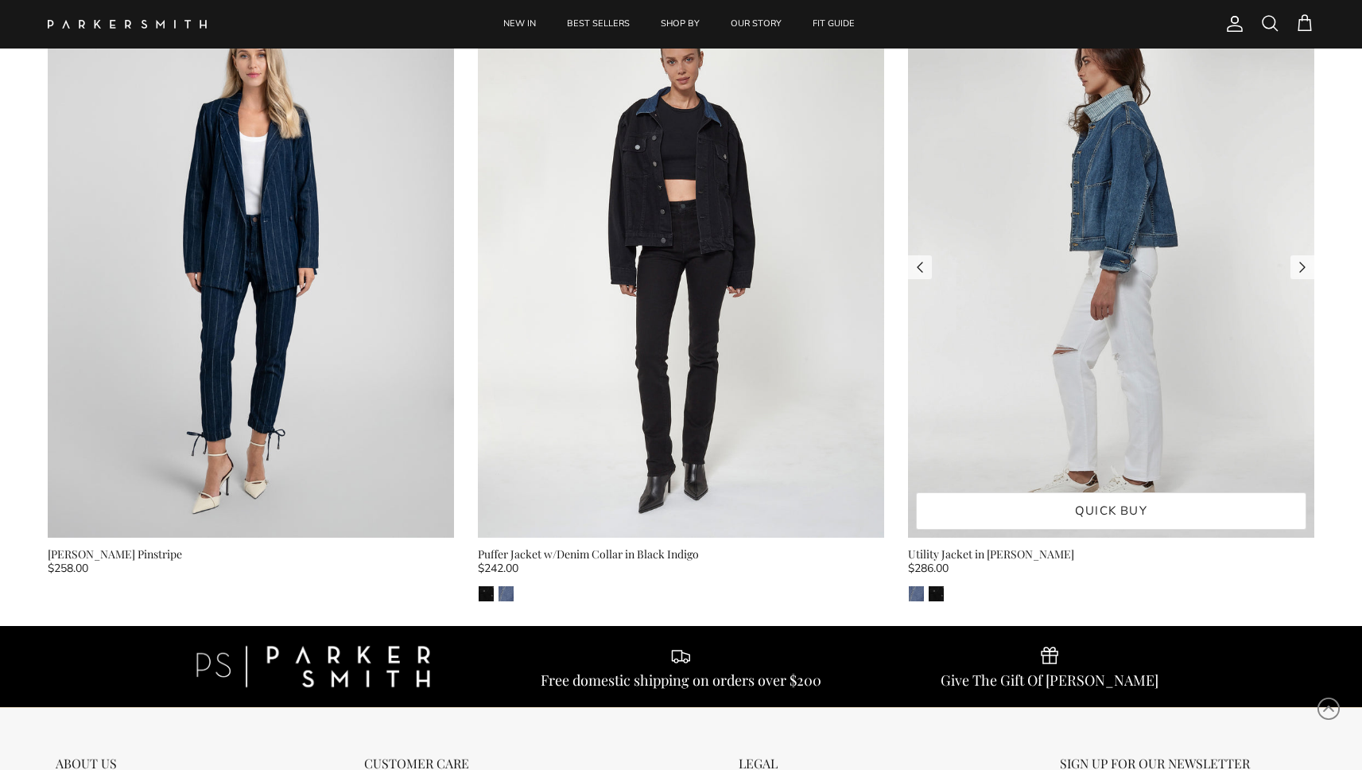
scroll to position [689, 0]
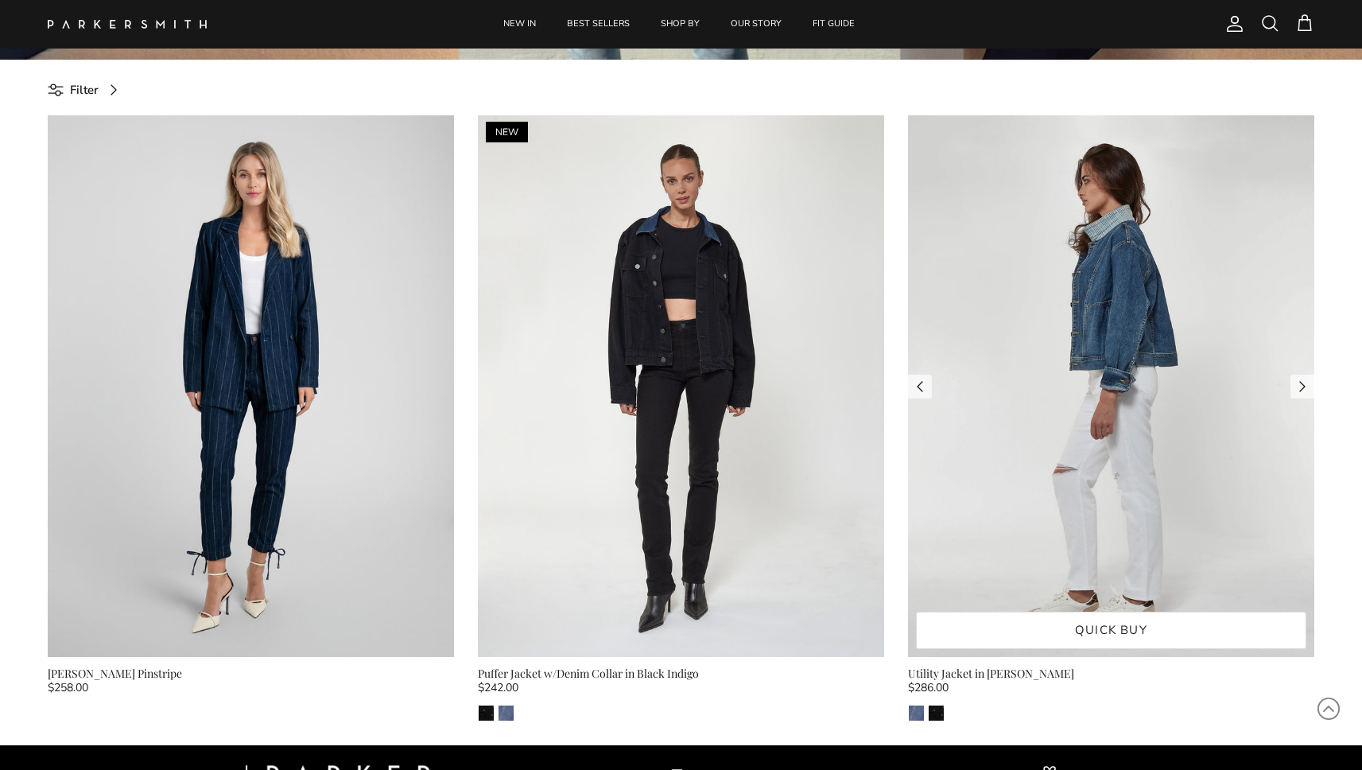
click at [1085, 220] on img at bounding box center [1111, 385] width 406 height 541
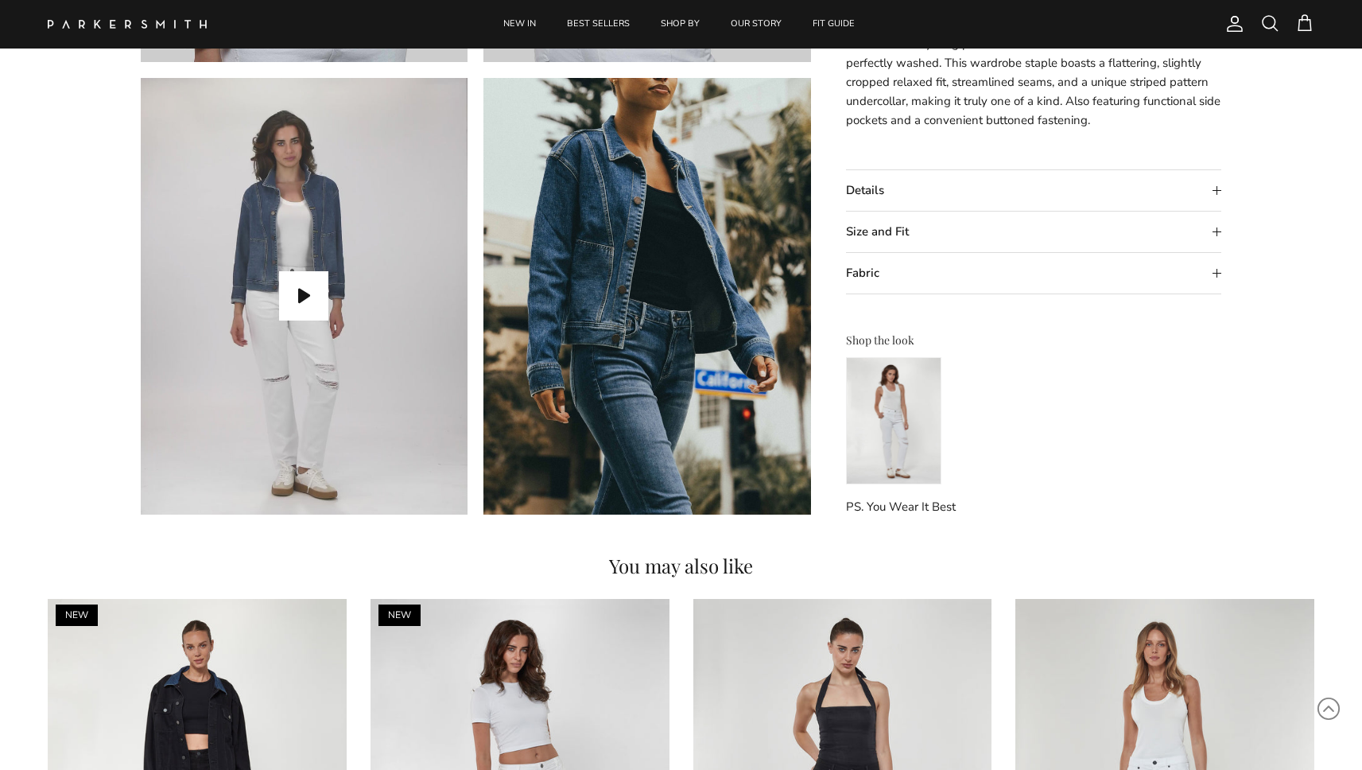
scroll to position [1418, 0]
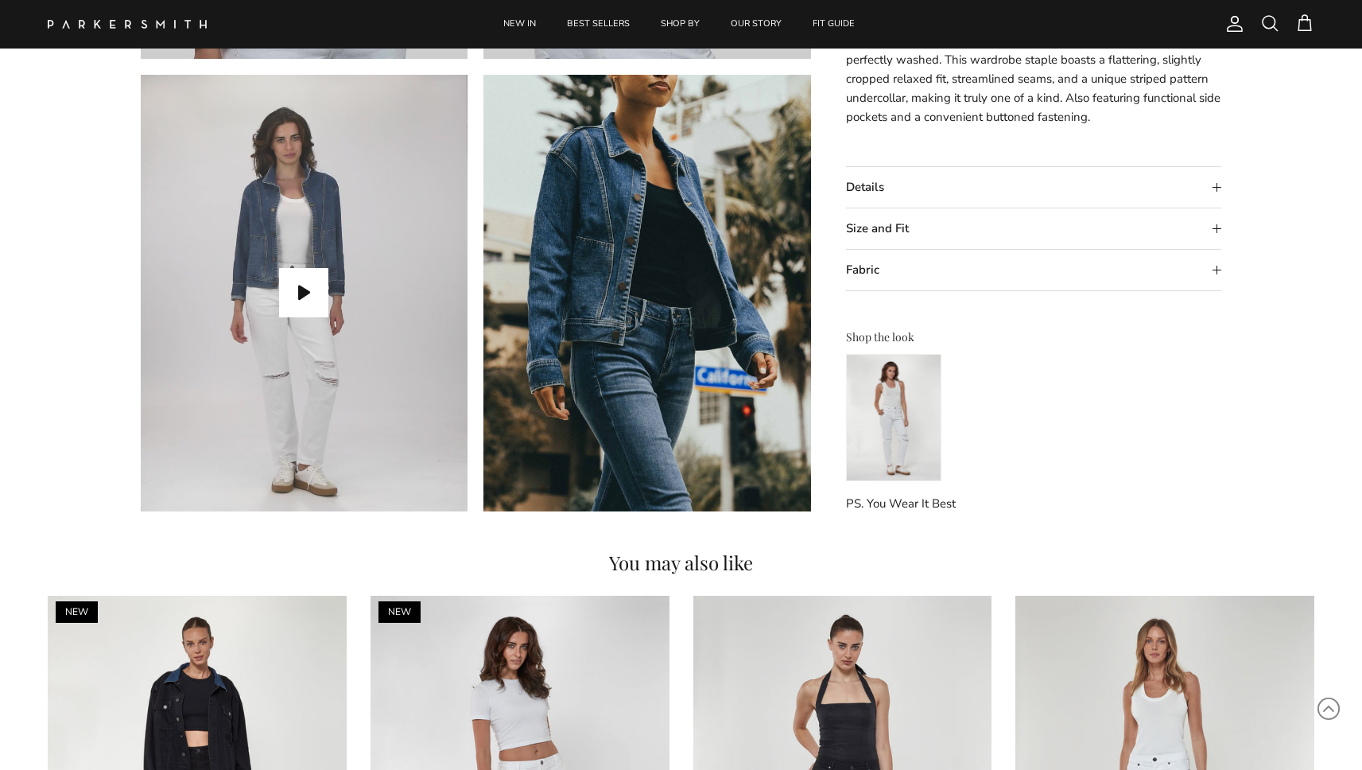
click at [902, 388] on img at bounding box center [893, 417] width 95 height 127
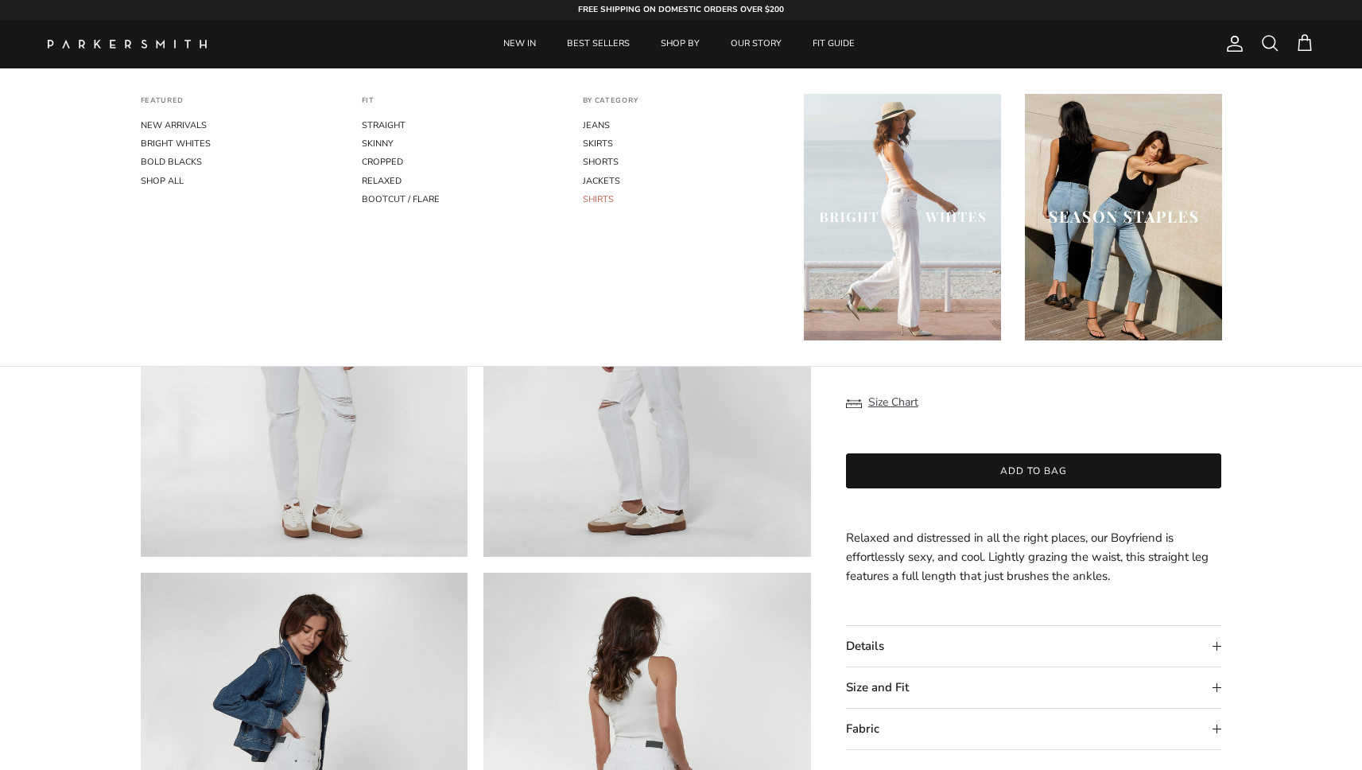
click at [605, 193] on link "SHIRTS" at bounding box center [681, 199] width 197 height 18
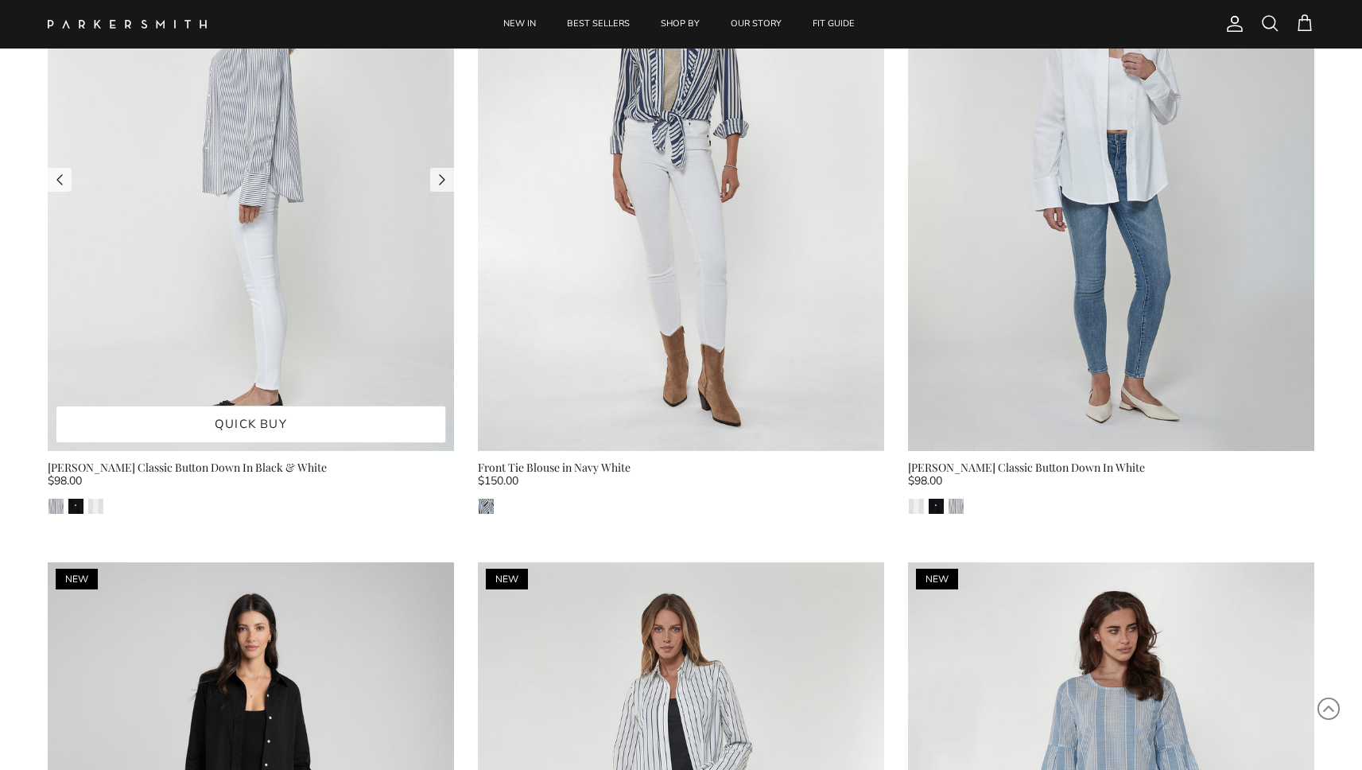
scroll to position [897, 0]
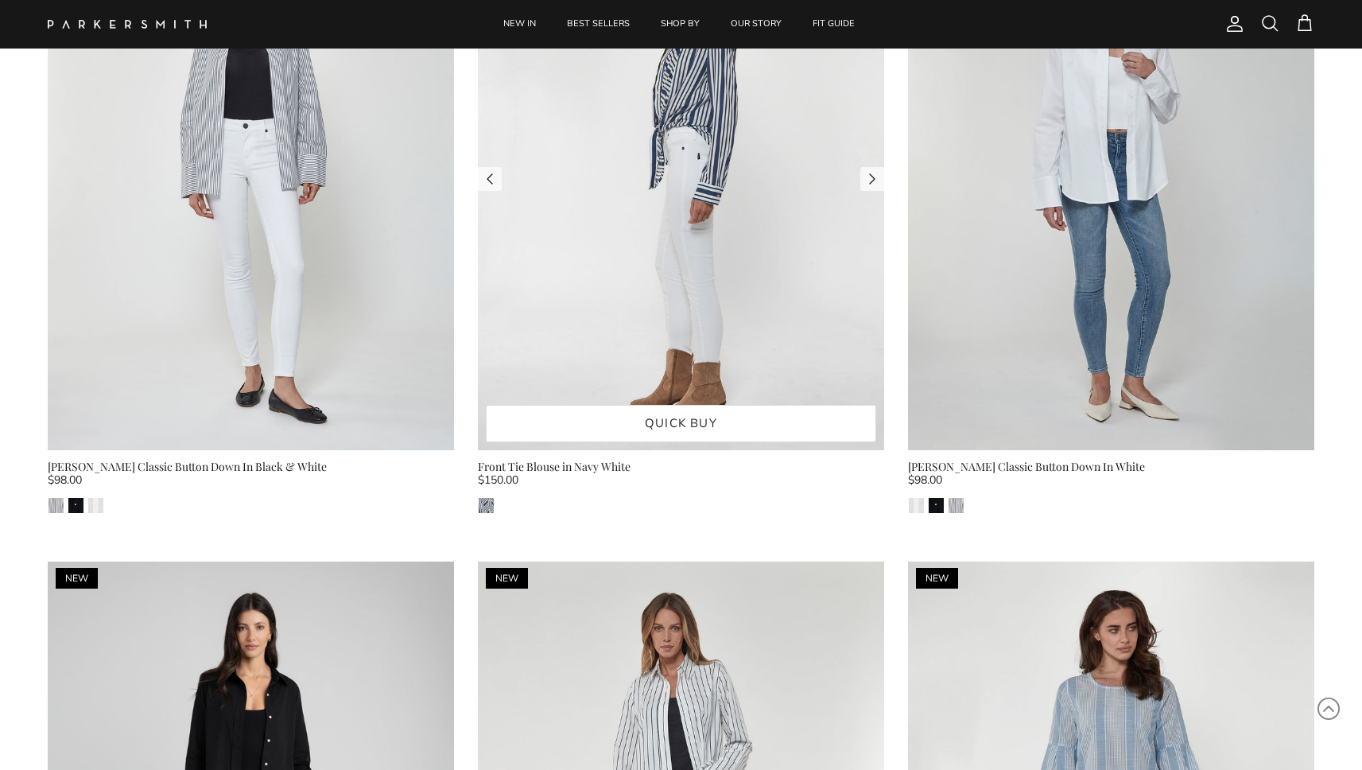
click at [616, 168] on img at bounding box center [681, 179] width 406 height 542
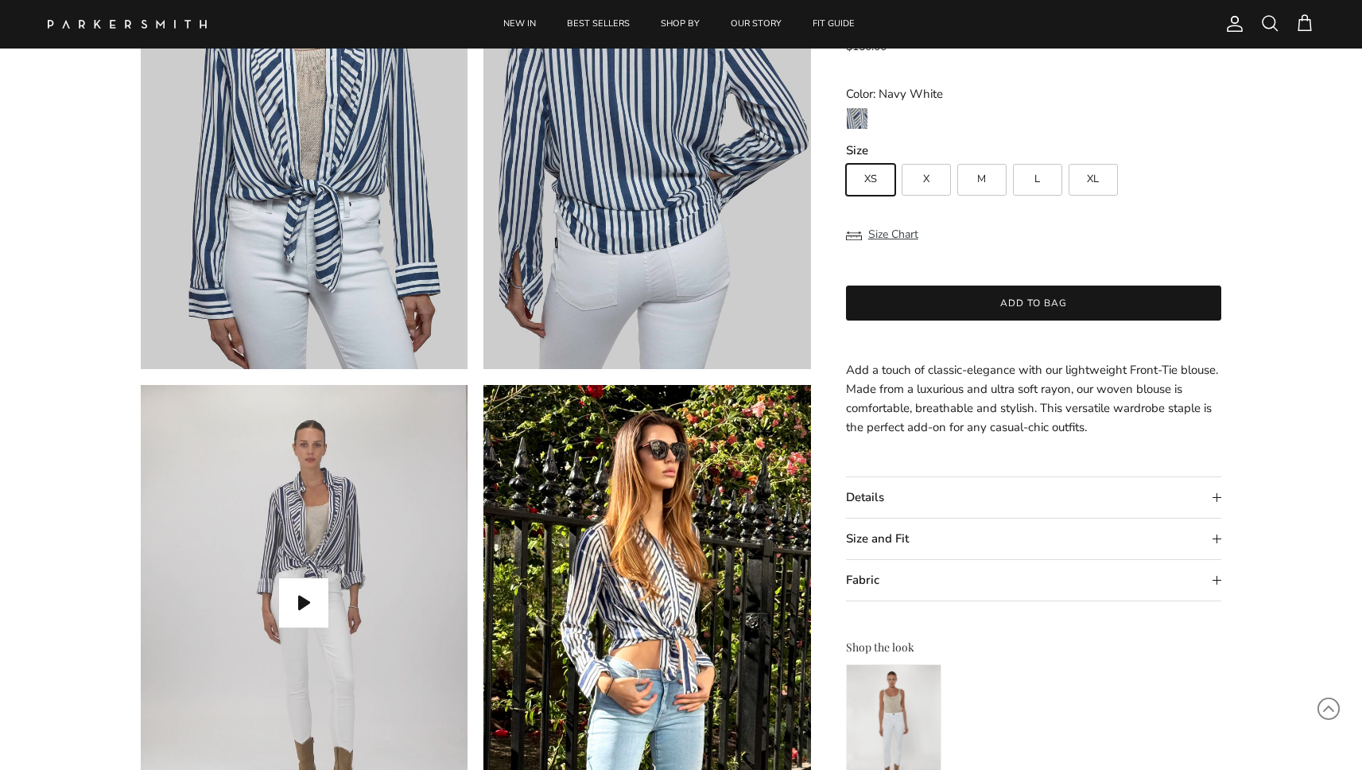
scroll to position [1523, 0]
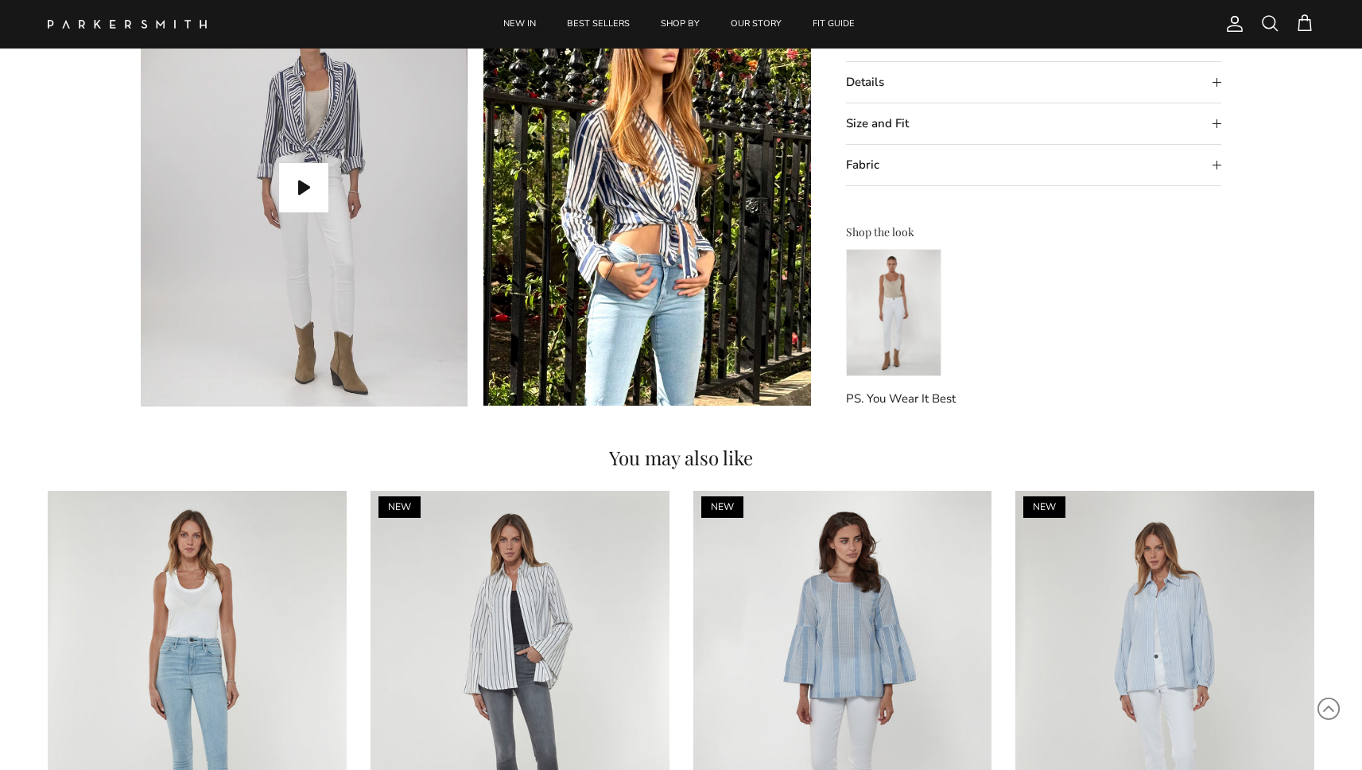
click at [890, 313] on img at bounding box center [893, 312] width 95 height 127
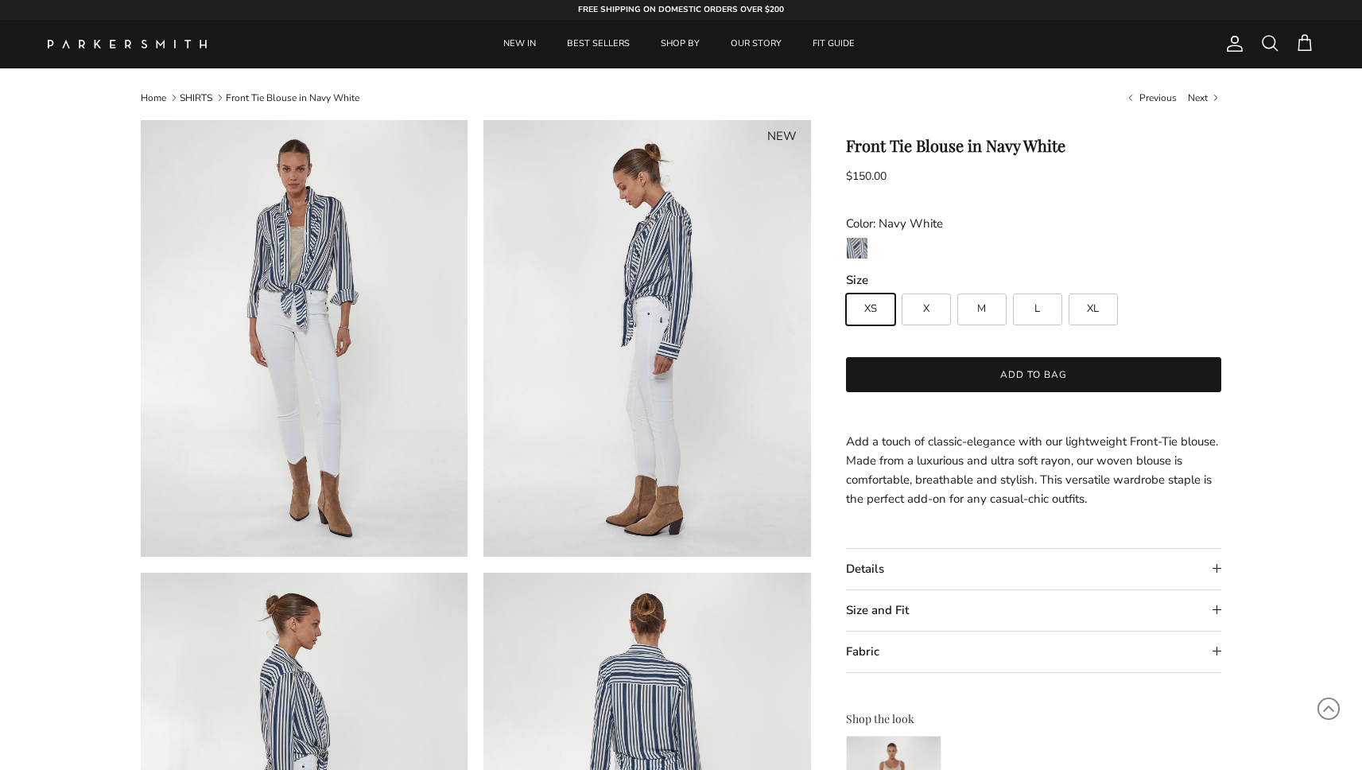
scroll to position [1523, 0]
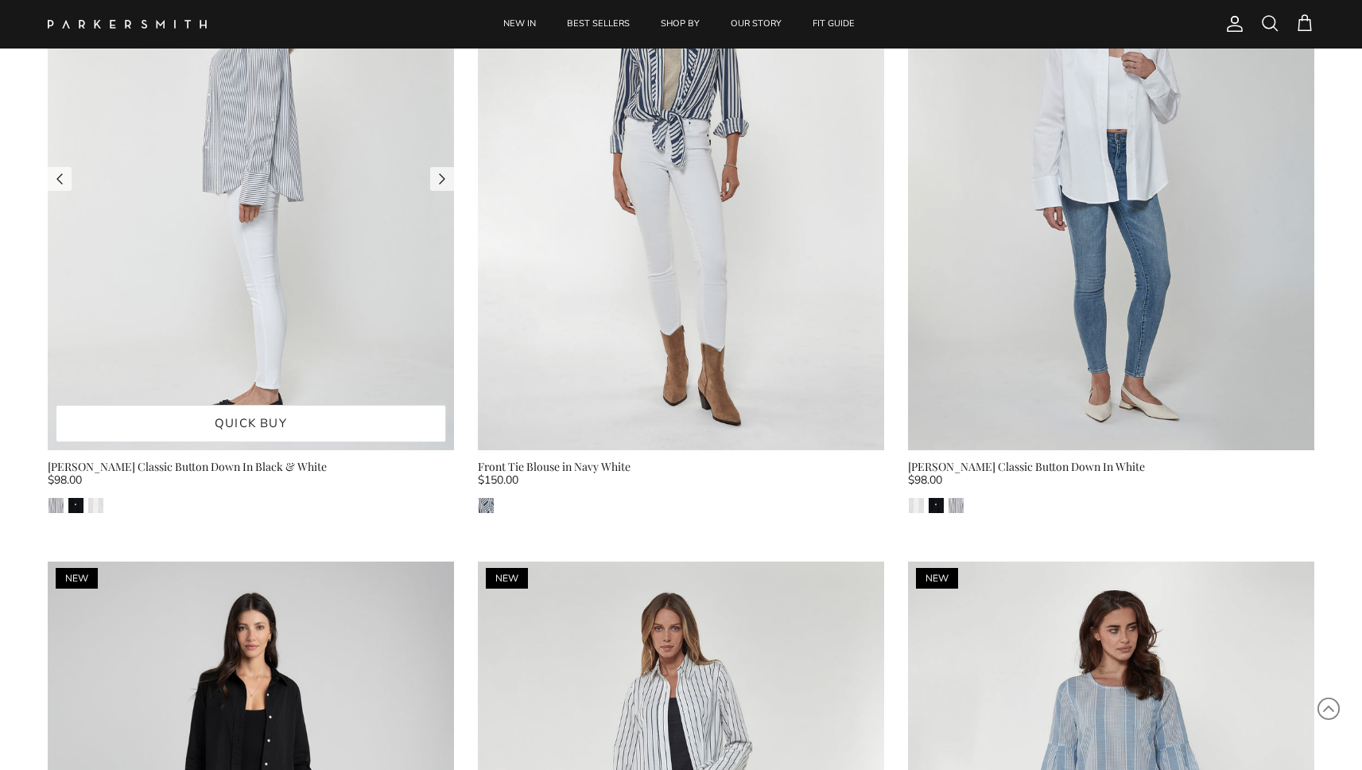
scroll to position [724, 0]
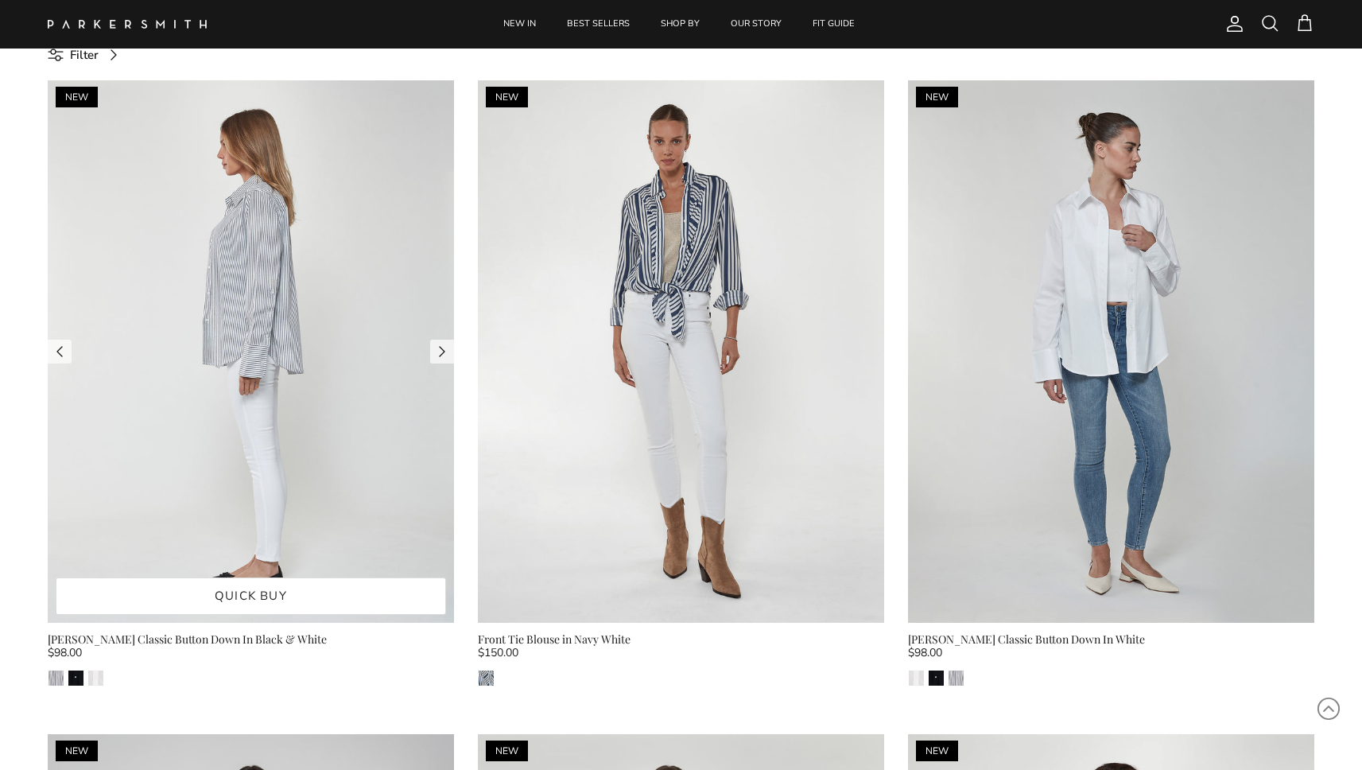
click at [293, 331] on img at bounding box center [251, 351] width 406 height 542
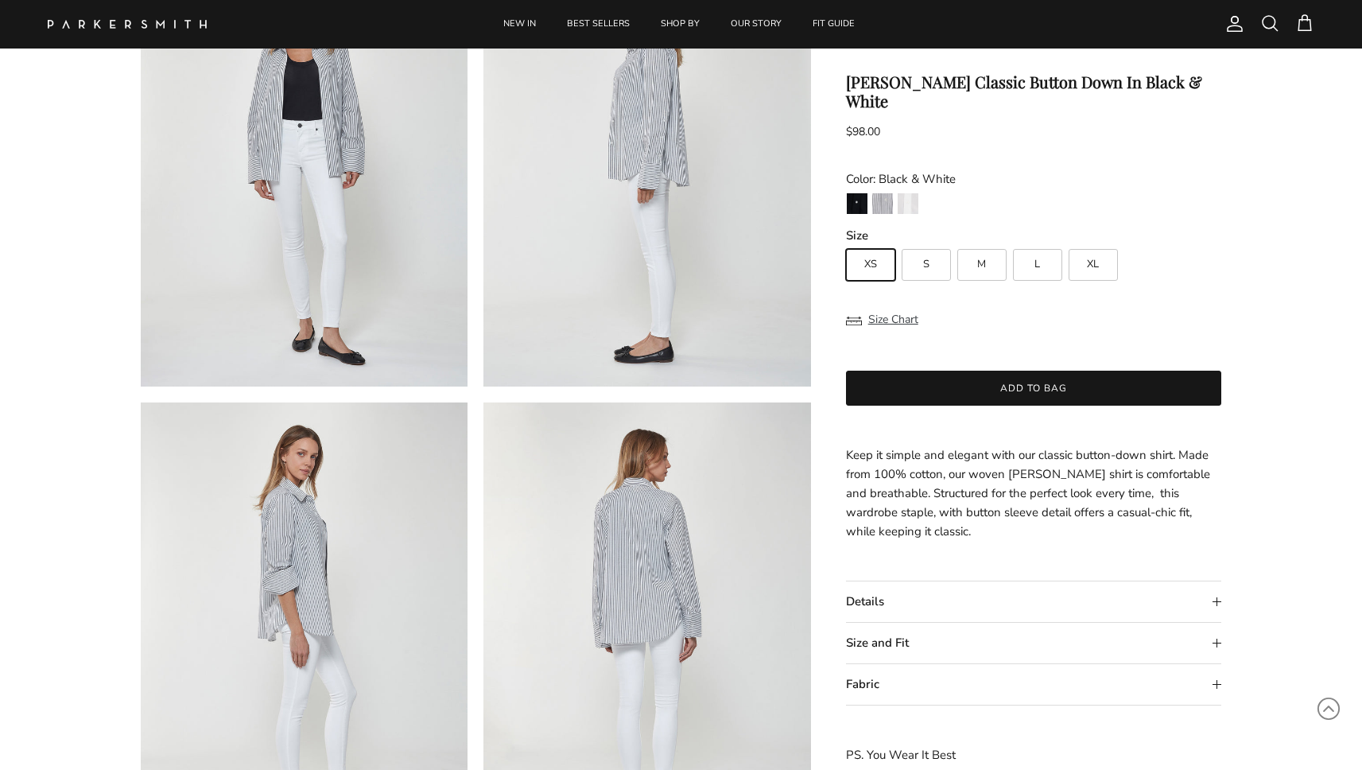
scroll to position [182, 0]
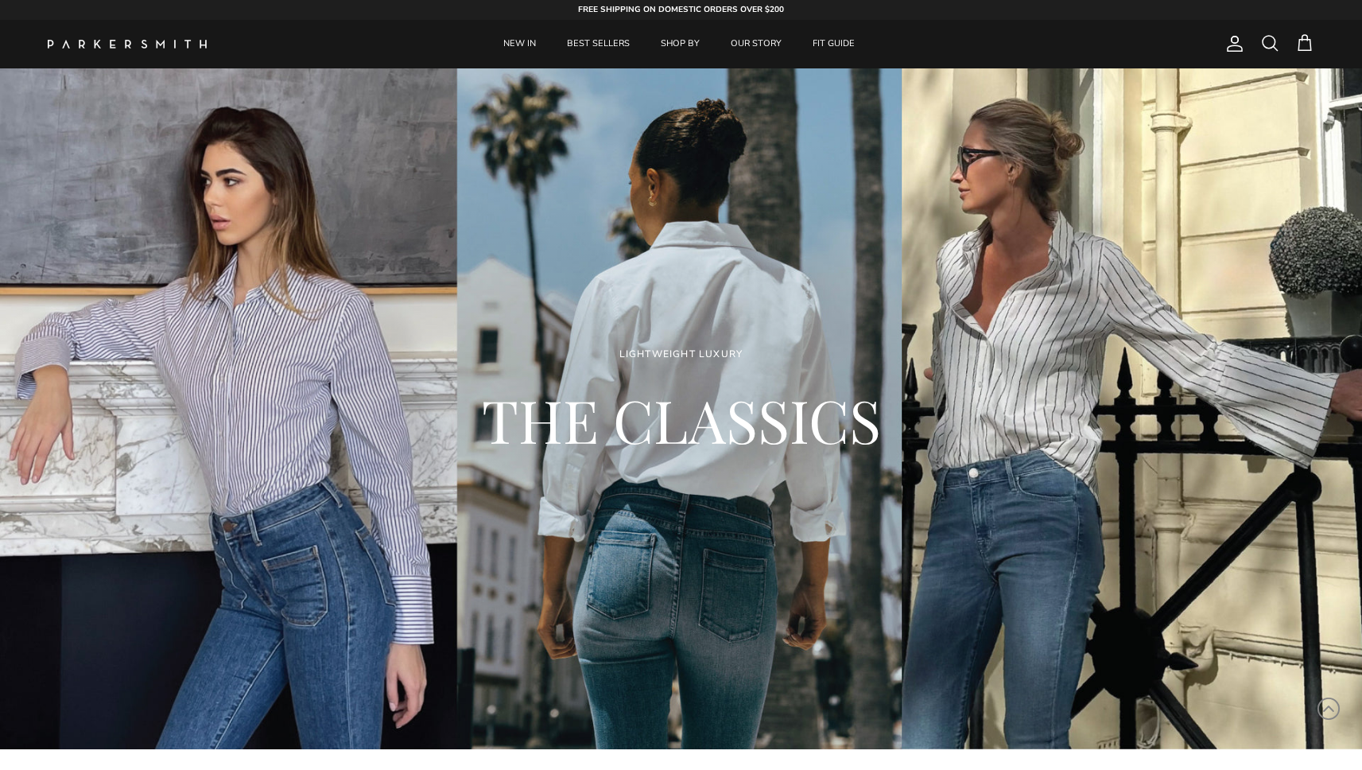
scroll to position [724, 0]
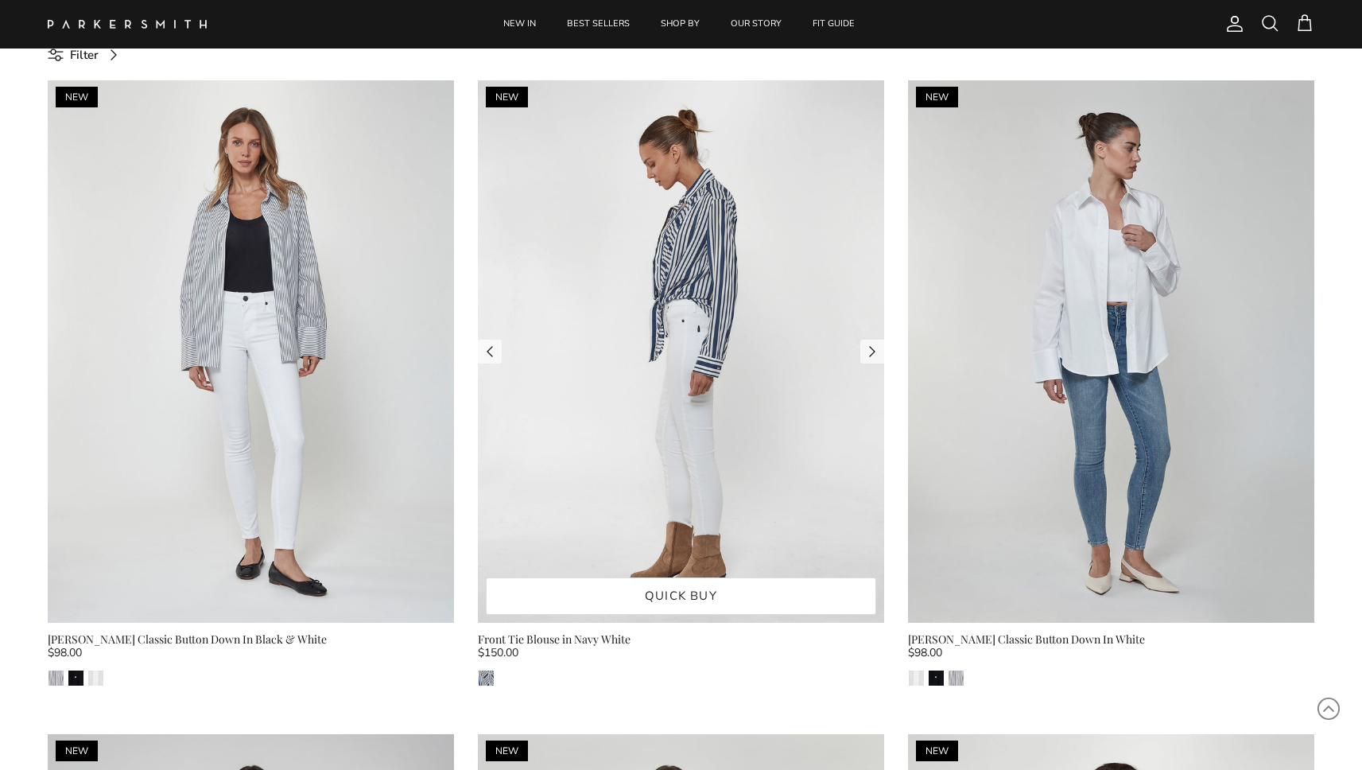
click at [603, 337] on img at bounding box center [681, 351] width 406 height 542
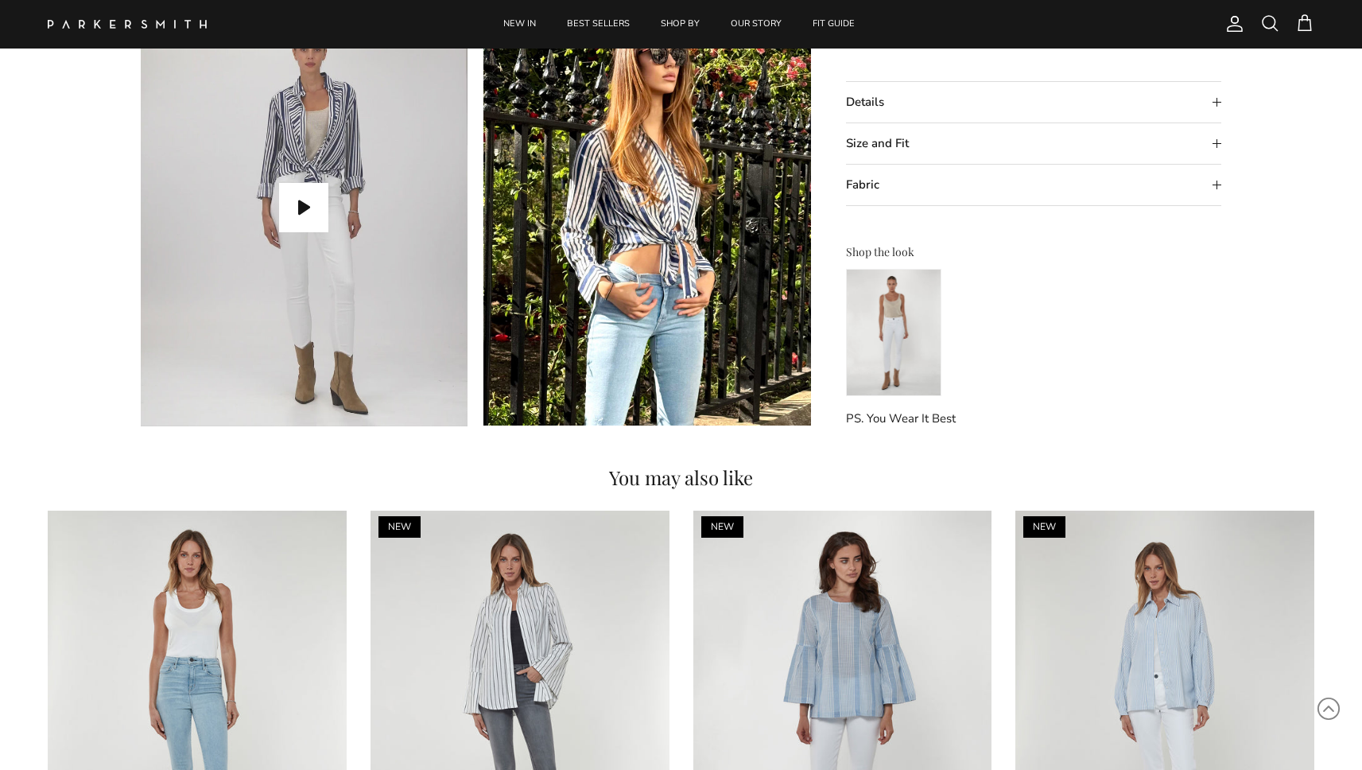
scroll to position [1514, 0]
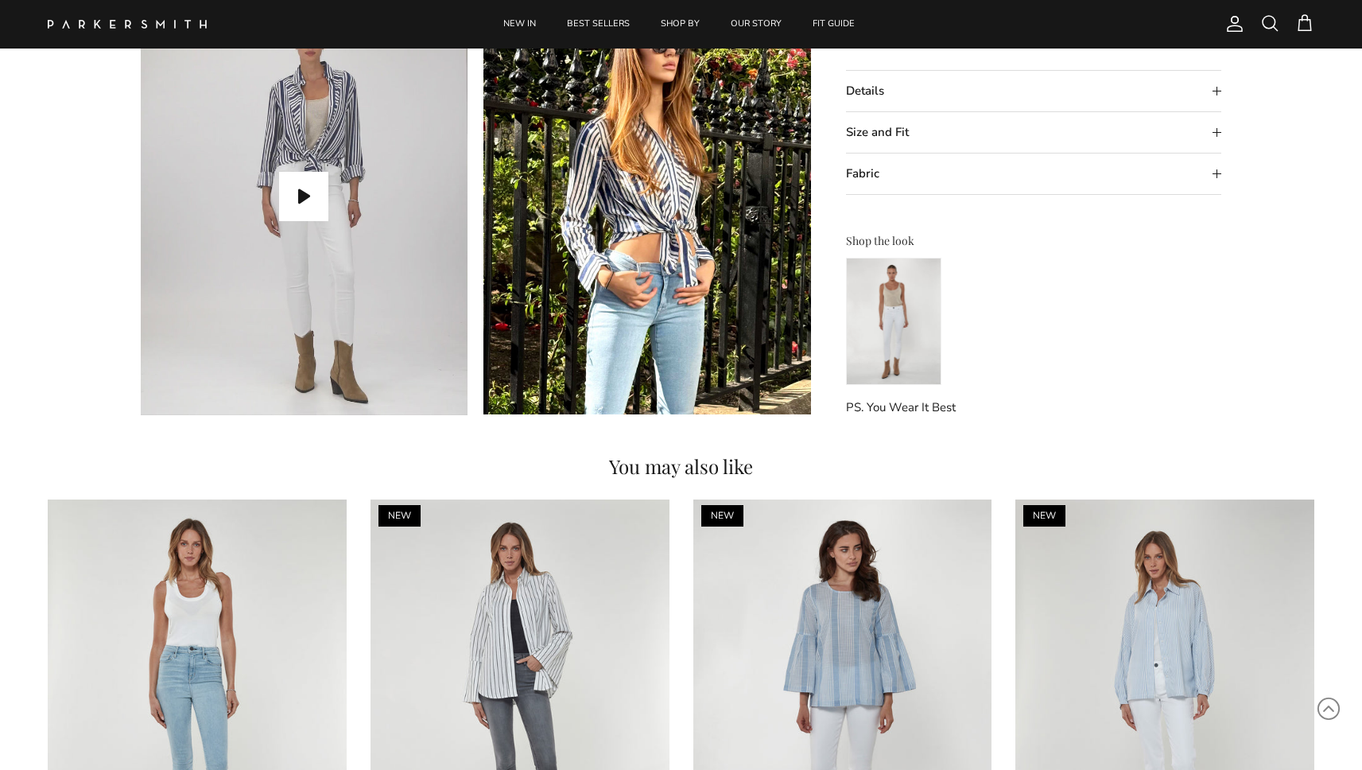
click at [878, 310] on img at bounding box center [893, 321] width 95 height 127
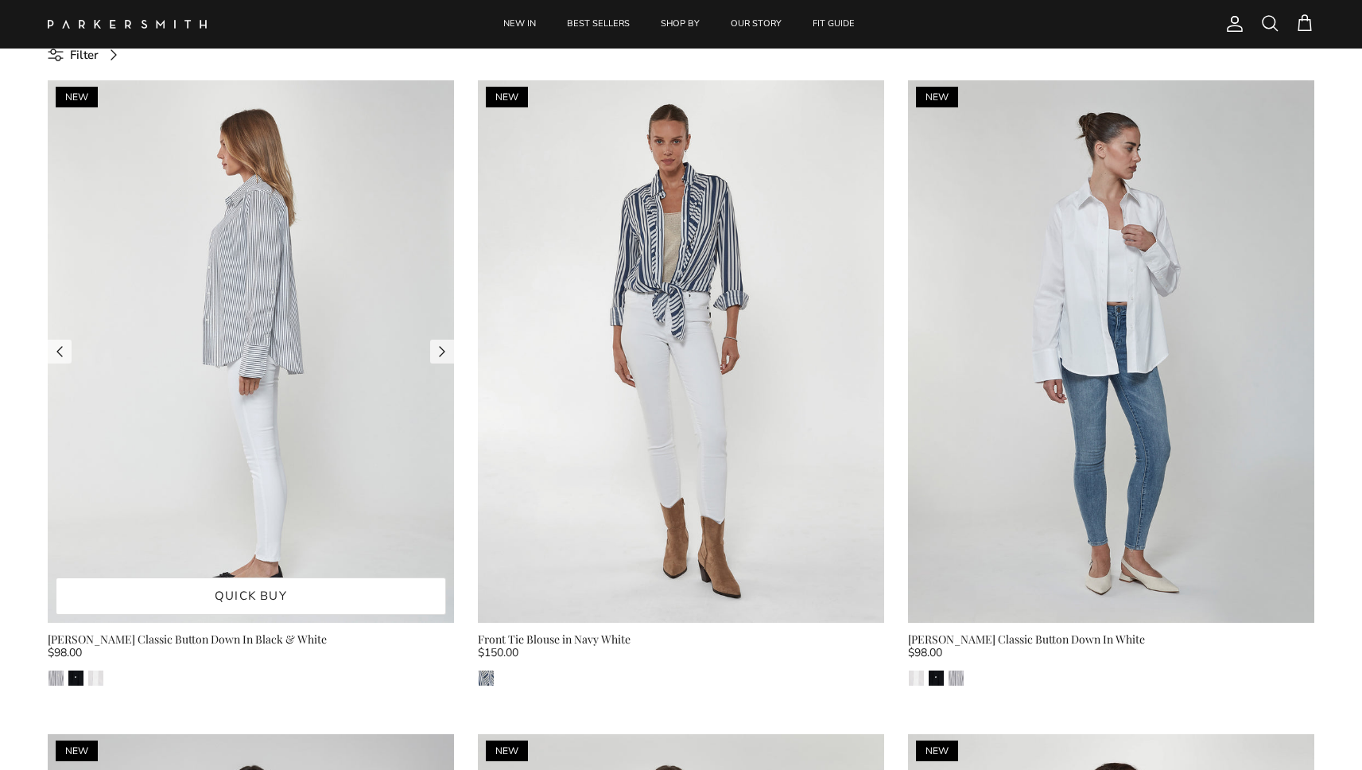
scroll to position [724, 0]
click at [281, 293] on img at bounding box center [251, 351] width 406 height 542
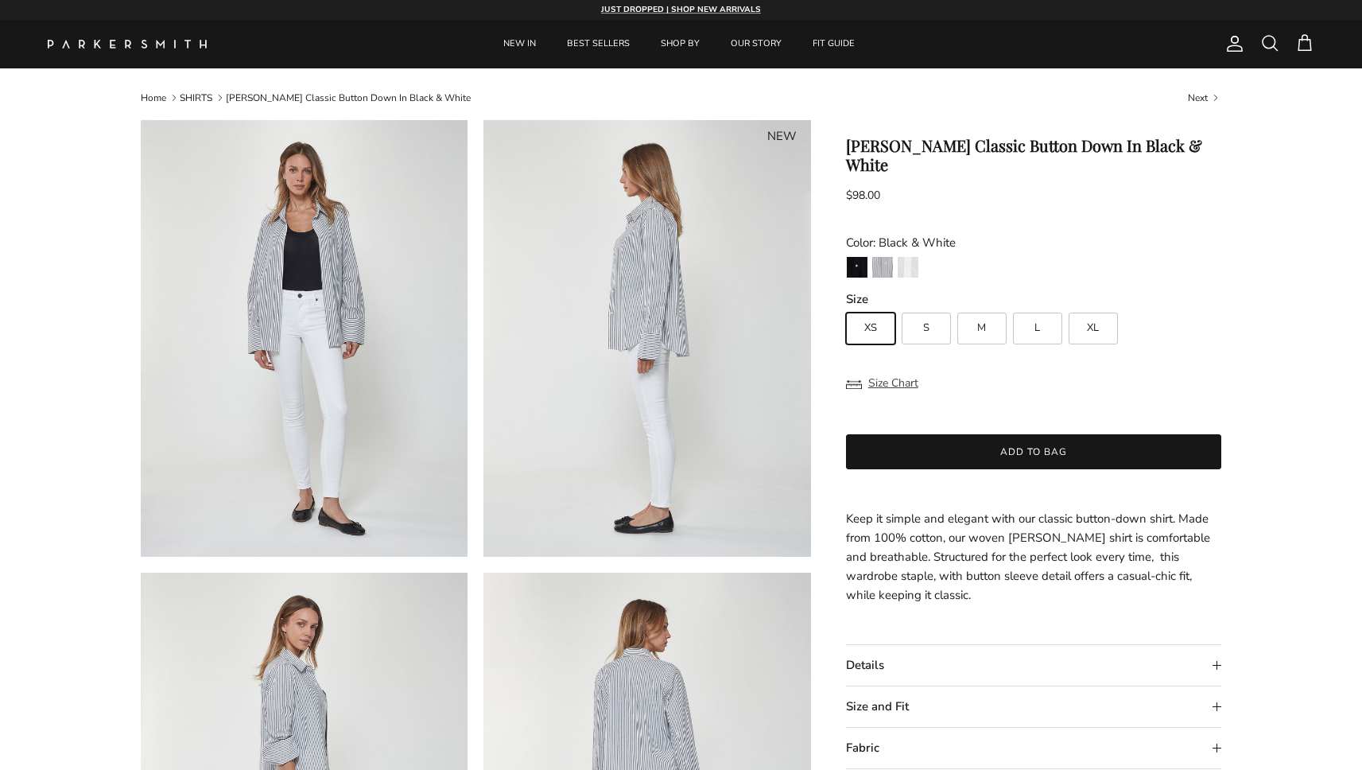
click at [1266, 39] on span at bounding box center [1269, 42] width 19 height 19
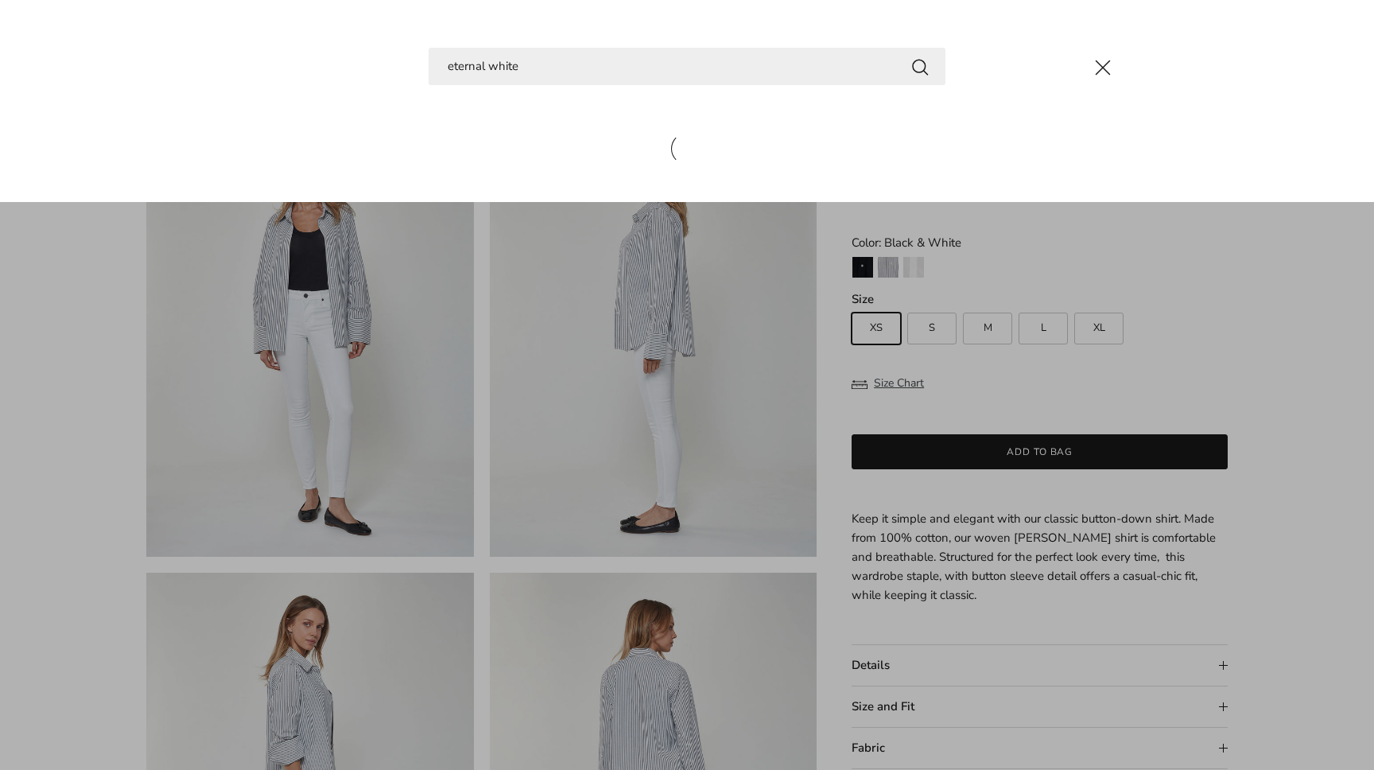
type input "eternal white"
click at [920, 66] on button "Search" at bounding box center [919, 66] width 19 height 20
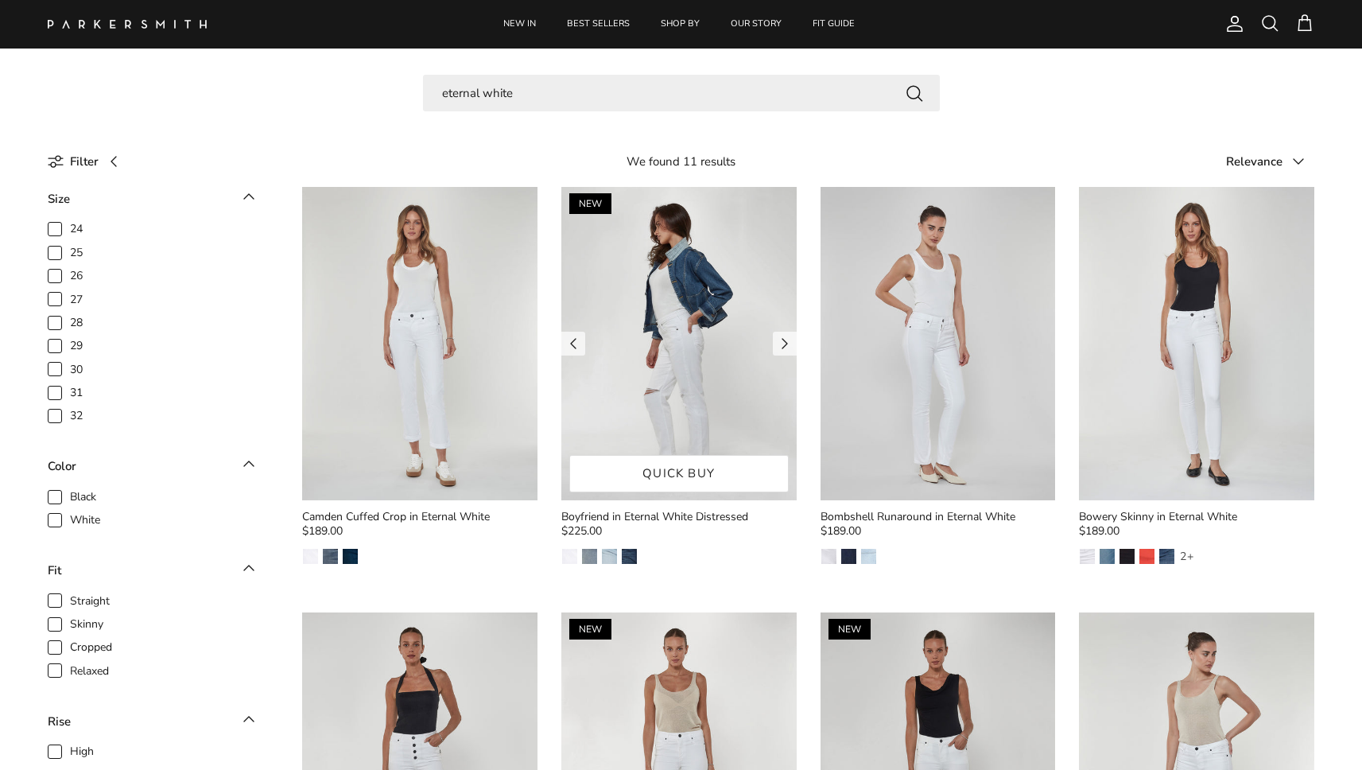
scroll to position [40, 0]
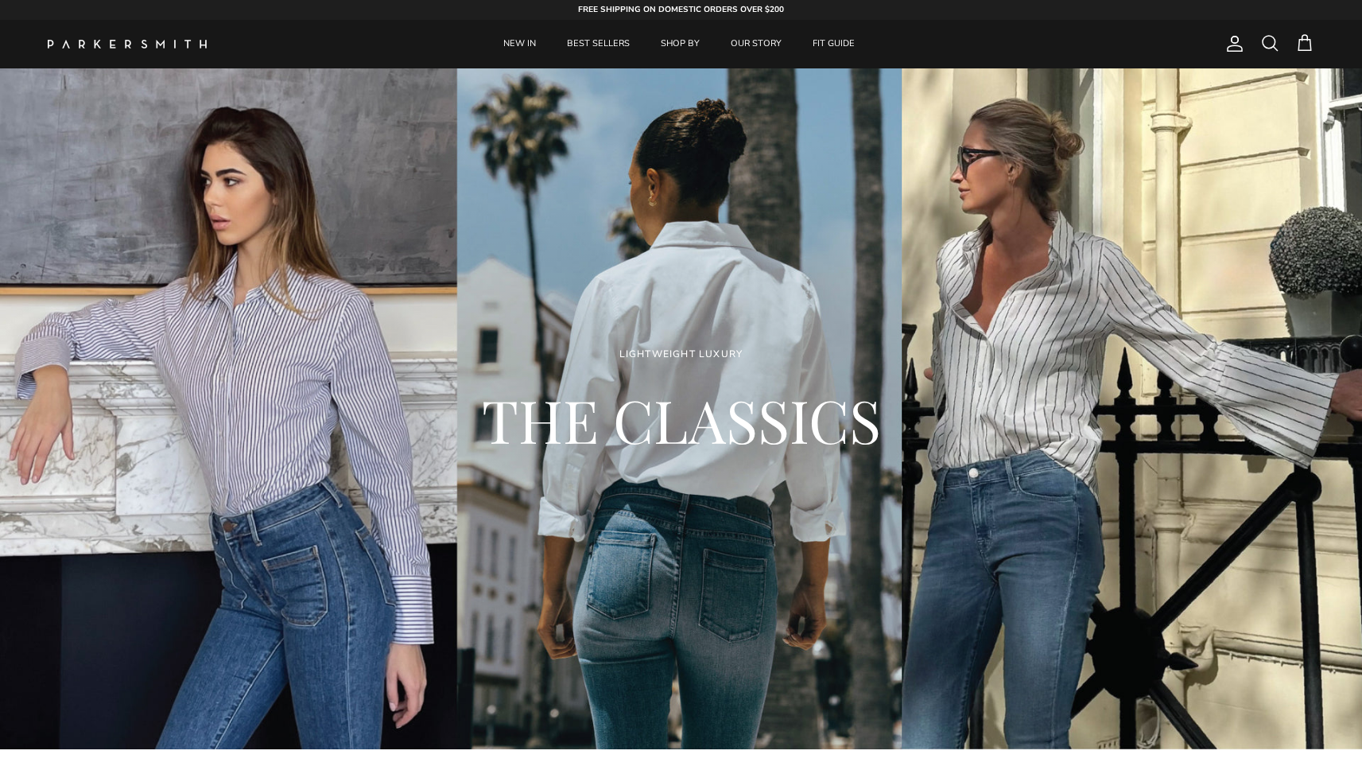
scroll to position [724, 0]
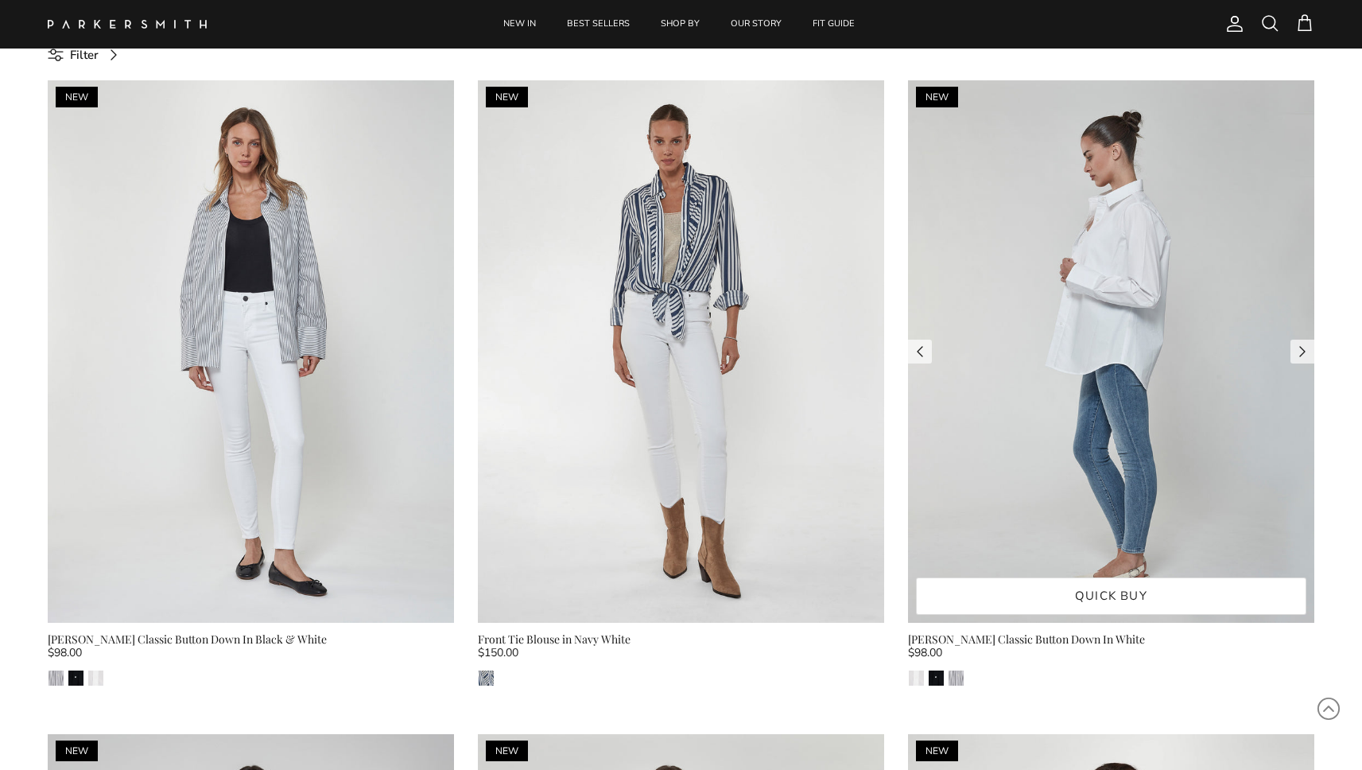
click at [1099, 222] on img at bounding box center [1111, 351] width 406 height 542
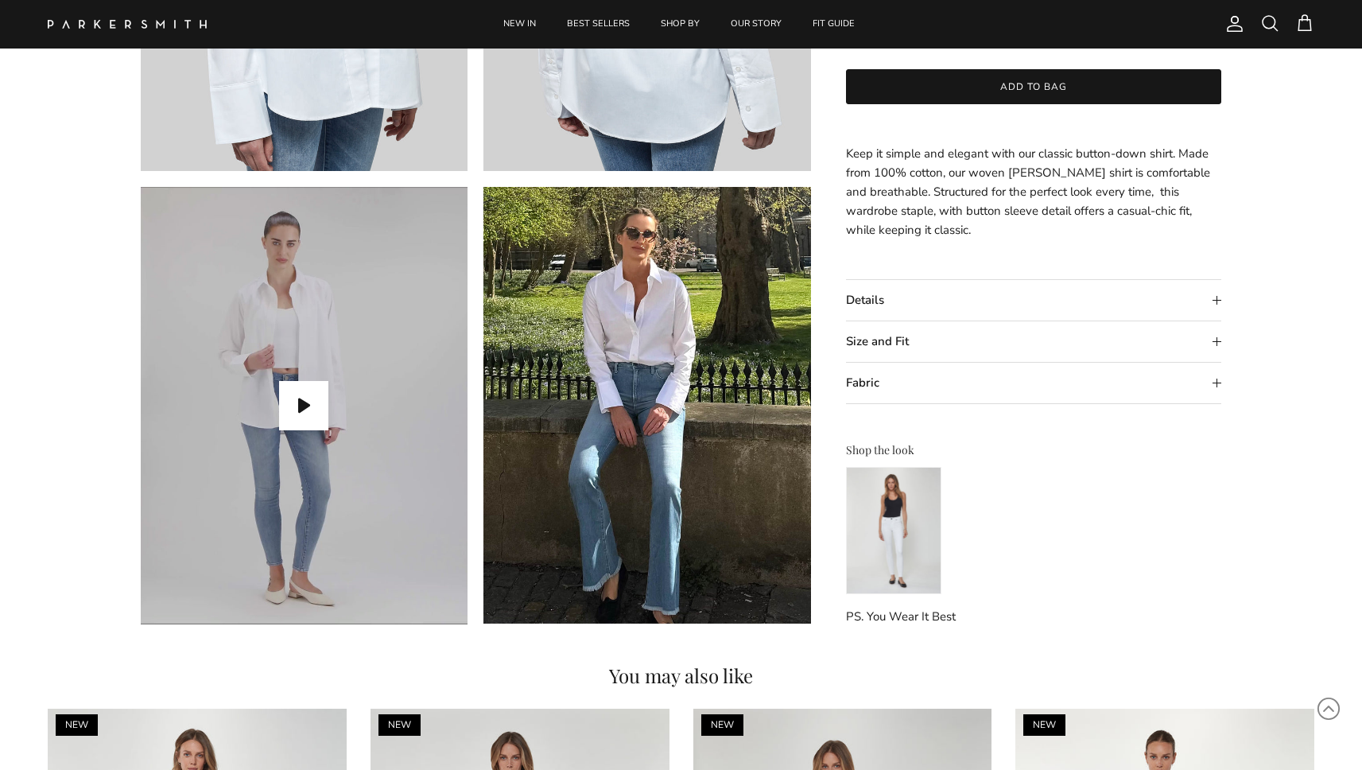
scroll to position [1345, 0]
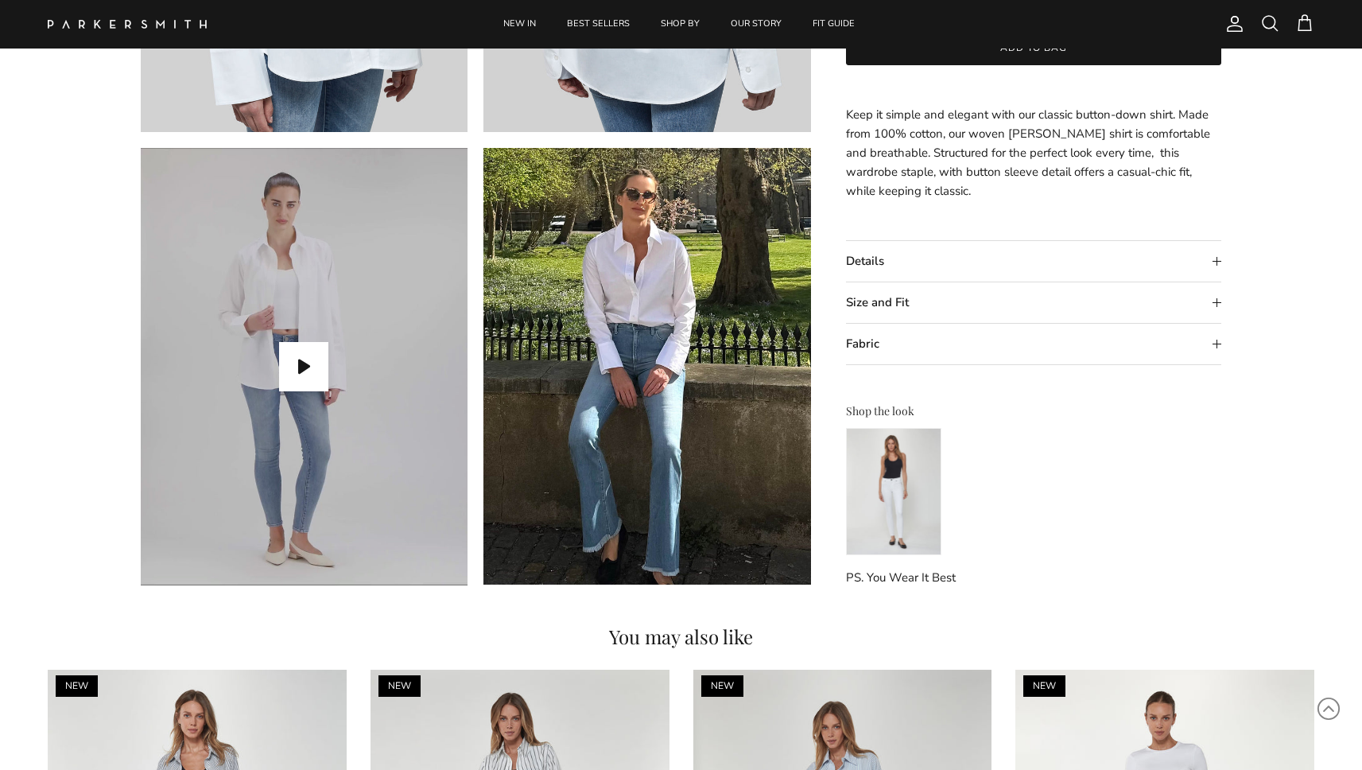
click at [886, 523] on img at bounding box center [893, 491] width 95 height 127
click at [1276, 19] on span at bounding box center [1269, 23] width 19 height 19
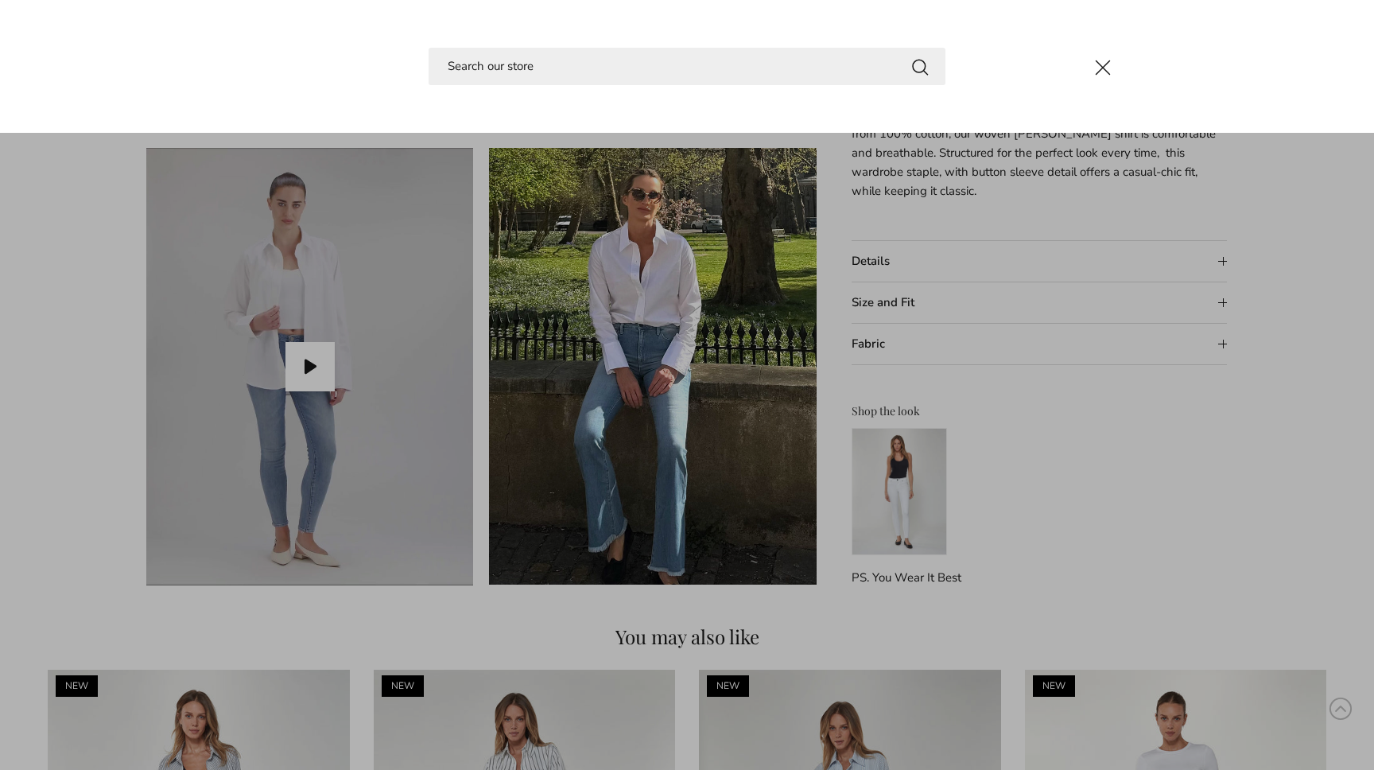
click at [653, 78] on input "Search" at bounding box center [687, 66] width 517 height 37
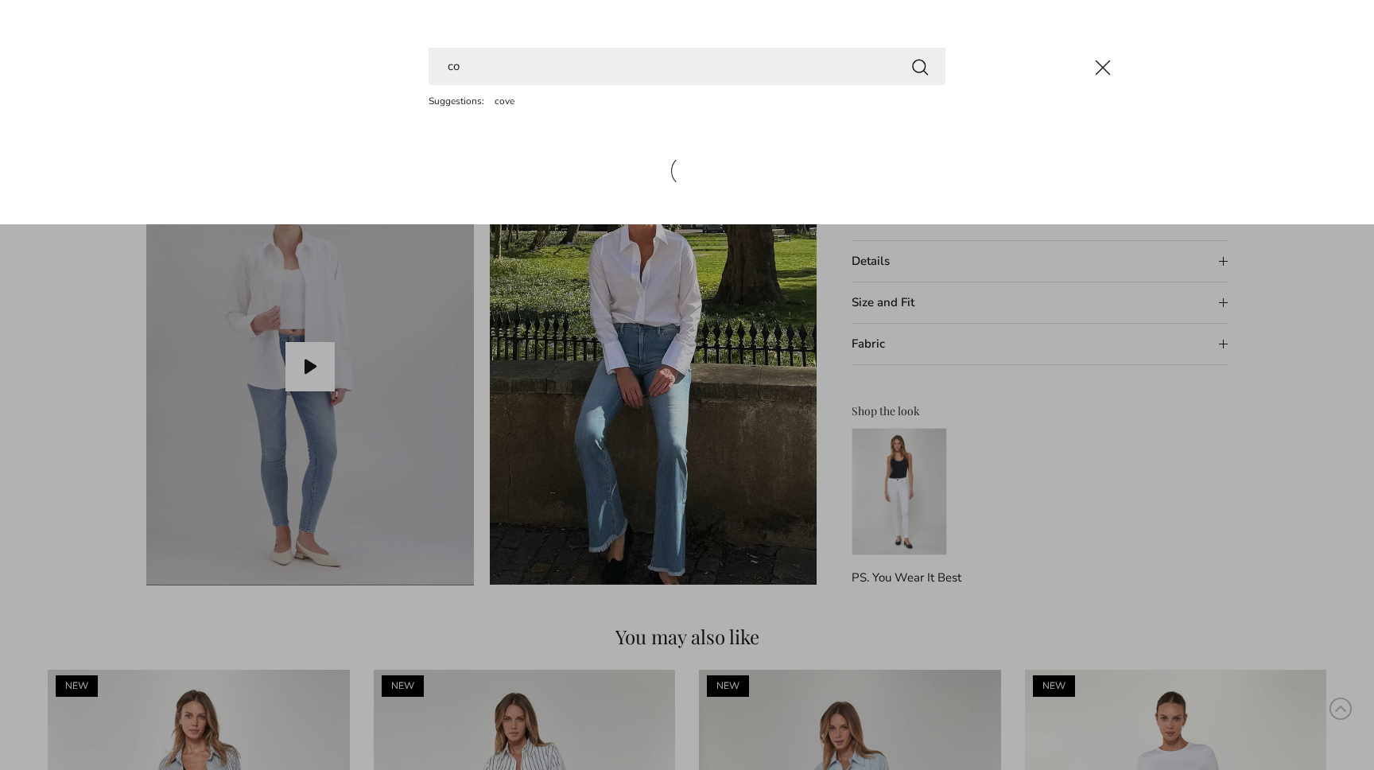
type input "c"
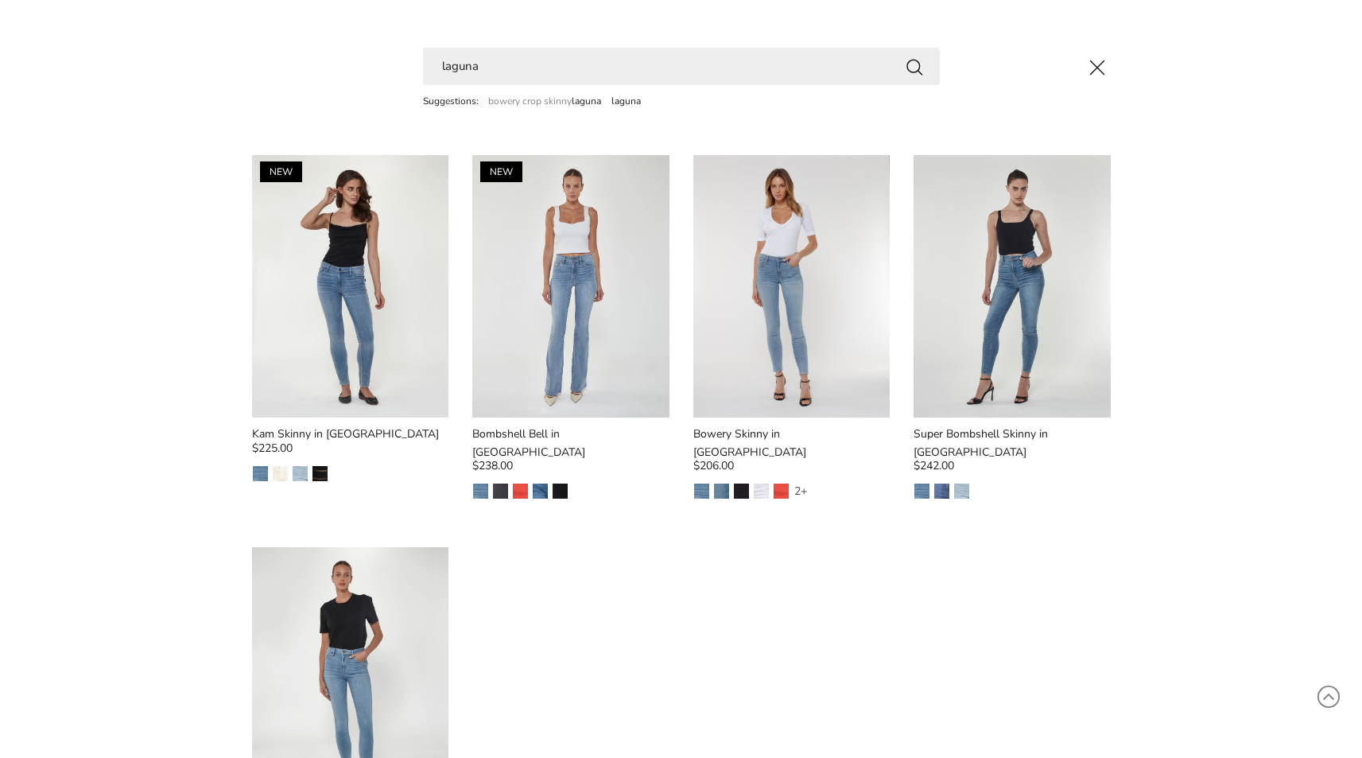
click at [530, 58] on input "laguna" at bounding box center [681, 66] width 517 height 37
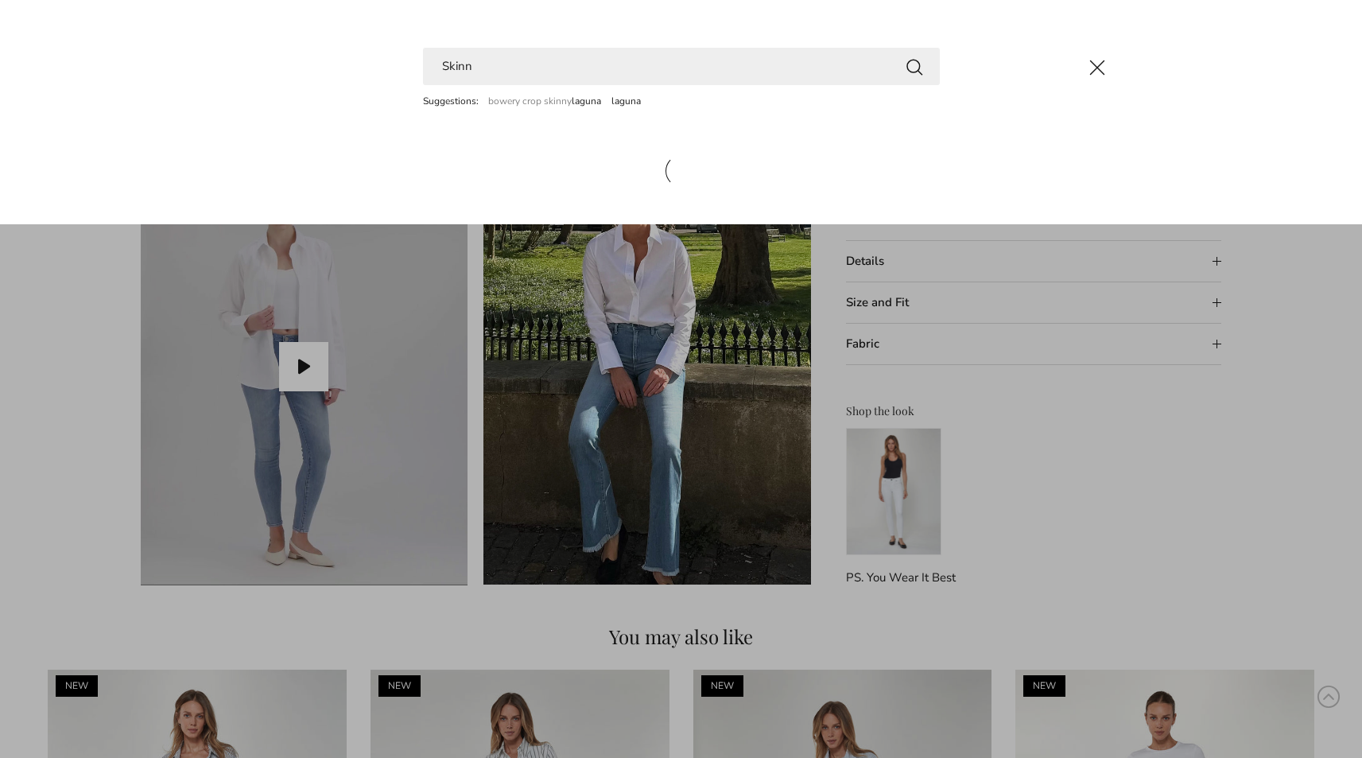
type input "Skinny"
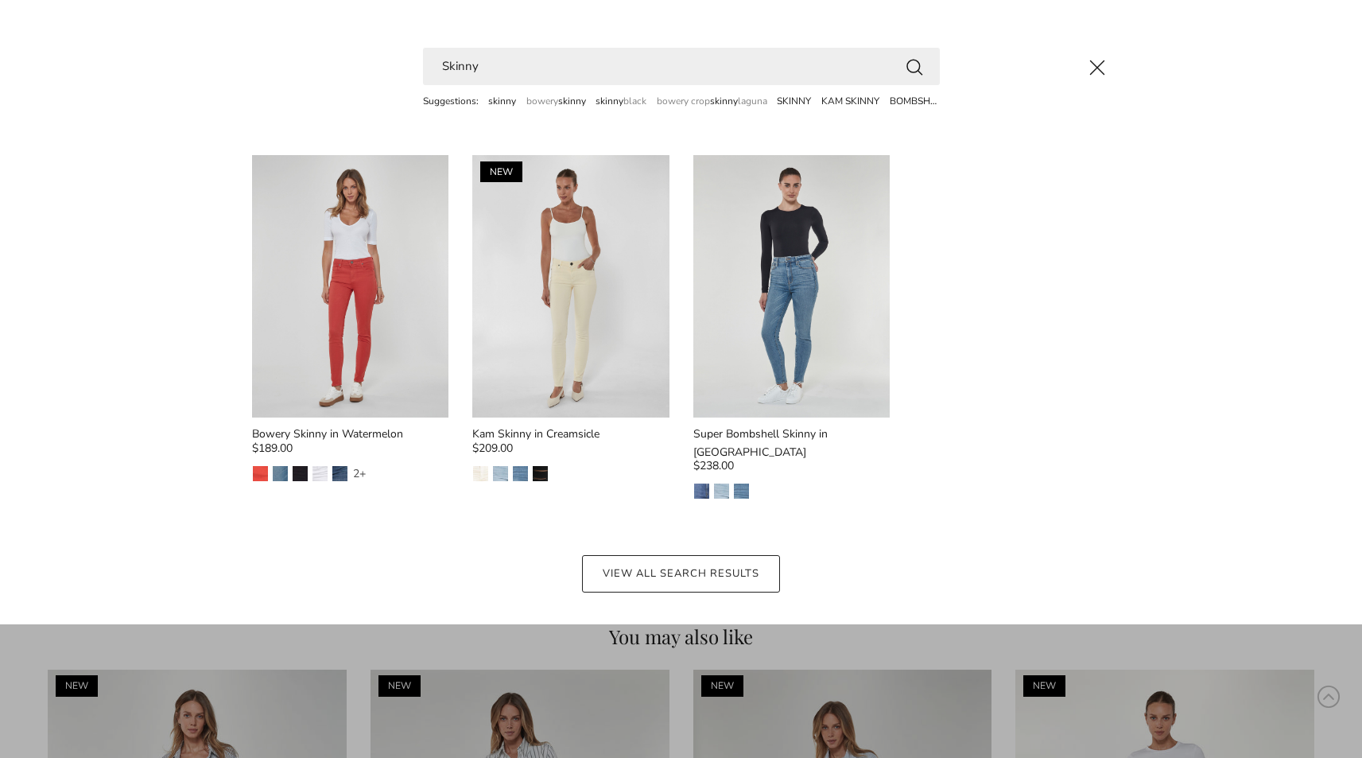
click at [511, 70] on input "Skinny" at bounding box center [681, 66] width 517 height 37
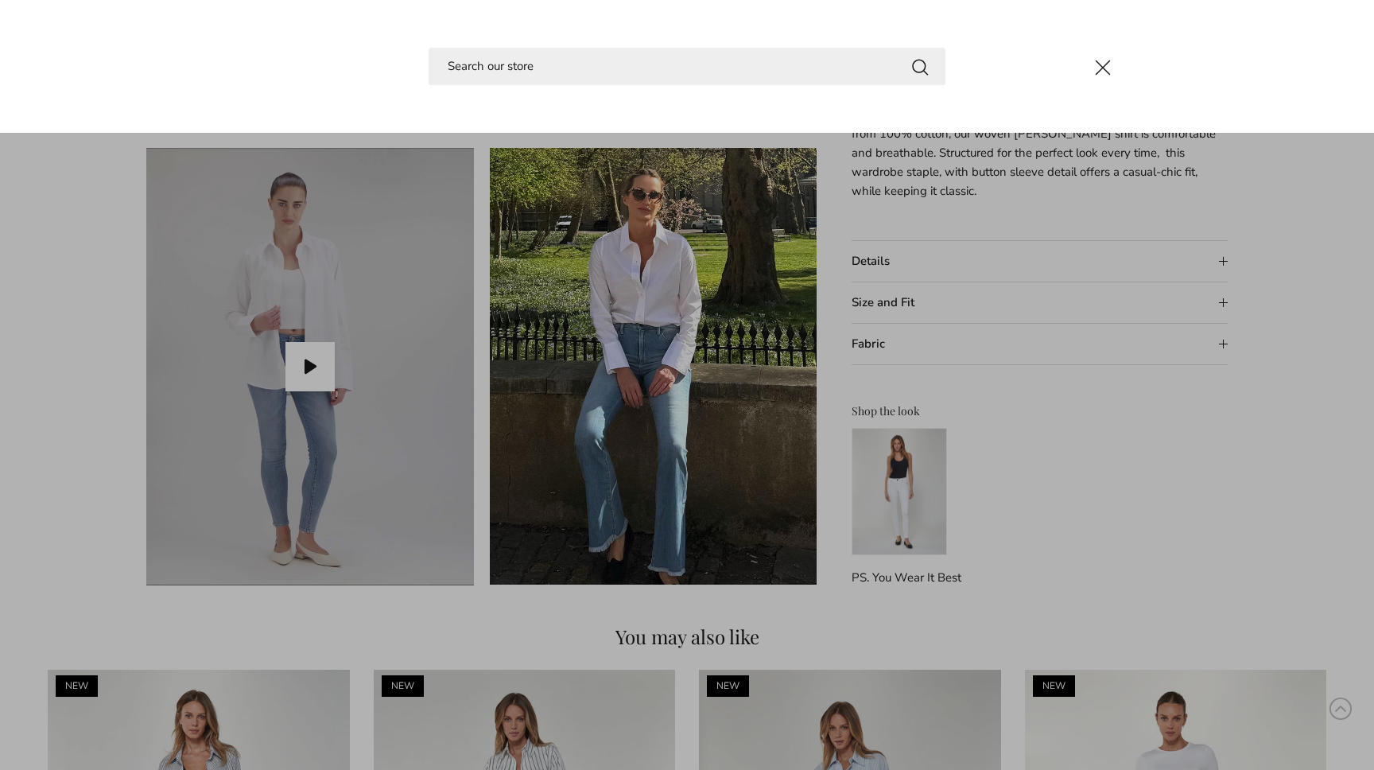
click at [1092, 68] on button "Close" at bounding box center [1102, 67] width 43 height 43
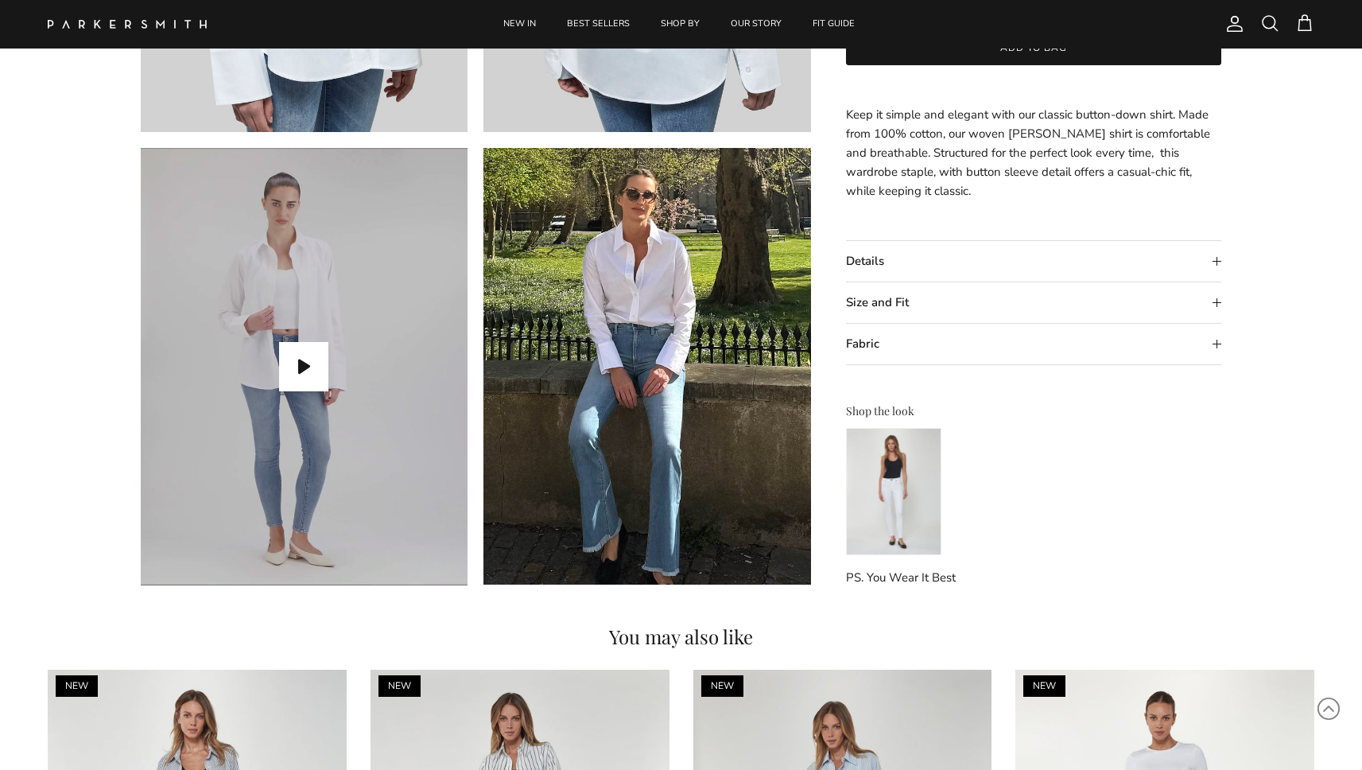
click at [1280, 16] on div "Account Search Cart" at bounding box center [1266, 24] width 95 height 21
click at [1274, 17] on span at bounding box center [1269, 23] width 19 height 19
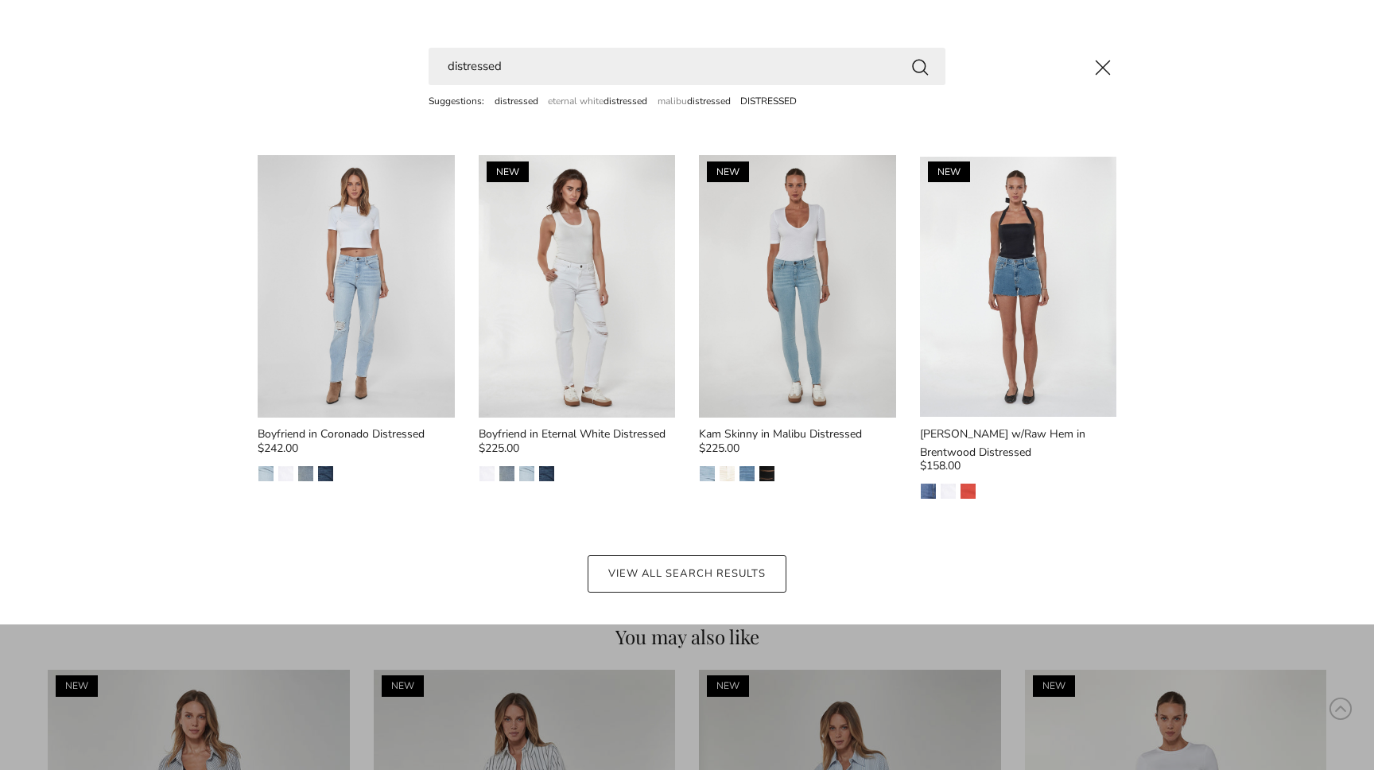
click at [545, 46] on main-search "distressed Suggestions: distressed eternal white distressed malibu distressed D…" at bounding box center [687, 312] width 1374 height 624
click at [544, 64] on input "distressed" at bounding box center [687, 66] width 517 height 37
type input "M"
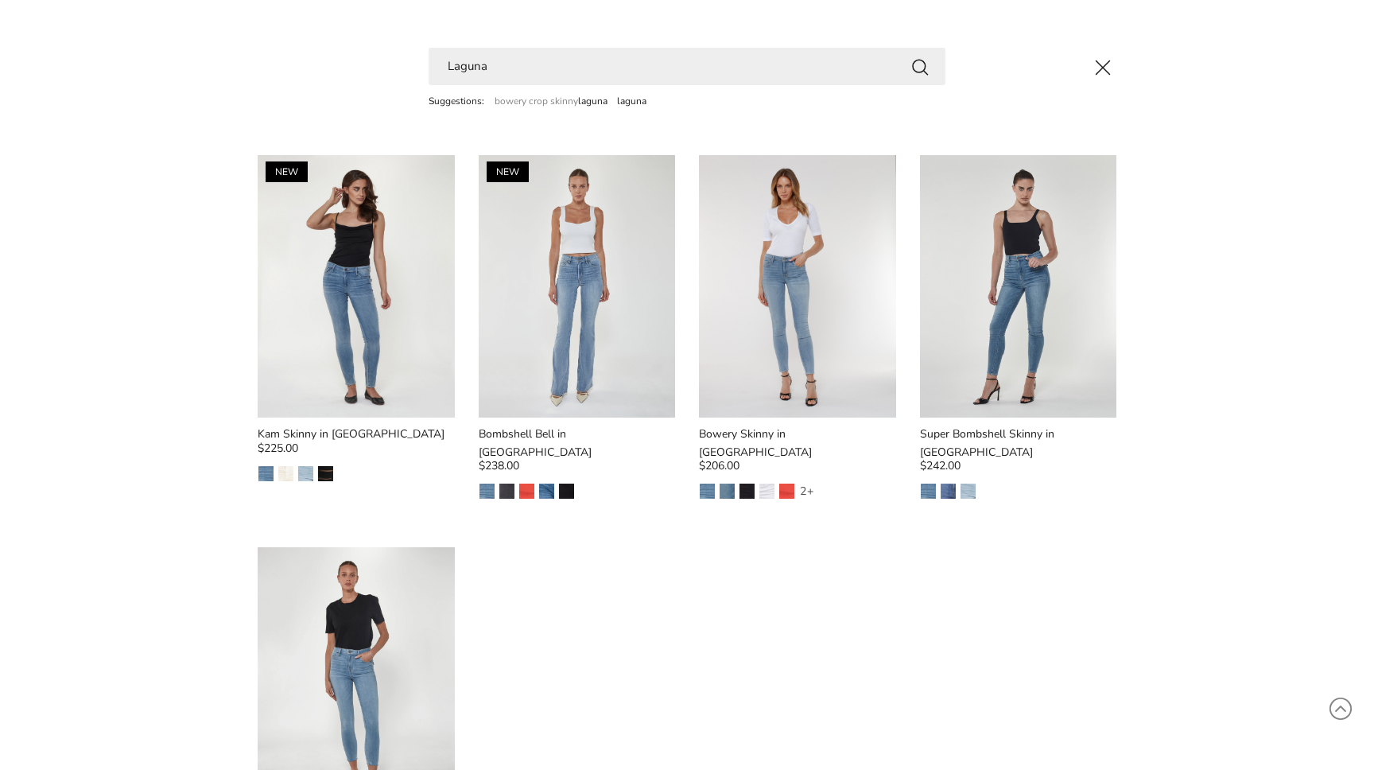
click at [1096, 67] on button "Close" at bounding box center [1102, 67] width 43 height 43
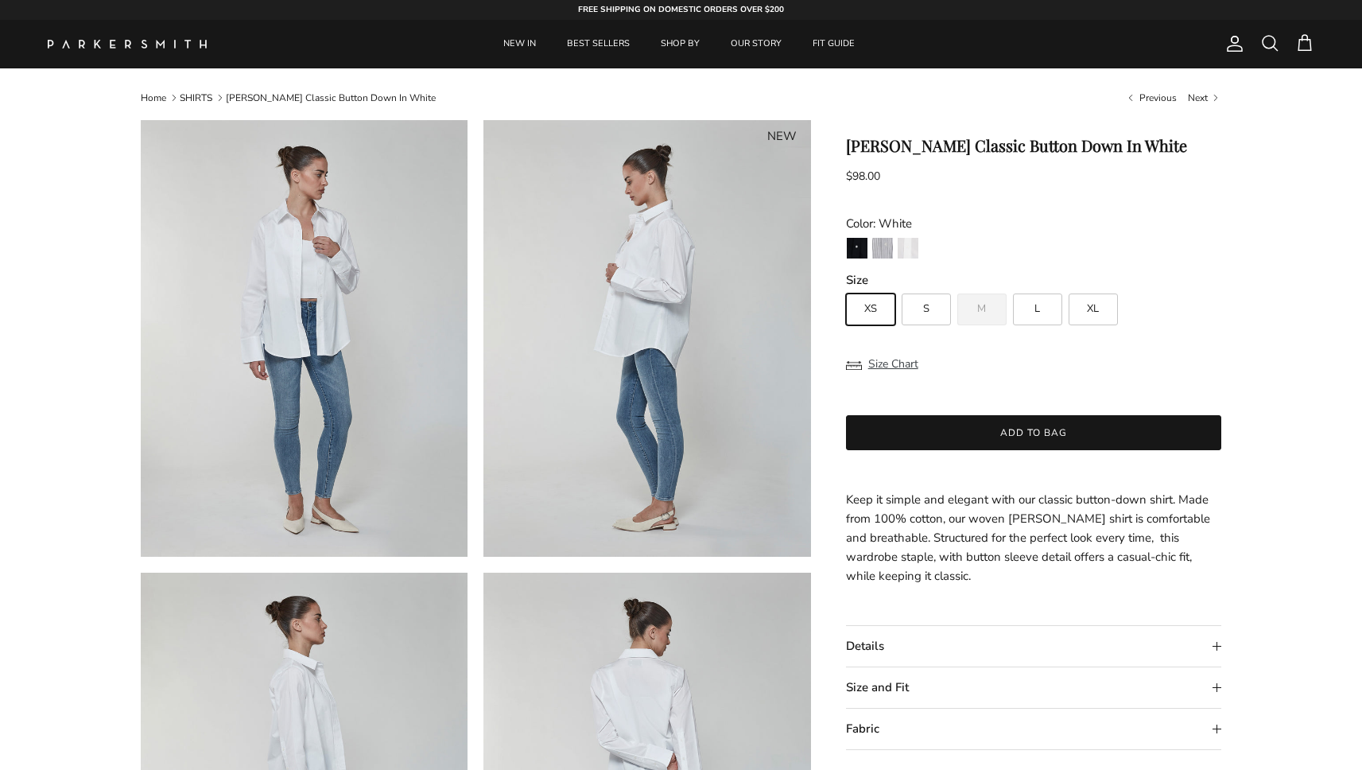
click at [1262, 38] on span at bounding box center [1269, 42] width 19 height 19
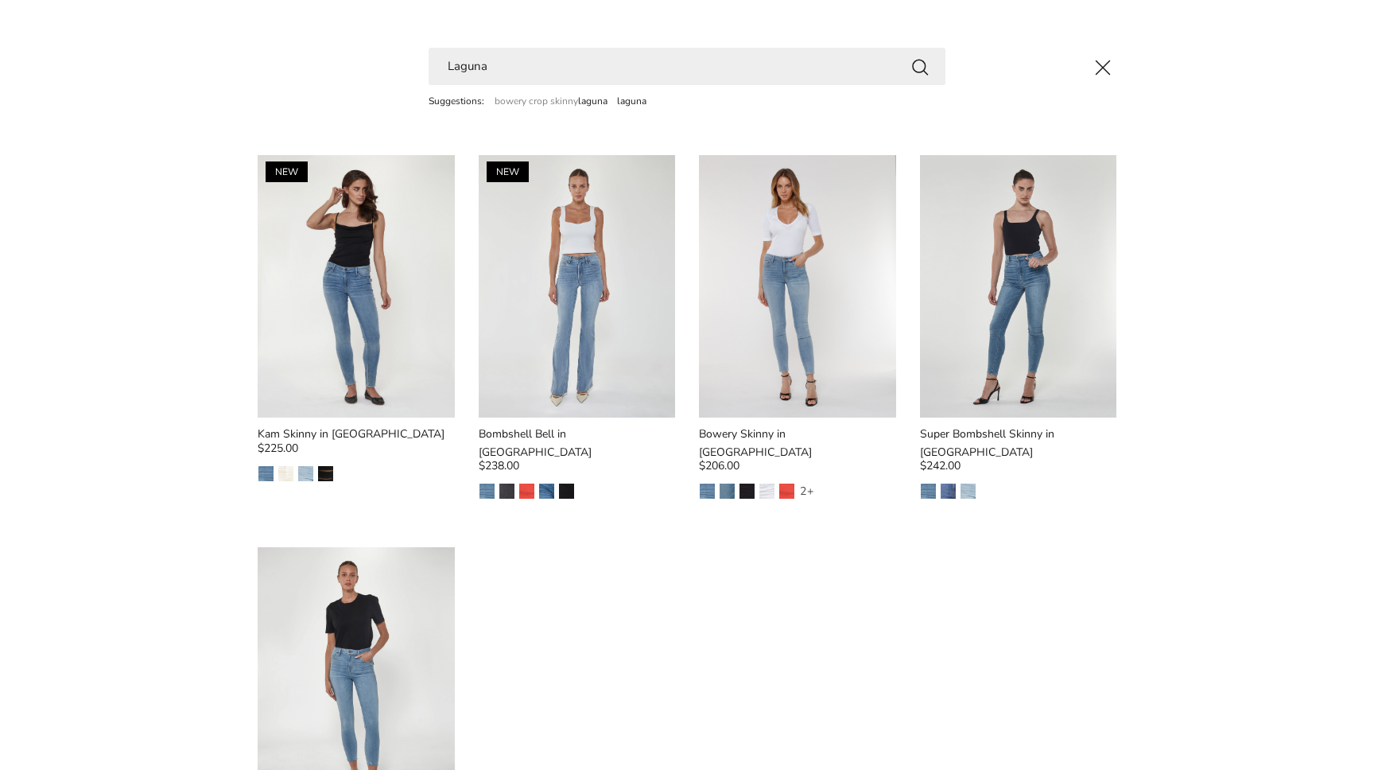
click at [739, 52] on input "Laguna" at bounding box center [687, 66] width 517 height 37
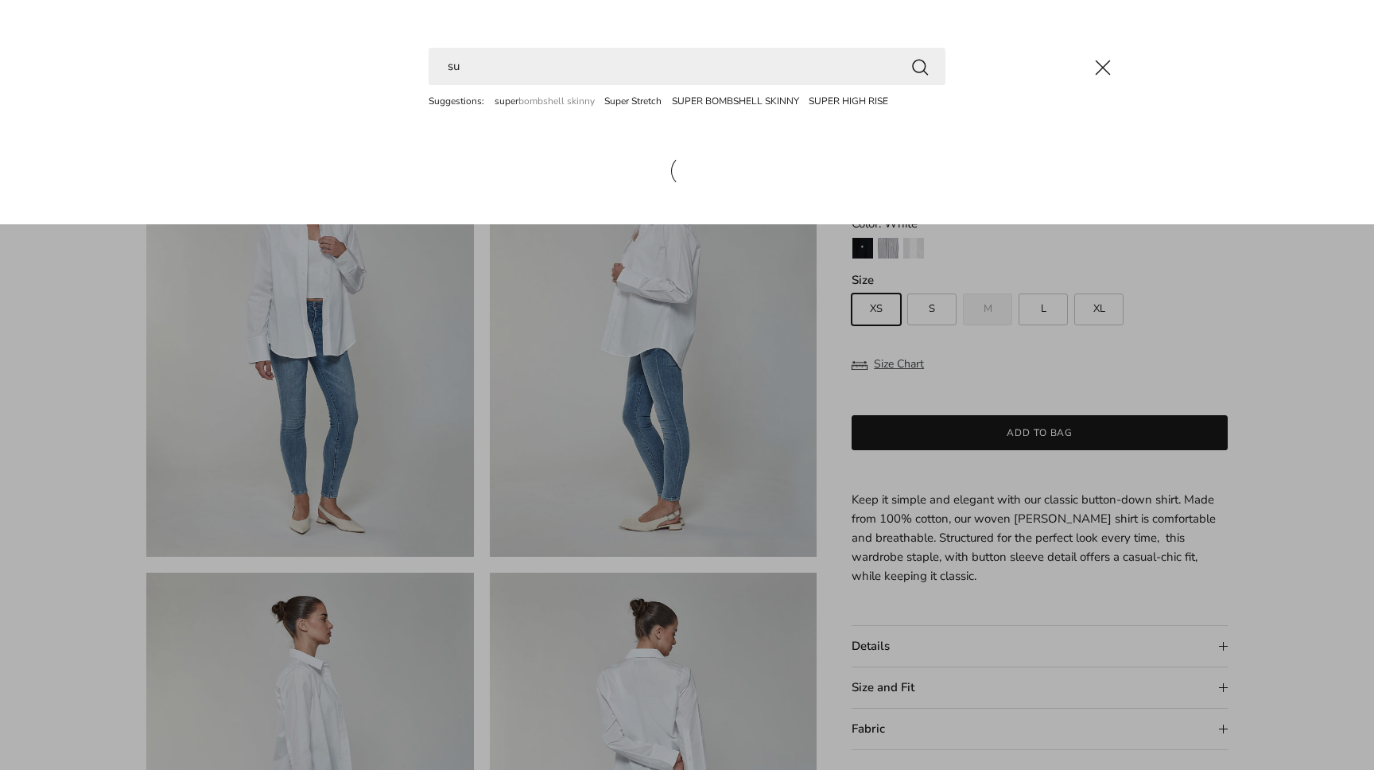
type input "s"
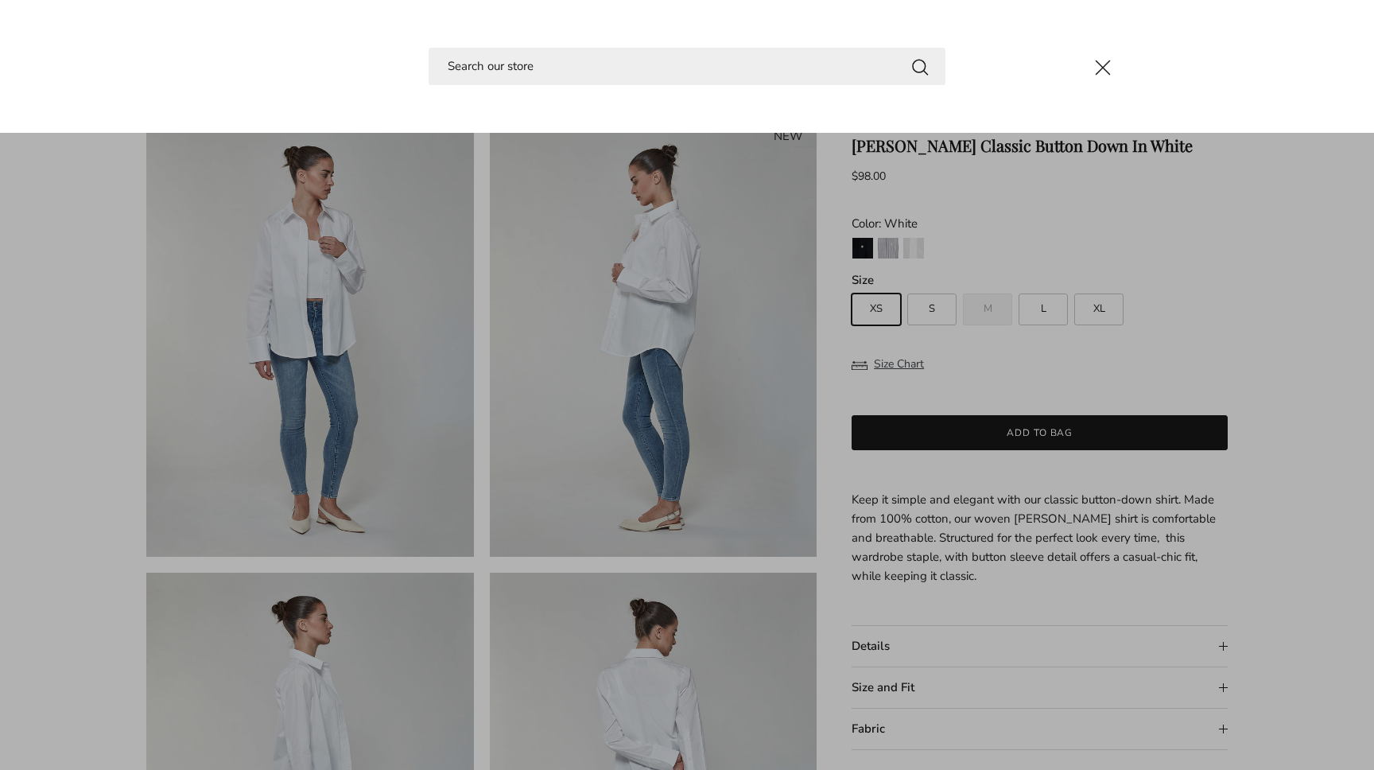
click at [944, 485] on link "Close" at bounding box center [687, 385] width 1374 height 770
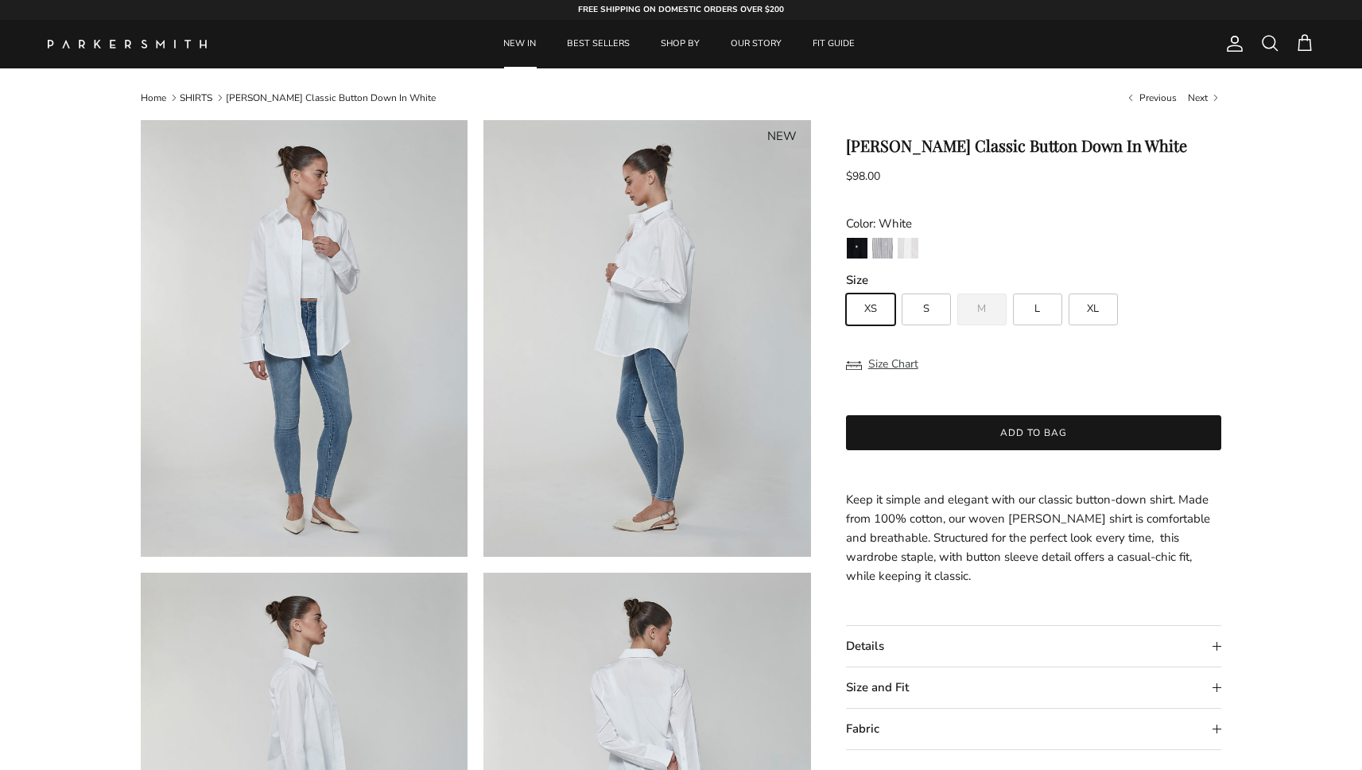
click at [522, 42] on link "NEW IN" at bounding box center [519, 44] width 61 height 48
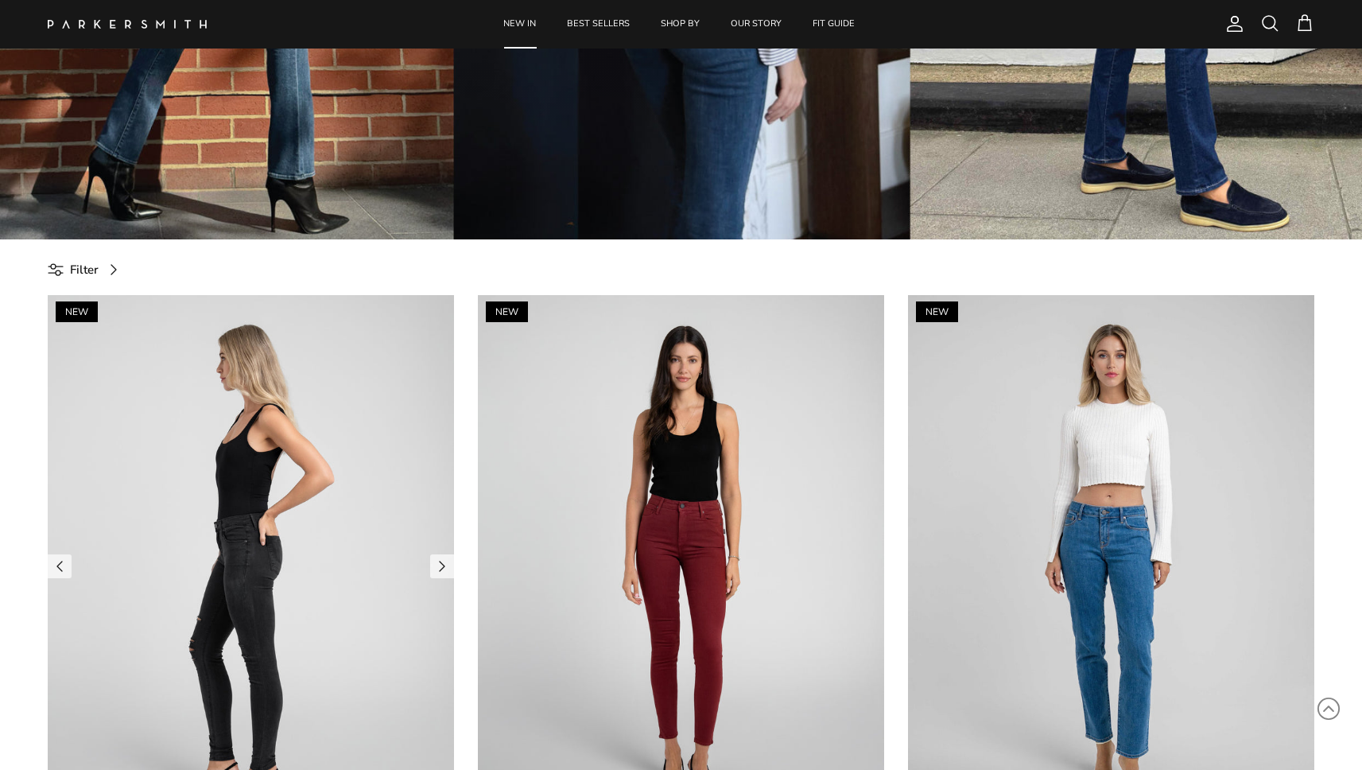
scroll to position [491, 0]
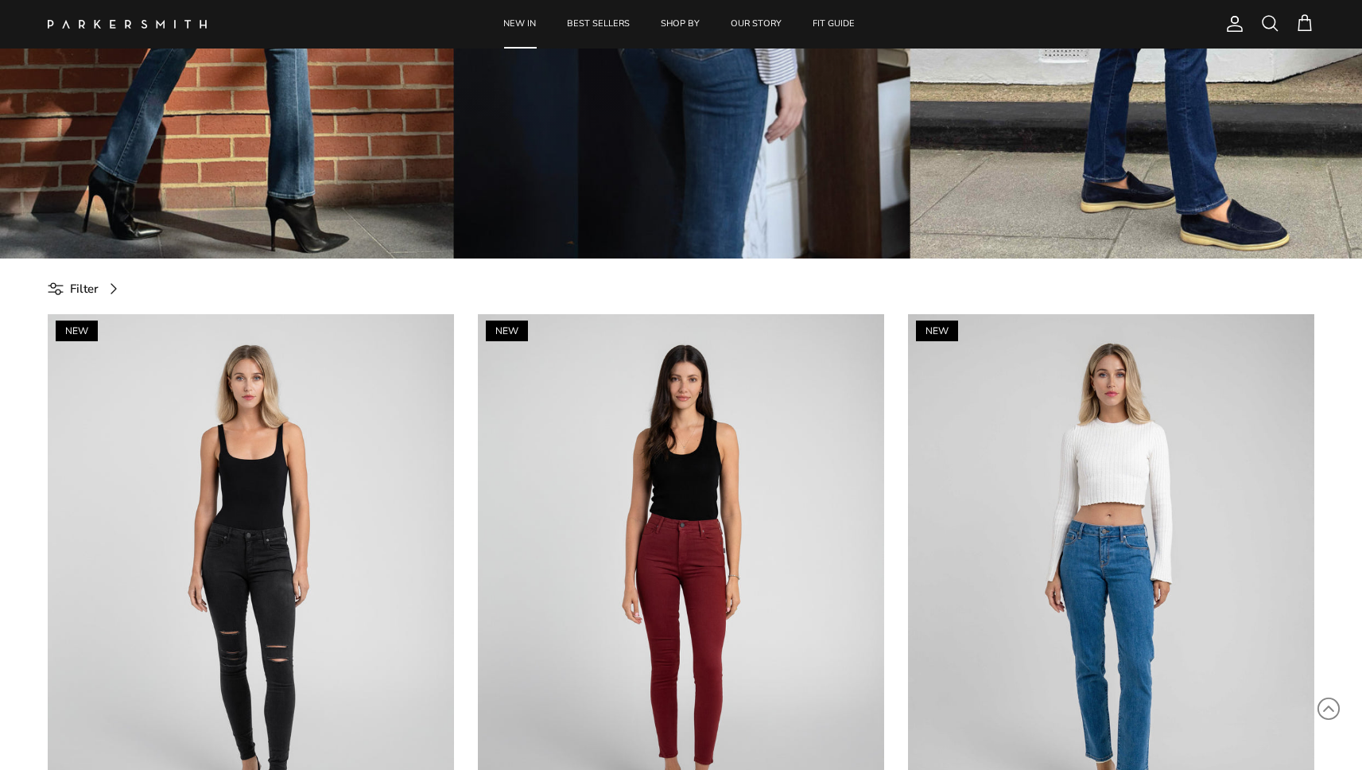
click at [77, 288] on span "Filter" at bounding box center [84, 288] width 29 height 19
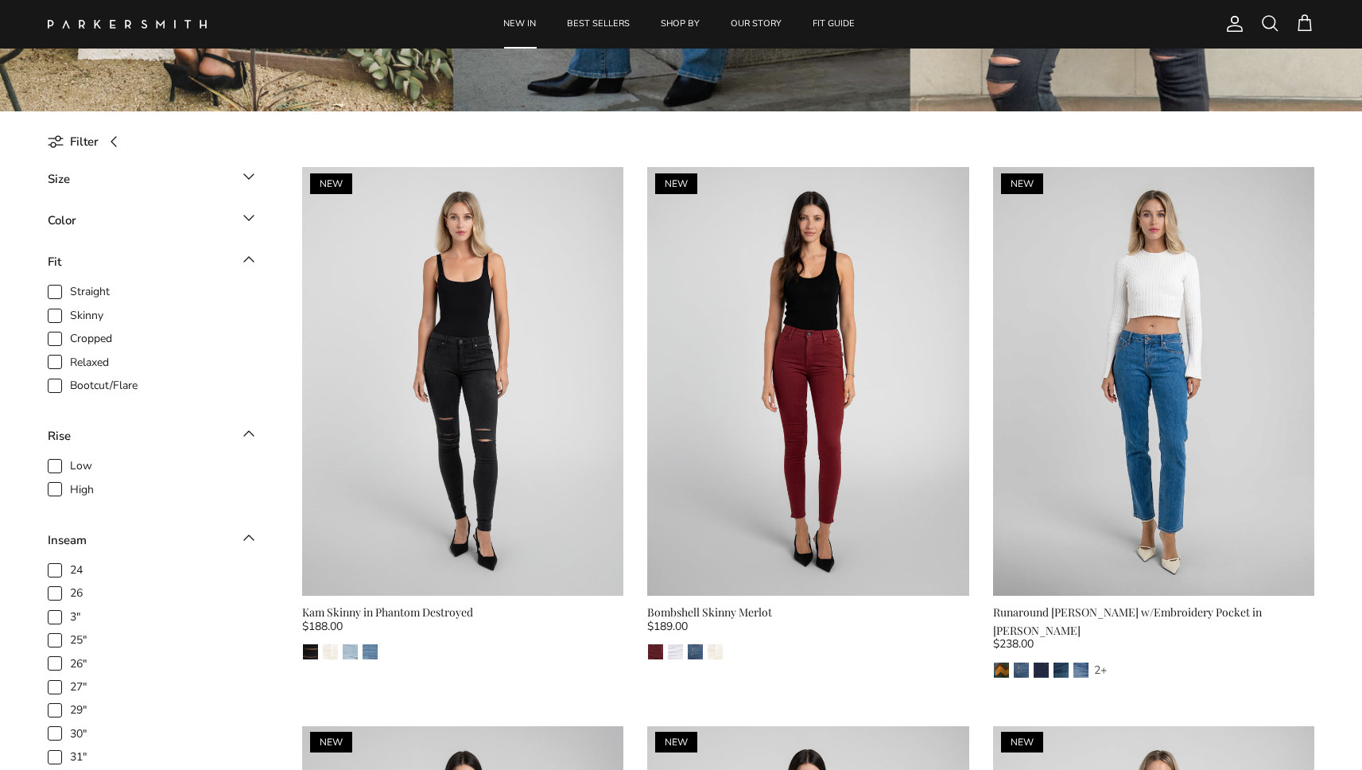
scroll to position [657, 0]
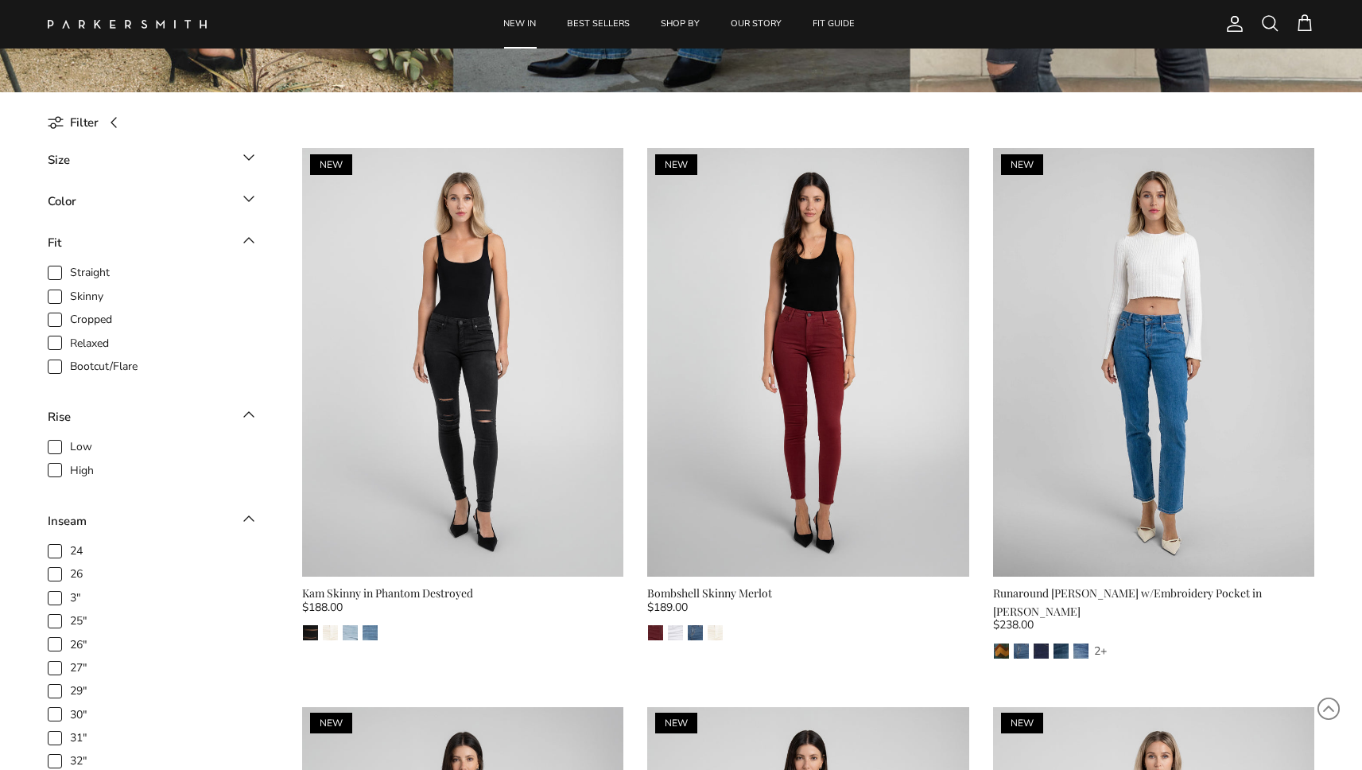
click at [254, 191] on icon at bounding box center [248, 198] width 19 height 19
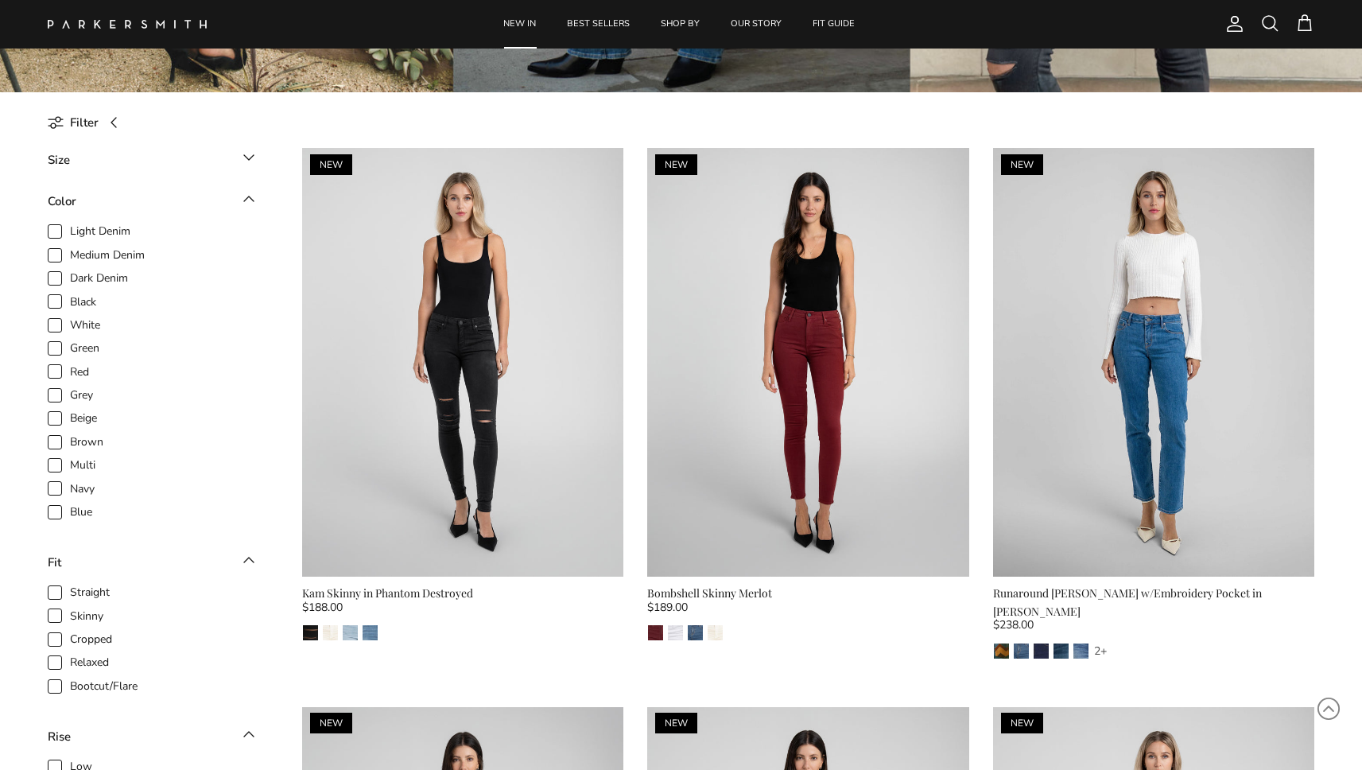
click at [106, 229] on span "Light Denim" at bounding box center [100, 231] width 60 height 16
click at [71, 224] on input "Light Denim" at bounding box center [70, 224] width 2 height 2
checkbox input "true"
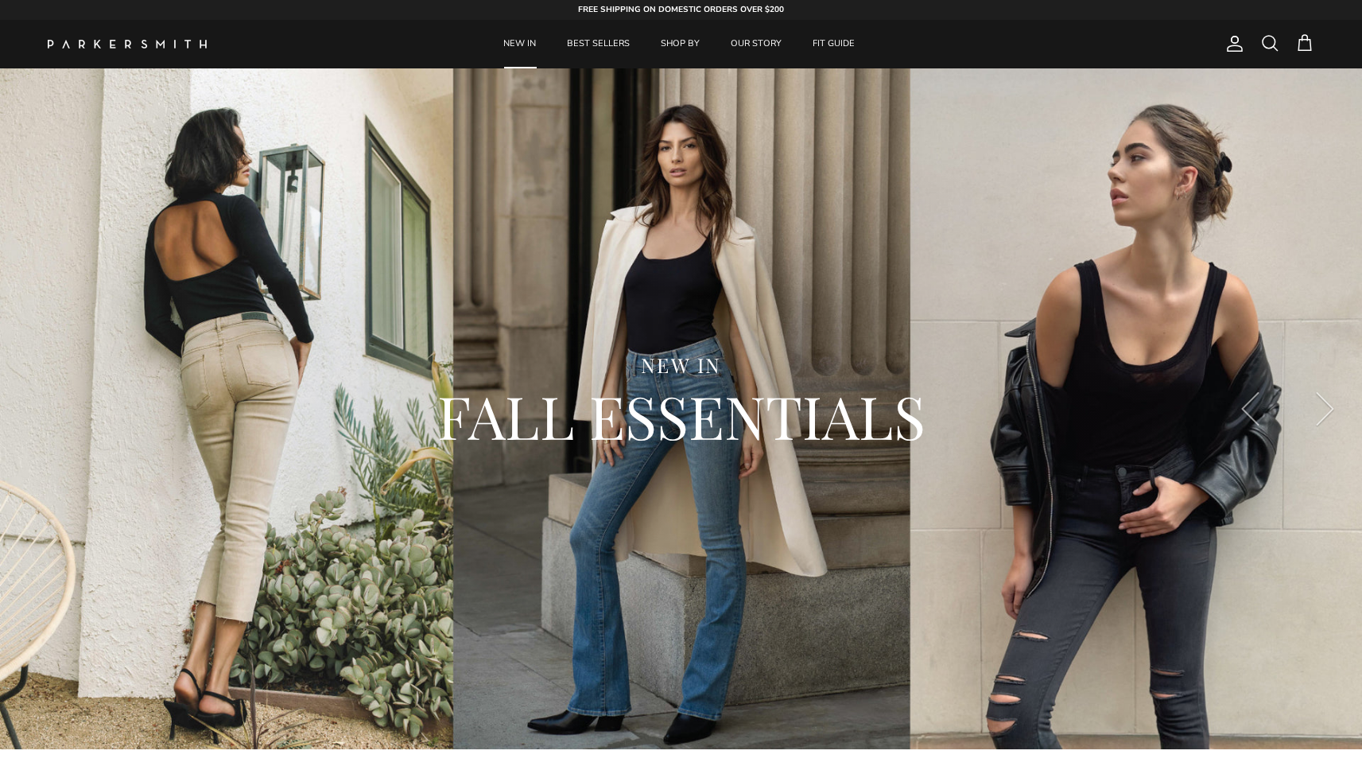
scroll to position [657, 0]
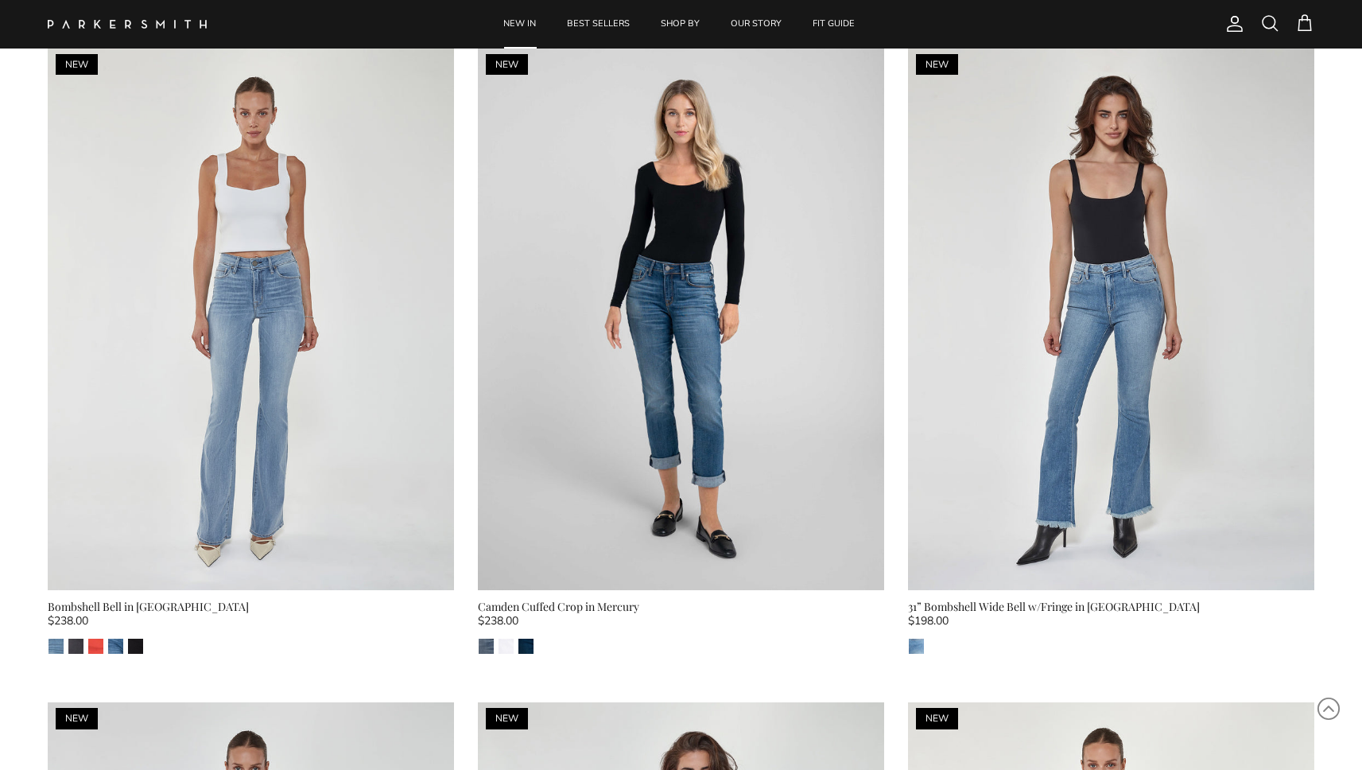
scroll to position [2762, 0]
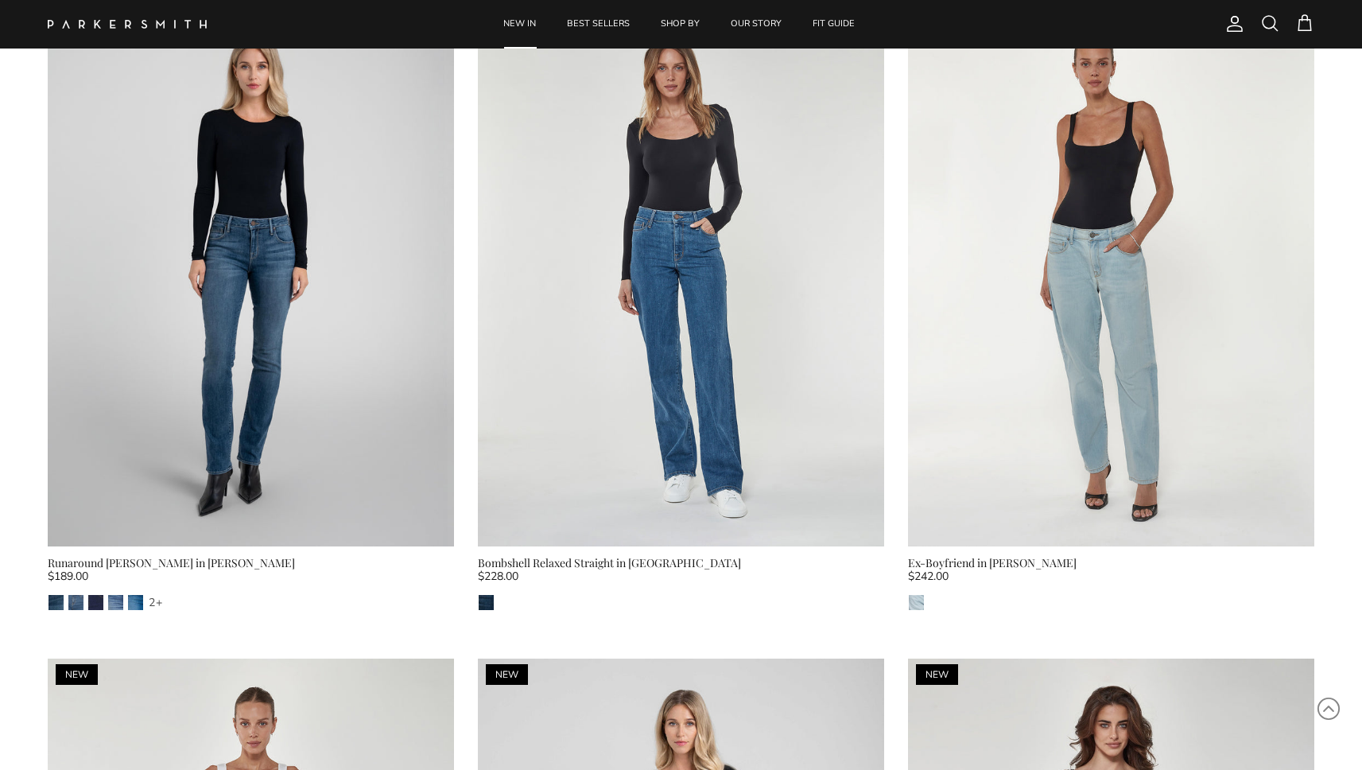
click at [1273, 27] on span at bounding box center [1269, 23] width 19 height 19
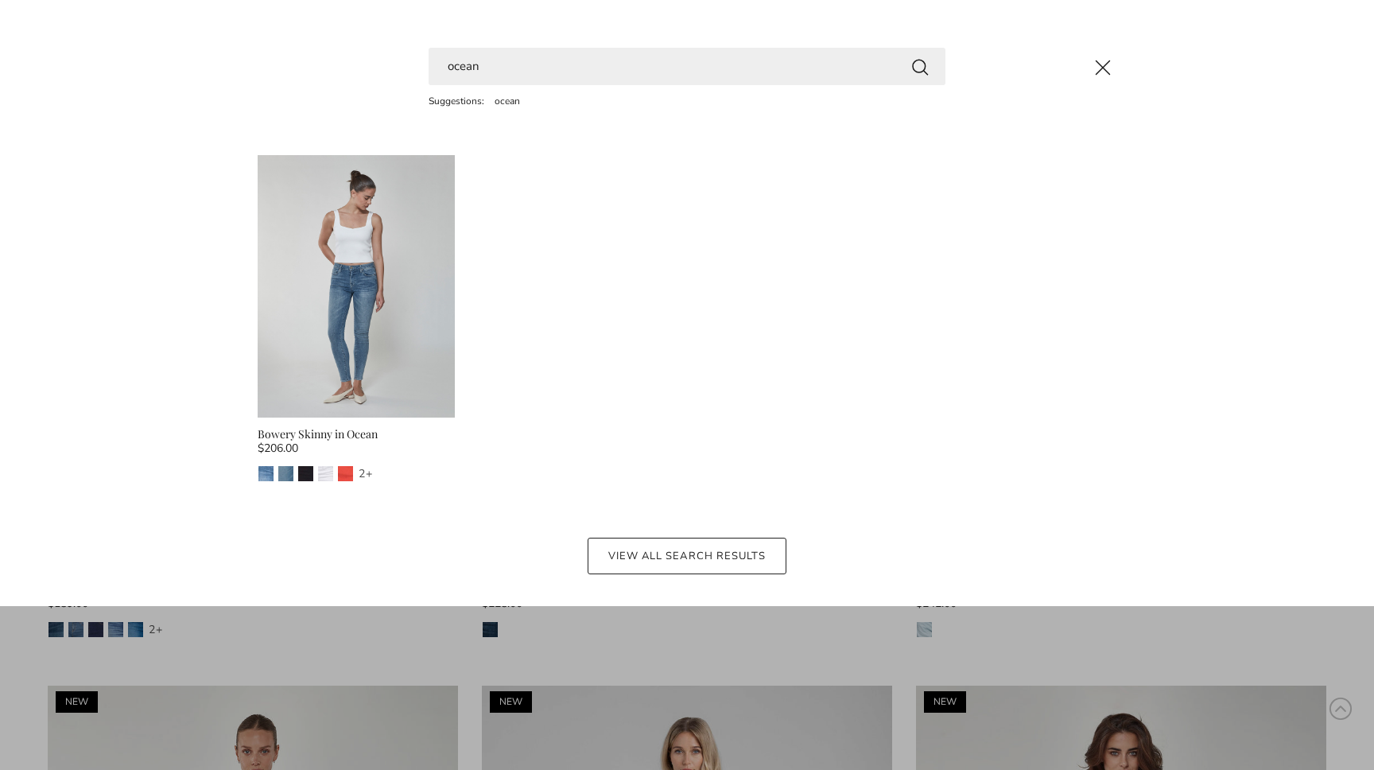
type input "ocean"
click at [1099, 57] on button "Close" at bounding box center [1102, 67] width 43 height 43
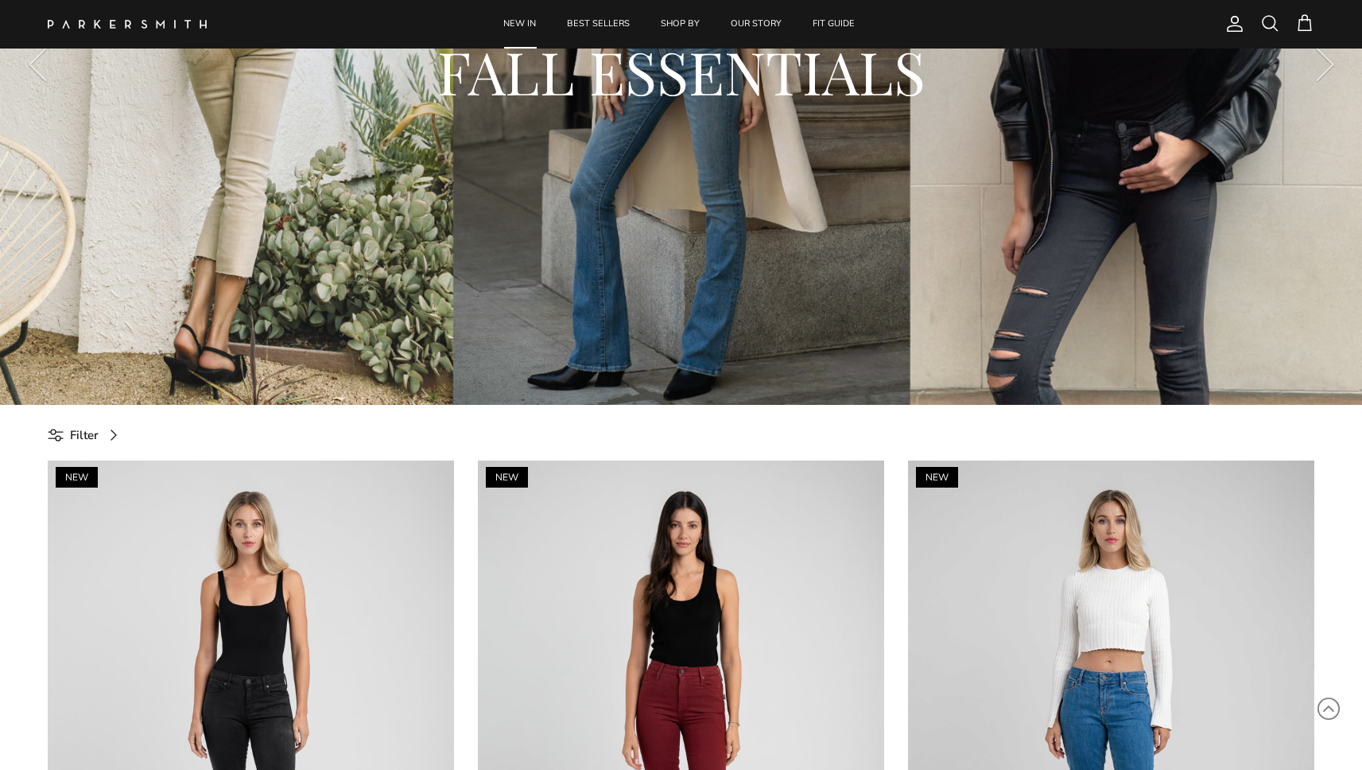
scroll to position [355, 0]
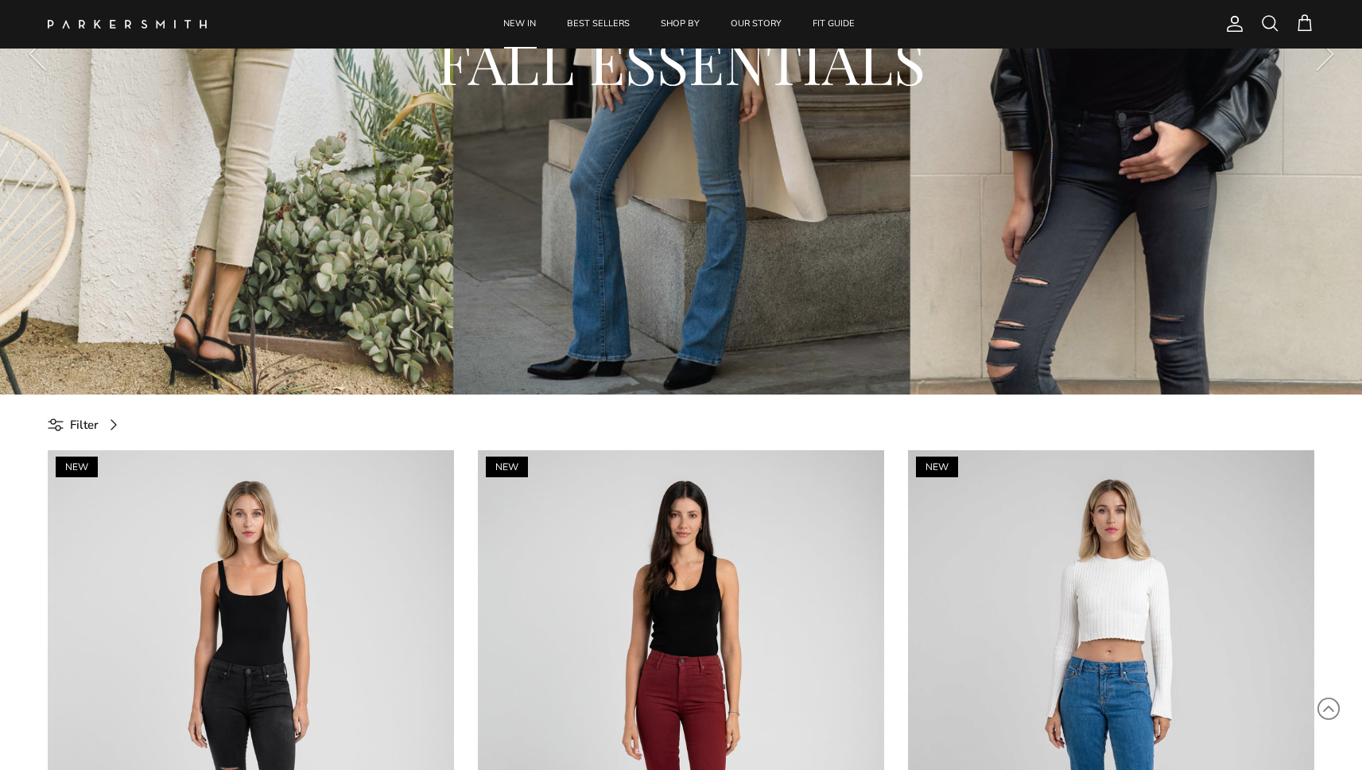
click at [68, 421] on link "Filter" at bounding box center [88, 424] width 81 height 36
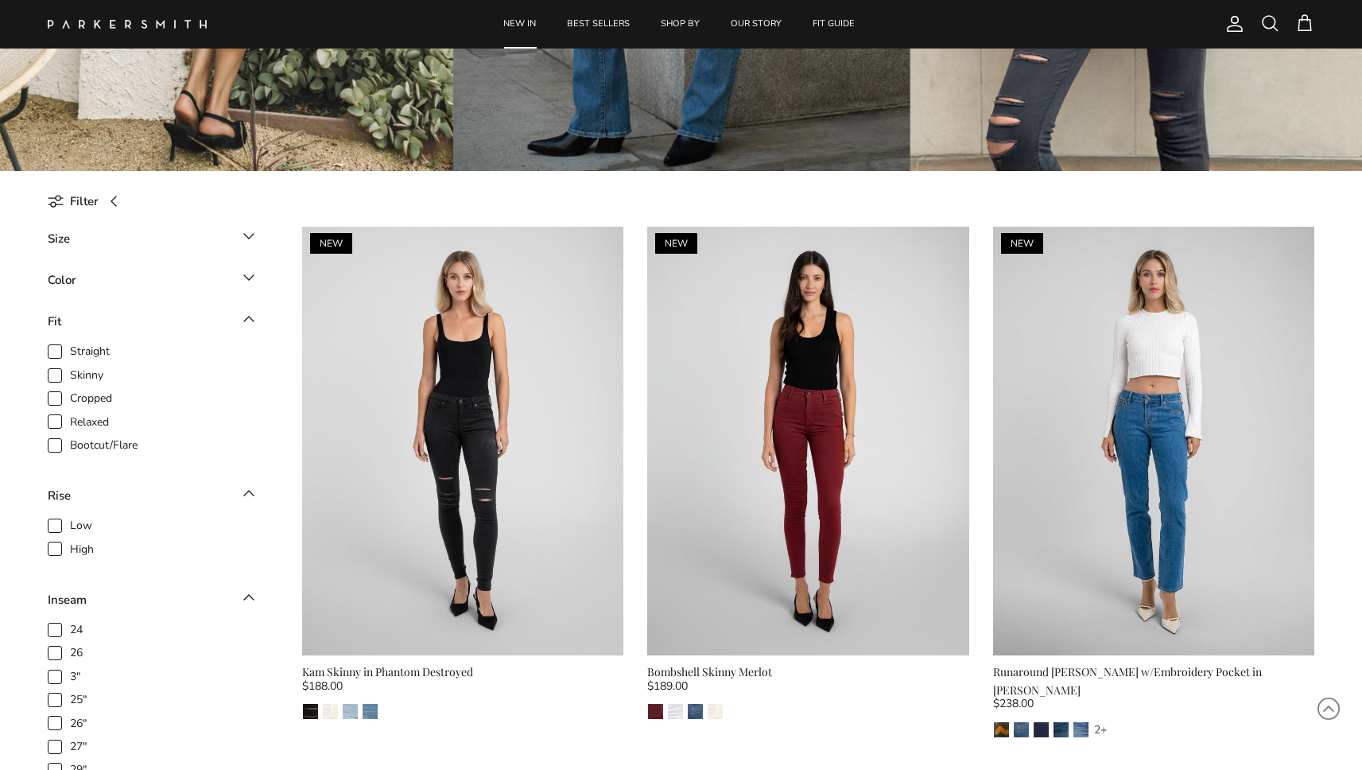
scroll to position [577, 0]
click at [246, 233] on icon at bounding box center [248, 236] width 19 height 19
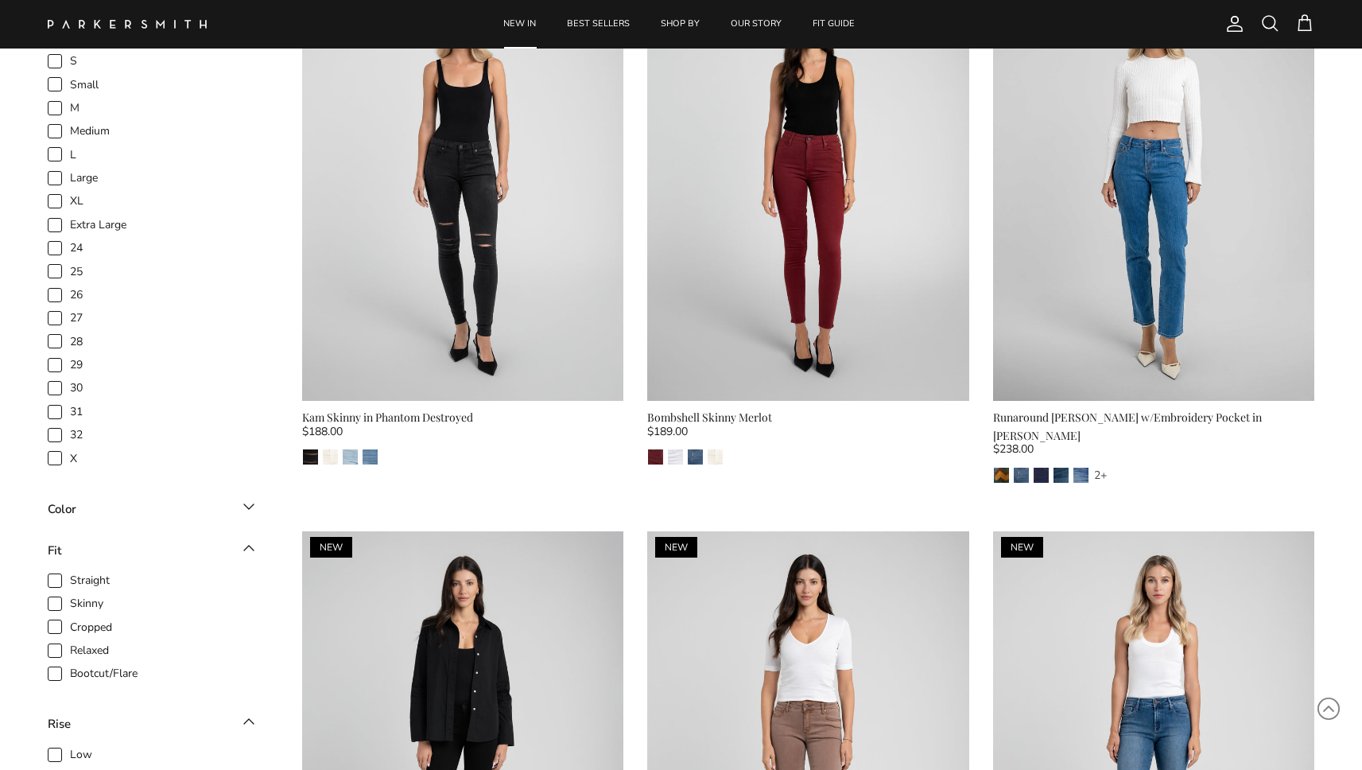
scroll to position [828, 0]
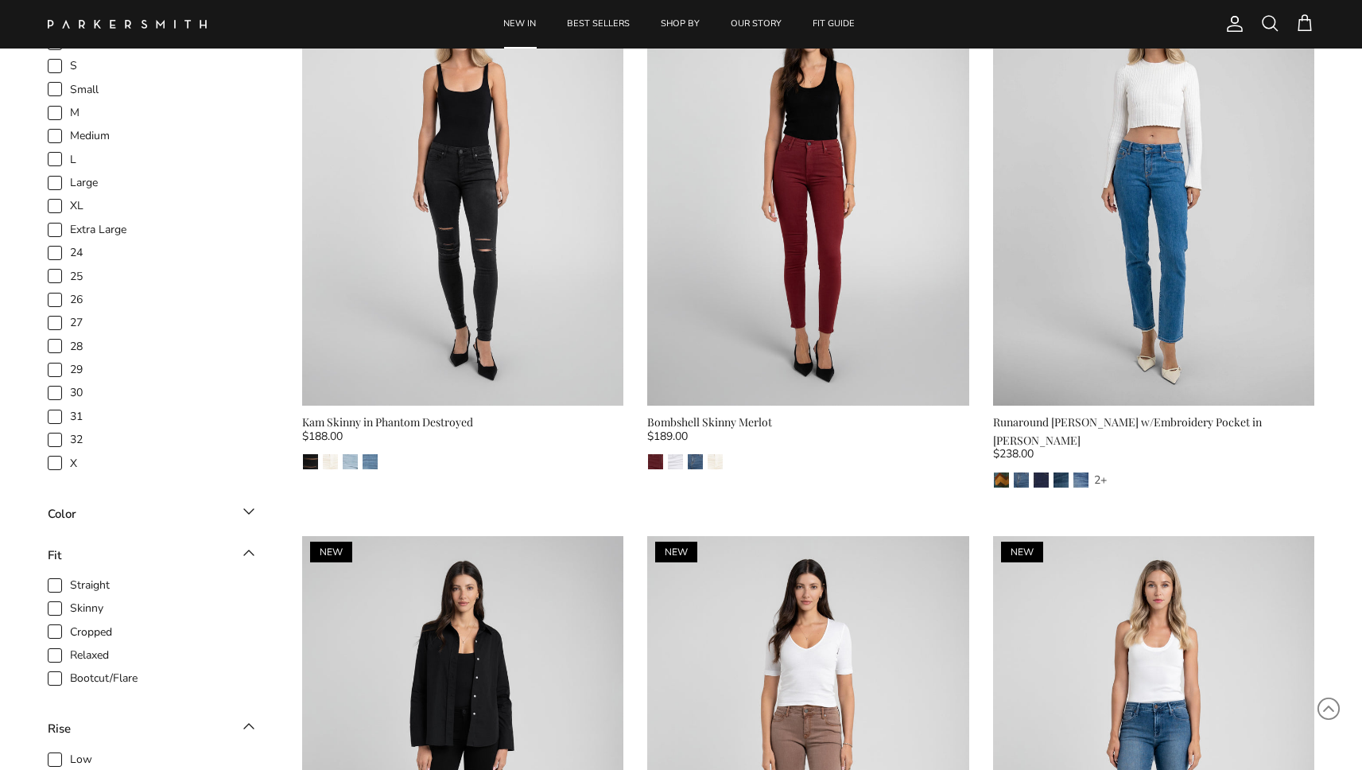
click at [247, 507] on icon at bounding box center [248, 511] width 19 height 19
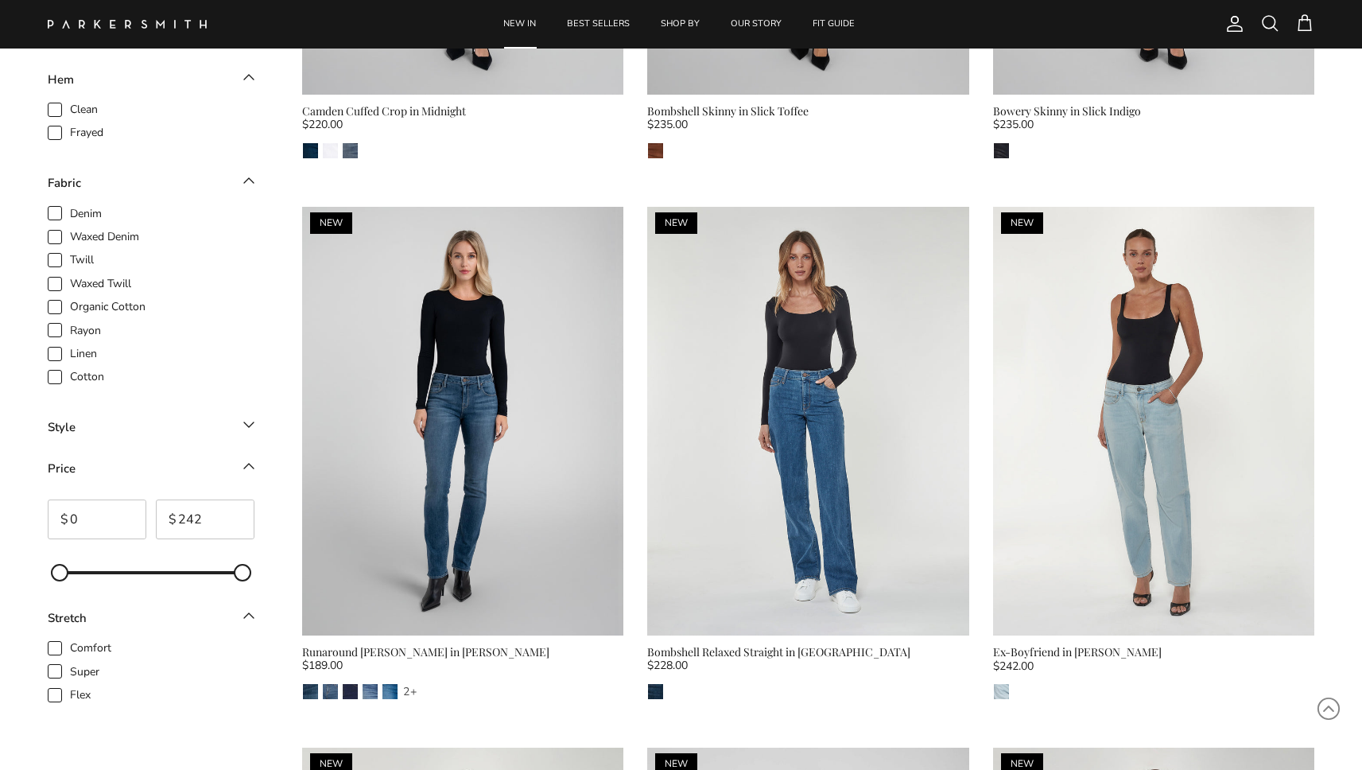
scroll to position [2242, 0]
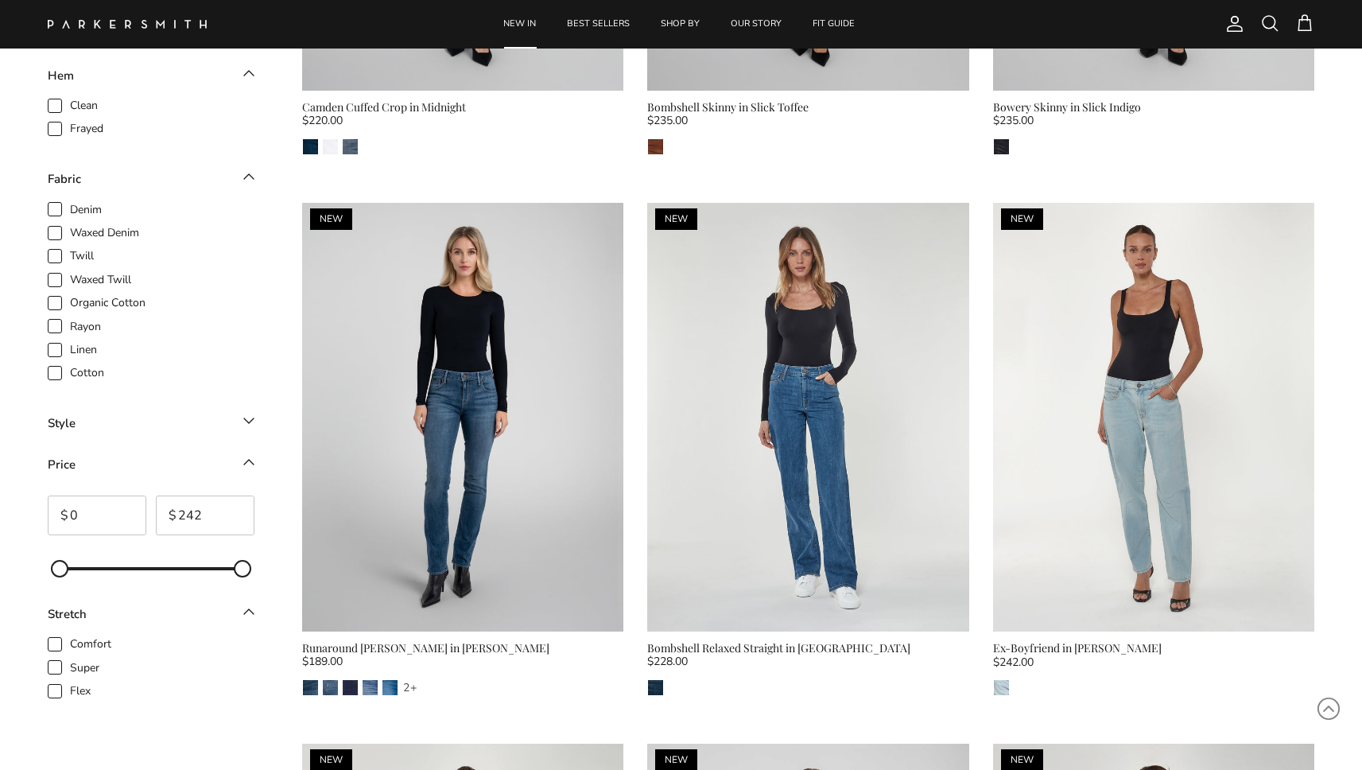
click at [243, 411] on icon at bounding box center [248, 420] width 19 height 19
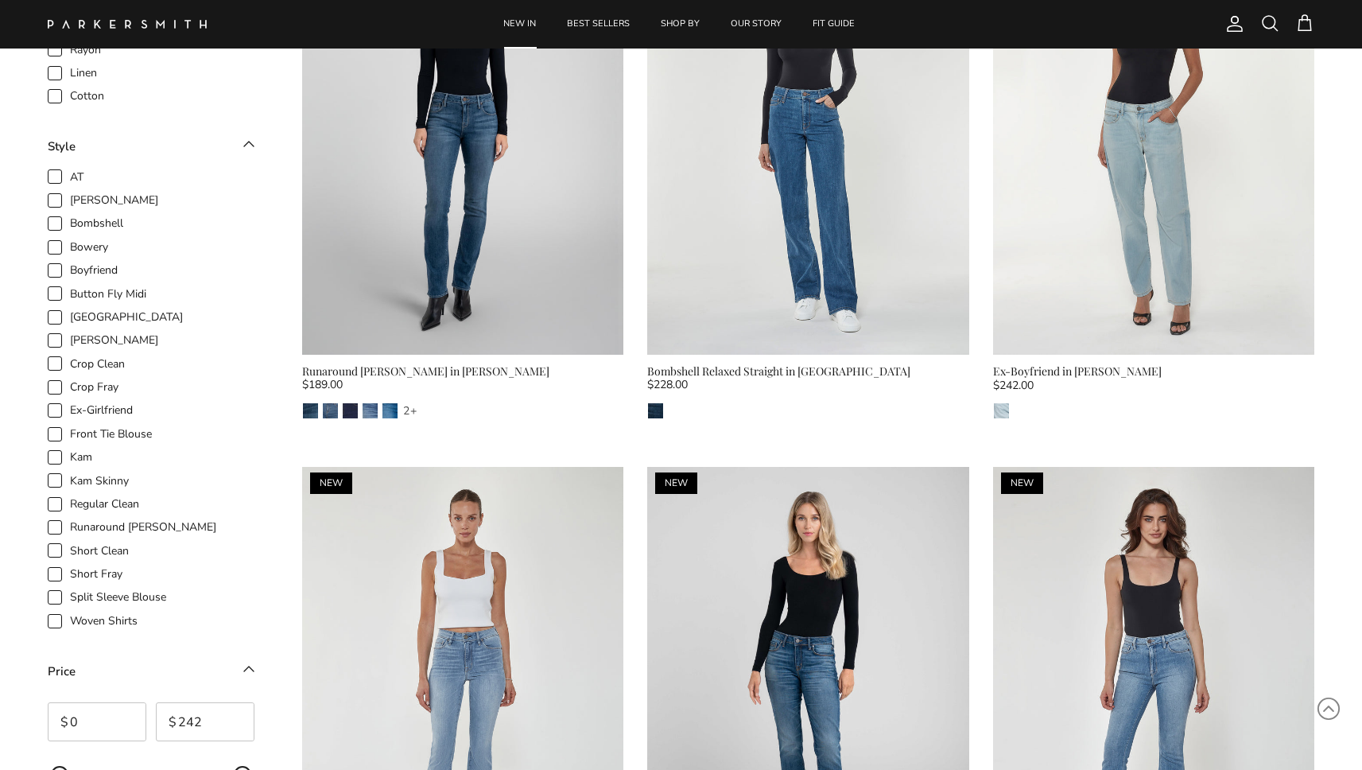
scroll to position [2443, 0]
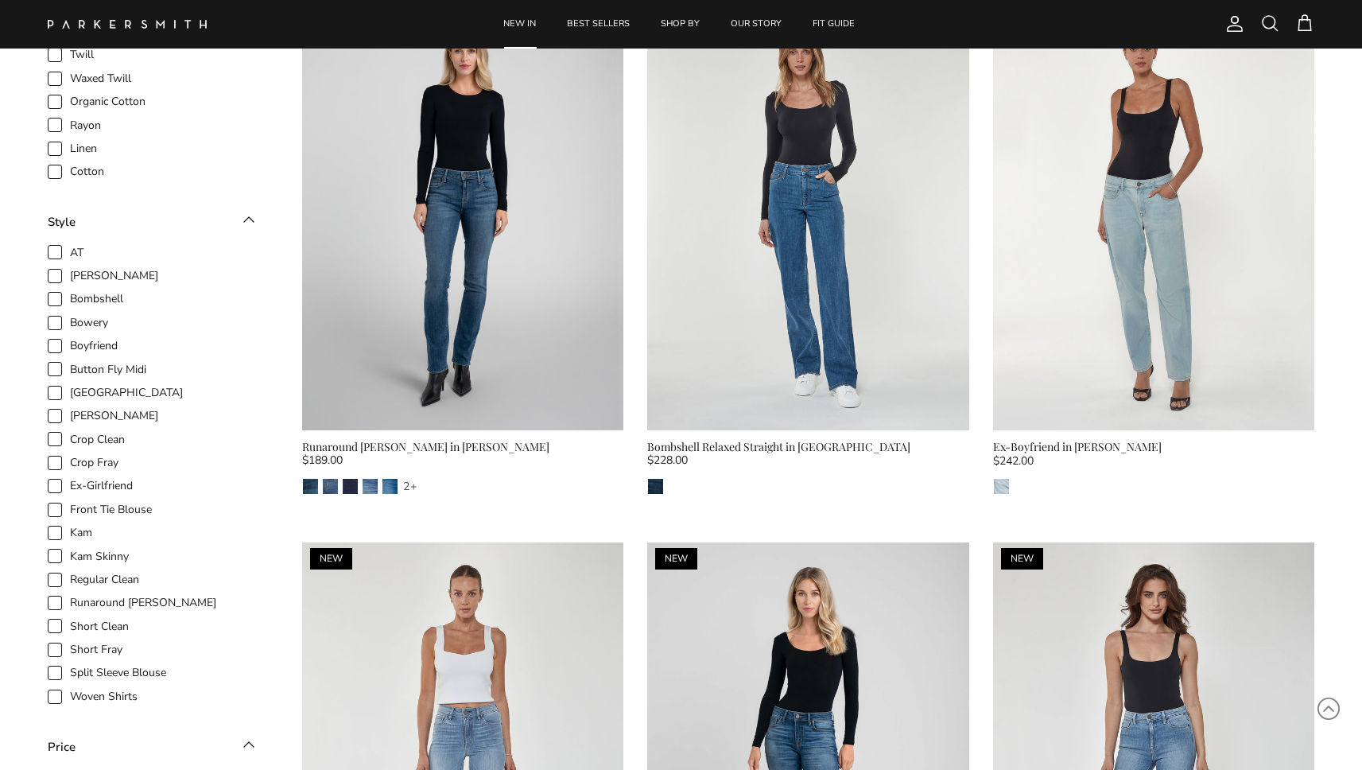
click at [80, 245] on span "AT" at bounding box center [77, 253] width 14 height 16
click at [71, 243] on input "AT" at bounding box center [70, 244] width 2 height 2
checkbox input "true"
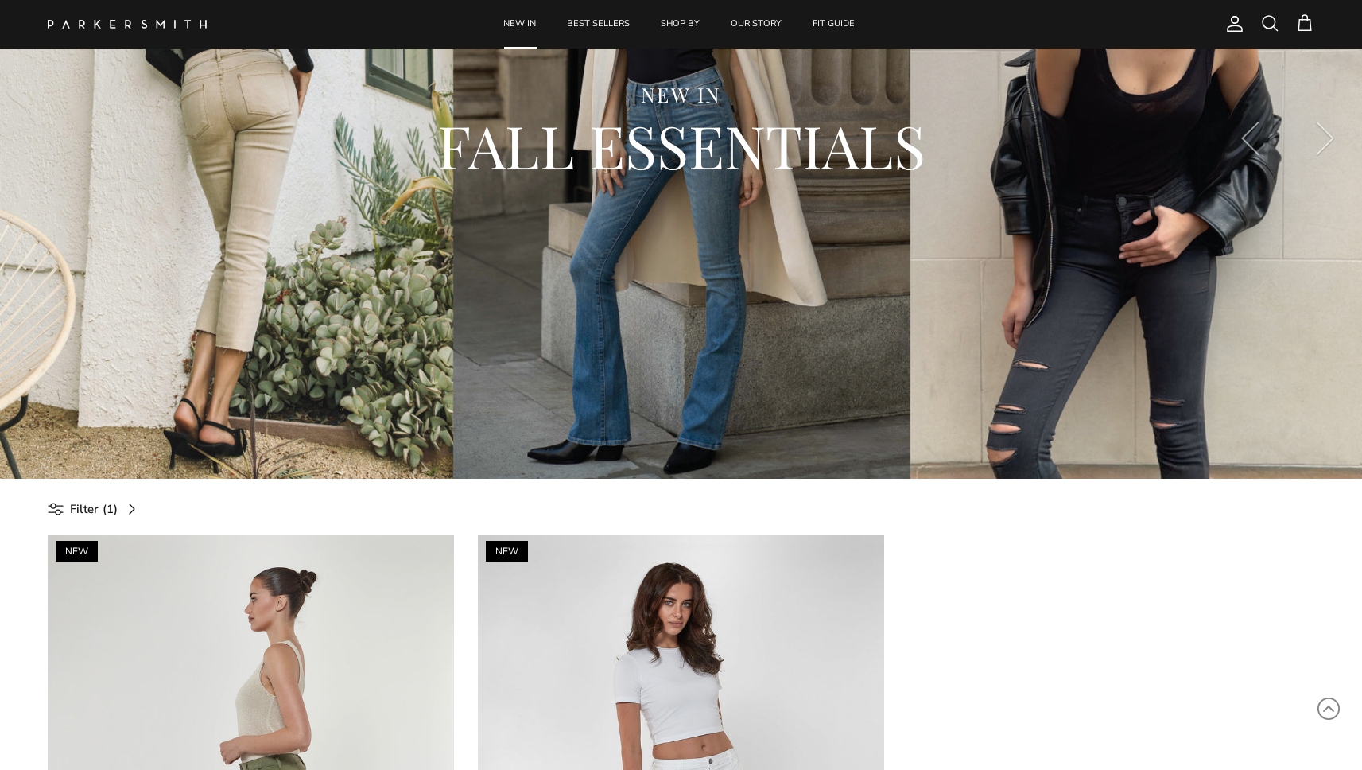
scroll to position [263, 0]
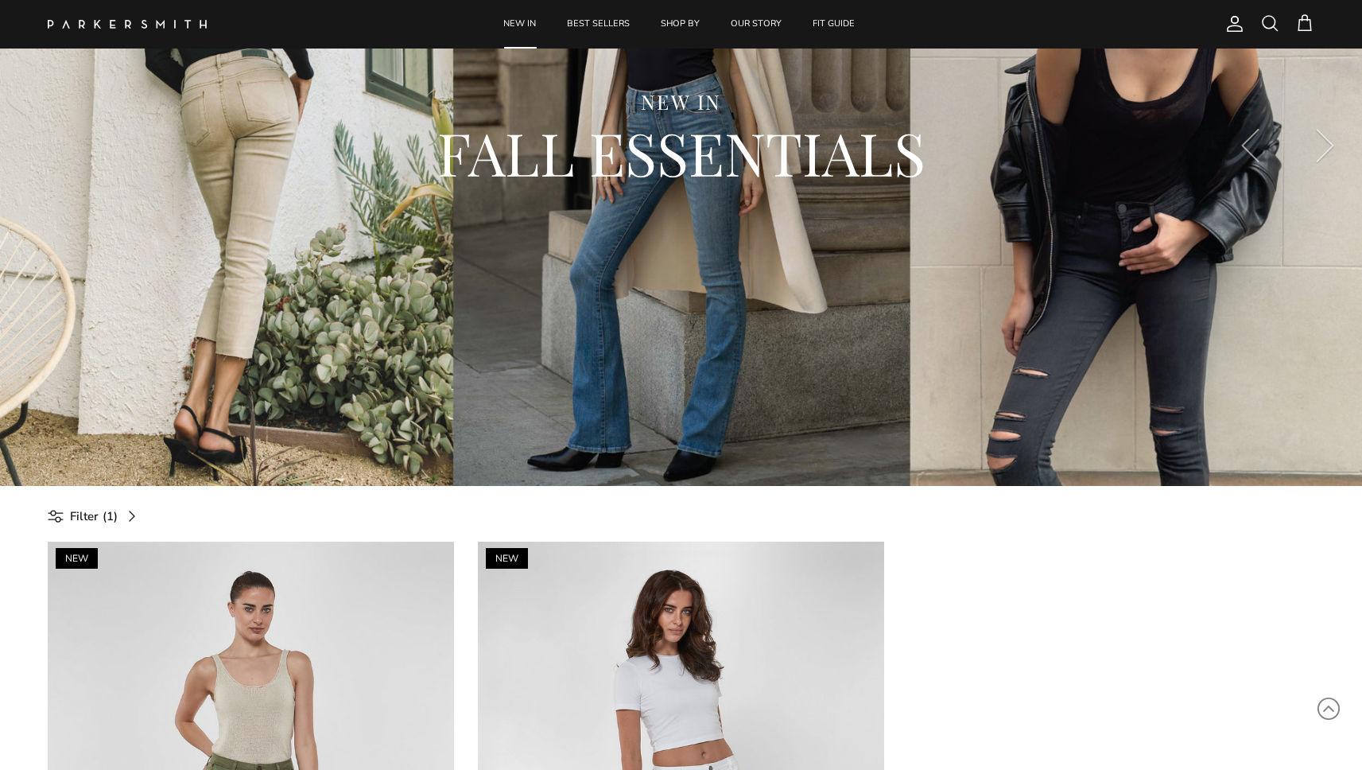
click at [76, 521] on span "Filter" at bounding box center [84, 515] width 29 height 19
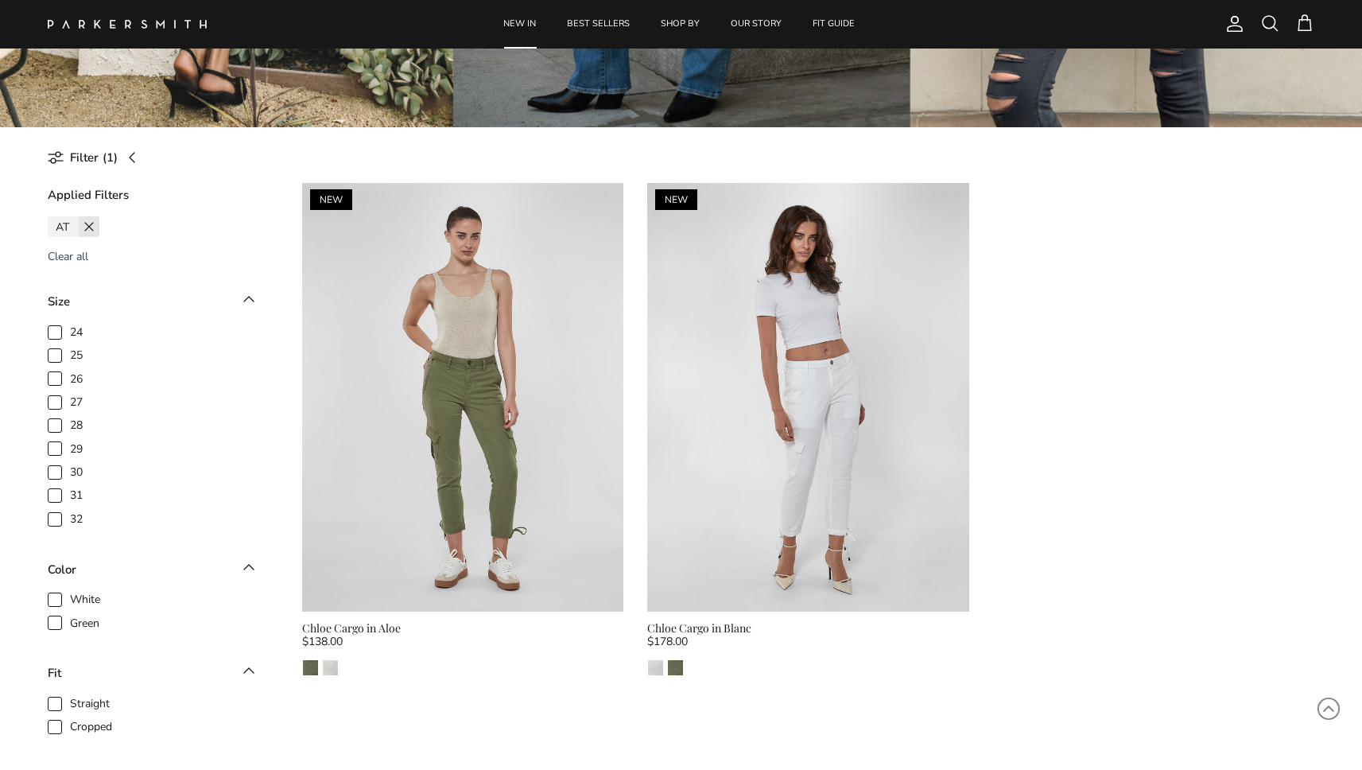
scroll to position [621, 0]
click at [92, 229] on span at bounding box center [89, 227] width 21 height 21
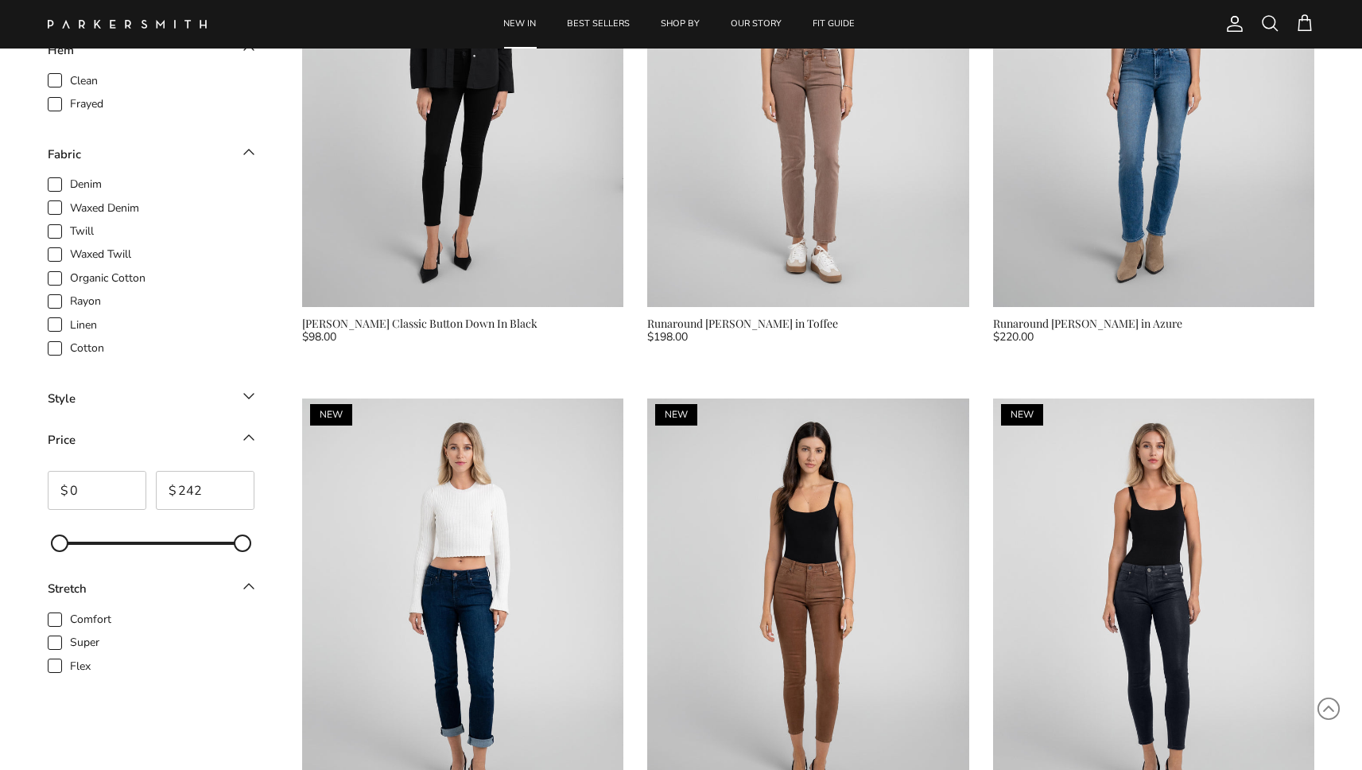
scroll to position [1587, 0]
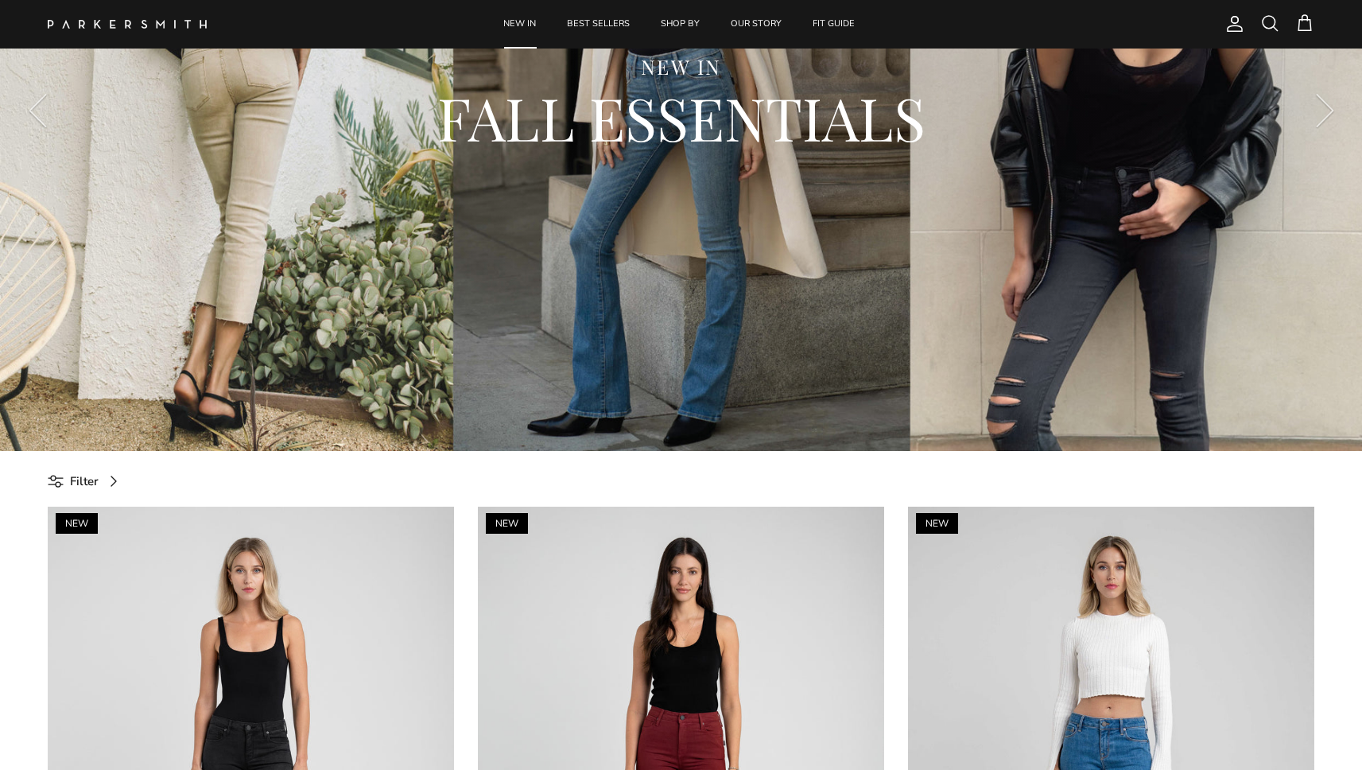
scroll to position [334, 0]
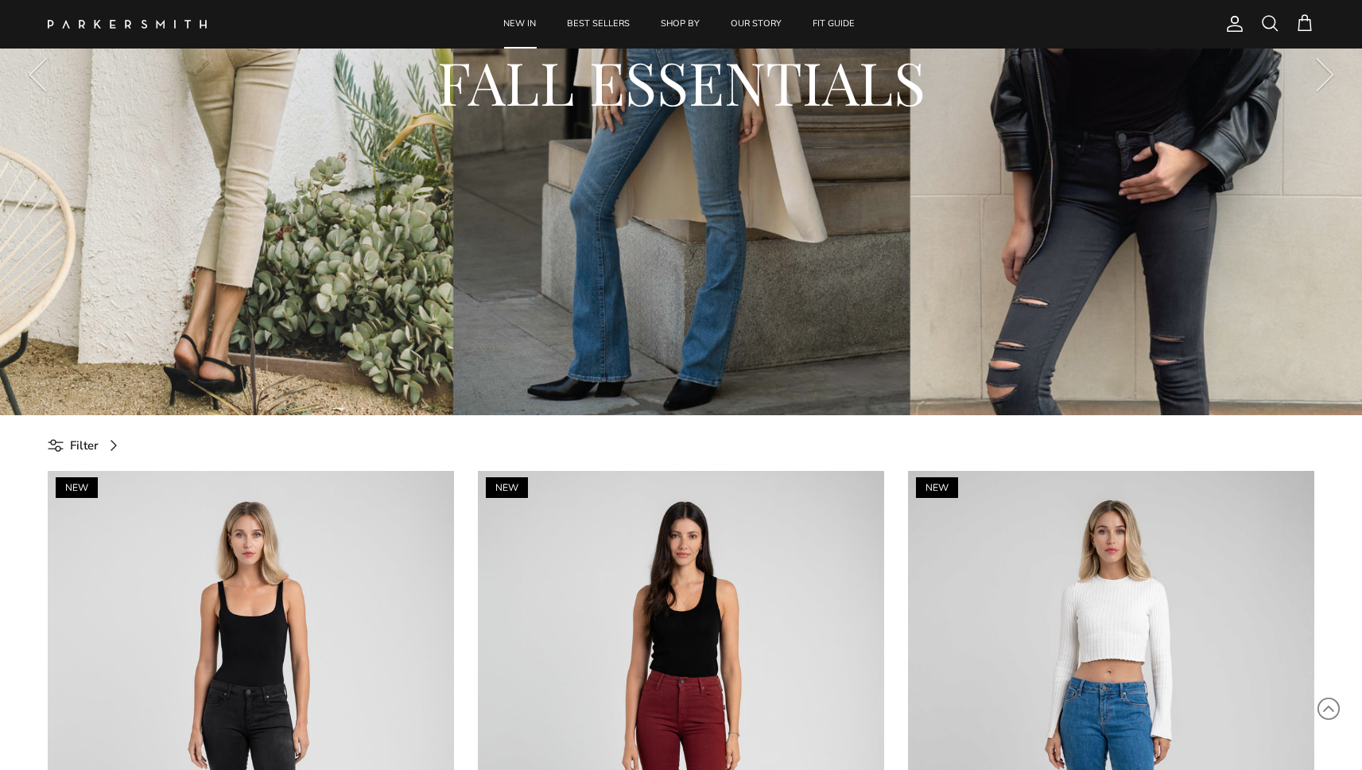
click at [78, 440] on span "Filter" at bounding box center [84, 445] width 29 height 19
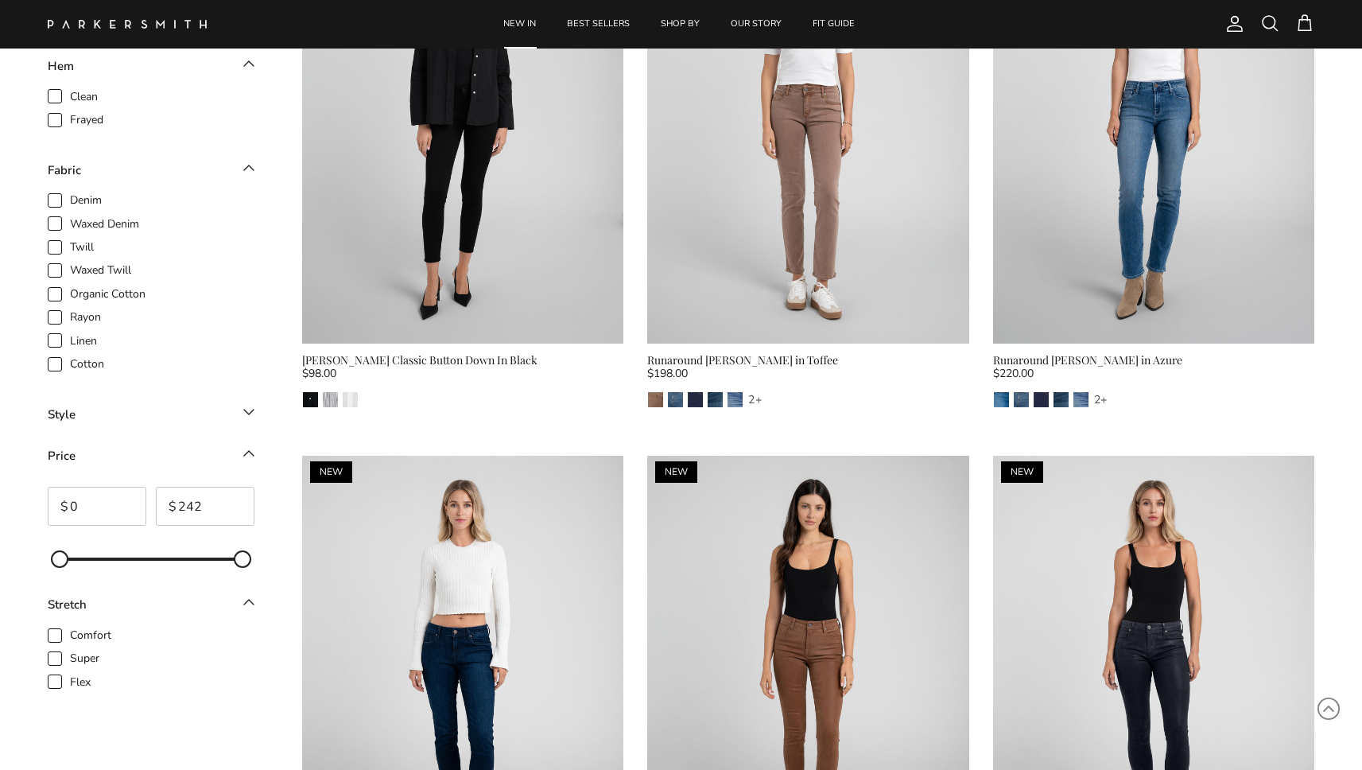
scroll to position [1451, 0]
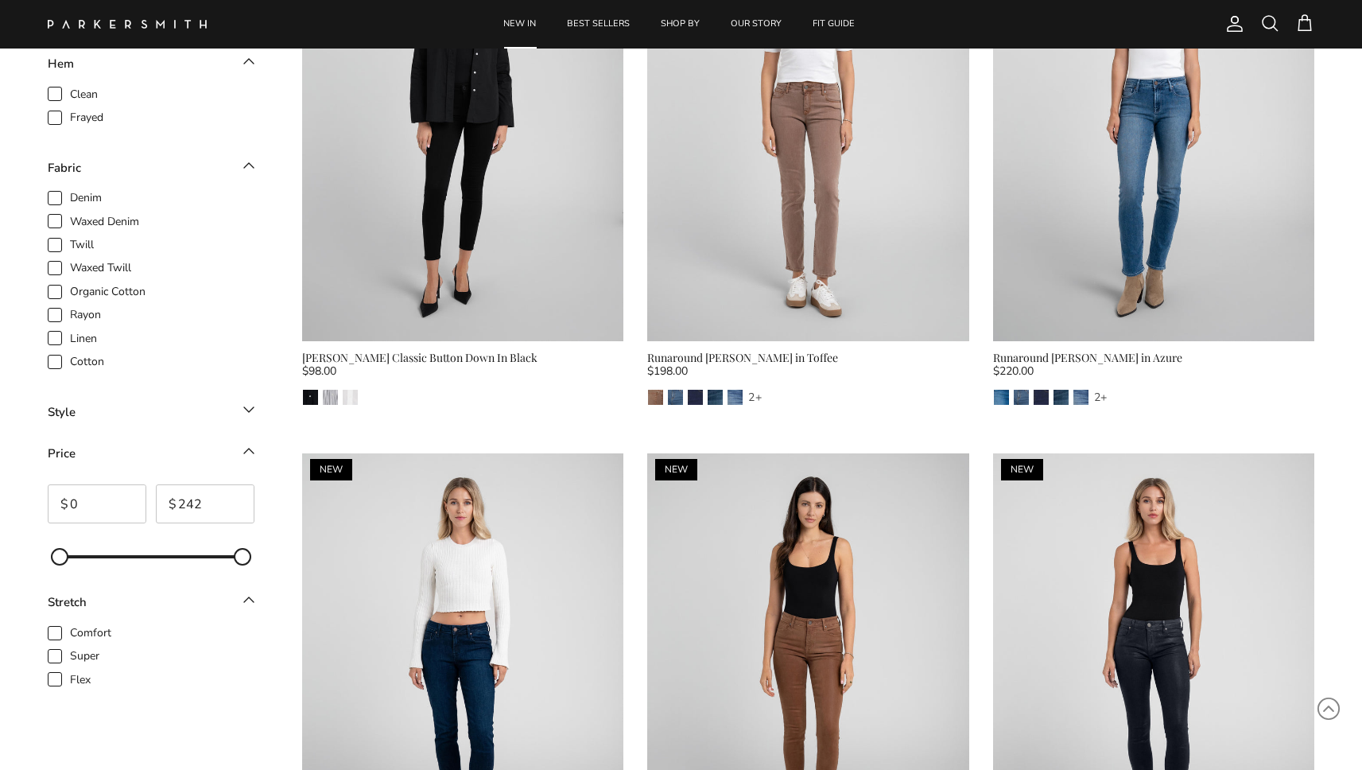
click at [73, 402] on div "Style" at bounding box center [62, 411] width 28 height 19
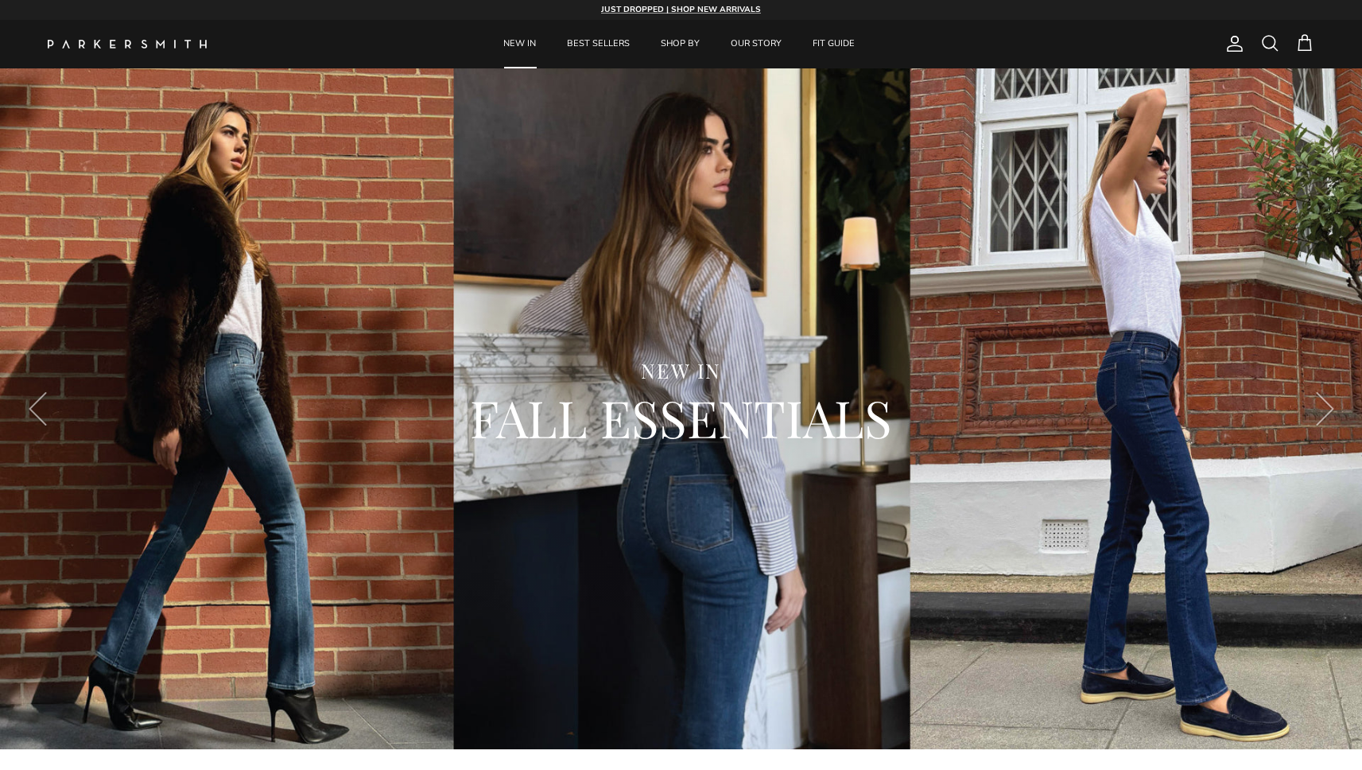
scroll to position [0, 0]
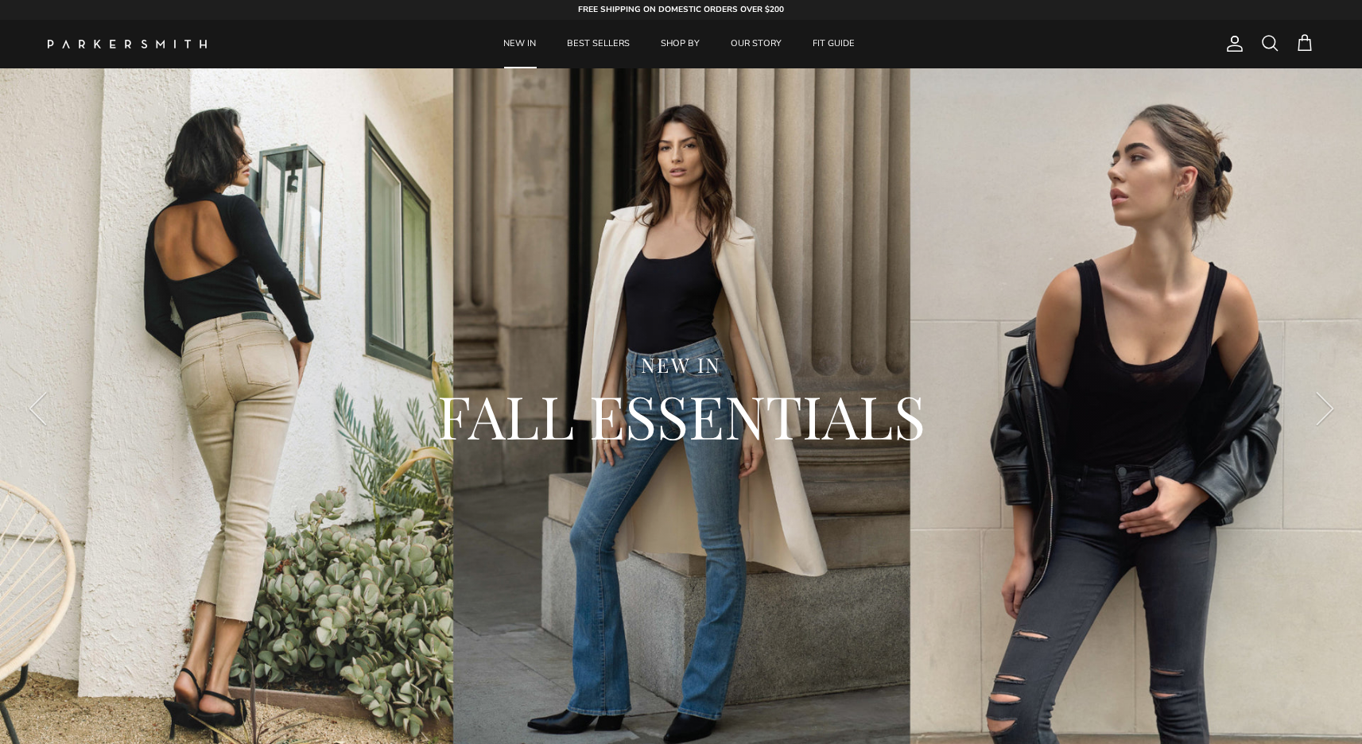
click at [187, 44] on img at bounding box center [127, 44] width 159 height 9
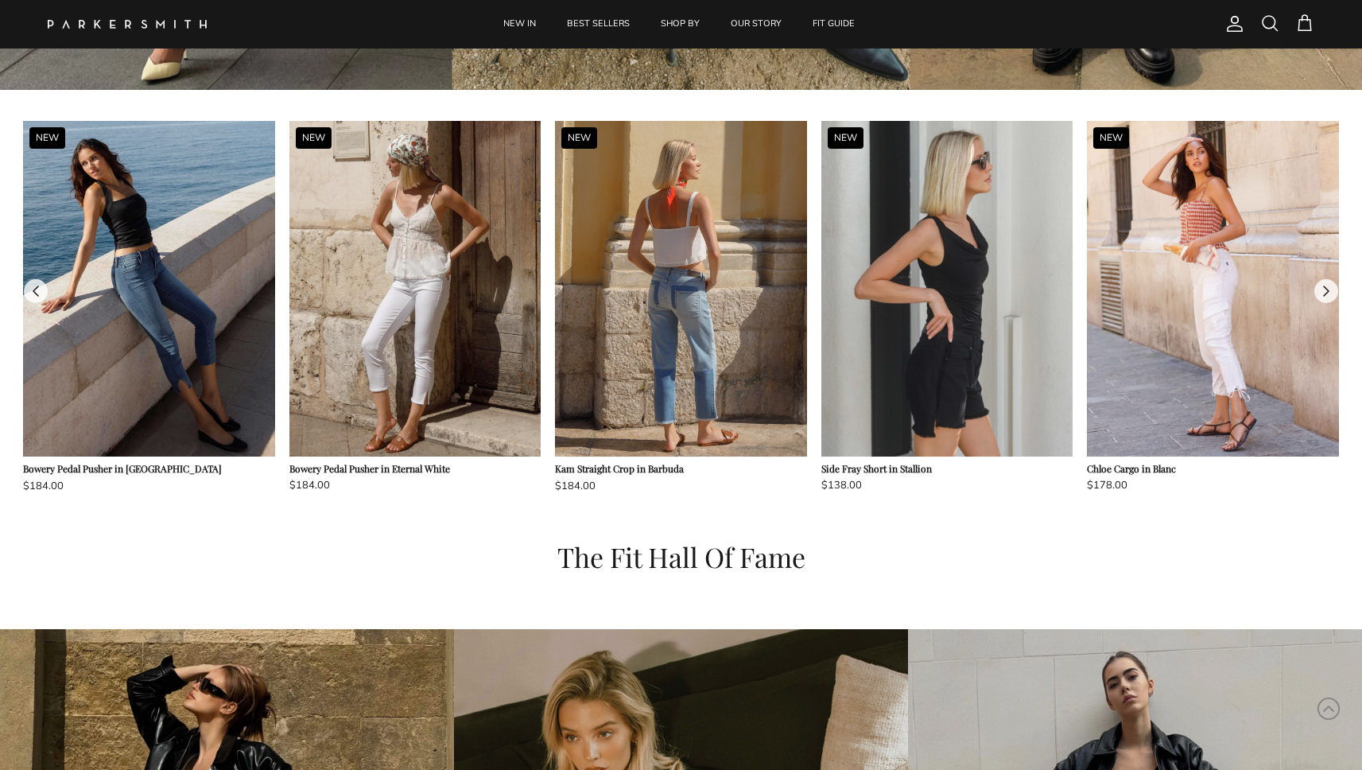
scroll to position [1976, 0]
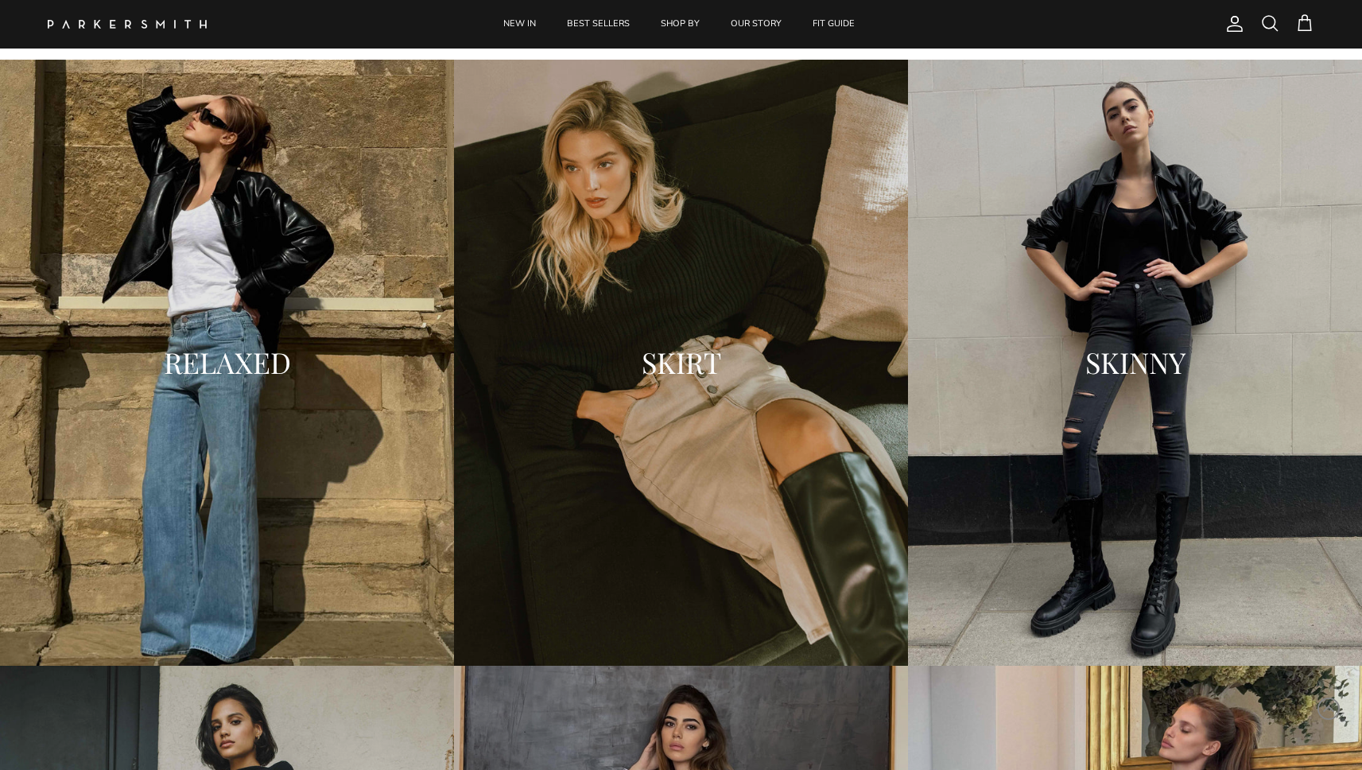
click at [288, 320] on div "RELAXED" at bounding box center [227, 363] width 454 height 606
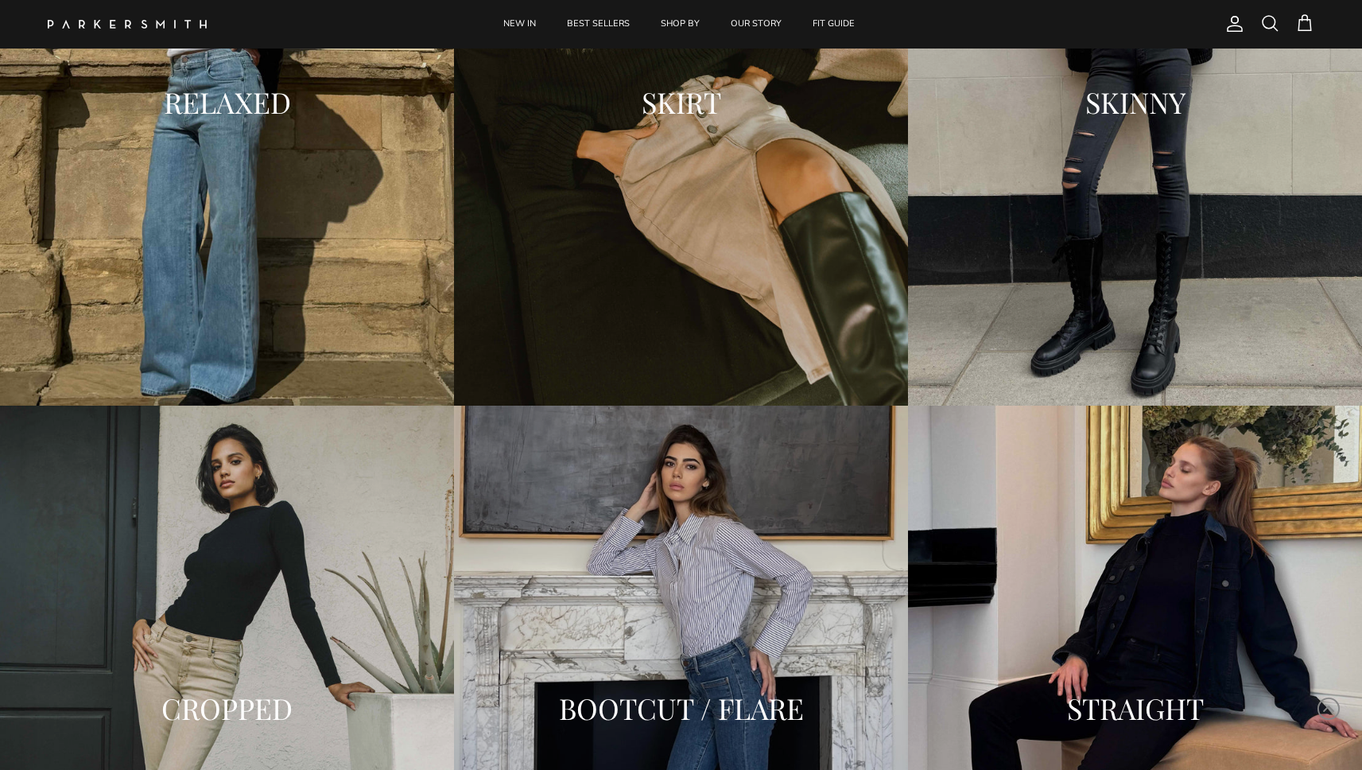
scroll to position [2193, 0]
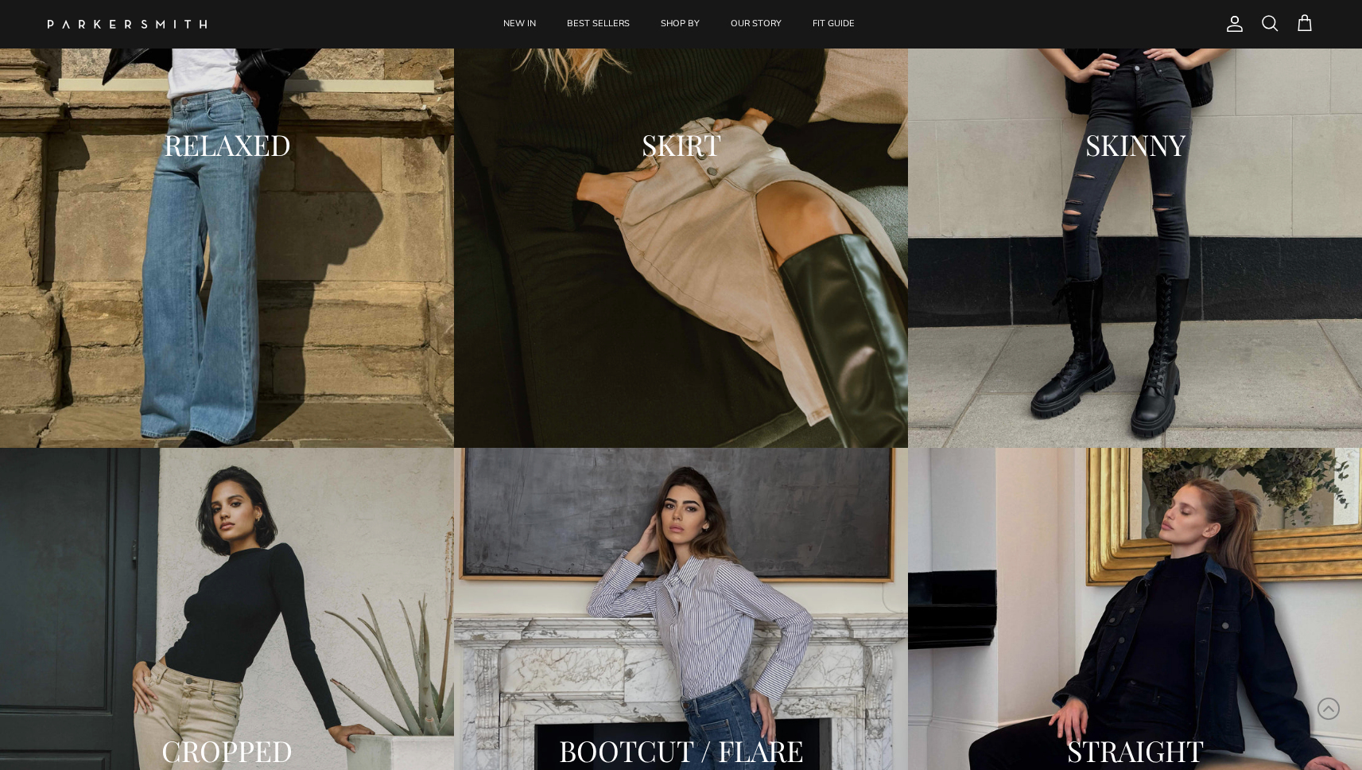
click at [684, 278] on div "SKIRT" at bounding box center [681, 145] width 454 height 606
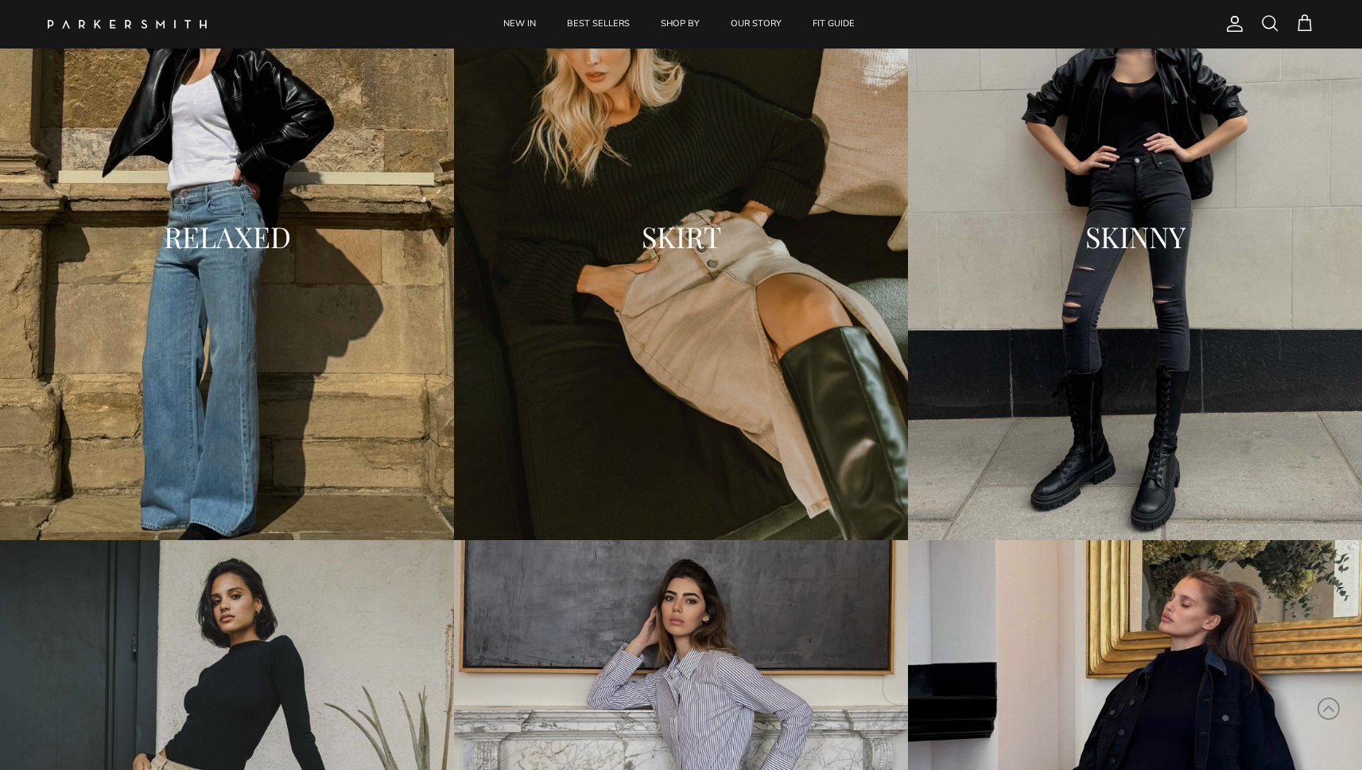
scroll to position [2088, 0]
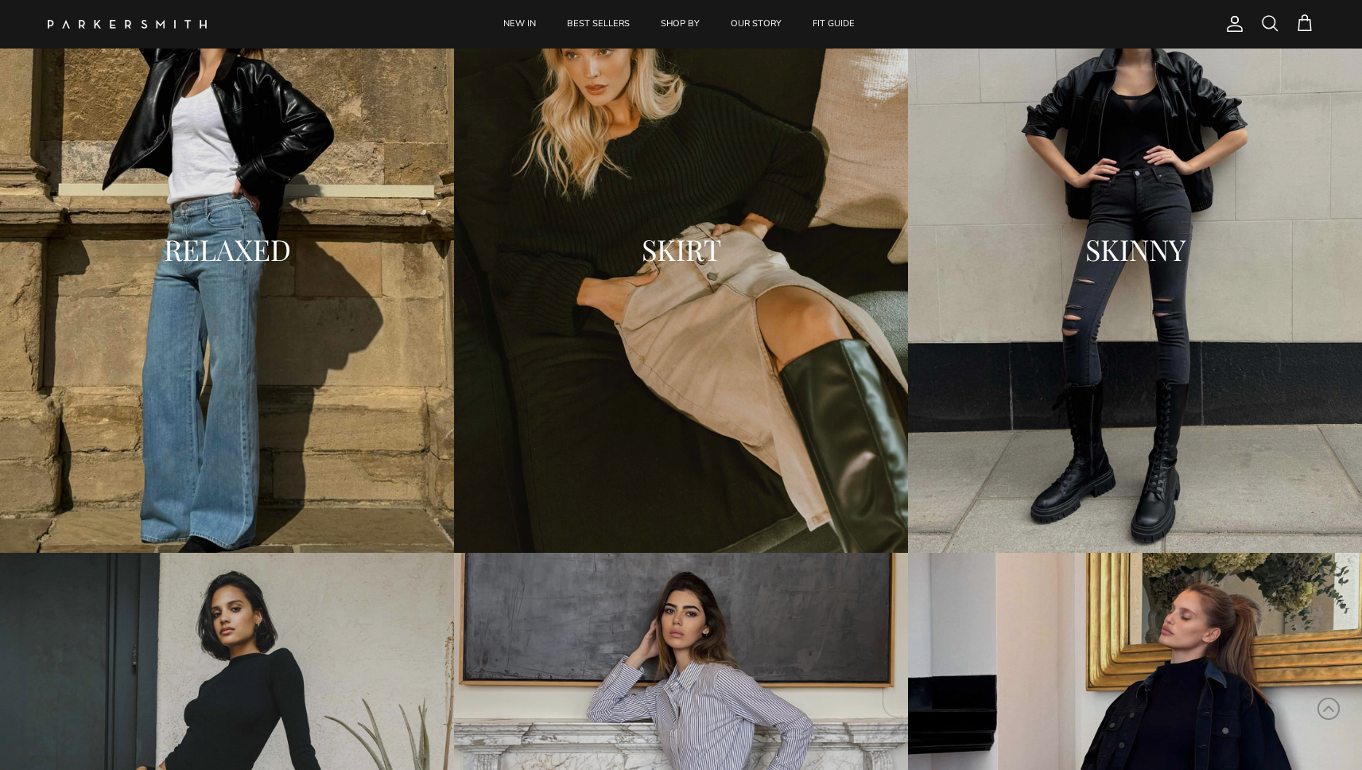
click at [1095, 249] on h2 "SKINNY" at bounding box center [1135, 250] width 422 height 32
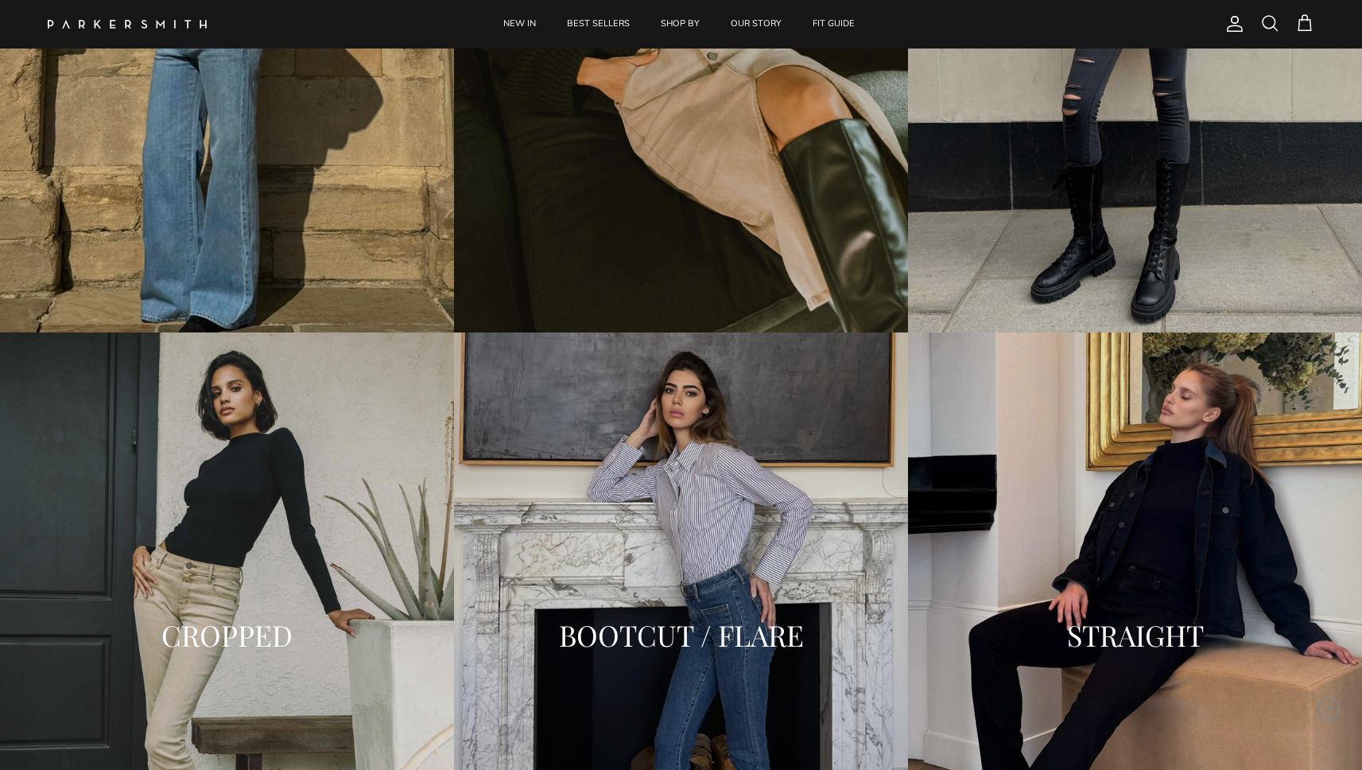
scroll to position [2305, 0]
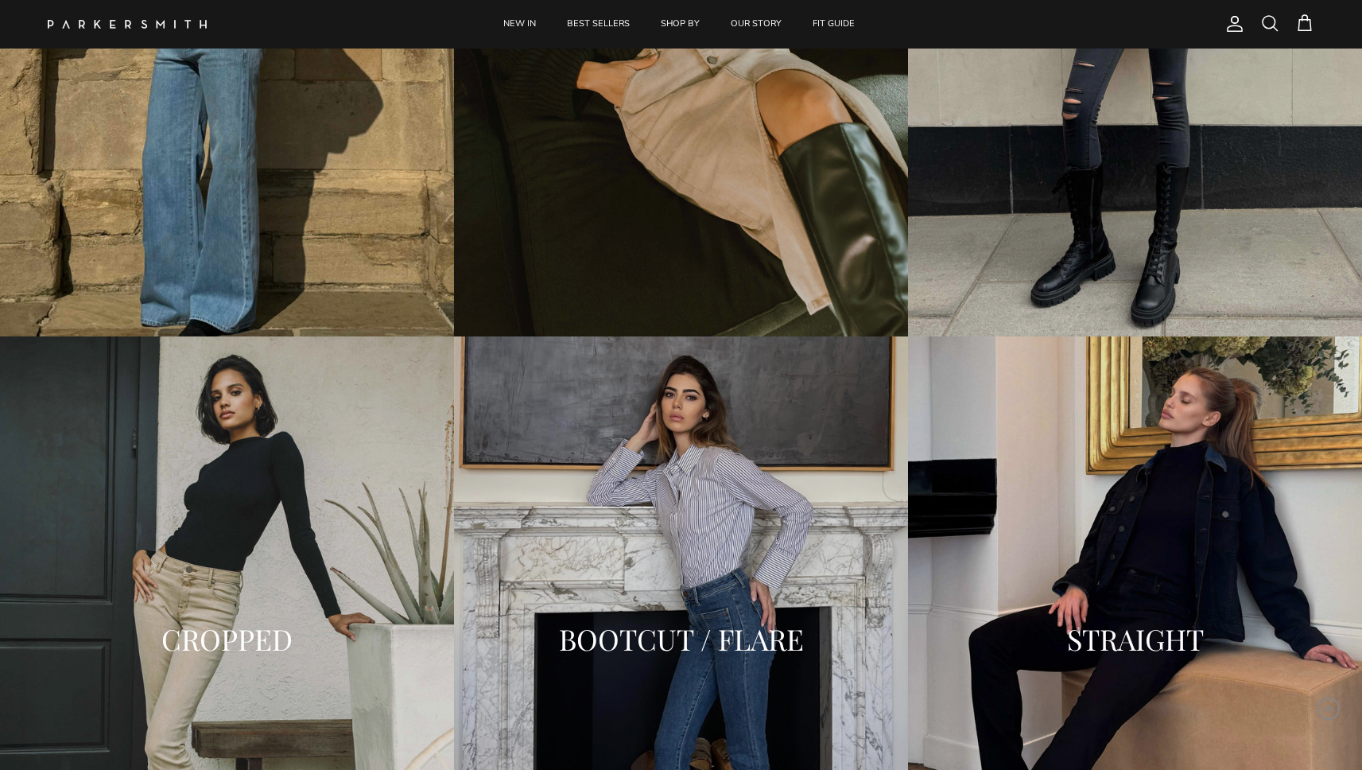
click at [288, 417] on div "CROPPED" at bounding box center [227, 639] width 454 height 606
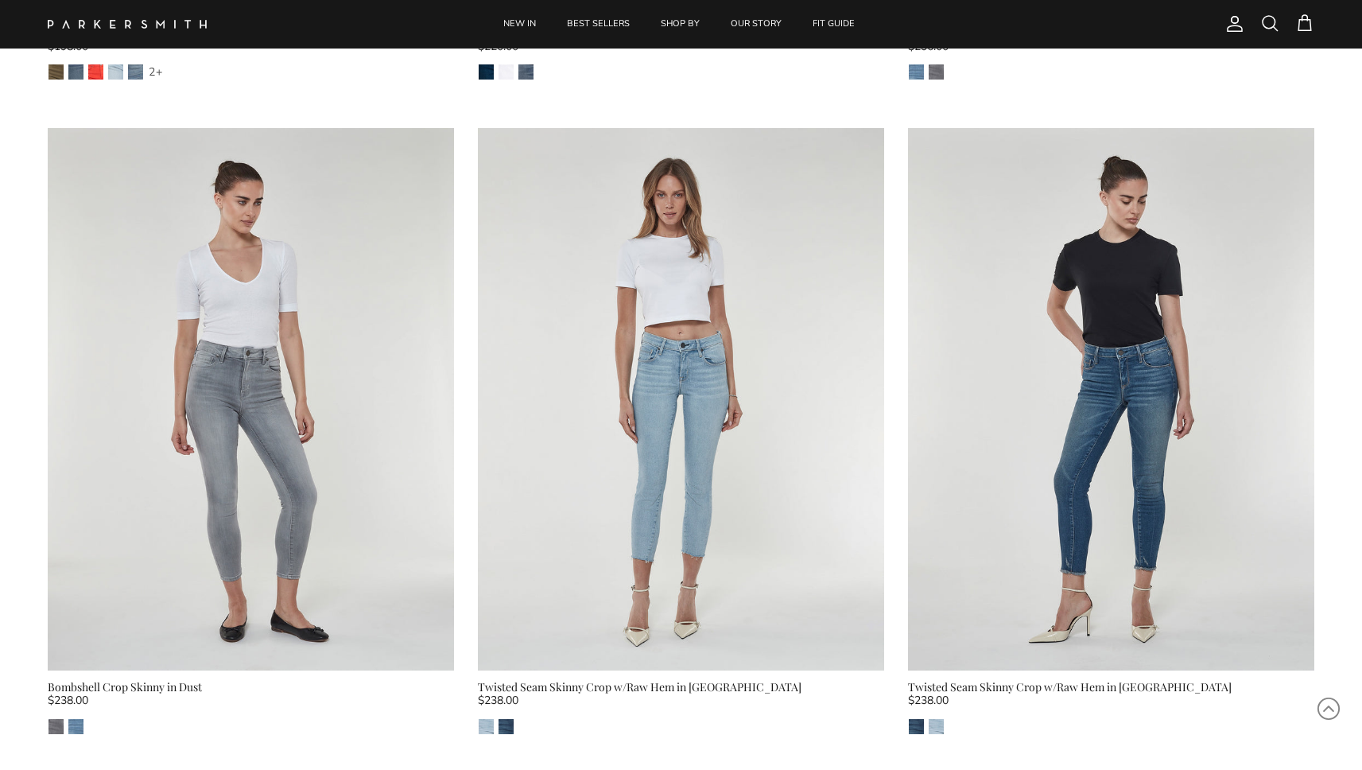
scroll to position [2544, 0]
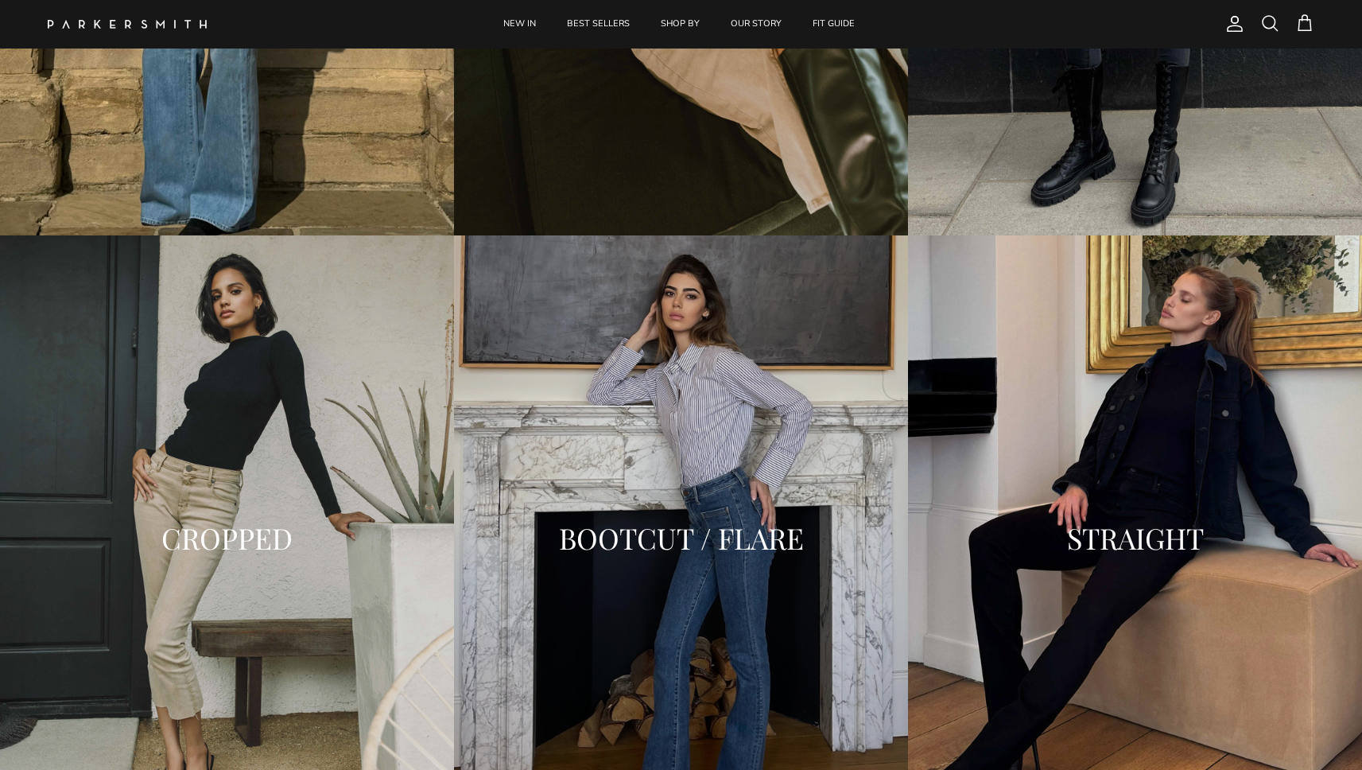
scroll to position [2422, 0]
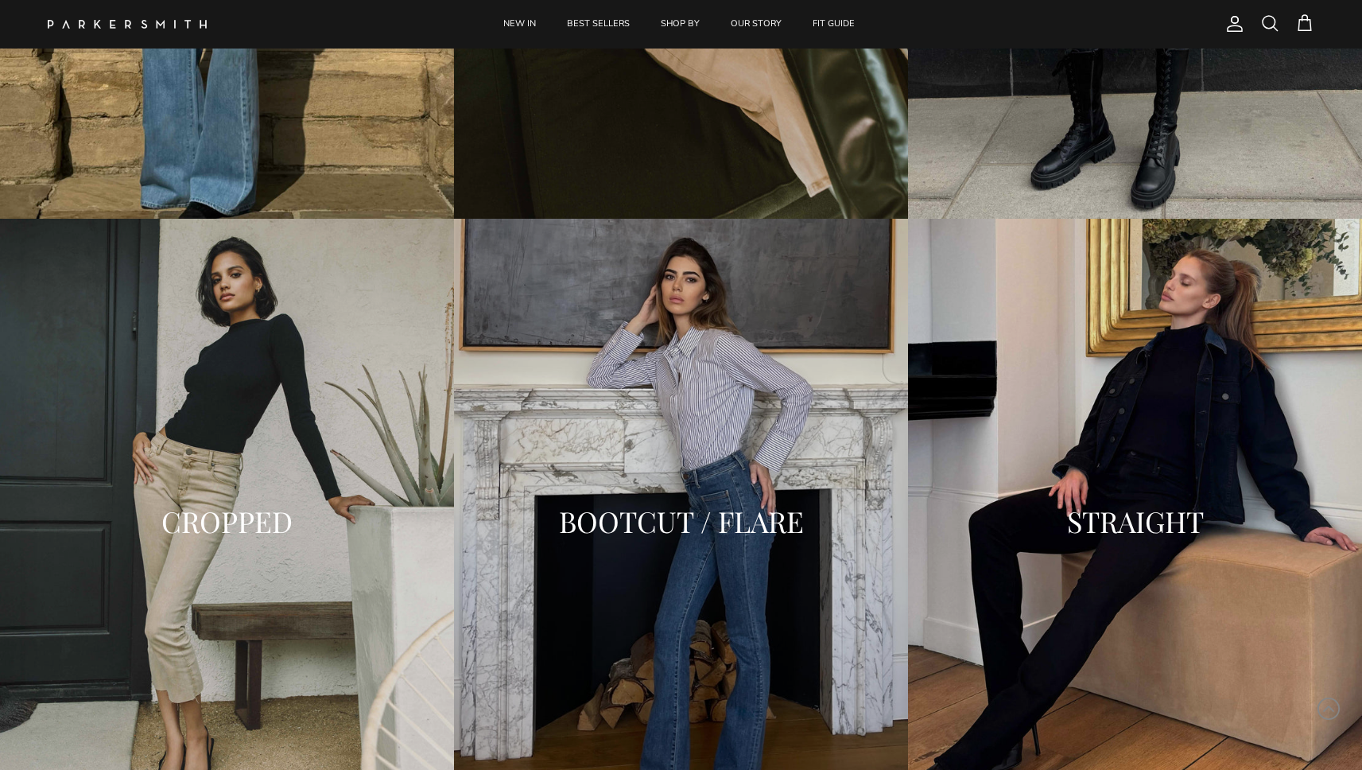
click at [611, 429] on div "BOOTCUT / FLARE" at bounding box center [681, 521] width 454 height 605
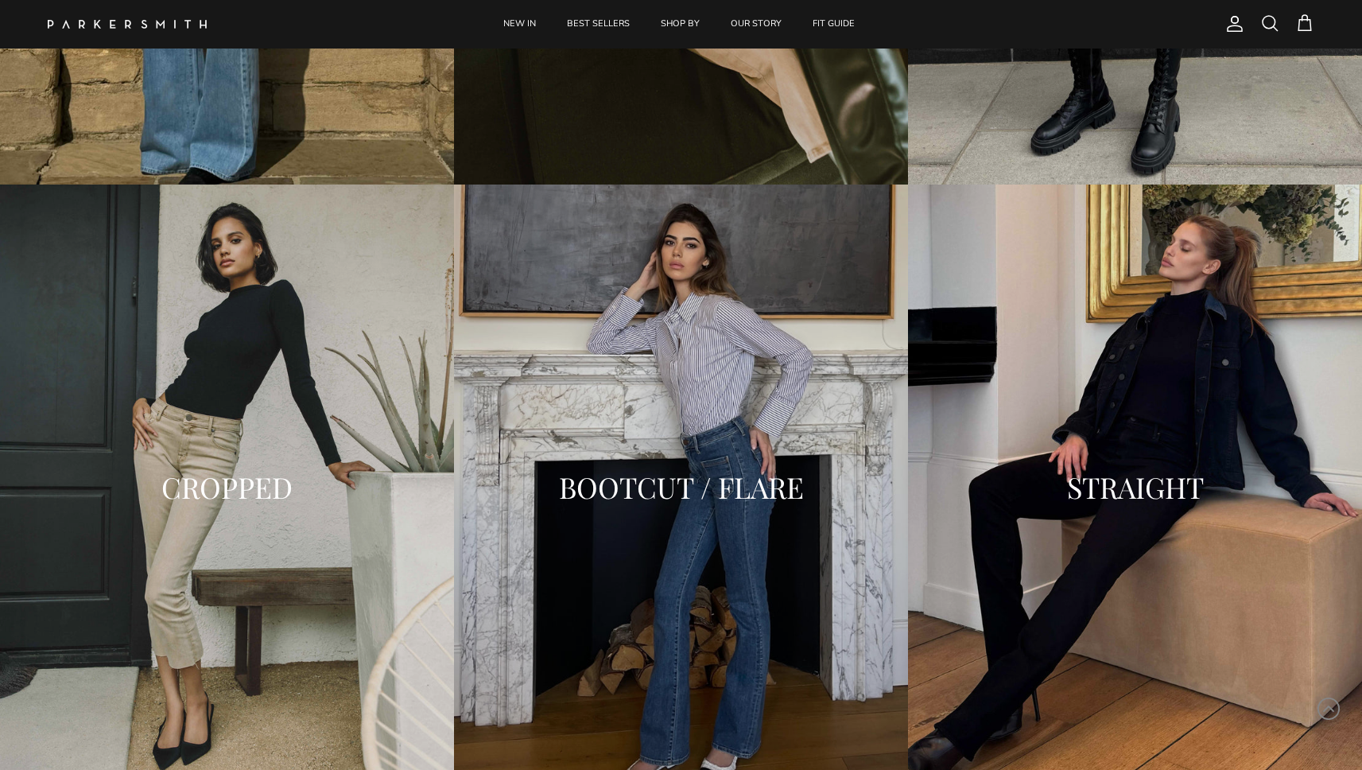
click at [1035, 335] on div "STRAIGHT" at bounding box center [1135, 486] width 454 height 605
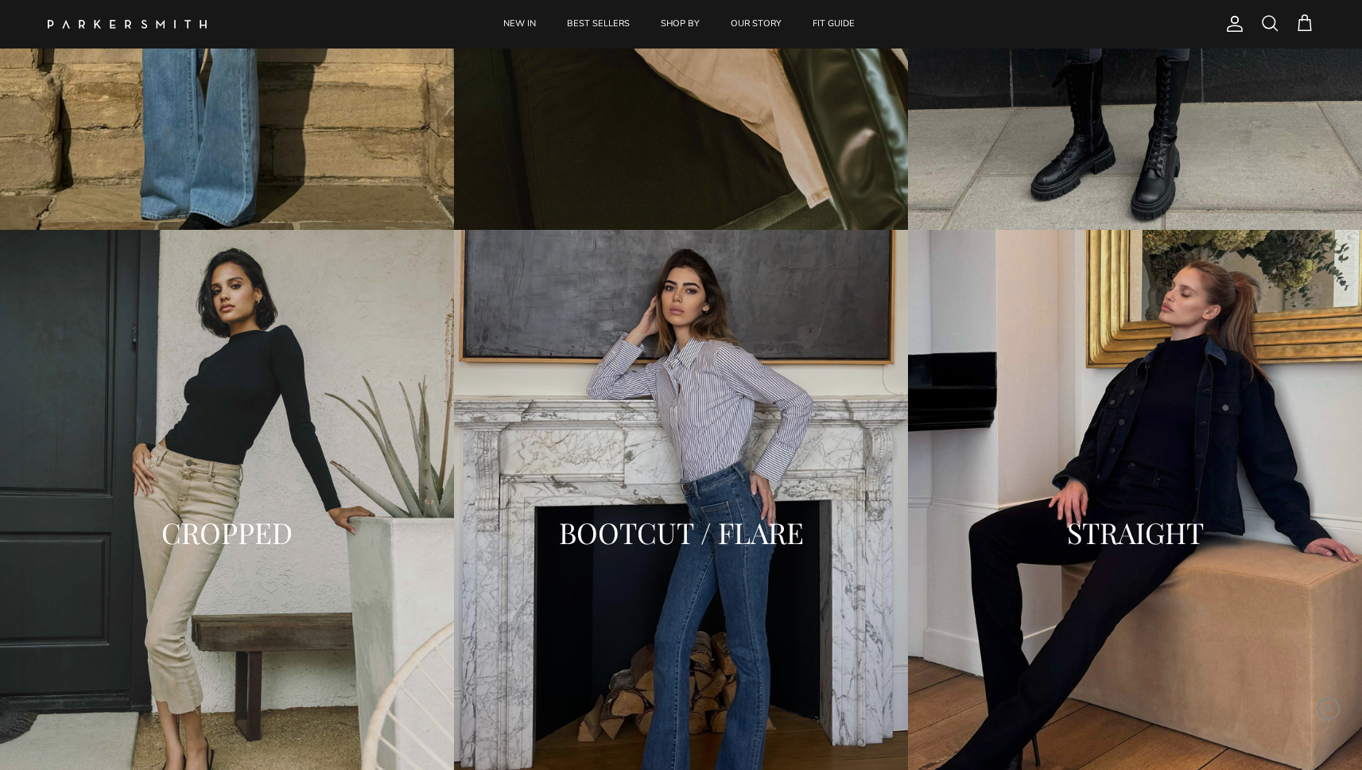
scroll to position [2457, 0]
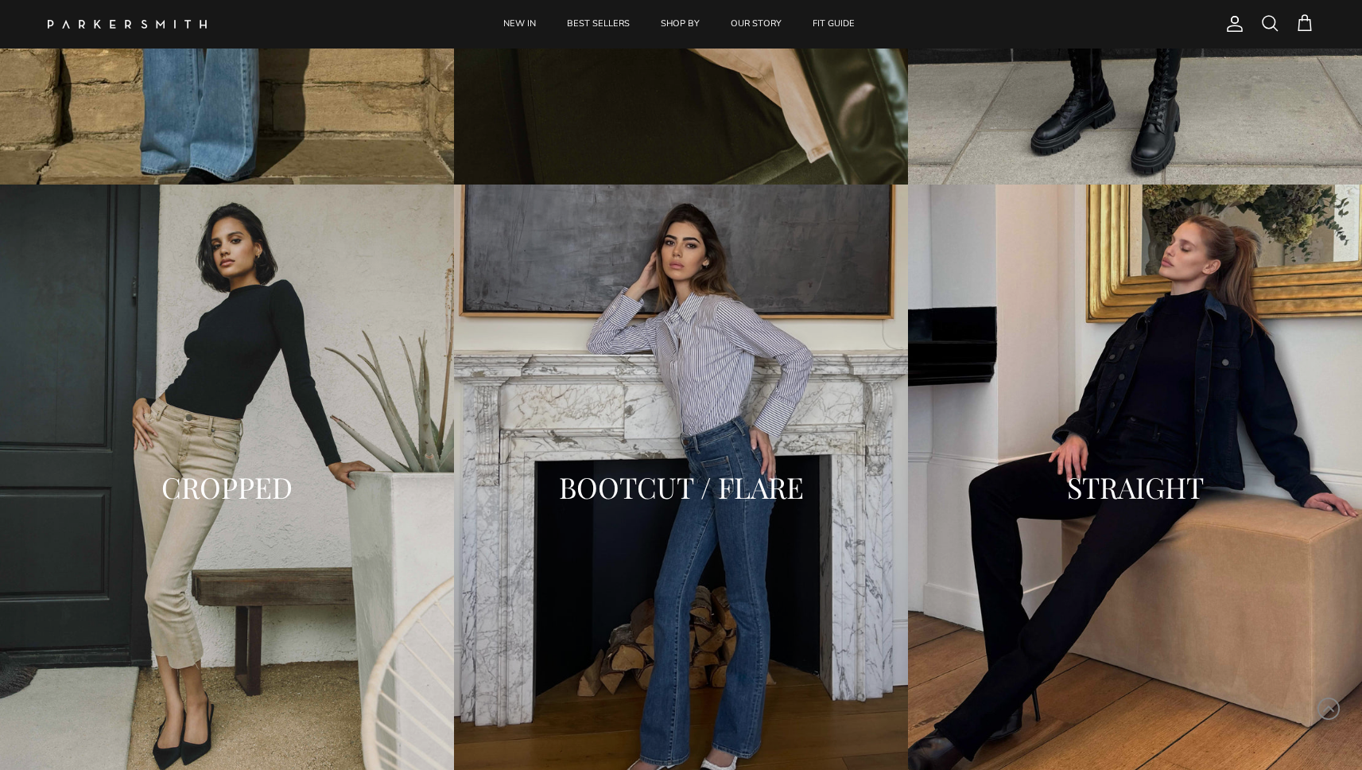
click at [1062, 452] on div "STRAIGHT" at bounding box center [1135, 486] width 454 height 605
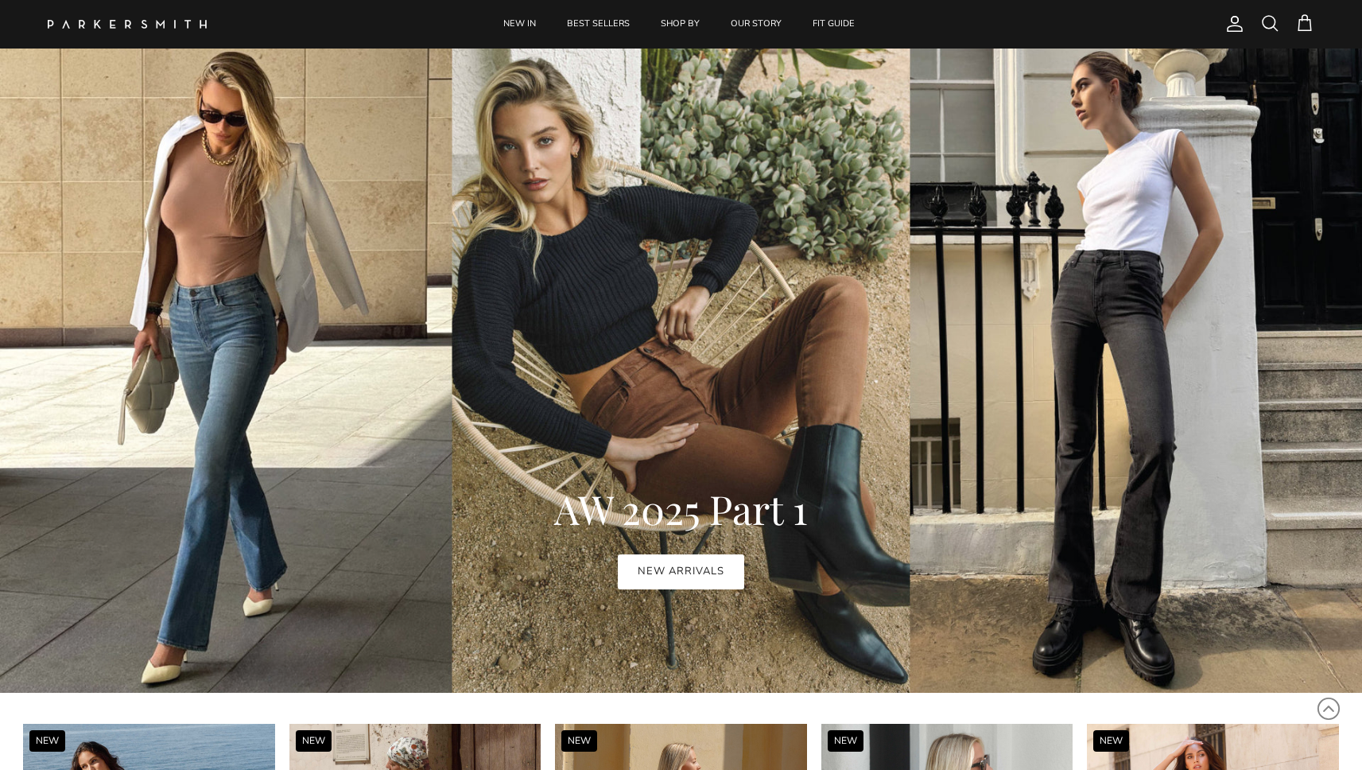
scroll to position [811, 0]
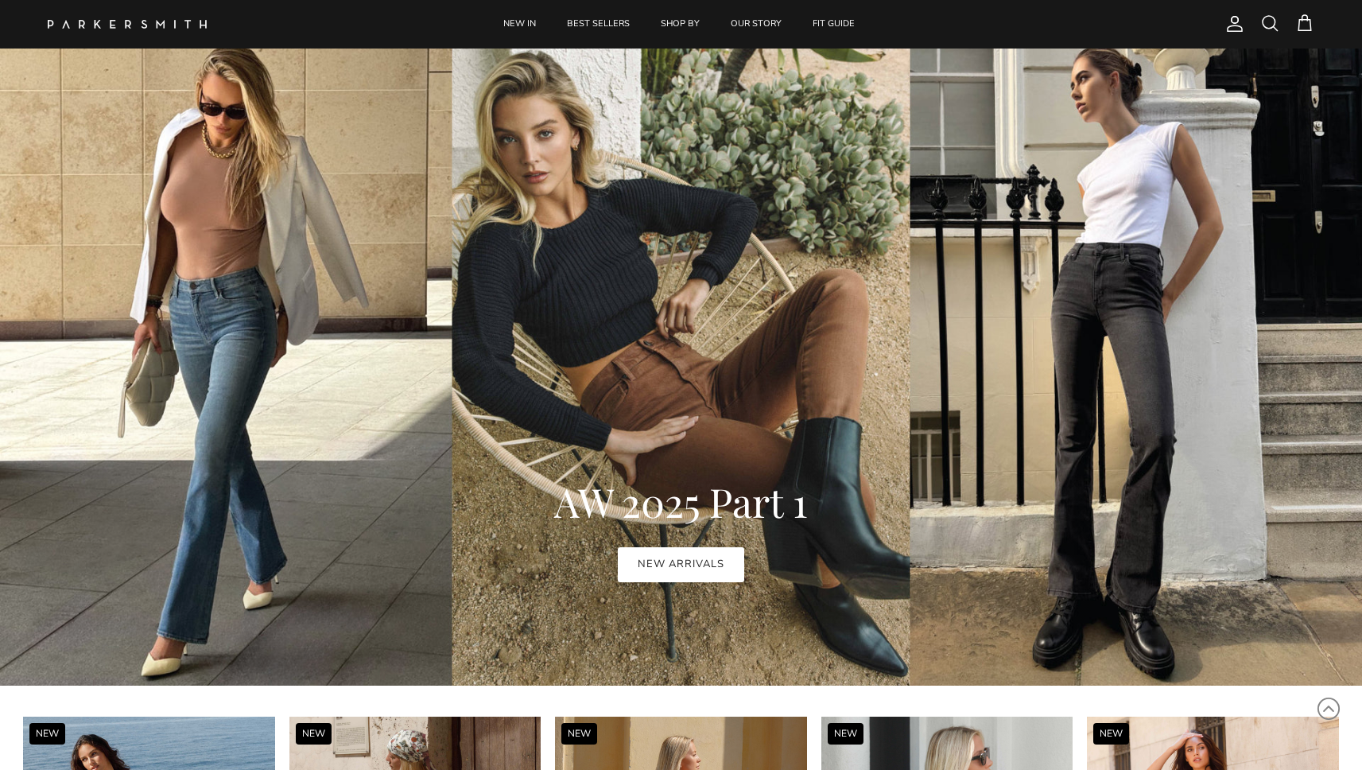
click at [638, 551] on link "NEW ARRIVALS" at bounding box center [681, 564] width 126 height 35
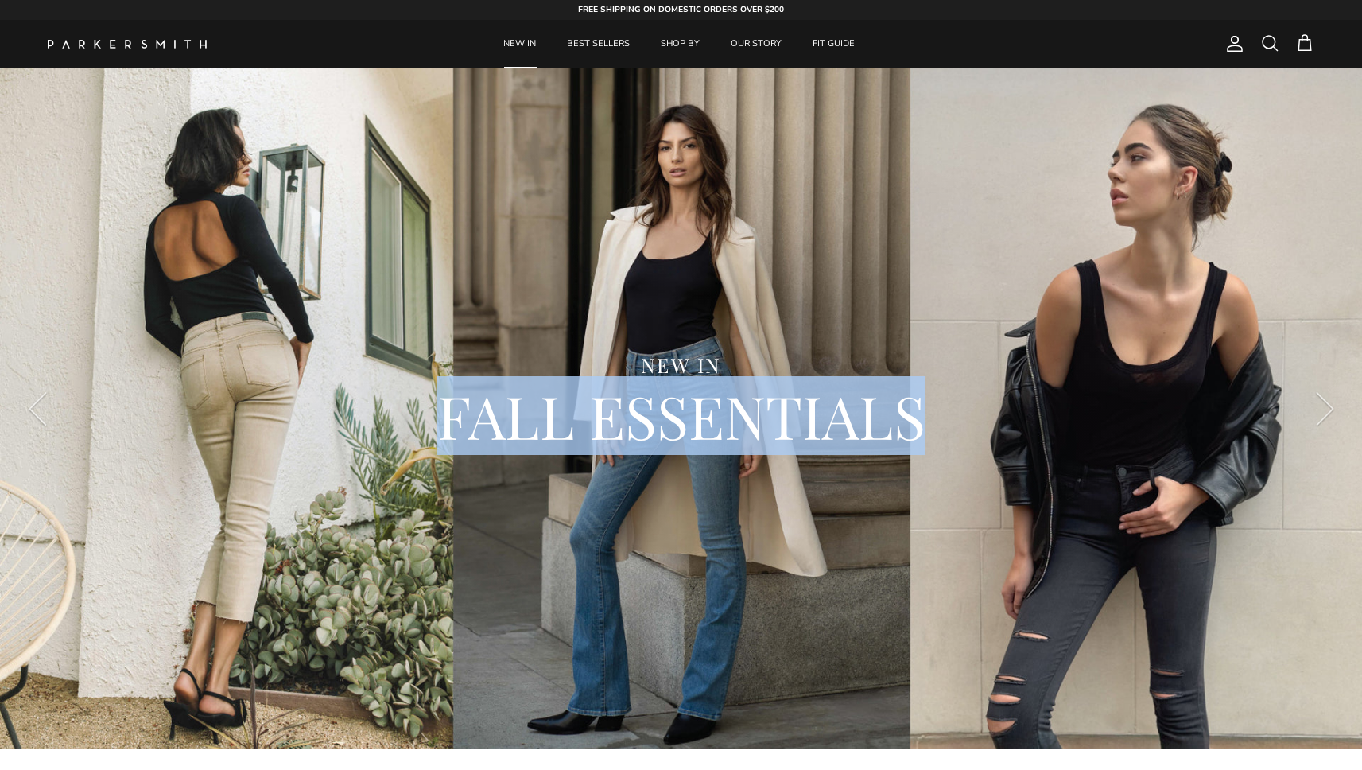
drag, startPoint x: 444, startPoint y: 416, endPoint x: 914, endPoint y: 416, distance: 469.8
click at [914, 416] on h2 "FALL ESSENTIALS" at bounding box center [680, 416] width 1187 height 76
drag, startPoint x: 914, startPoint y: 416, endPoint x: 639, endPoint y: 363, distance: 280.0
click at [639, 363] on div "NEW IN FALL ESSENTIALS" at bounding box center [680, 403] width 1187 height 103
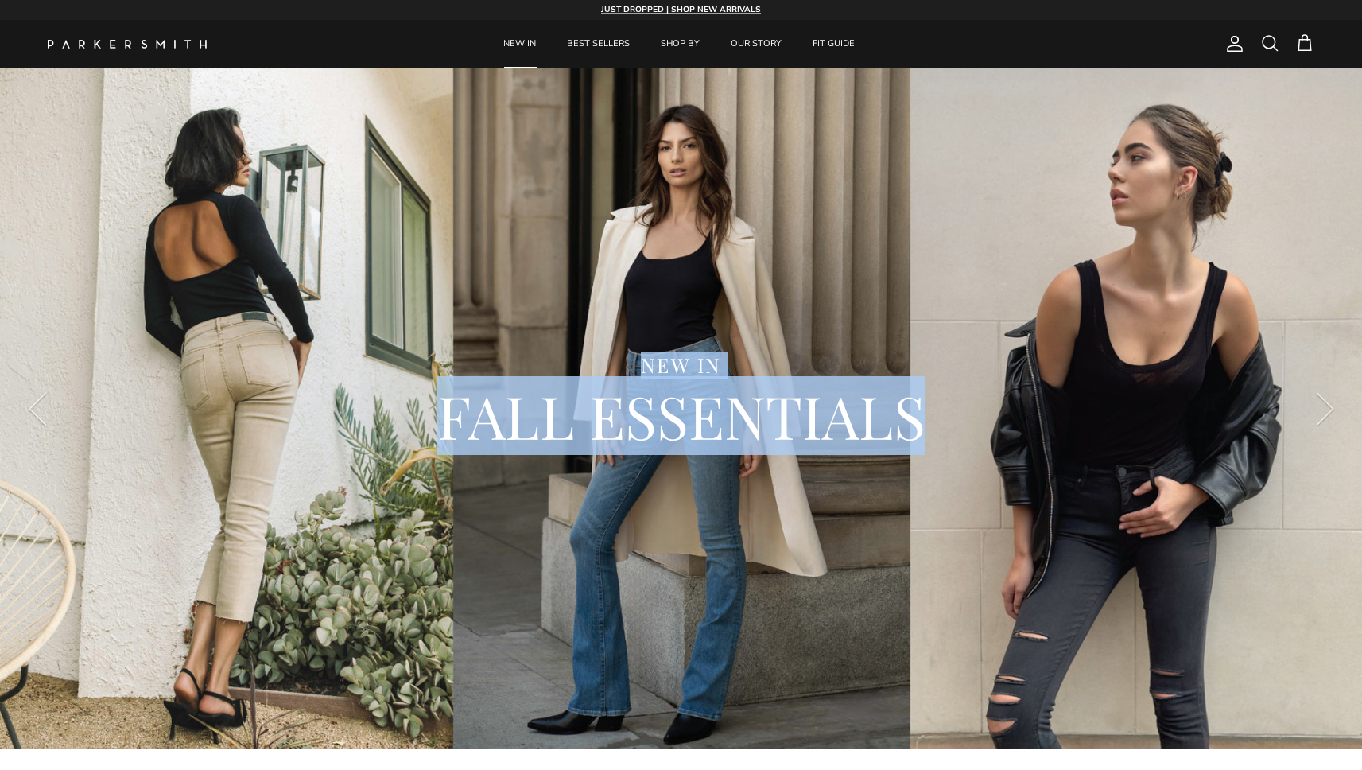
click at [660, 366] on div "NEW IN" at bounding box center [680, 365] width 1187 height 26
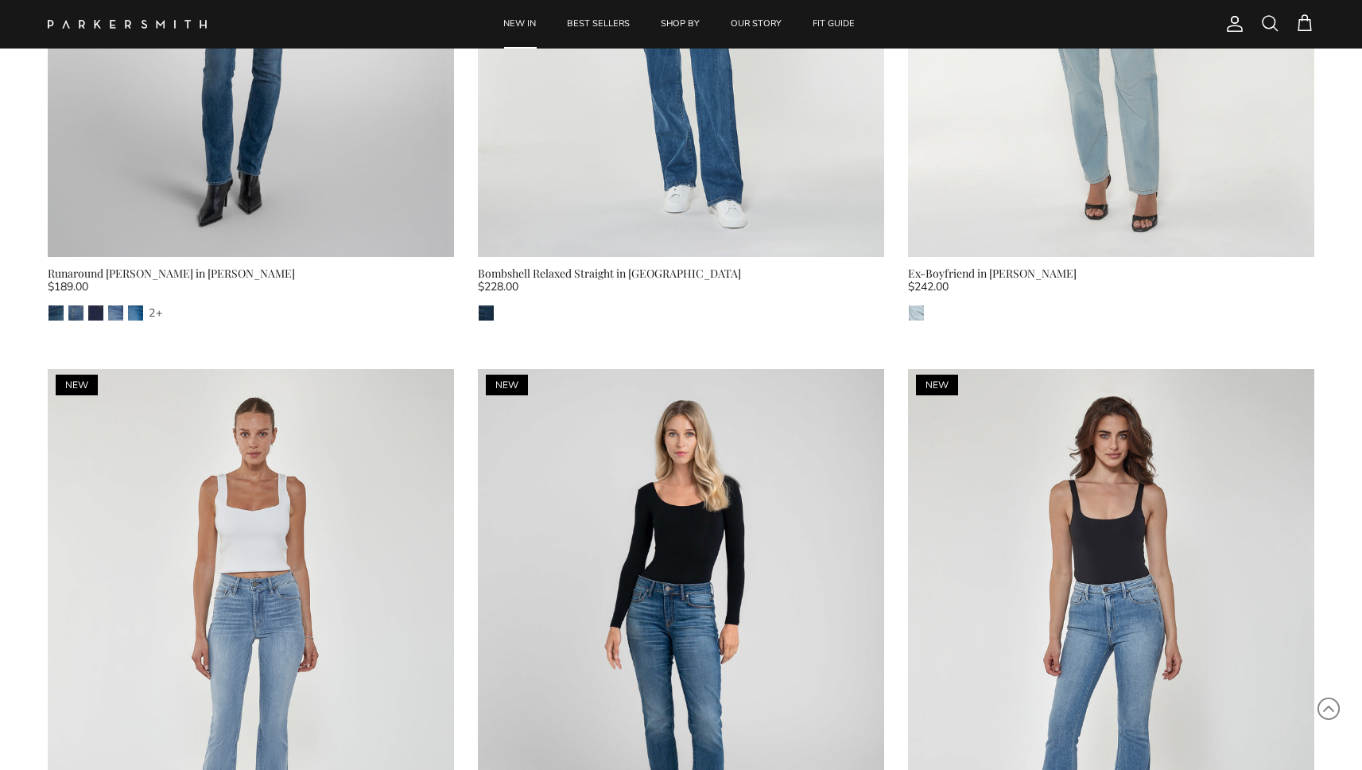
scroll to position [2464, 0]
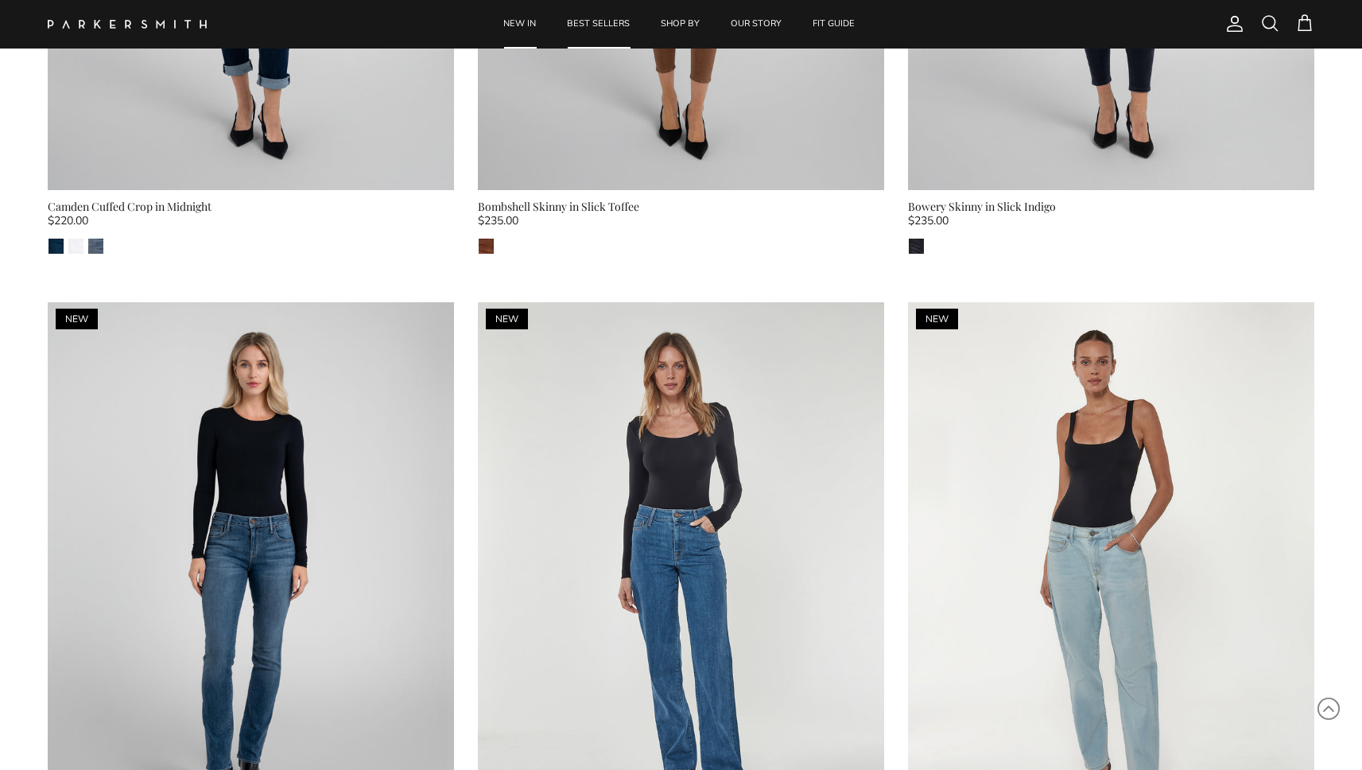
click at [606, 13] on link "BEST SELLERS" at bounding box center [598, 24] width 91 height 48
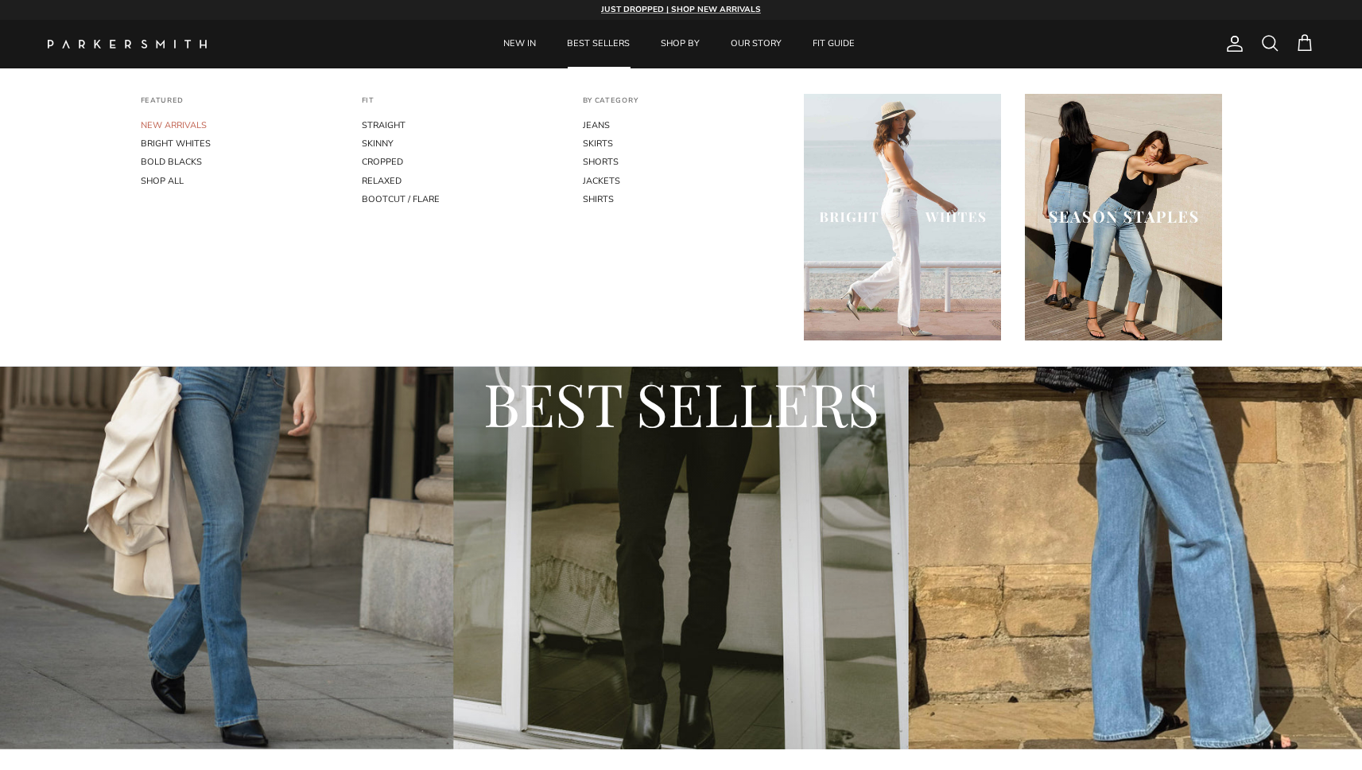
click at [168, 123] on link "NEW ARRIVALS" at bounding box center [239, 125] width 197 height 18
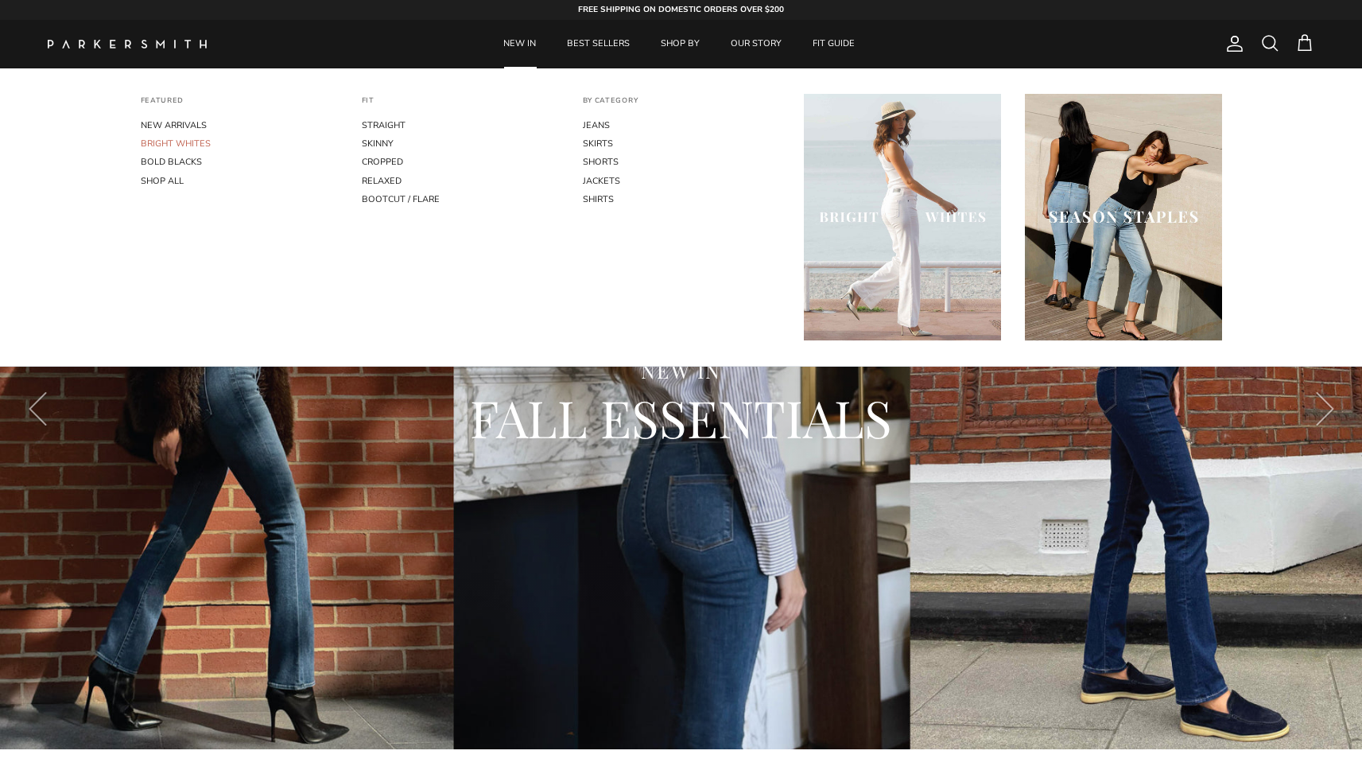
click at [158, 142] on link "BRIGHT WHITES" at bounding box center [239, 143] width 197 height 18
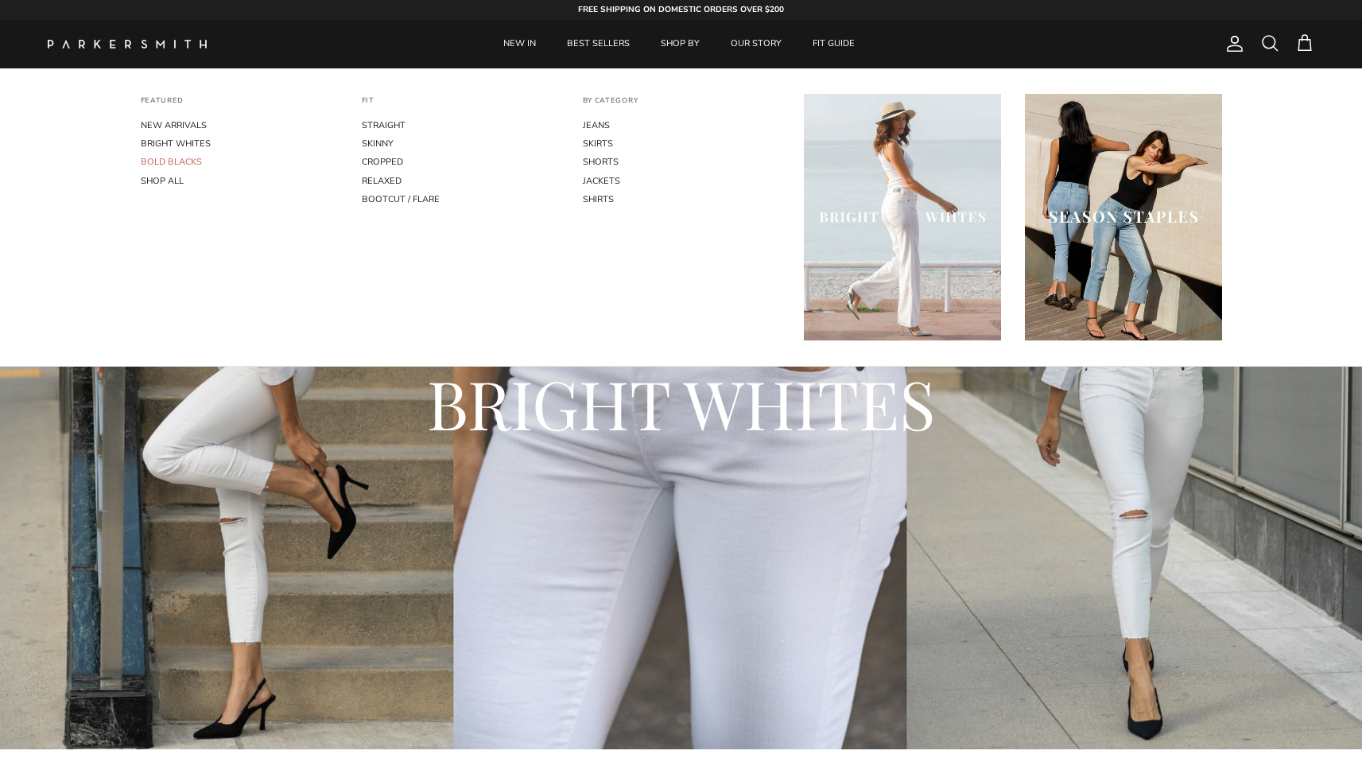
click at [171, 158] on link "BOLD BLACKS" at bounding box center [239, 162] width 197 height 18
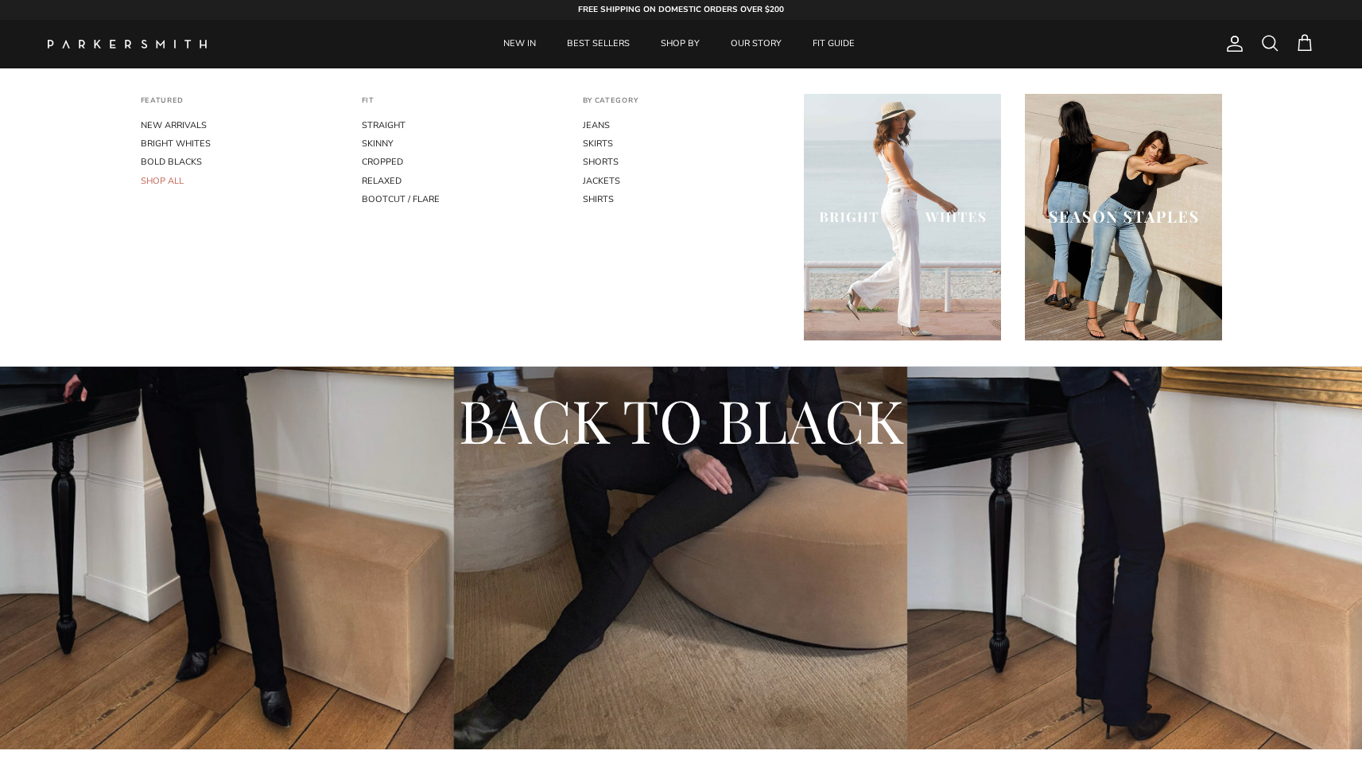
click at [172, 177] on link "SHOP ALL" at bounding box center [239, 181] width 197 height 18
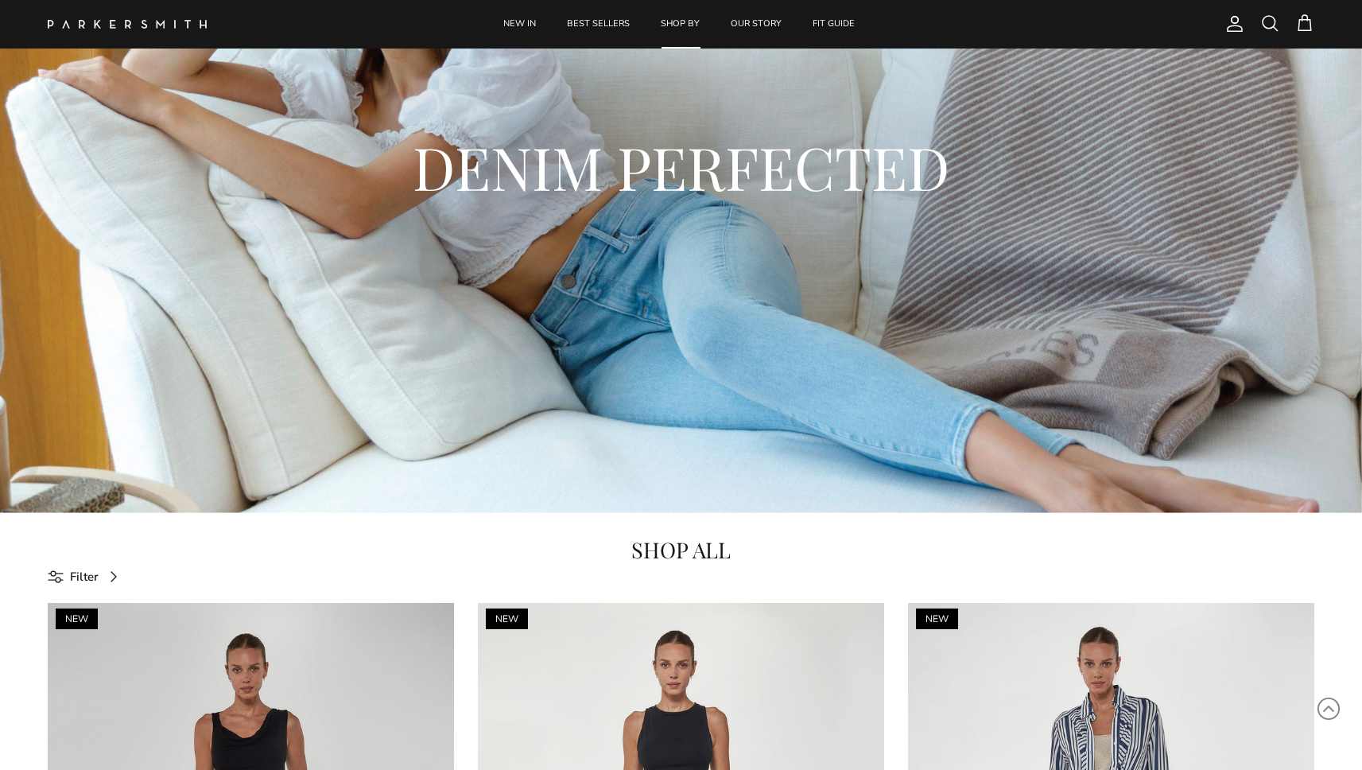
scroll to position [223, 0]
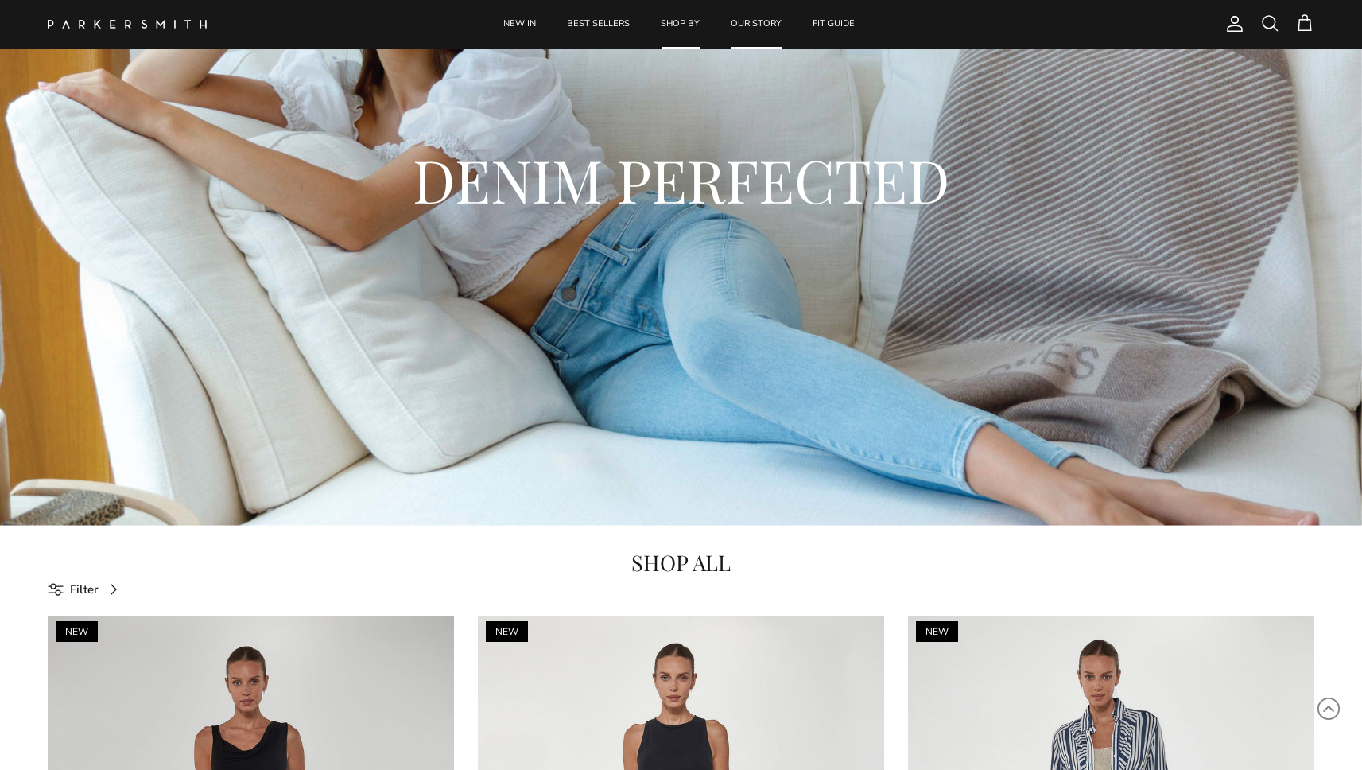
click at [756, 18] on link "OUR STORY" at bounding box center [756, 24] width 80 height 48
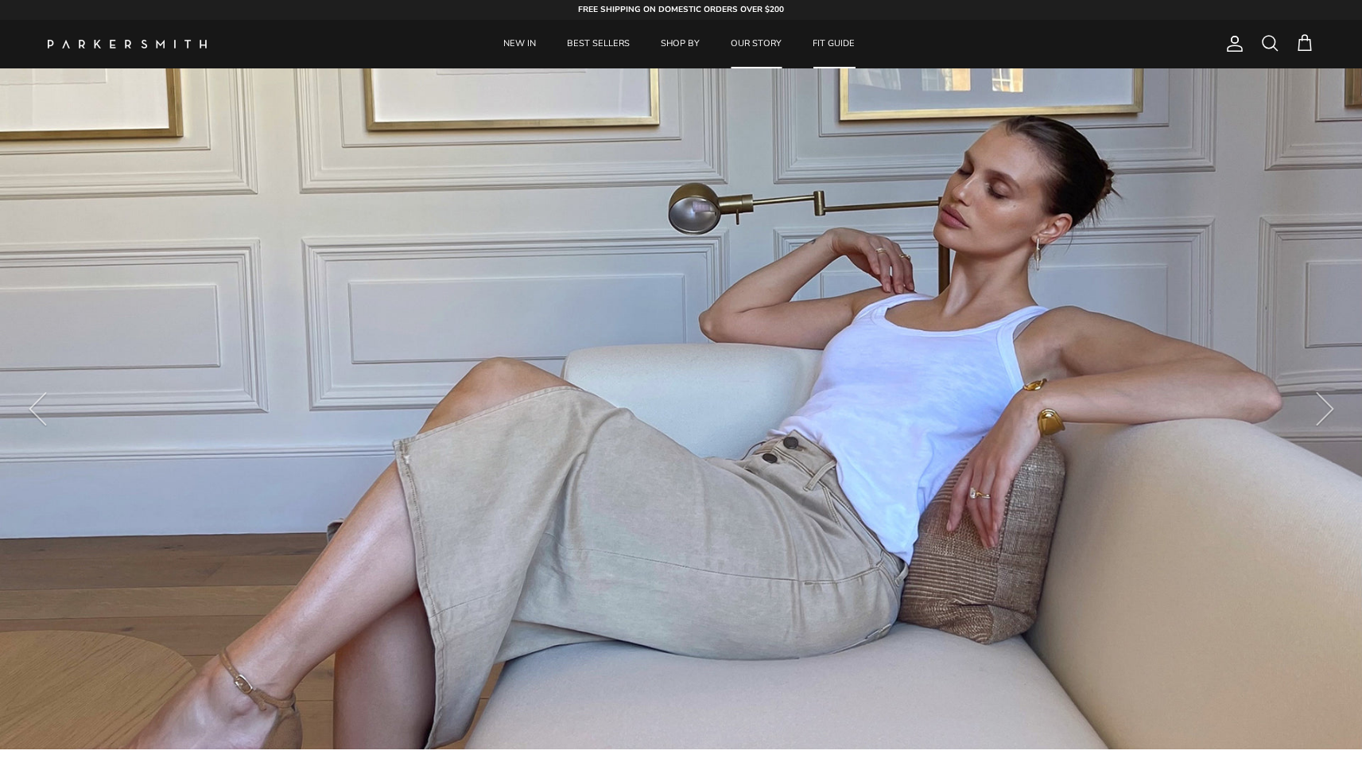
click at [843, 41] on link "FIT GUIDE" at bounding box center [833, 44] width 71 height 48
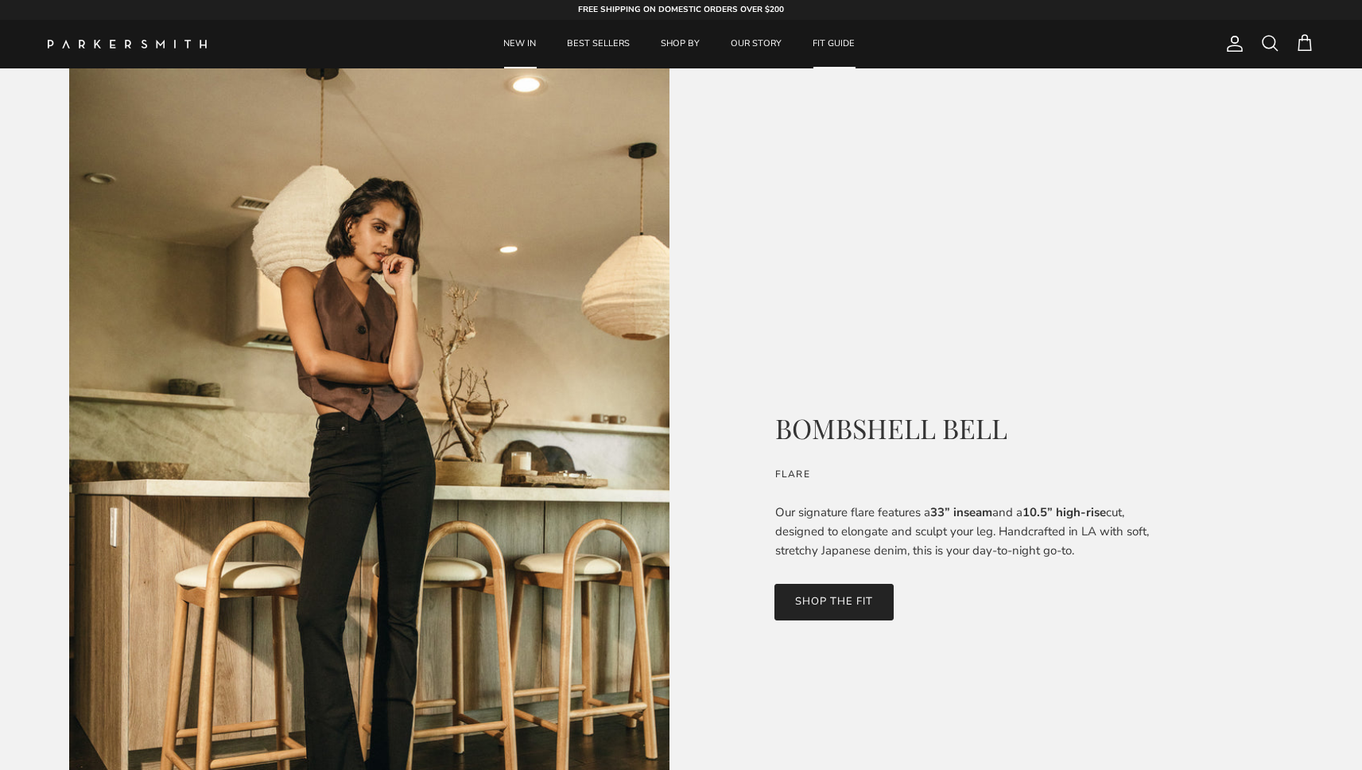
click at [536, 41] on link "NEW IN" at bounding box center [519, 44] width 61 height 48
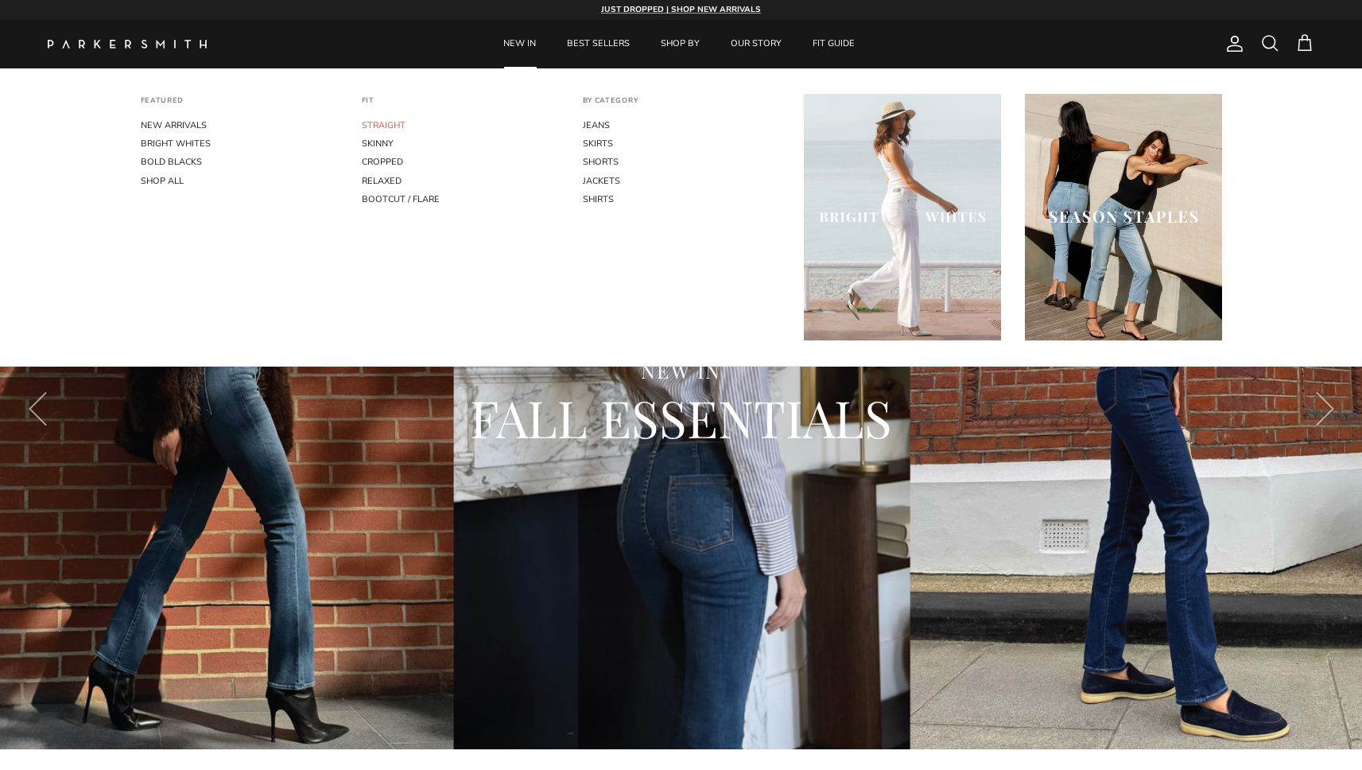
click at [392, 119] on link "STRAIGHT" at bounding box center [460, 125] width 197 height 18
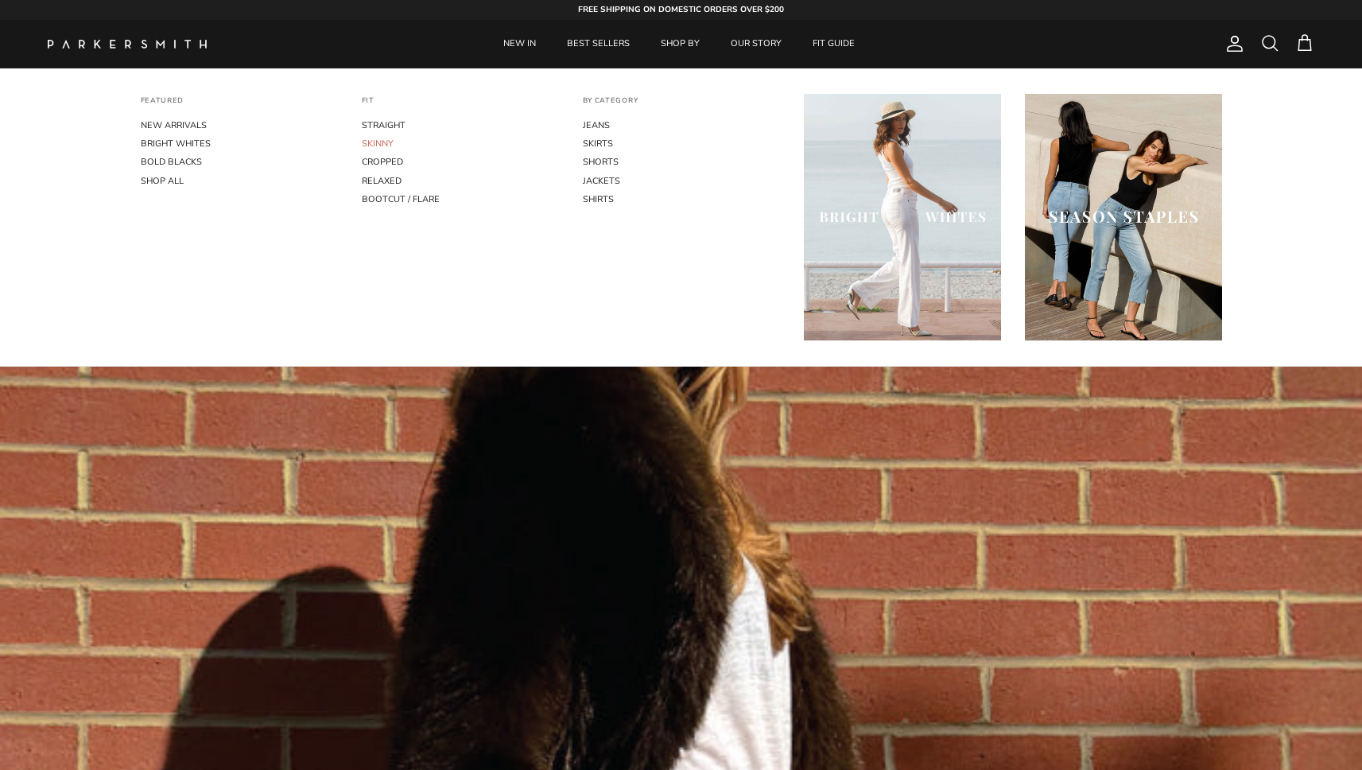
click at [382, 144] on link "SKINNY" at bounding box center [460, 143] width 197 height 18
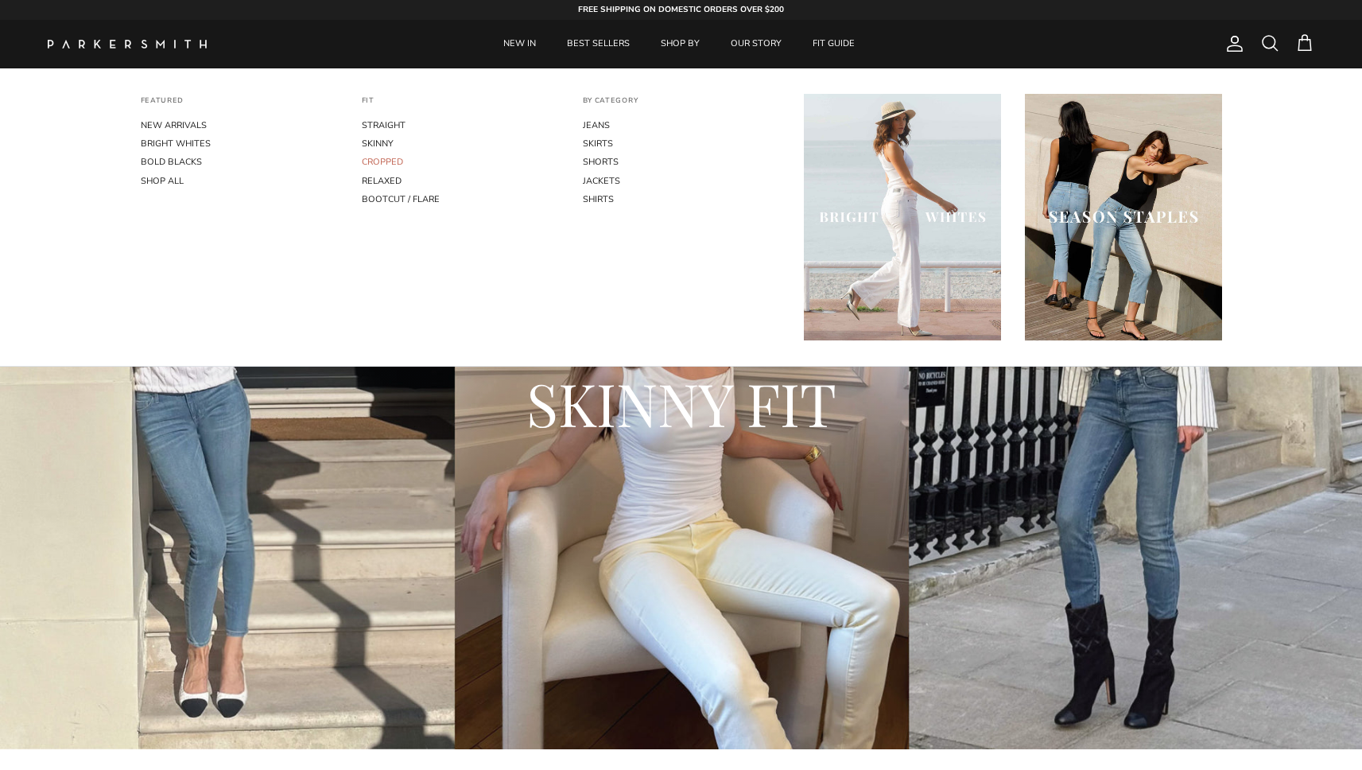
click at [378, 157] on link "CROPPED" at bounding box center [460, 162] width 197 height 18
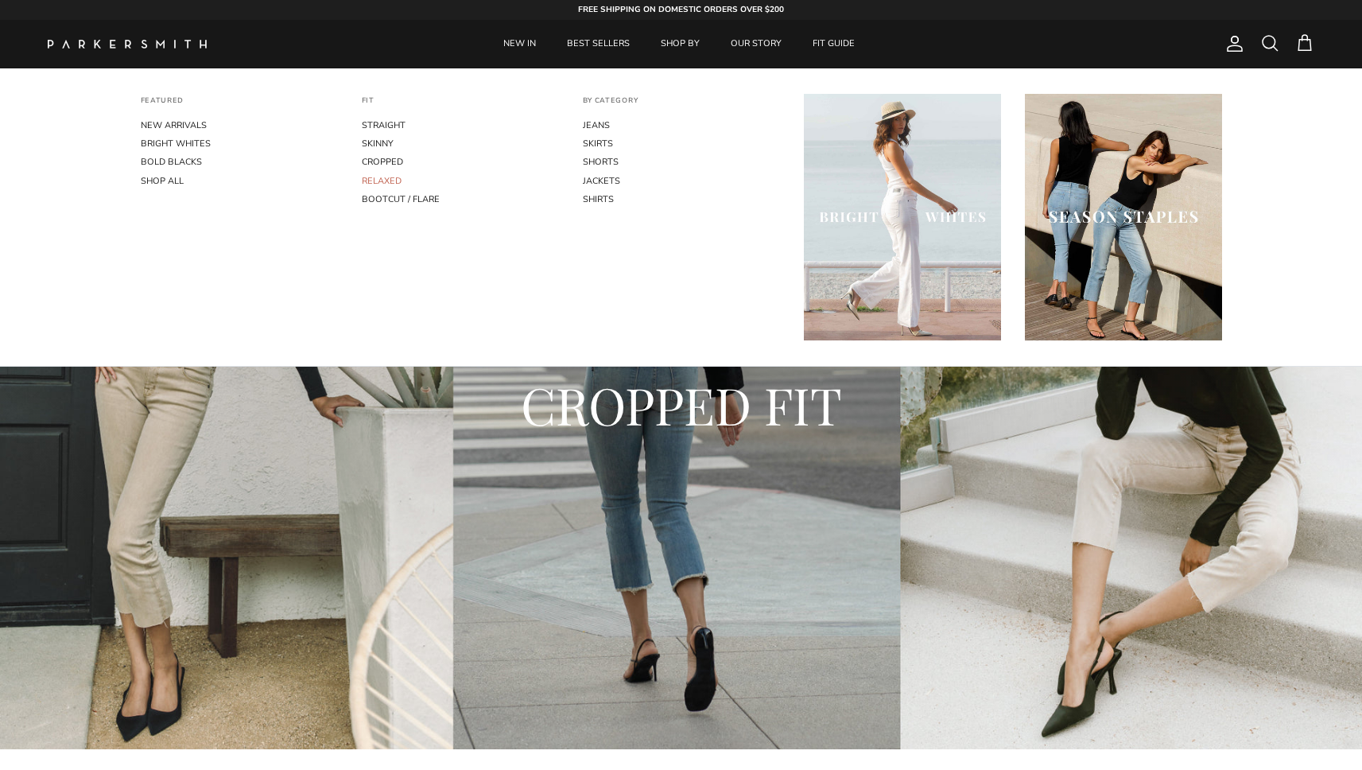
click at [383, 176] on link "RELAXED" at bounding box center [460, 181] width 197 height 18
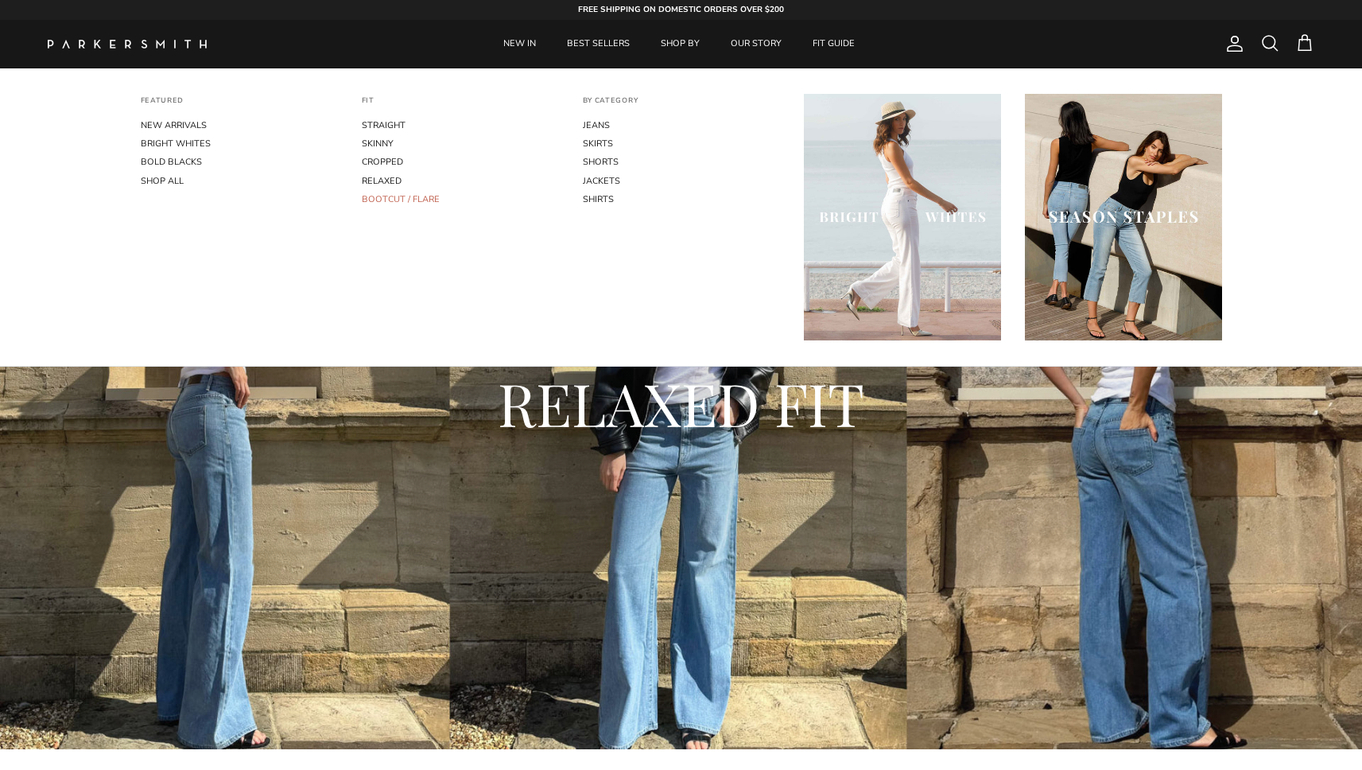
click at [389, 197] on link "BOOTCUT / FLARE" at bounding box center [460, 199] width 197 height 18
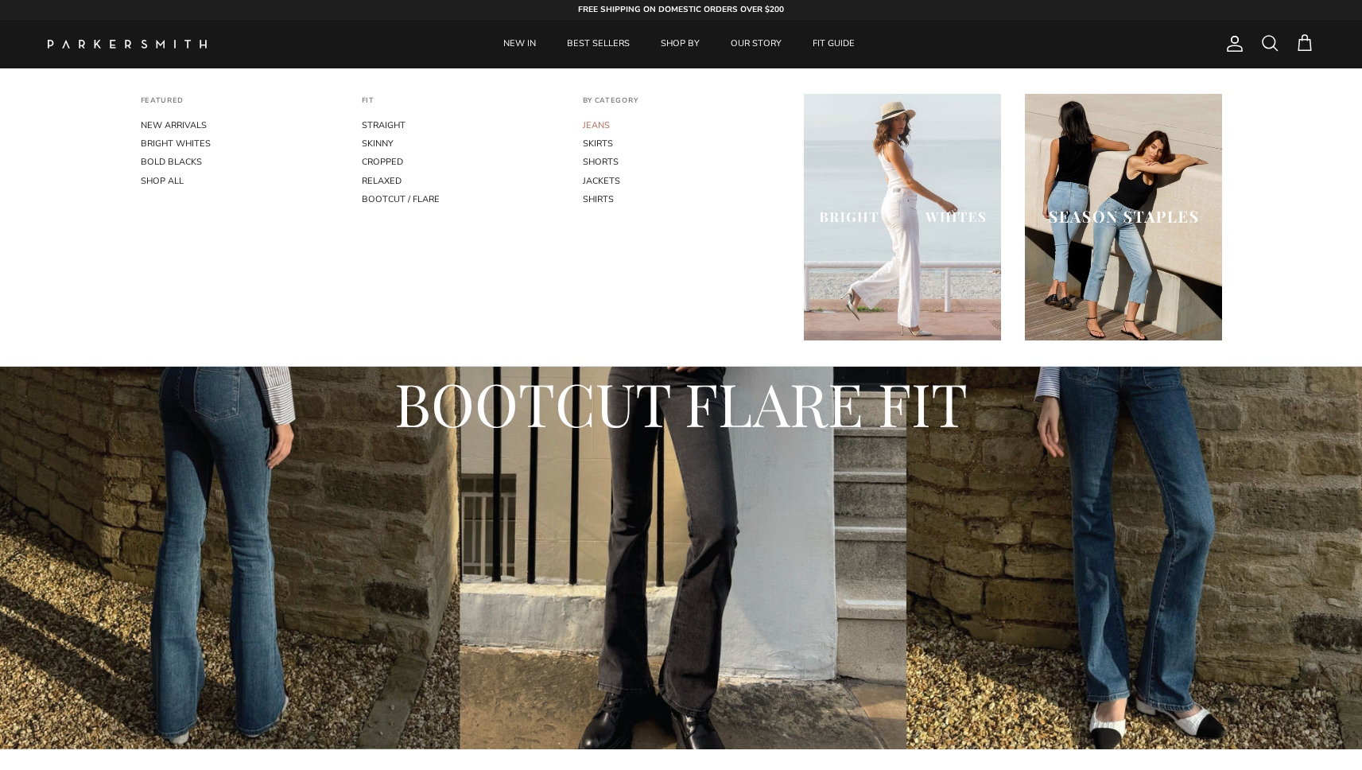
click at [593, 121] on link "JEANS" at bounding box center [681, 125] width 197 height 18
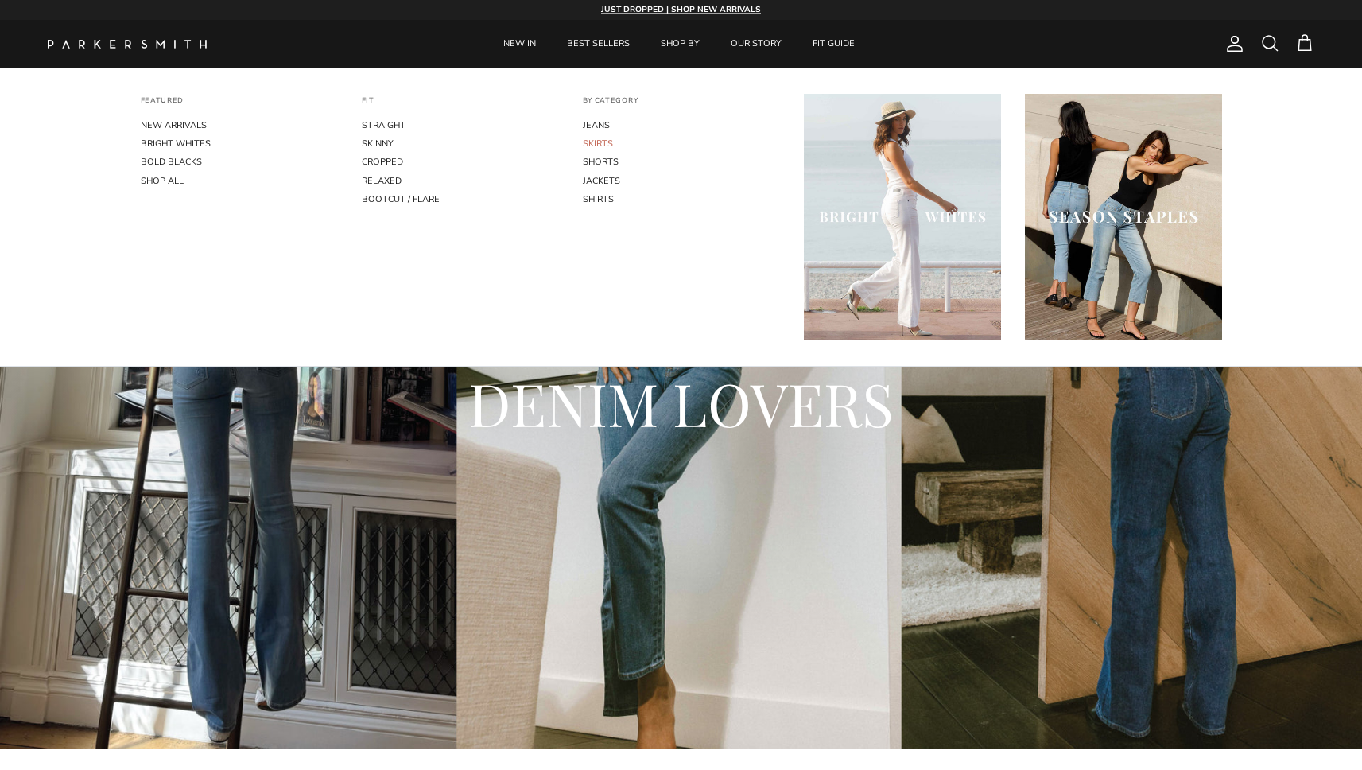
click at [600, 140] on link "SKIRTS" at bounding box center [681, 143] width 197 height 18
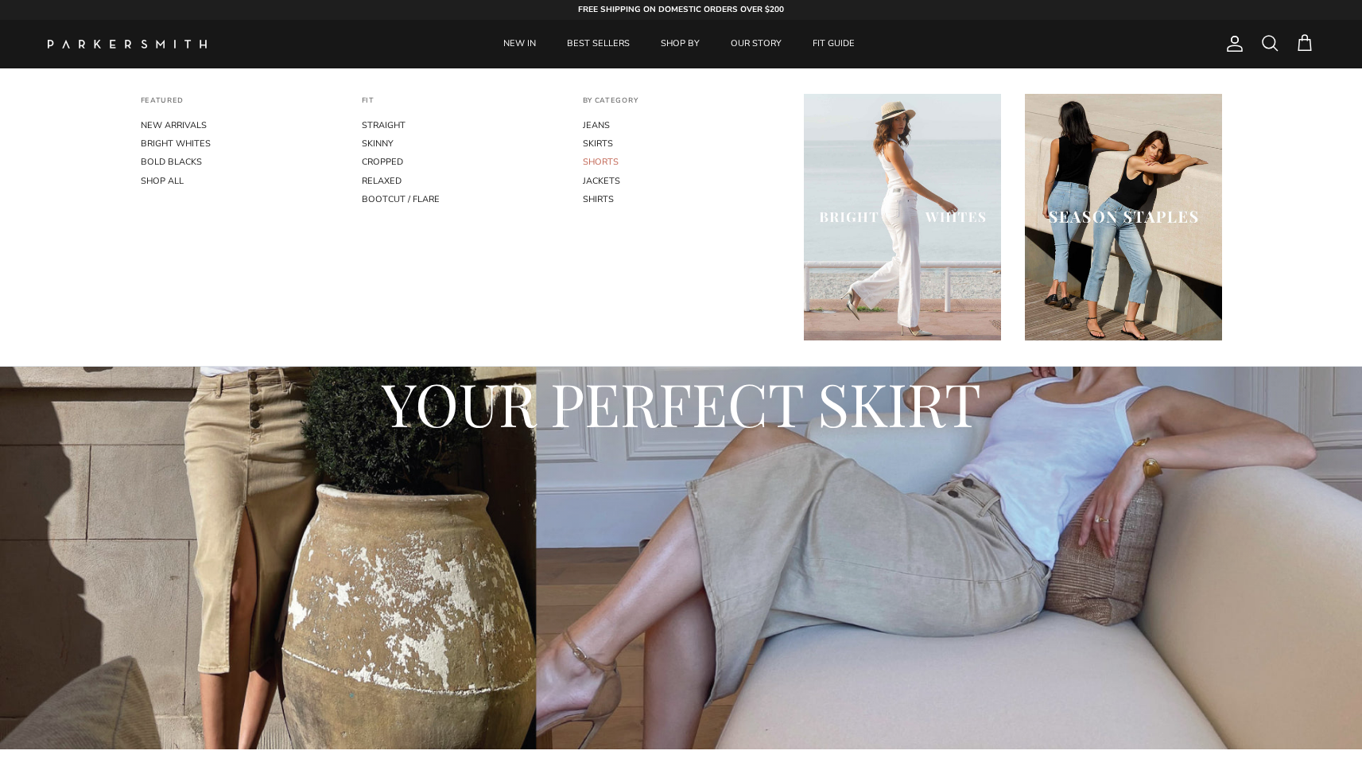
click at [601, 162] on link "SHORTS" at bounding box center [681, 162] width 197 height 18
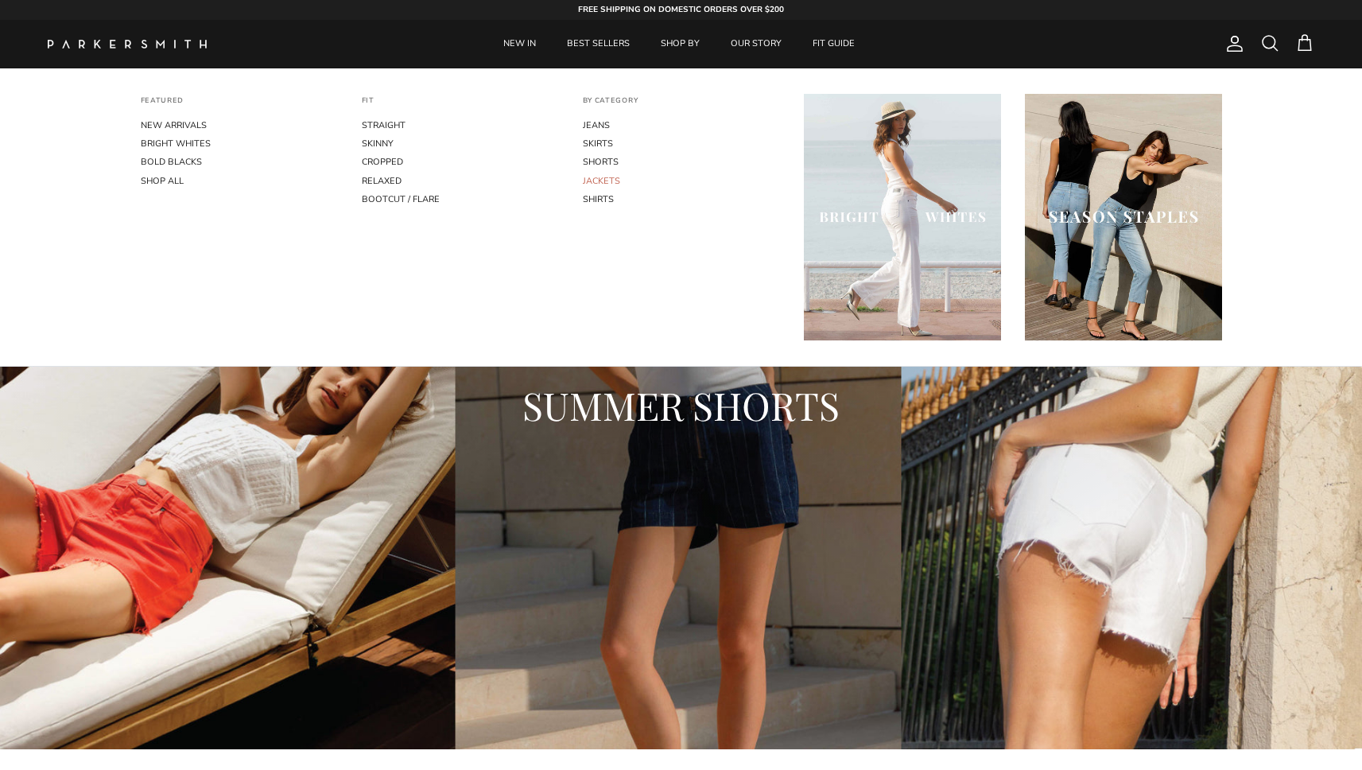
click at [602, 174] on link "JACKETS" at bounding box center [681, 181] width 197 height 18
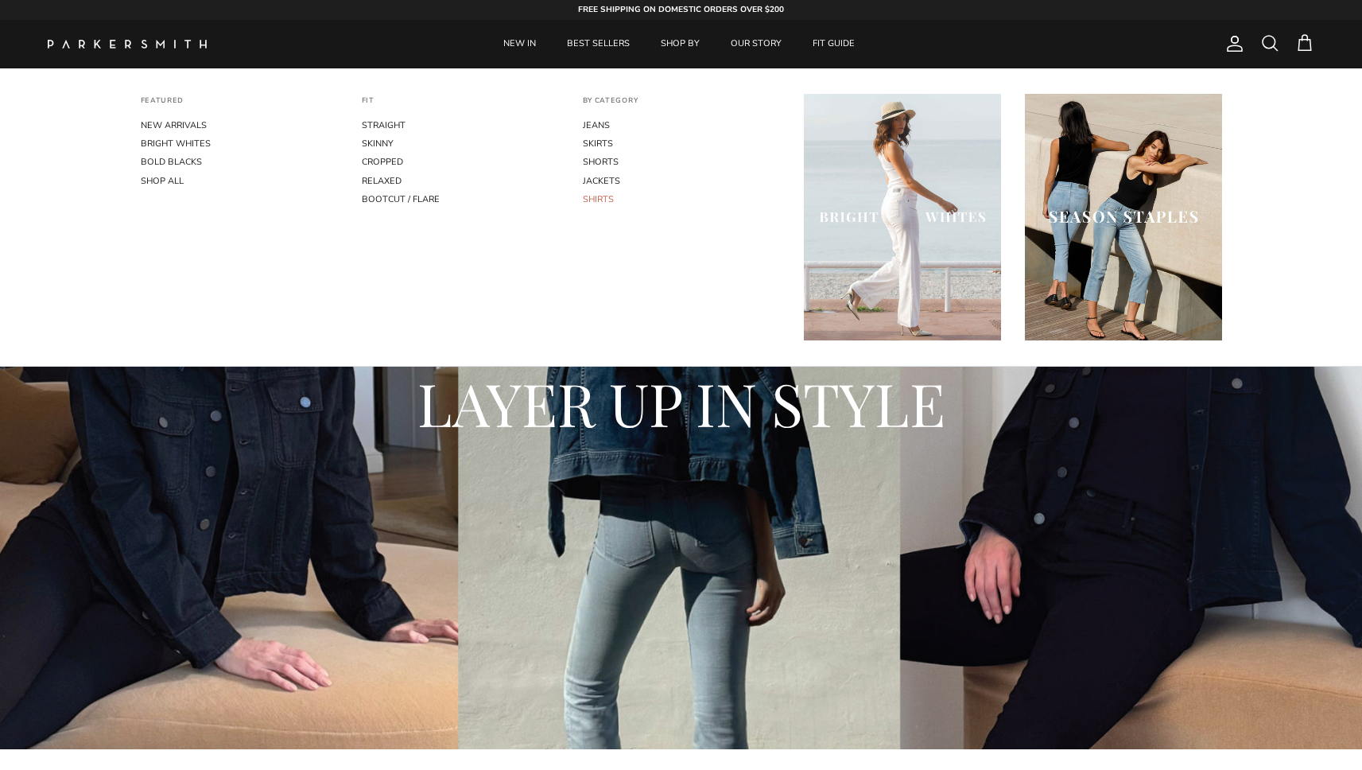
click at [597, 193] on link "SHIRTS" at bounding box center [681, 199] width 197 height 18
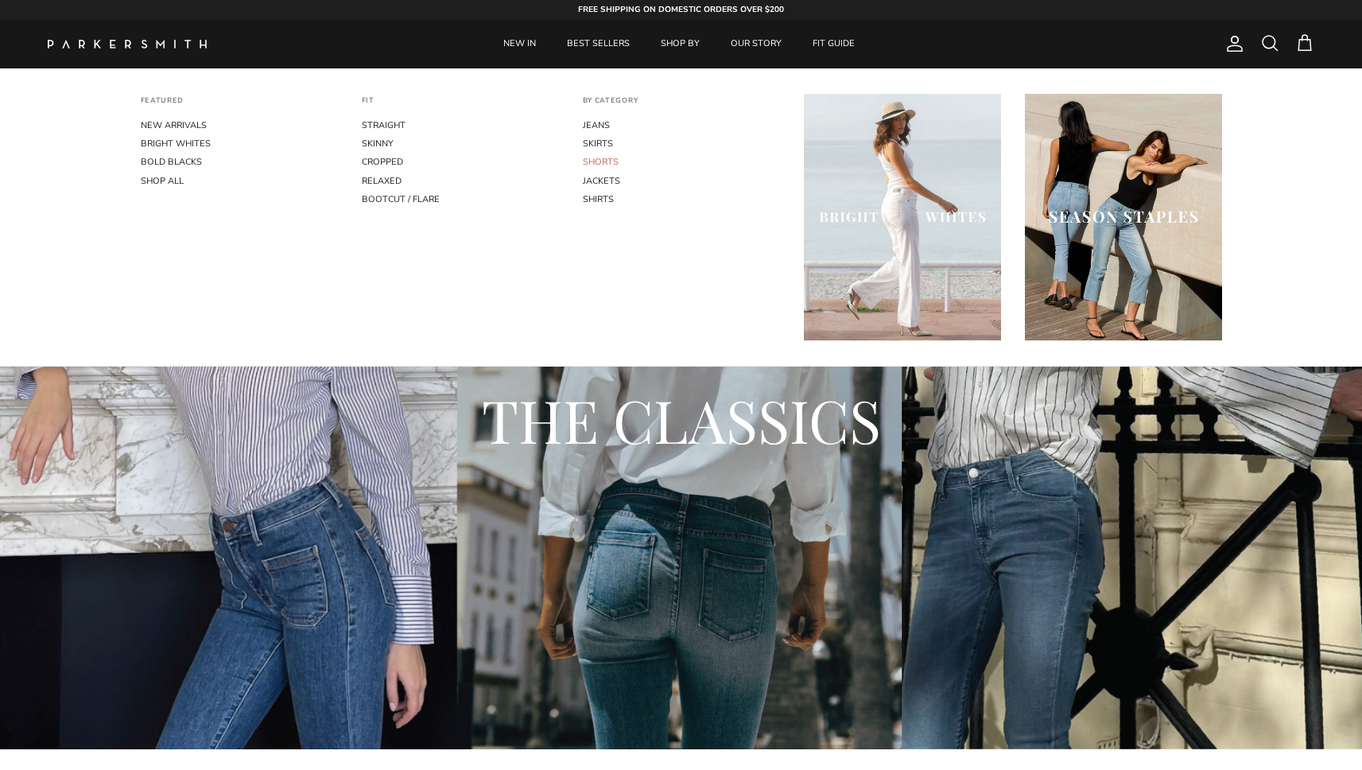
click at [595, 161] on link "SHORTS" at bounding box center [681, 162] width 197 height 18
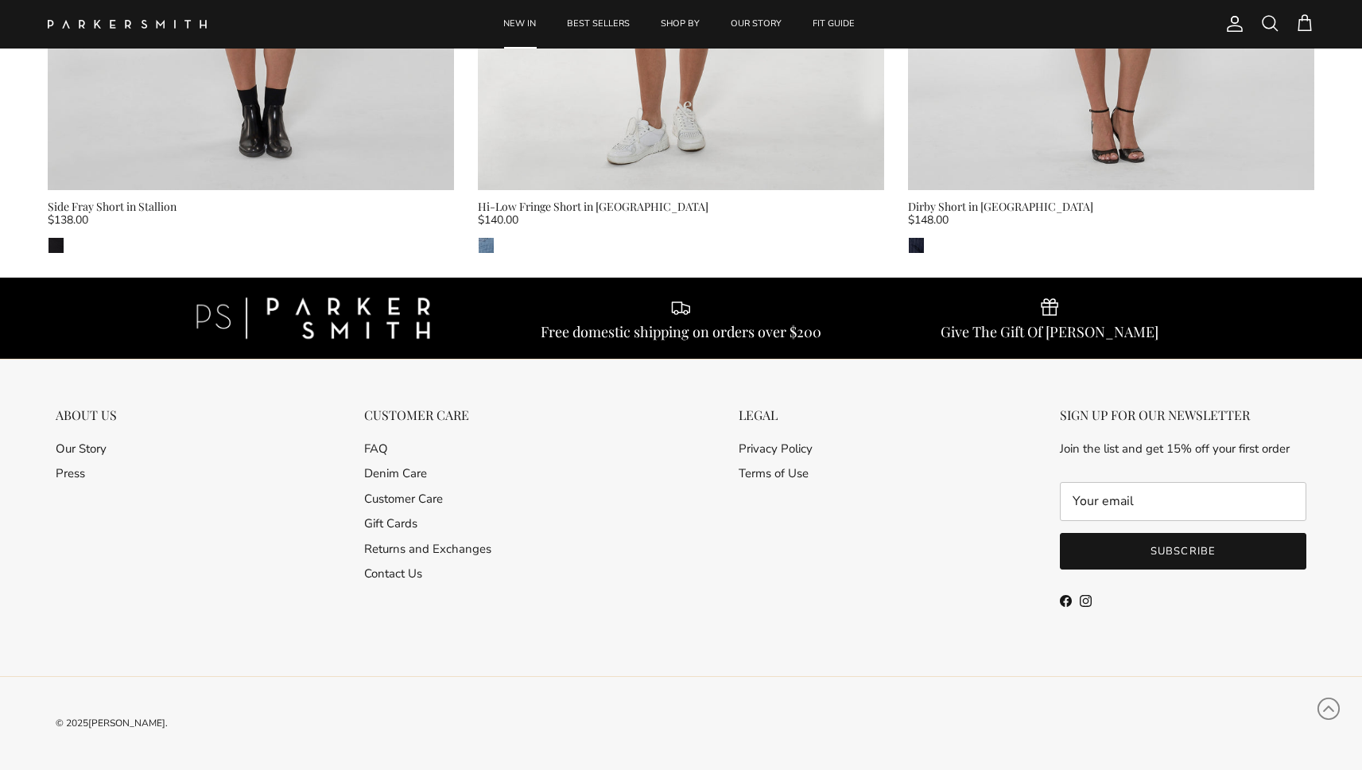
scroll to position [1809, 0]
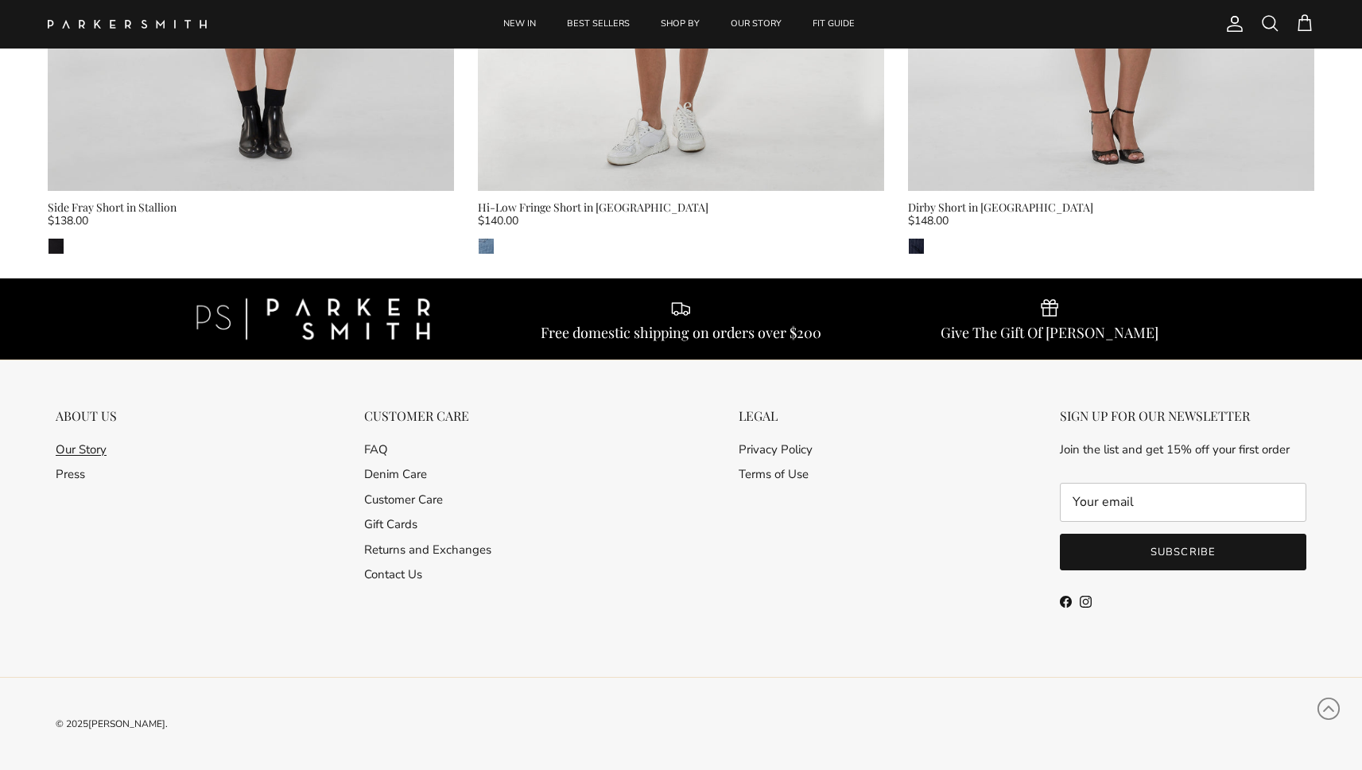
click at [99, 447] on link "Our Story" at bounding box center [81, 449] width 51 height 16
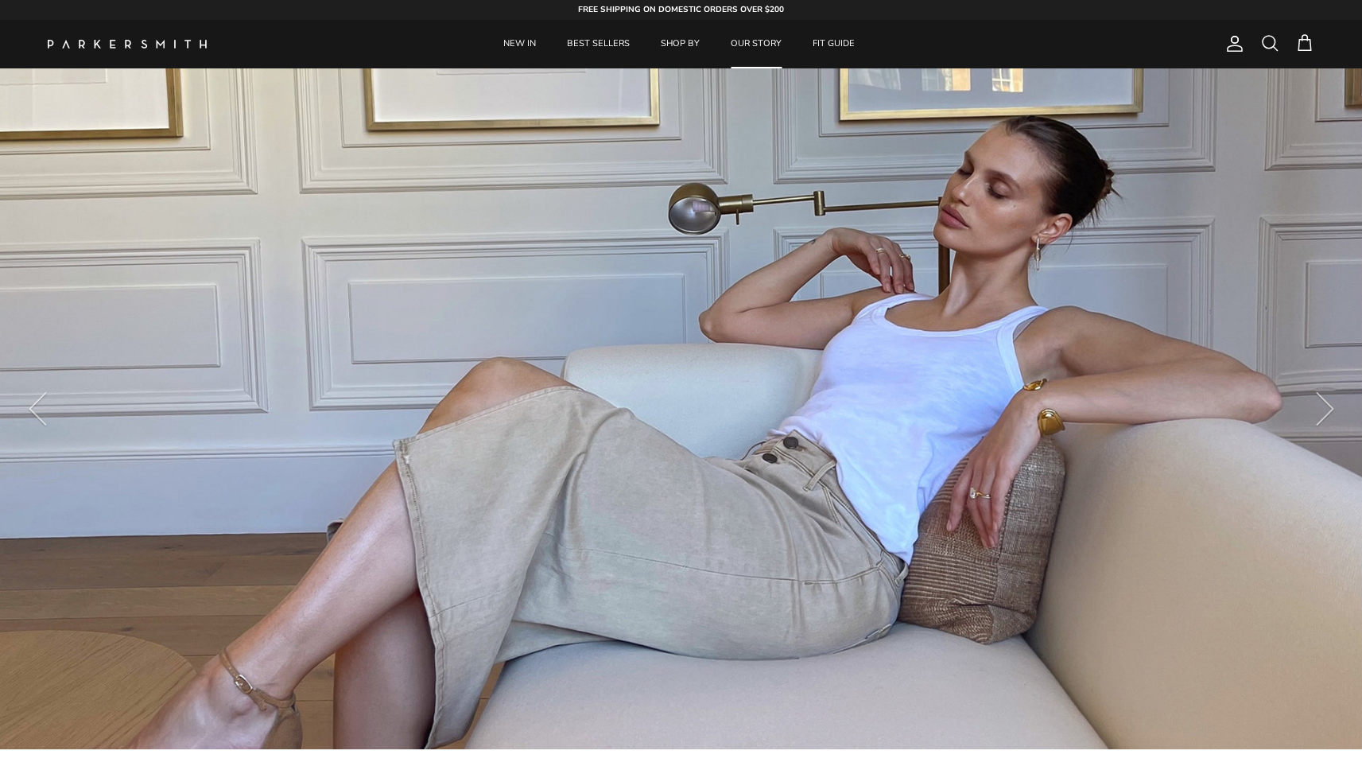
click at [184, 40] on img at bounding box center [127, 44] width 159 height 9
